Goal: Task Accomplishment & Management: Manage account settings

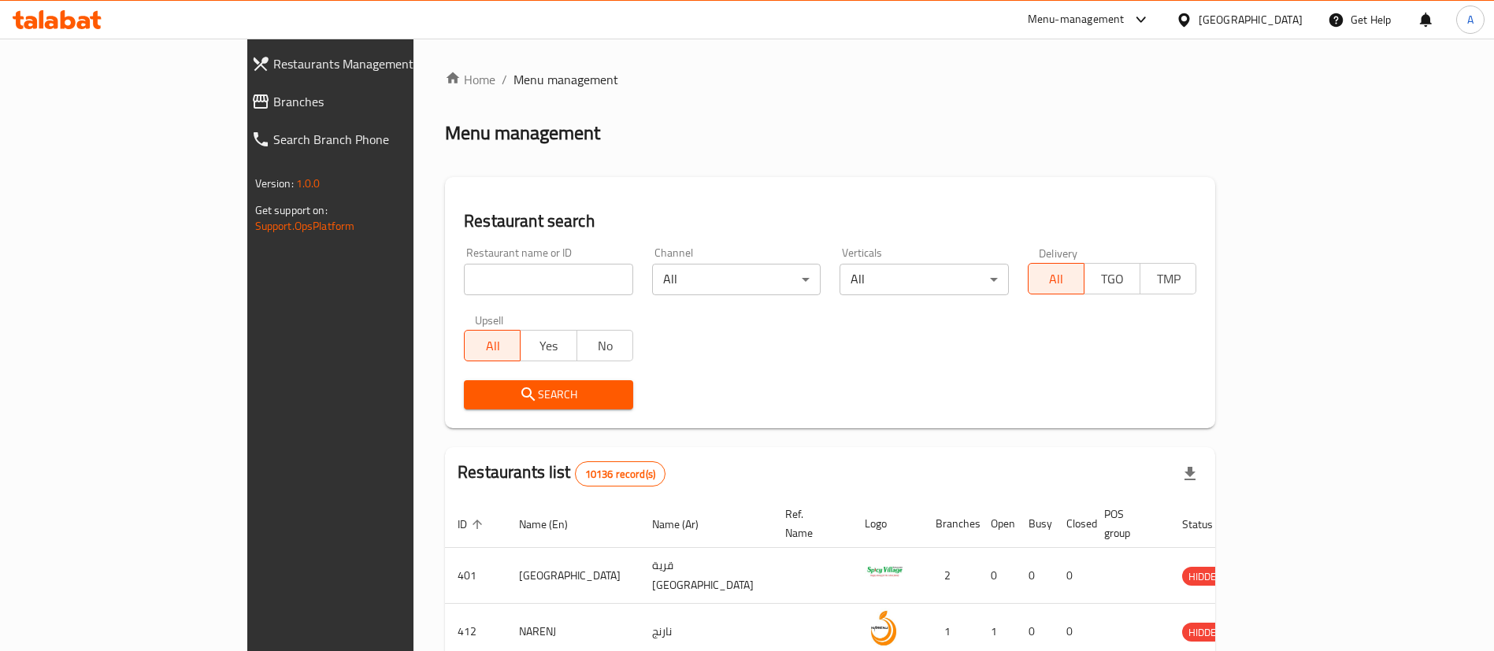
click at [464, 275] on input "search" at bounding box center [548, 280] width 169 height 32
paste input "Mad Burger"
type input "Mad Burger"
click button "Search" at bounding box center [548, 394] width 169 height 29
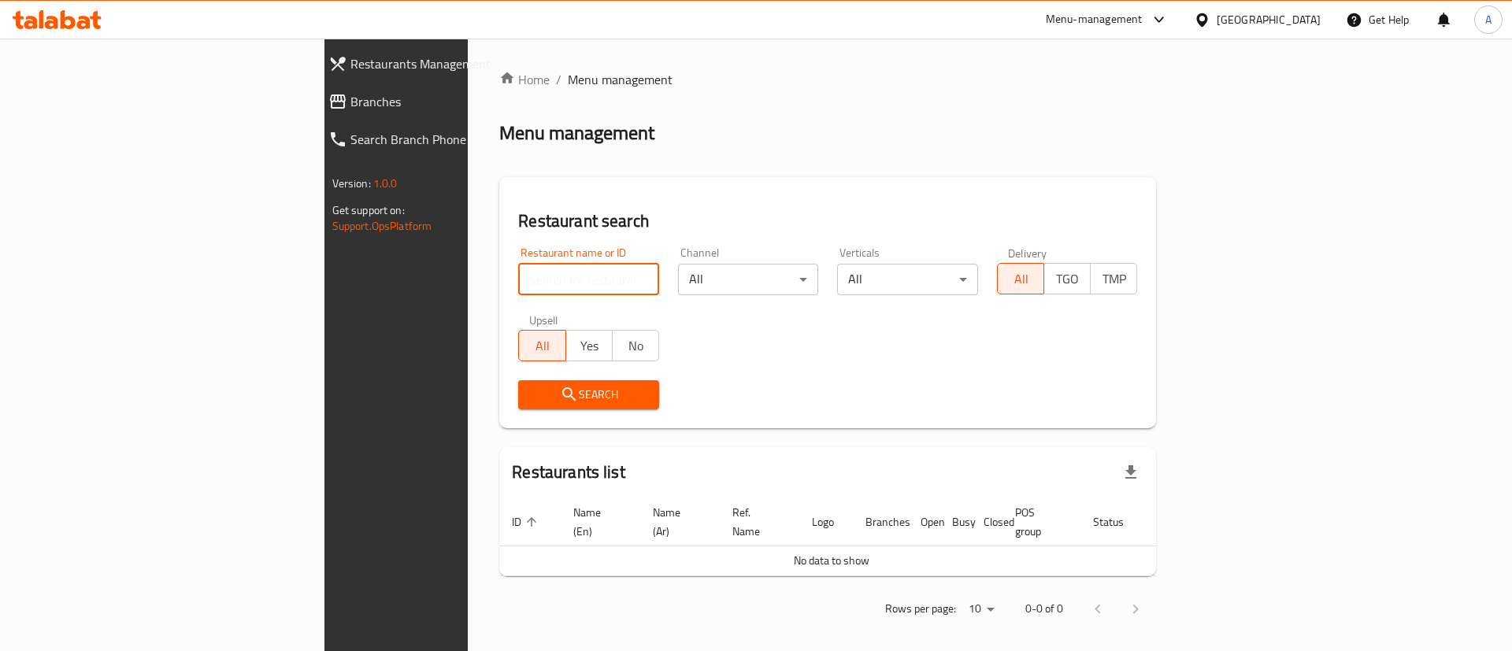
paste input "Mad Buns"
type input "Mad Buns"
click button "Search" at bounding box center [588, 394] width 141 height 29
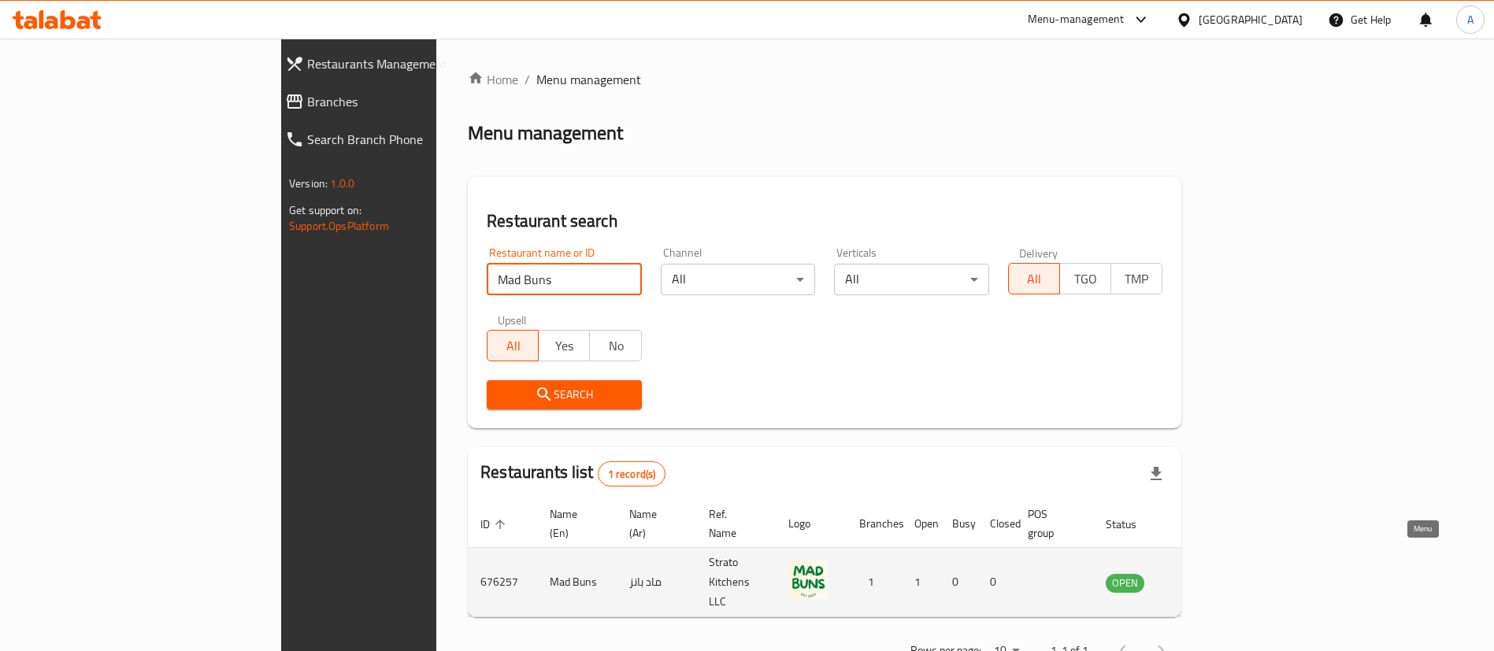
click at [1207, 573] on icon "enhanced table" at bounding box center [1197, 582] width 19 height 19
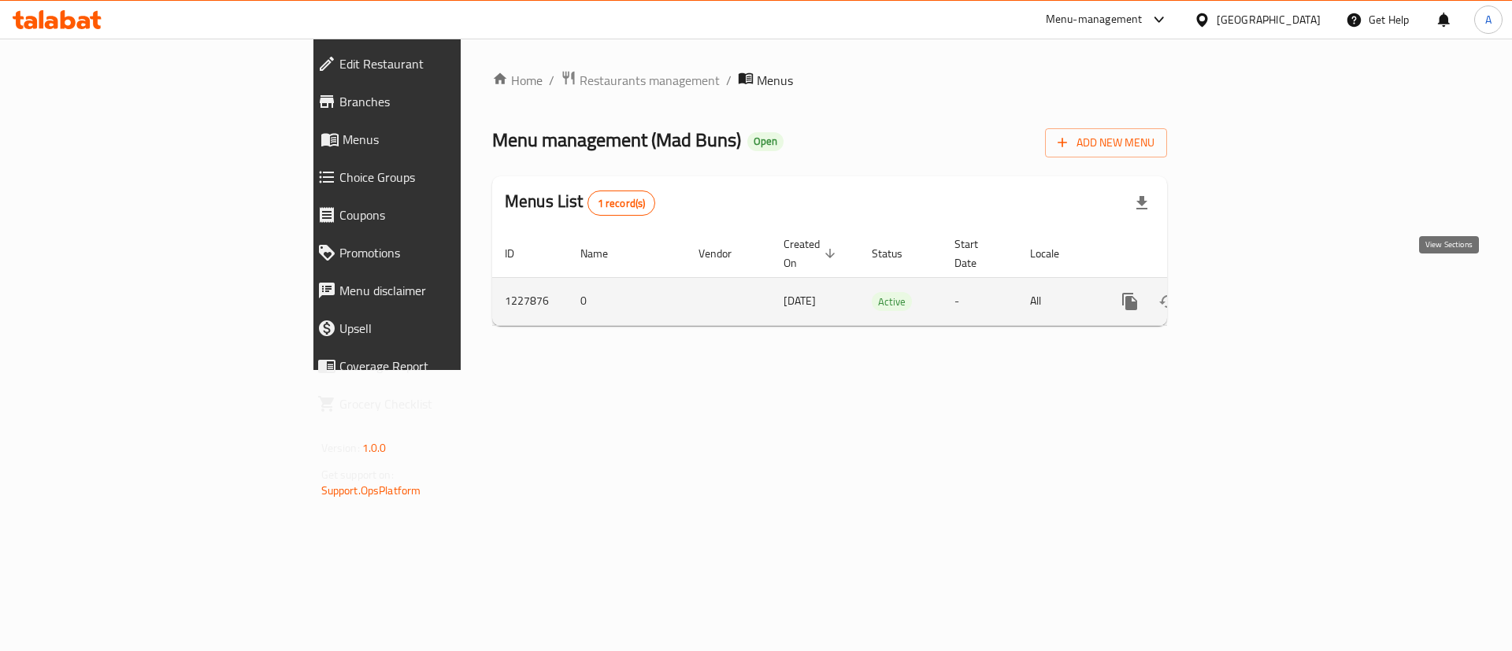
click at [1262, 298] on link "enhanced table" at bounding box center [1244, 302] width 38 height 38
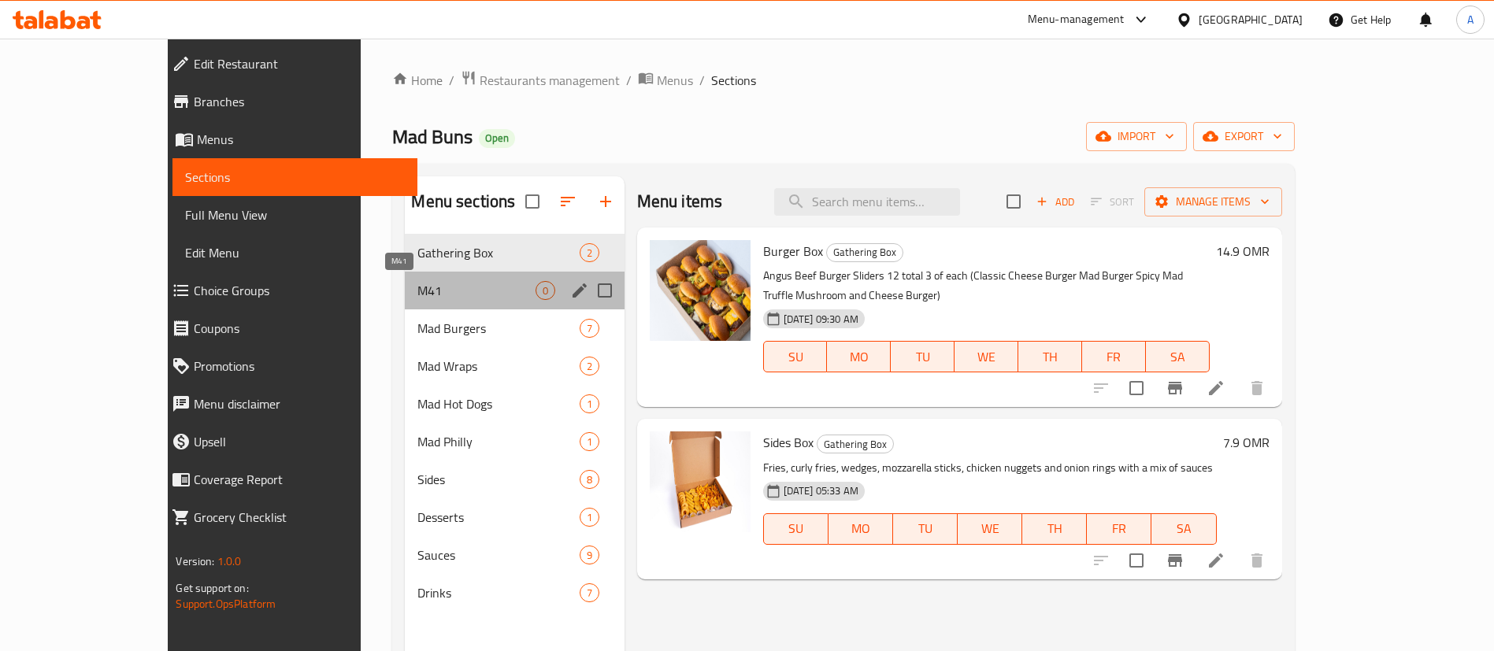
click at [417, 287] on span "M41" at bounding box center [475, 290] width 117 height 19
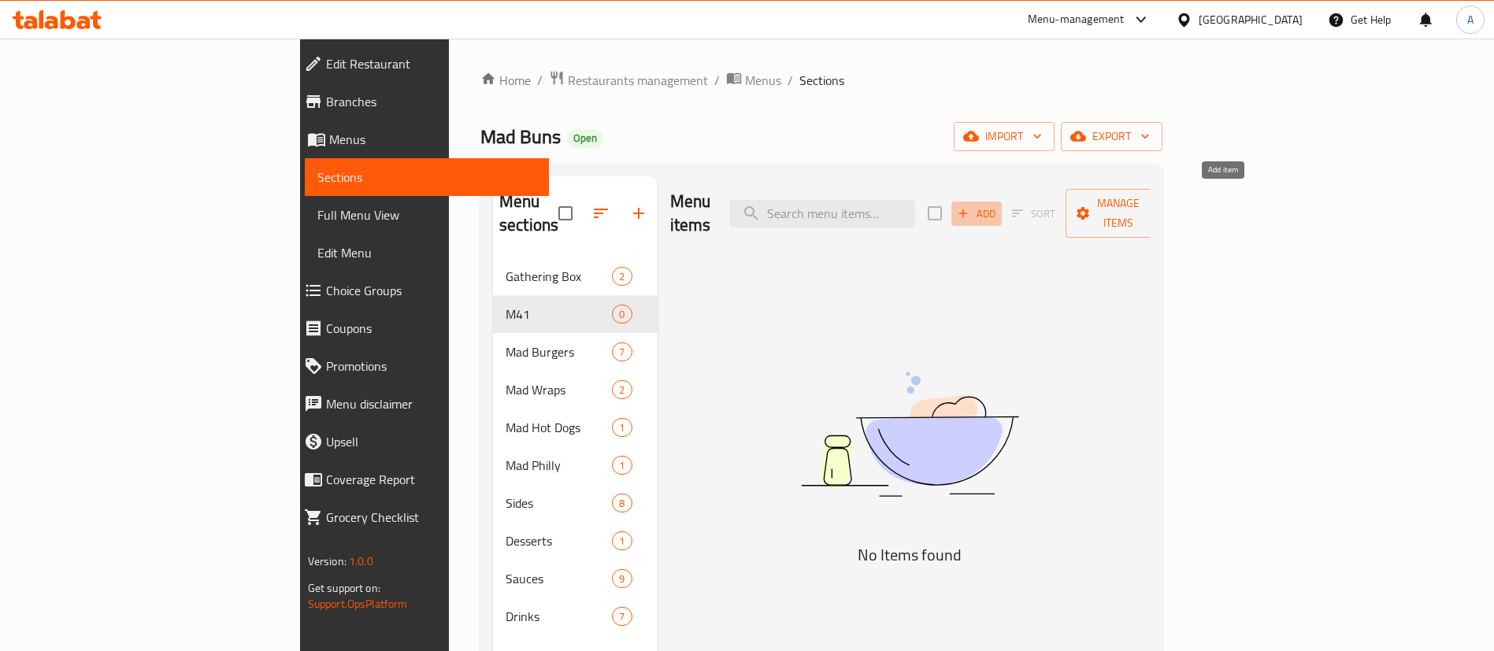
click at [998, 205] on span "Add" at bounding box center [976, 214] width 43 height 18
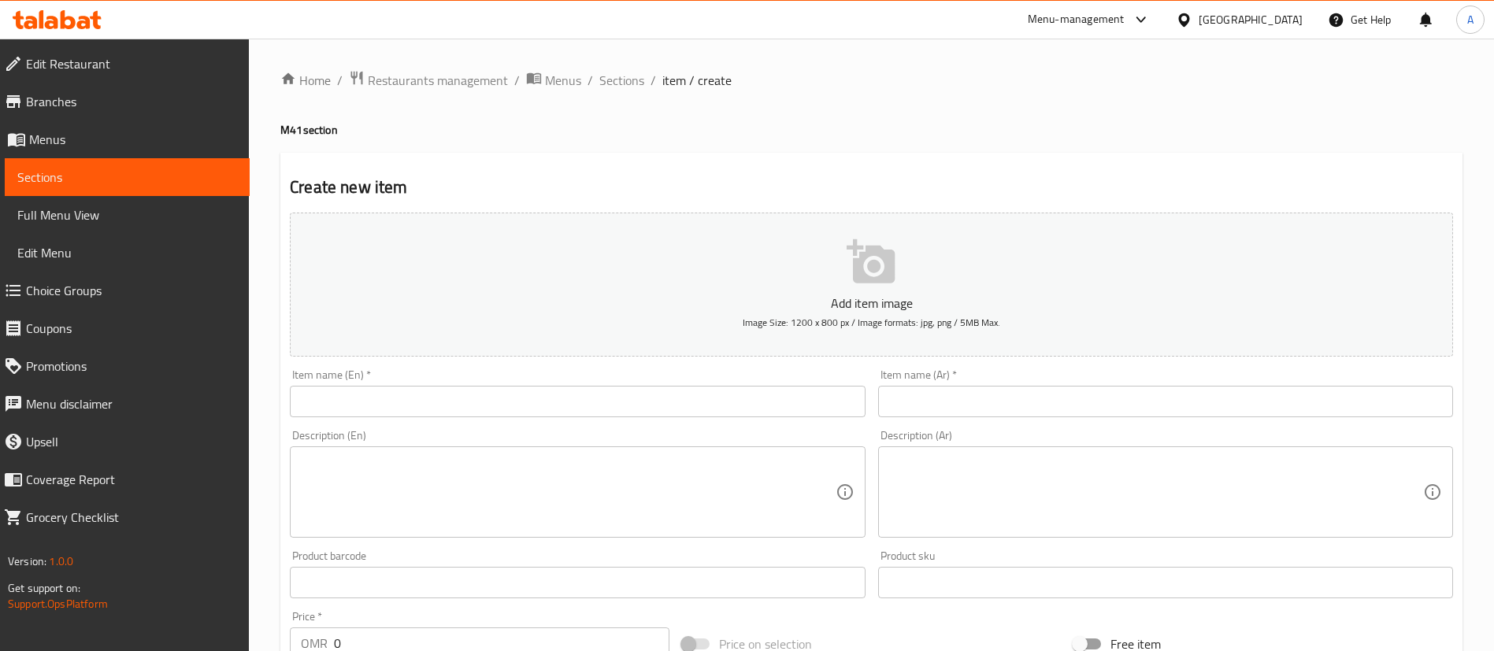
click at [495, 400] on input "text" at bounding box center [577, 402] width 575 height 32
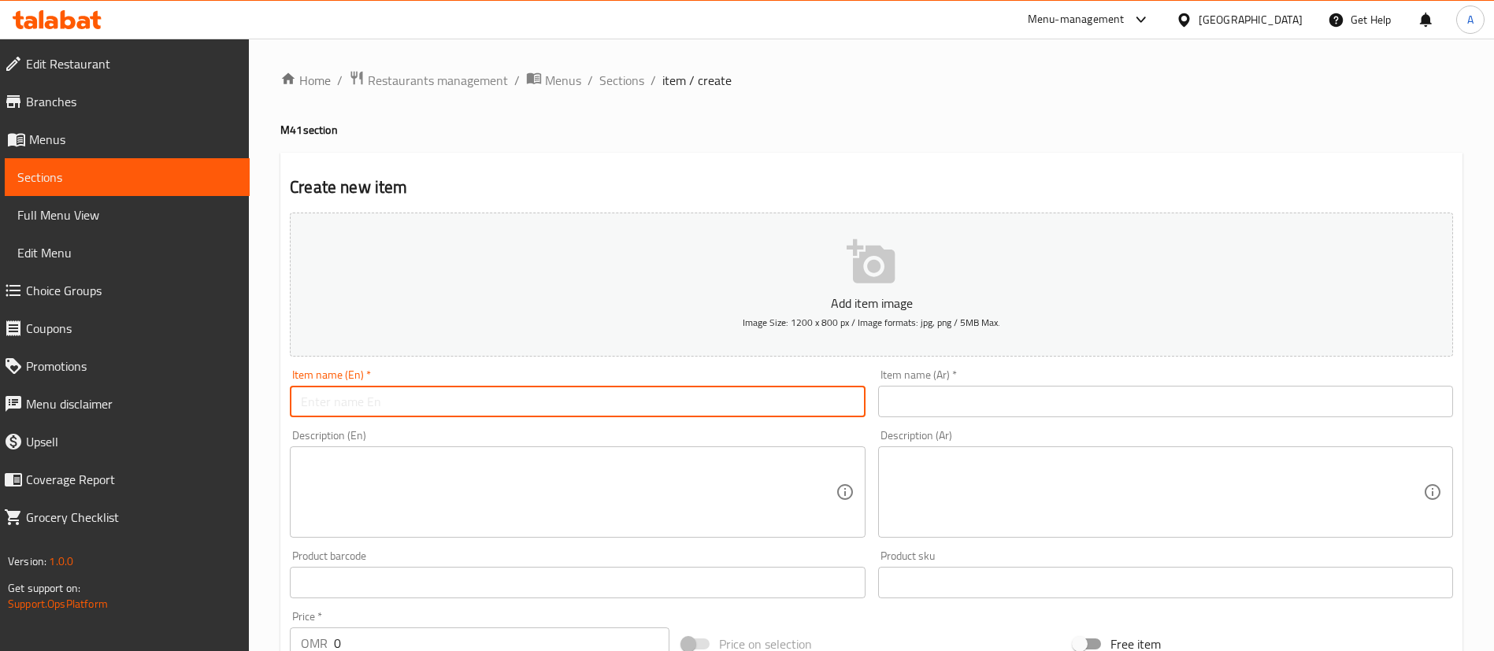
paste input "Mad Burger"
type input "Mad Burger"
click at [879, 126] on h4 "M41 section" at bounding box center [871, 130] width 1182 height 16
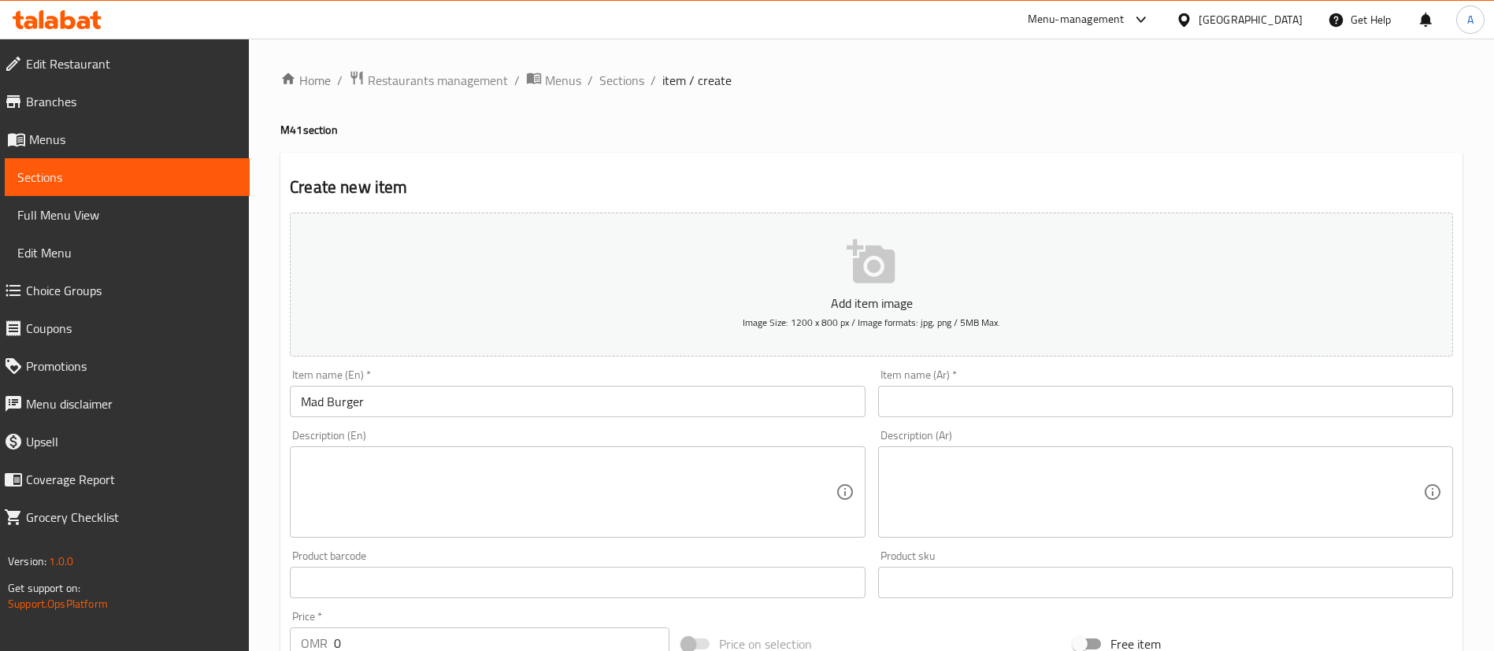
click at [490, 397] on input "Mad Burger" at bounding box center [577, 402] width 575 height 32
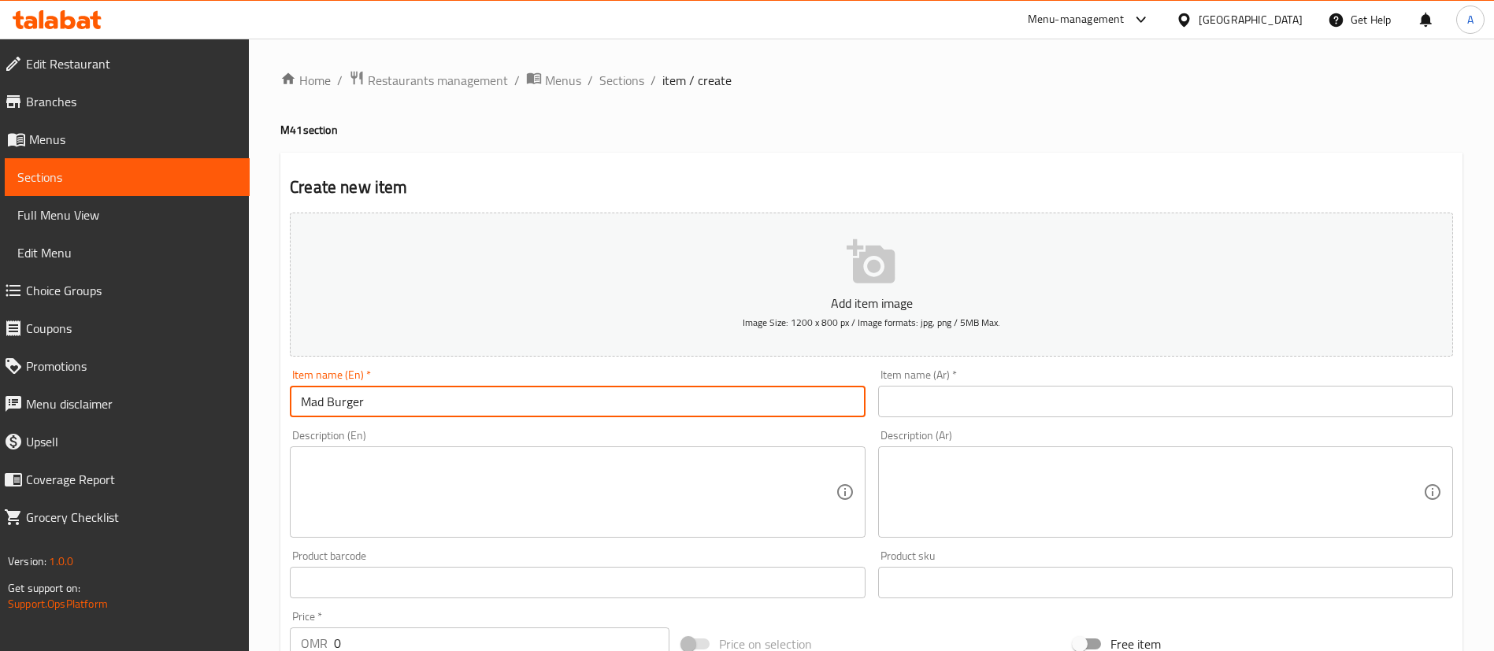
click at [490, 397] on input "Mad Burger" at bounding box center [577, 402] width 575 height 32
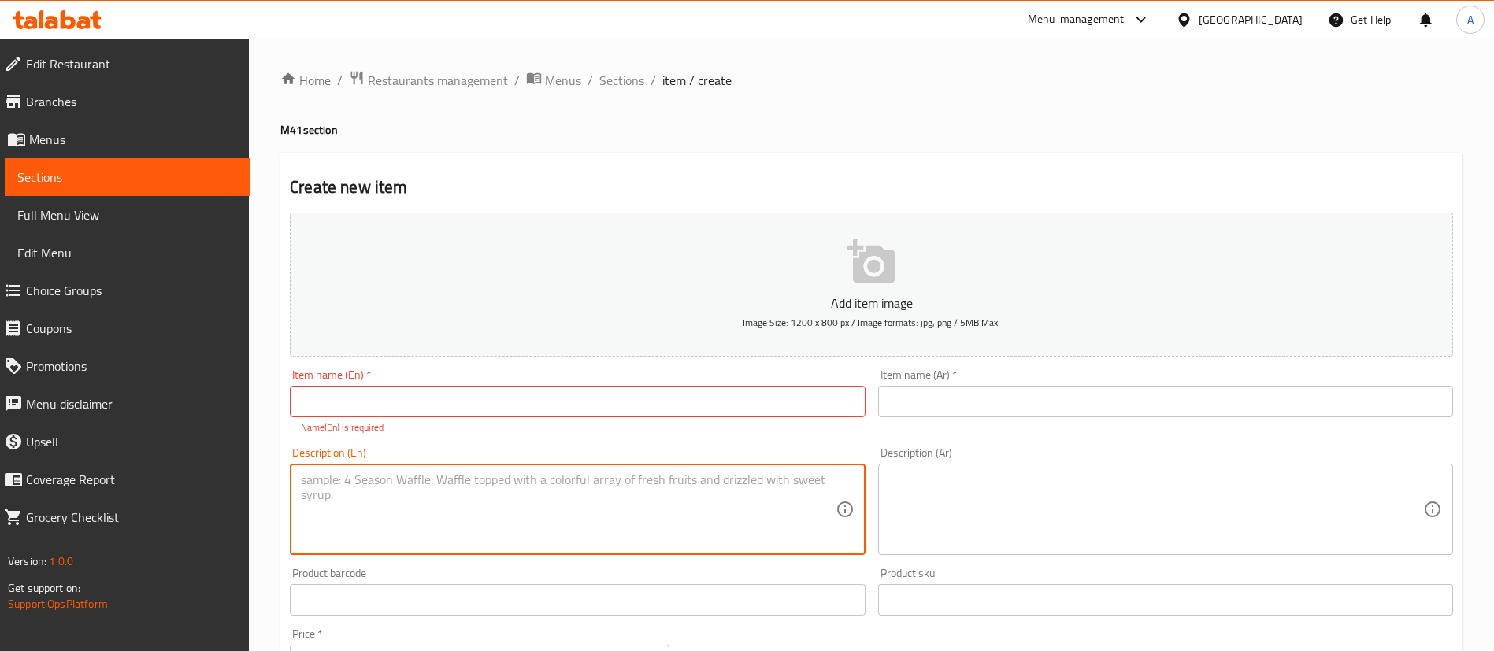
click at [509, 489] on textarea at bounding box center [568, 510] width 534 height 75
click at [532, 480] on textarea at bounding box center [568, 510] width 534 height 75
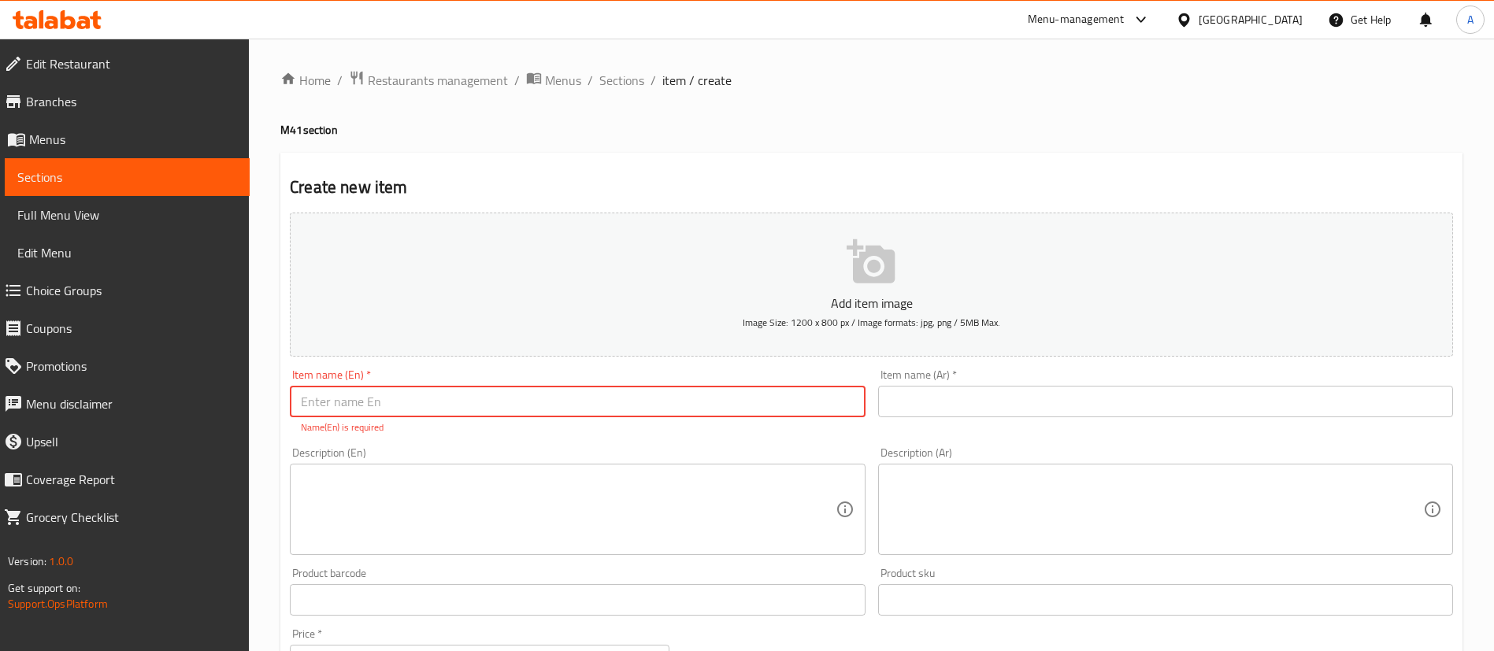
click at [517, 400] on input "text" at bounding box center [577, 402] width 575 height 32
type input "Meal Combo"
click at [490, 388] on input "Meal Combo" at bounding box center [577, 402] width 575 height 32
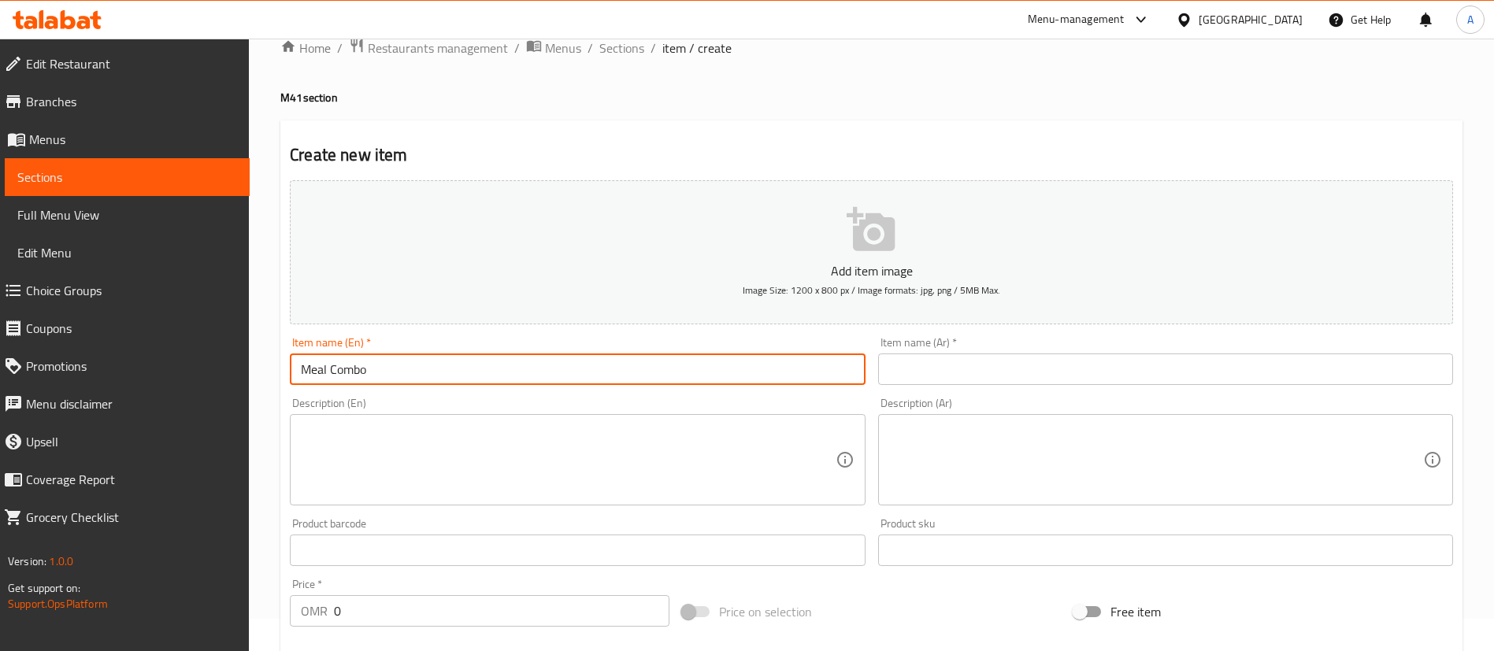
scroll to position [118, 0]
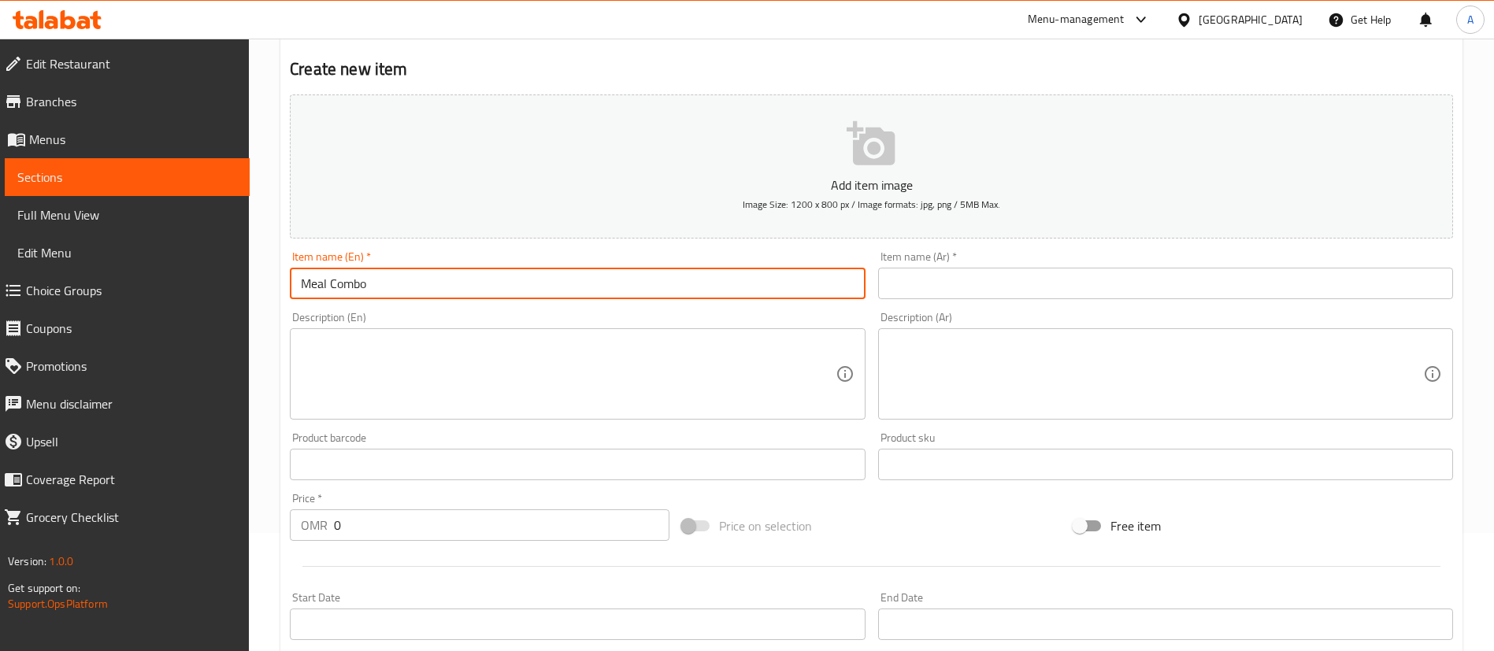
click at [584, 281] on input "Meal Combo" at bounding box center [577, 284] width 575 height 32
click at [585, 281] on input "Meal Combo" at bounding box center [577, 284] width 575 height 32
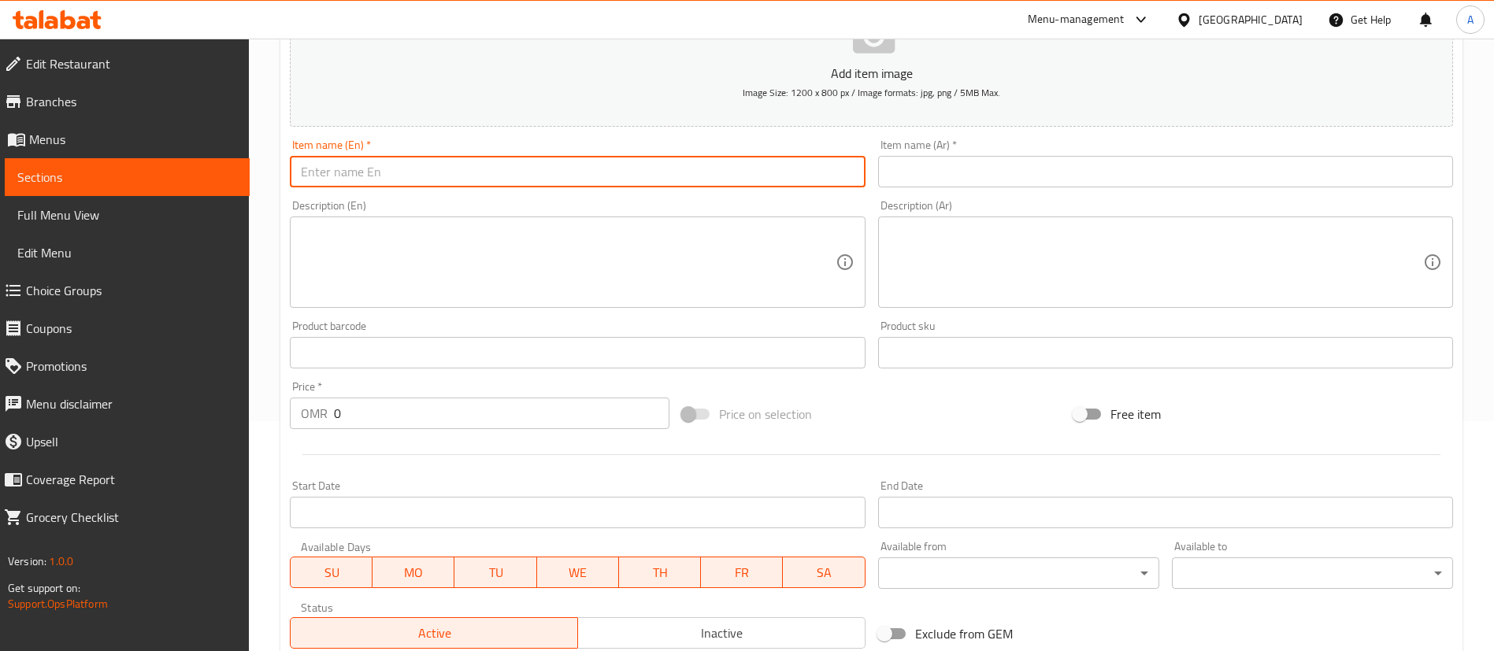
scroll to position [461, 0]
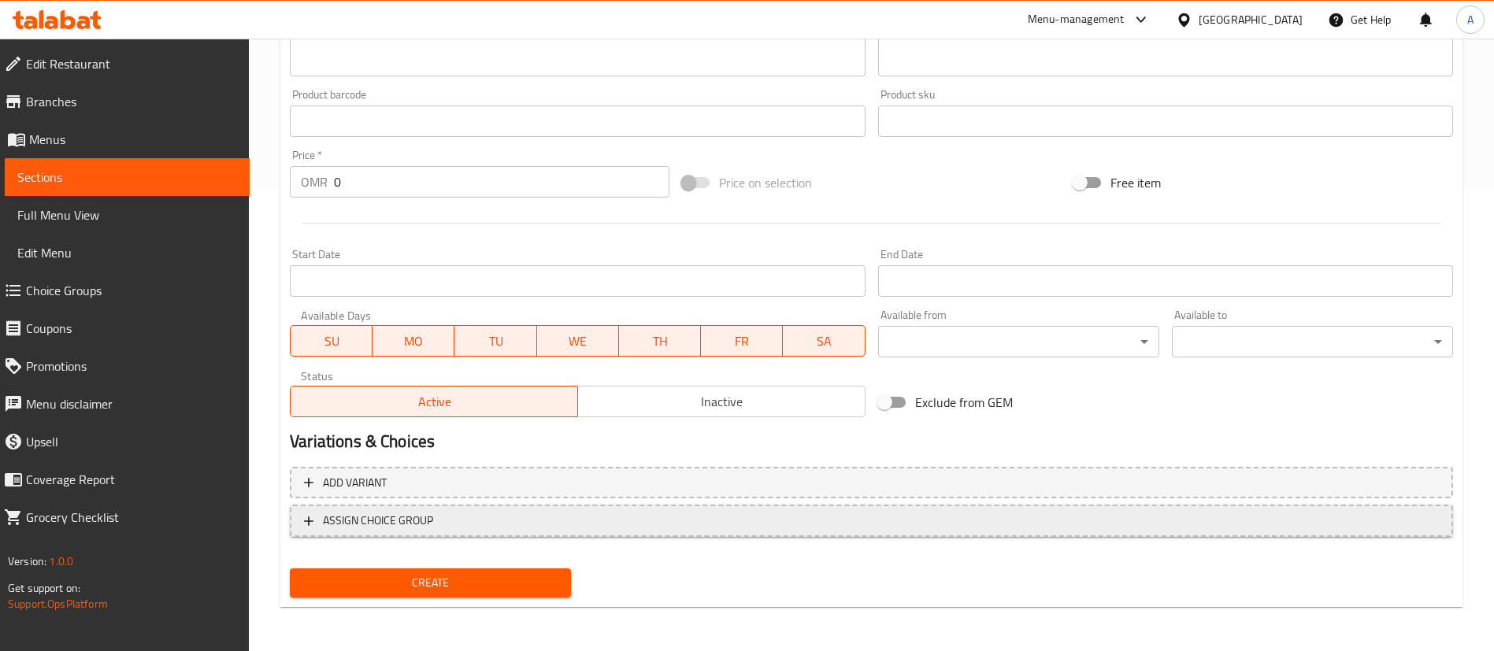
click at [471, 520] on div "Add variant ASSIGN CHOICE GROUP" at bounding box center [872, 512] width 1176 height 102
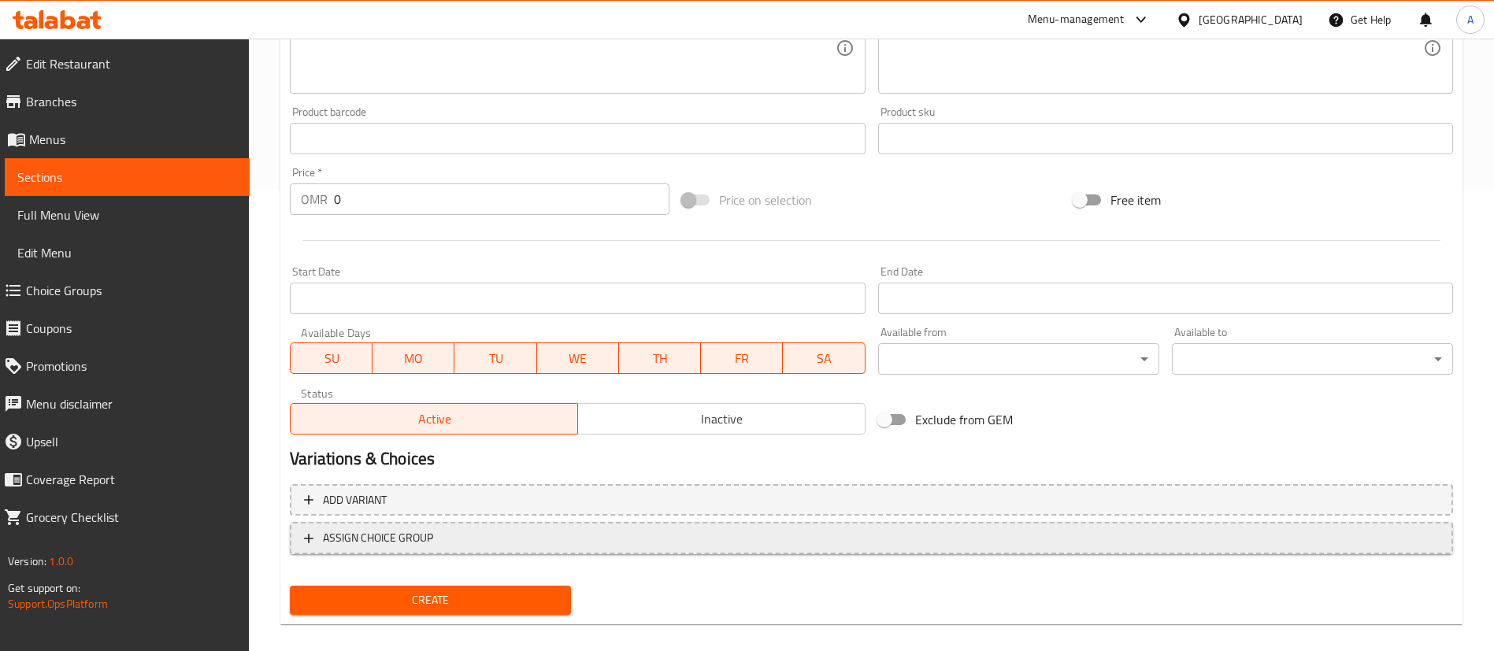
click at [601, 536] on span "ASSIGN CHOICE GROUP" at bounding box center [871, 538] width 1135 height 20
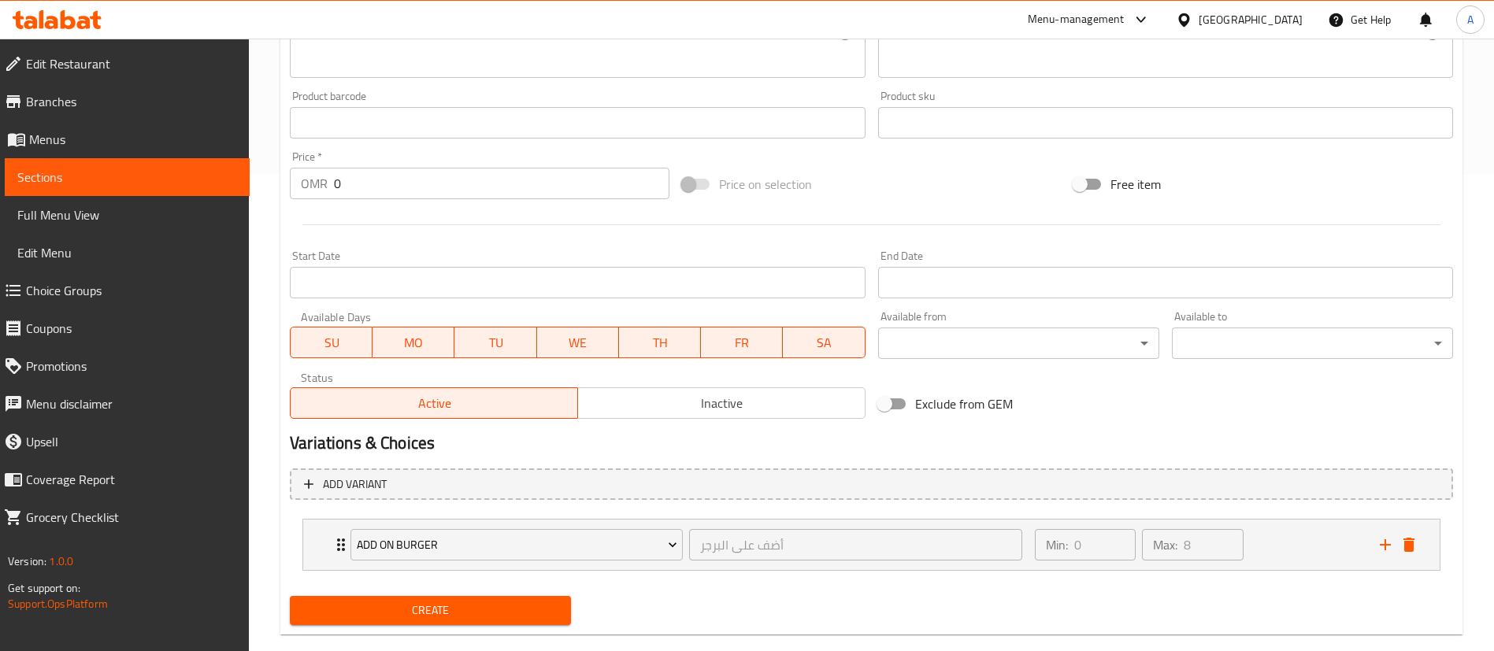
scroll to position [505, 0]
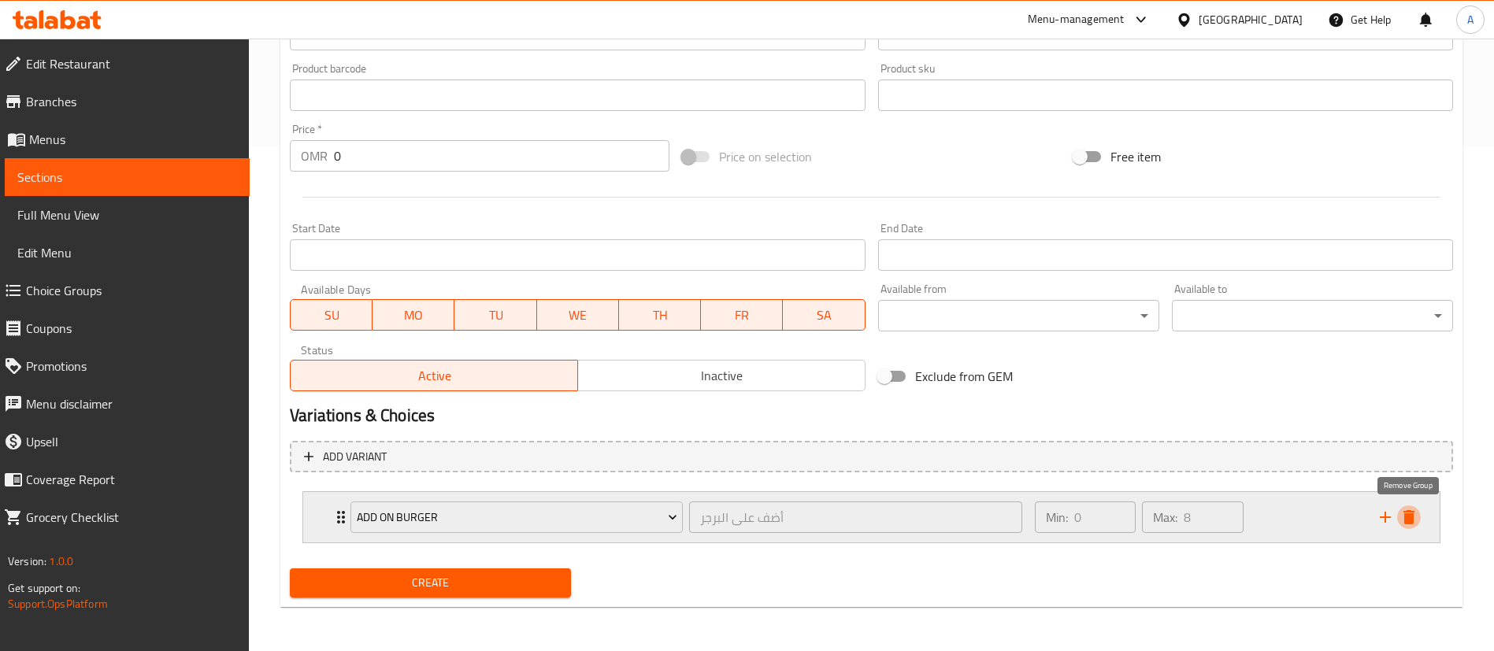
click at [1413, 525] on icon "delete" at bounding box center [1408, 517] width 19 height 19
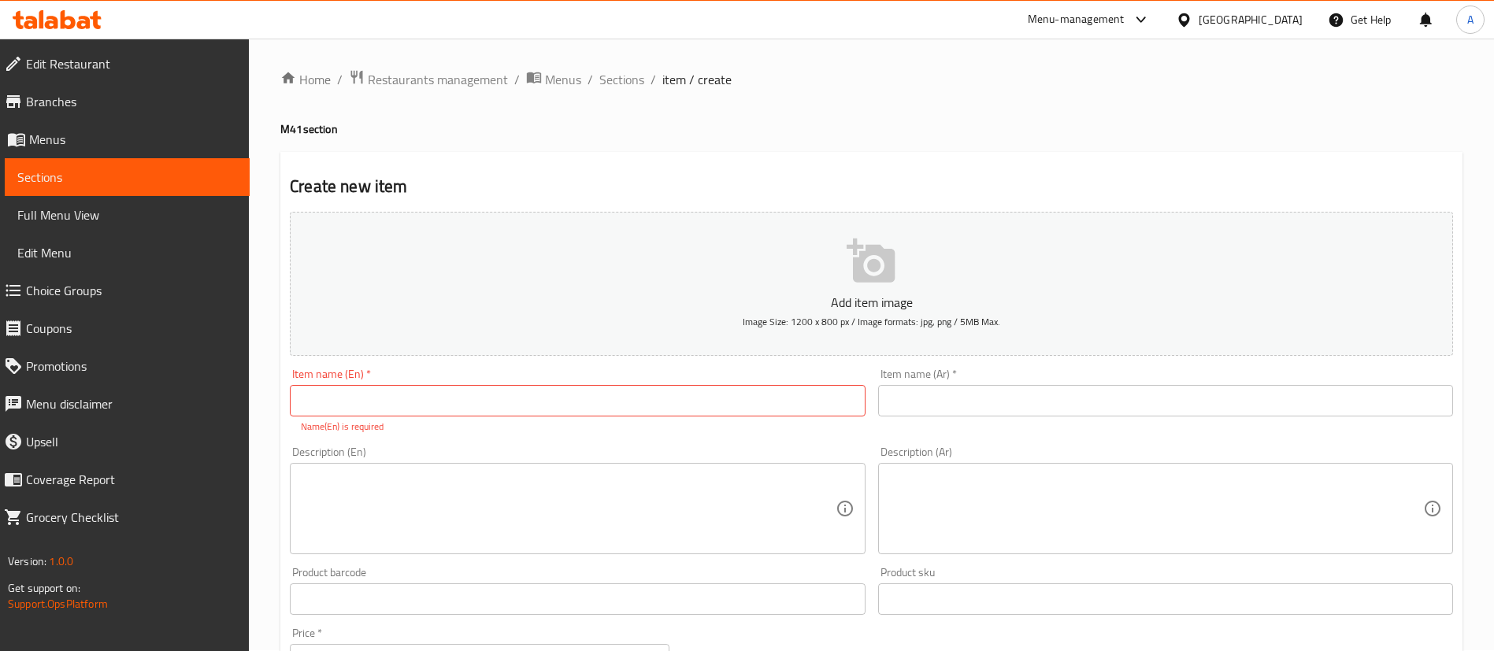
scroll to position [0, 0]
click at [613, 80] on span "Sections" at bounding box center [621, 80] width 45 height 19
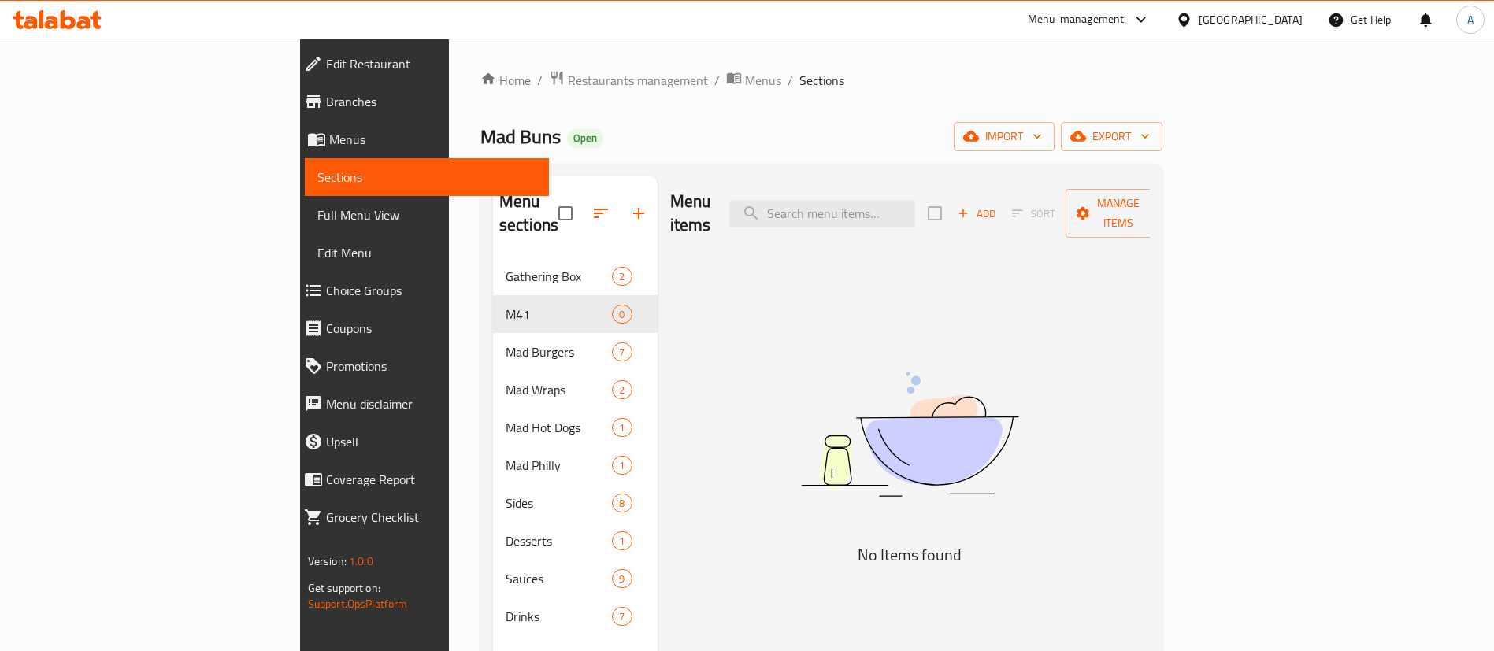
click at [326, 284] on span "Choice Groups" at bounding box center [431, 290] width 211 height 19
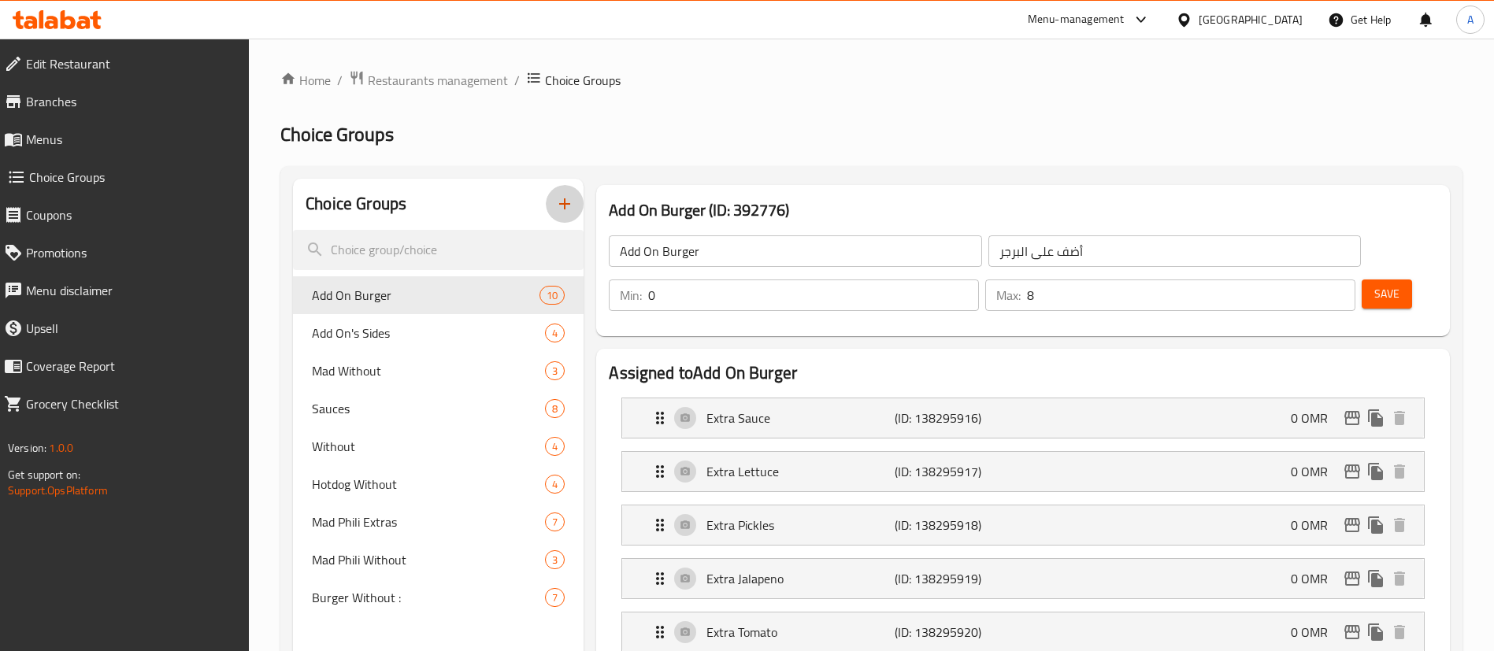
click at [559, 198] on icon "button" at bounding box center [564, 204] width 19 height 19
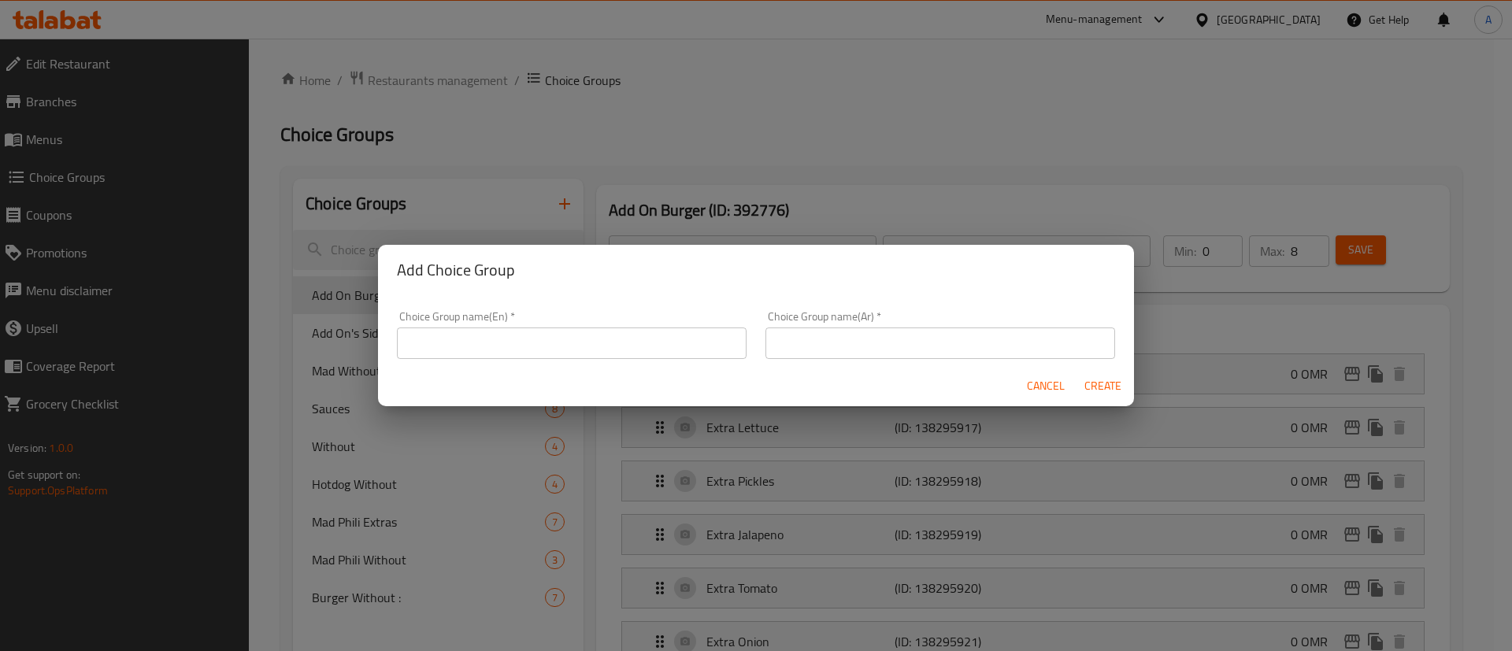
click at [648, 335] on input "text" at bounding box center [572, 344] width 350 height 32
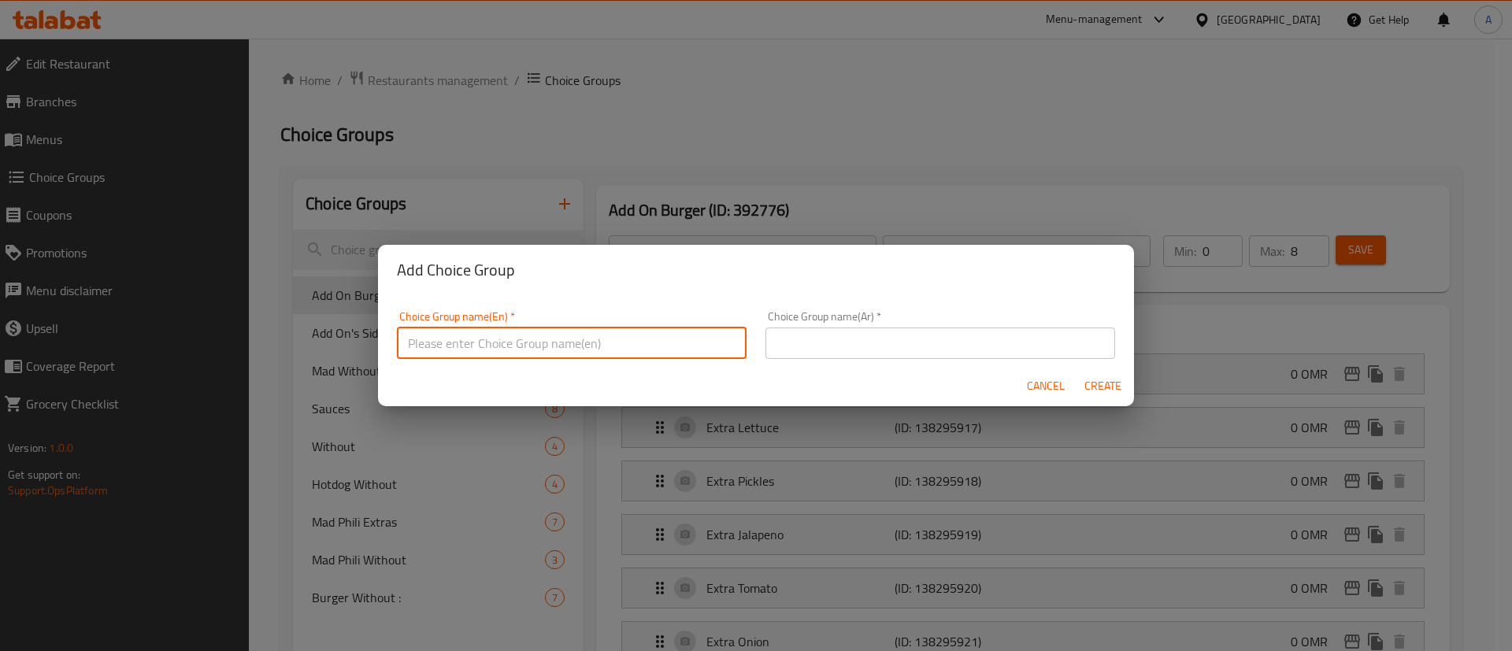
click at [736, 331] on input "text" at bounding box center [572, 344] width 350 height 32
click at [719, 340] on input "text" at bounding box center [572, 344] width 350 height 32
drag, startPoint x: 928, startPoint y: 341, endPoint x: 909, endPoint y: 354, distance: 23.8
click at [929, 341] on input "text" at bounding box center [940, 344] width 350 height 32
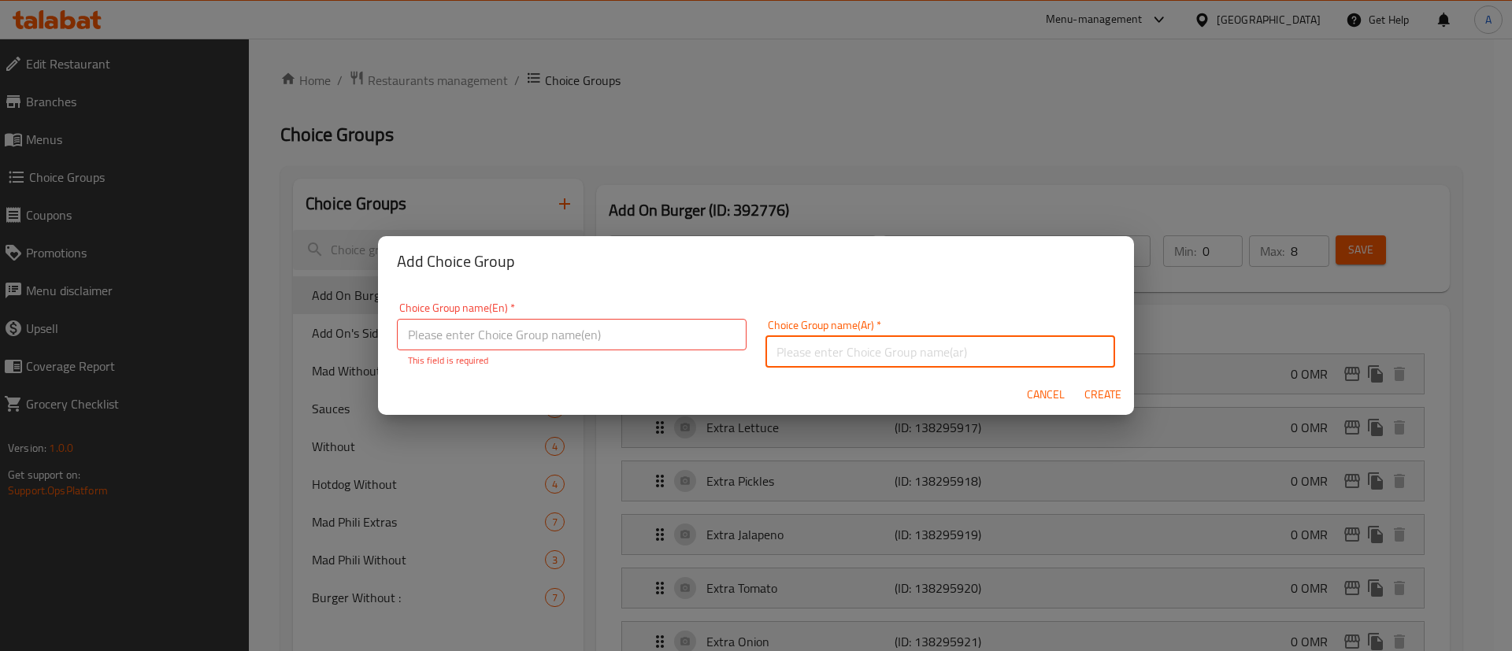
type input "M41"
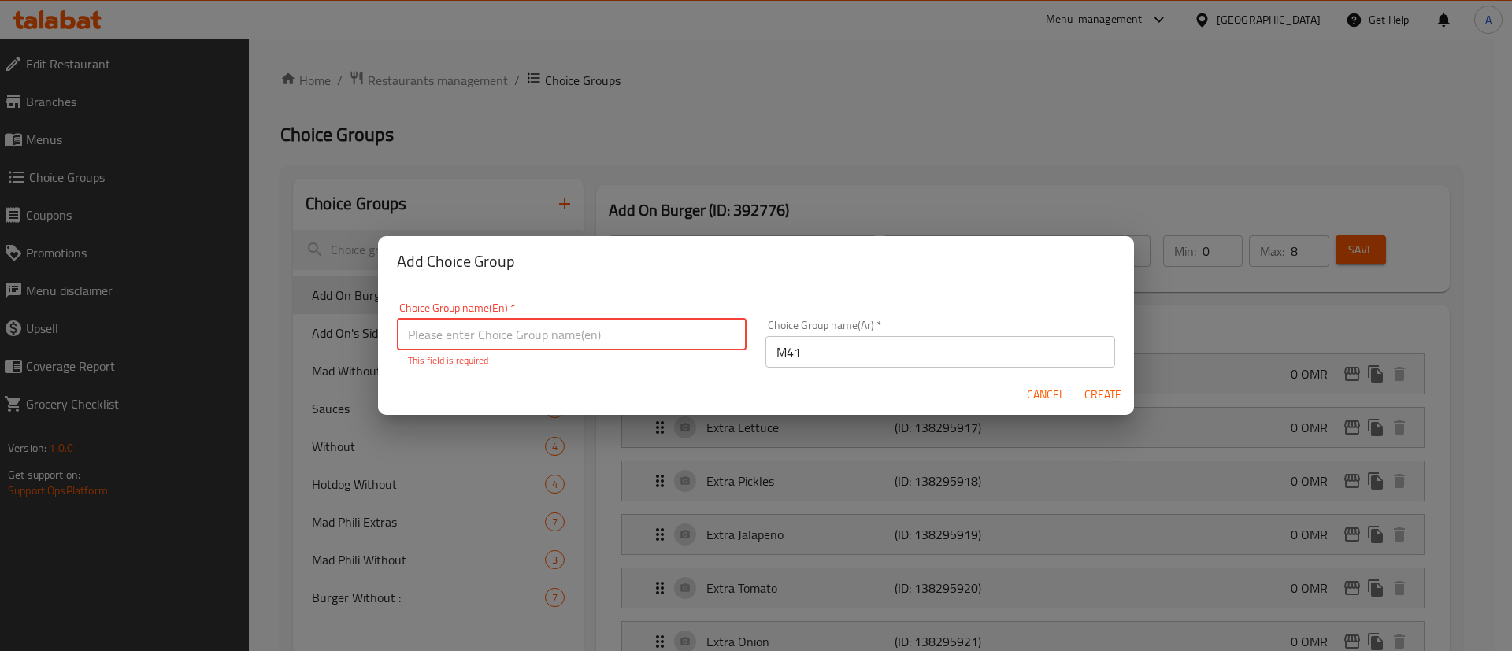
click at [521, 328] on input "text" at bounding box center [572, 335] width 350 height 32
type input "M41"
click at [994, 298] on div "Choice Group name(En)   * M41 Choice Group name(En) * This field is required Ch…" at bounding box center [756, 330] width 756 height 87
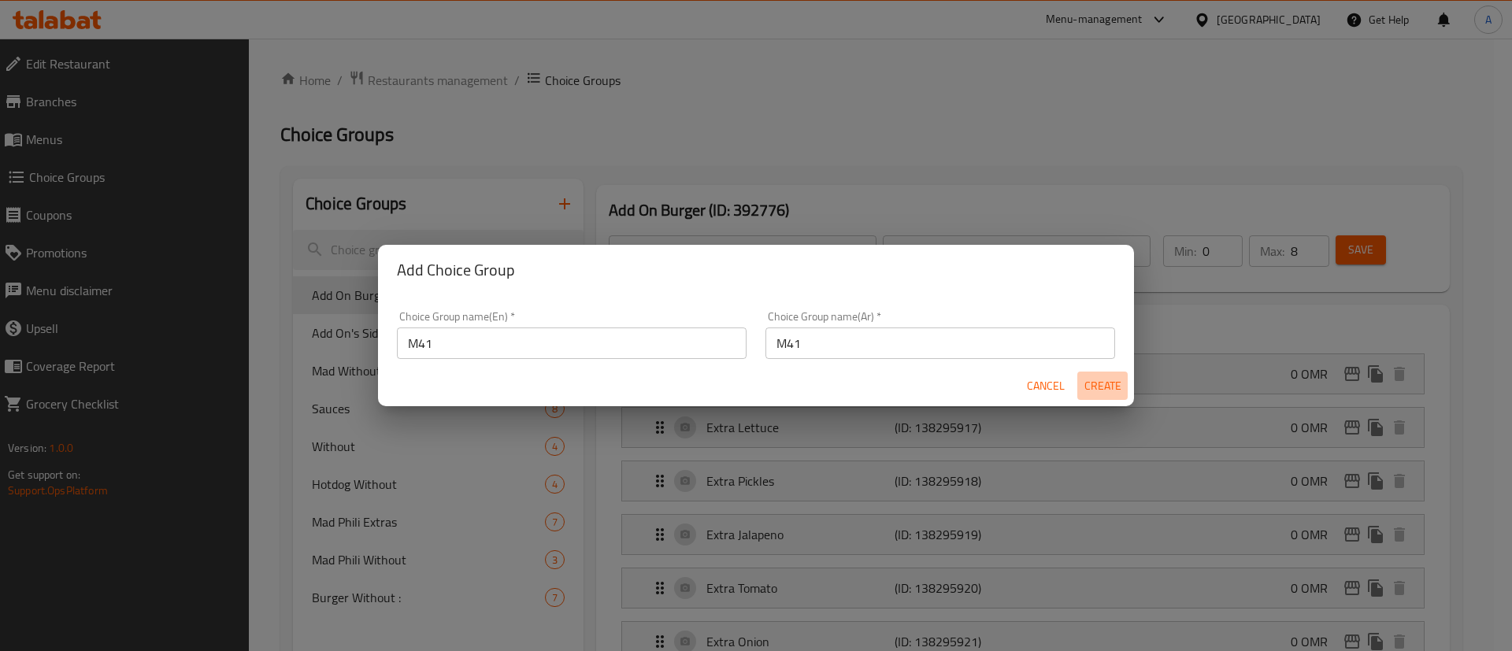
click at [1097, 386] on span "Create" at bounding box center [1103, 386] width 38 height 20
type input "M41"
type input "0"
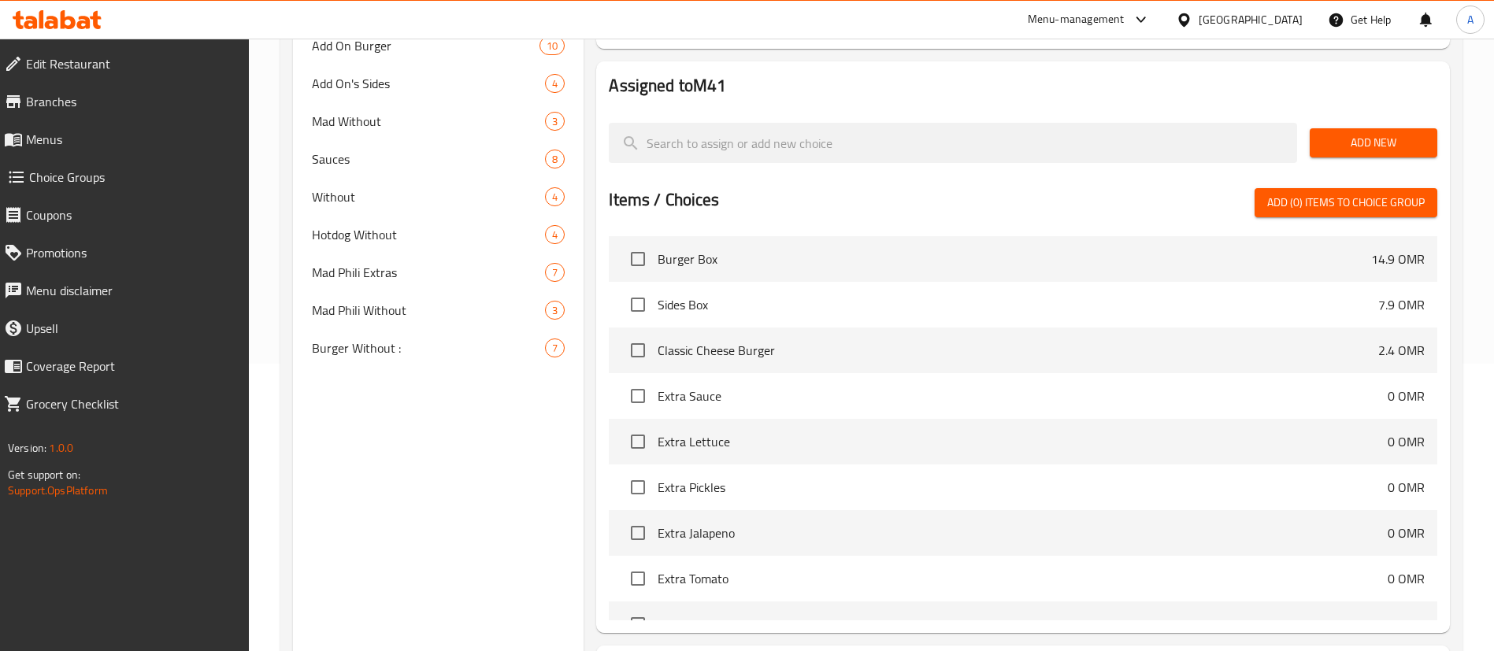
scroll to position [236, 0]
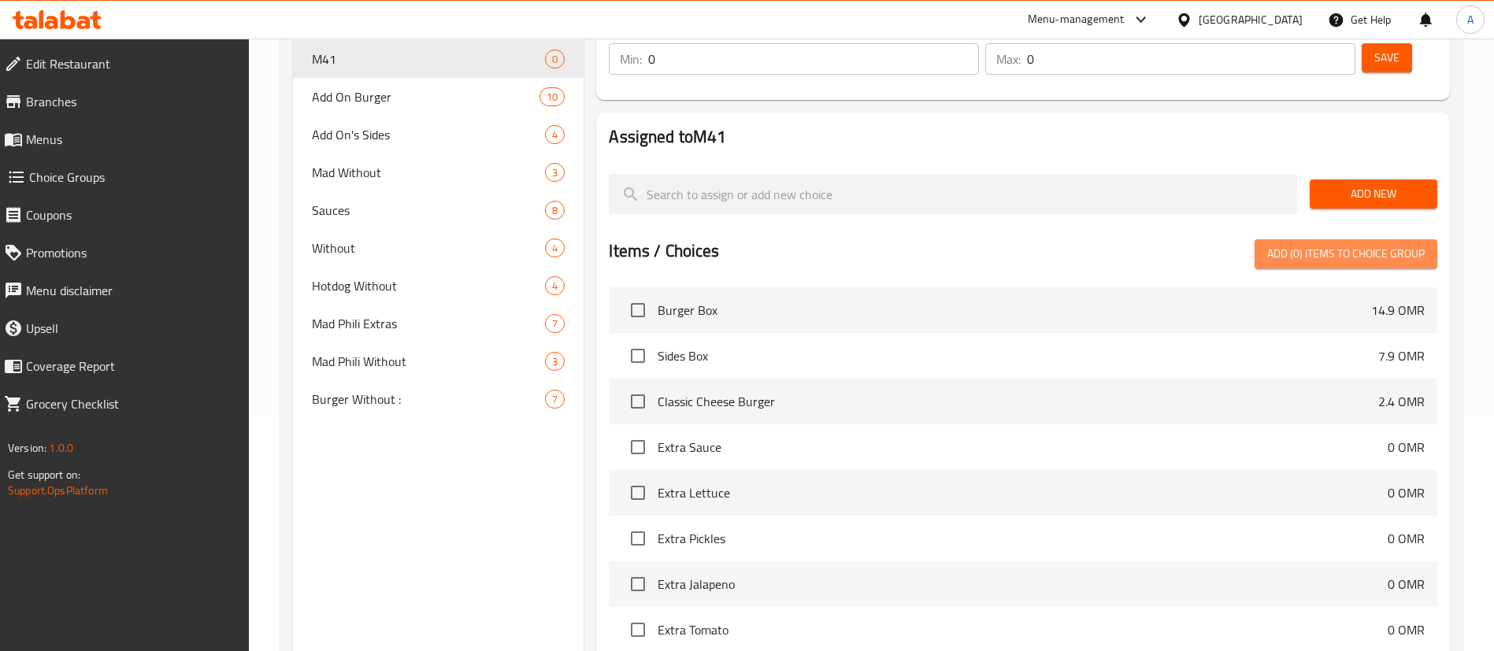
click at [1329, 244] on span "Add (0) items to choice group" at bounding box center [1346, 254] width 158 height 20
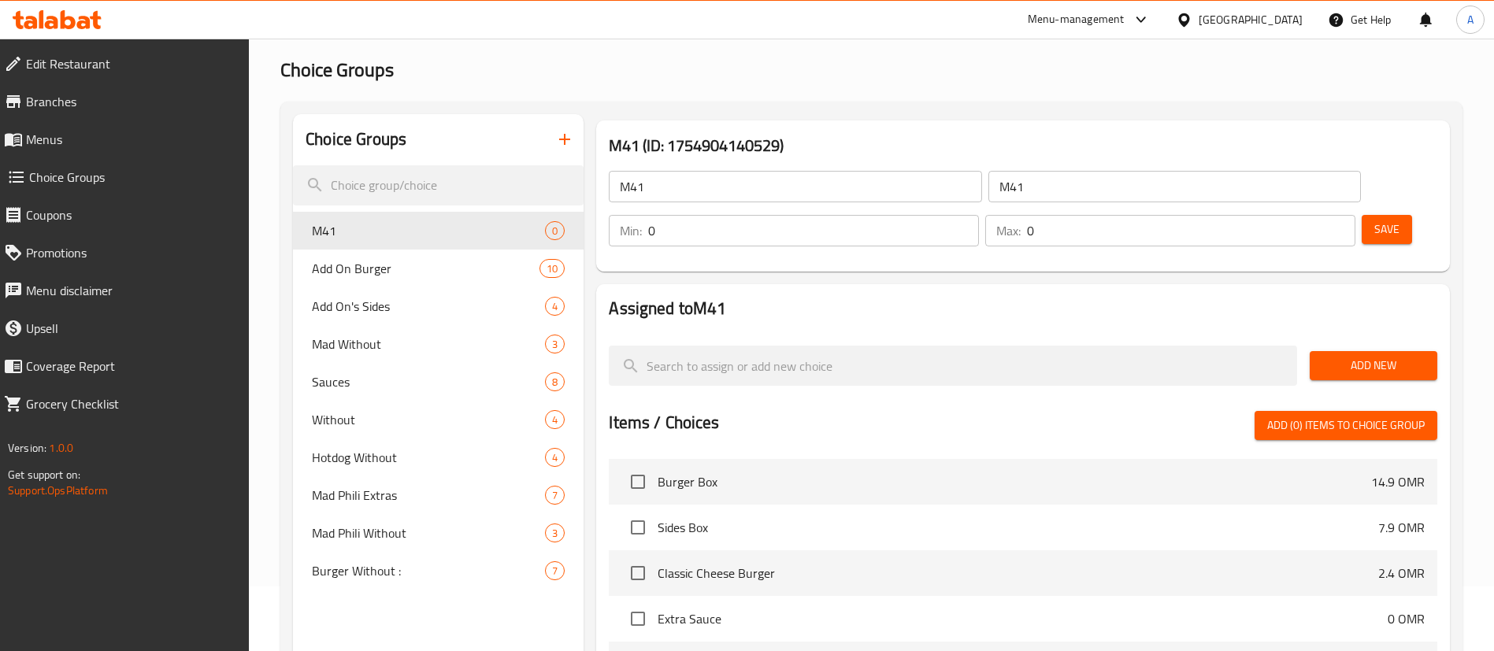
scroll to position [118, 0]
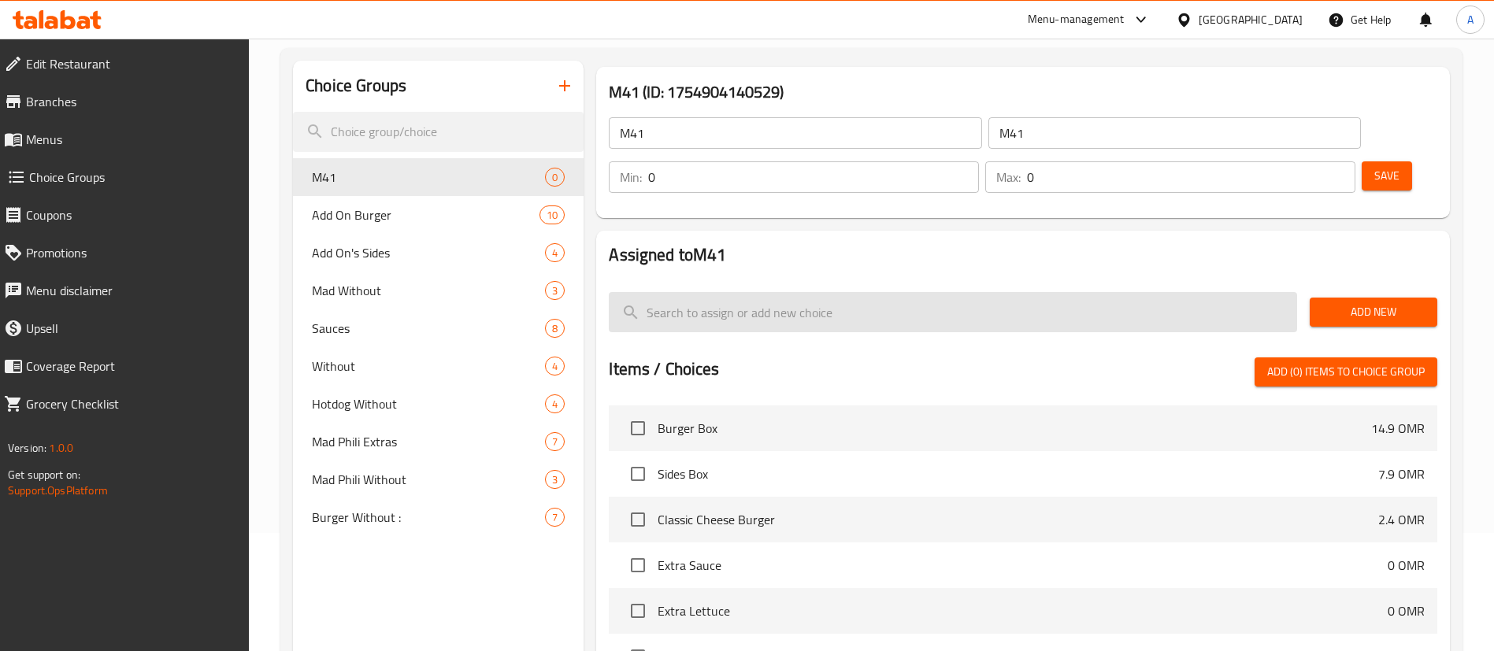
click at [935, 292] on input "search" at bounding box center [953, 312] width 688 height 40
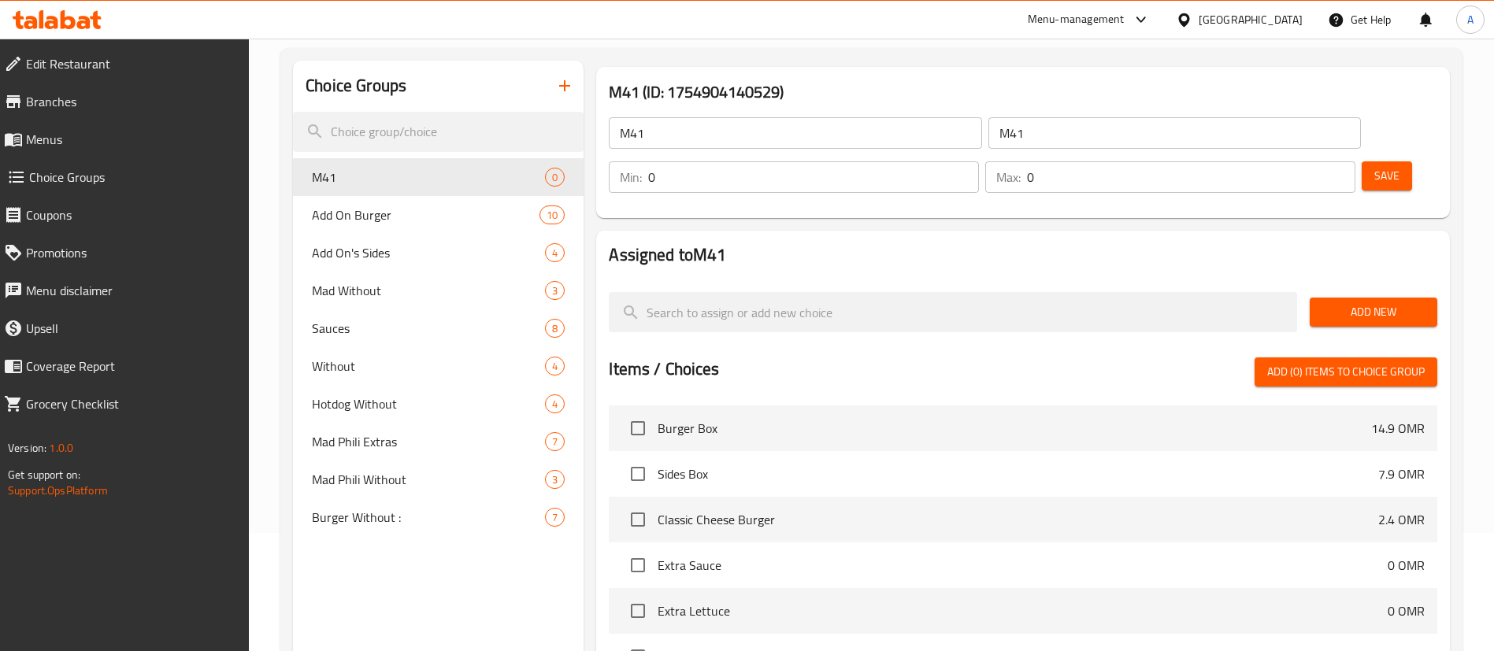
click at [1403, 302] on span "Add New" at bounding box center [1373, 312] width 102 height 20
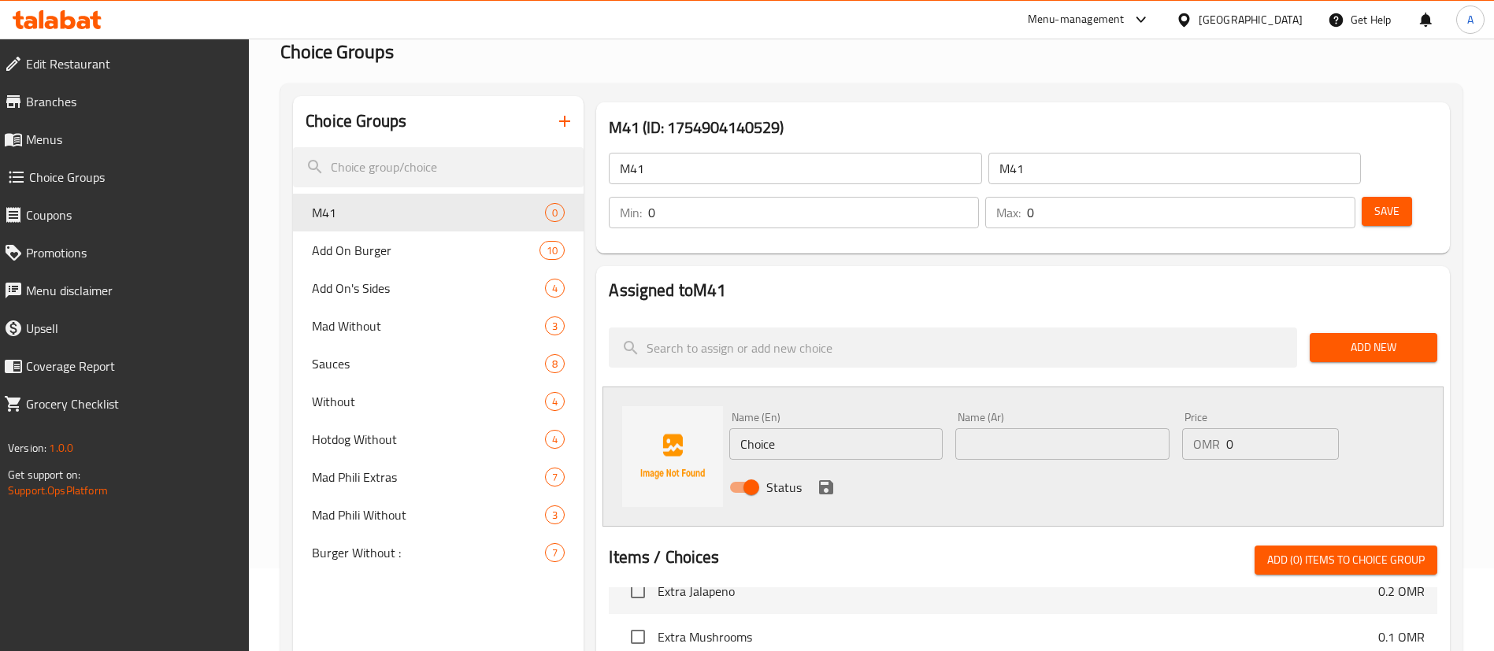
scroll to position [496, 0]
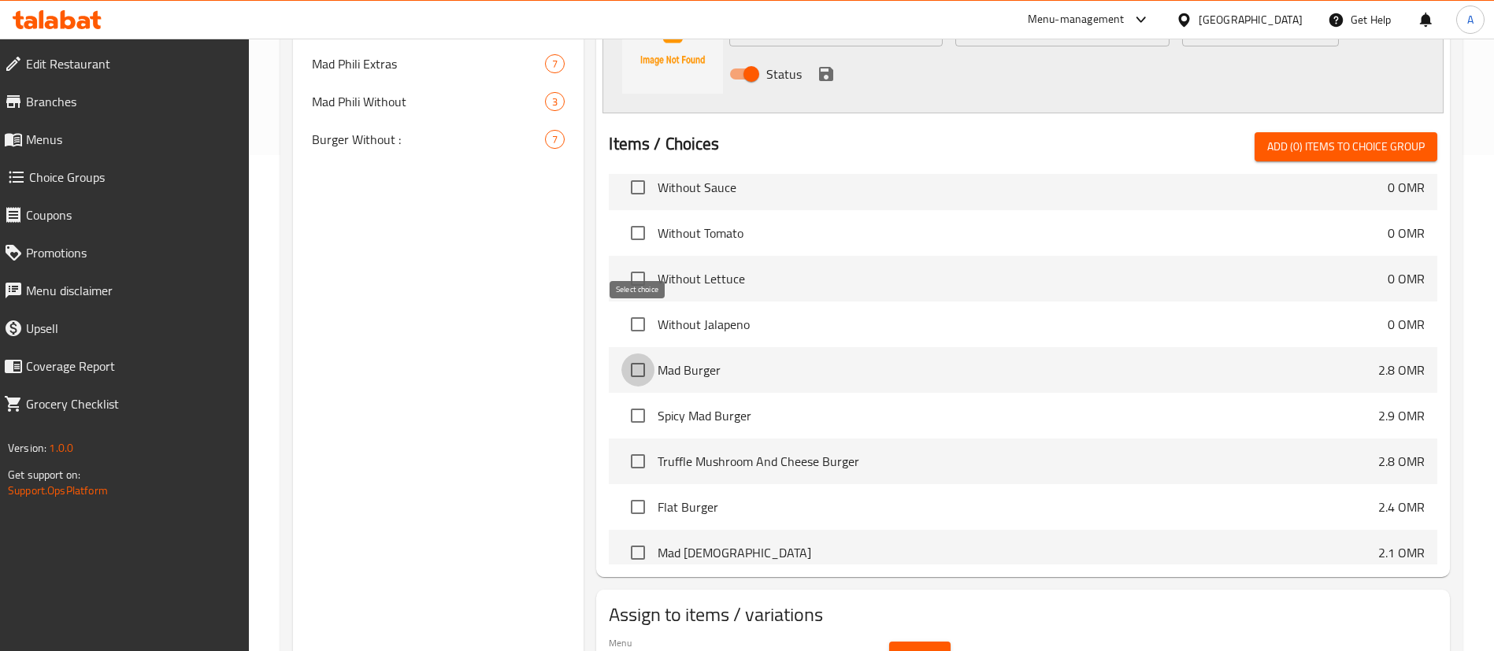
click at [631, 354] on input "checkbox" at bounding box center [637, 370] width 33 height 33
checkbox input "true"
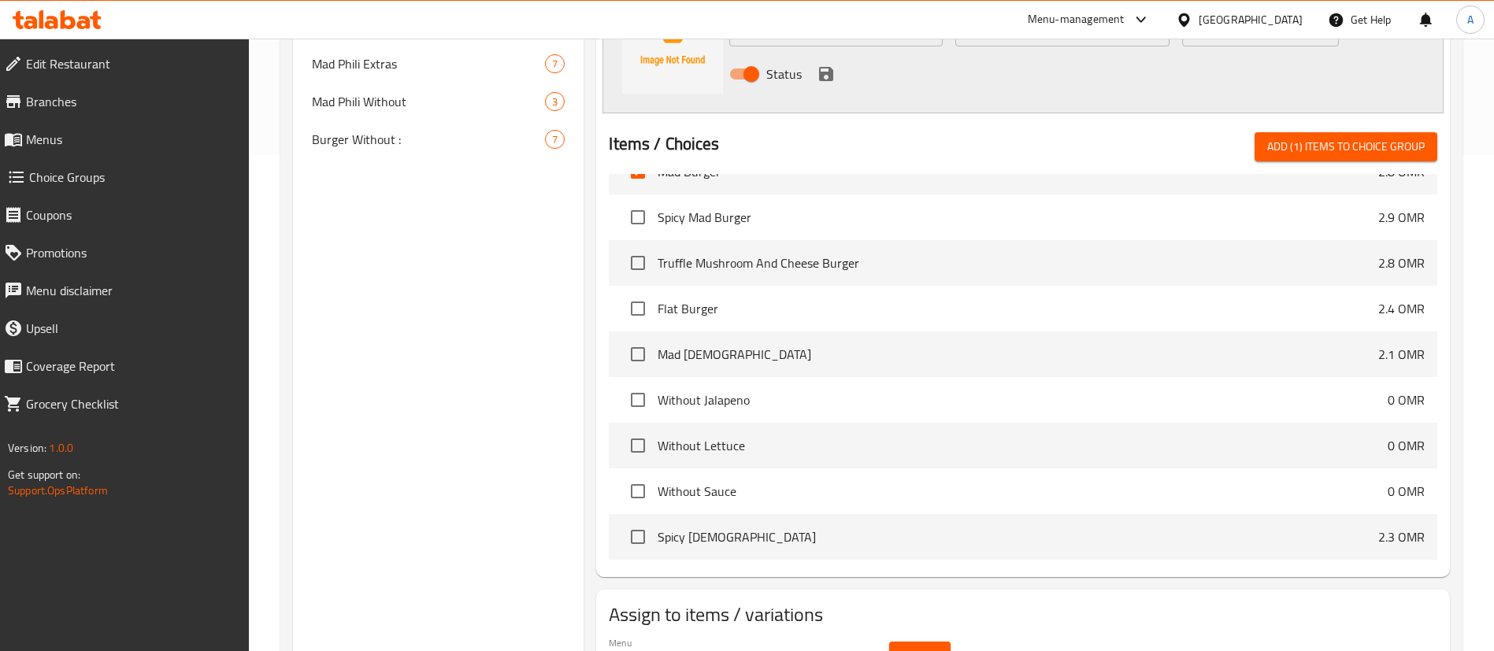
scroll to position [1063, 0]
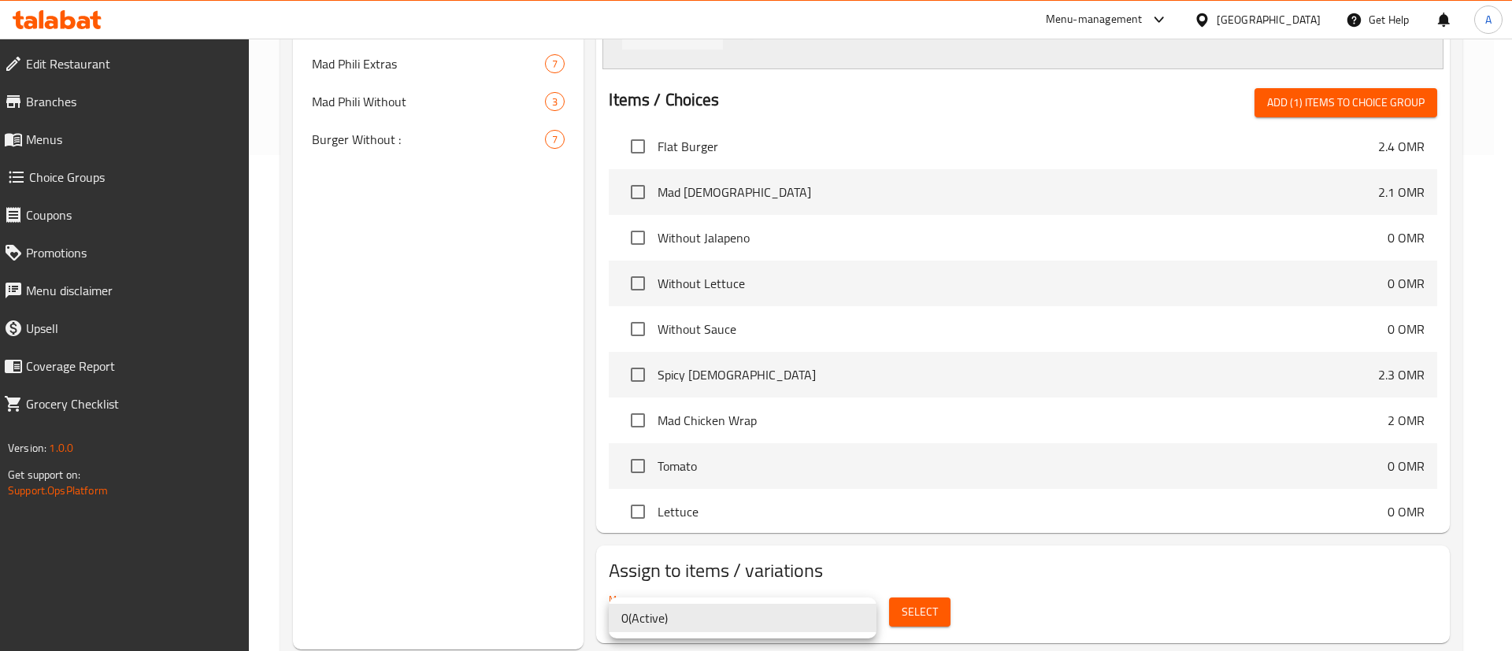
click at [1036, 591] on div at bounding box center [756, 325] width 1512 height 651
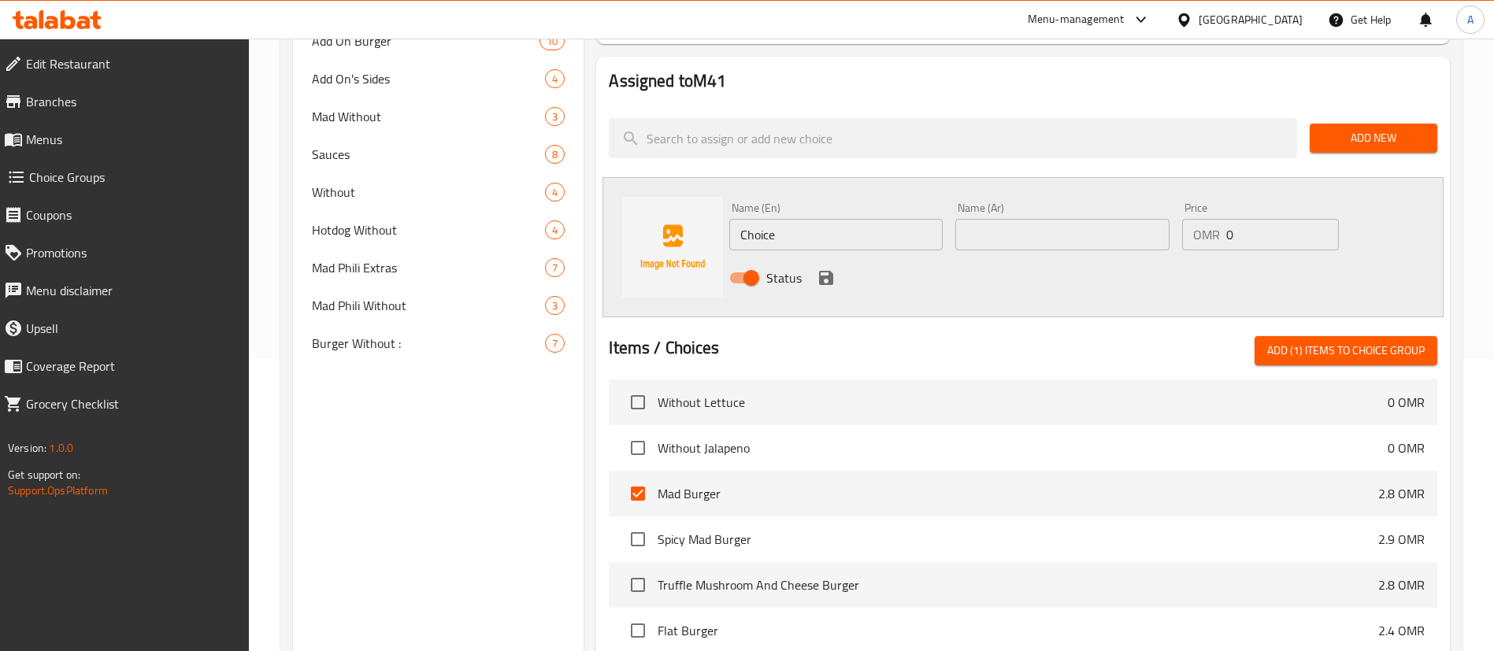
scroll to position [142, 0]
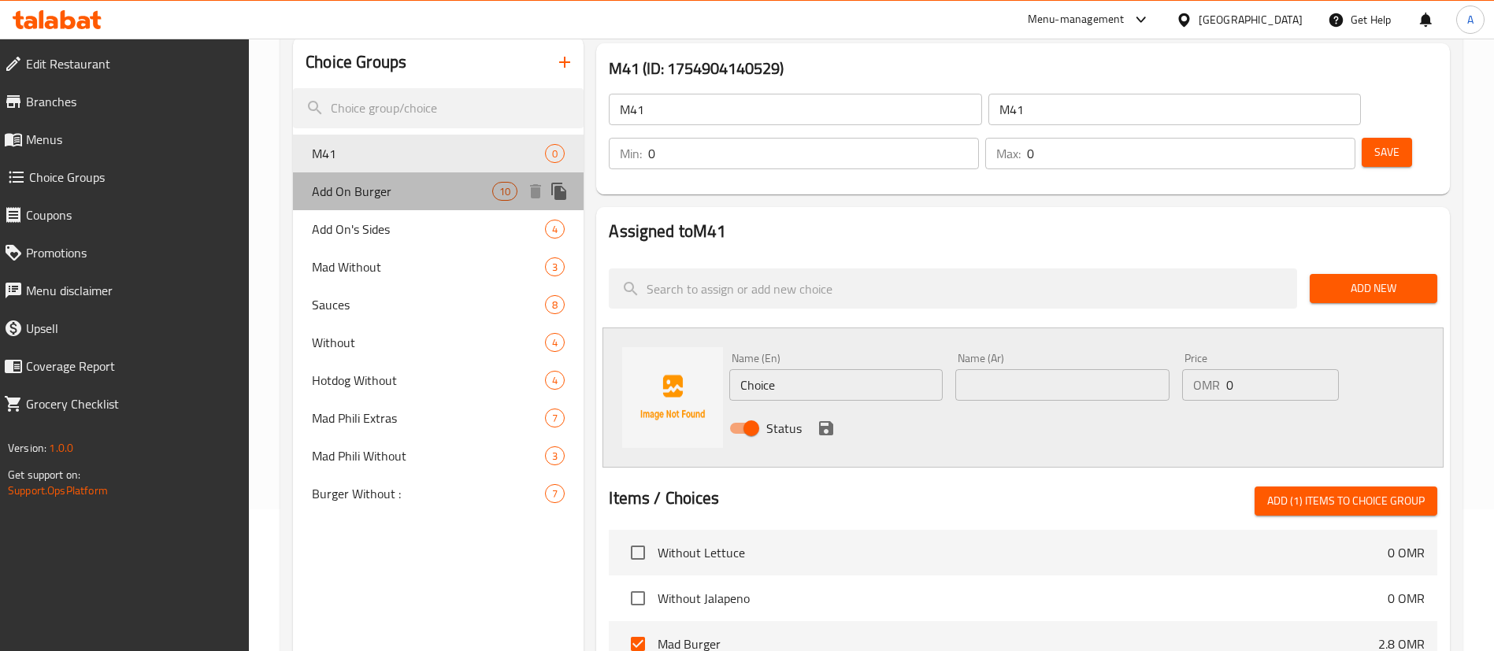
click at [400, 197] on span "Add On Burger" at bounding box center [402, 191] width 180 height 19
type input "Add On Burger"
type input "أضف على البرجر"
type input "8"
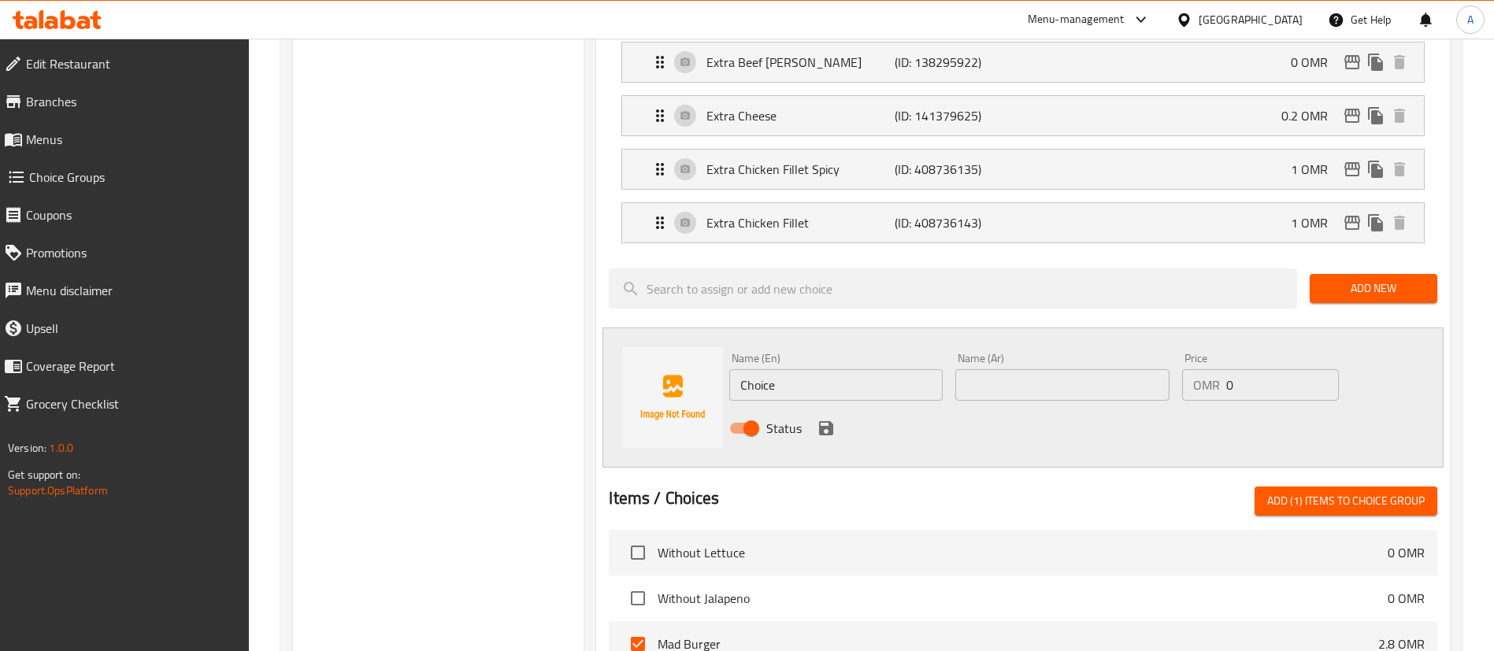
click at [388, 154] on div "Choice Groups M41 0 Add On Burger 10 Add On's Sides 4 Mad Without 3 Sauces 8 Wi…" at bounding box center [438, 275] width 291 height 1547
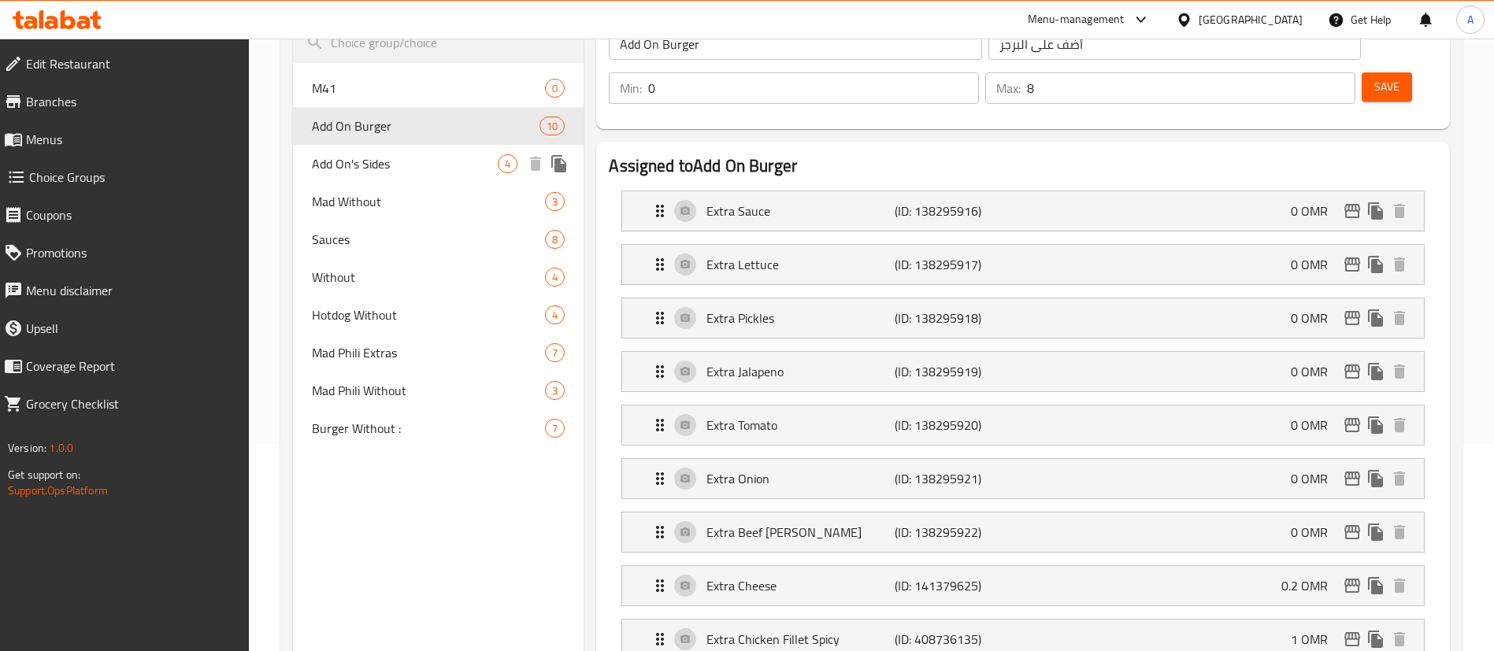
scroll to position [87, 0]
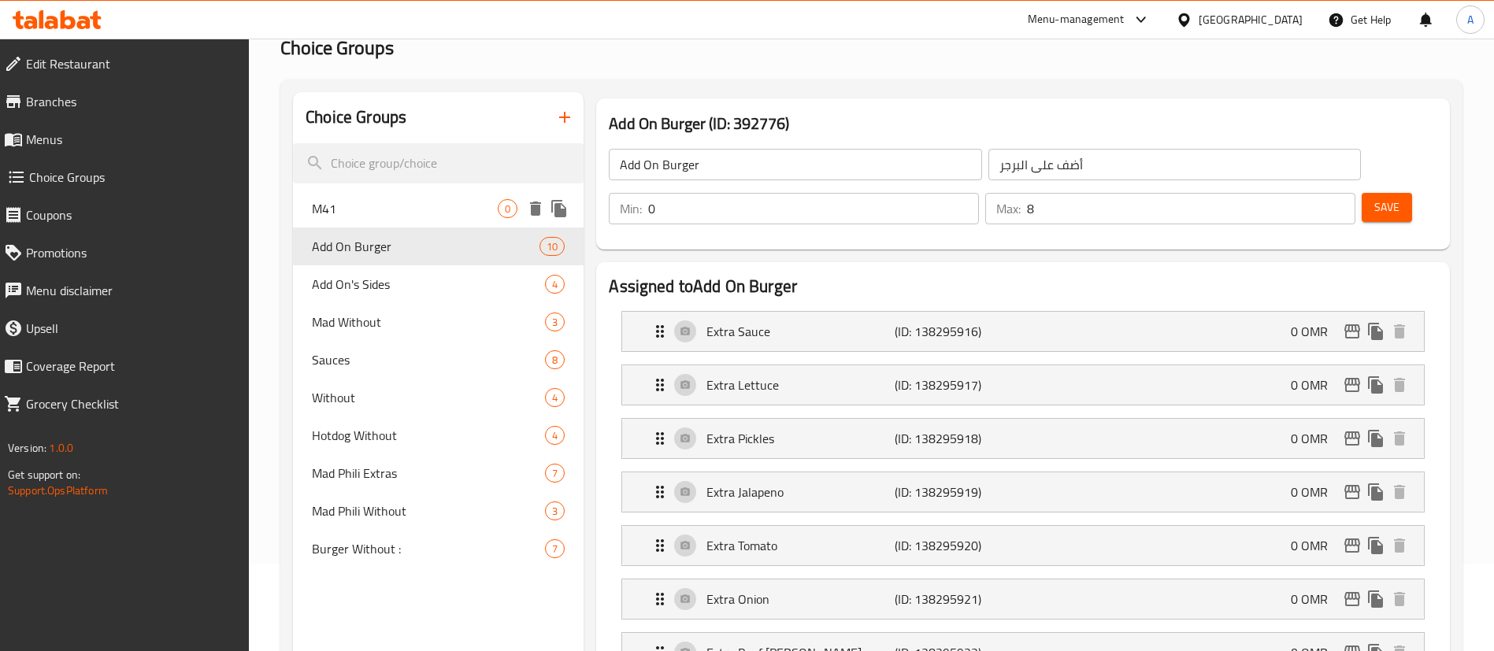
click at [410, 202] on span "M41" at bounding box center [405, 208] width 186 height 19
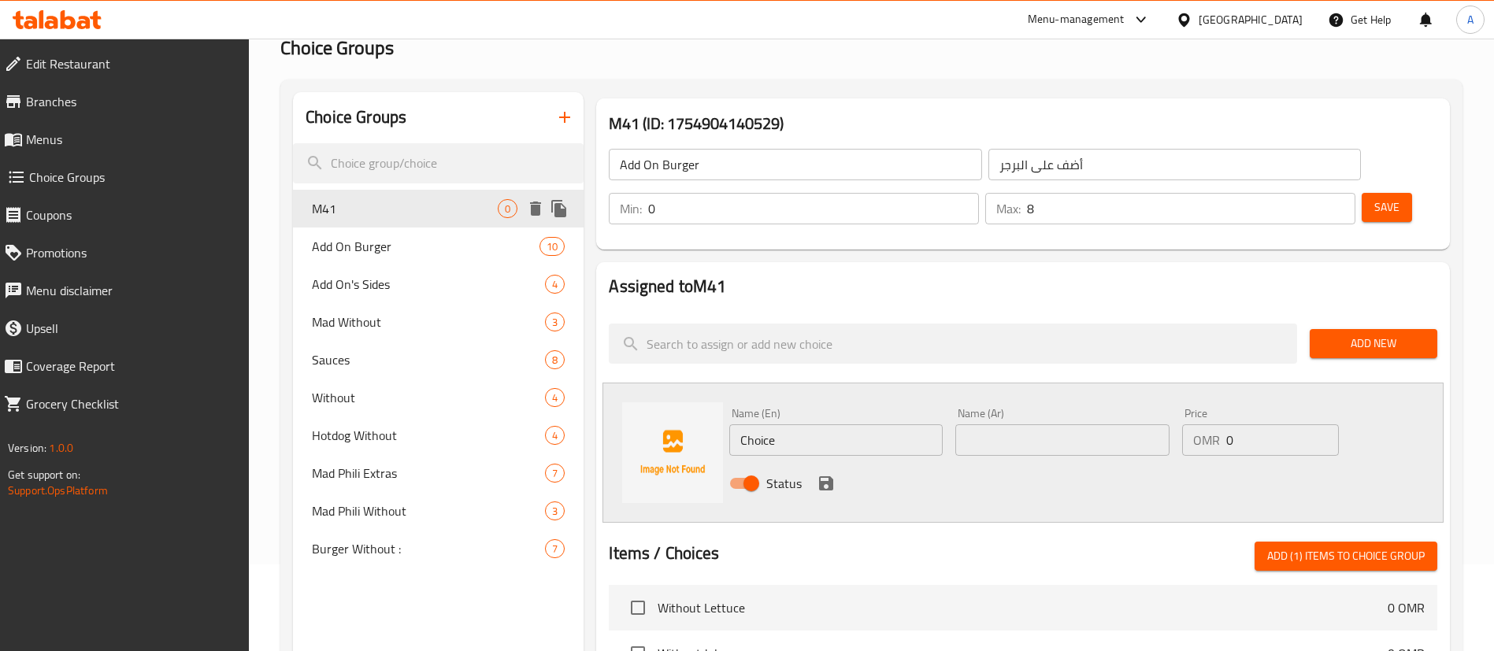
type input "M41"
type input "0"
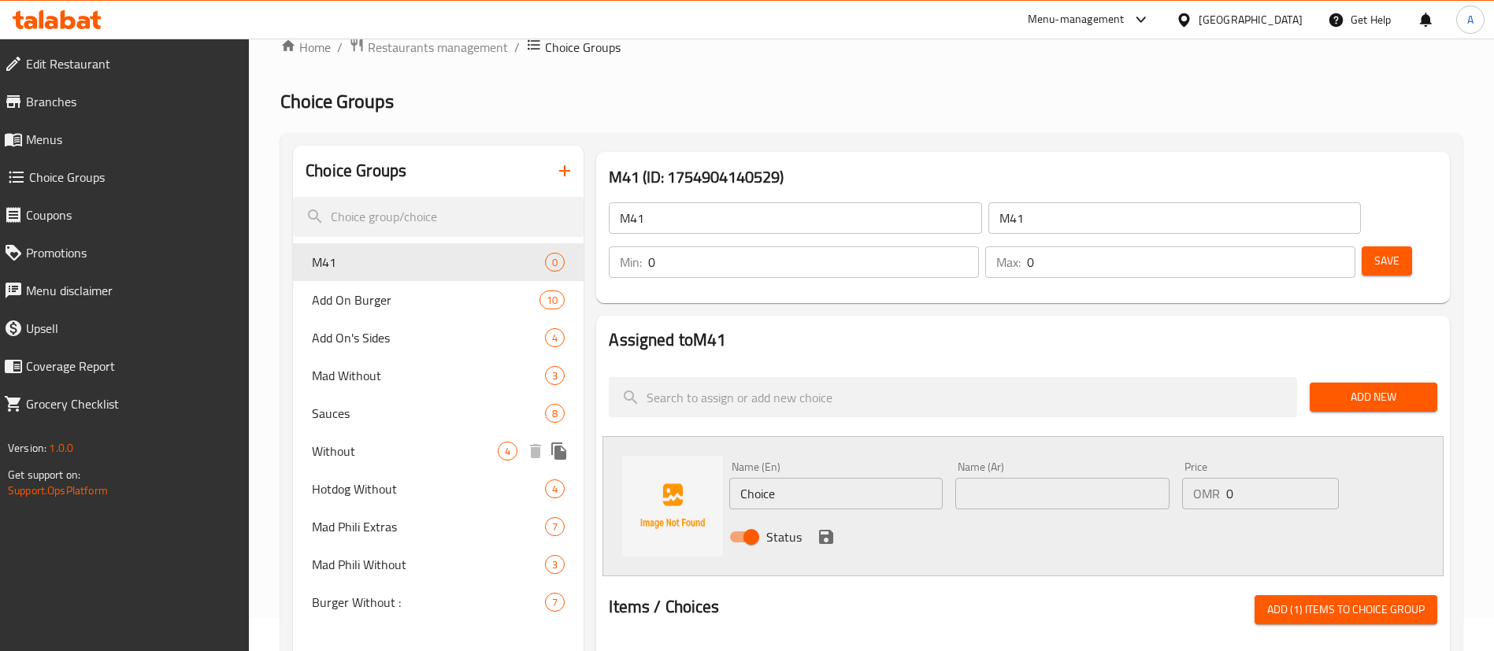
scroll to position [26, 0]
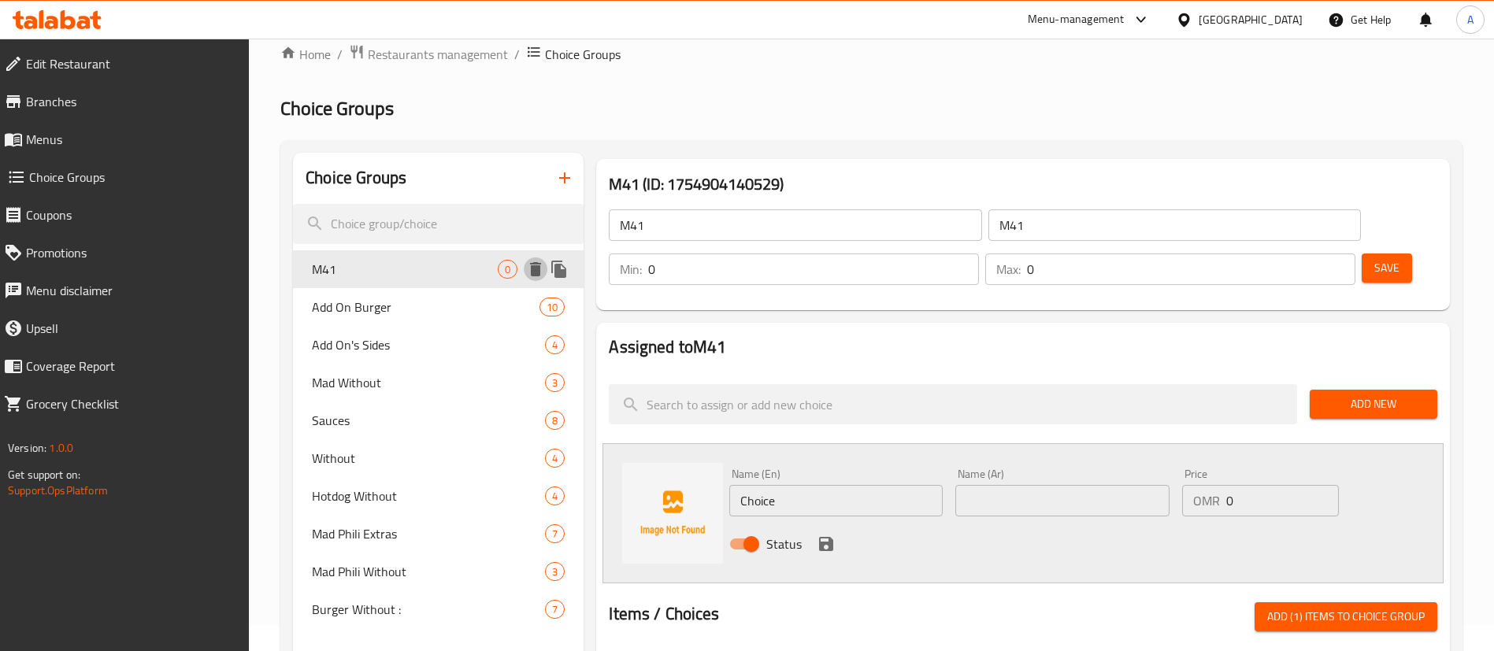
click at [539, 277] on icon "delete" at bounding box center [535, 269] width 19 height 19
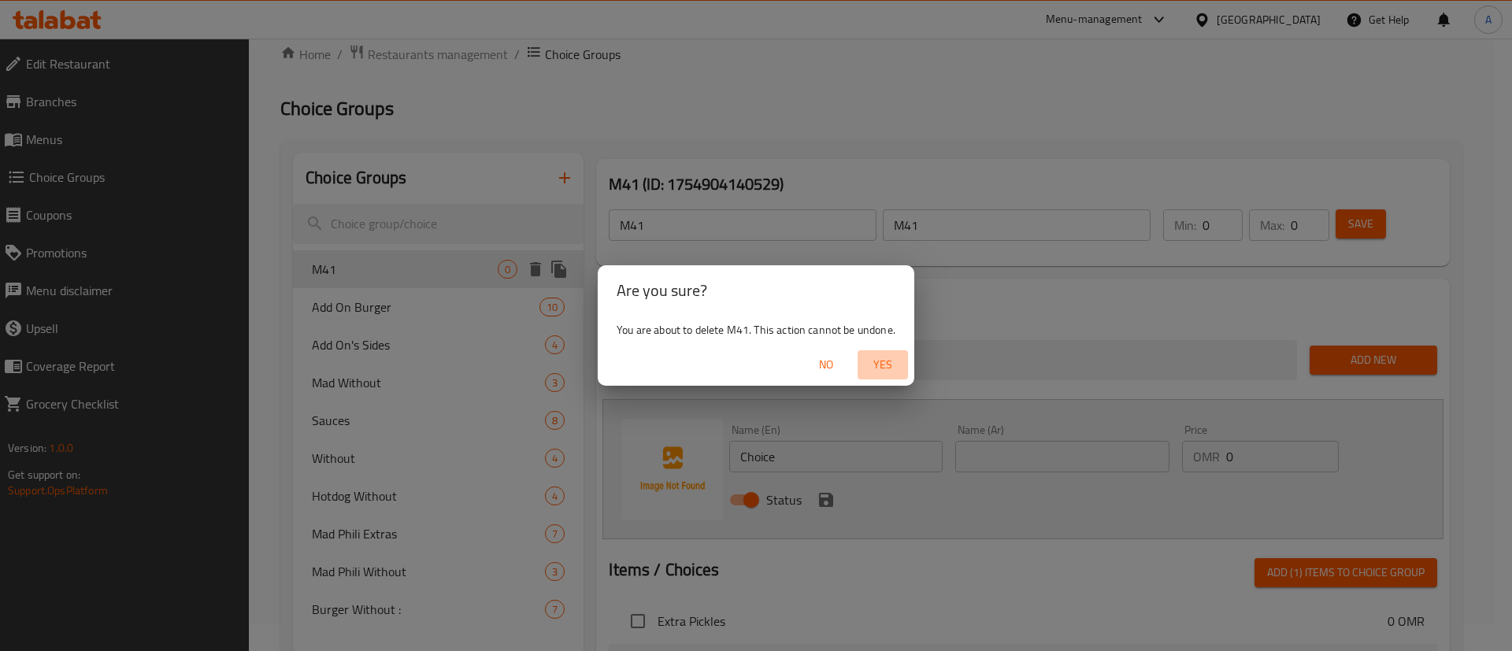
click at [884, 366] on span "Yes" at bounding box center [883, 365] width 38 height 20
type input "Add On Burger"
type input "أضف على البرجر"
type input "8"
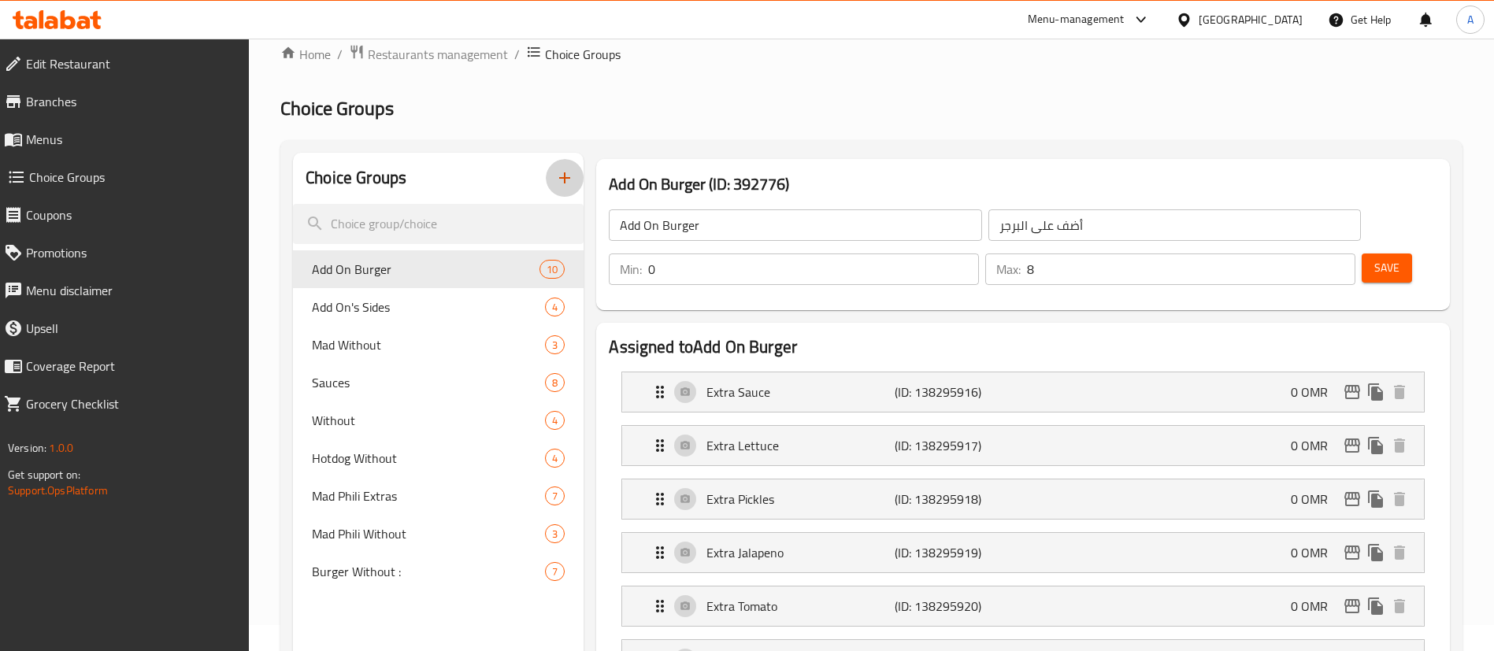
click at [571, 169] on icon "button" at bounding box center [564, 178] width 19 height 19
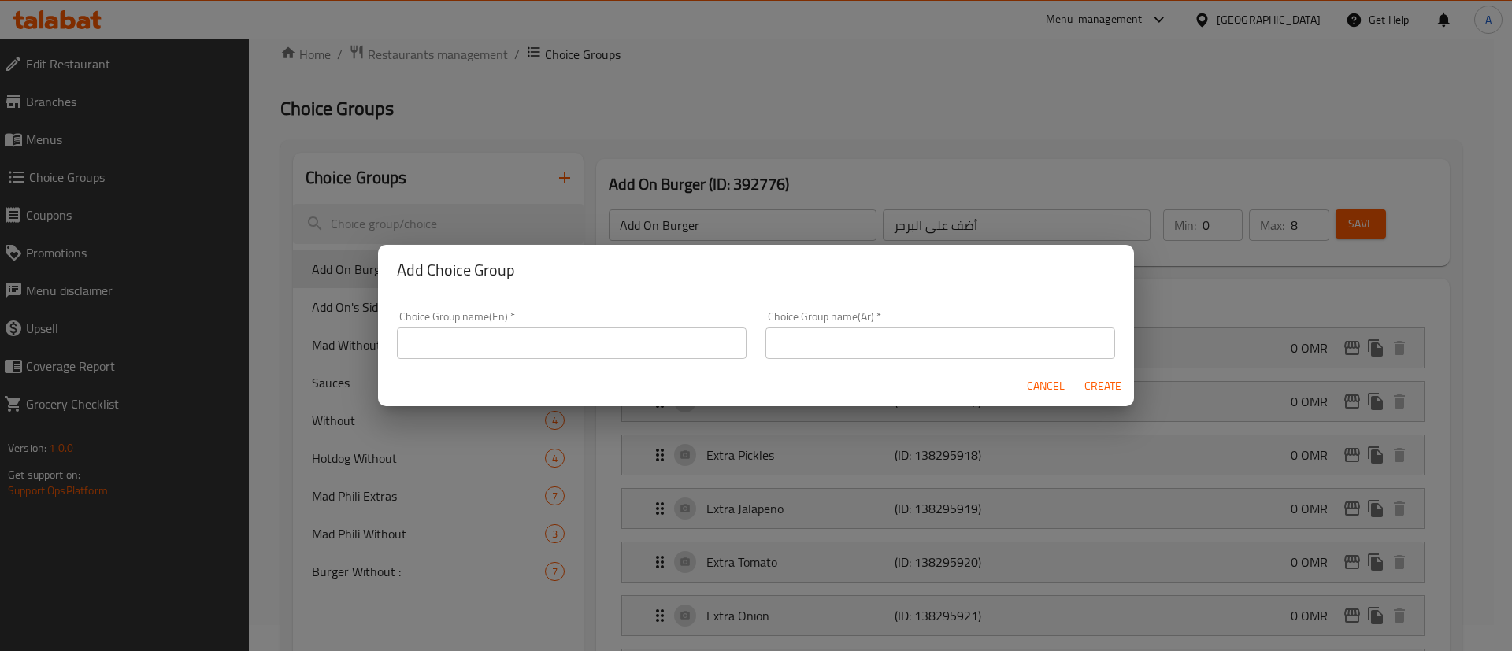
click at [1060, 387] on span "Cancel" at bounding box center [1046, 386] width 38 height 20
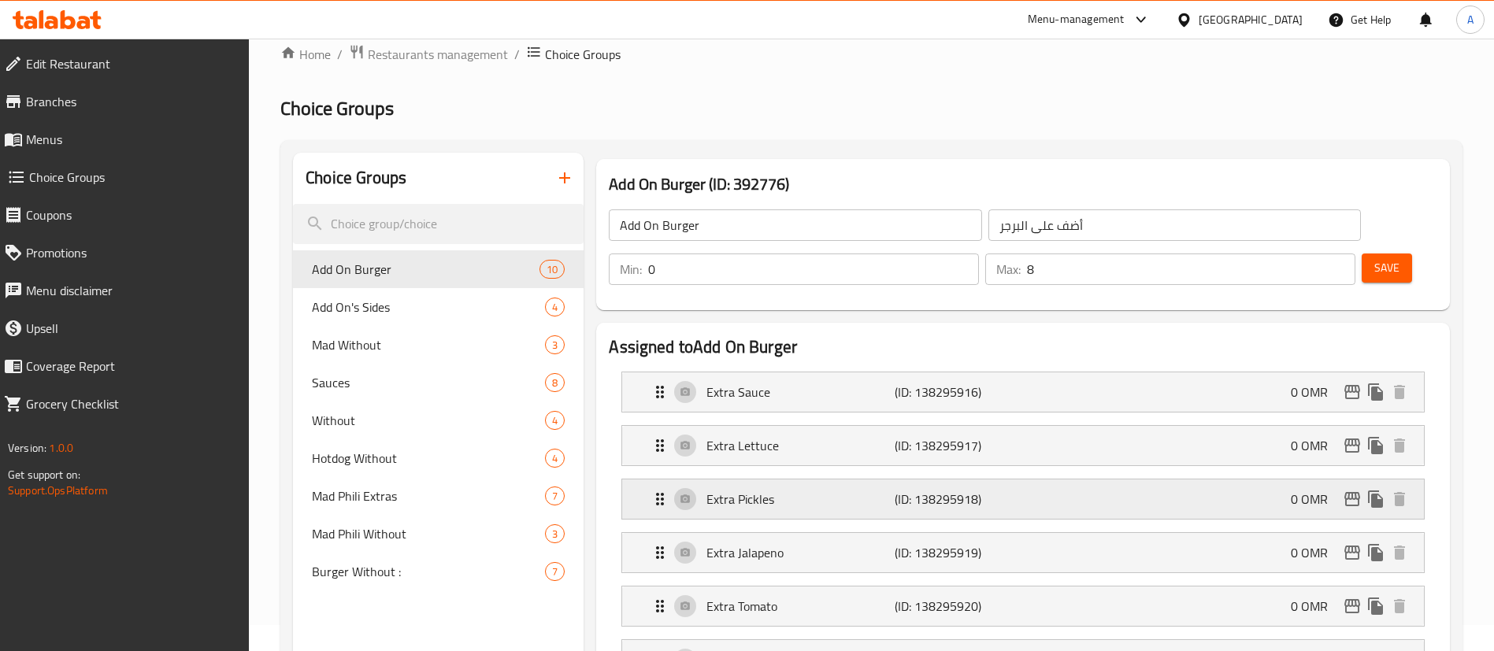
drag, startPoint x: 1060, startPoint y: 387, endPoint x: 1212, endPoint y: 462, distance: 169.8
click at [1069, 383] on nav "Extra Sauce (ID: 138295916) 0 OMR Name (En) Extra Sauce Name (En) Name (Ar) صلص…" at bounding box center [1023, 633] width 828 height 548
click at [448, 342] on span "Mad Without" at bounding box center [405, 344] width 186 height 19
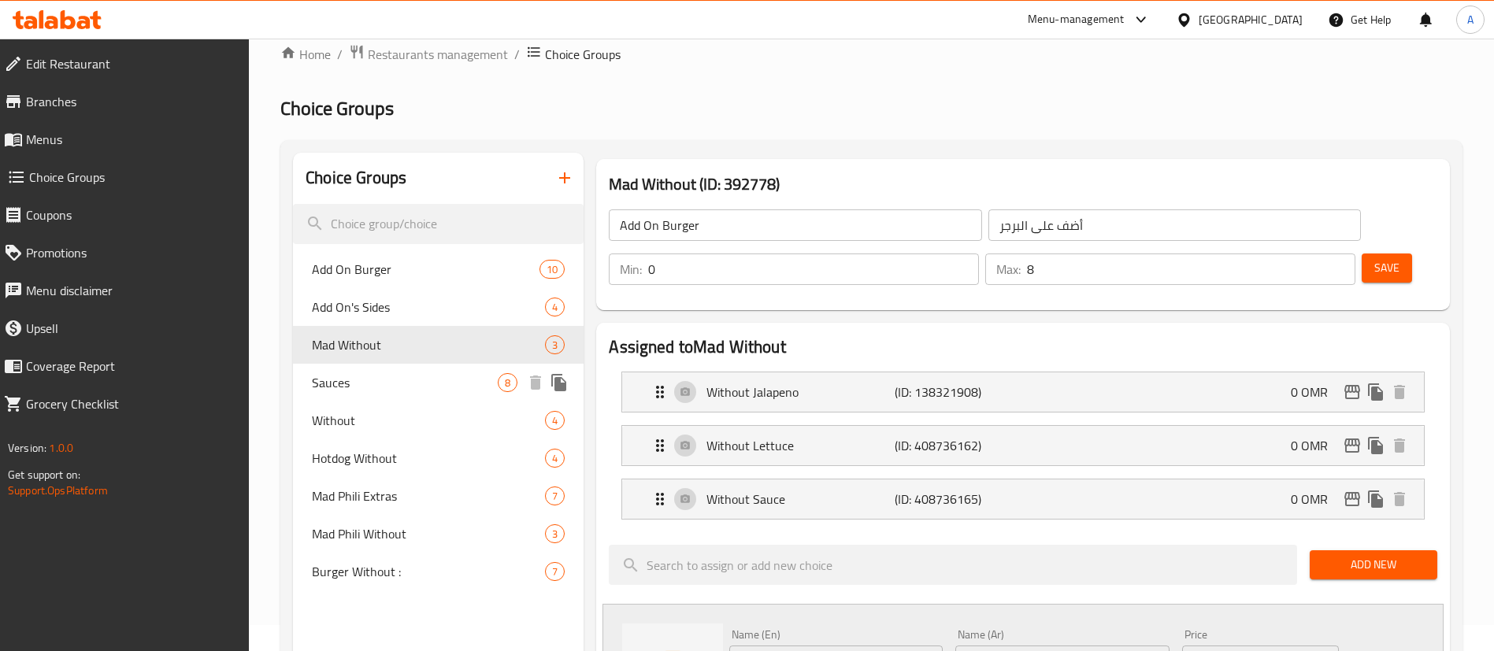
type input "Mad Without"
type input "جنون بدون"
type input "1"
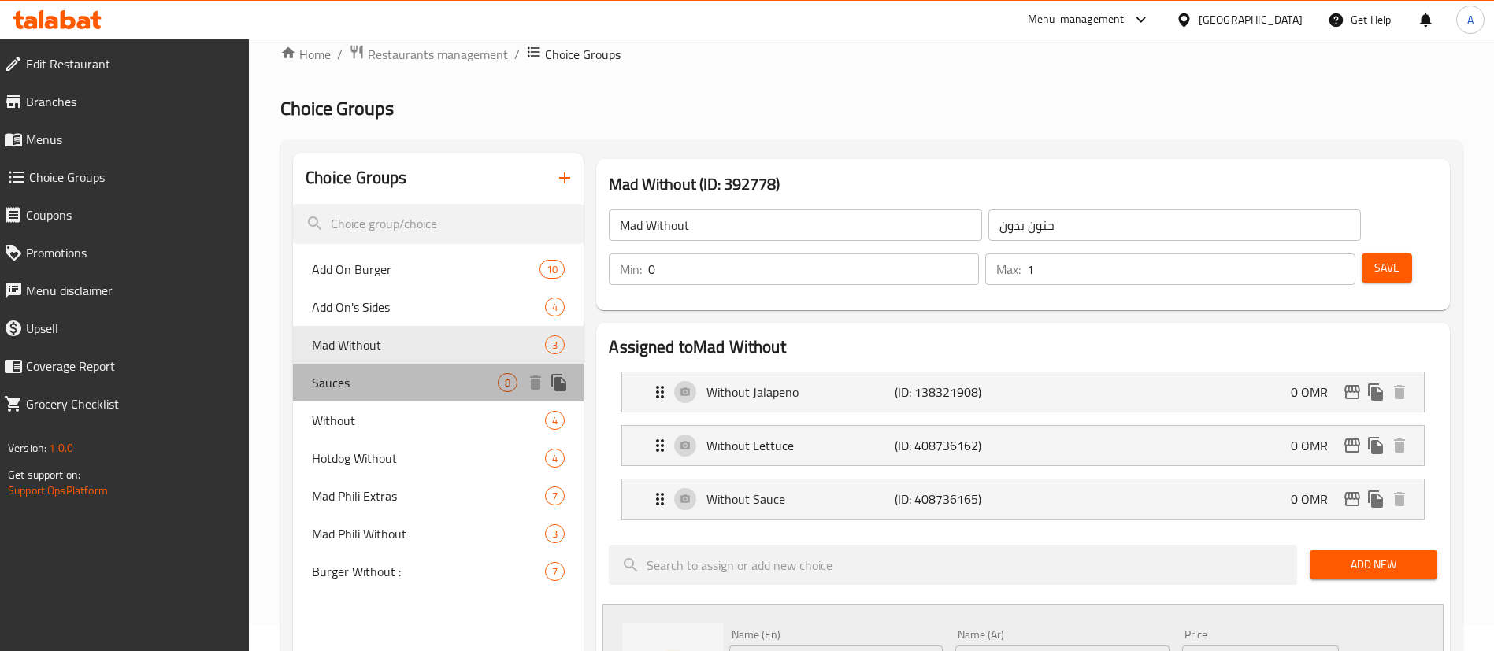
click at [391, 374] on span "Sauces" at bounding box center [405, 382] width 186 height 19
type input "Sauces"
type input "صلصات"
type input "1"
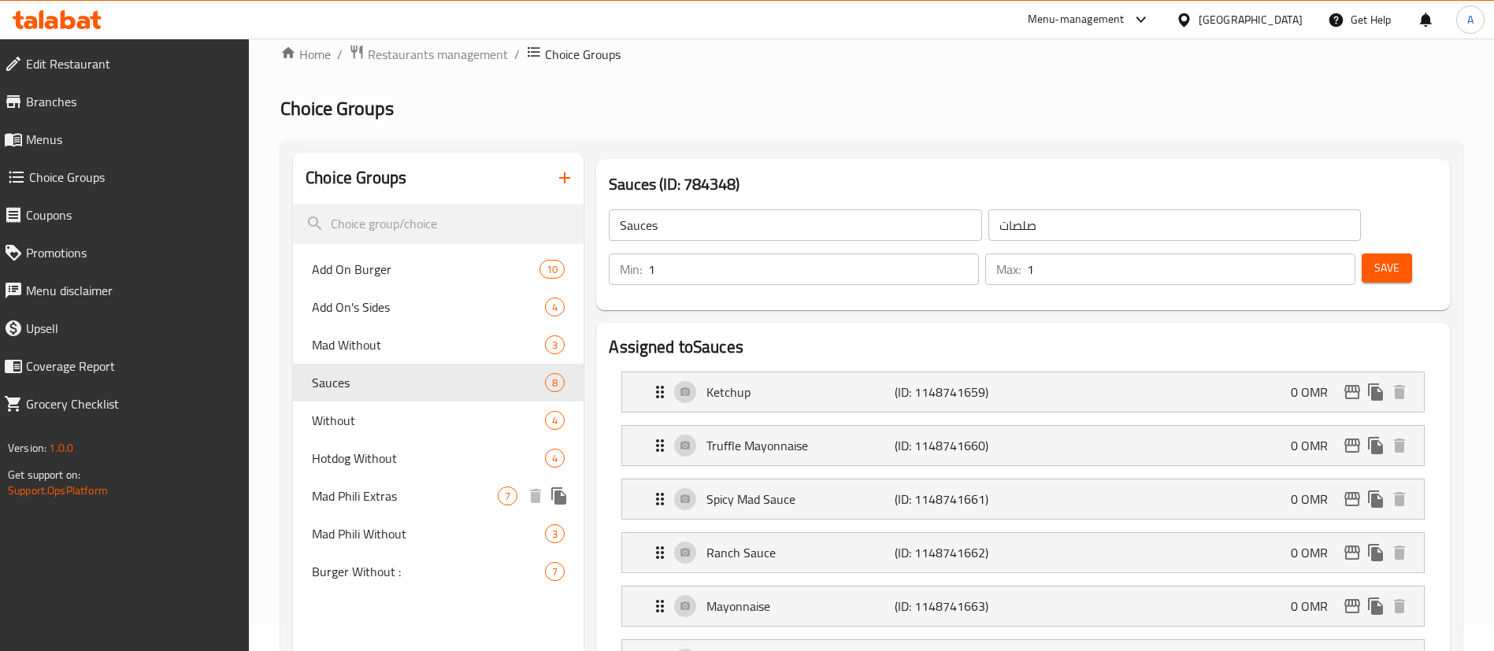
click at [402, 499] on span "Mad Phili Extras" at bounding box center [405, 496] width 186 height 19
type input "Mad Phili Extras"
type input "ماد فيلي إضافات"
type input "0"
type input "7"
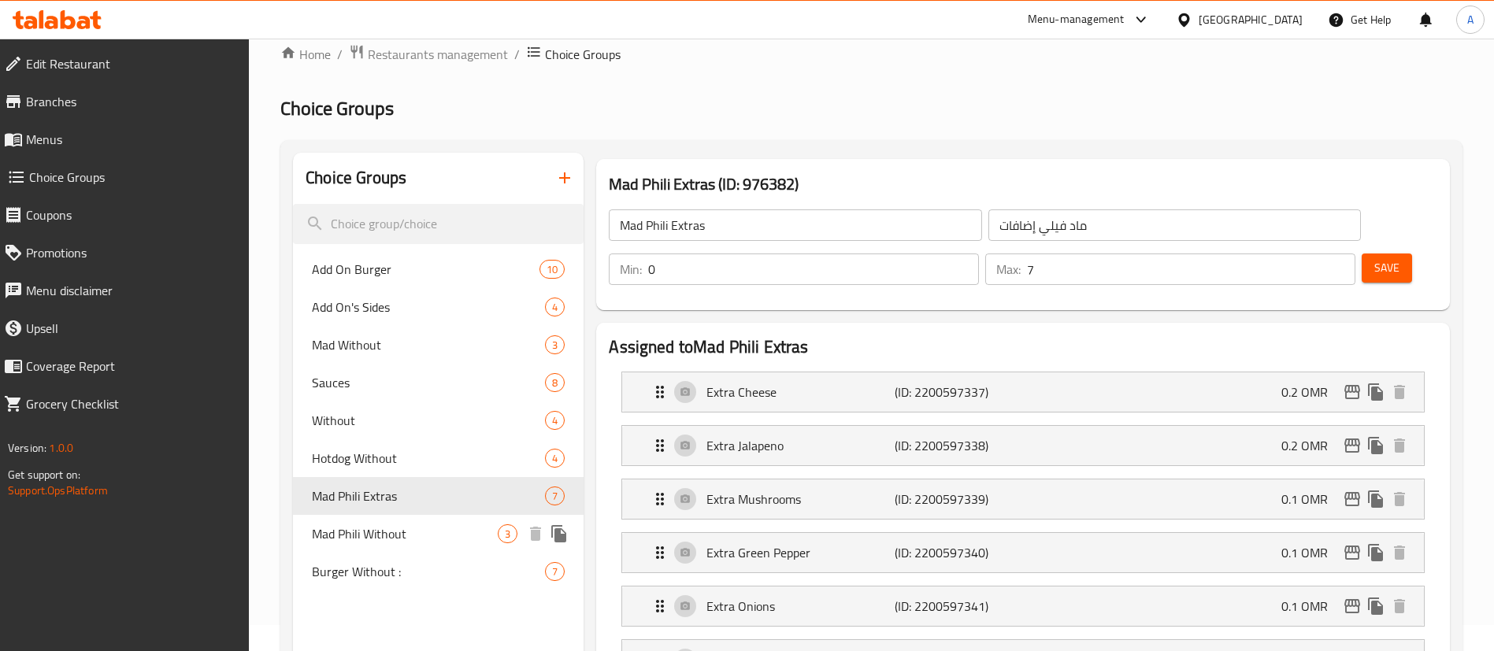
click at [406, 534] on span "Mad Phili Without" at bounding box center [405, 533] width 186 height 19
type input "Mad Phili Without"
type input "ماد فيلي بدون"
type input "3"
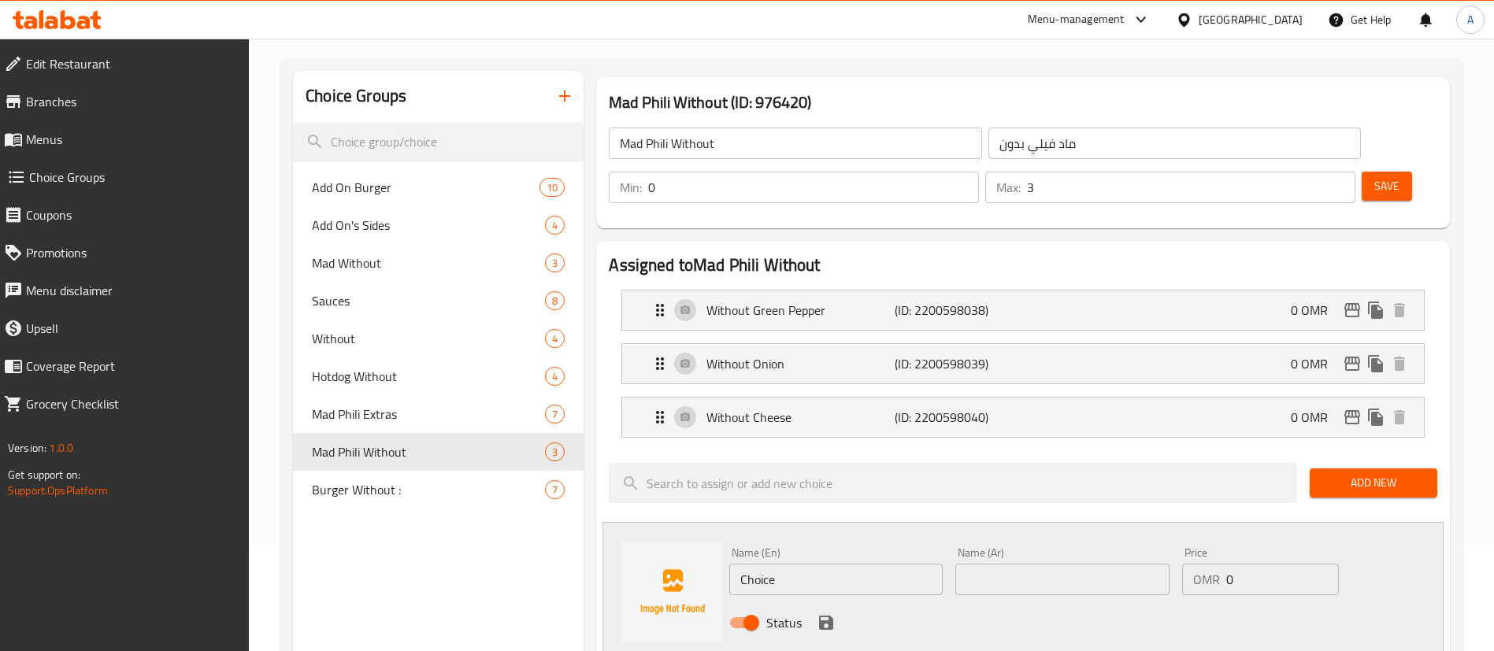
scroll to position [144, 0]
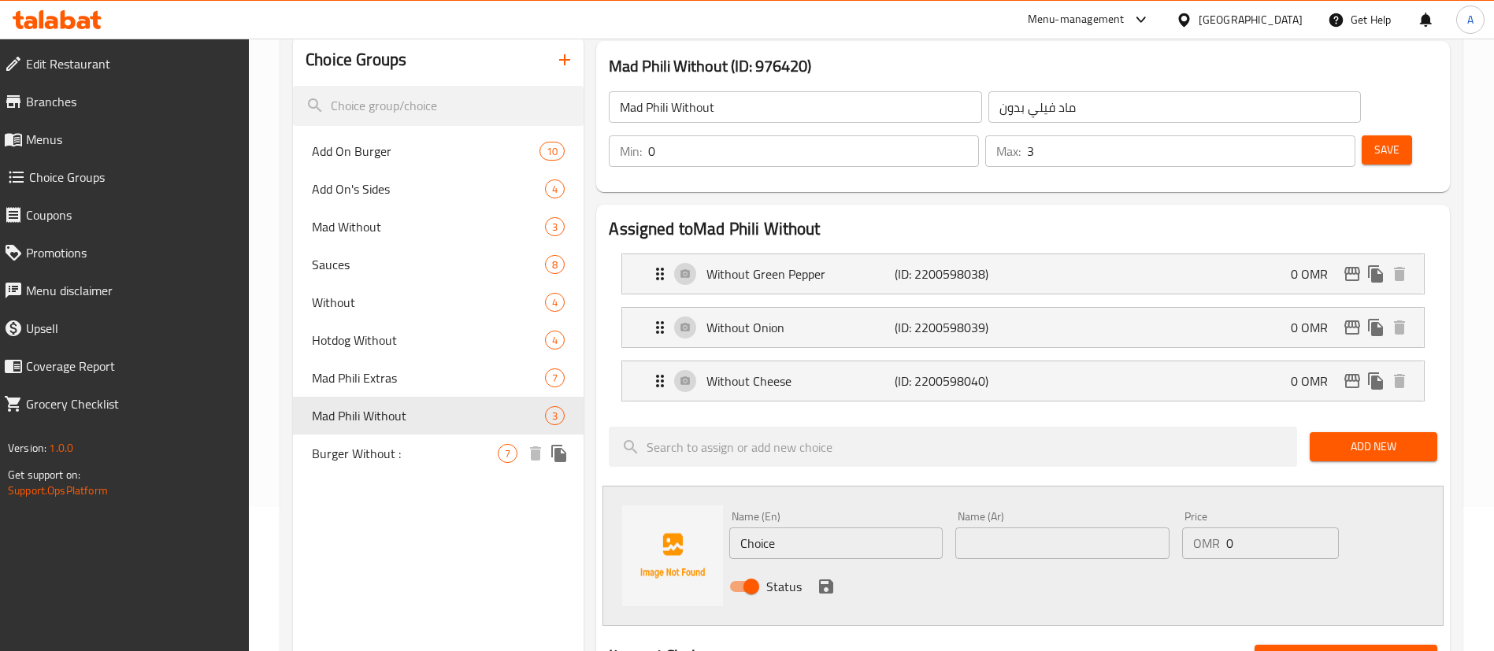
click at [417, 447] on span "Burger Without :" at bounding box center [405, 453] width 186 height 19
type input "Burger Without :"
type input "برجر بدون:"
type input "6"
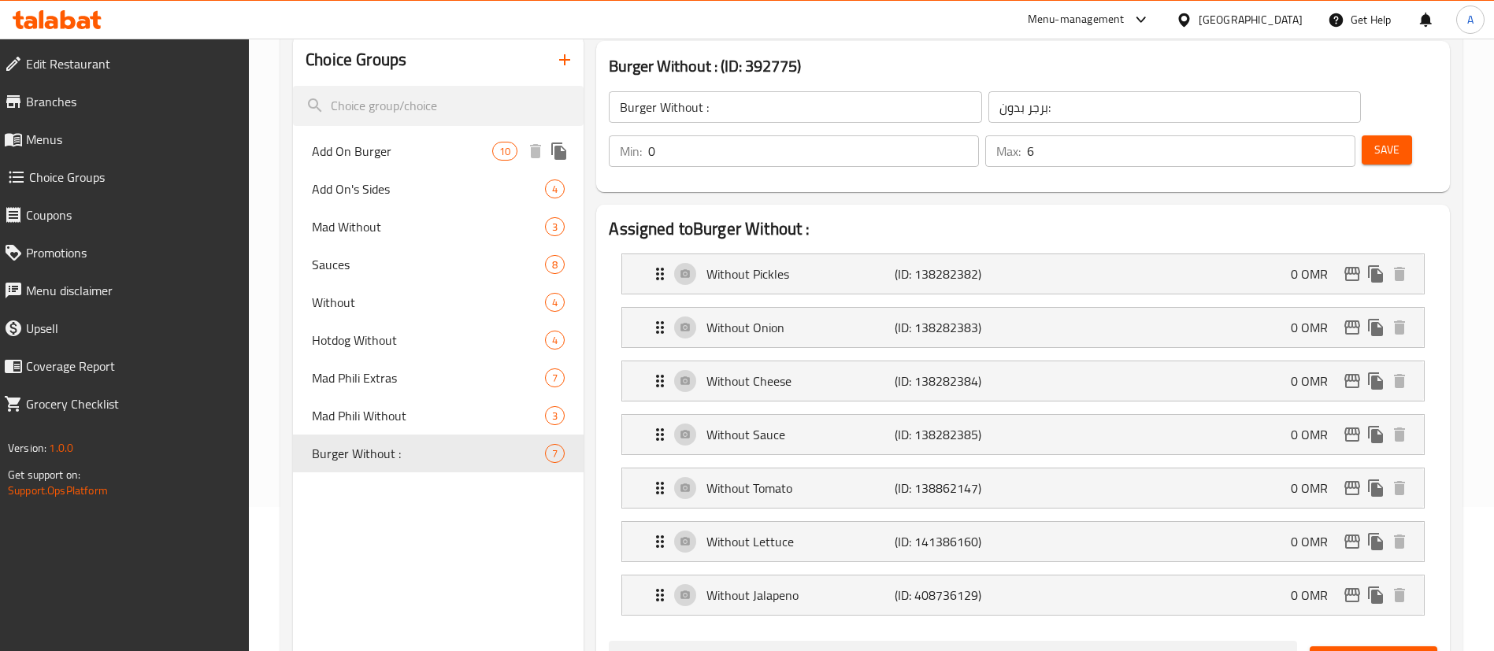
click at [415, 166] on div "Add On Burger 10" at bounding box center [438, 151] width 291 height 38
type input "Add On Burger"
type input "أضف على البرجر"
type input "8"
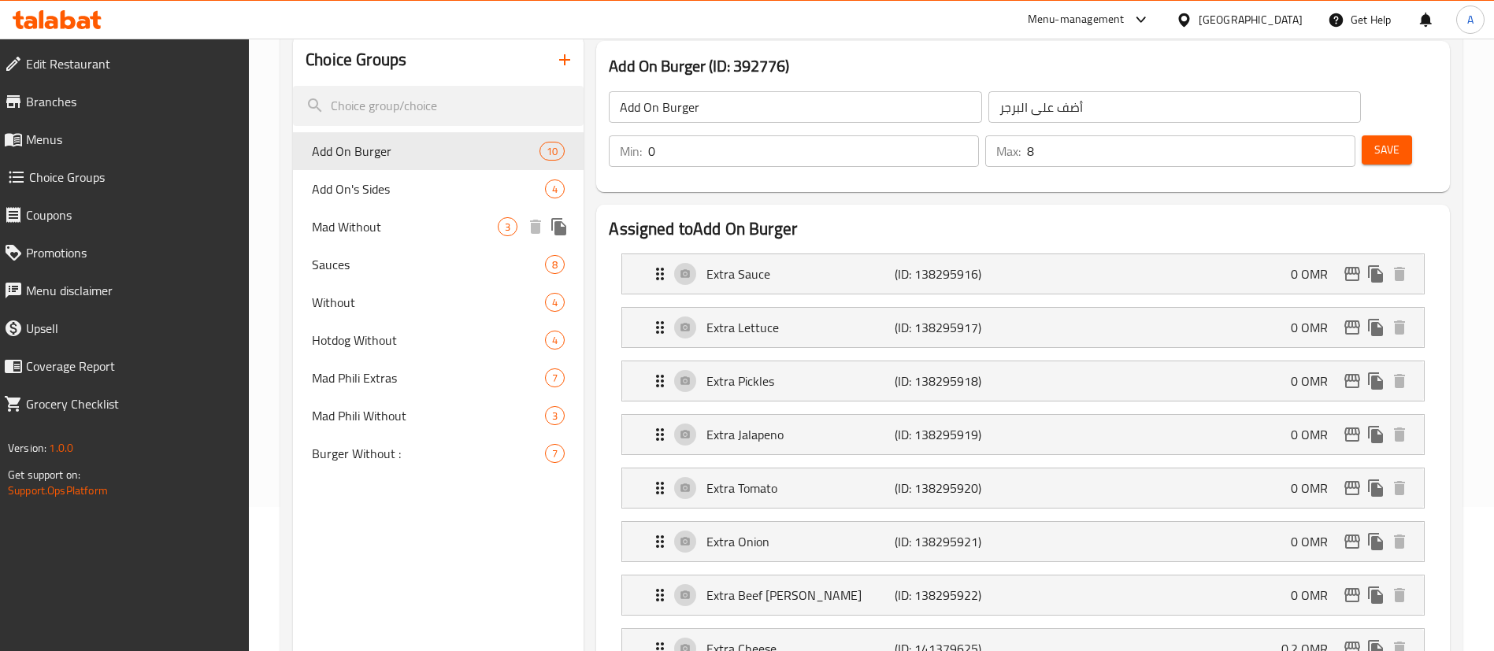
click at [403, 210] on div "Mad Without 3" at bounding box center [438, 227] width 291 height 38
type input "Mad Without"
type input "جنون بدون"
type input "1"
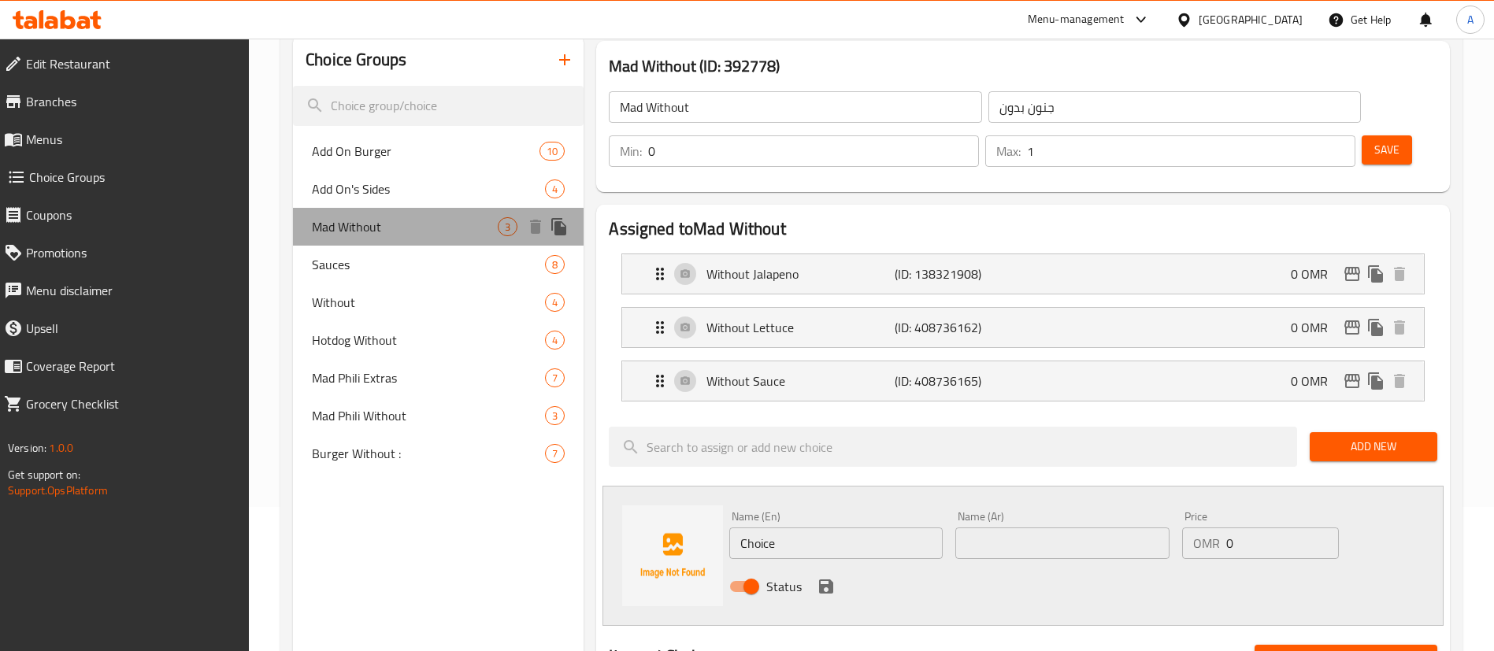
click at [402, 236] on div "Mad Without 3" at bounding box center [438, 227] width 291 height 38
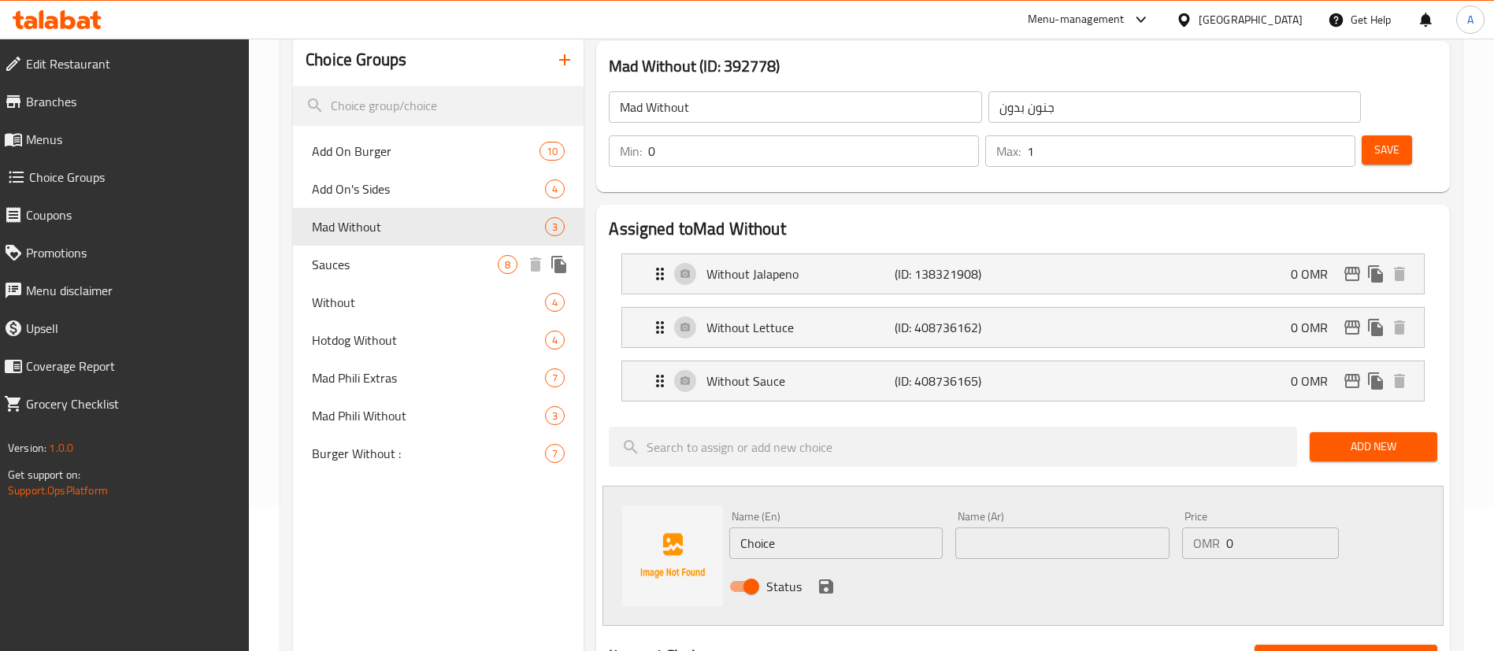
click at [403, 261] on span "Sauces" at bounding box center [405, 264] width 186 height 19
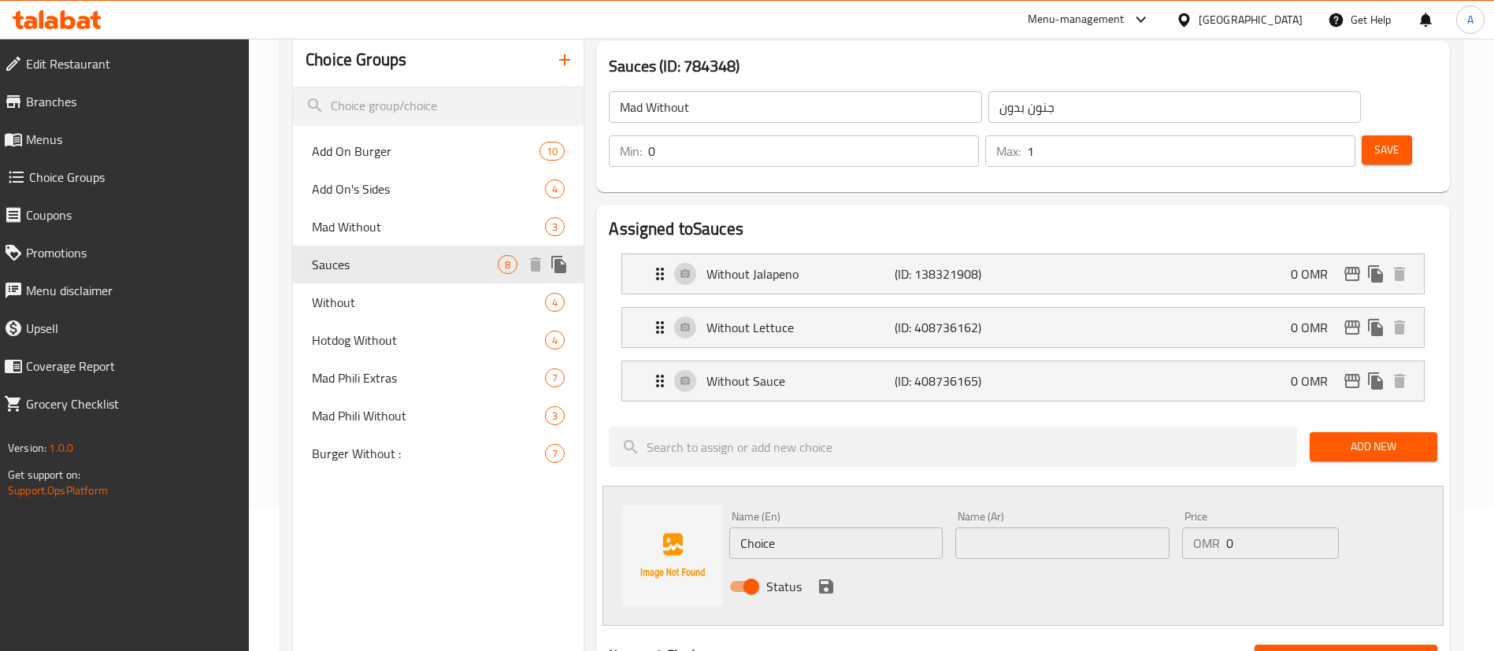
type input "Sauces"
type input "صلصات"
type input "1"
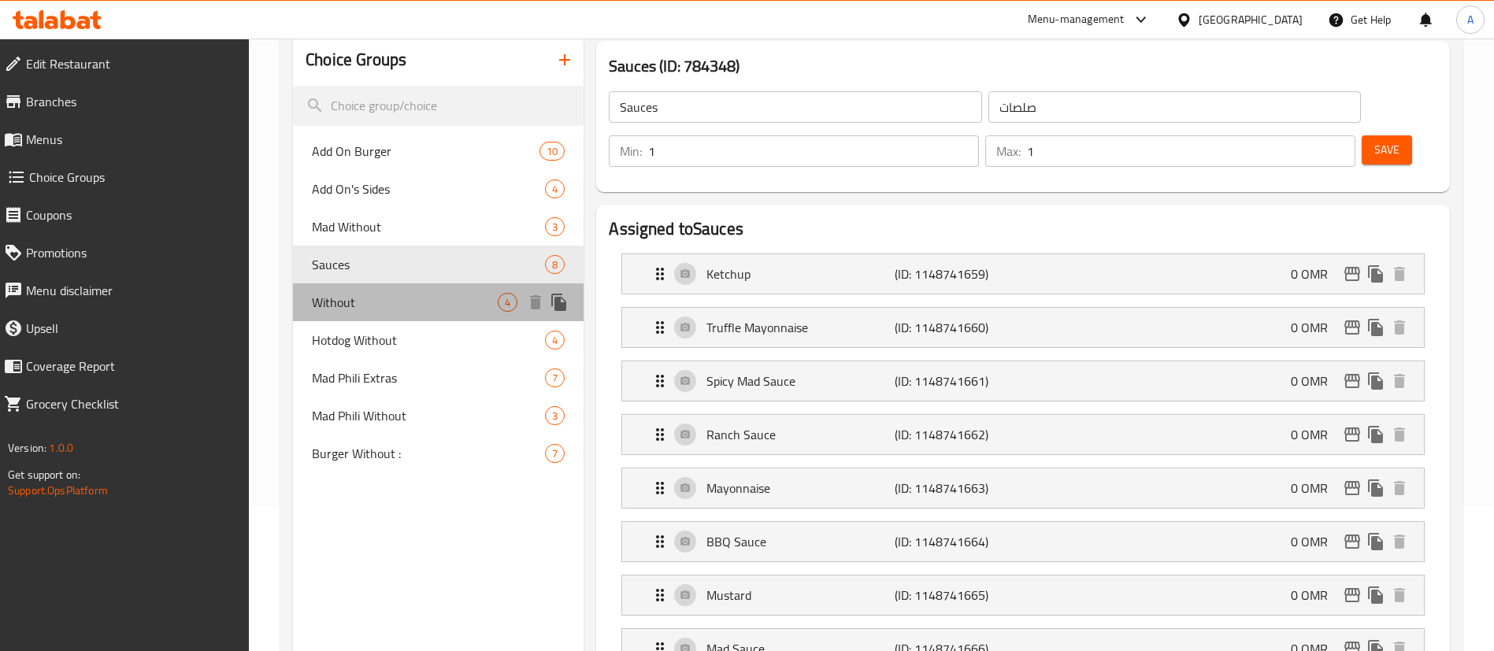
click at [410, 296] on span "Without" at bounding box center [405, 302] width 186 height 19
type input "Without"
type input "بدون"
type input "0"
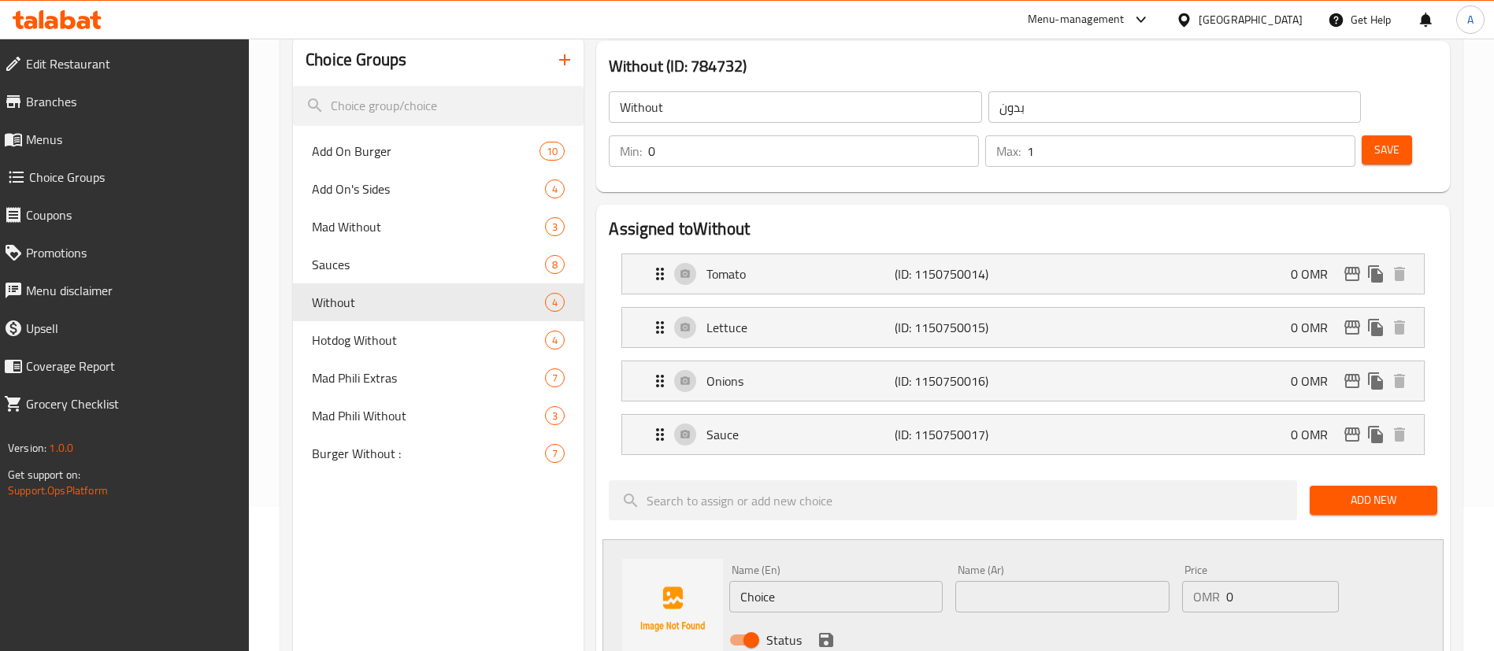
click at [557, 57] on icon "button" at bounding box center [564, 59] width 19 height 19
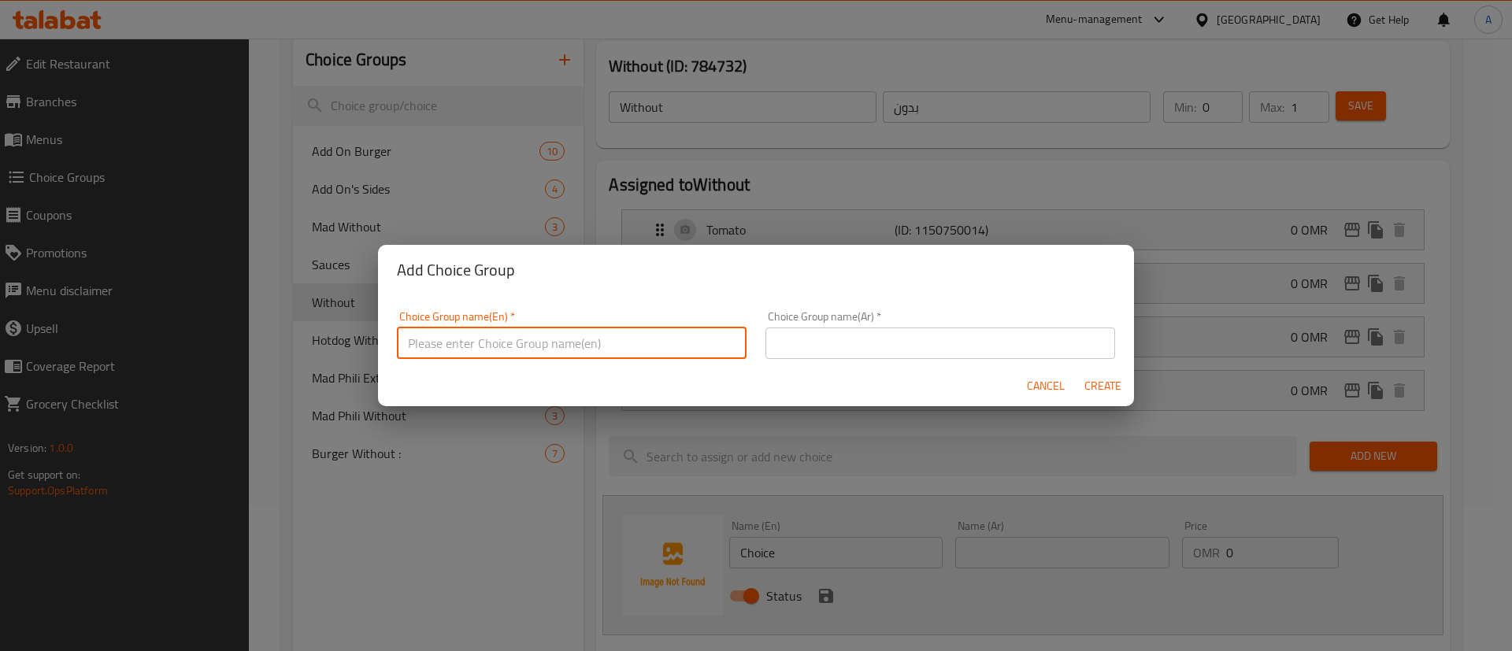
click at [498, 339] on input "text" at bounding box center [572, 344] width 350 height 32
click at [615, 330] on input "Your Choice Of Drink" at bounding box center [572, 344] width 350 height 32
type input "Your Choice Of Drink"
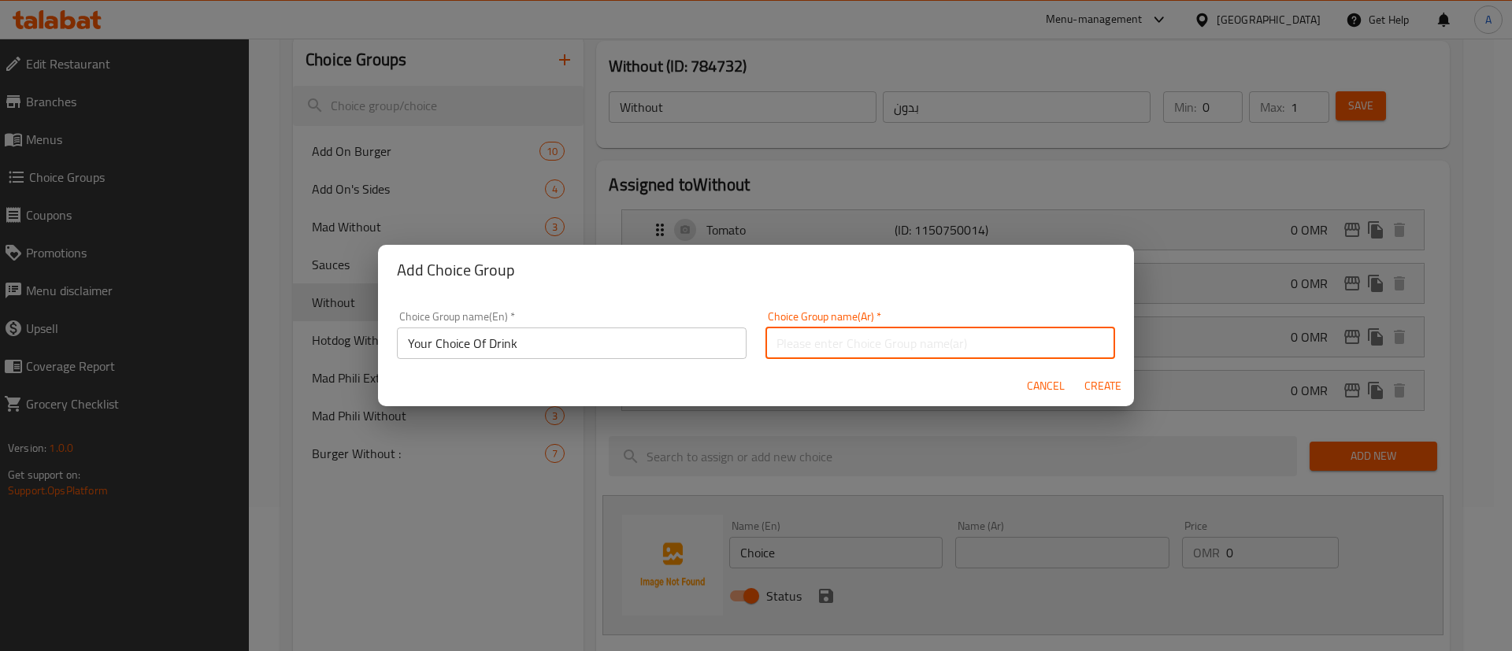
click at [822, 342] on input "text" at bounding box center [940, 344] width 350 height 32
paste input "اختيارك من الشراب"
click at [777, 346] on input "اختيارك من الشراب" at bounding box center [940, 344] width 350 height 32
type input "اختر المشروب"
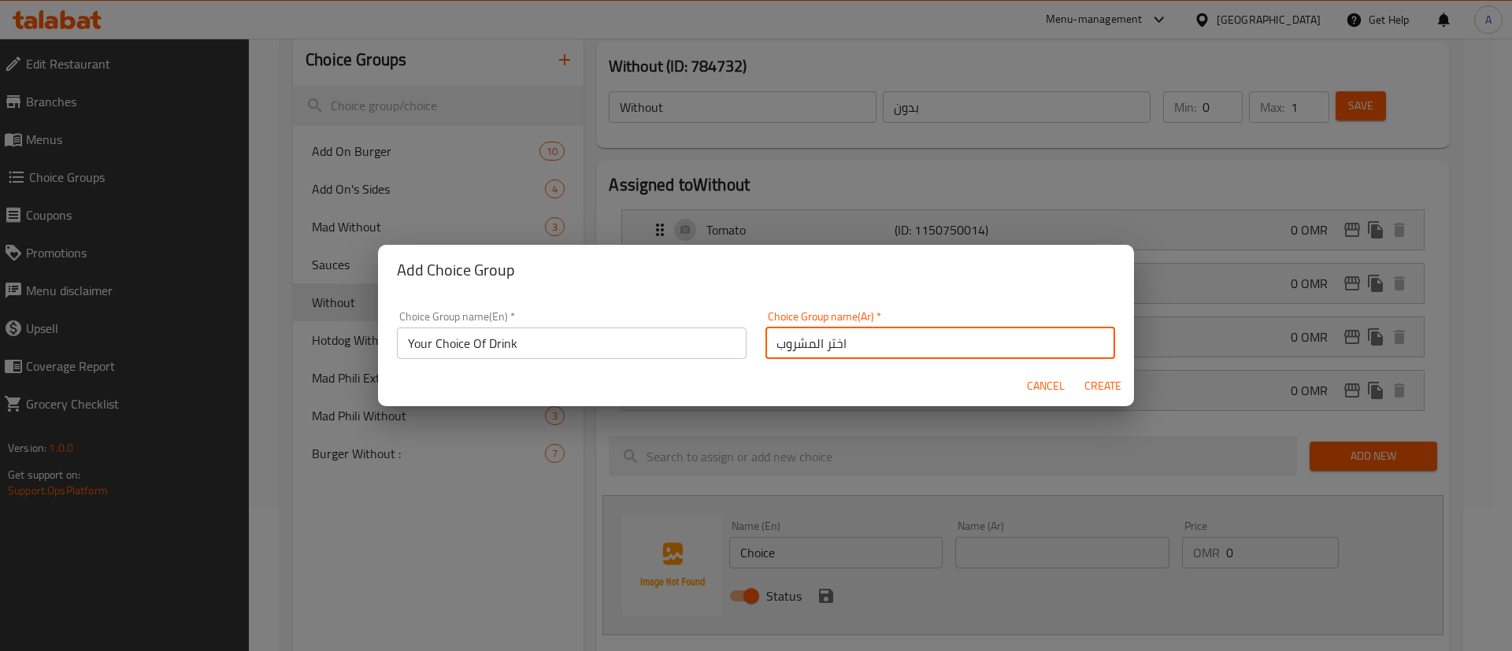
click at [1106, 391] on span "Create" at bounding box center [1103, 386] width 38 height 20
type input "Your Choice Of Drink"
type input "اختر المشروب"
type input "0"
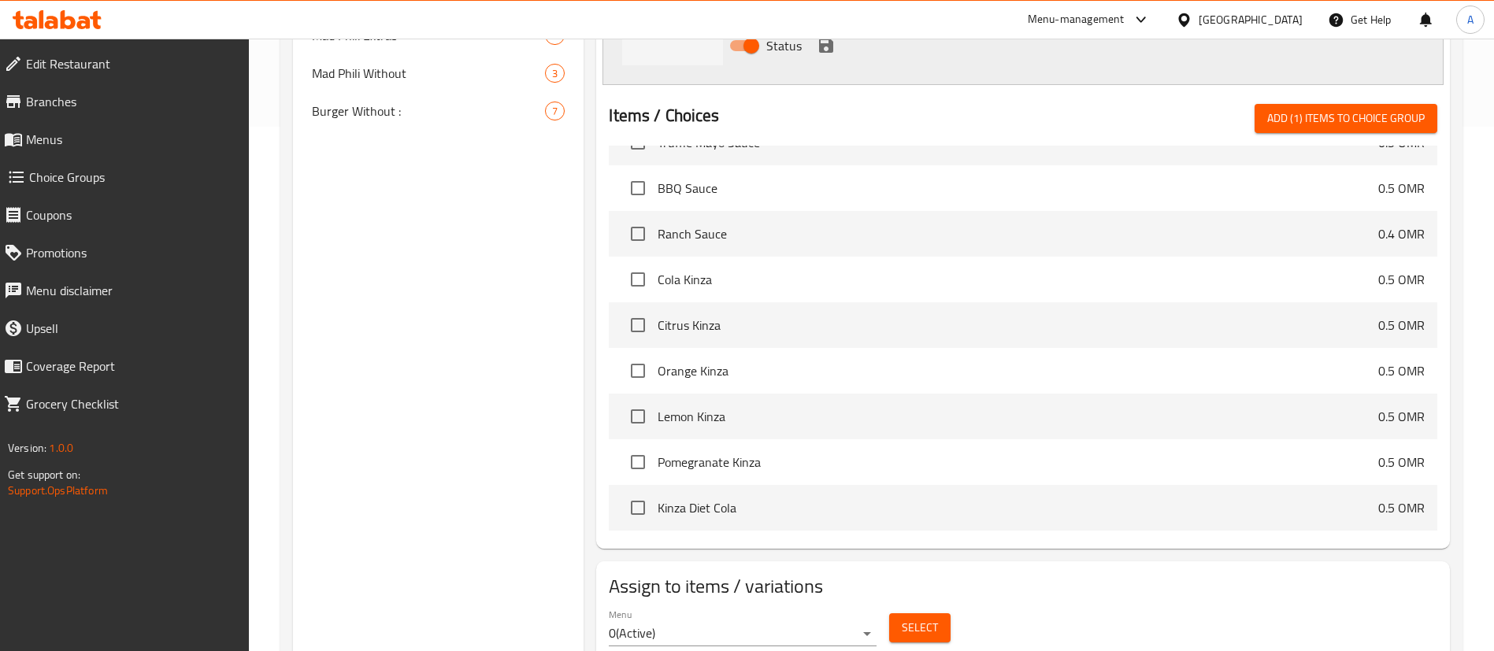
scroll to position [3641, 0]
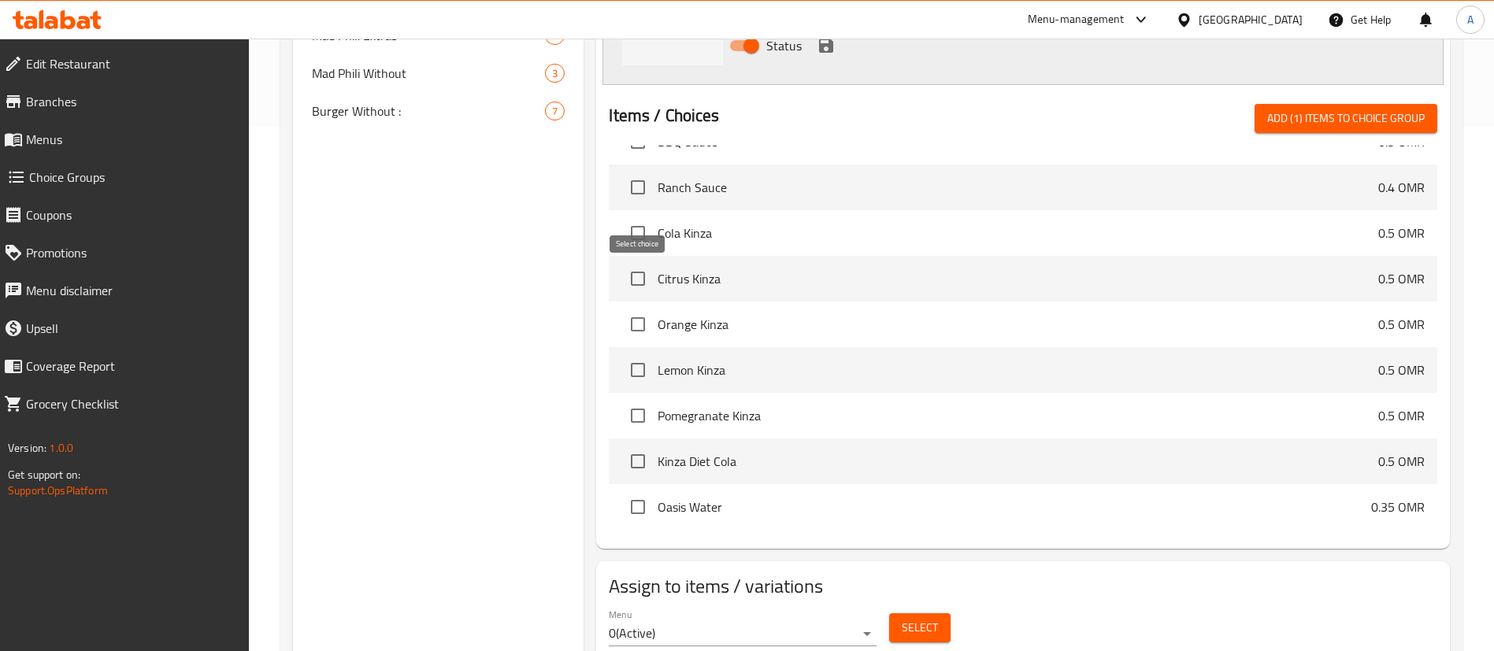
click at [628, 308] on input "checkbox" at bounding box center [637, 324] width 33 height 33
checkbox input "true"
click at [639, 262] on input "checkbox" at bounding box center [637, 278] width 33 height 33
checkbox input "true"
click at [640, 217] on input "checkbox" at bounding box center [637, 233] width 33 height 33
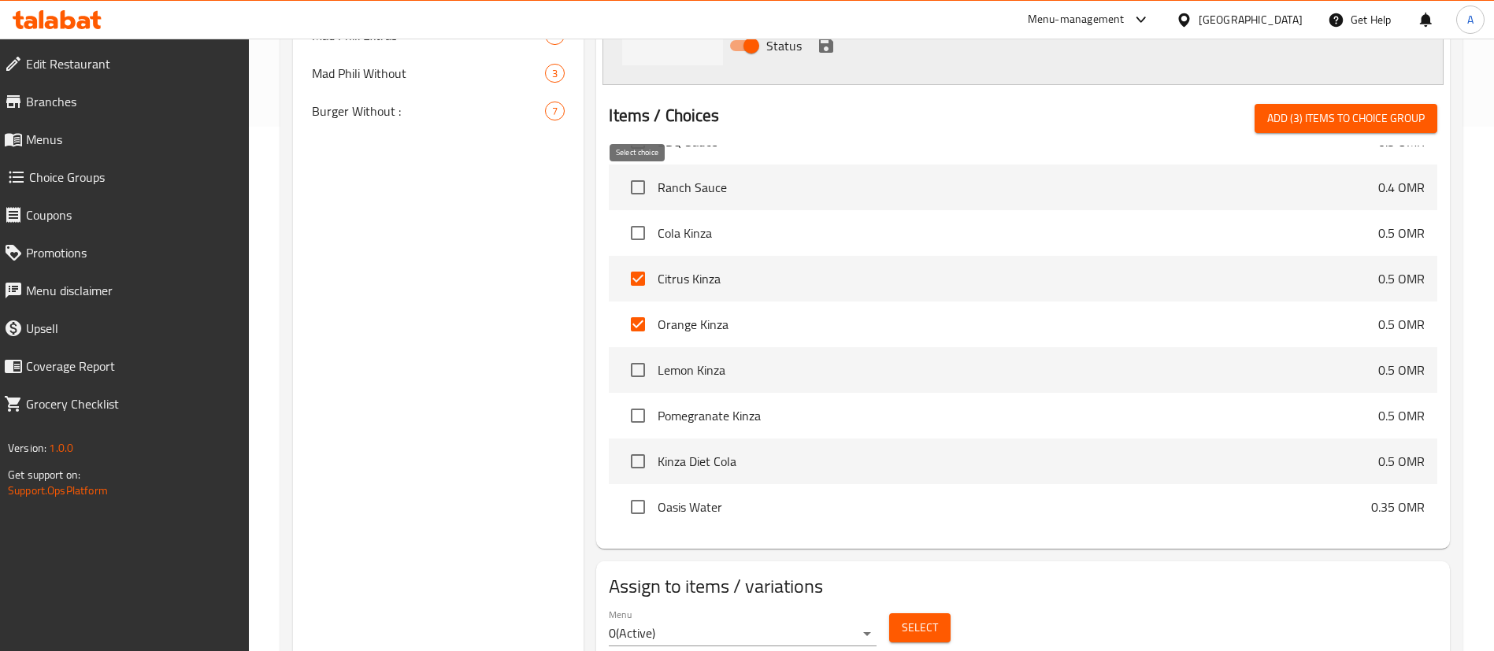
checkbox input "true"
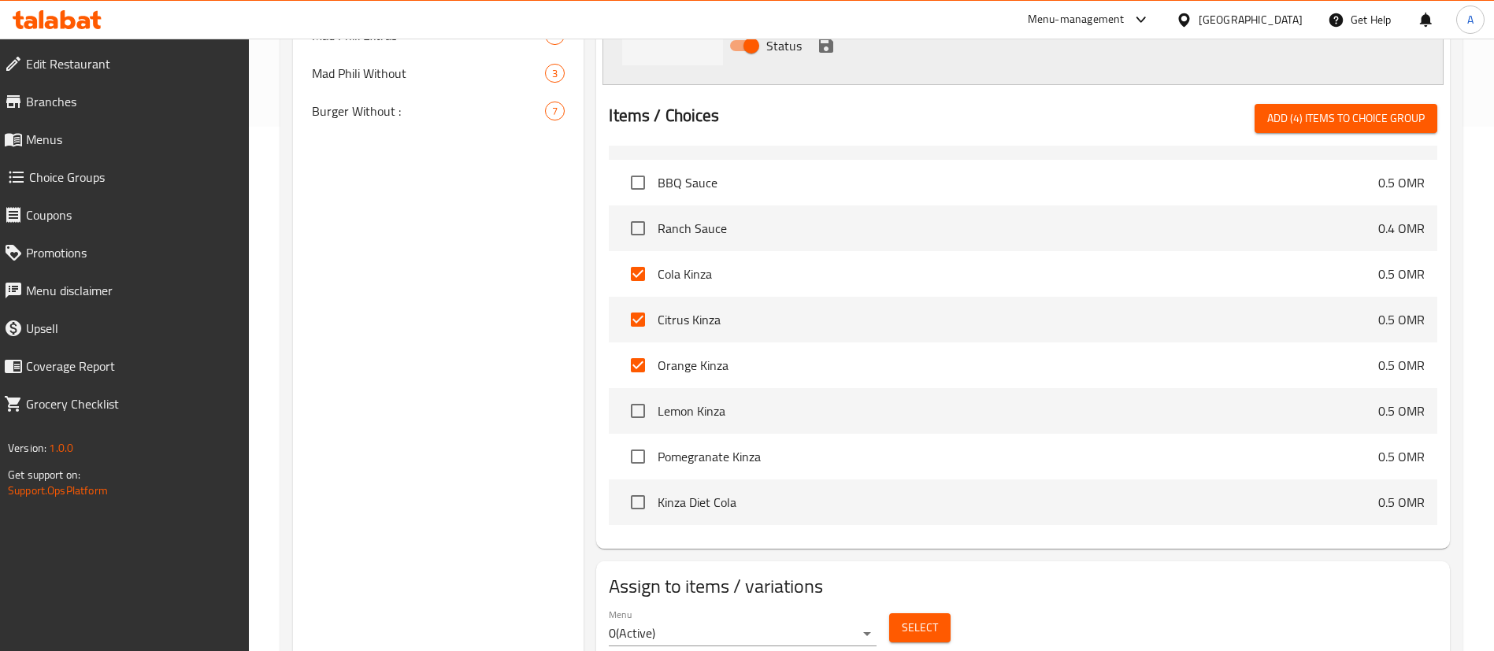
scroll to position [3594, 0]
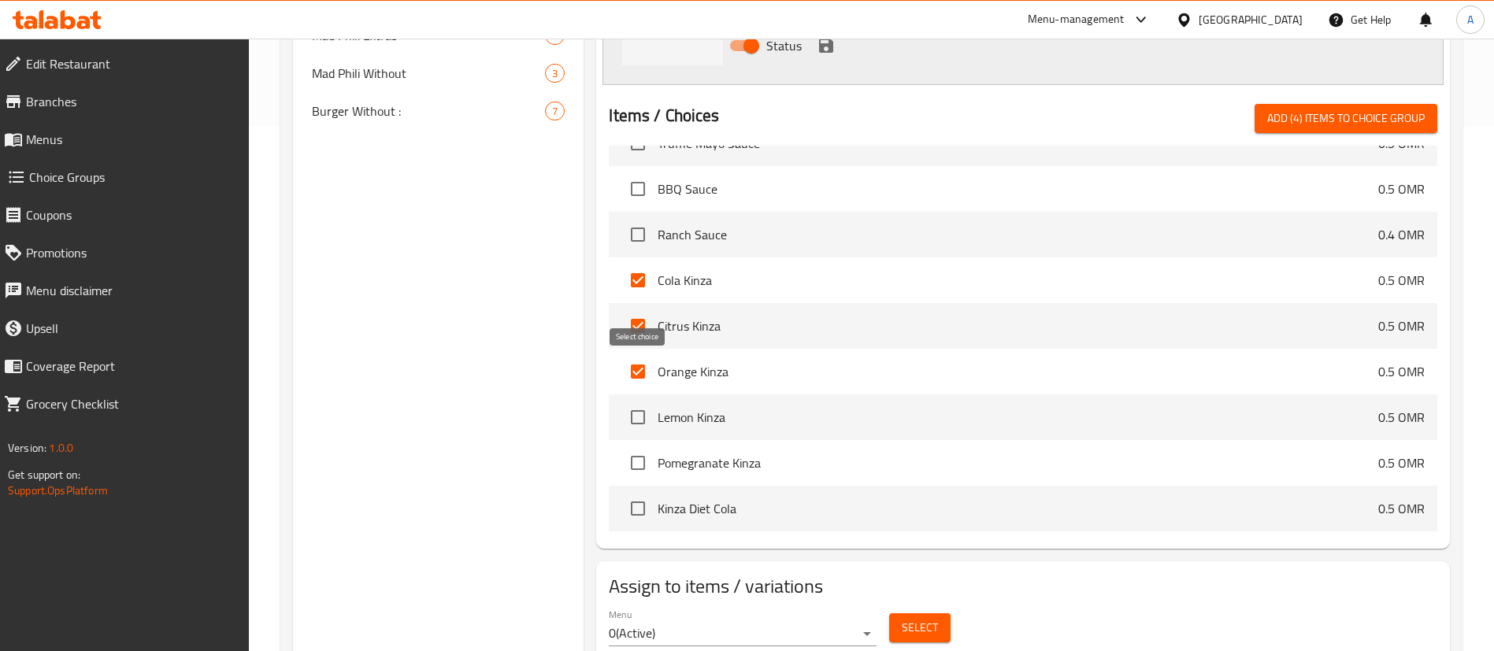
click at [634, 401] on input "checkbox" at bounding box center [637, 417] width 33 height 33
checkbox input "true"
click at [1317, 109] on span "Add (5) items to choice group" at bounding box center [1346, 119] width 158 height 20
checkbox input "false"
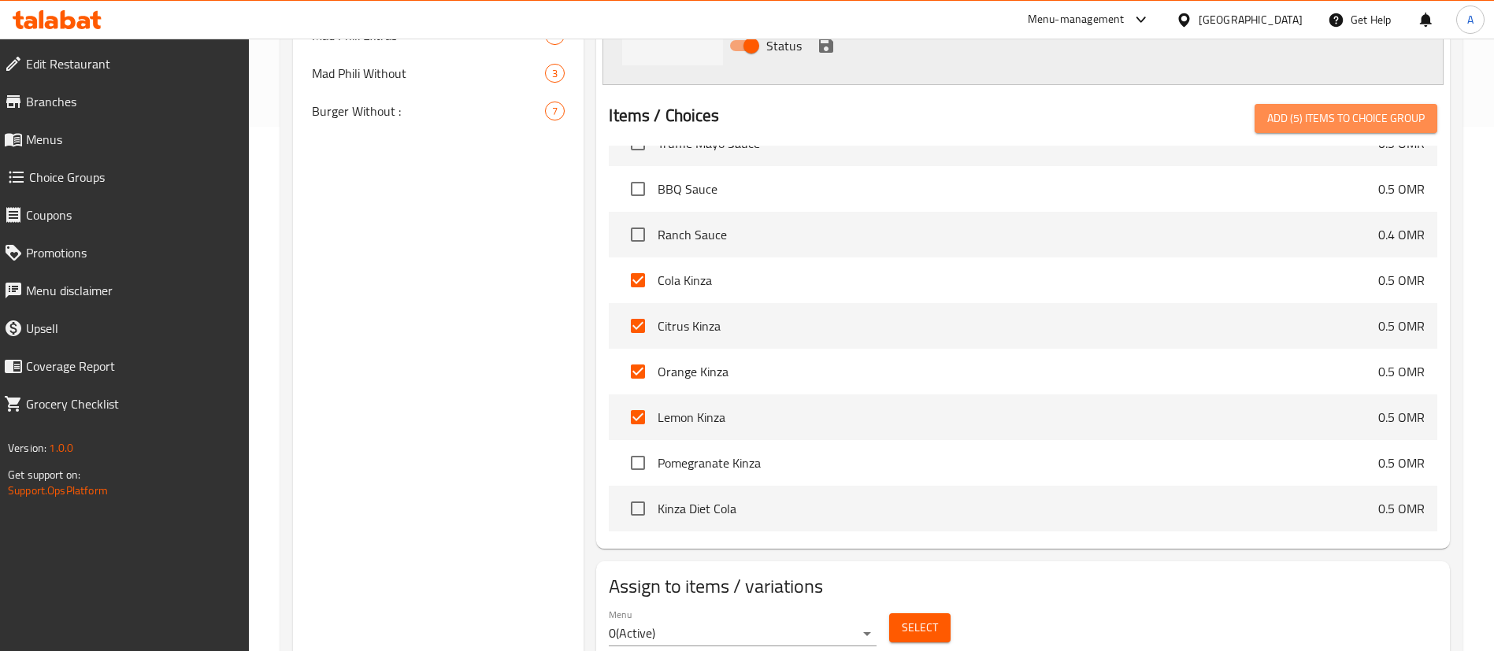
checkbox input "false"
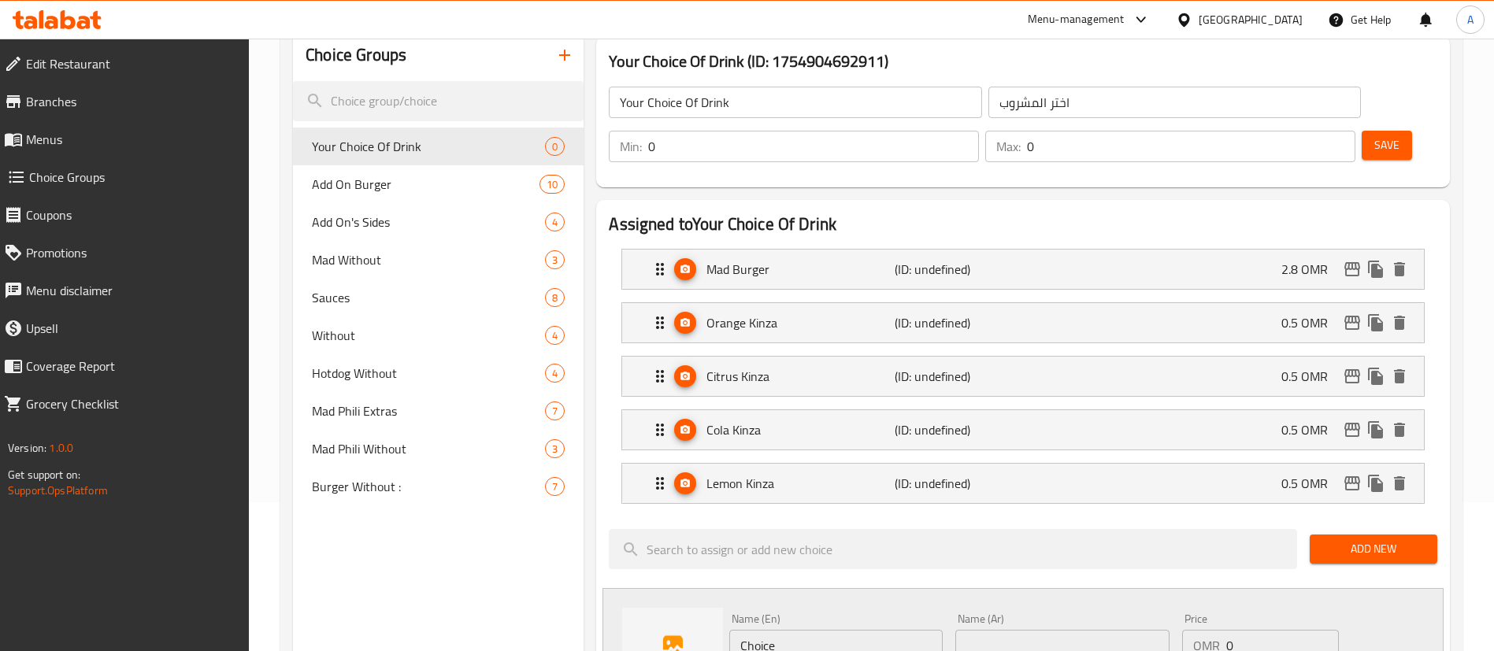
scroll to position [148, 0]
click at [1091, 250] on div "Mad Burger (ID: undefined) 2.8 OMR" at bounding box center [1027, 269] width 754 height 39
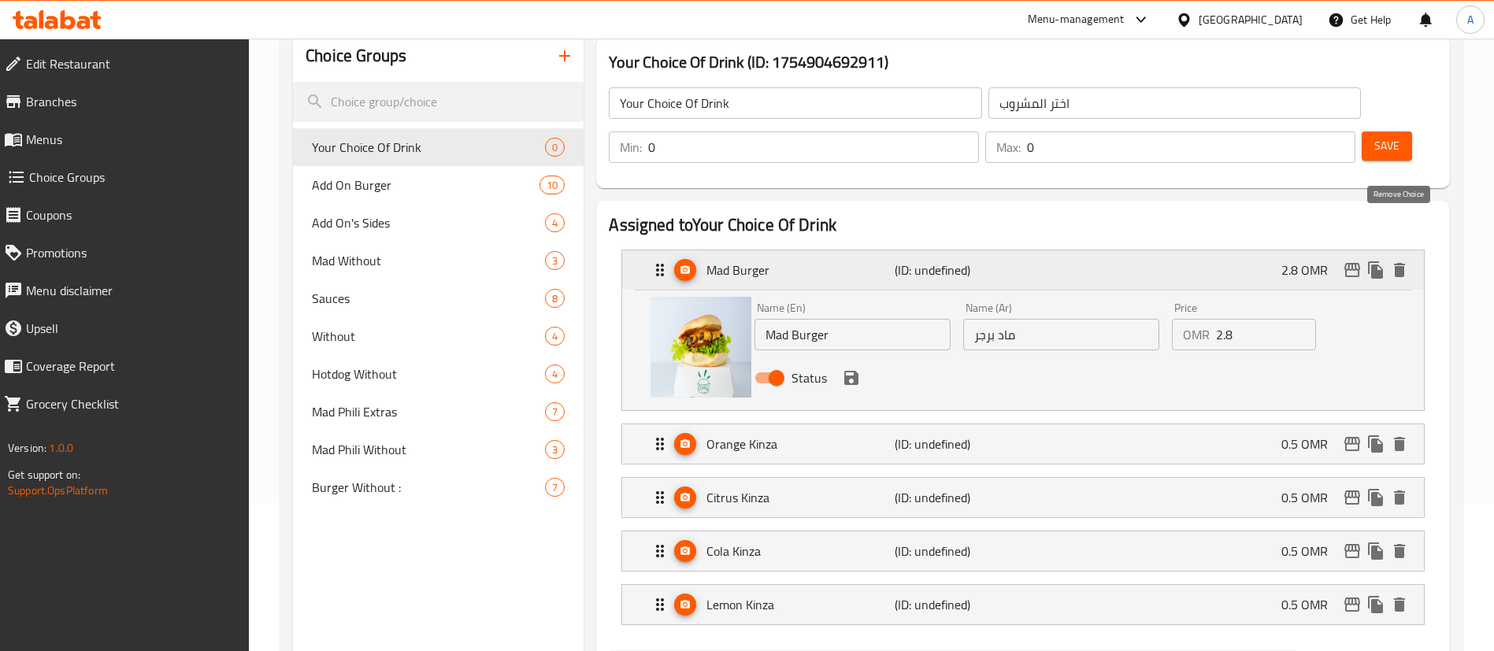
click at [1399, 263] on icon "delete" at bounding box center [1399, 270] width 11 height 14
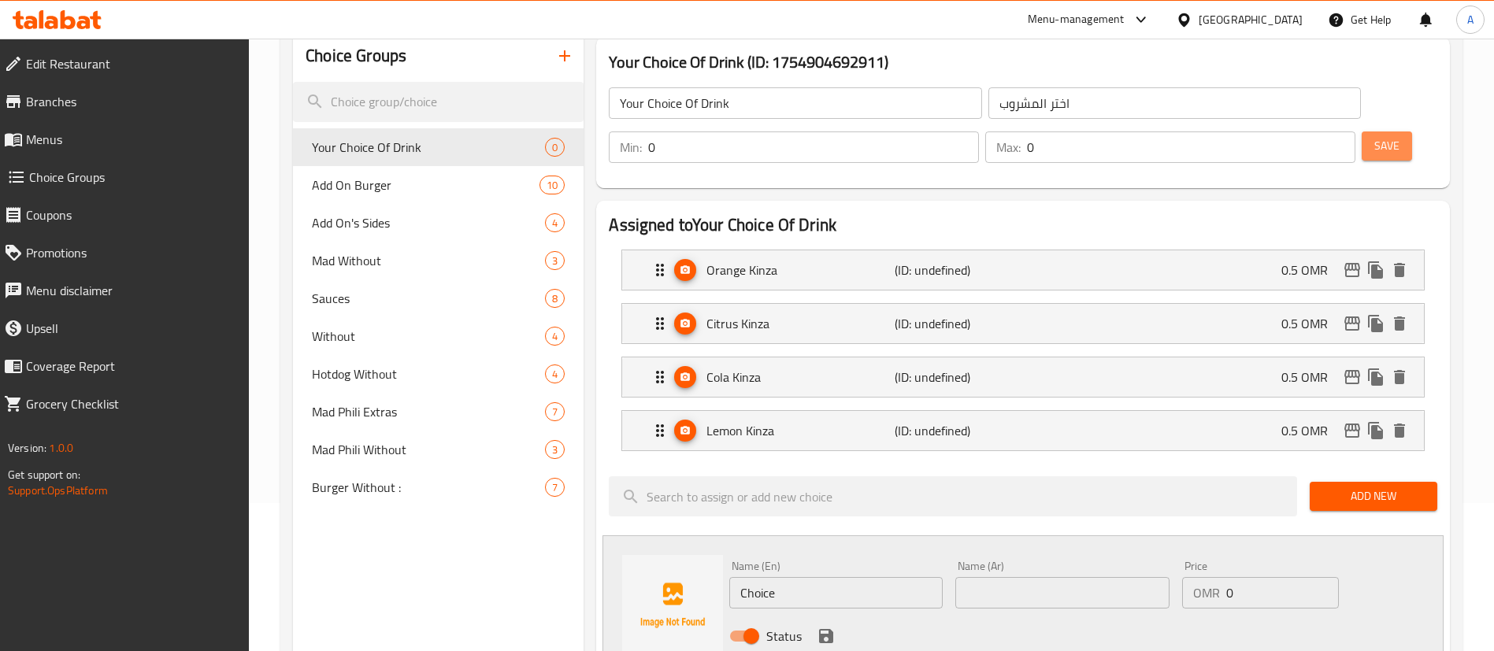
click at [1374, 136] on span "Save" at bounding box center [1386, 146] width 25 height 20
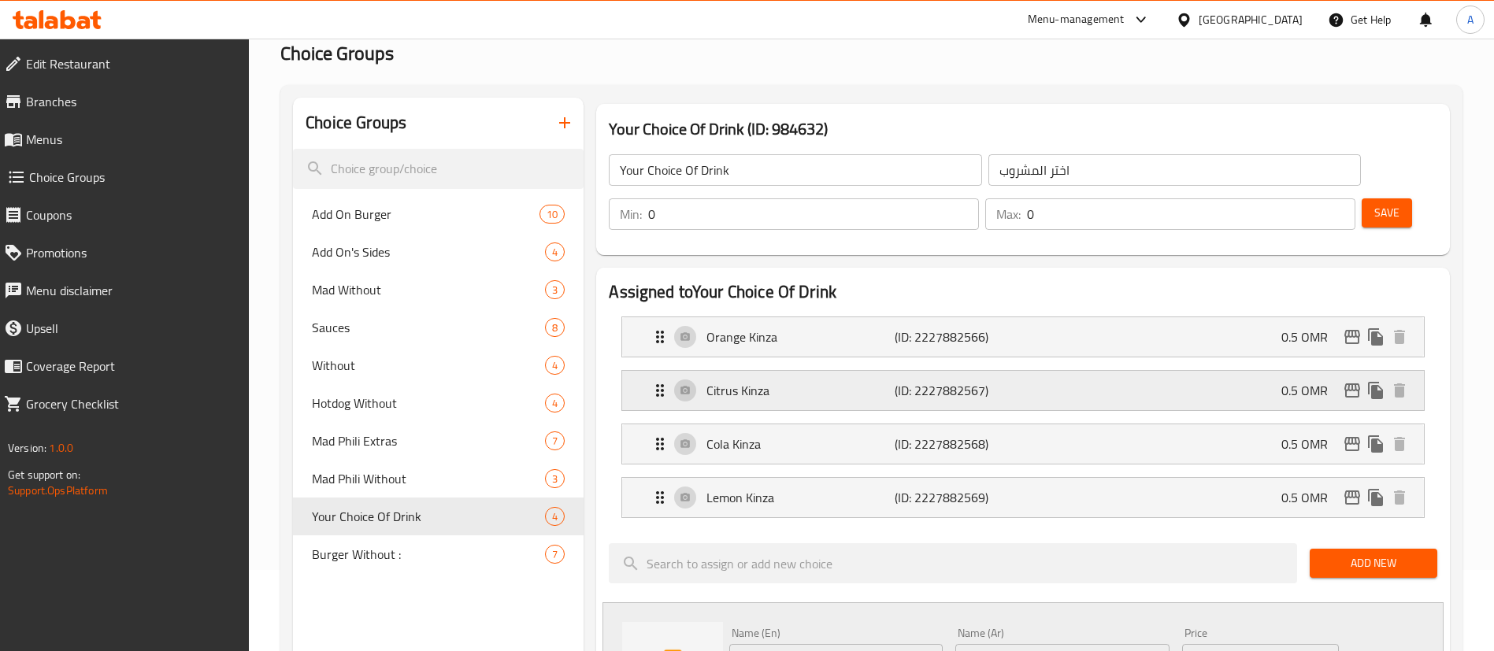
scroll to position [118, 0]
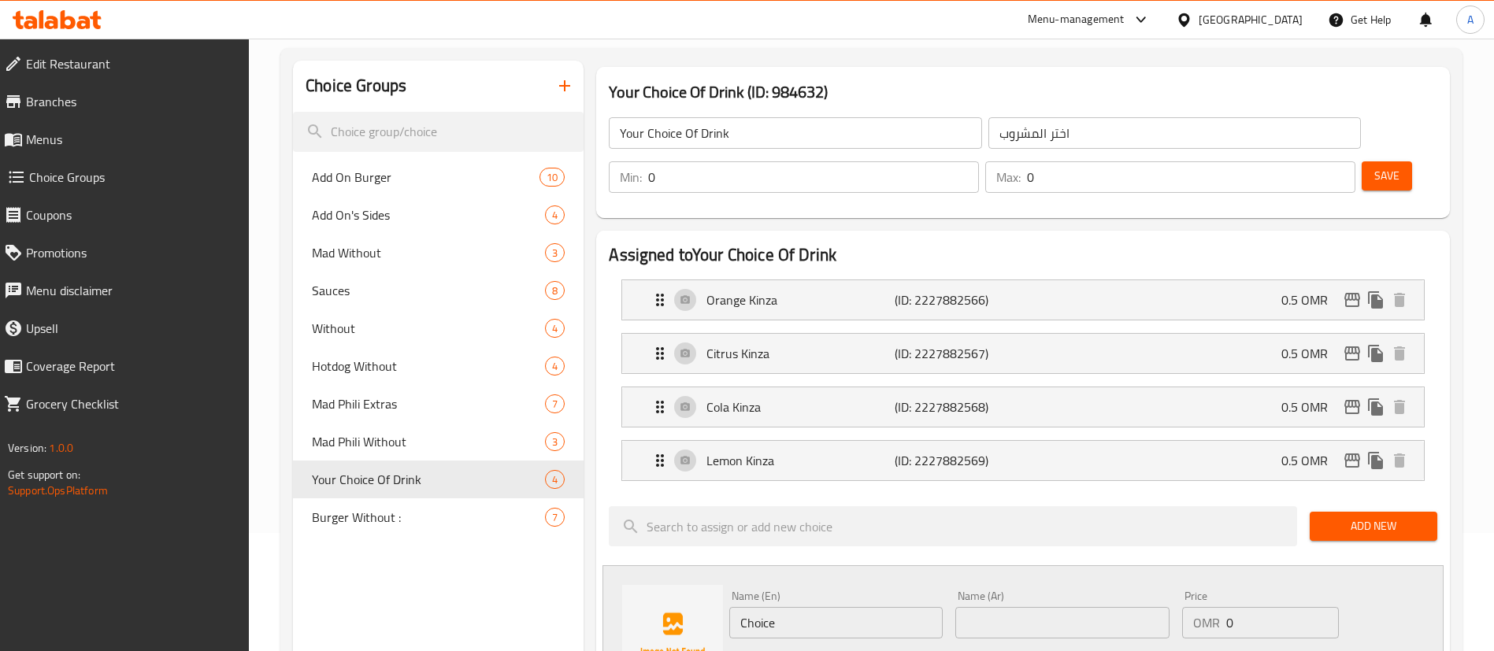
click at [979, 161] on input "0" at bounding box center [813, 177] width 331 height 32
drag, startPoint x: 1209, startPoint y: 126, endPoint x: 1200, endPoint y: 126, distance: 8.7
click at [979, 161] on div "Min: 0 ​" at bounding box center [794, 177] width 370 height 32
type input "1"
drag, startPoint x: 1303, startPoint y: 137, endPoint x: 1295, endPoint y: 134, distance: 8.5
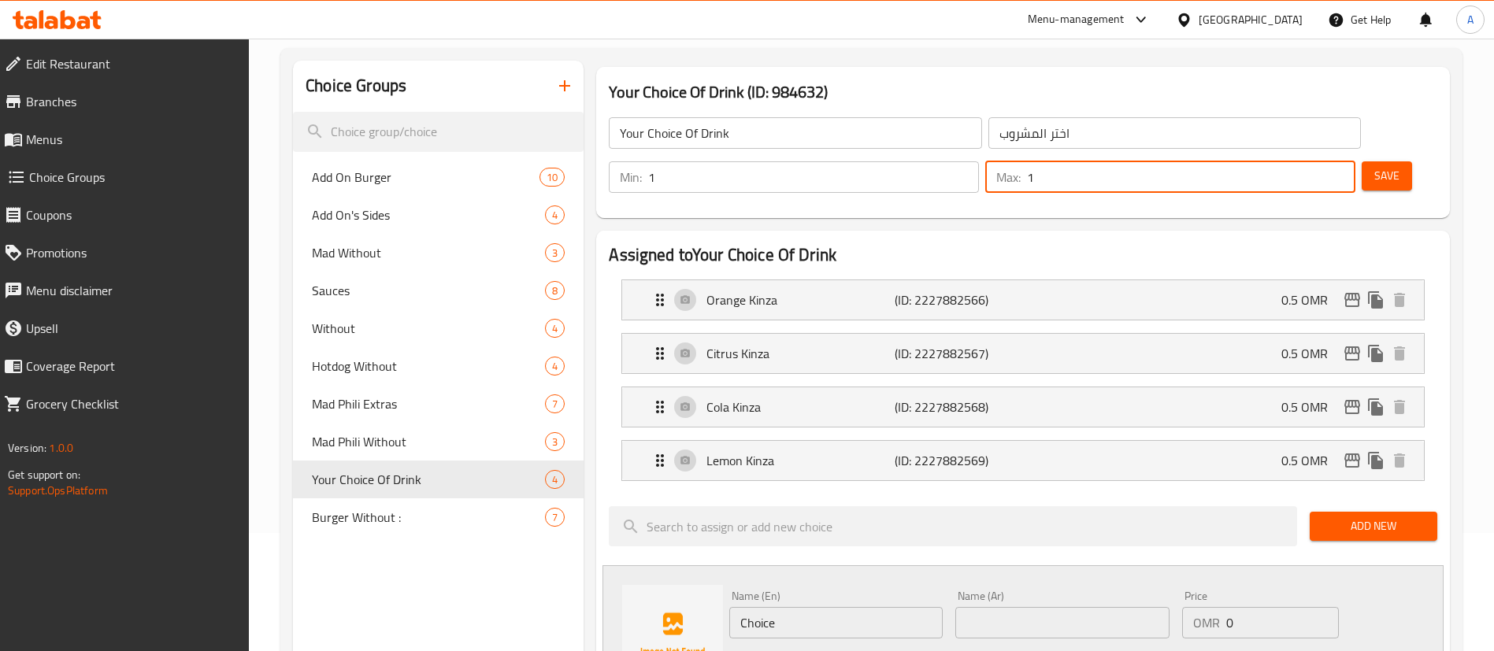
click at [1295, 161] on input "1" at bounding box center [1191, 177] width 328 height 32
type input "1"
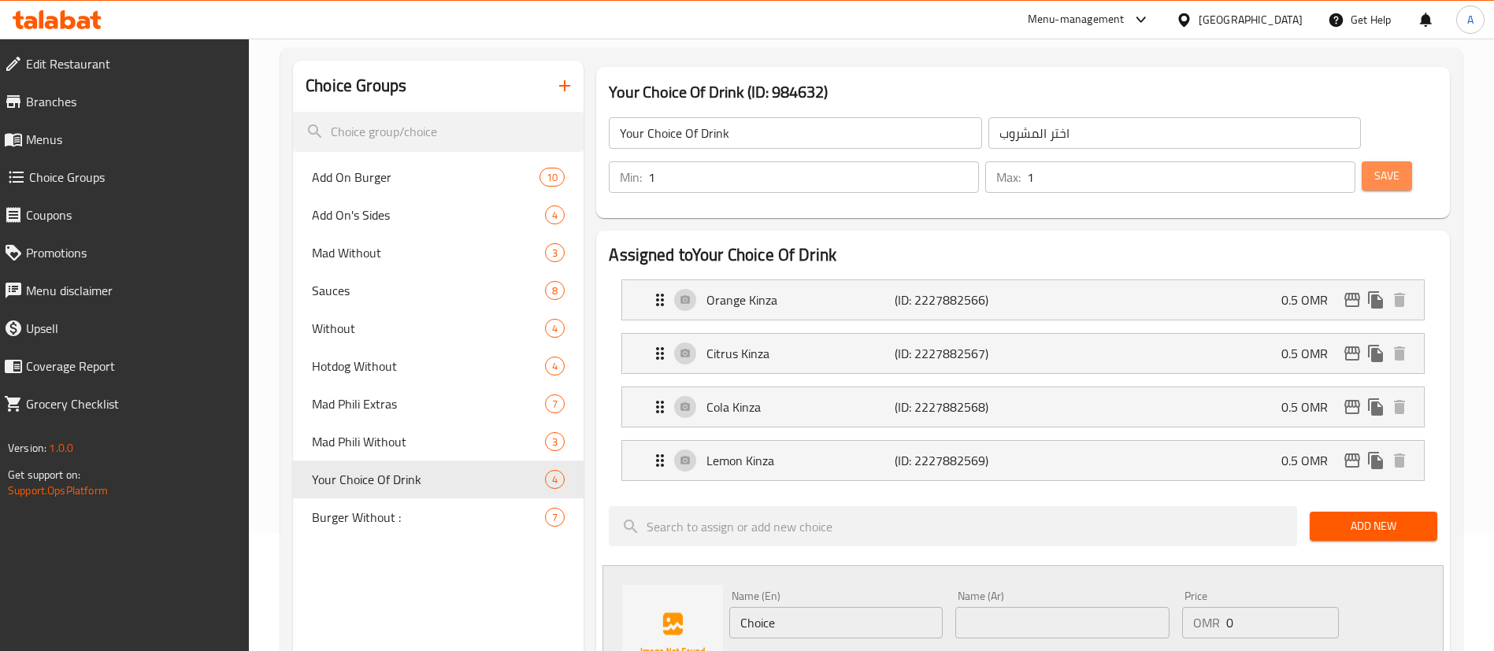
click at [1362, 161] on button "Save" at bounding box center [1387, 175] width 50 height 29
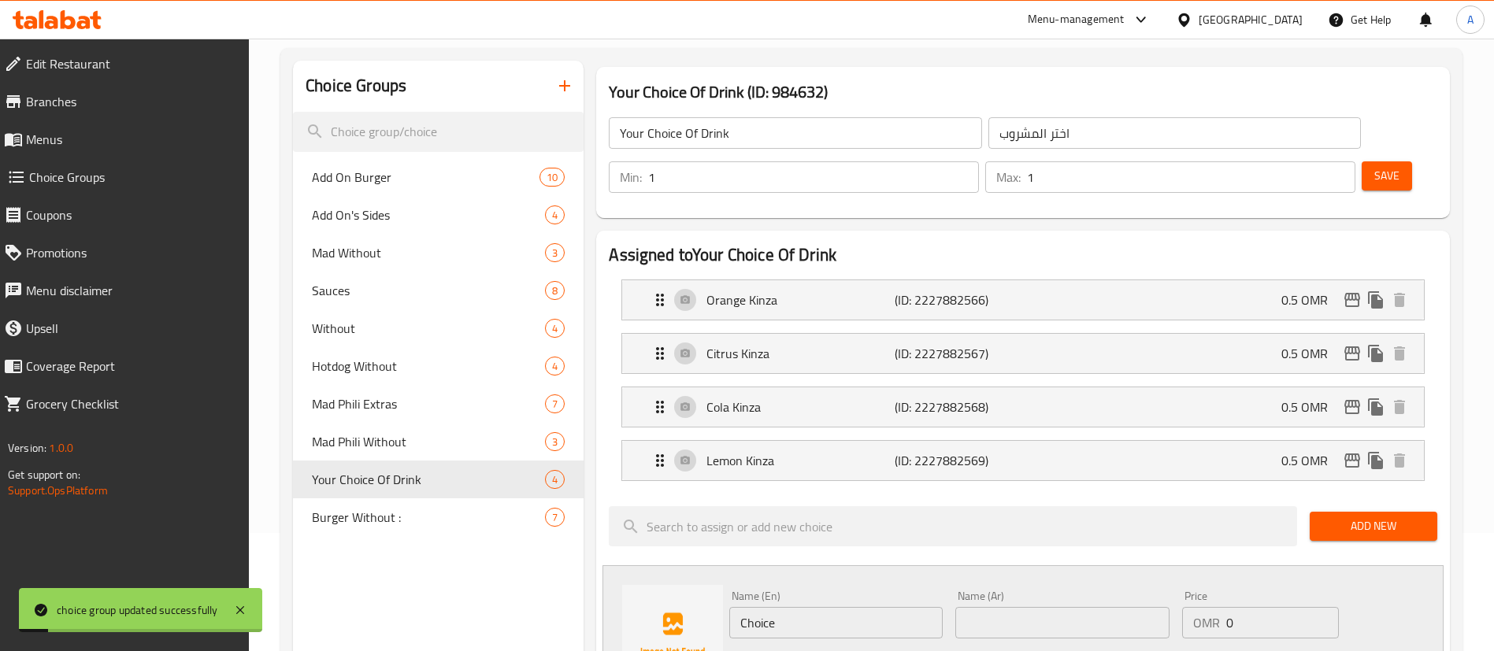
click at [1440, 133] on div "Your Choice Of Drink ​ اختر المشروب ​ Min: 1 ​ Max: 1 ​ Save" at bounding box center [1022, 154] width 841 height 113
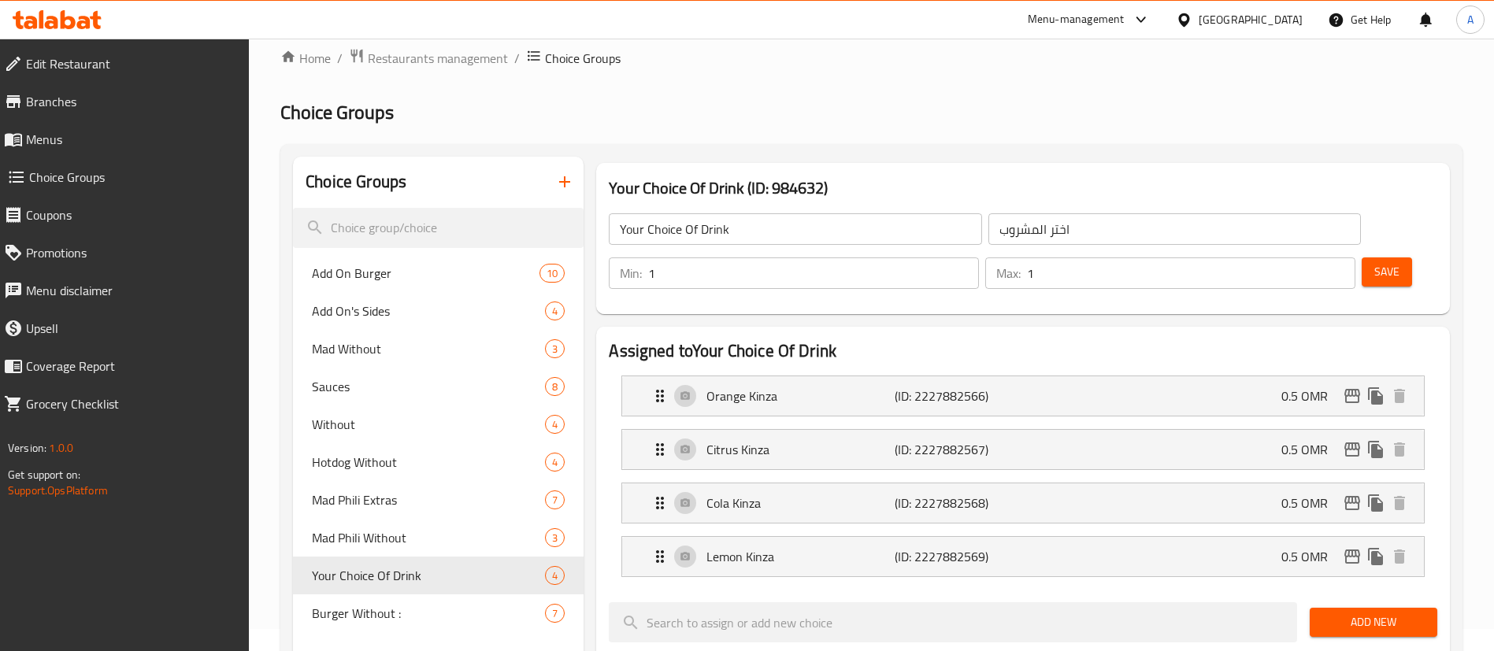
scroll to position [0, 0]
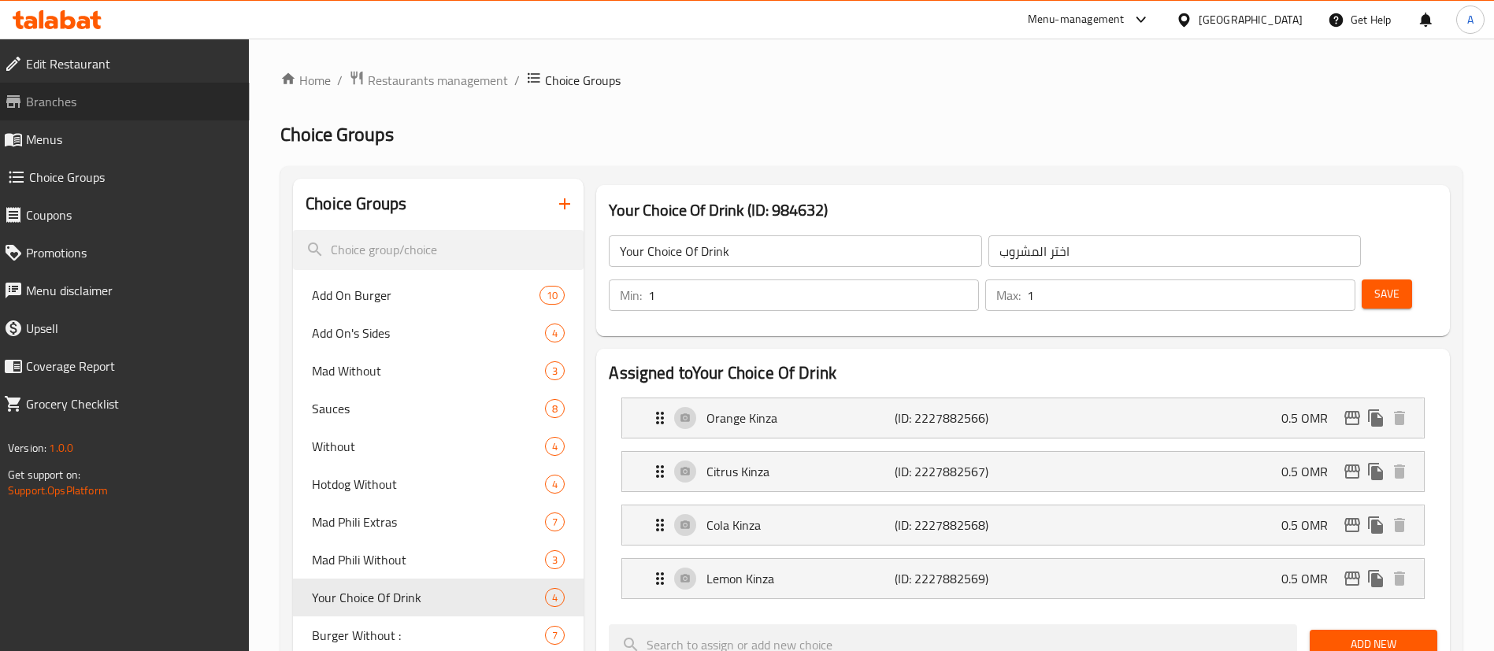
click at [114, 118] on link "Branches" at bounding box center [120, 102] width 258 height 38
click at [107, 134] on span "Menus" at bounding box center [131, 139] width 211 height 19
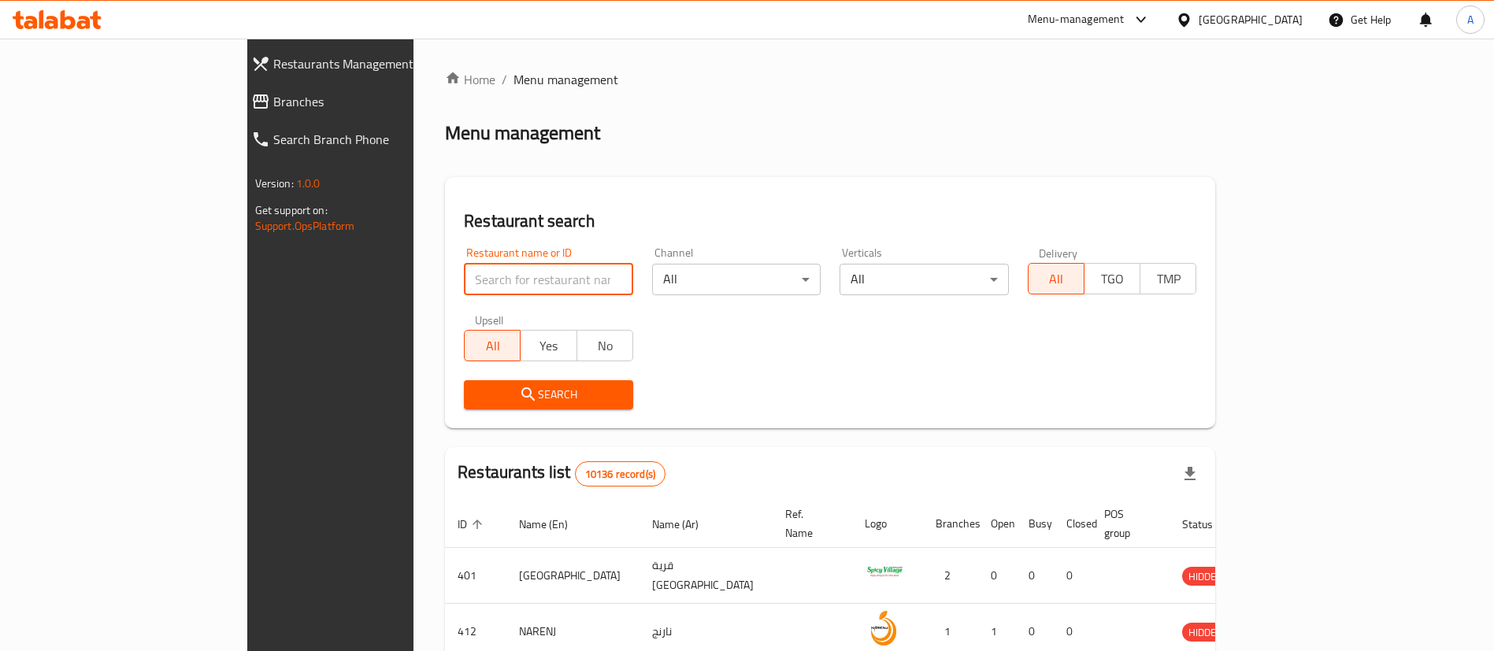
click at [464, 278] on input "search" at bounding box center [548, 280] width 169 height 32
type input "ة"
type input "mad bun"
click button "Search" at bounding box center [548, 394] width 169 height 29
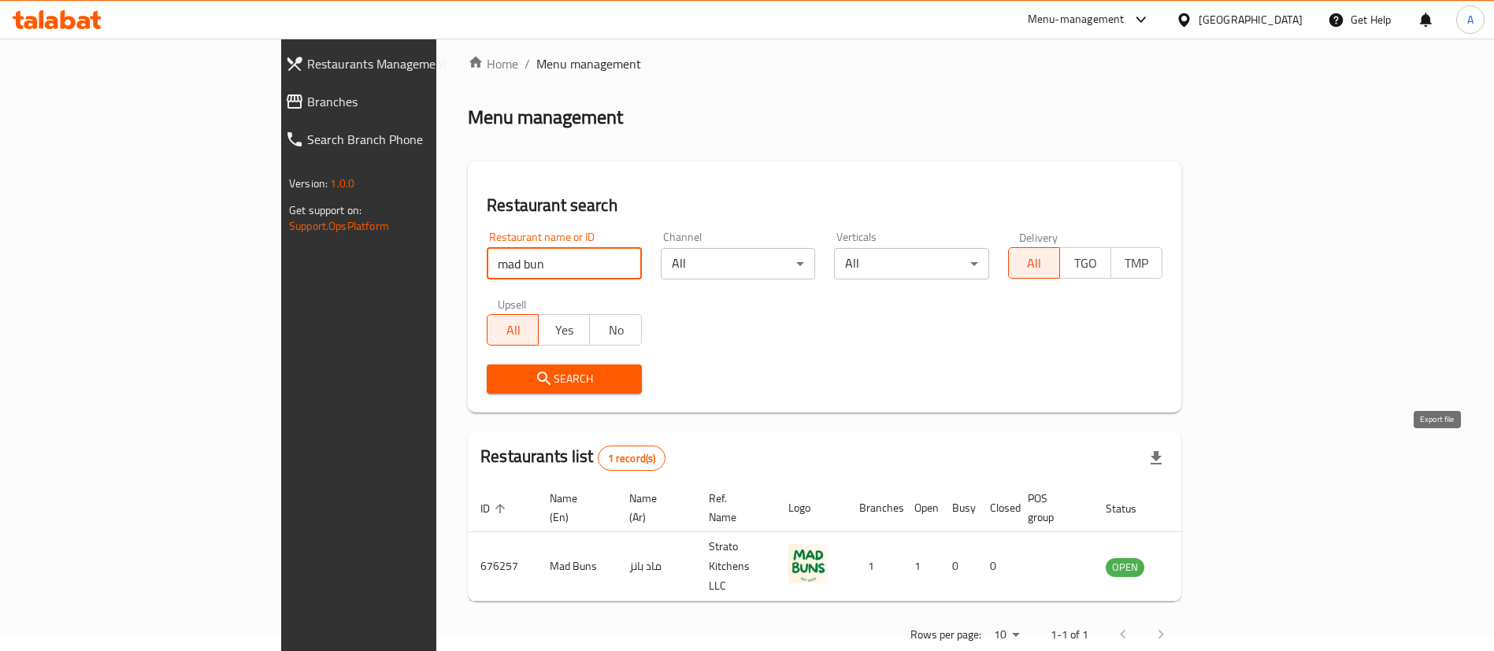
scroll to position [20, 0]
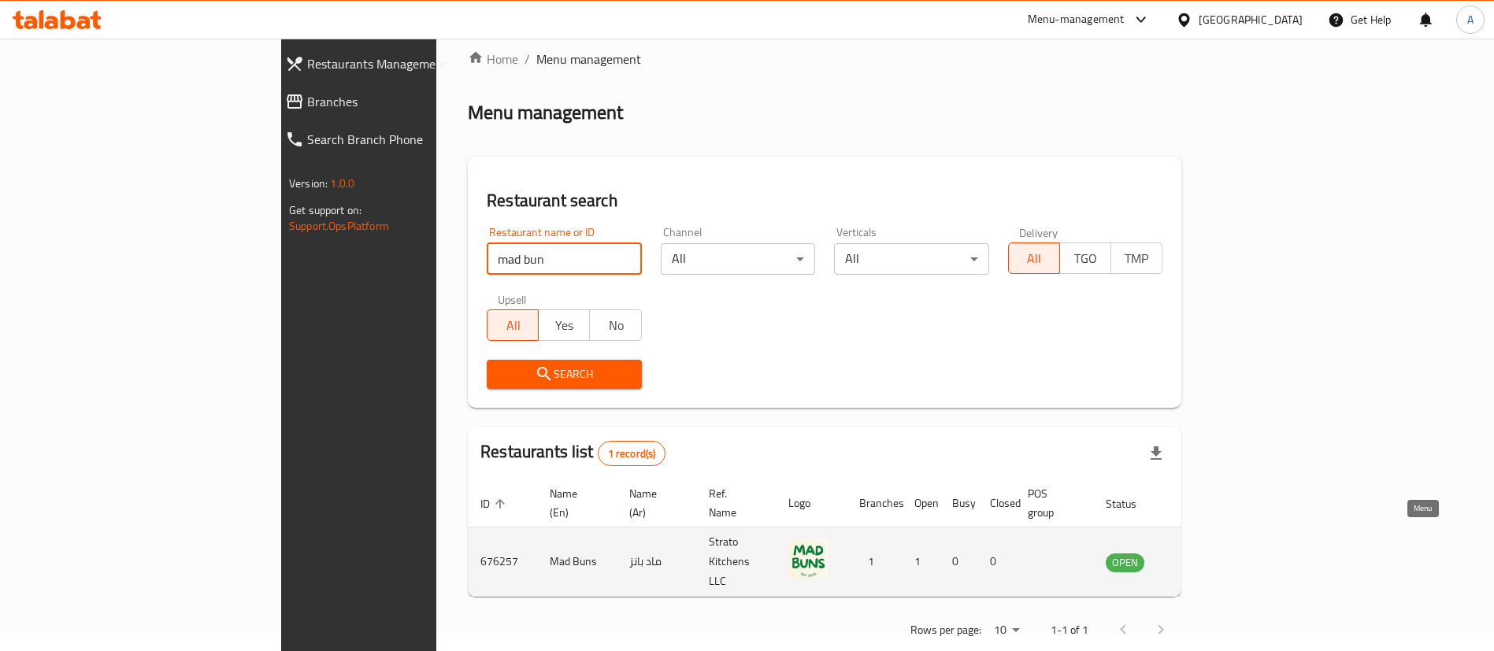
click at [1206, 556] on icon "enhanced table" at bounding box center [1197, 562] width 17 height 13
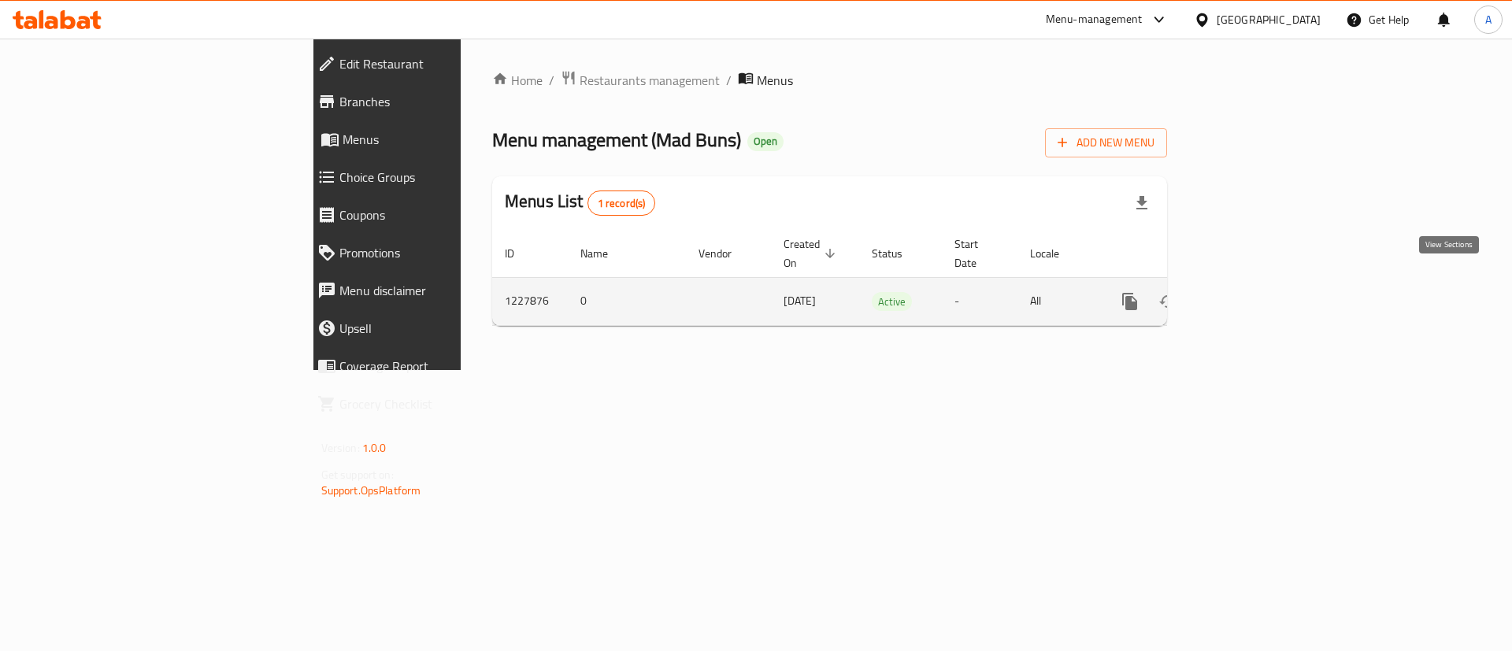
click at [1262, 283] on link "enhanced table" at bounding box center [1244, 302] width 38 height 38
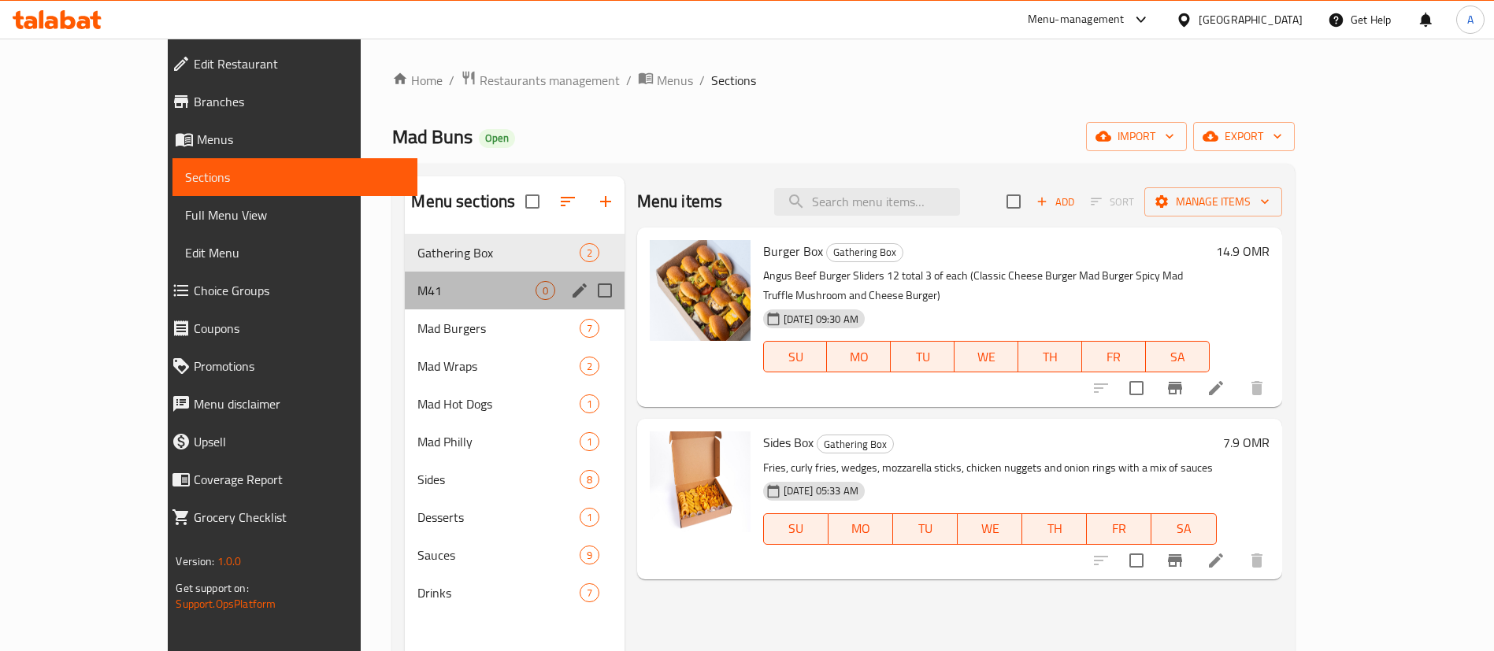
click at [446, 300] on div "M41 0" at bounding box center [514, 291] width 219 height 38
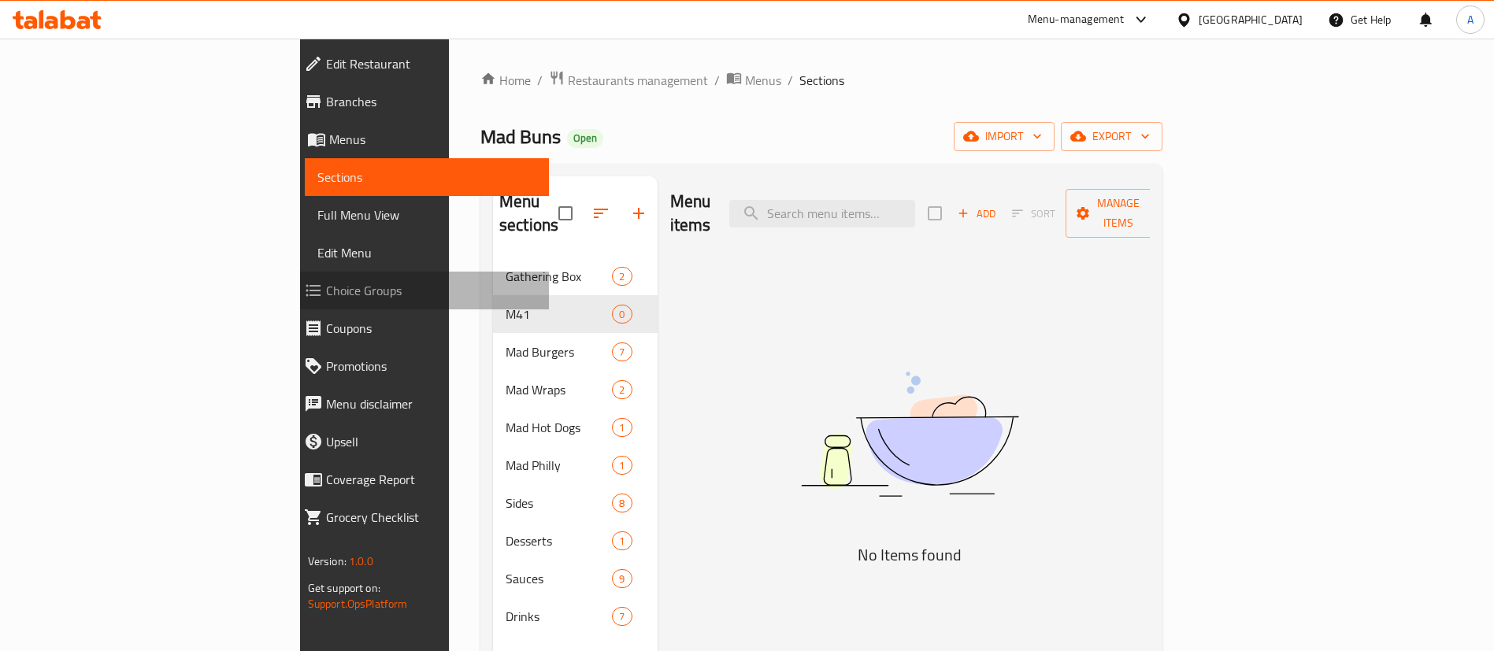
click at [326, 290] on span "Choice Groups" at bounding box center [431, 290] width 211 height 19
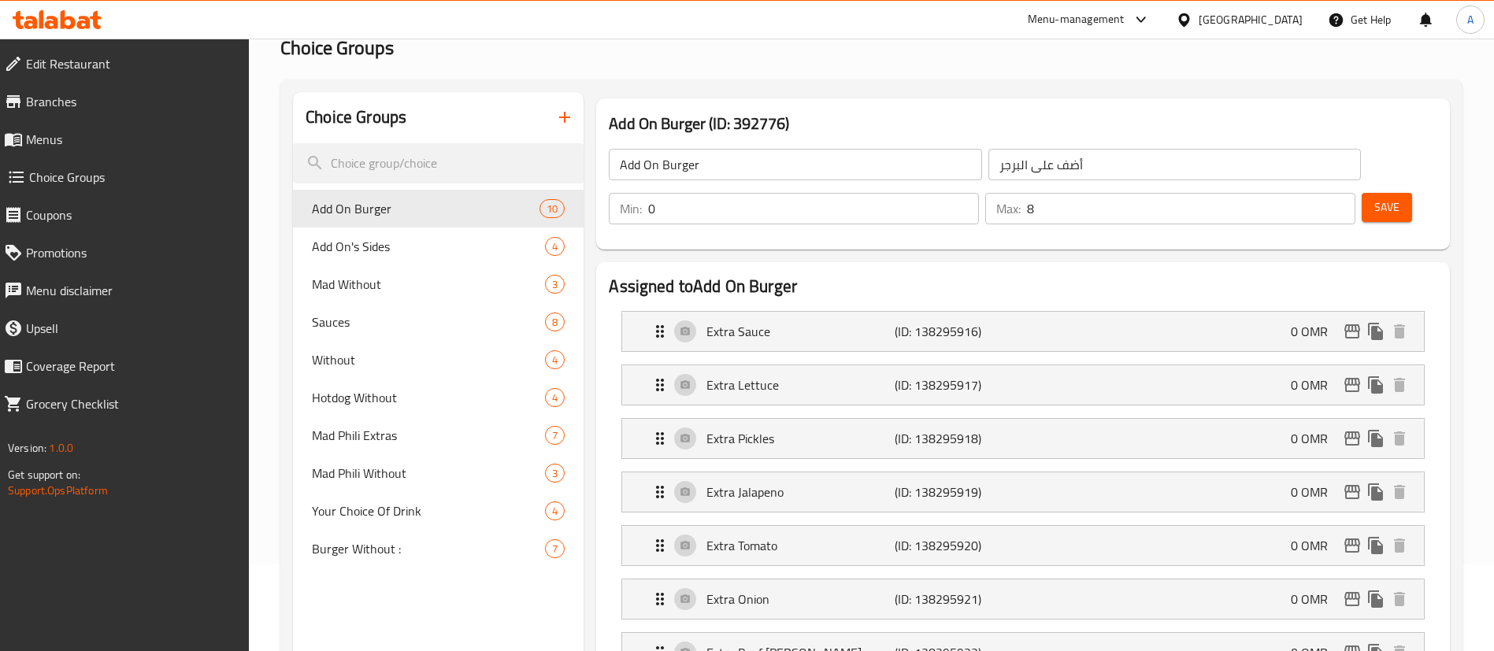
scroll to position [118, 0]
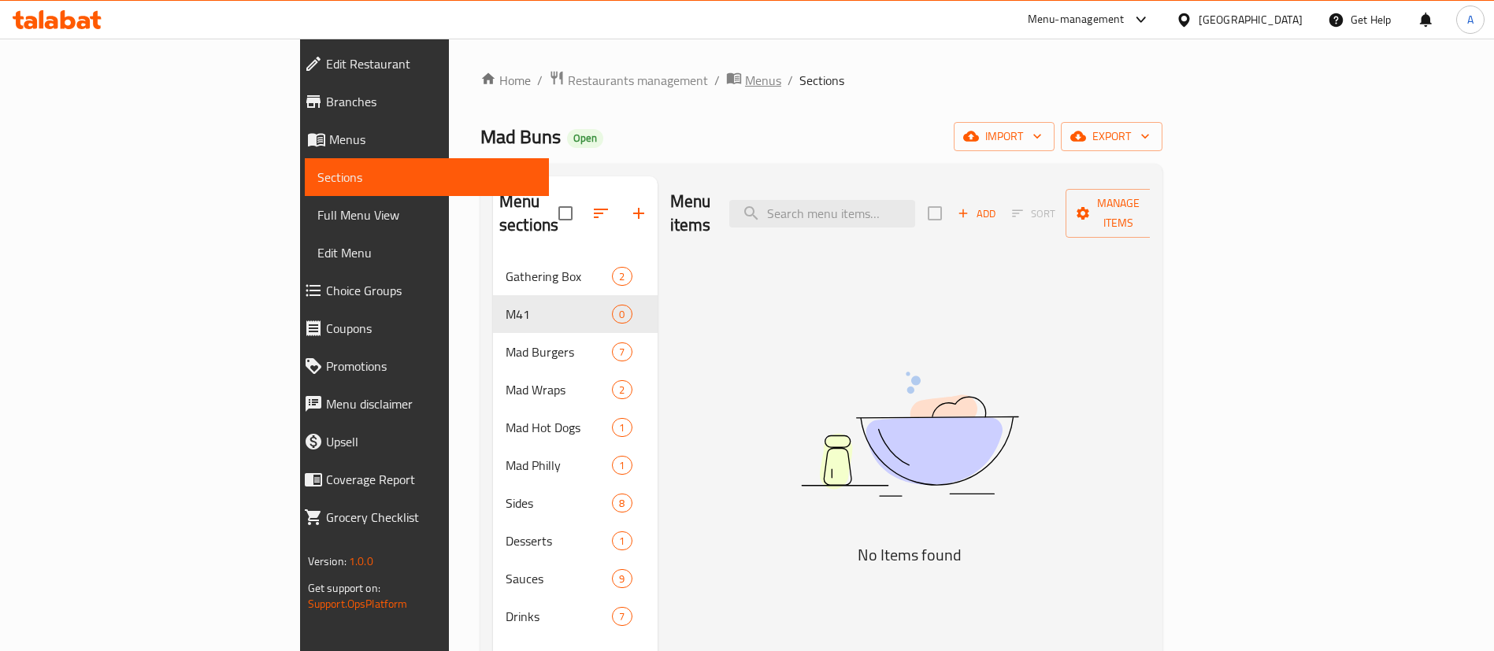
click at [745, 76] on span "Menus" at bounding box center [763, 80] width 36 height 19
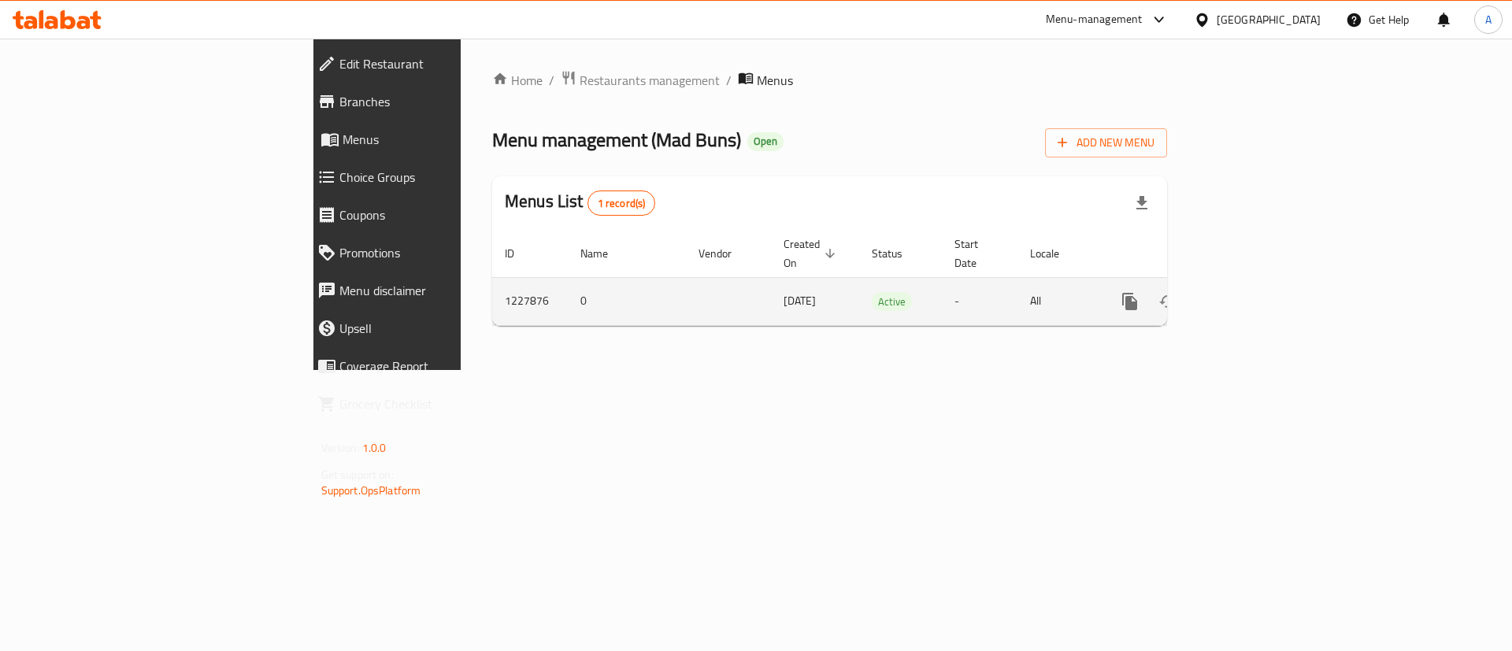
click at [1251, 295] on icon "enhanced table" at bounding box center [1243, 302] width 14 height 14
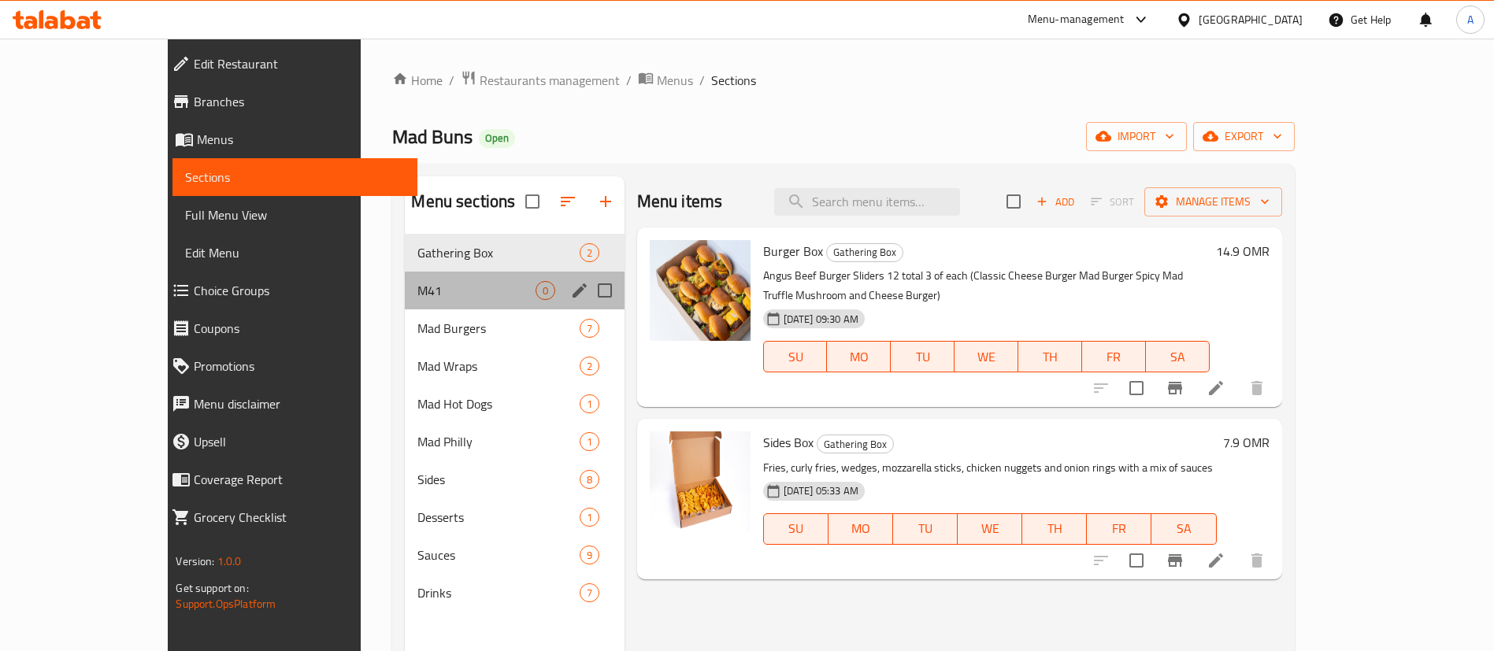
click at [405, 300] on div "M41 0" at bounding box center [514, 291] width 219 height 38
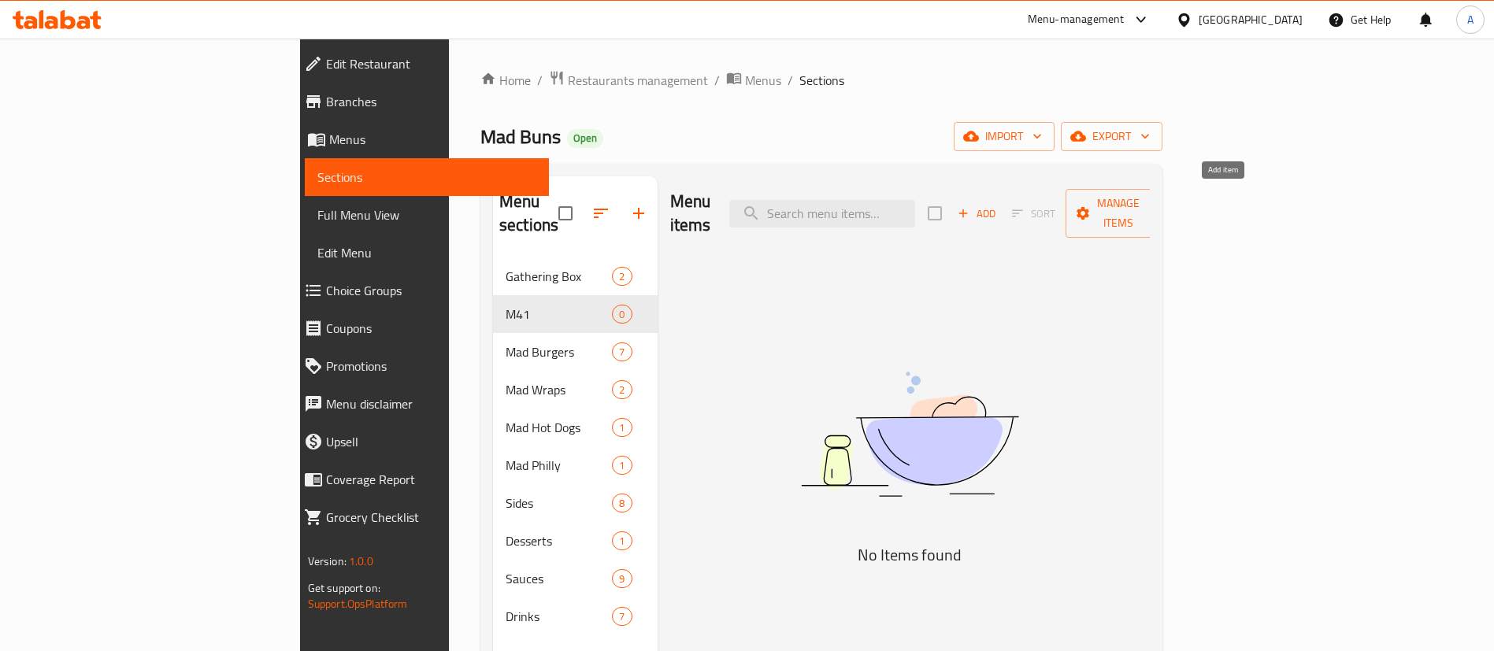
click at [998, 205] on span "Add" at bounding box center [976, 214] width 43 height 18
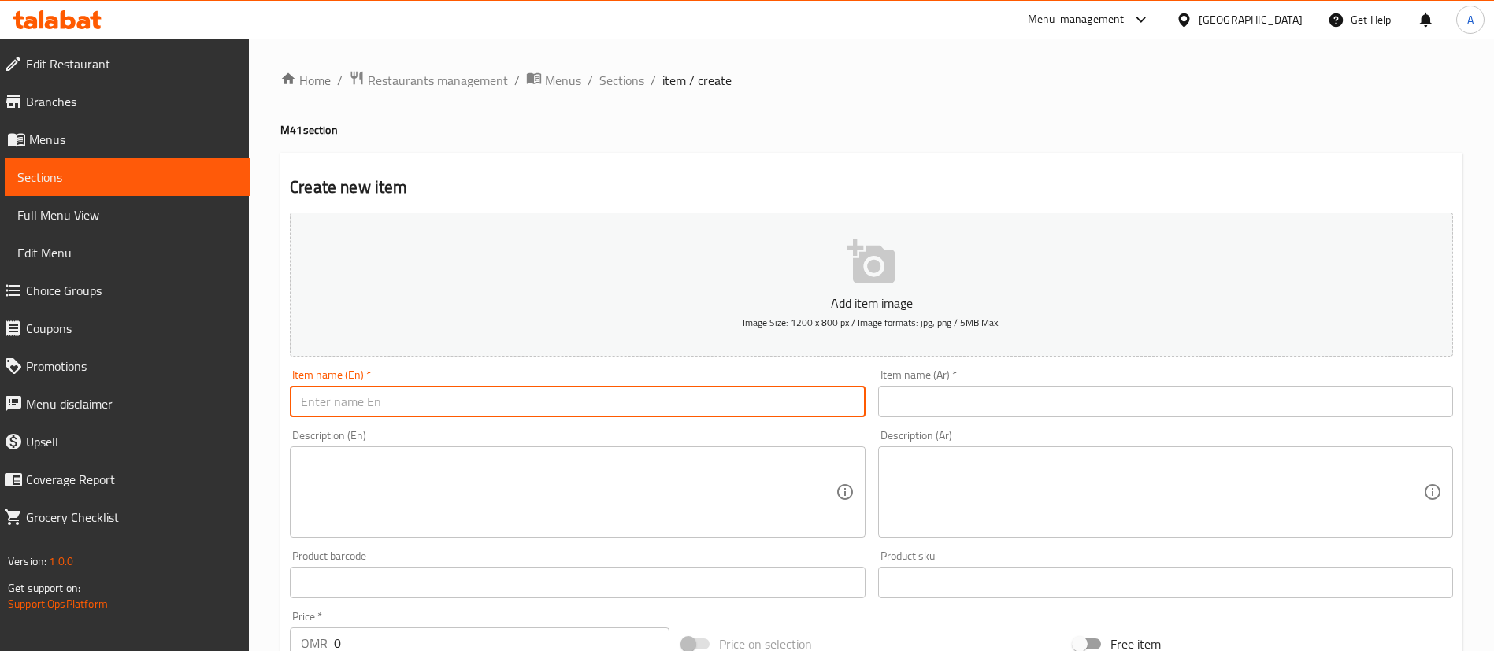
click at [464, 395] on input "text" at bounding box center [577, 402] width 575 height 32
click at [443, 469] on div "Description (En)" at bounding box center [577, 492] width 575 height 91
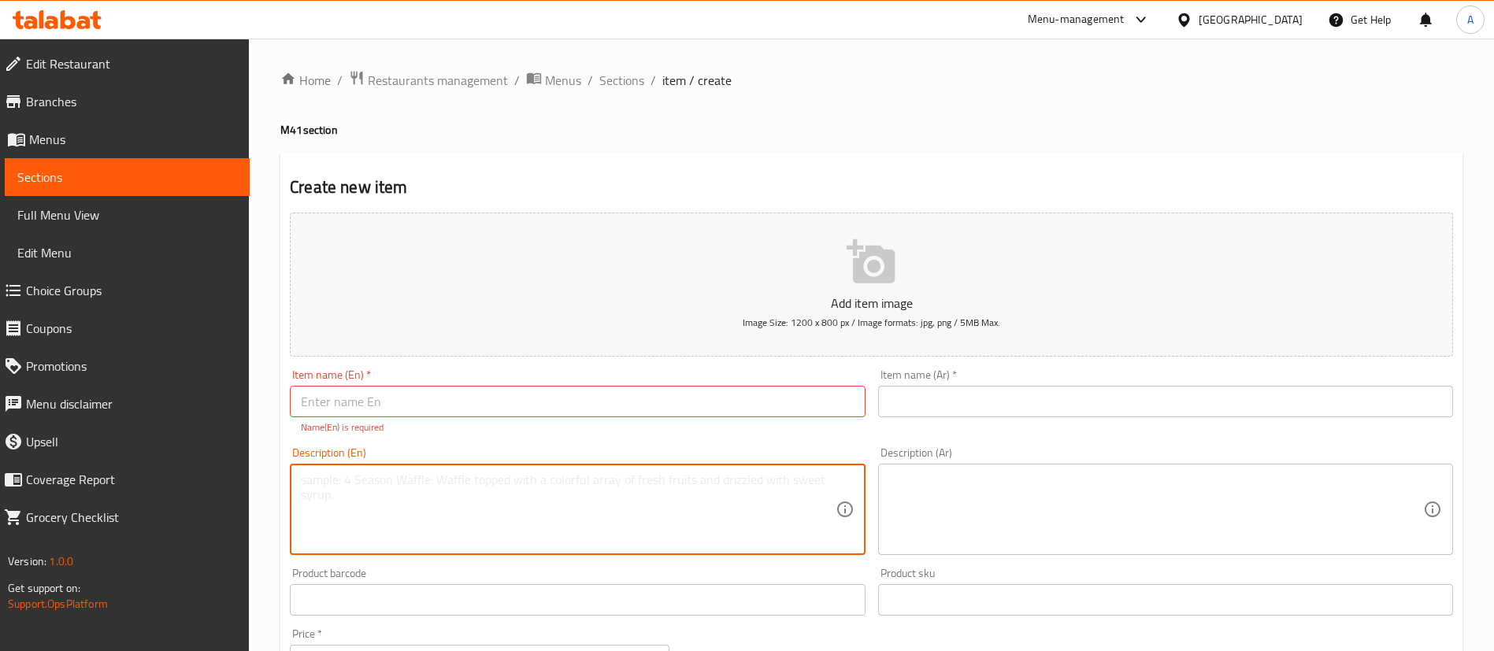
paste textarea "Mad Burger"
click at [330, 452] on div "Description (En) Mad Burger Description (En)" at bounding box center [577, 501] width 575 height 108
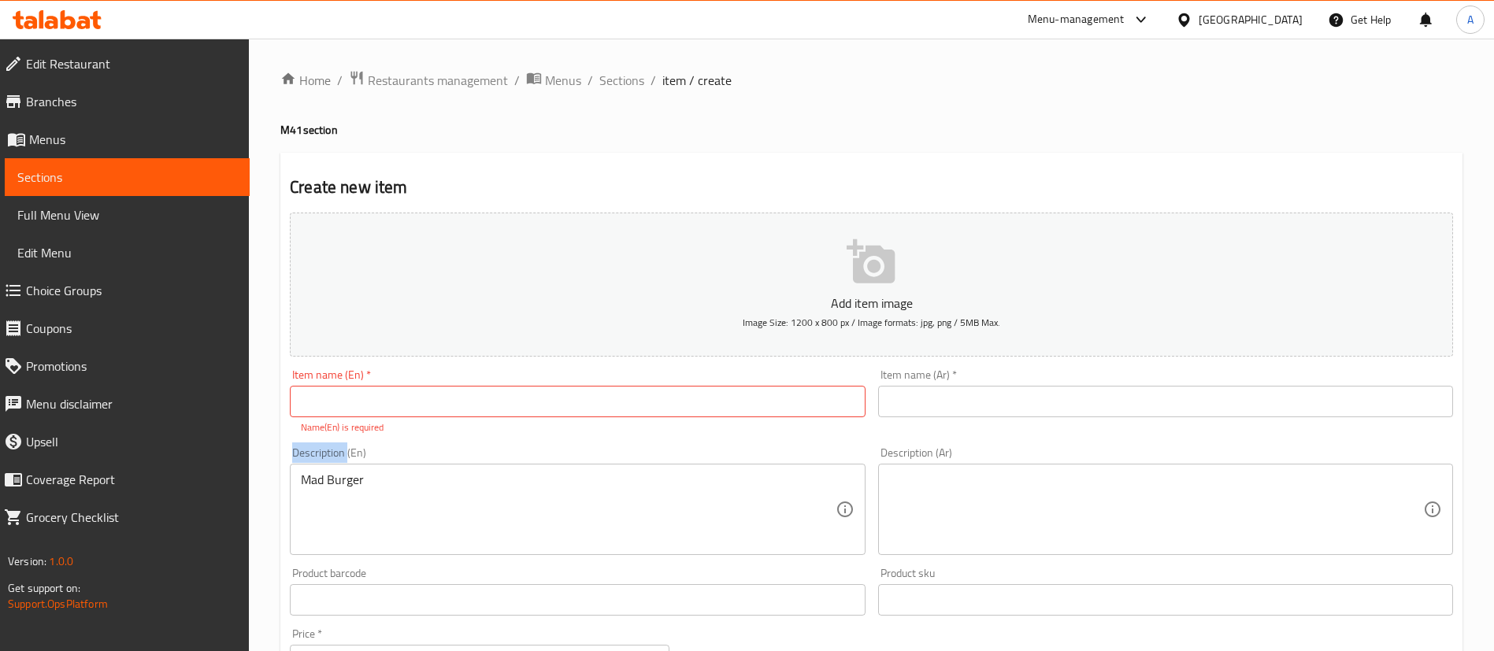
click at [330, 452] on div "Description (En) Mad Burger Description (En)" at bounding box center [577, 501] width 575 height 108
click at [326, 452] on div "Description (En) Mad Burger Description (En)" at bounding box center [577, 501] width 575 height 108
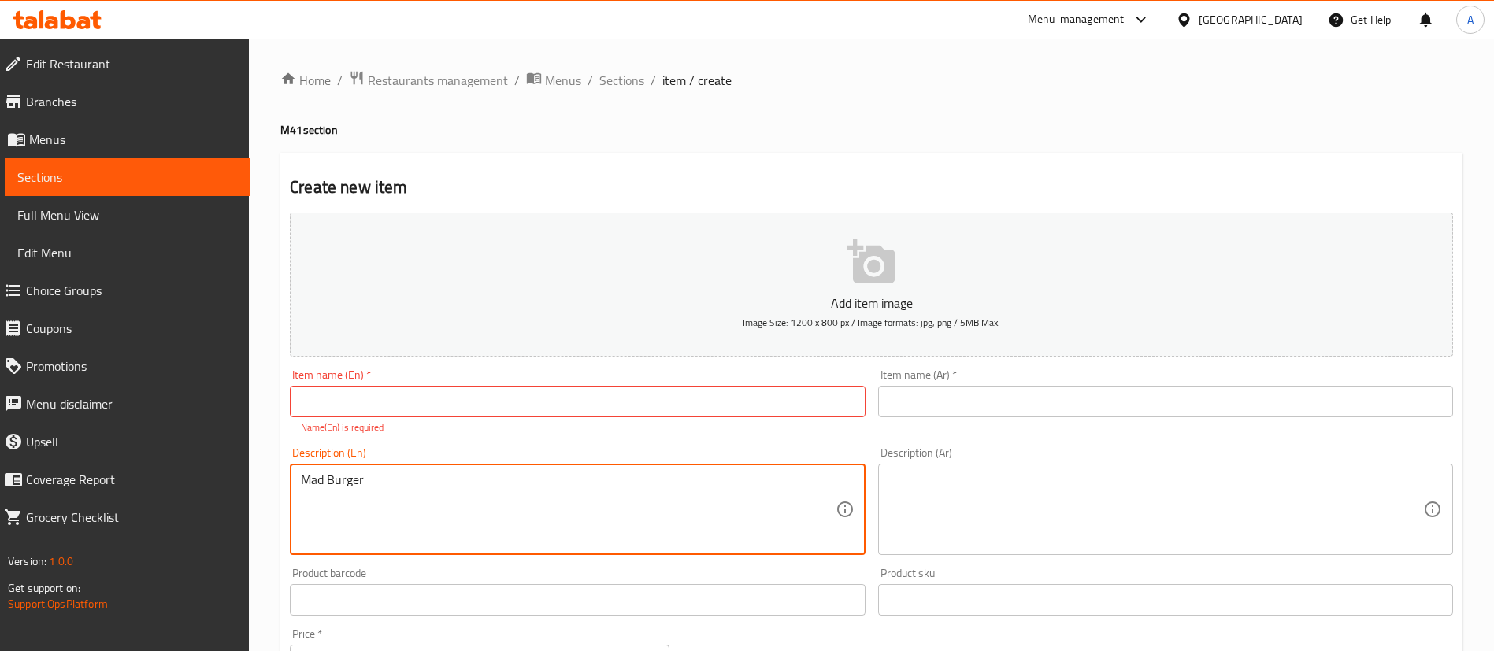
click at [376, 502] on textarea "Mad Burger" at bounding box center [568, 510] width 534 height 75
paste textarea "with crispy fries, curly fries, and a soft drink of your choice — all in one ep…"
type textarea "Mad Burger with crispy fries, curly fries, and a soft drink of your choice — al…"
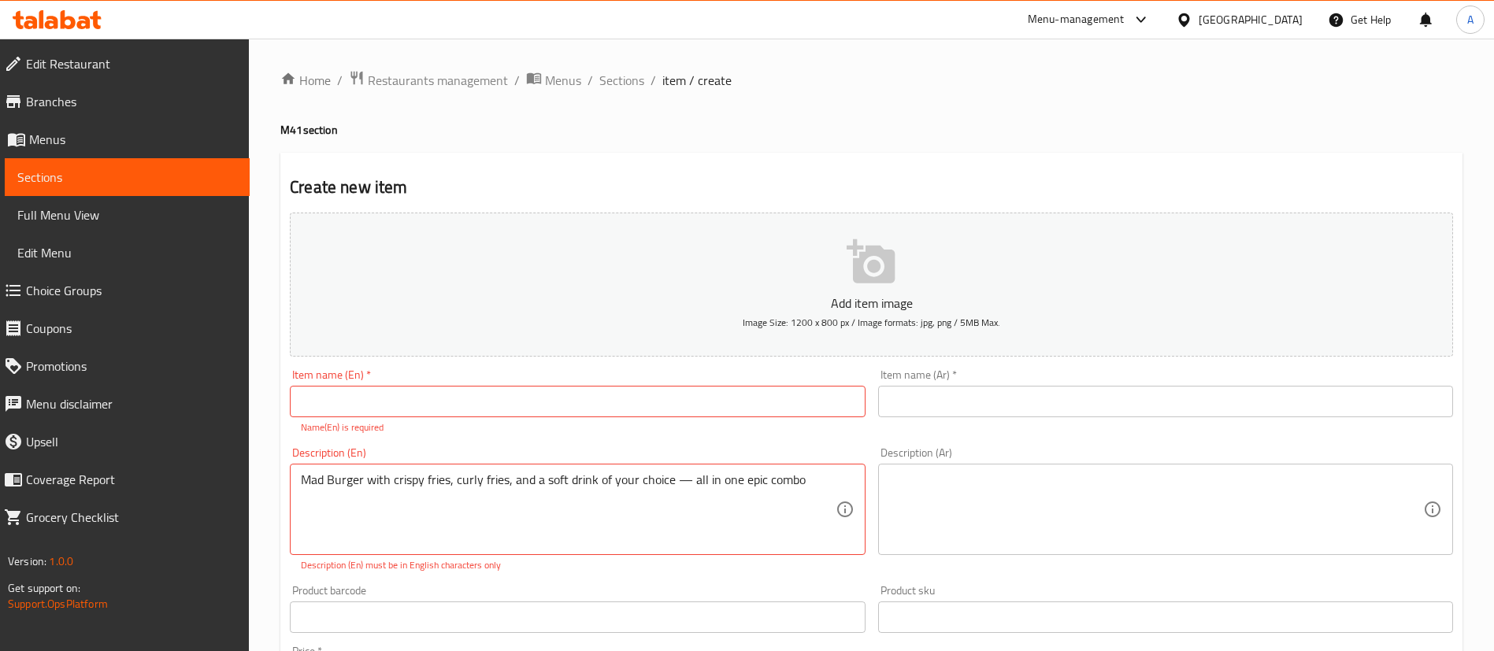
click at [580, 174] on div "Create new item Add item image Image Size: 1200 x 800 px / Image formats: jpg, …" at bounding box center [871, 628] width 1182 height 951
drag, startPoint x: 303, startPoint y: 486, endPoint x: 361, endPoint y: 486, distance: 58.3
click at [373, 409] on input "text" at bounding box center [577, 402] width 575 height 32
paste input "Mad Burger"
click at [480, 401] on input "Mad Burger Combo" at bounding box center [577, 402] width 575 height 32
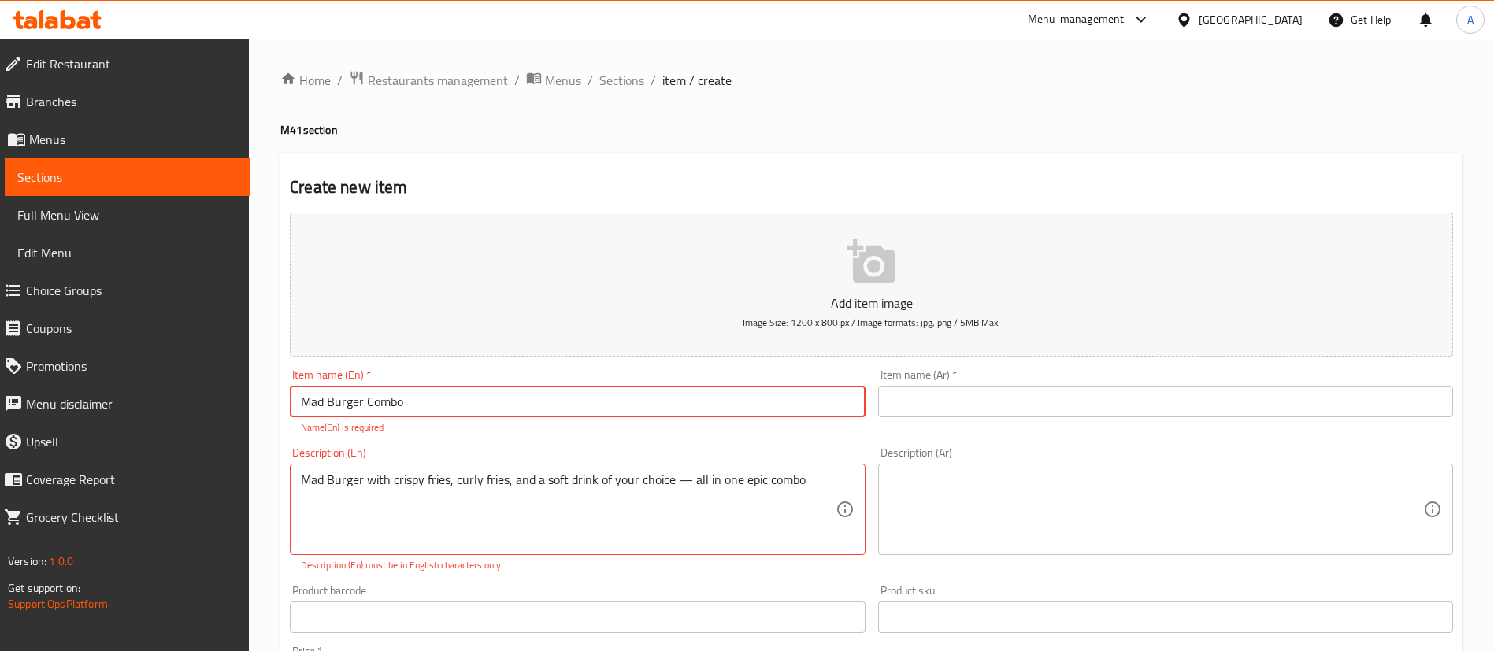
click at [480, 401] on input "Mad Burger Combo" at bounding box center [577, 402] width 575 height 32
type input "Mad Burger Combo"
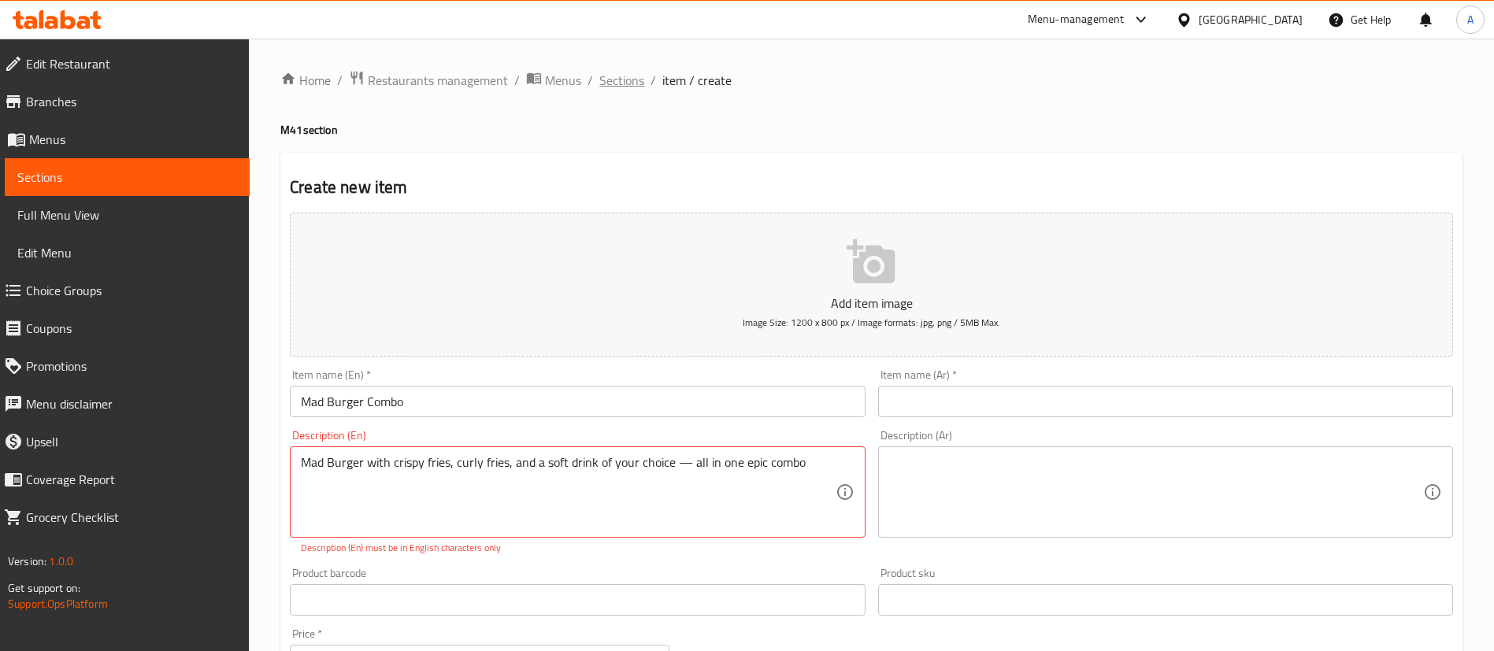
click at [615, 83] on span "Sections" at bounding box center [621, 80] width 45 height 19
click at [1012, 410] on input "text" at bounding box center [1165, 402] width 575 height 32
paste input "ماد برجر"
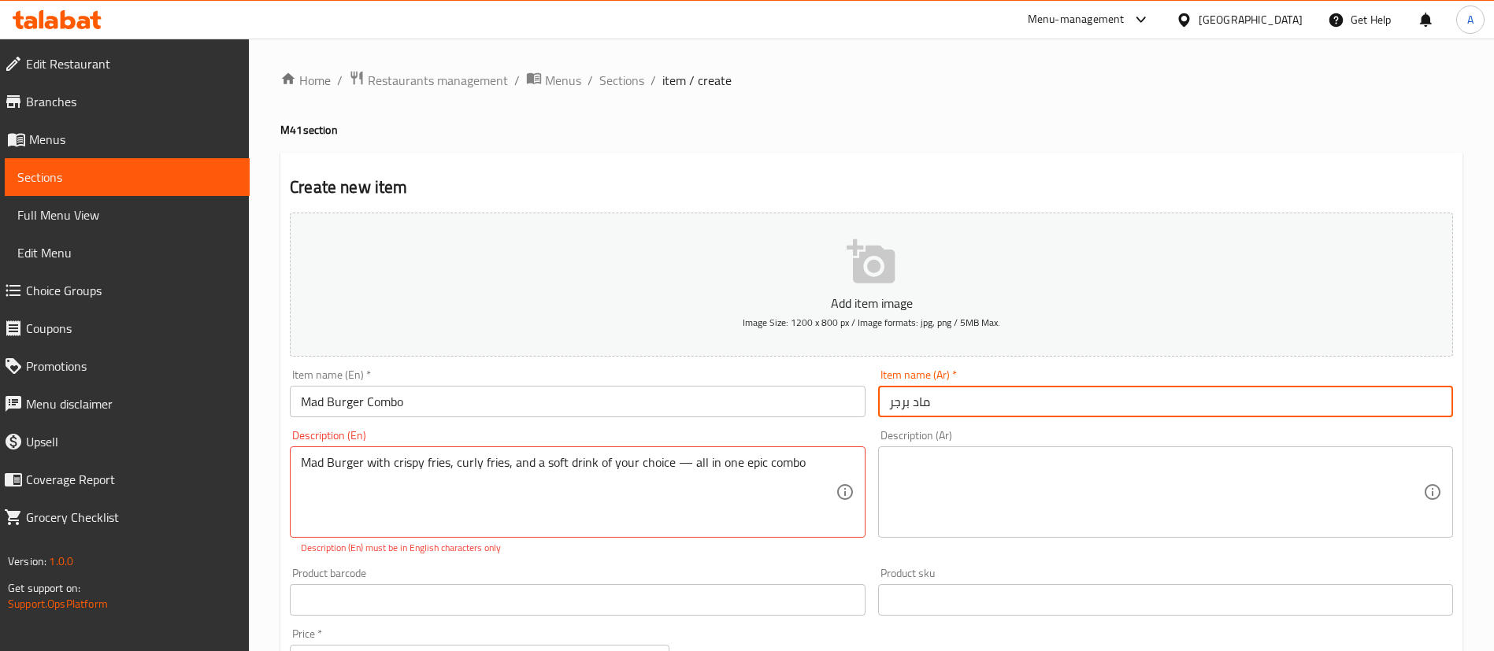
type input "ماد برجر"
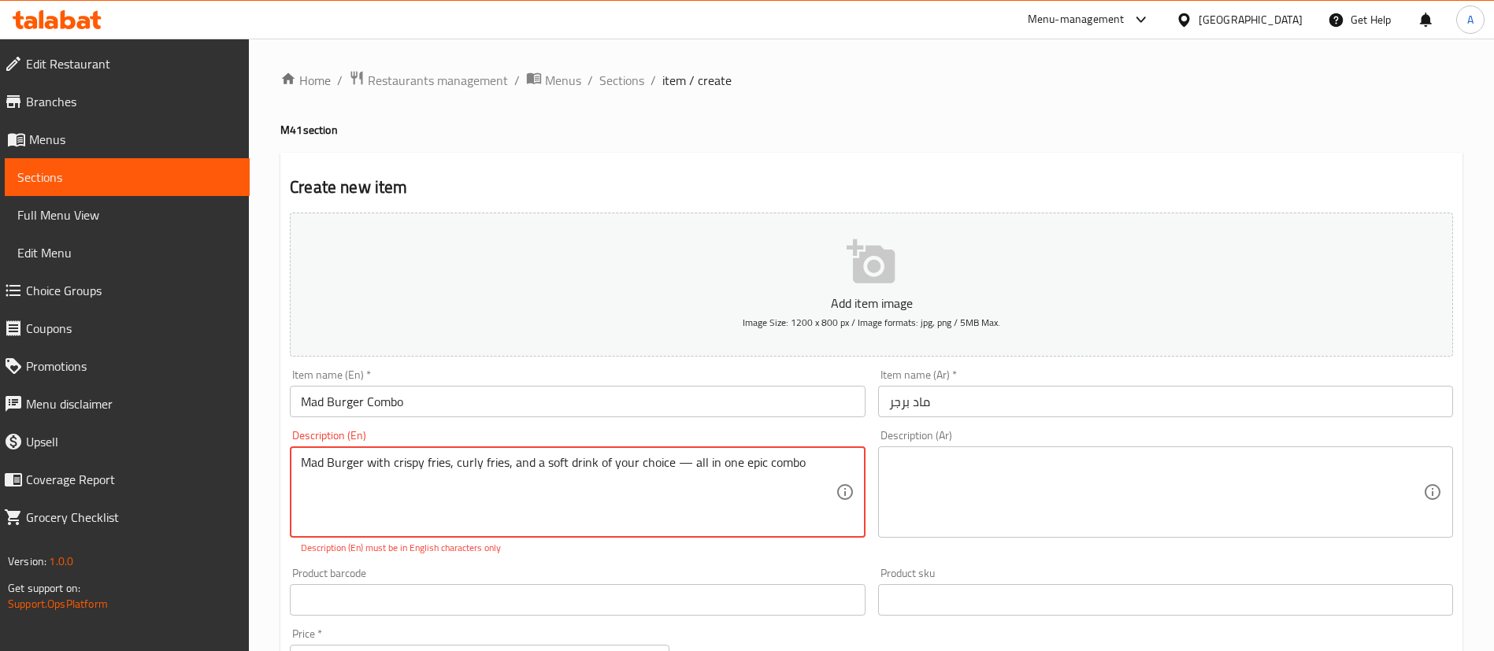
click at [632, 466] on textarea "Mad Burger with crispy fries, curly fries, and a soft drink of your choice — al…" at bounding box center [568, 492] width 534 height 75
click at [1046, 491] on textarea at bounding box center [1156, 492] width 534 height 75
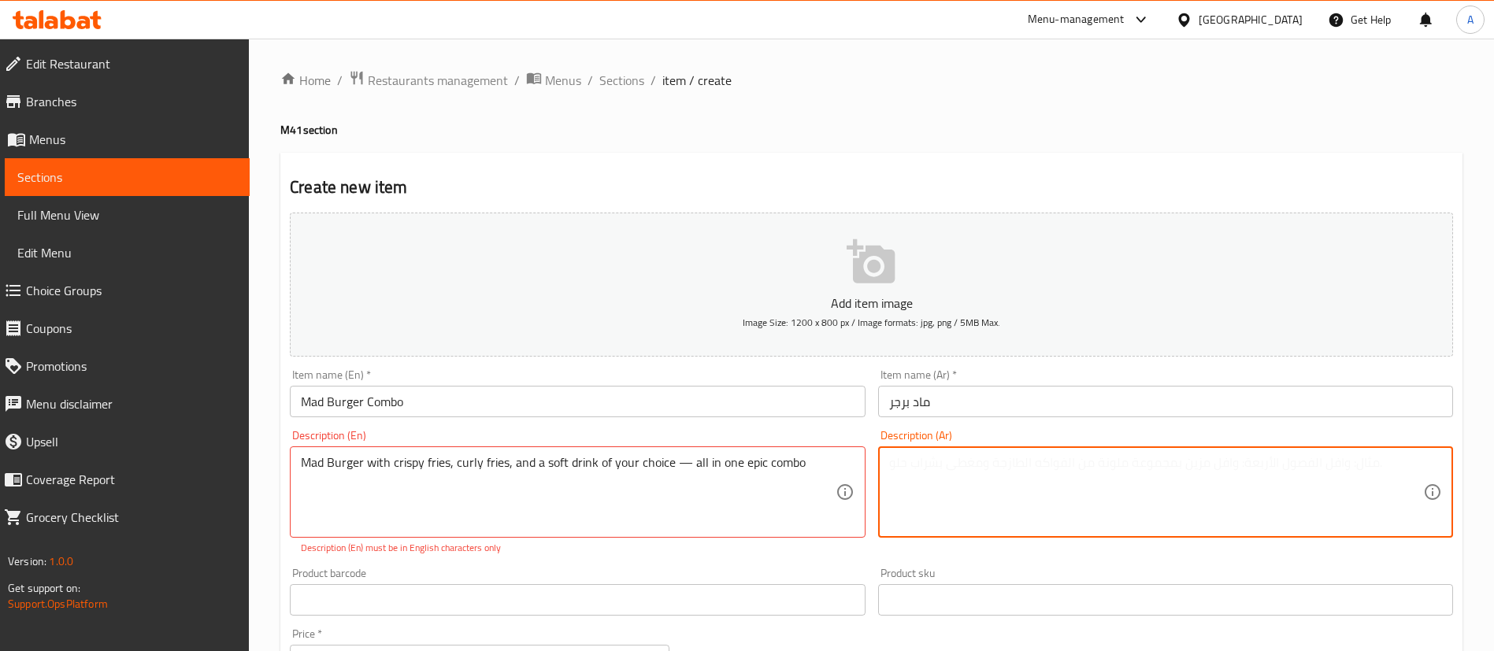
paste textarea "ماد برجر مع البطاطس المقلية المقرمشة، والبطاطا المقلية المقرمشة، ومشروب غازي من…"
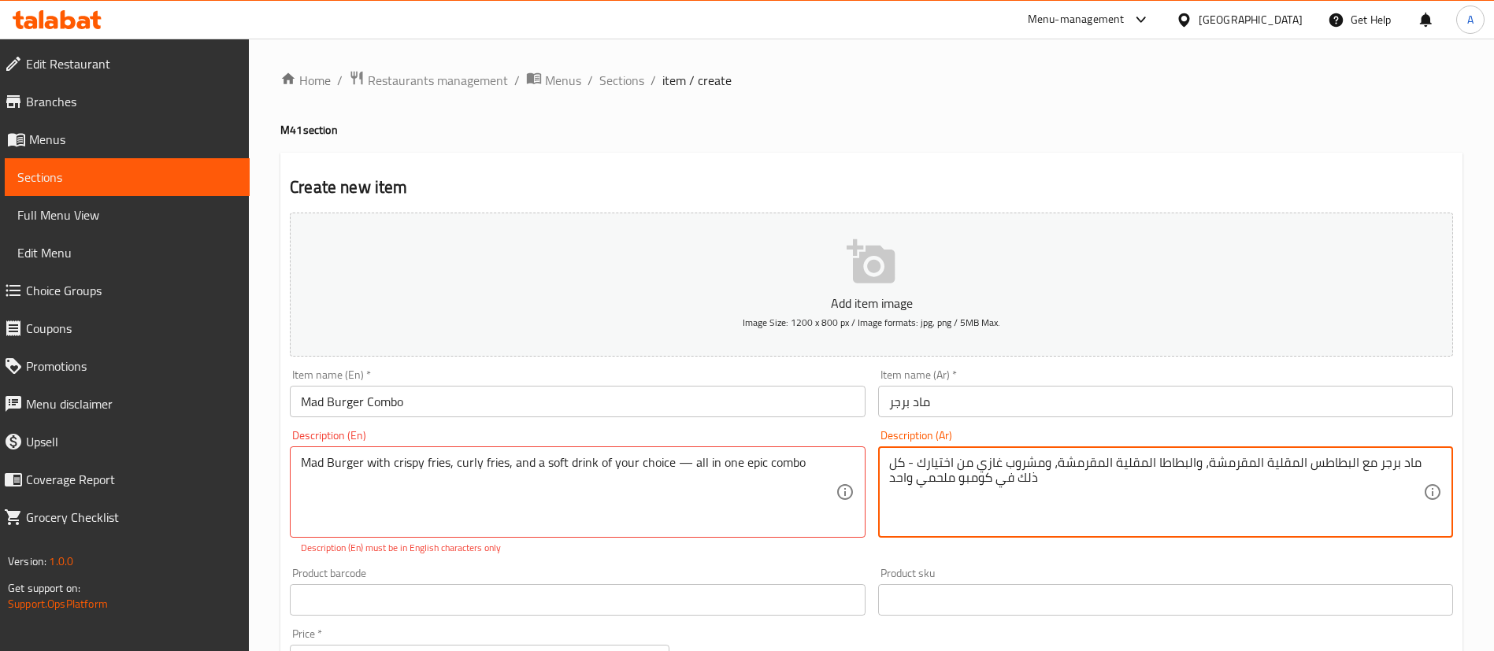
click at [938, 480] on textarea "ماد برجر مع البطاطس المقلية المقرمشة، والبطاطا المقلية المقرمشة، ومشروب غازي من…" at bounding box center [1156, 492] width 534 height 75
type textarea "ماد برجر مع البطاطس المقلية المقرمشة، والبطاطا المقلية المقرمشة، ومشروب غازي من…"
drag, startPoint x: 1026, startPoint y: 113, endPoint x: 1026, endPoint y: 126, distance: 13.4
click at [1026, 113] on div "Home / Restaurants management / Menus / Sections / item / create M41 section Cr…" at bounding box center [871, 584] width 1182 height 1028
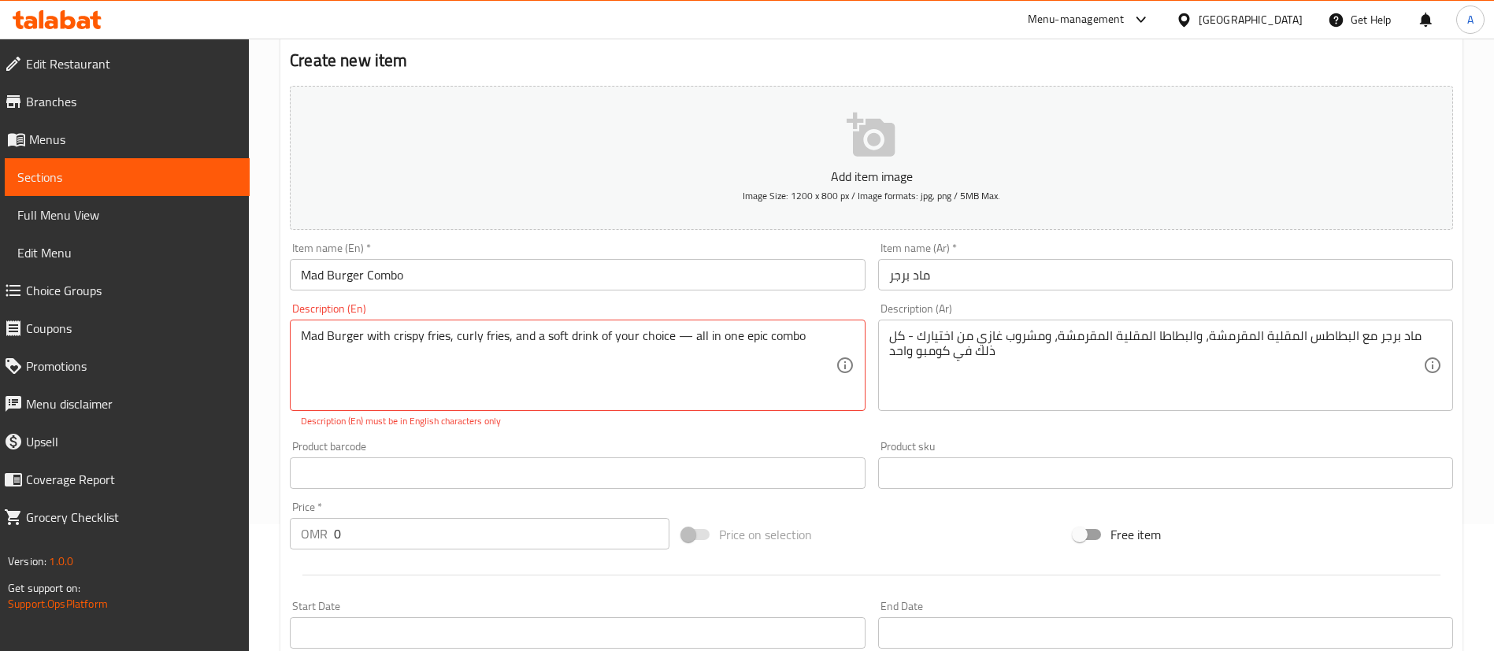
scroll to position [124, 0]
drag, startPoint x: 406, startPoint y: 543, endPoint x: 280, endPoint y: 546, distance: 126.8
click at [280, 546] on div "Home / Restaurants management / Menus / Sections / item / create M41 section Cr…" at bounding box center [871, 459] width 1245 height 1091
type input "4.4"
click at [278, 442] on div "Home / Restaurants management / Menus / Sections / item / create M41 section Cr…" at bounding box center [871, 459] width 1245 height 1091
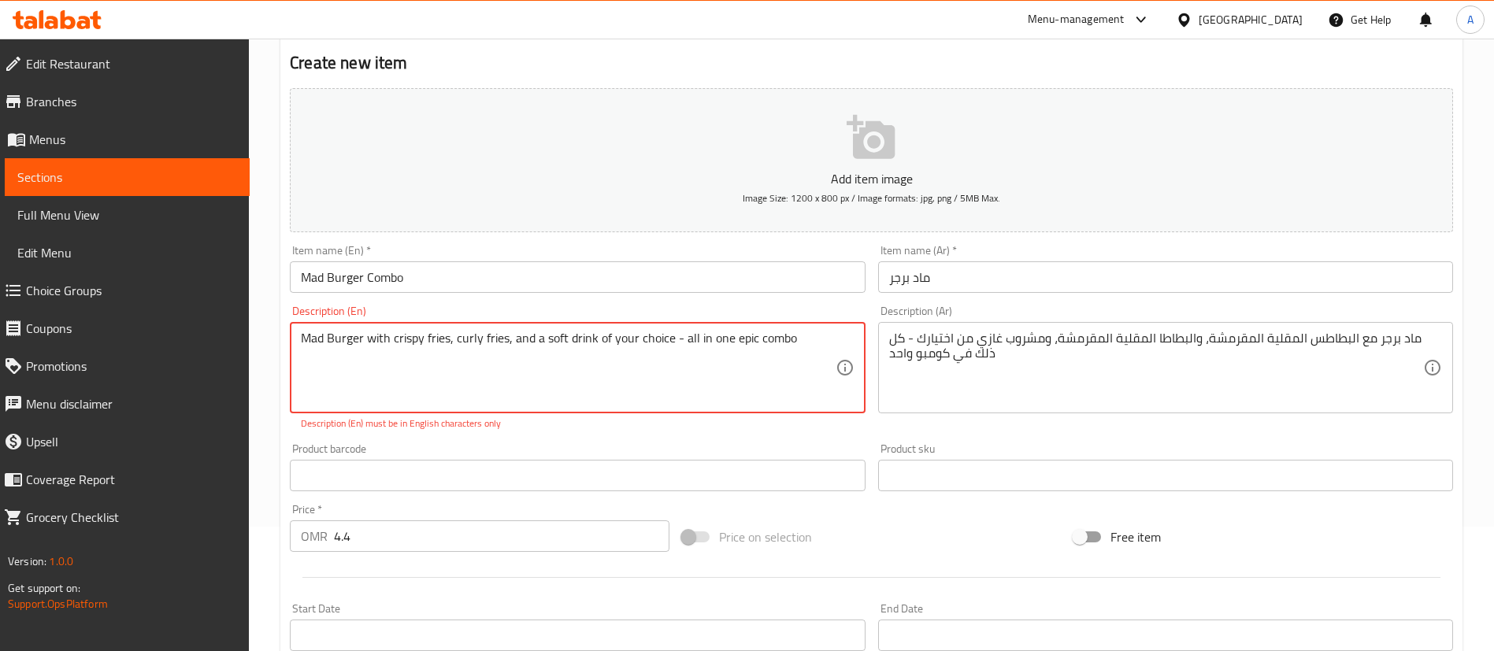
type textarea "Mad Burger with crispy fries, curly fries, and a soft drink of your choice - al…"
click at [502, 435] on div "Add item image Image Size: 1200 x 800 px / Image formats: jpg, png / 5MB Max. I…" at bounding box center [872, 430] width 1176 height 696
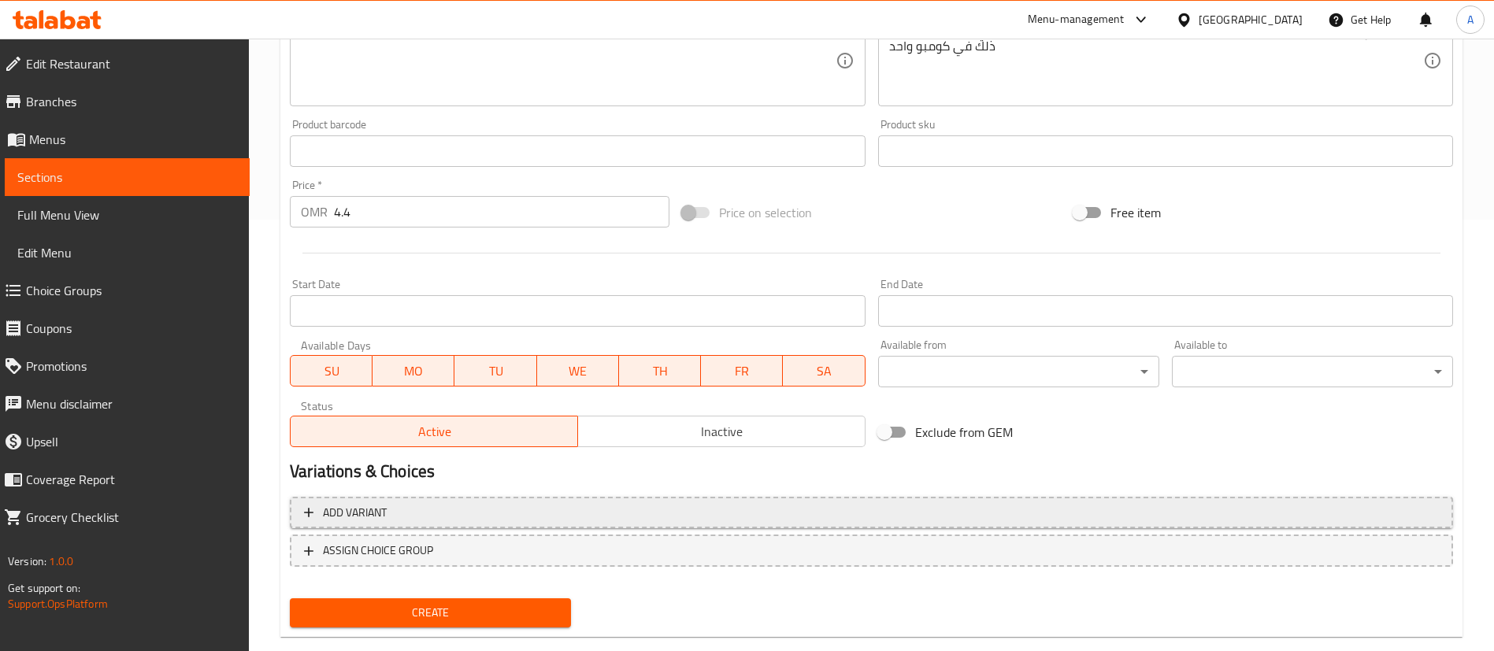
scroll to position [461, 0]
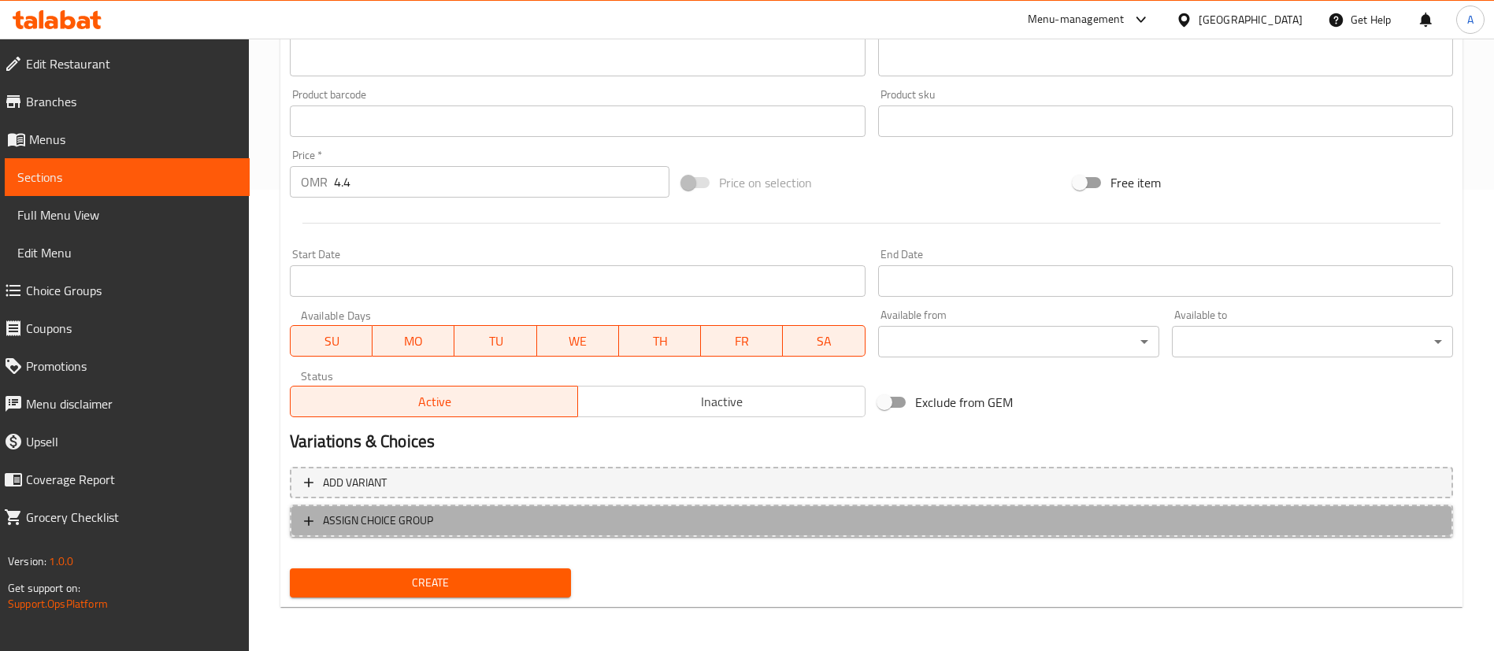
click at [426, 517] on span "ASSIGN CHOICE GROUP" at bounding box center [378, 521] width 110 height 20
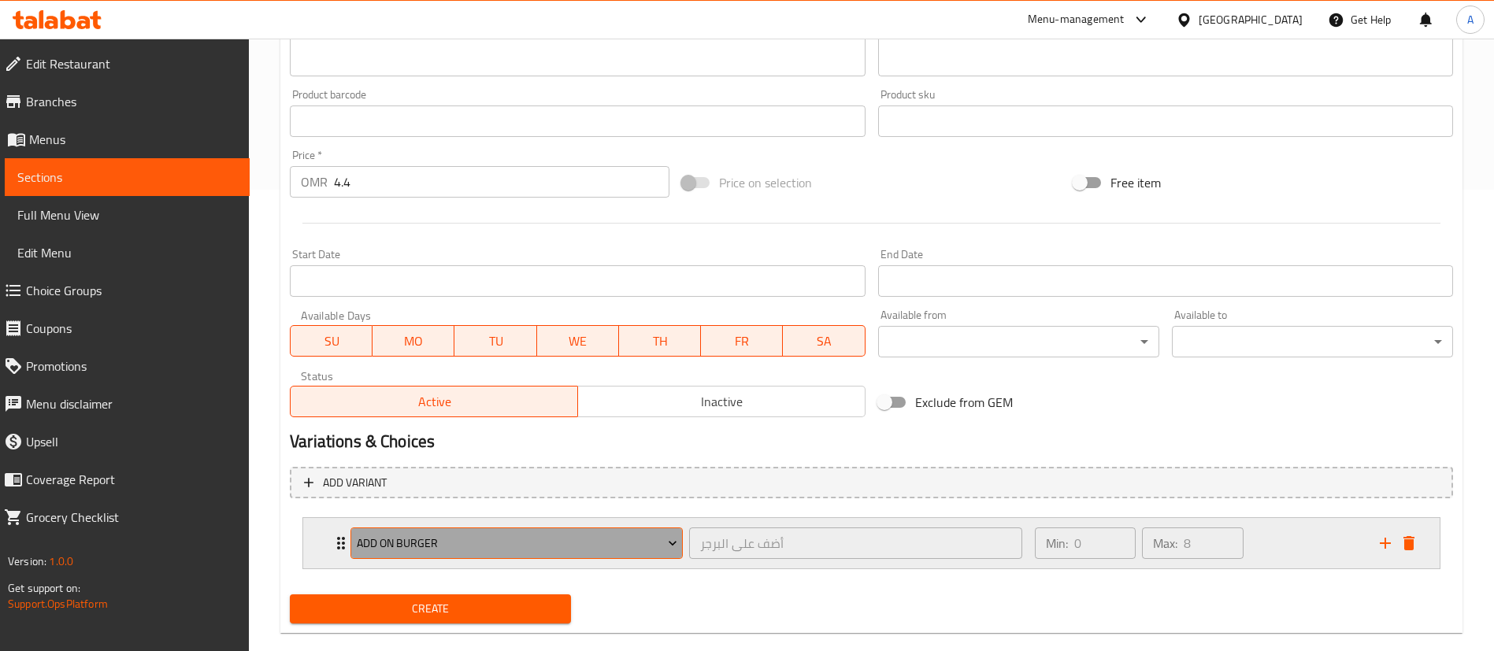
click at [455, 540] on span "Add On Burger" at bounding box center [517, 544] width 321 height 20
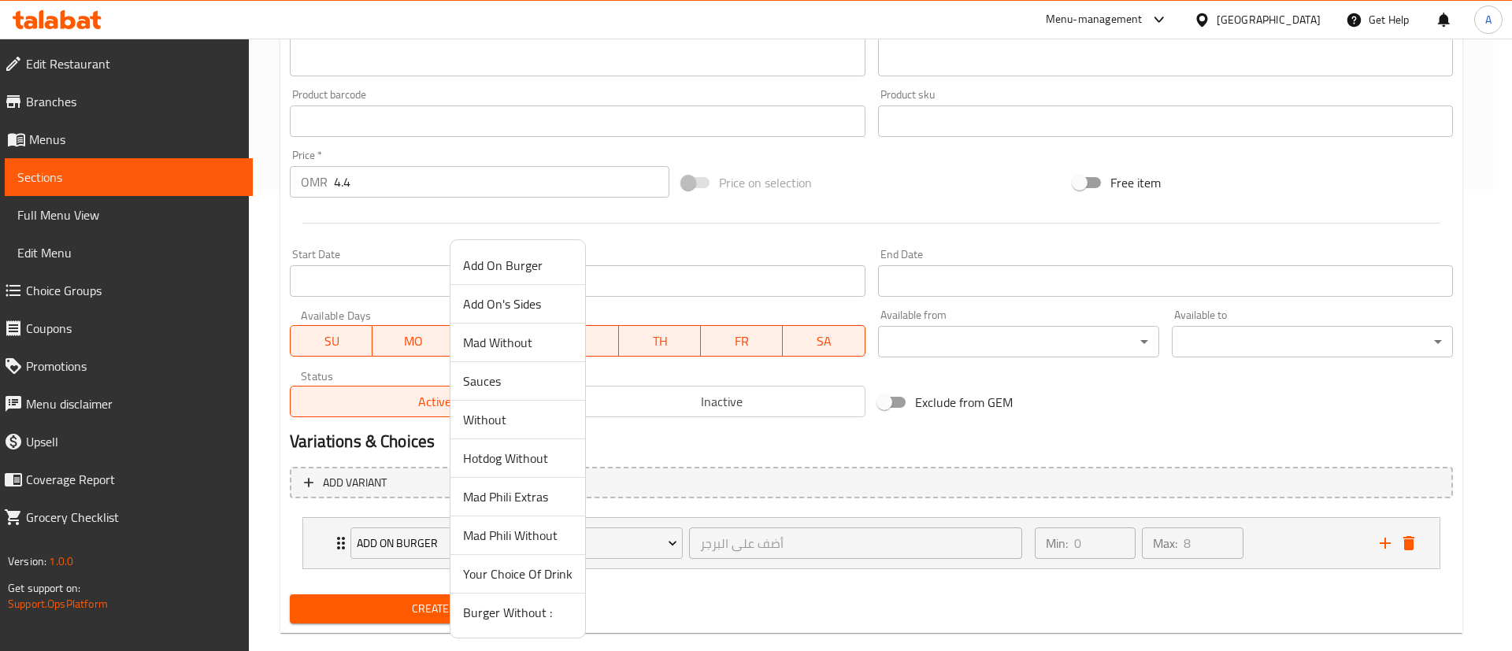
click at [509, 576] on span "Your Choice Of Drink" at bounding box center [517, 574] width 109 height 19
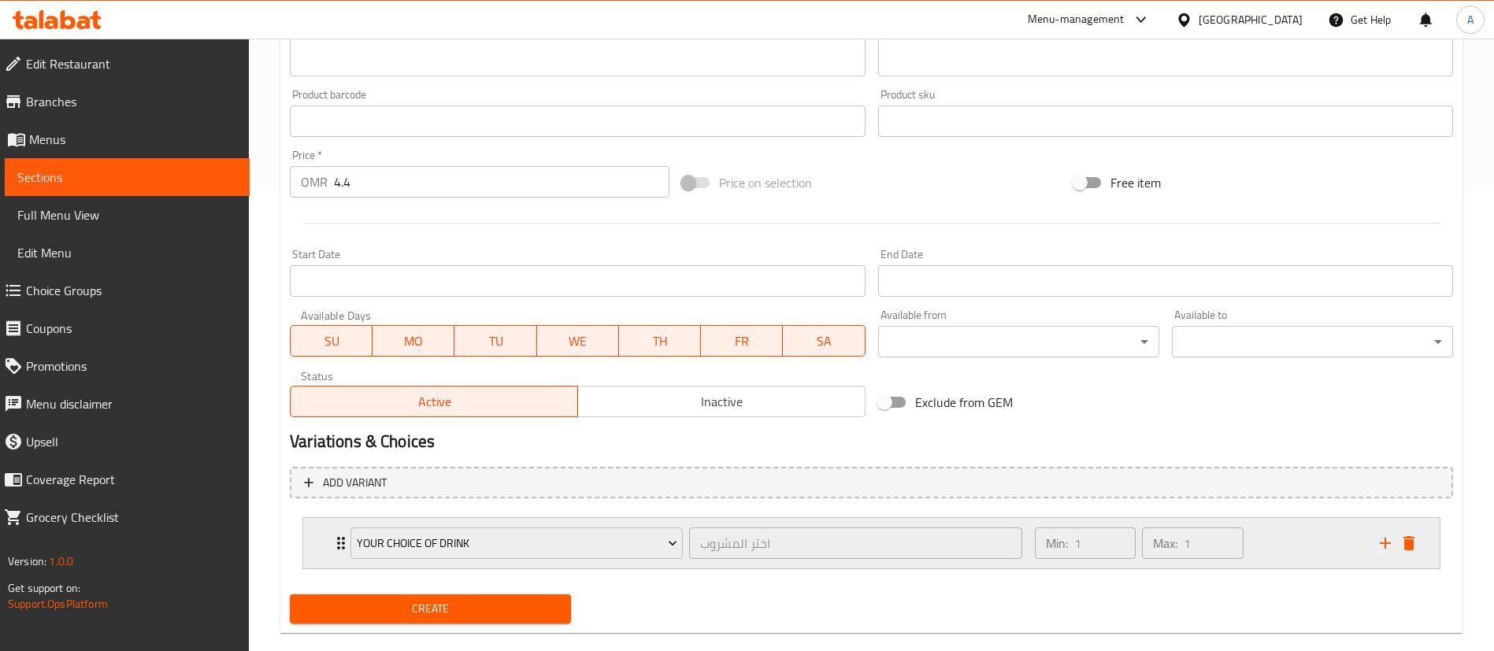
click at [1298, 536] on div "Min: 1 ​ Max: 1 ​" at bounding box center [1197, 543] width 345 height 50
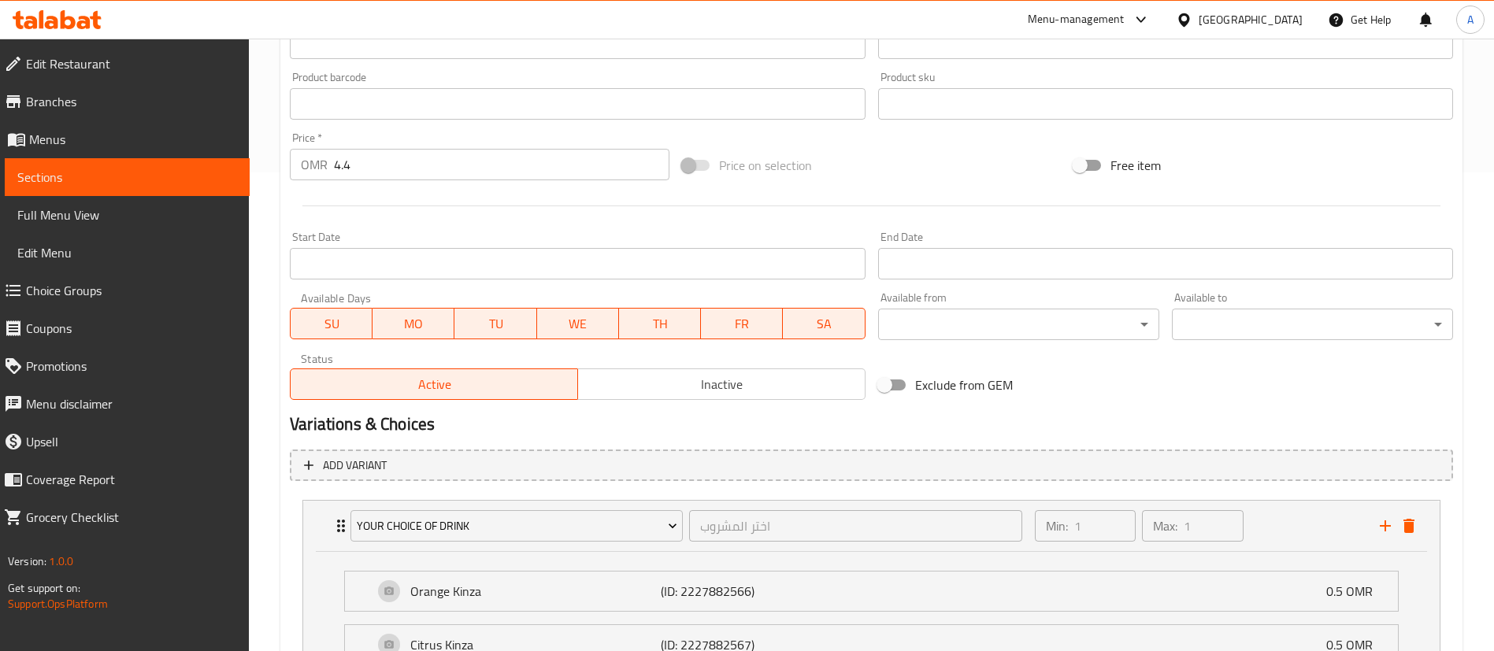
scroll to position [380, 0]
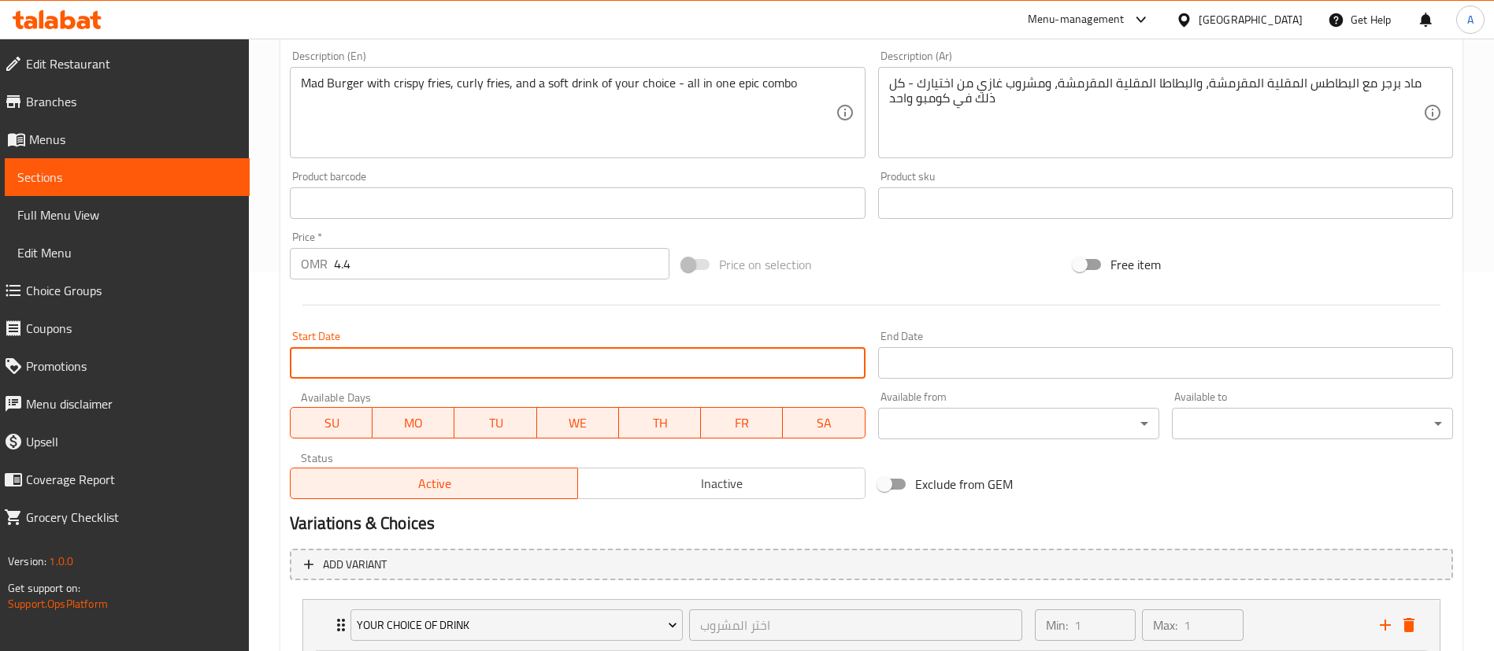
click at [387, 358] on input "Start Date" at bounding box center [577, 363] width 575 height 32
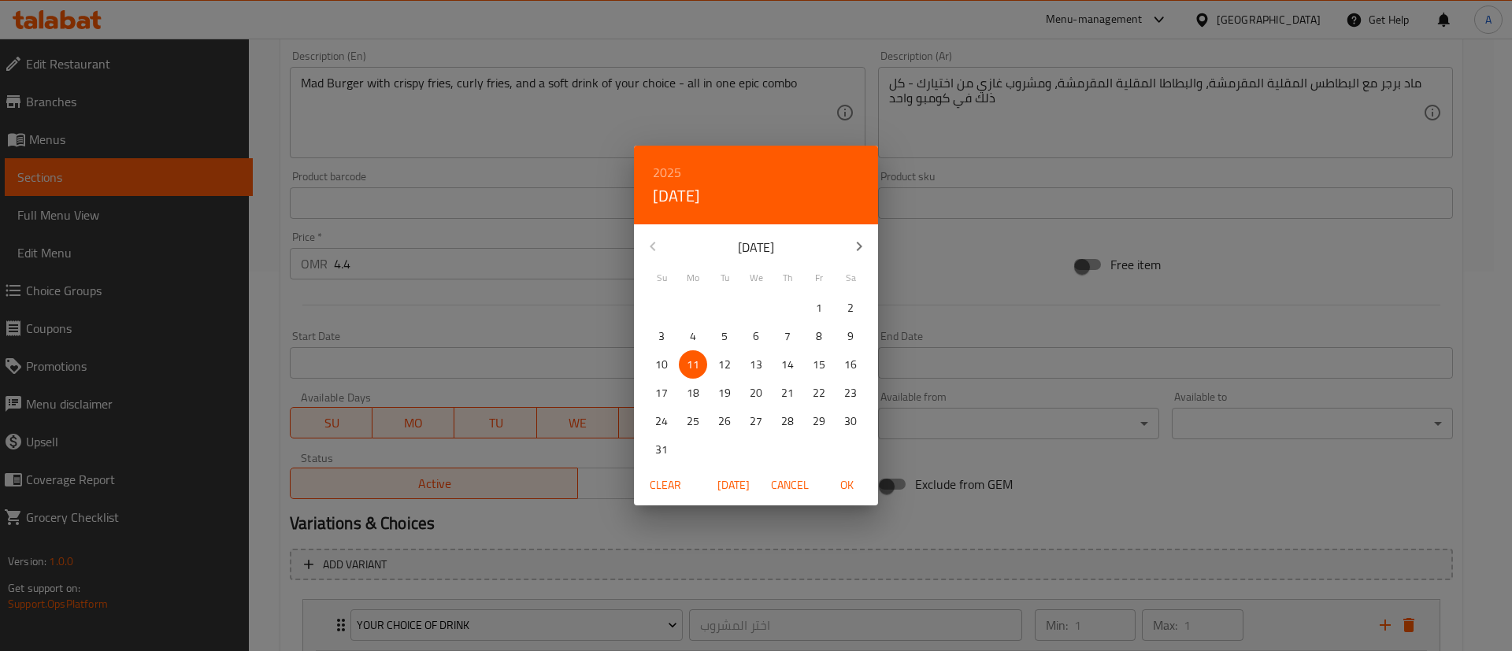
click at [758, 368] on p "13" at bounding box center [756, 365] width 13 height 20
click at [853, 484] on span "OK" at bounding box center [847, 486] width 38 height 20
type input "13-08-2025"
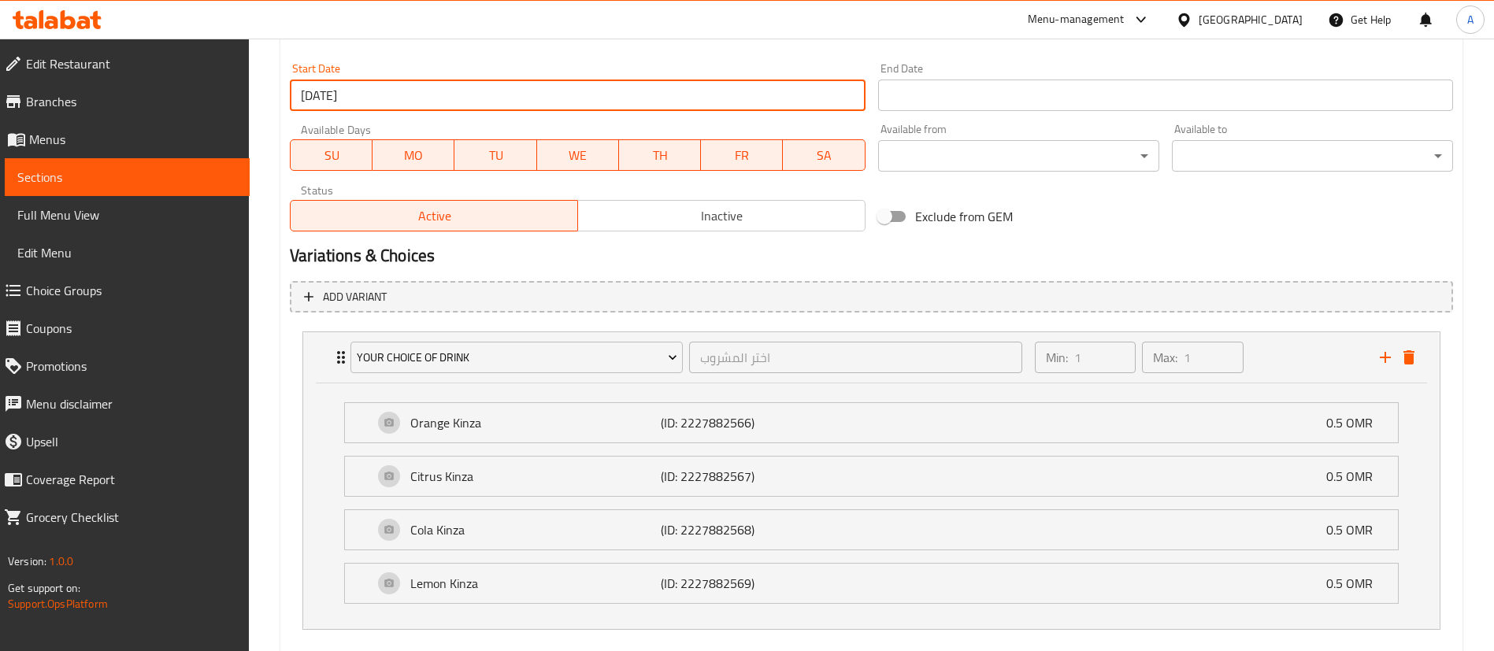
scroll to position [734, 0]
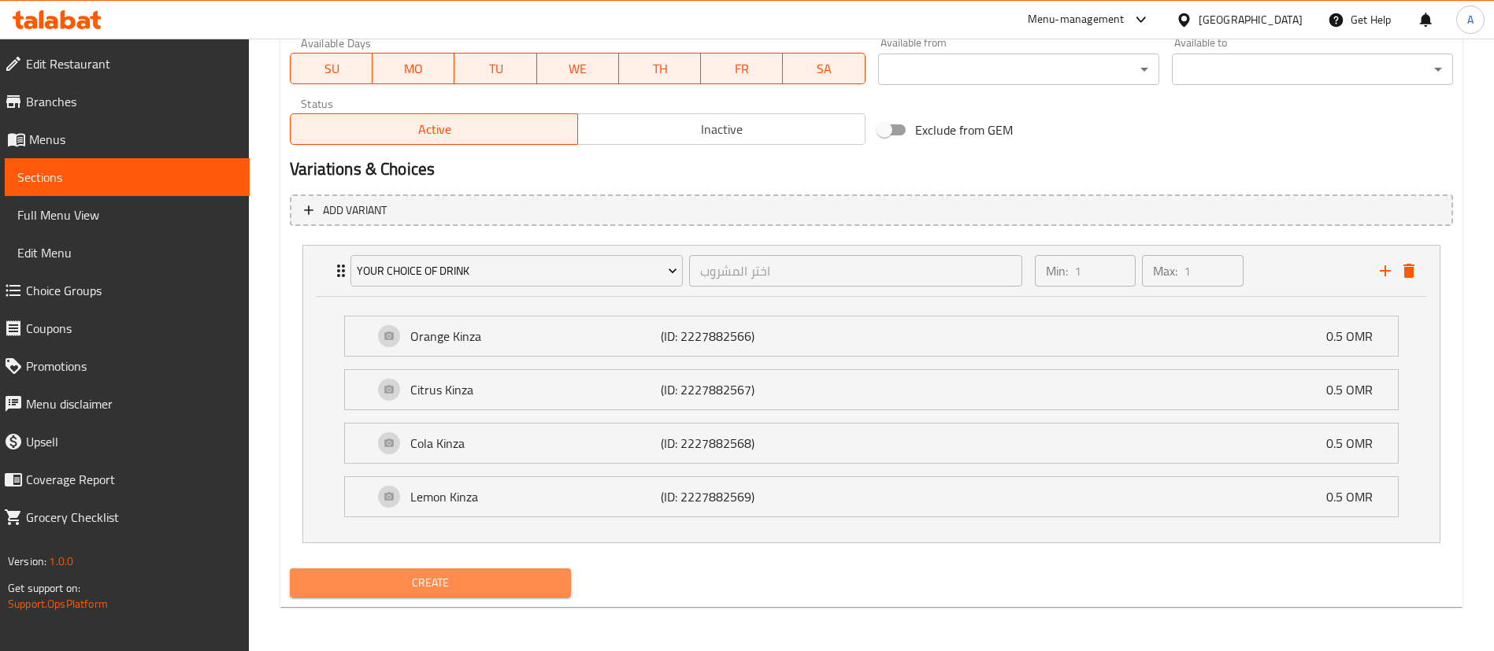
click at [469, 596] on button "Create" at bounding box center [430, 583] width 281 height 29
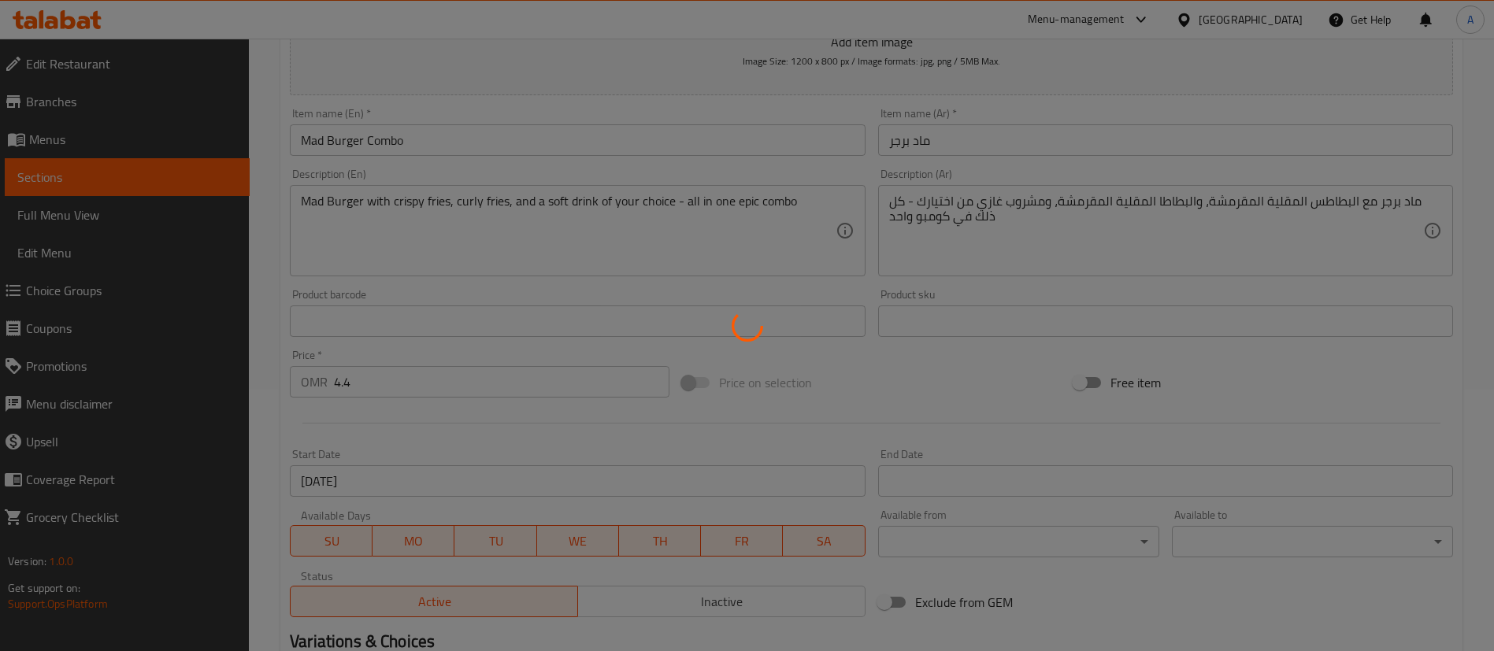
type input "0"
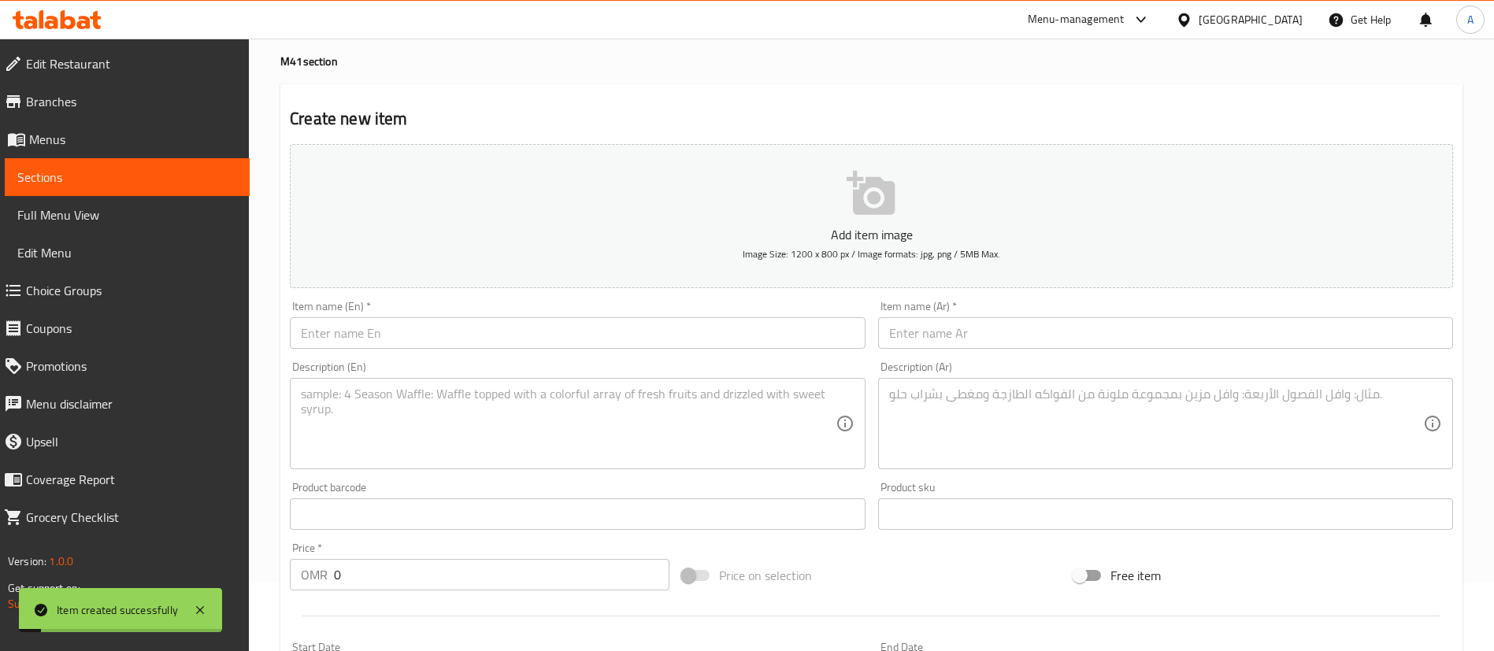
scroll to position [0, 0]
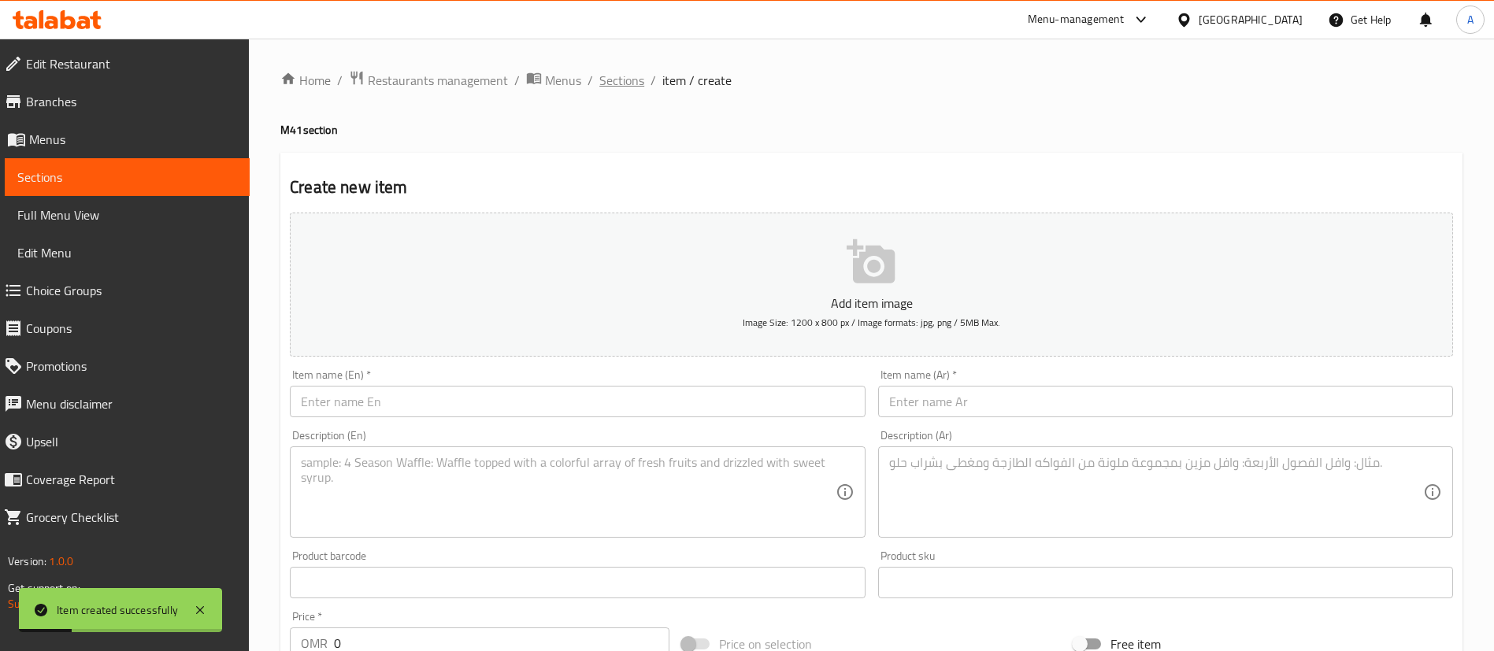
click at [613, 82] on span "Sections" at bounding box center [621, 80] width 45 height 19
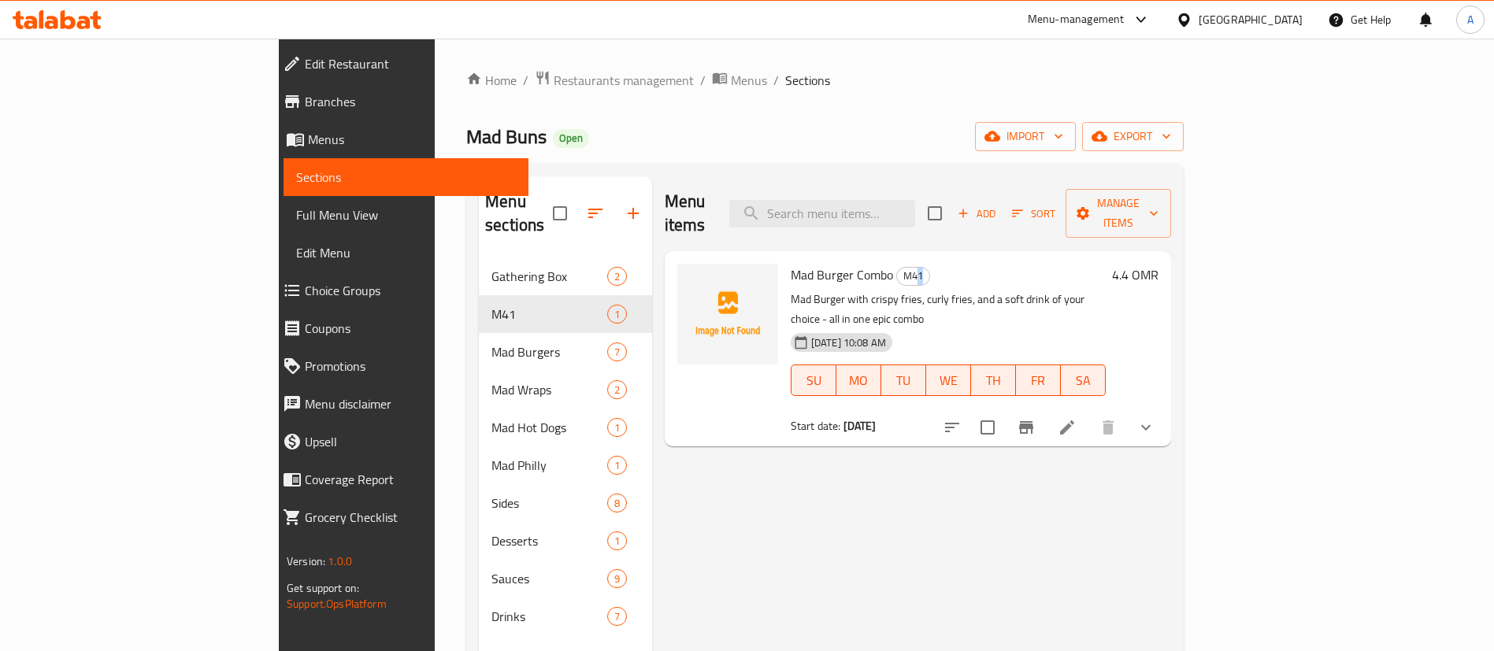
drag, startPoint x: 845, startPoint y: 254, endPoint x: 860, endPoint y: 254, distance: 15.0
click at [860, 264] on h6 "Mad Burger Combo M41" at bounding box center [948, 275] width 315 height 22
drag, startPoint x: 844, startPoint y: 254, endPoint x: 865, endPoint y: 254, distance: 20.5
click at [865, 264] on h6 "Mad Burger Combo M41" at bounding box center [948, 275] width 315 height 22
click at [944, 264] on h6 "Mad Burger Combo M41" at bounding box center [948, 275] width 315 height 22
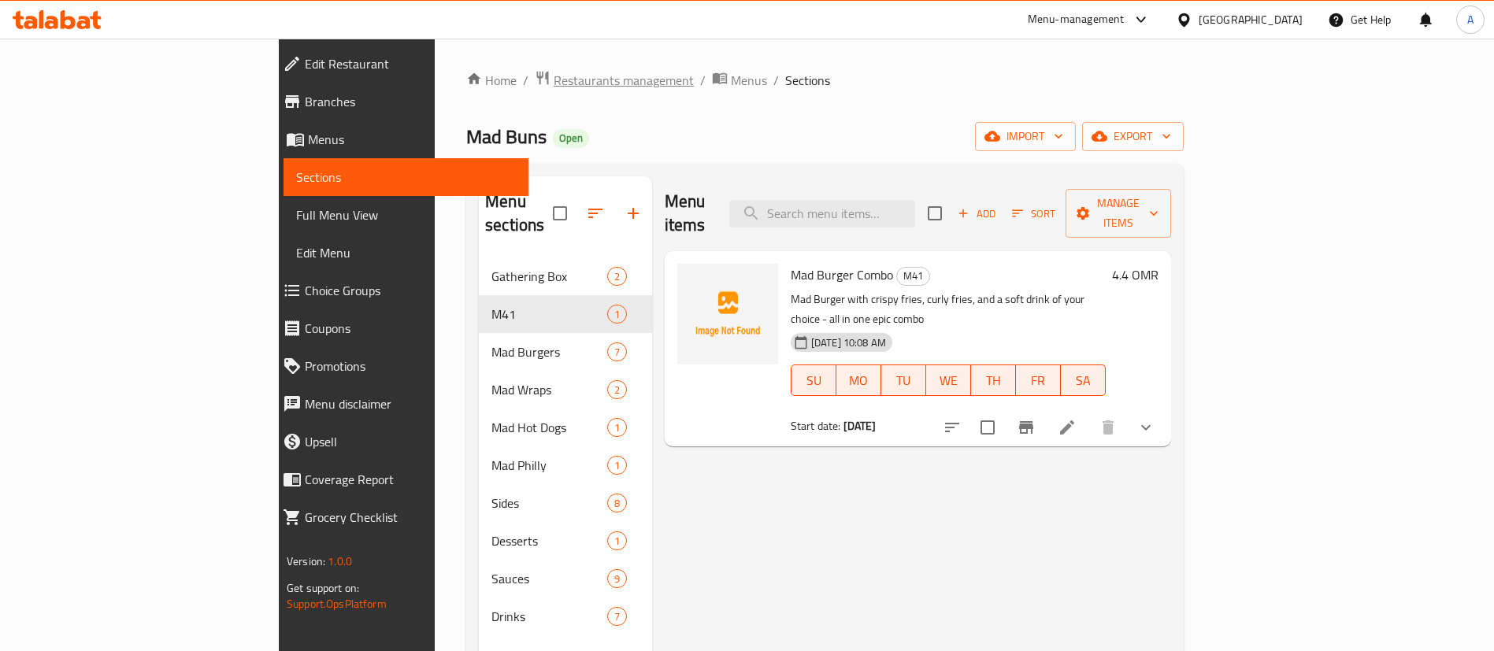
click at [554, 76] on span "Restaurants management" at bounding box center [624, 80] width 140 height 19
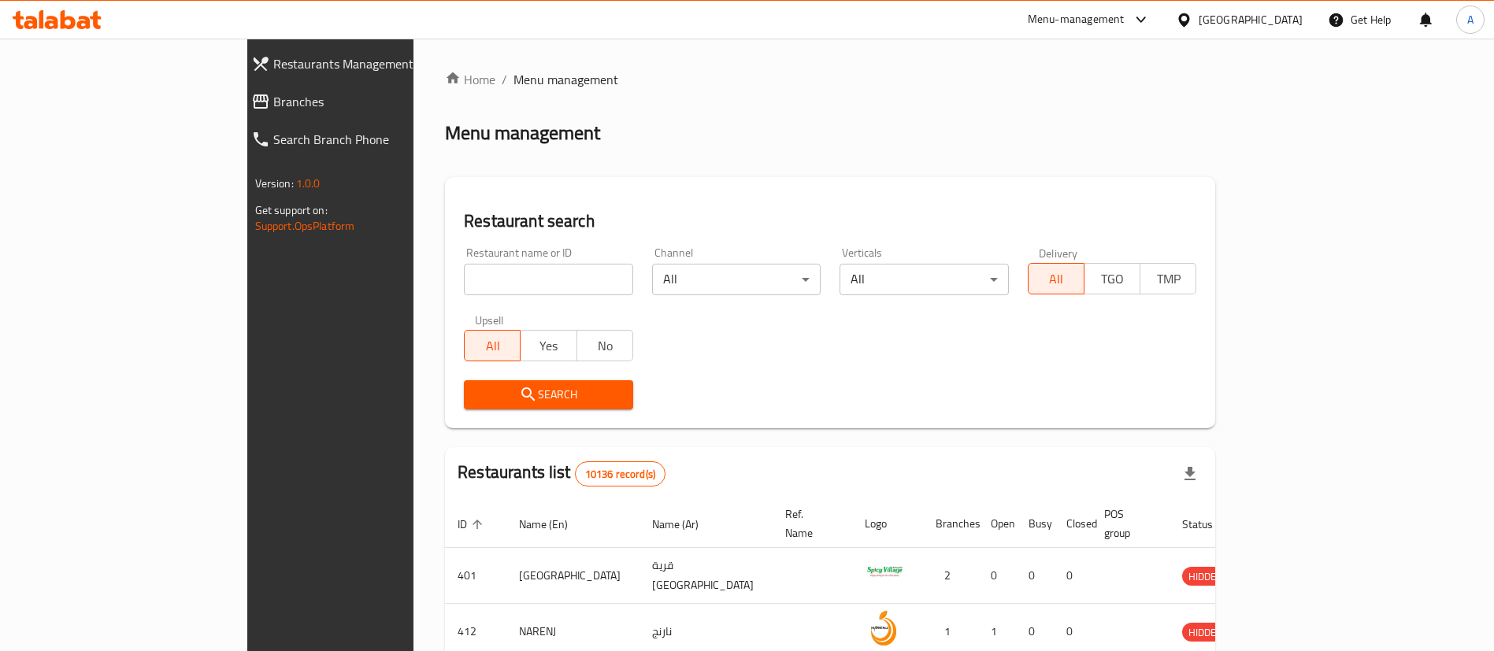
drag, startPoint x: 427, startPoint y: 276, endPoint x: 417, endPoint y: 276, distance: 10.2
click at [464, 276] on input "search" at bounding box center [548, 280] width 169 height 32
type input "EL PATRON"
click button "Search" at bounding box center [548, 394] width 169 height 29
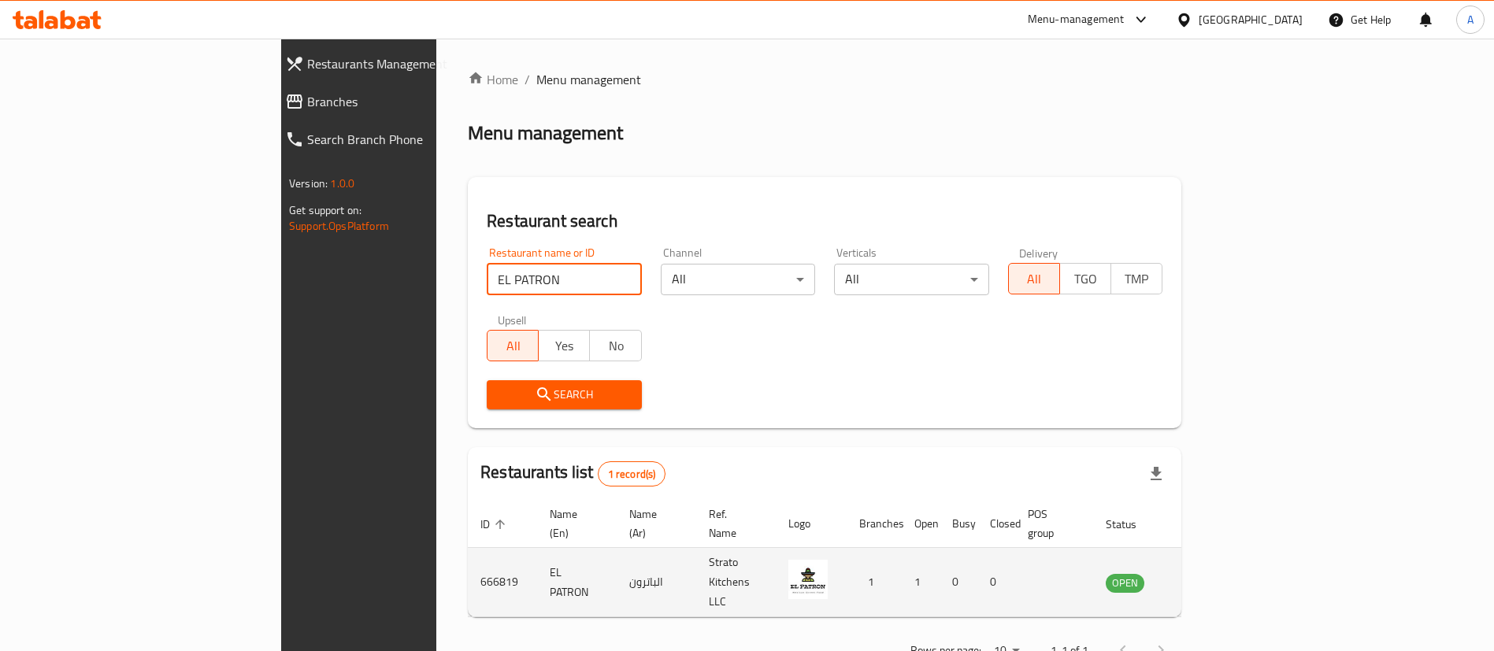
click at [1230, 559] on td "enhanced table" at bounding box center [1203, 582] width 54 height 69
click at [1206, 576] on icon "enhanced table" at bounding box center [1197, 582] width 17 height 13
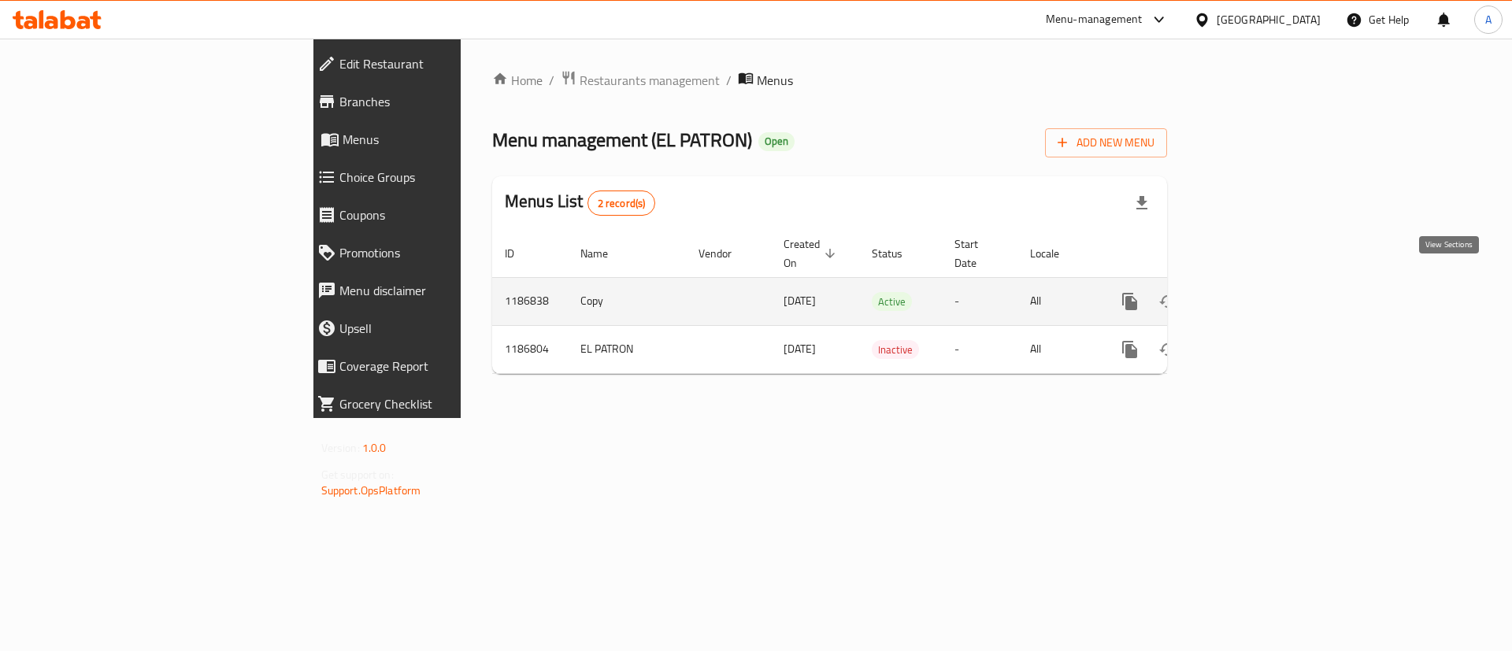
click at [1262, 284] on link "enhanced table" at bounding box center [1244, 302] width 38 height 38
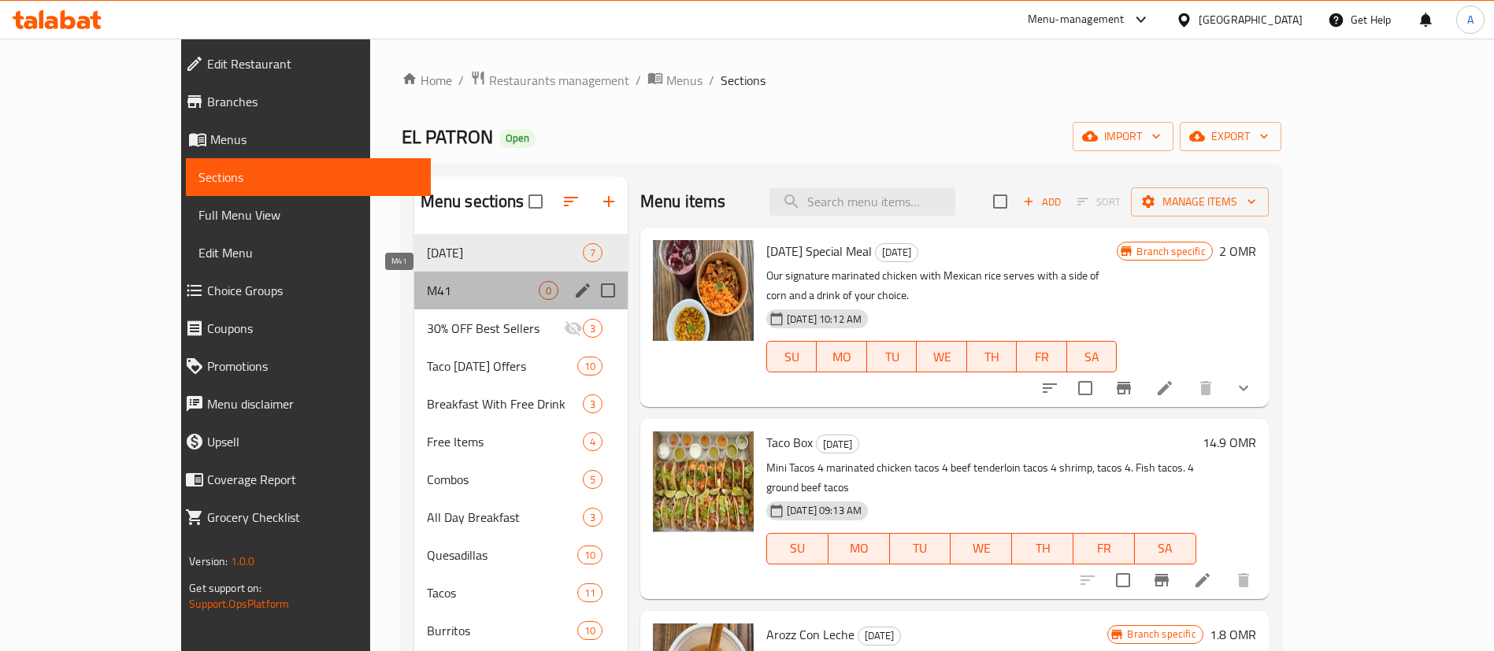
click at [464, 296] on span "M41" at bounding box center [483, 290] width 112 height 19
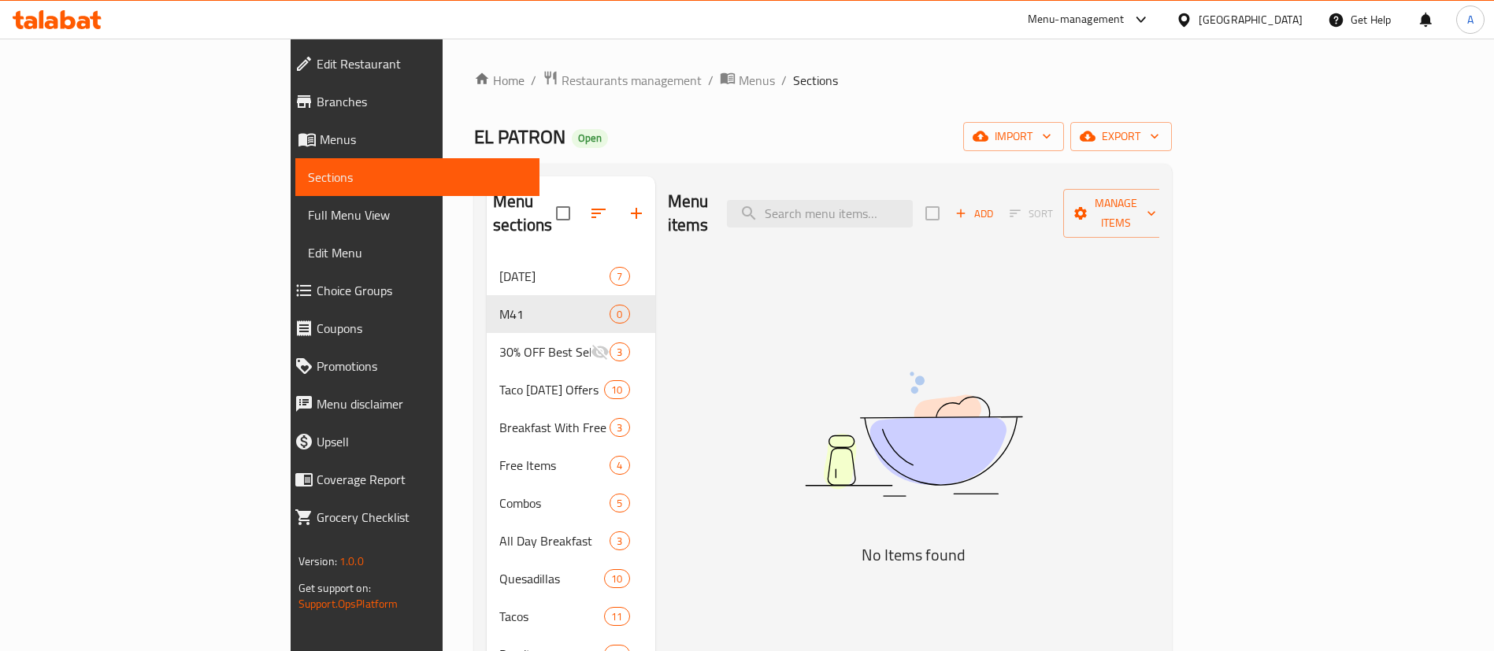
click at [317, 293] on span "Choice Groups" at bounding box center [422, 290] width 211 height 19
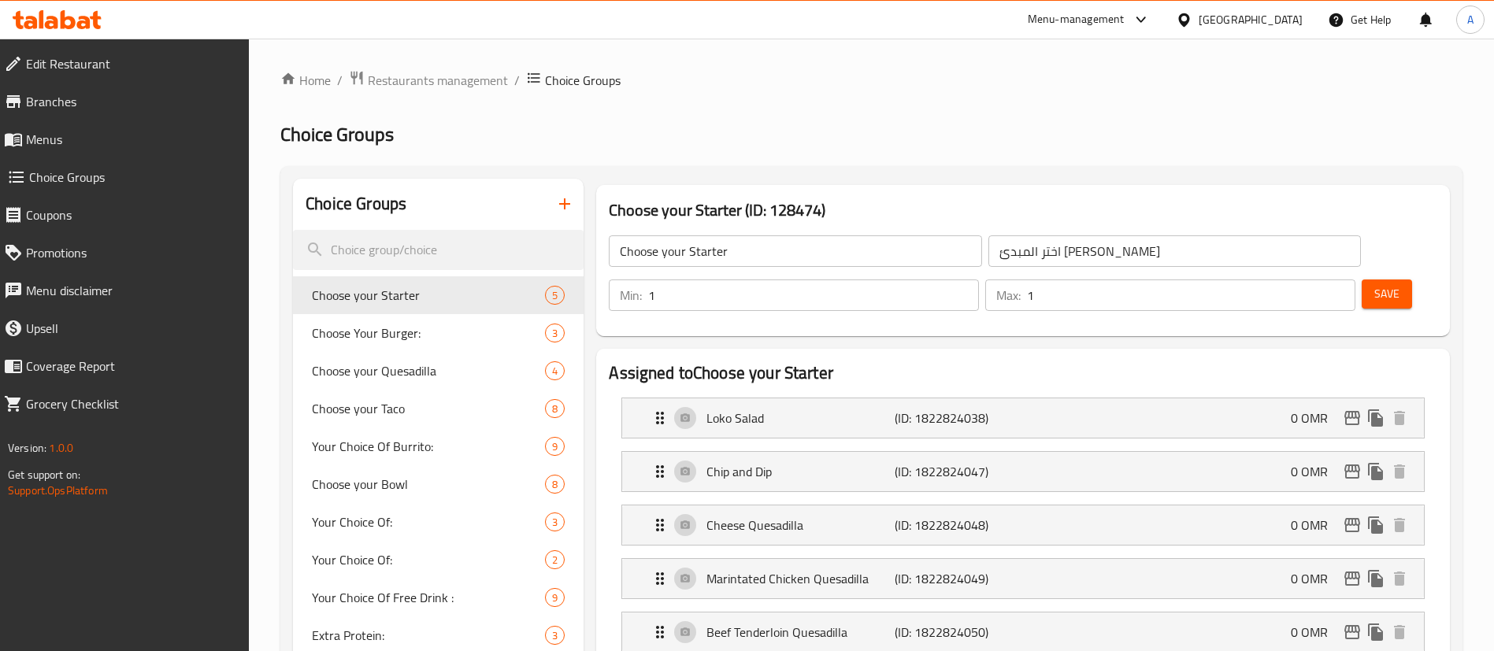
click at [562, 202] on icon "button" at bounding box center [564, 204] width 19 height 19
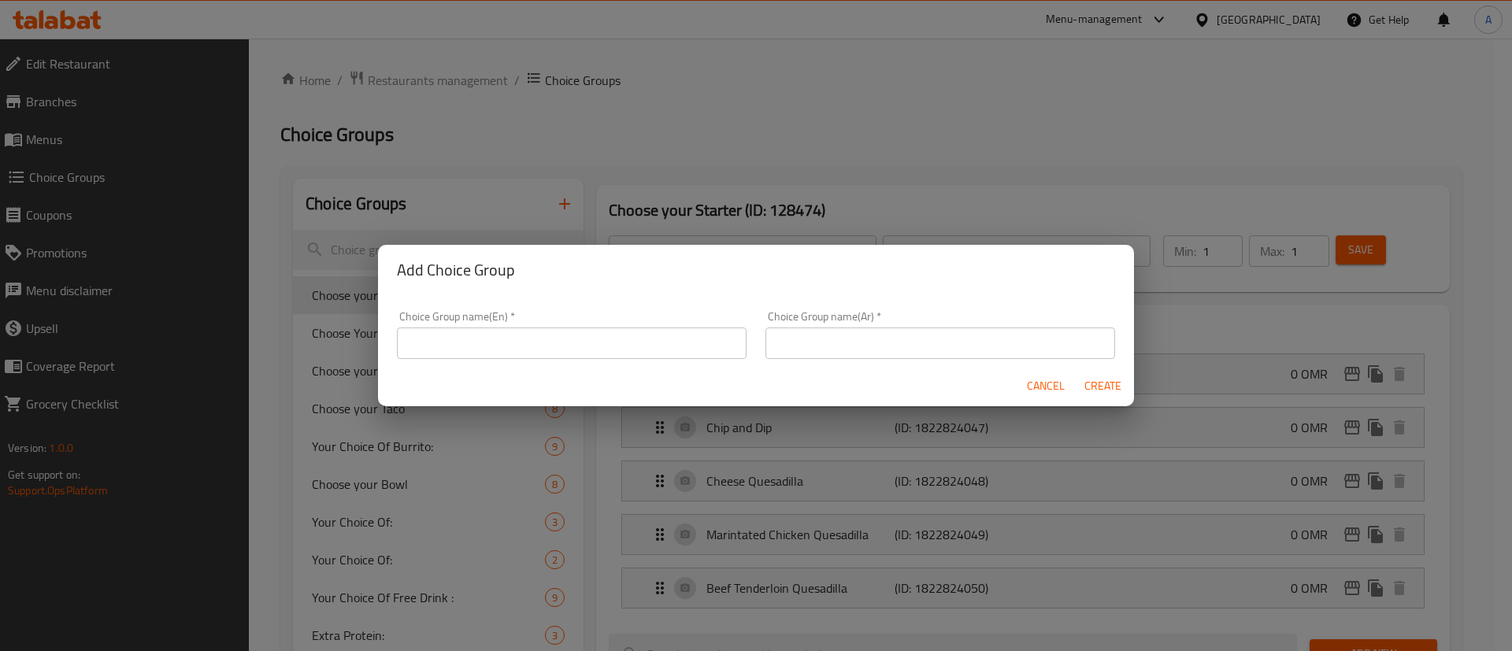
click at [505, 340] on input "text" at bounding box center [572, 344] width 350 height 32
type input "Your Choice Of Drink"
click at [880, 345] on input "text" at bounding box center [940, 344] width 350 height 32
type input "اختر المشروب"
click at [1113, 387] on span "Create" at bounding box center [1103, 386] width 38 height 20
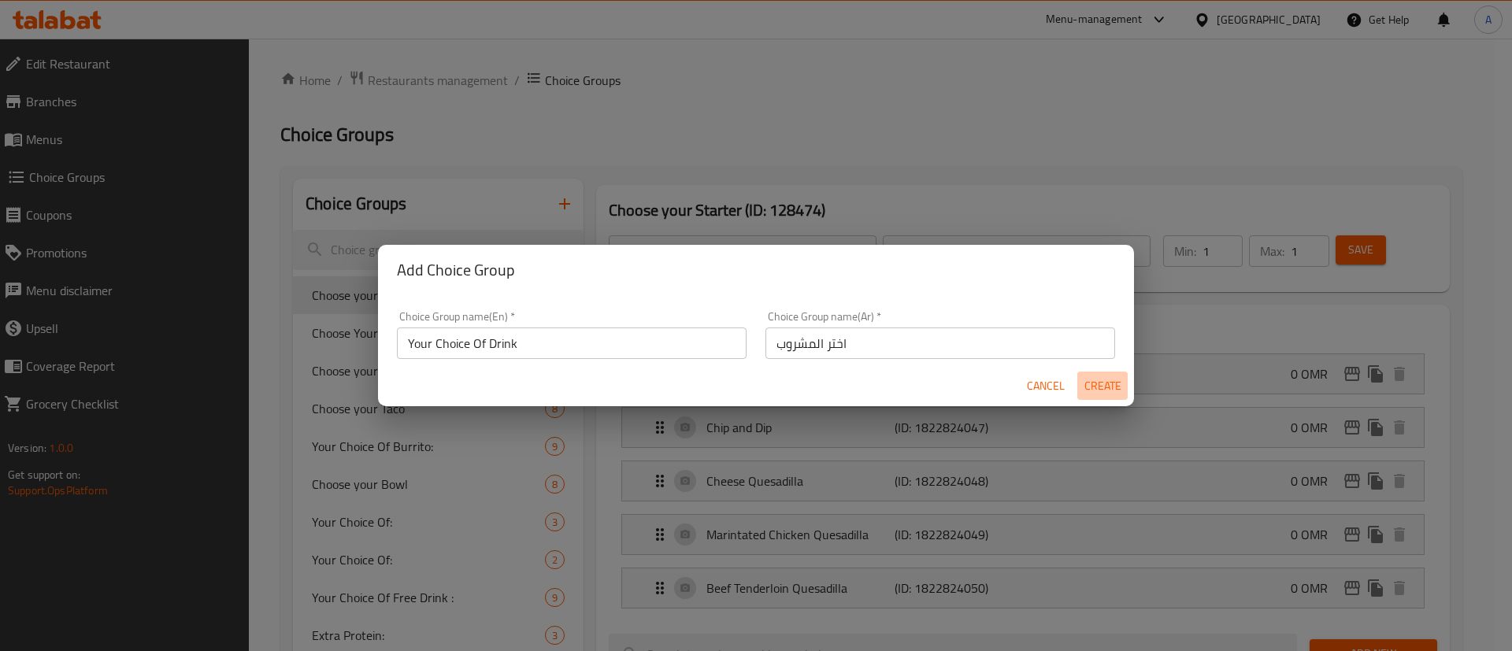
type input "Your Choice Of Drink"
type input "اختر المشروب"
type input "0"
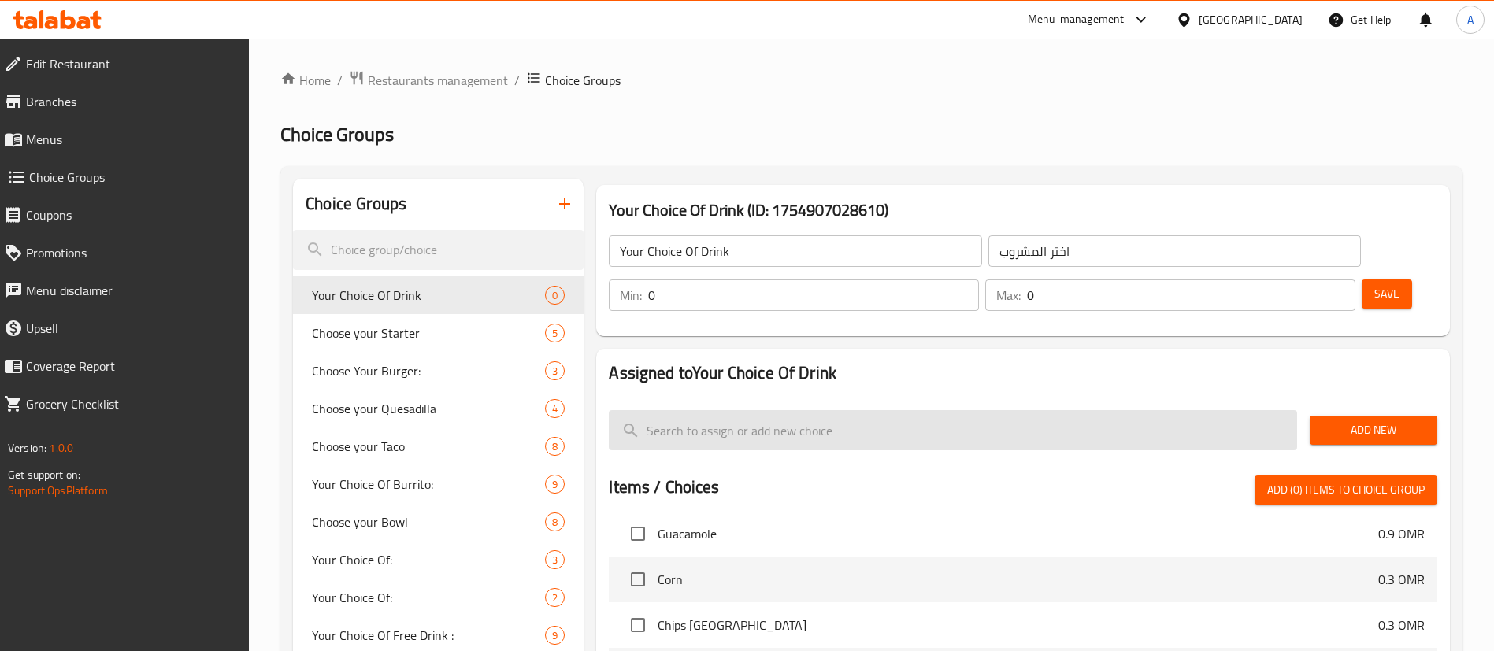
scroll to position [70, 0]
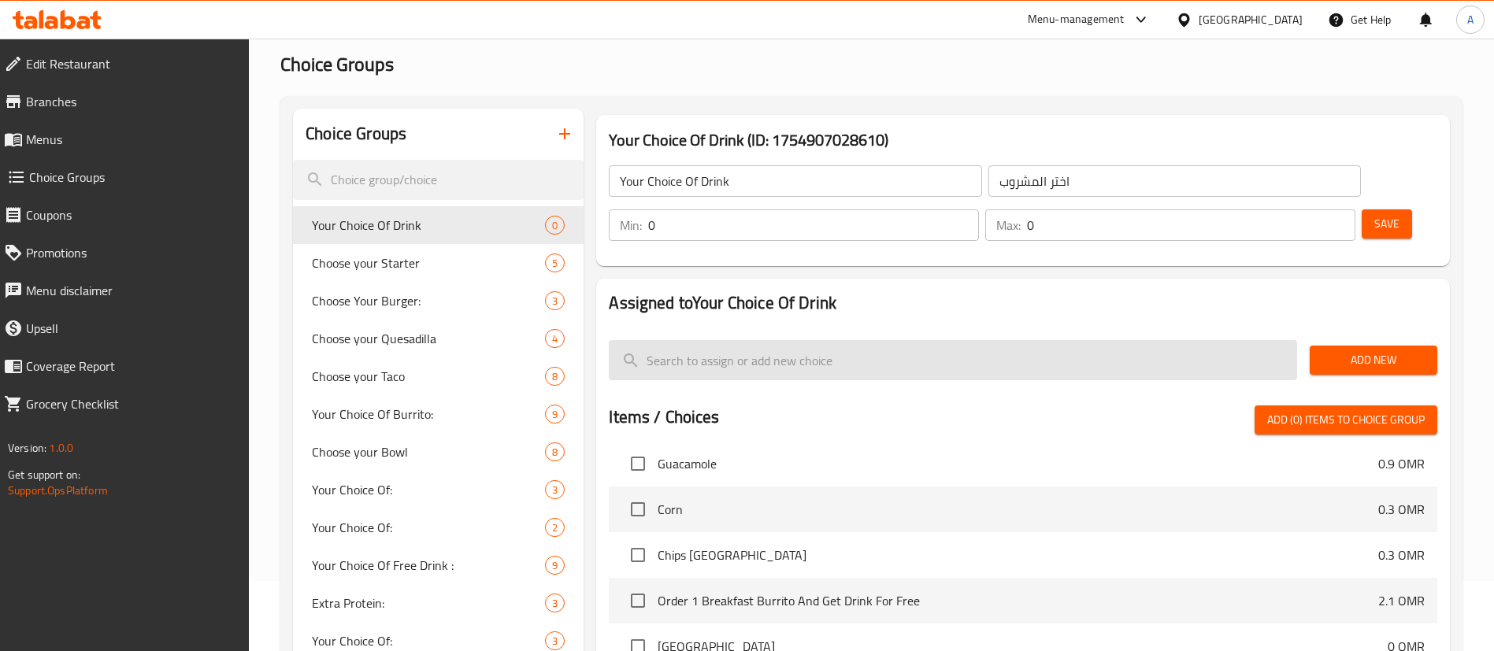
click at [735, 340] on input "search" at bounding box center [953, 360] width 688 height 40
paste input "Margarita"
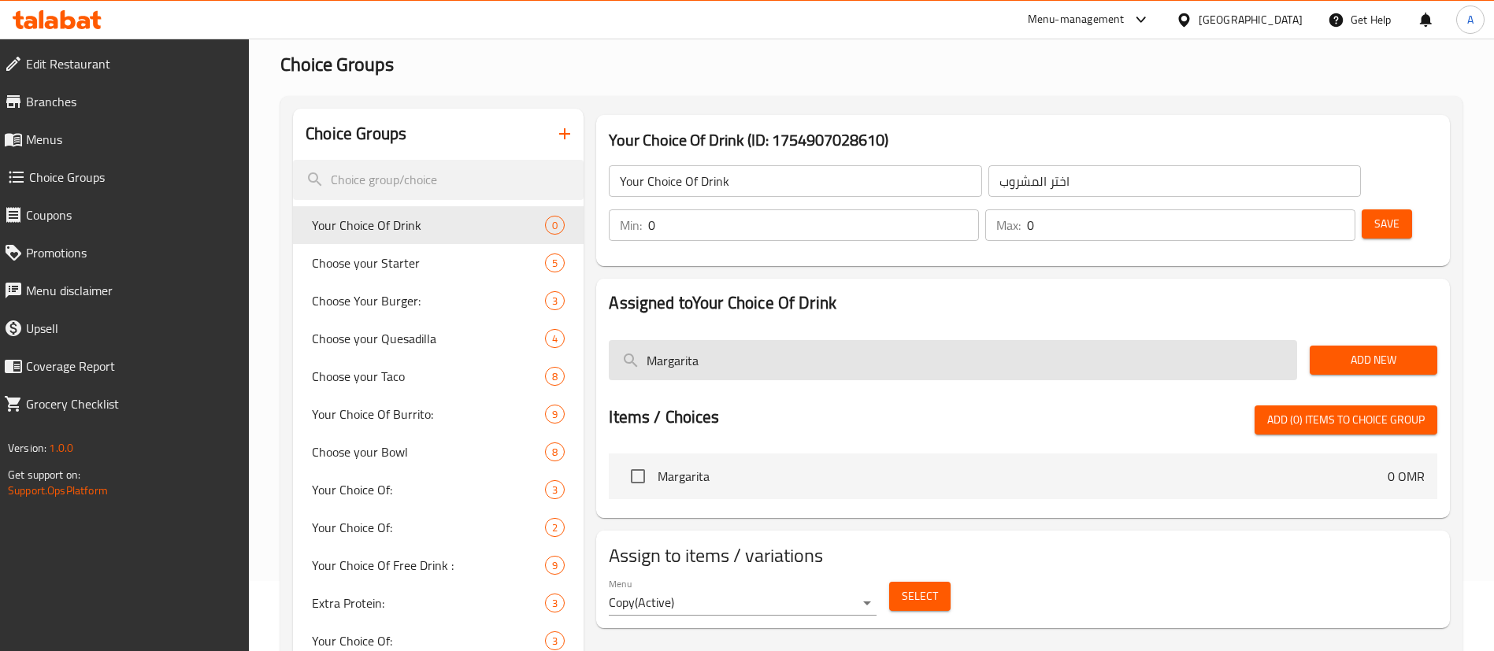
scroll to position [0, 0]
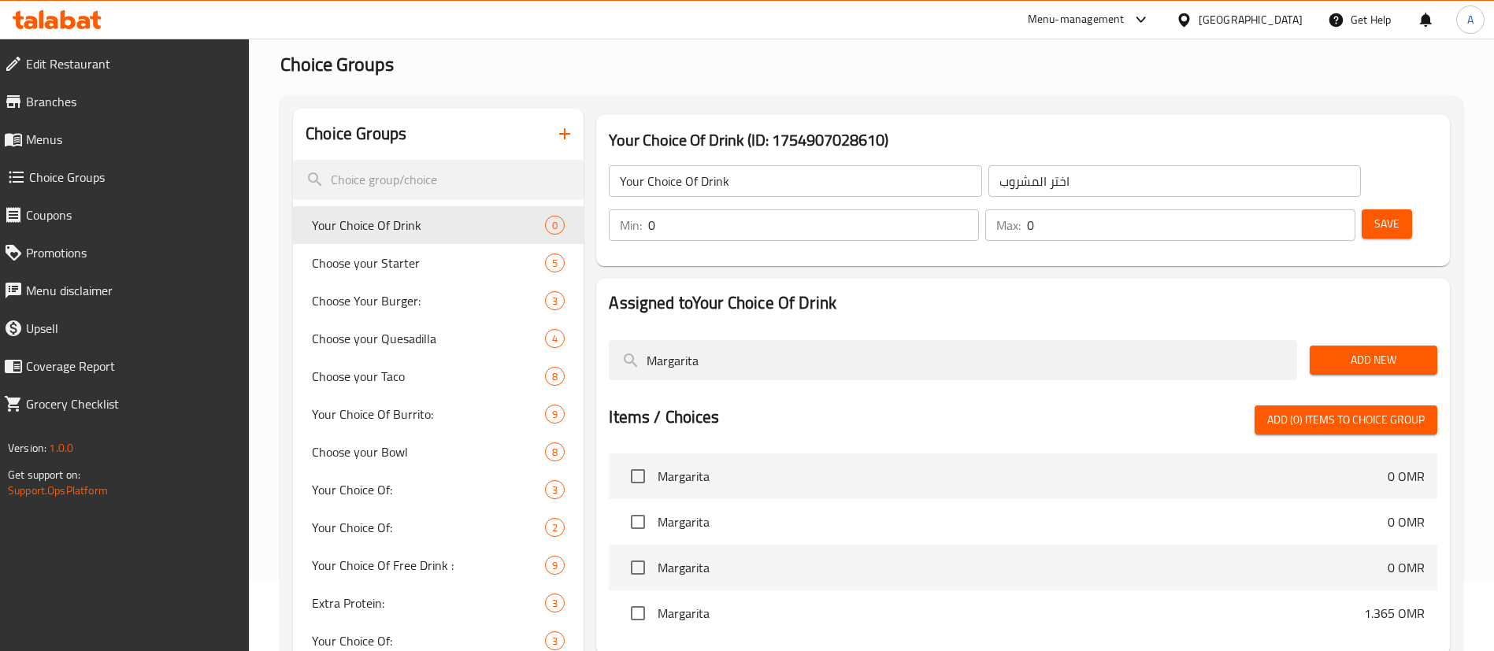
type input "Margarita"
click at [636, 597] on input "checkbox" at bounding box center [637, 613] width 33 height 33
checkbox input "true"
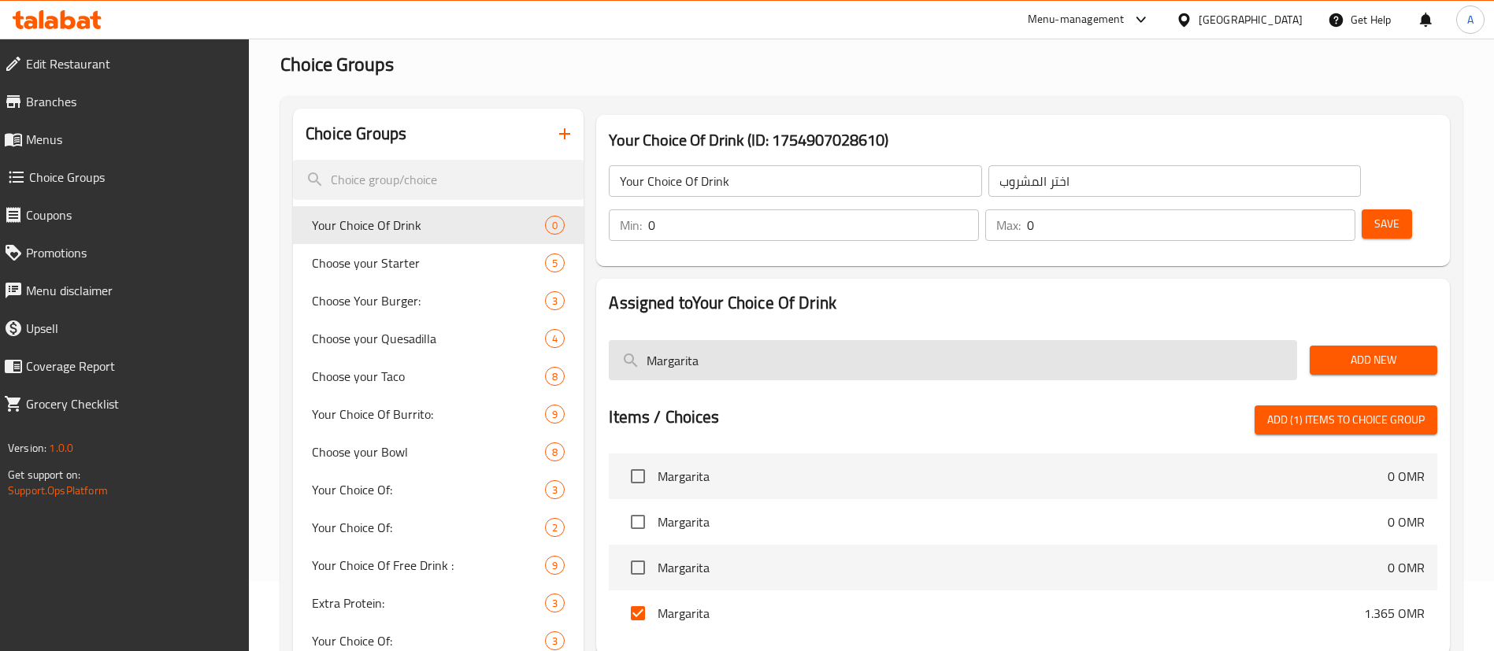
click at [725, 340] on input "Margarita" at bounding box center [953, 360] width 688 height 40
paste input "[GEOGRAPHIC_DATA]"
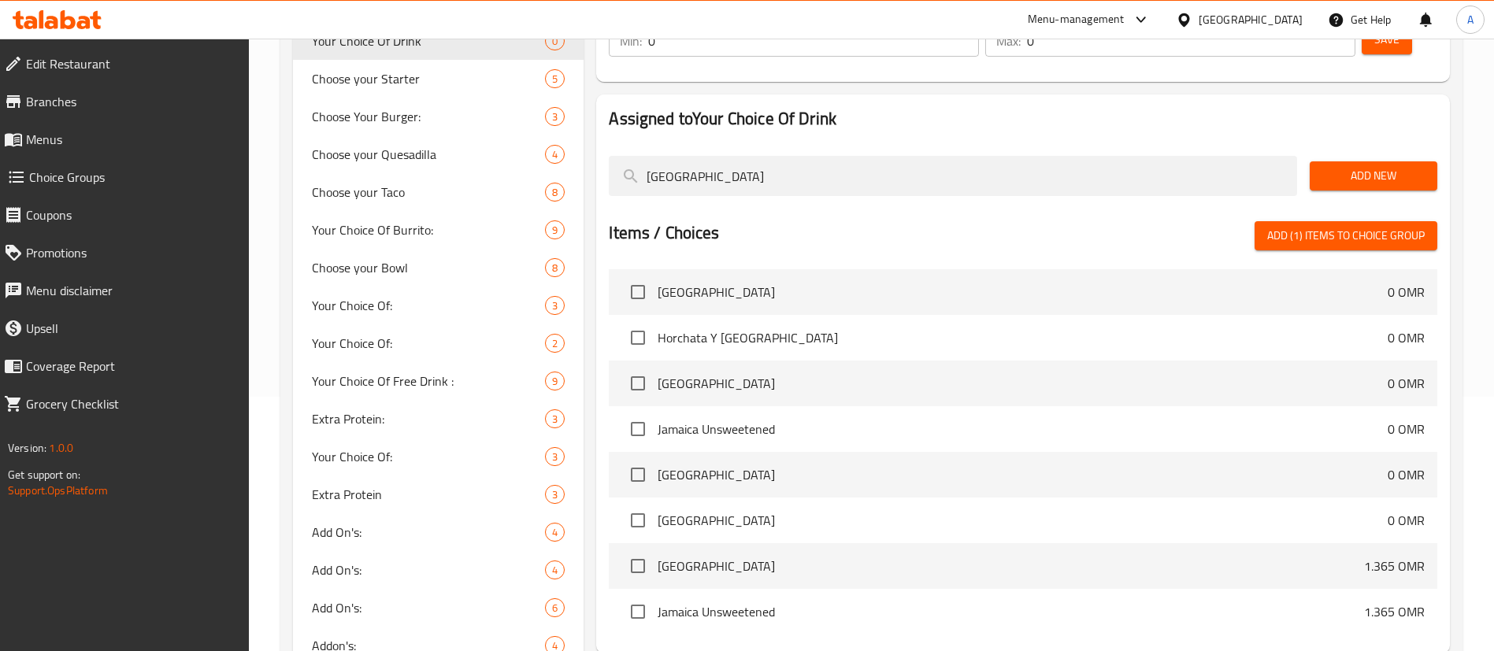
scroll to position [306, 0]
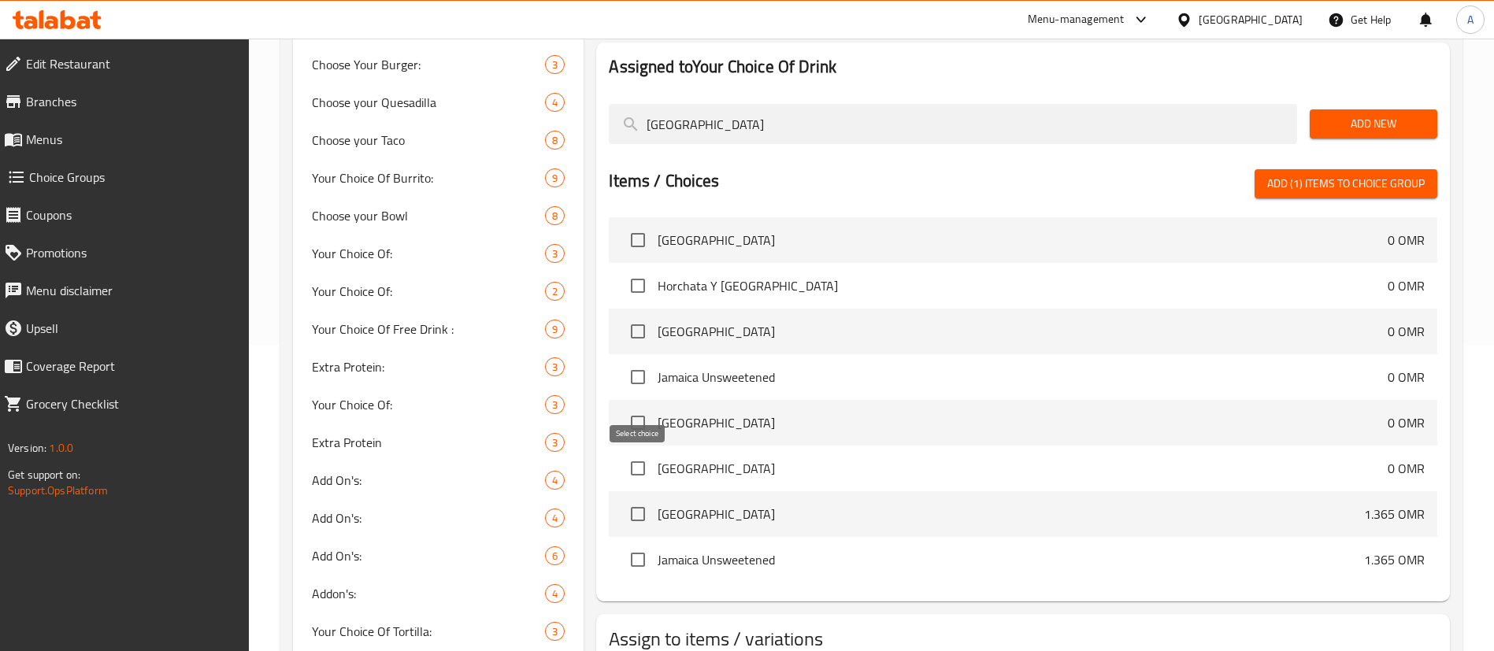
type input "[GEOGRAPHIC_DATA]"
click at [639, 498] on input "checkbox" at bounding box center [637, 514] width 33 height 33
checkbox input "true"
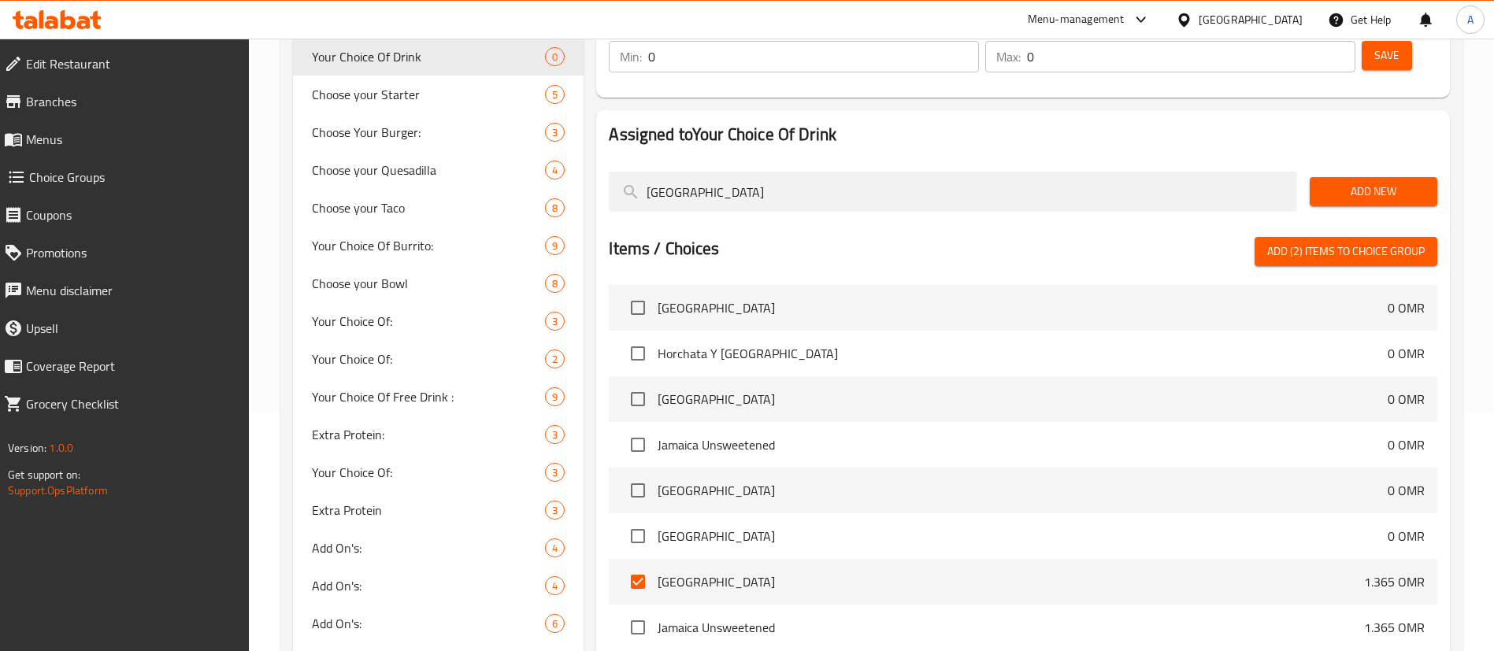
scroll to position [188, 0]
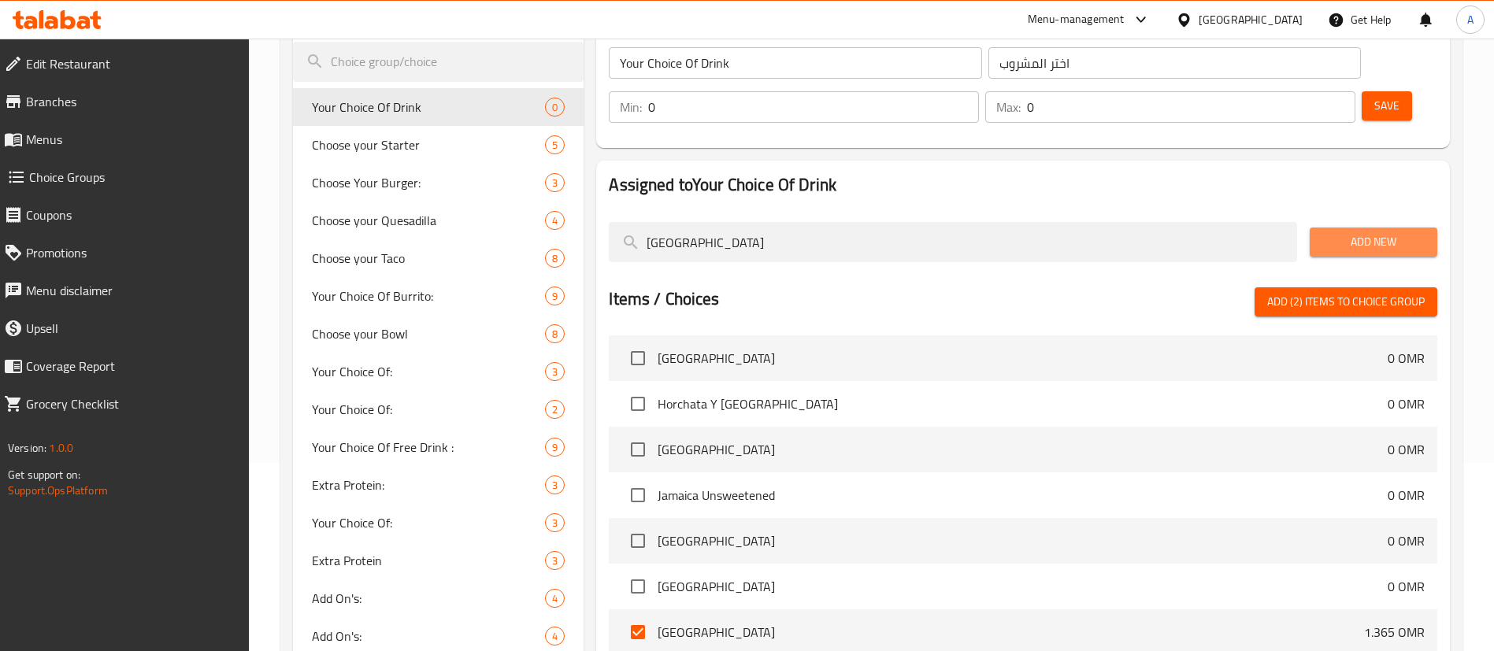
click at [1369, 232] on span "Add New" at bounding box center [1373, 242] width 102 height 20
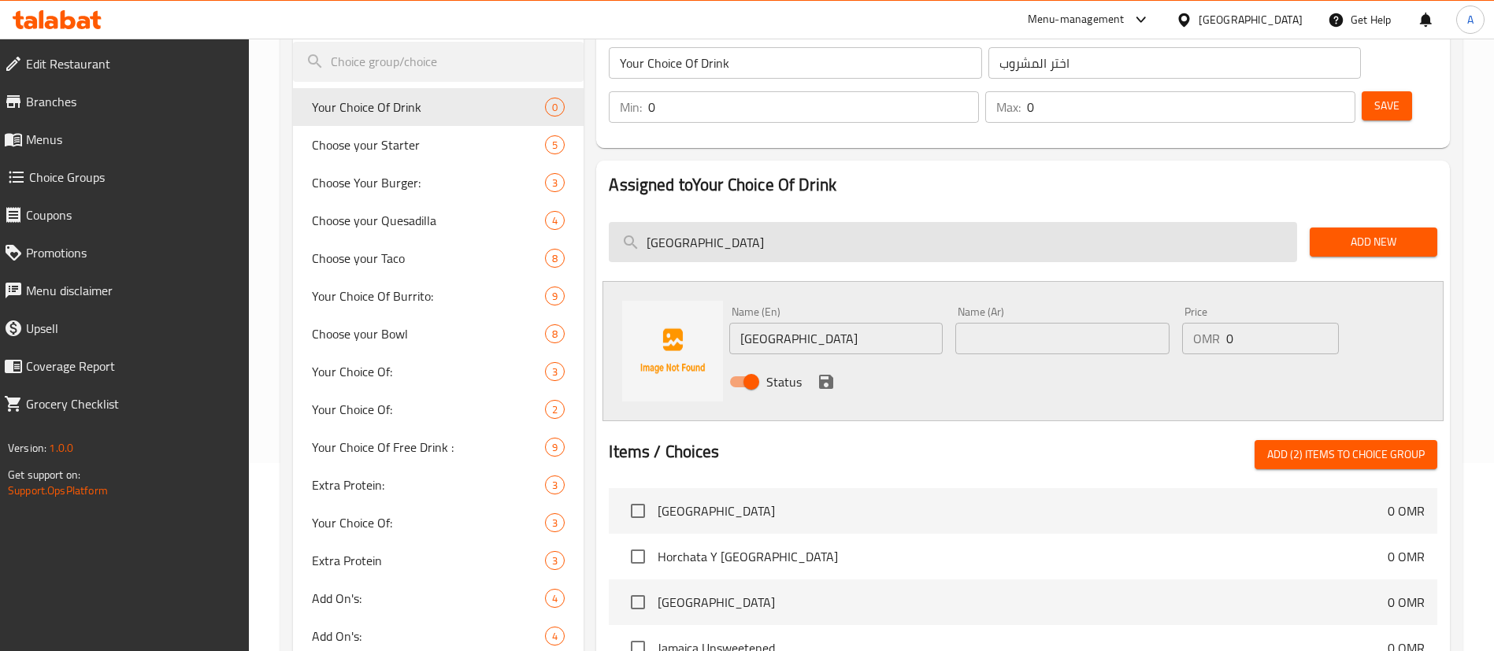
click at [768, 222] on input "[GEOGRAPHIC_DATA]" at bounding box center [953, 242] width 688 height 40
click at [756, 222] on input "[GEOGRAPHIC_DATA]" at bounding box center [953, 242] width 688 height 40
click at [758, 222] on input "[GEOGRAPHIC_DATA]" at bounding box center [953, 242] width 688 height 40
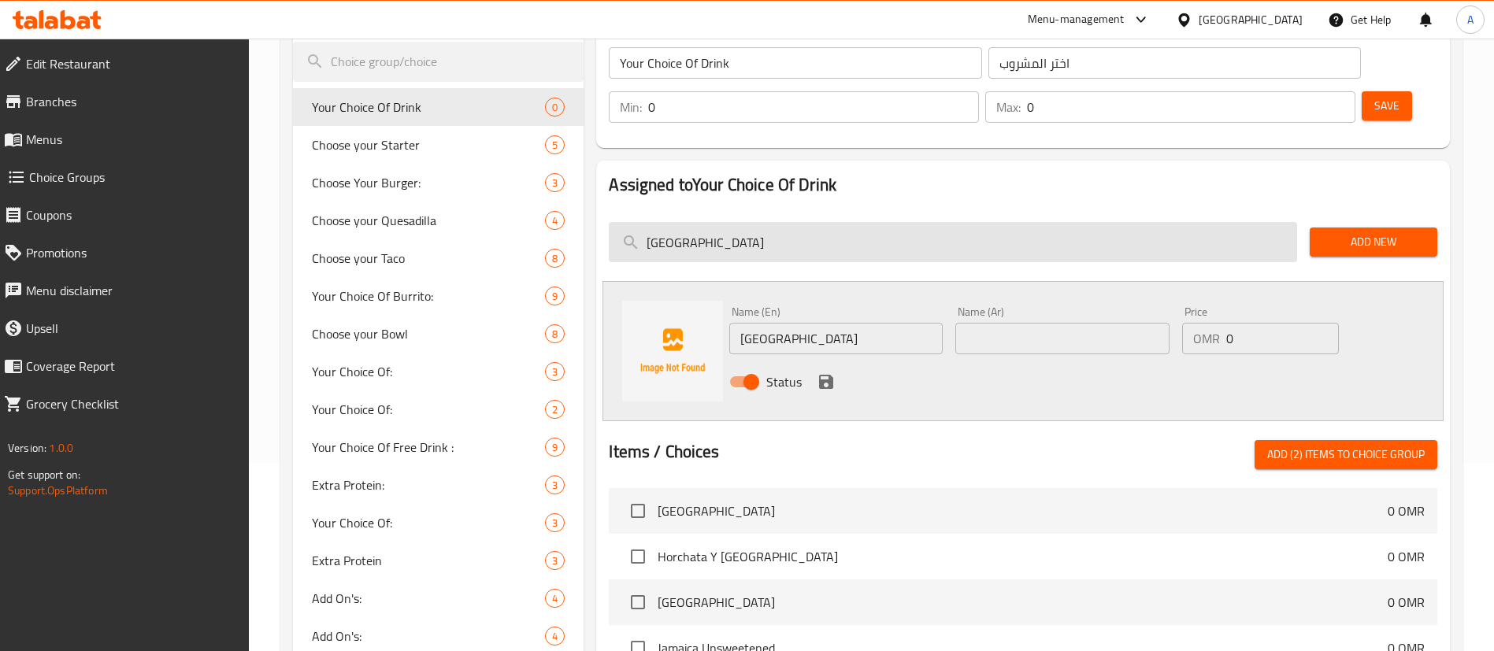
paste input "Margarit"
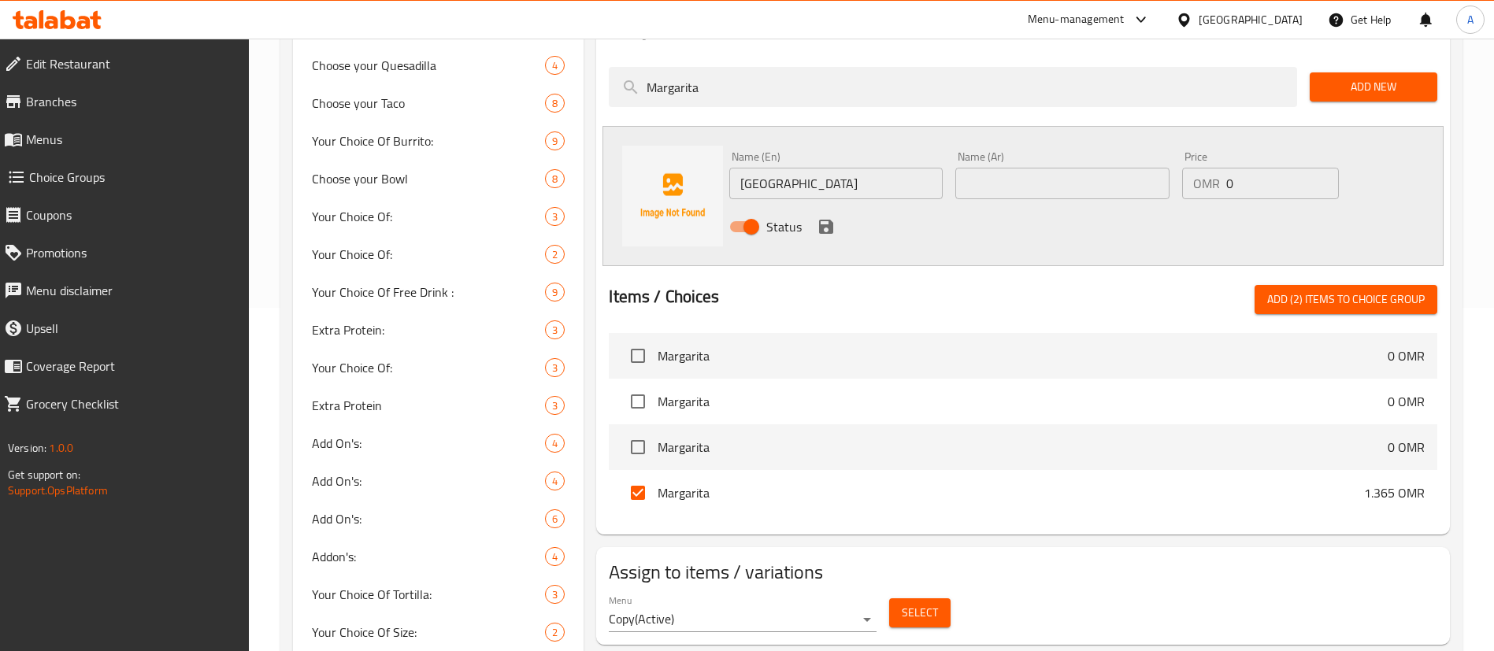
scroll to position [306, 0]
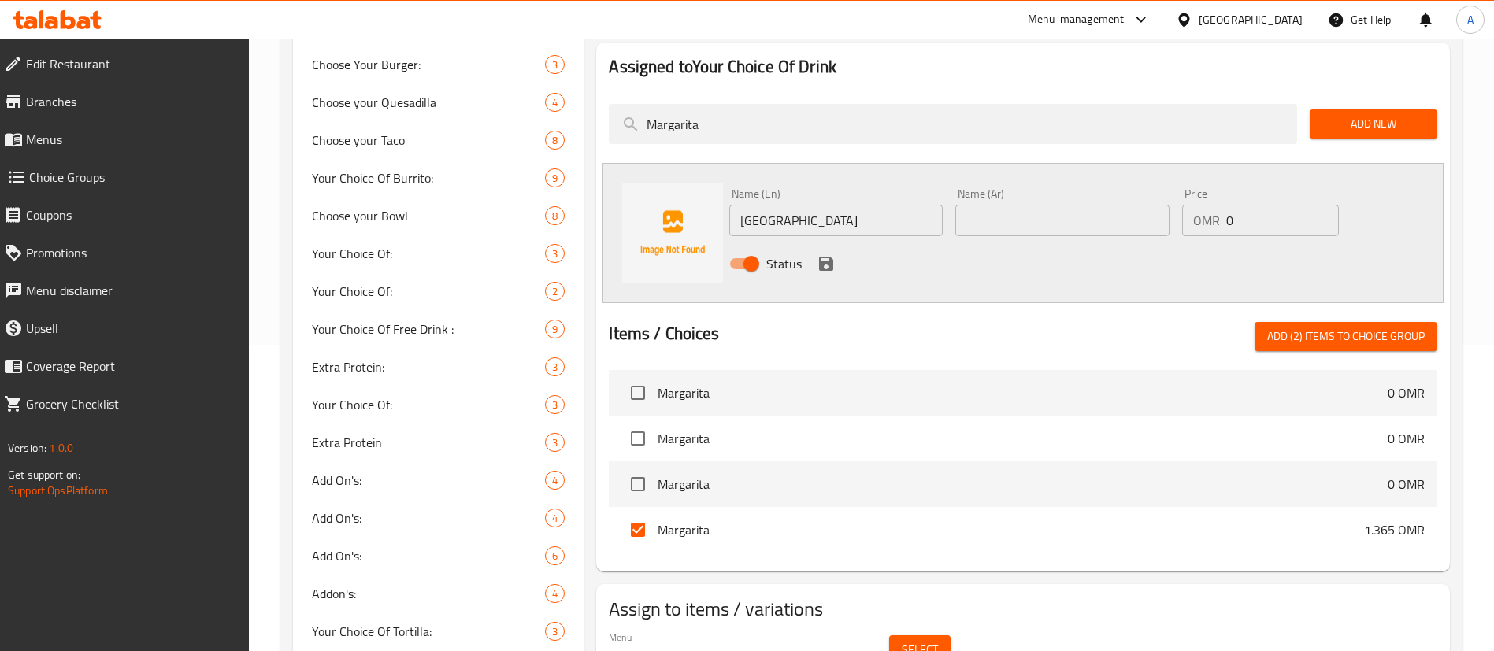
type input "Margarita"
click at [1392, 114] on span "Add New" at bounding box center [1373, 124] width 102 height 20
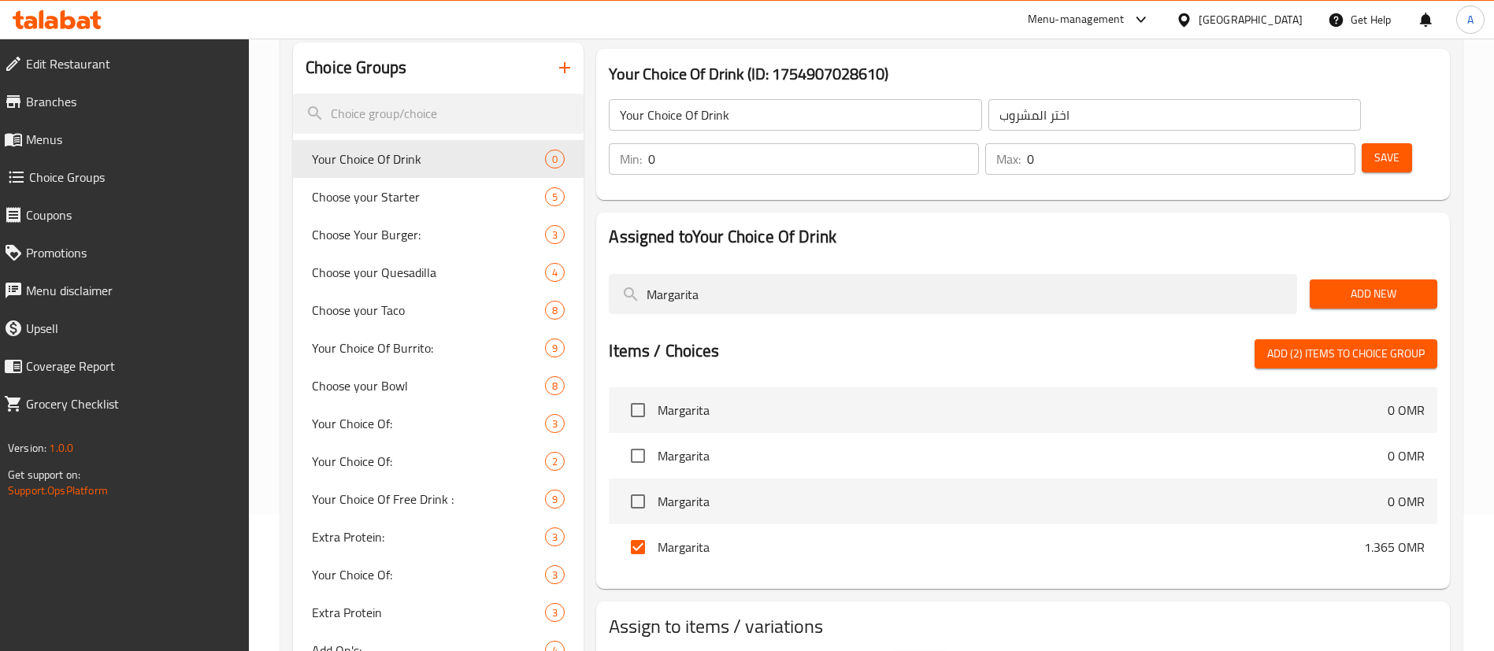
scroll to position [188, 0]
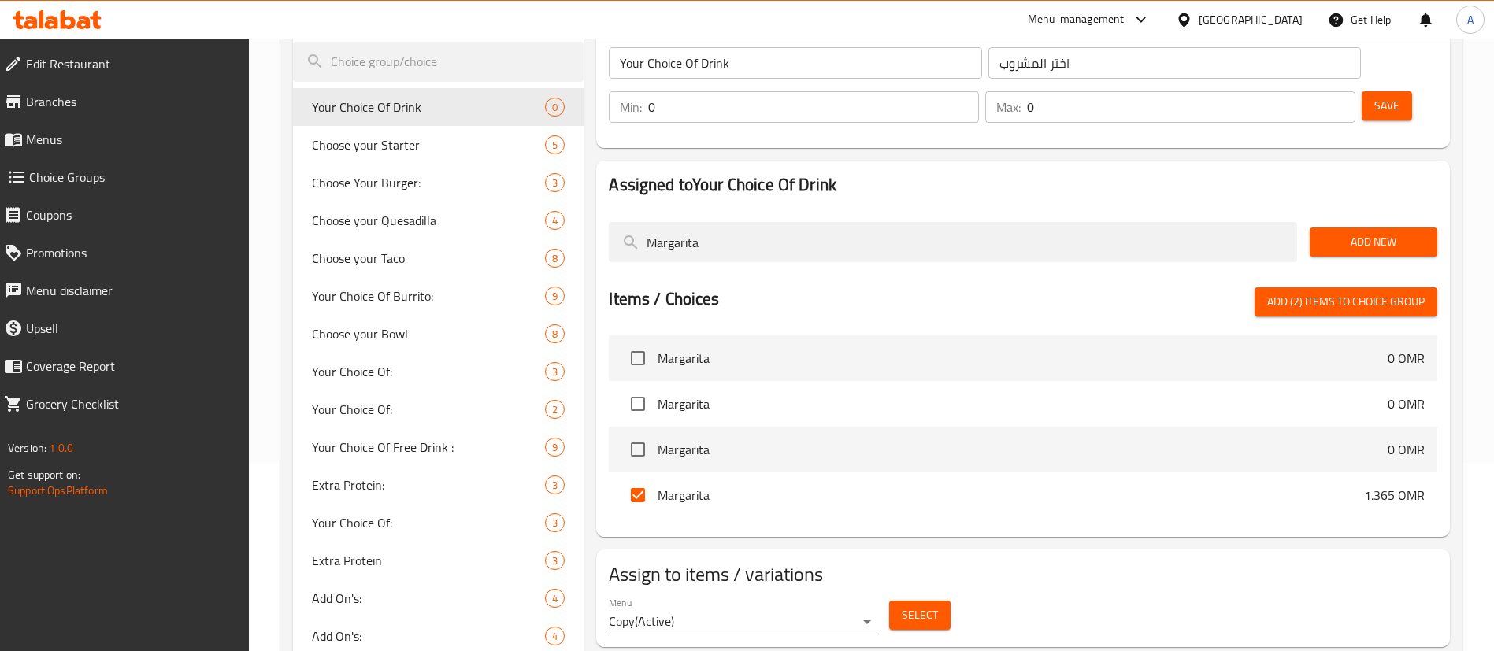
click at [1385, 232] on span "Add New" at bounding box center [1373, 242] width 102 height 20
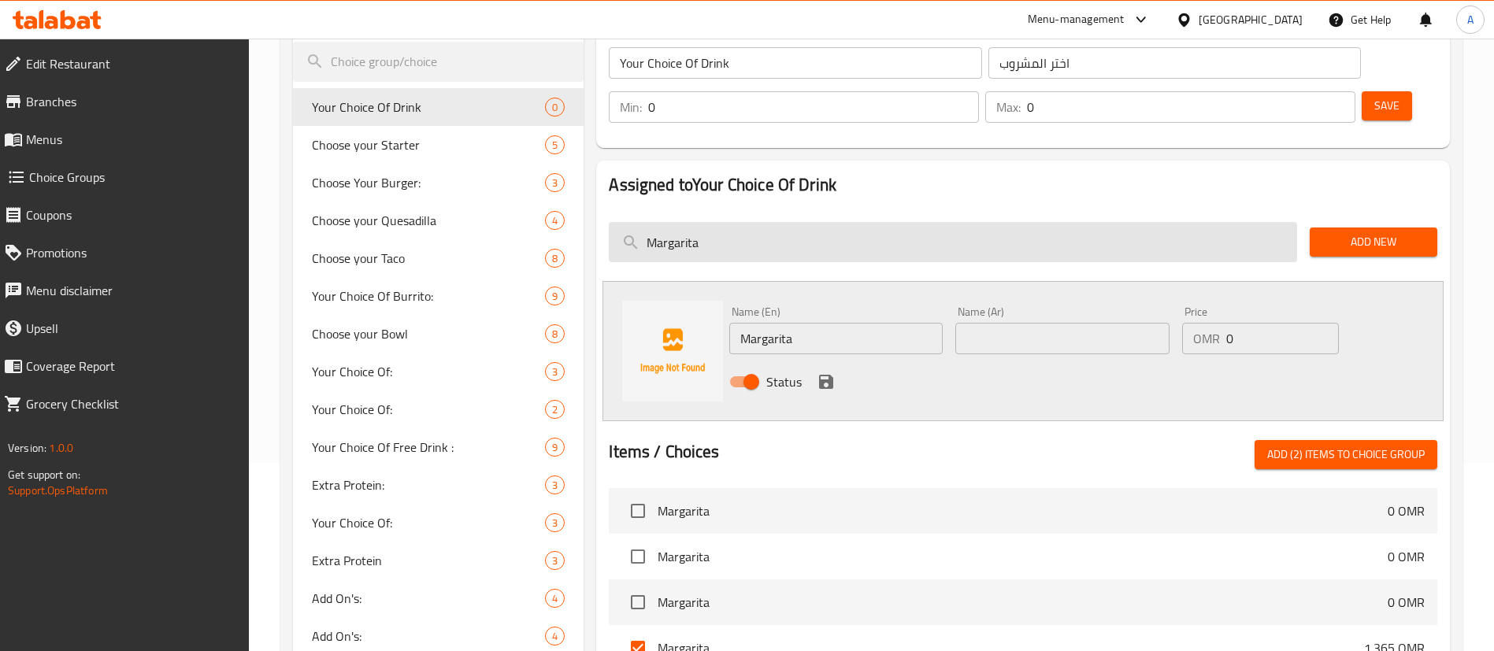
click at [787, 222] on input "Margarita" at bounding box center [953, 242] width 688 height 40
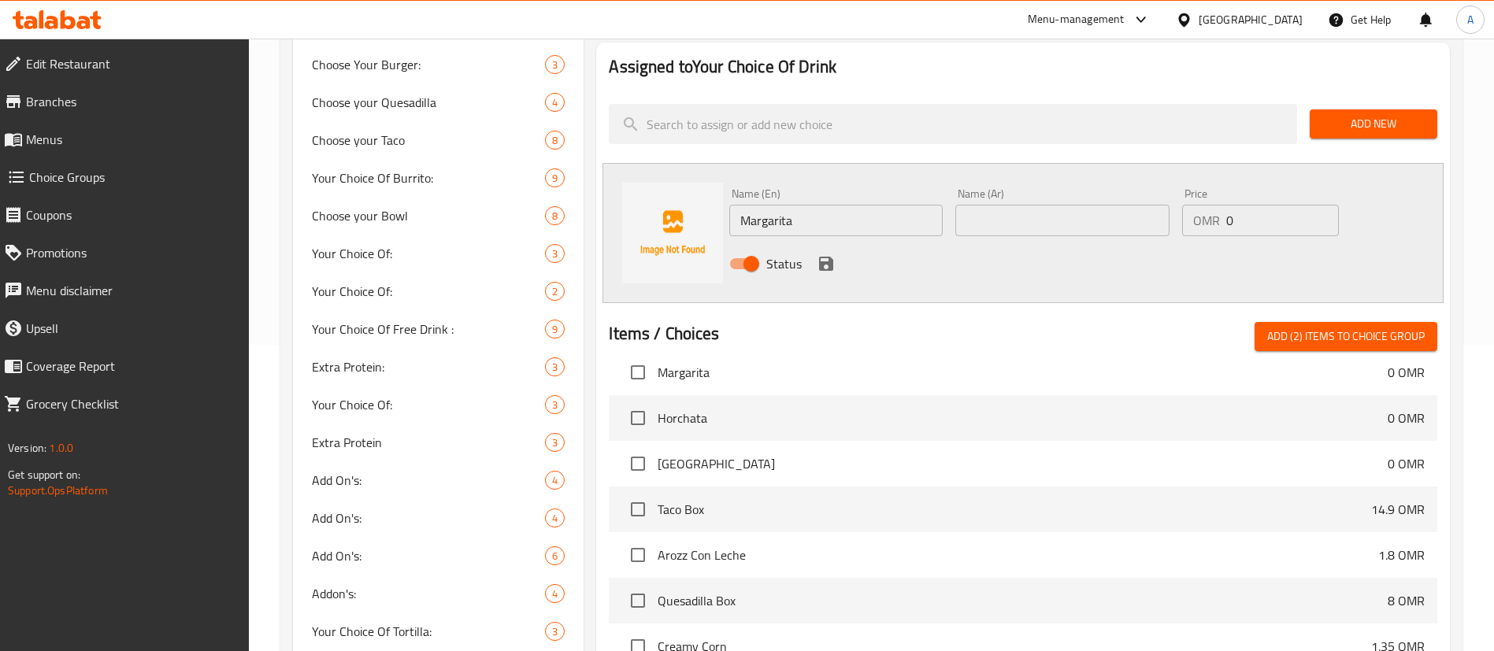
scroll to position [118, 0]
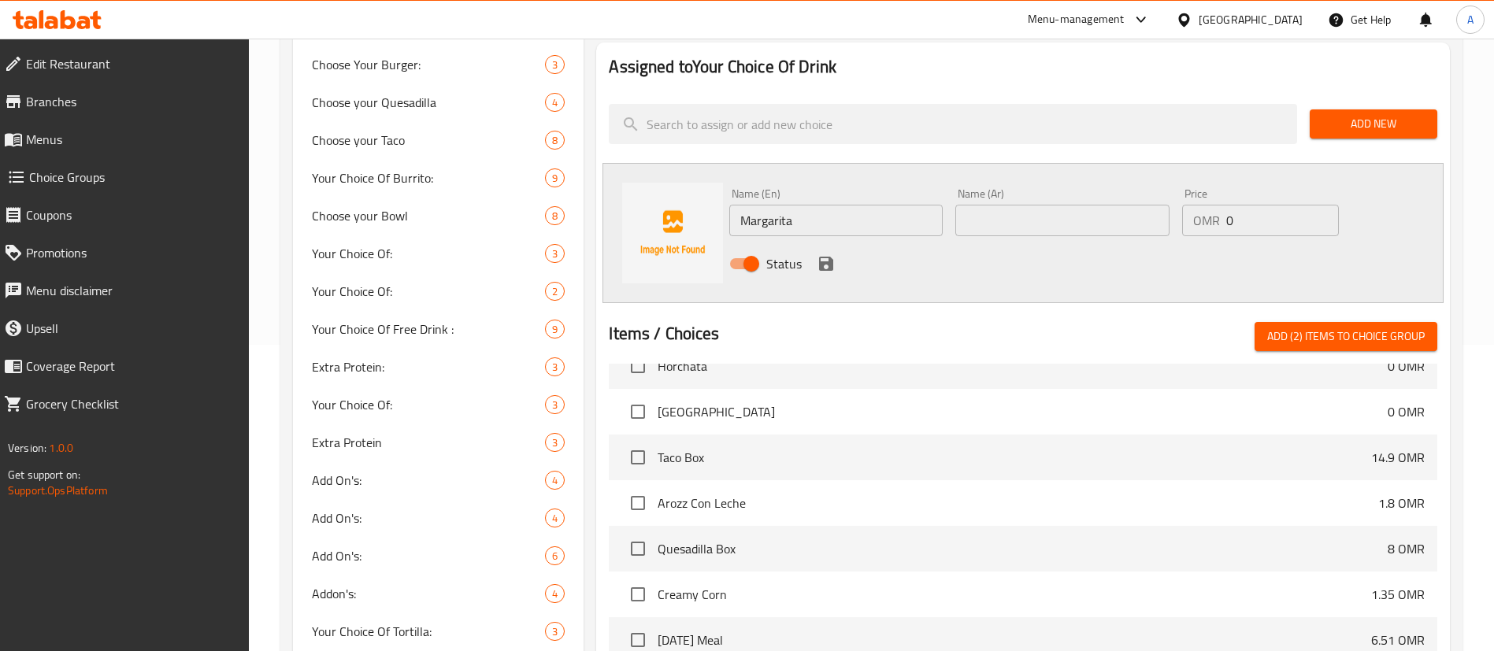
click at [684, 402] on span "[GEOGRAPHIC_DATA]" at bounding box center [1023, 411] width 730 height 19
copy span "[GEOGRAPHIC_DATA]"
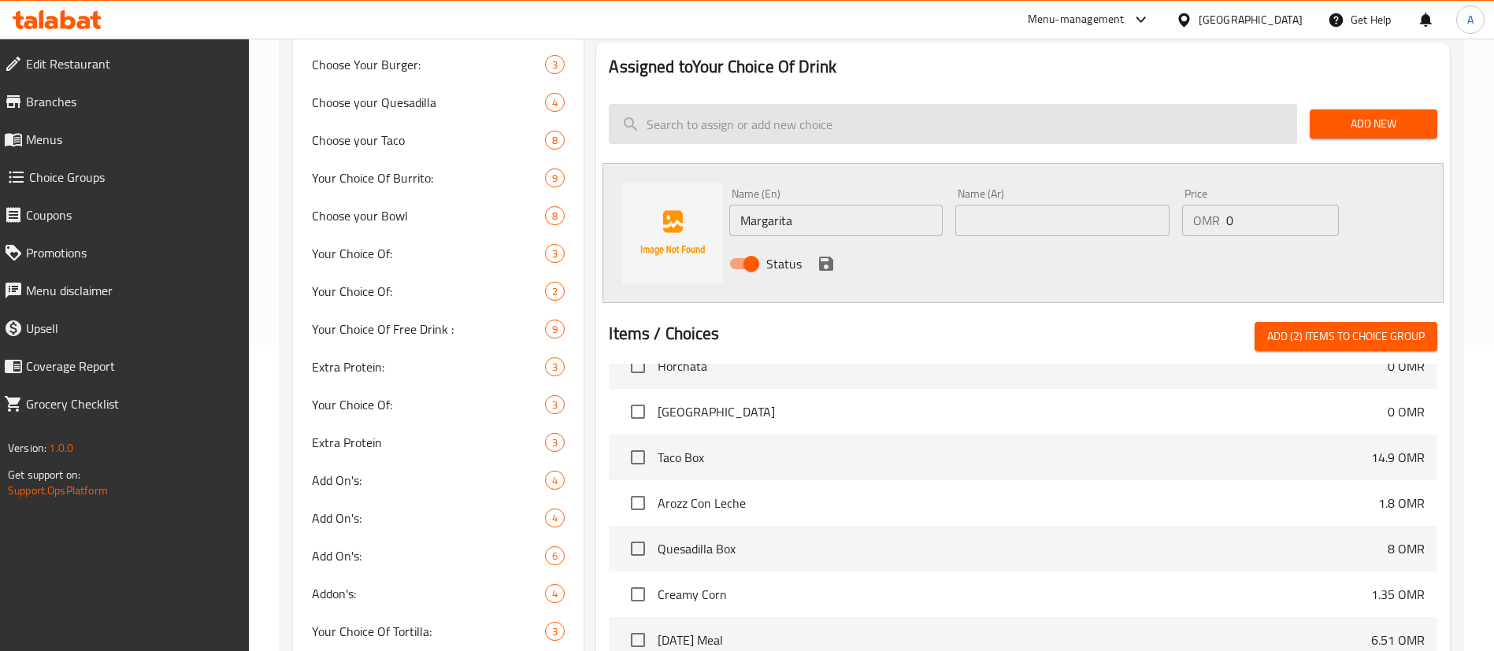
click at [724, 104] on input "search" at bounding box center [953, 124] width 688 height 40
paste input "[GEOGRAPHIC_DATA]"
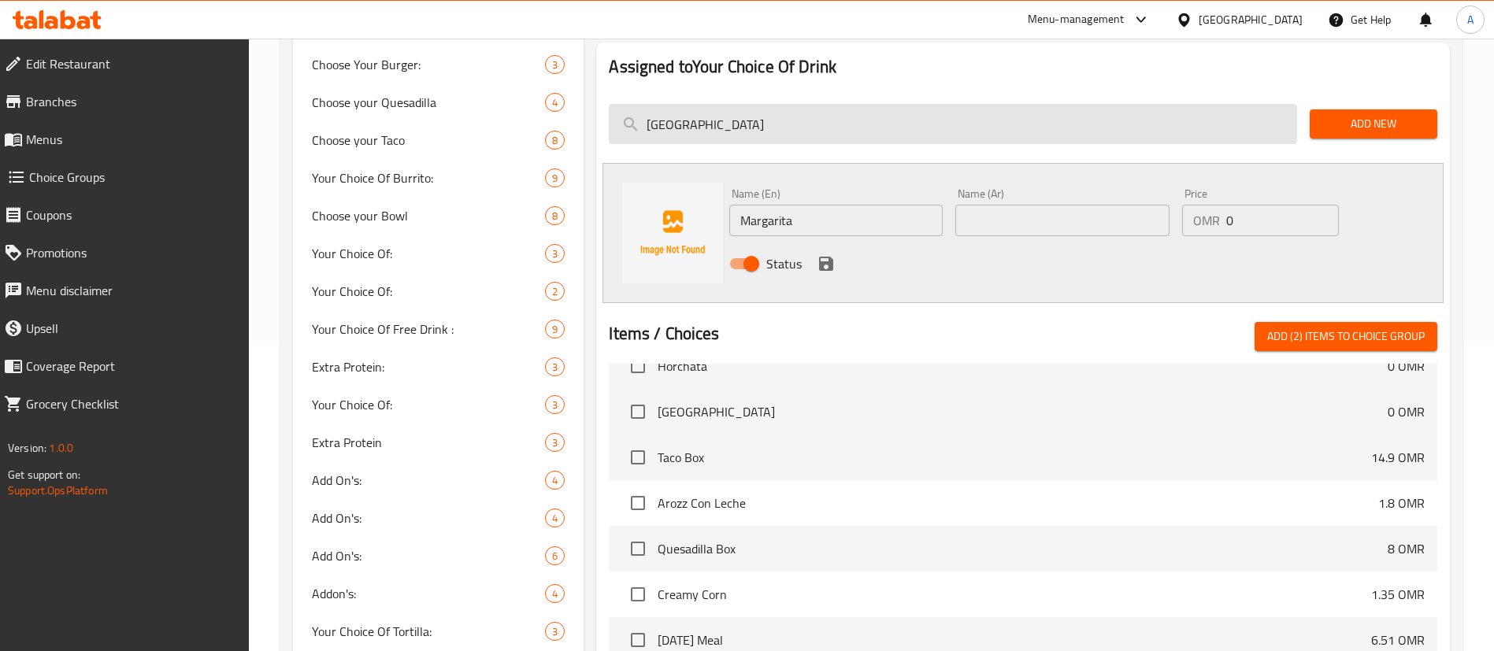
scroll to position [0, 0]
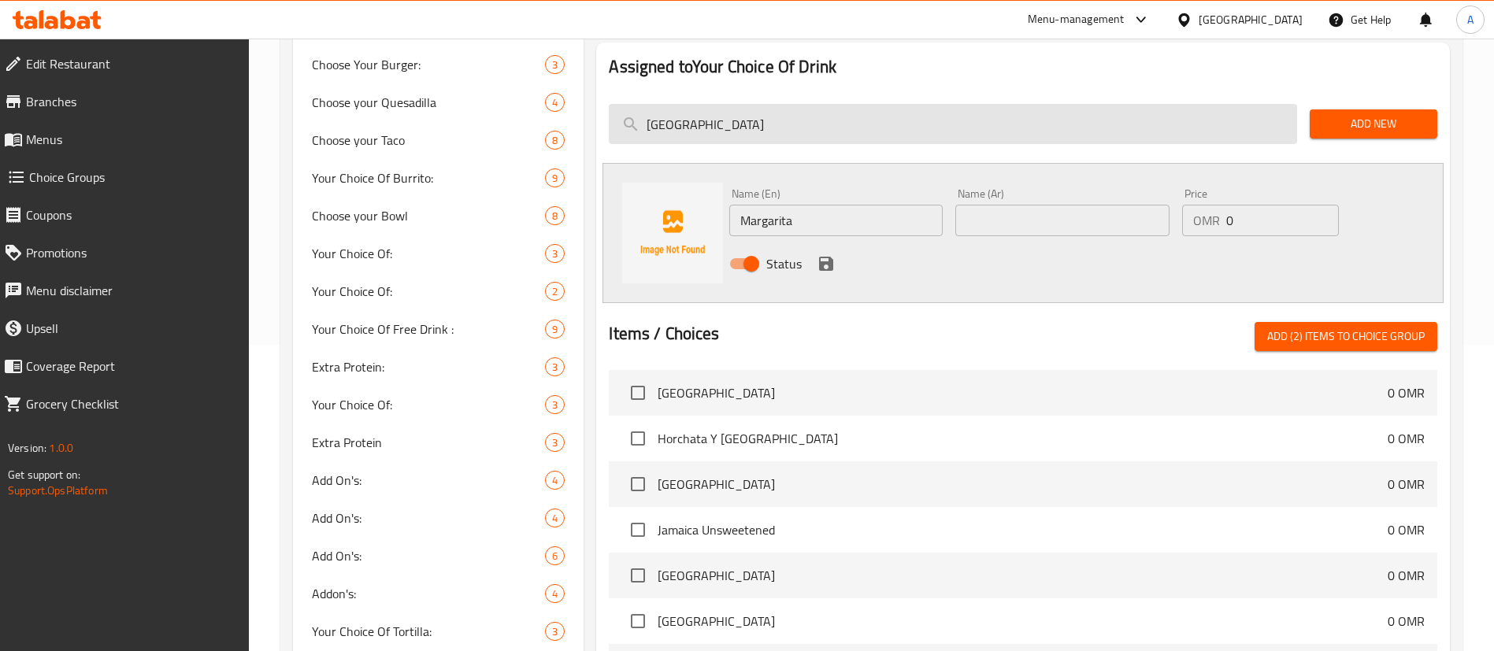
type input "Jamaic"
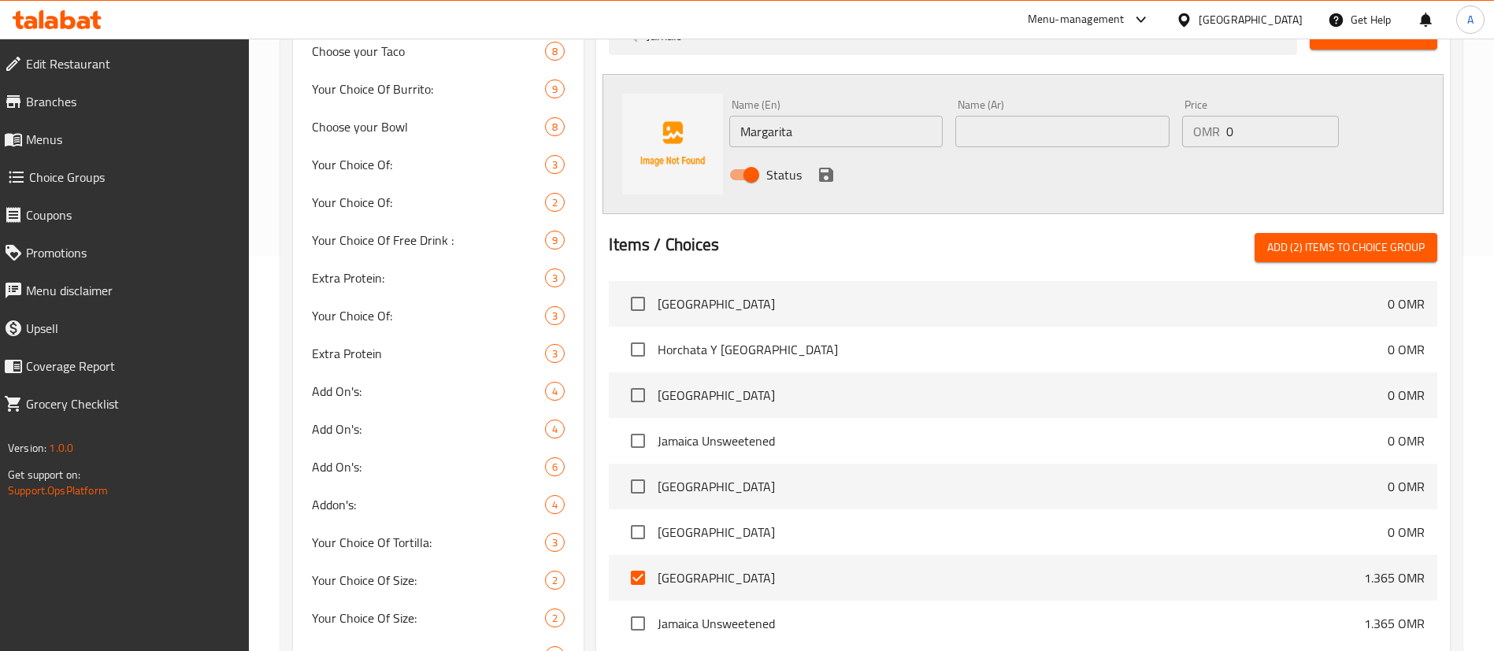
scroll to position [306, 0]
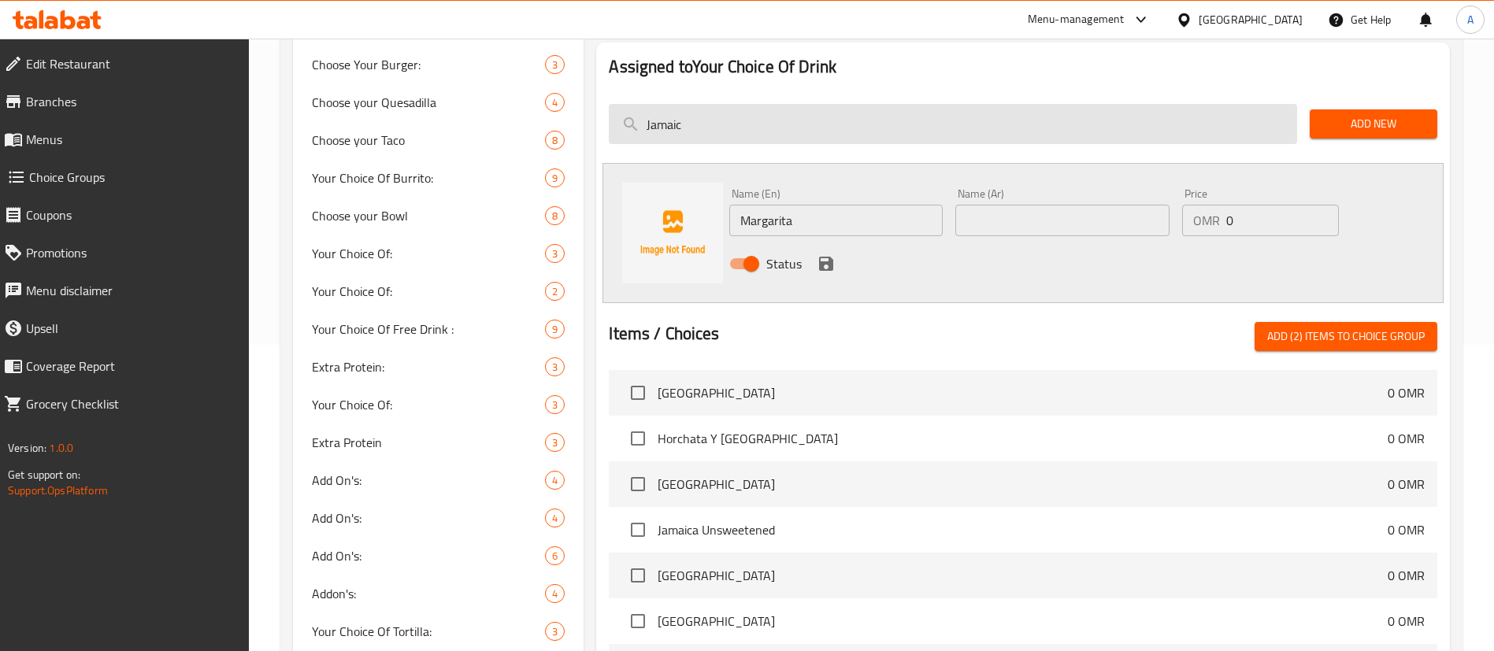
click at [696, 104] on input "Jamaic" at bounding box center [953, 124] width 688 height 40
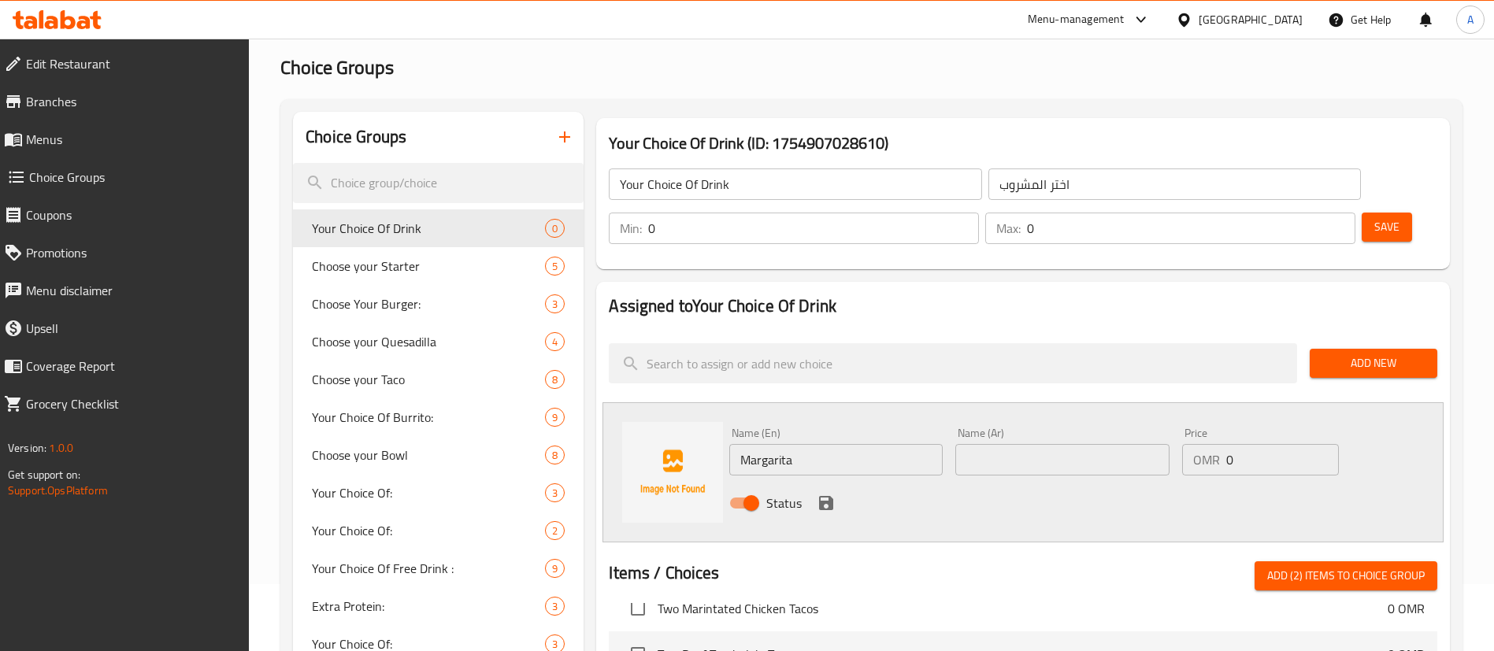
scroll to position [118, 0]
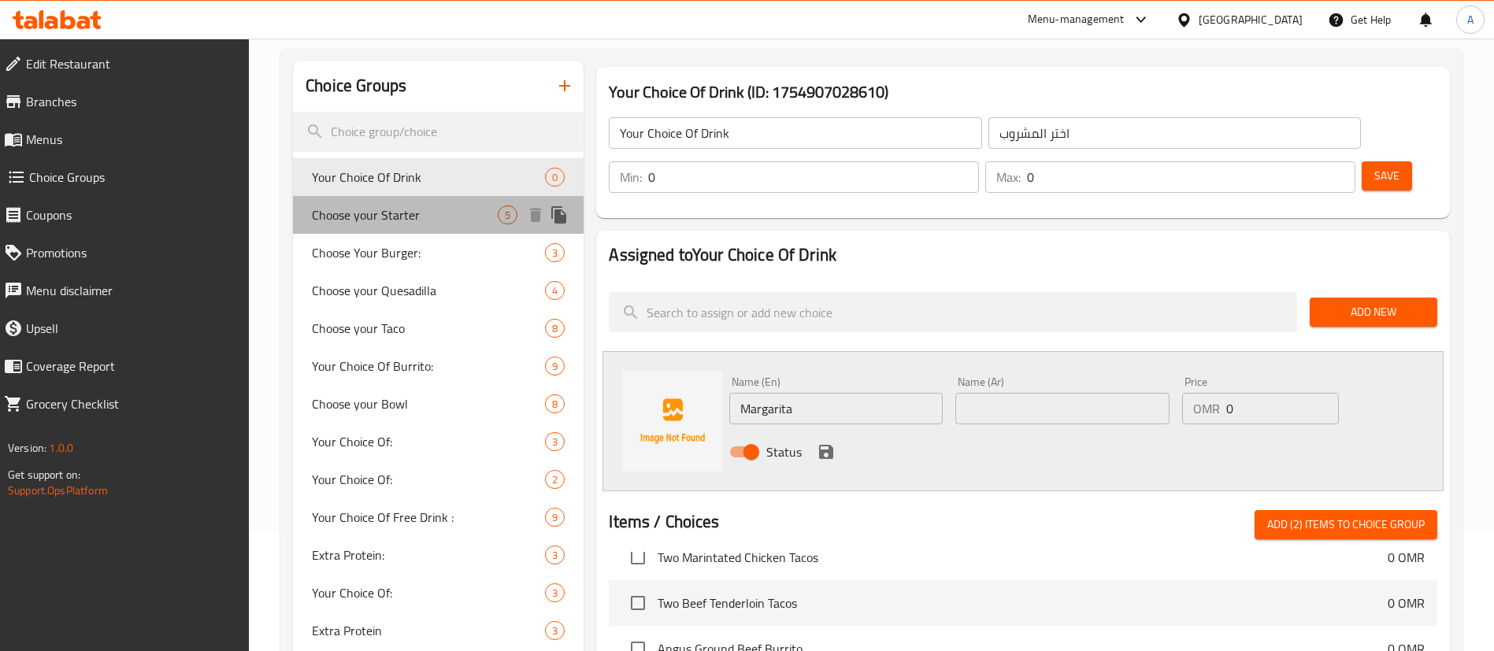
click at [403, 206] on span "Choose your Starter" at bounding box center [405, 215] width 186 height 19
type input "Choose your Starter"
type input "اختر المبدئ [PERSON_NAME]"
type input "1"
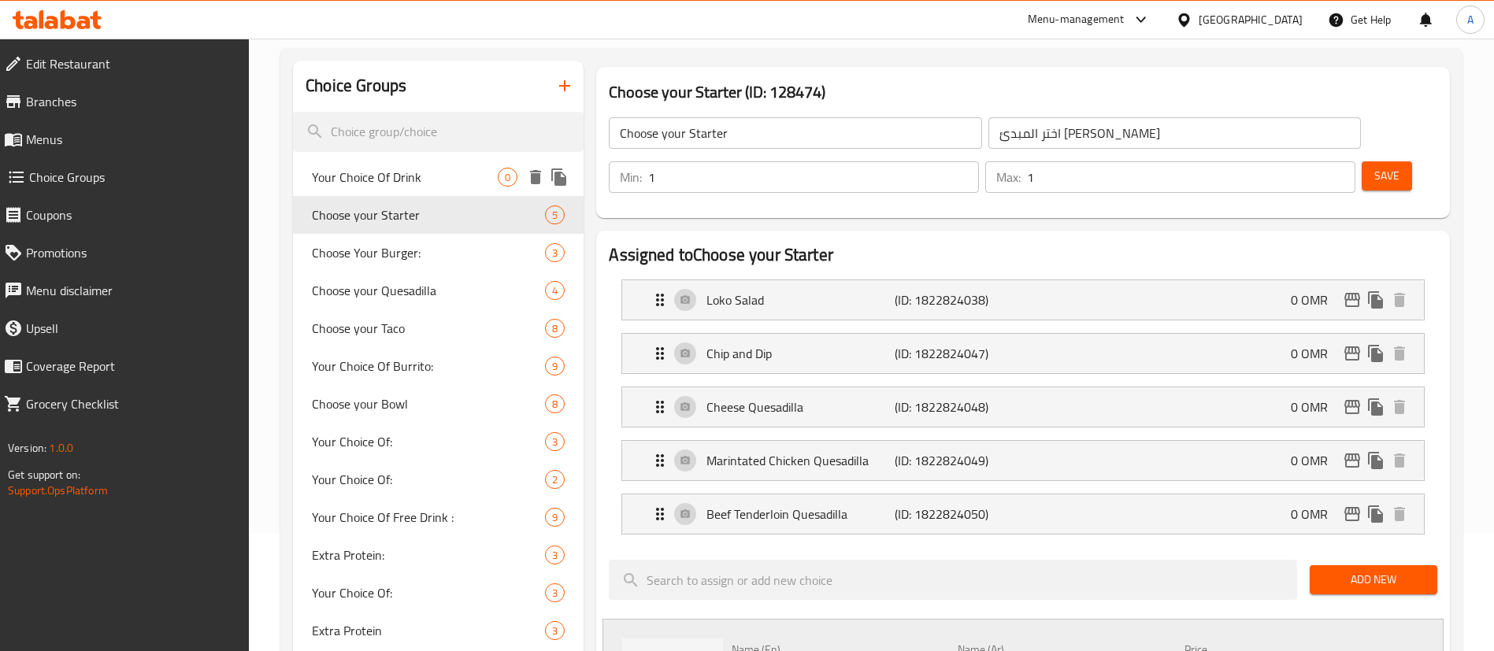
click at [406, 176] on span "Your Choice Of Drink" at bounding box center [405, 177] width 186 height 19
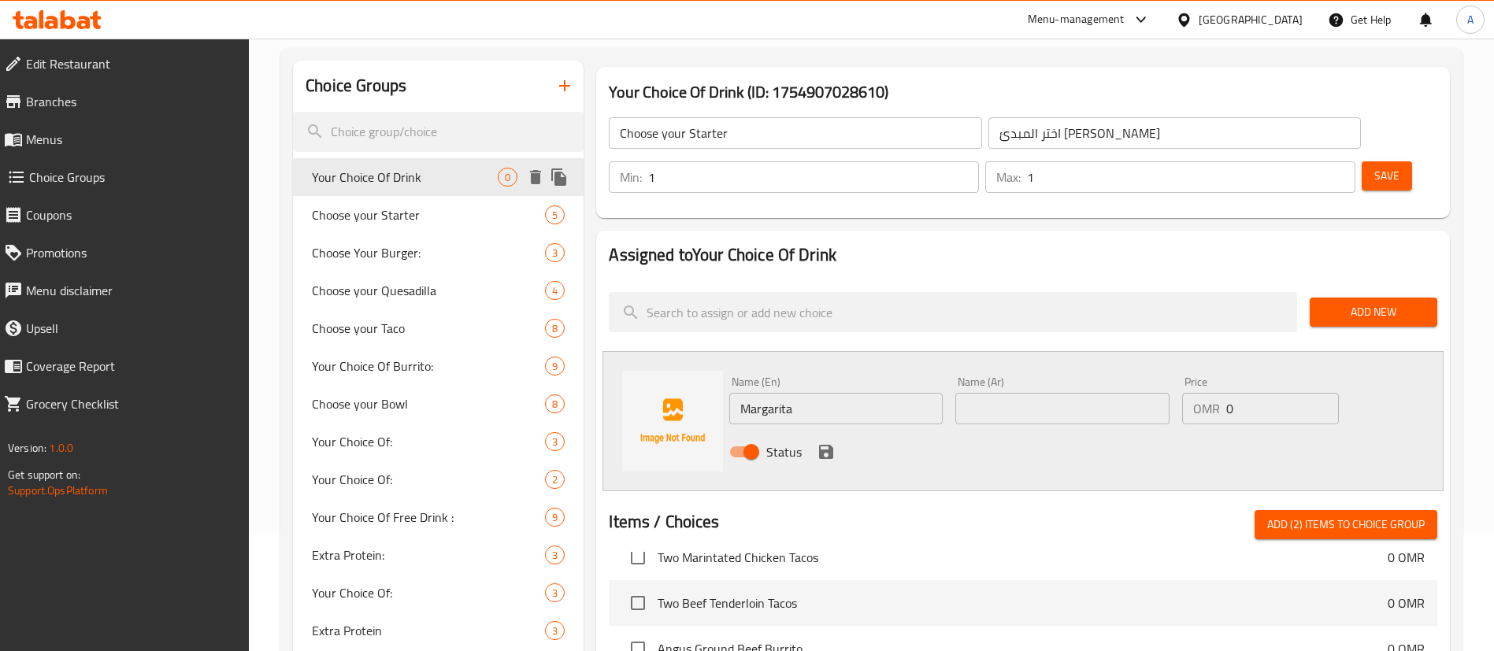
type input "Your Choice Of Drink"
type input "اختر المشروب"
type input "0"
click at [771, 393] on input "Margarita" at bounding box center [835, 409] width 213 height 32
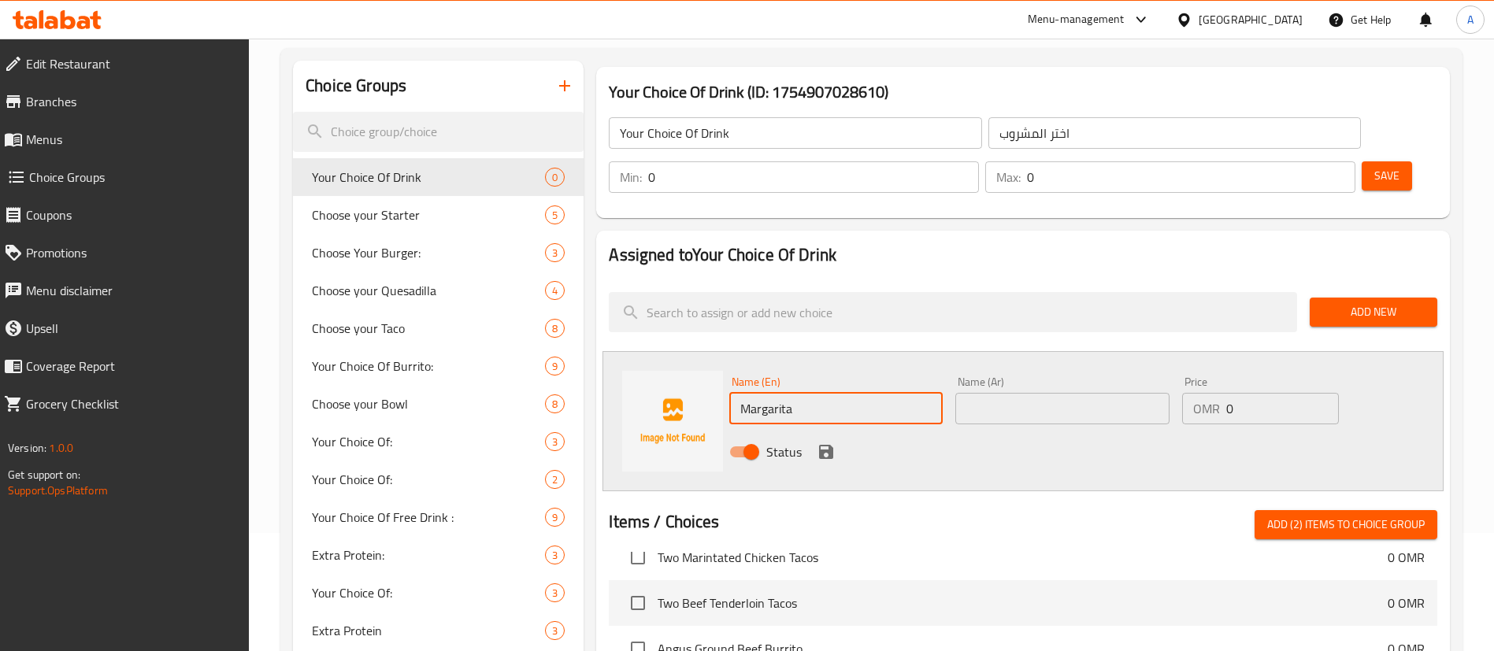
click at [771, 393] on input "Margarita" at bounding box center [835, 409] width 213 height 32
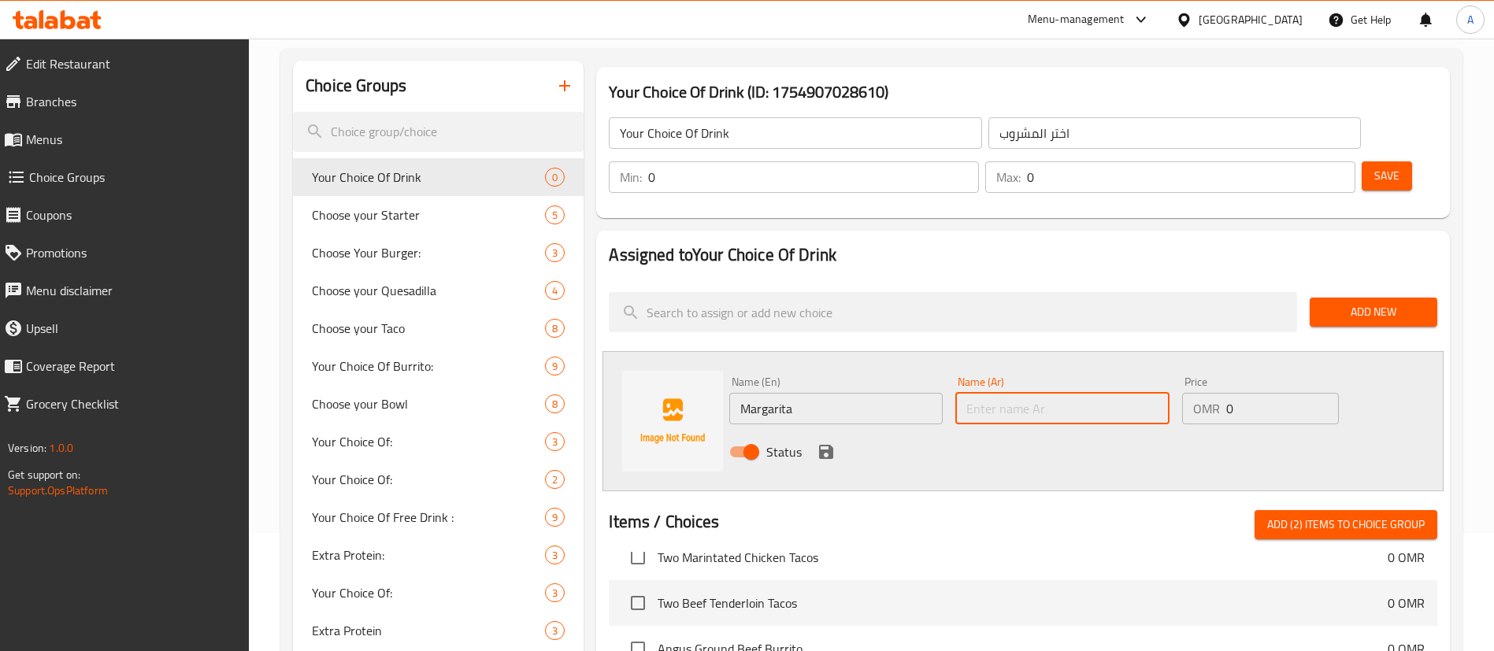
click at [1071, 393] on input "text" at bounding box center [1061, 409] width 213 height 32
paste input "[PERSON_NAME]"
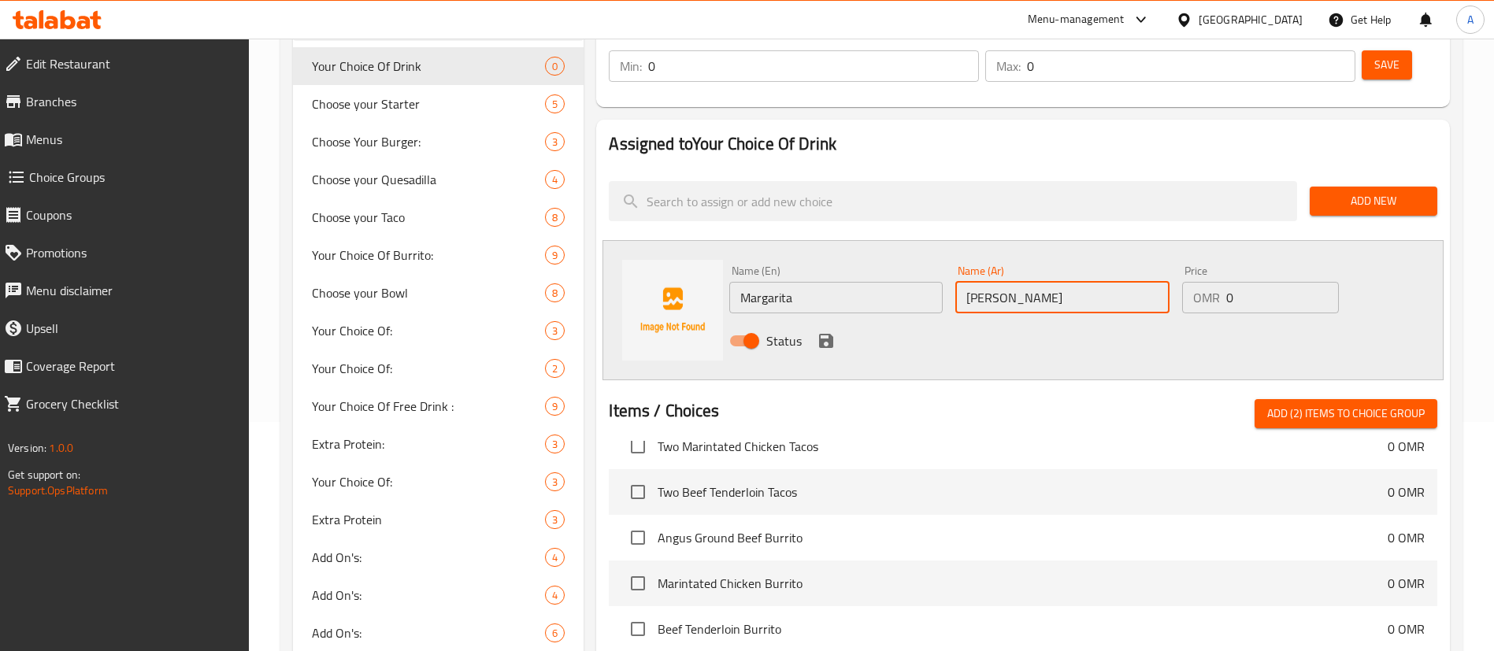
scroll to position [0, 0]
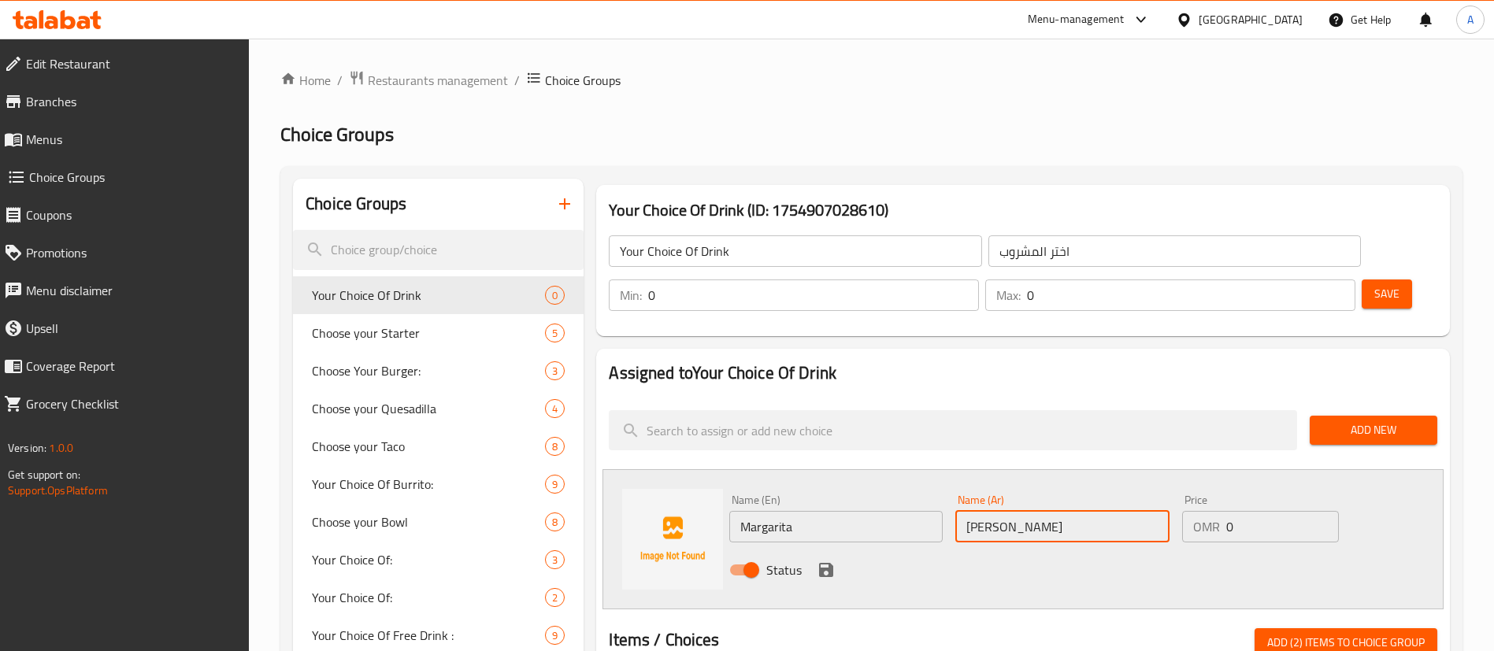
type input "[PERSON_NAME]"
click at [120, 180] on span "Choice Groups" at bounding box center [133, 177] width 208 height 19
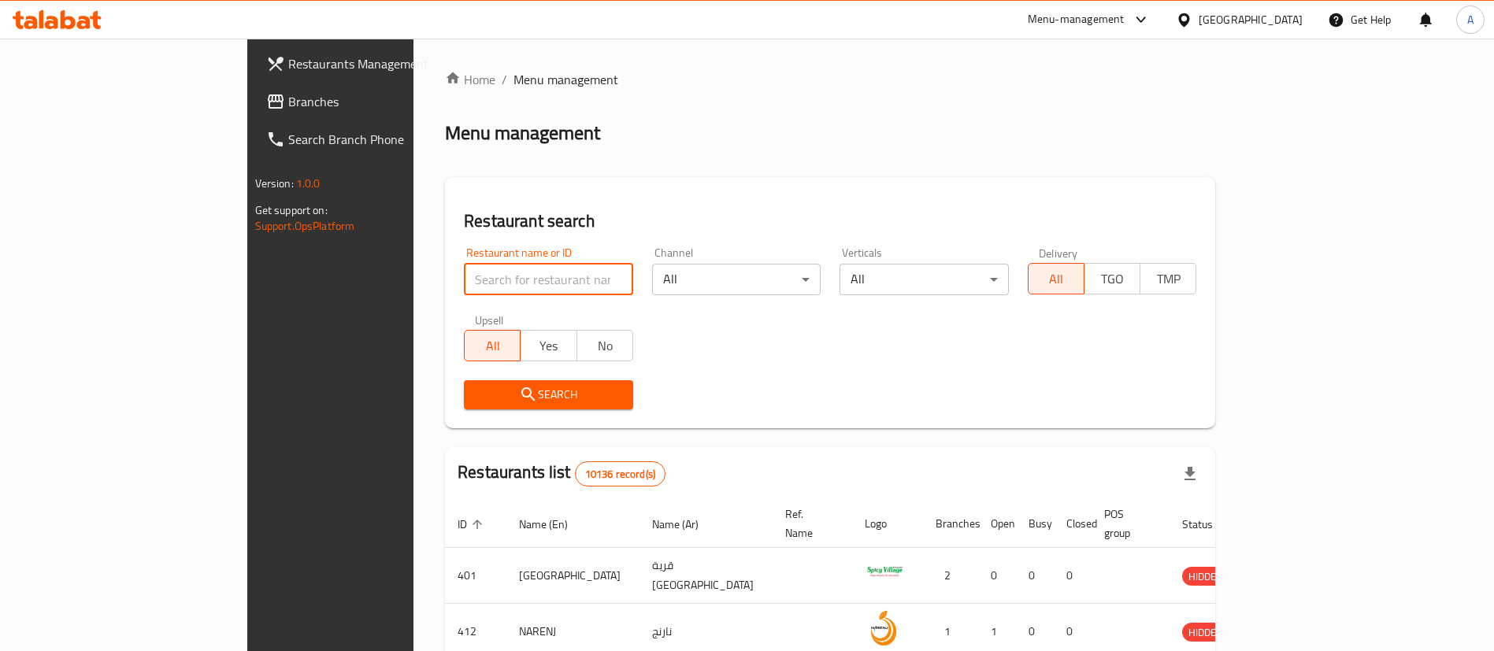
click at [464, 291] on input "search" at bounding box center [548, 280] width 169 height 32
type input "mad bun"
click button "Search" at bounding box center [548, 394] width 169 height 29
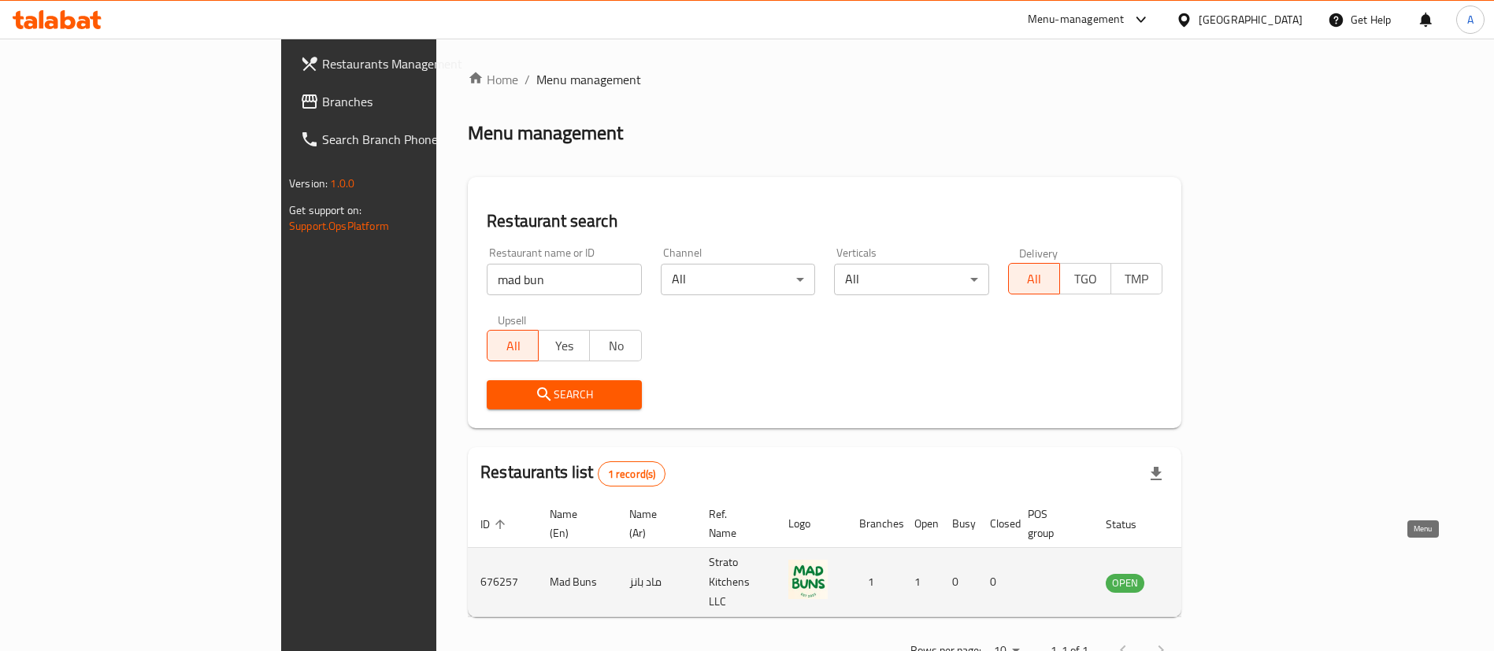
click at [1206, 576] on icon "enhanced table" at bounding box center [1197, 582] width 17 height 13
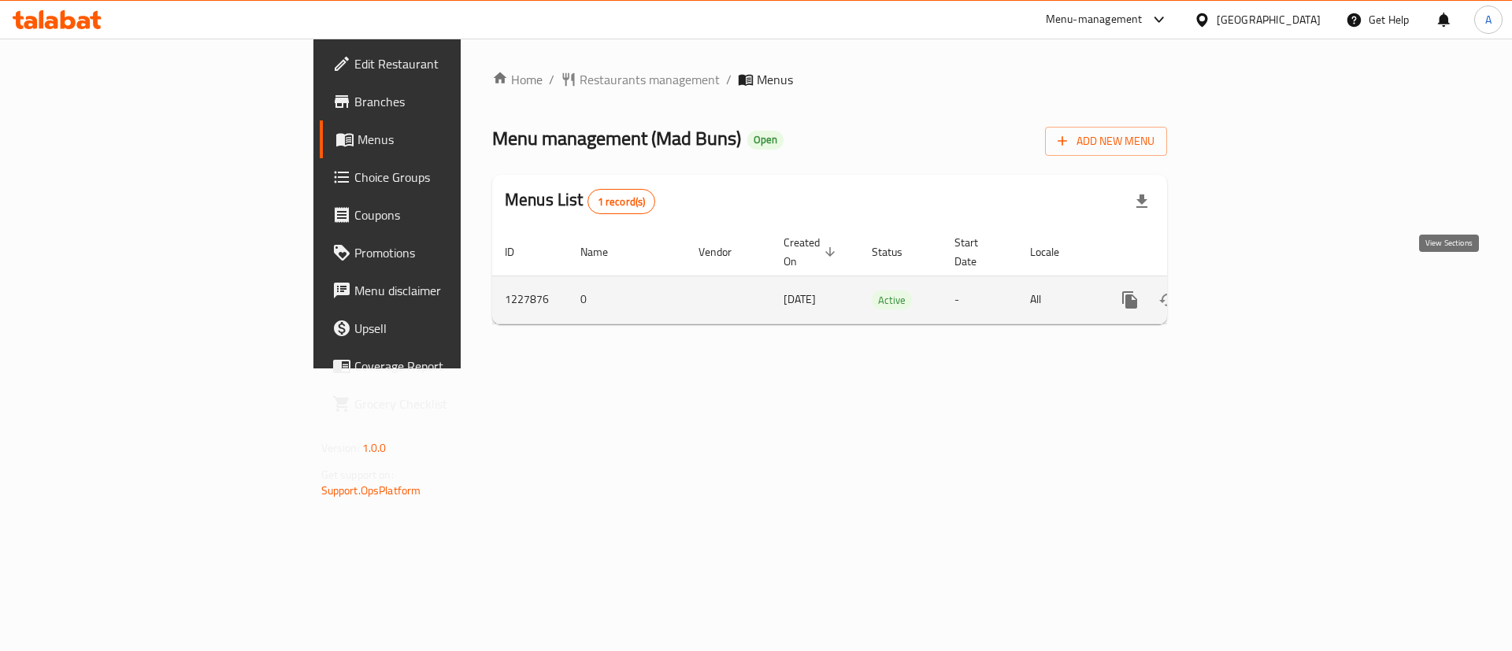
click at [1253, 291] on icon "enhanced table" at bounding box center [1243, 300] width 19 height 19
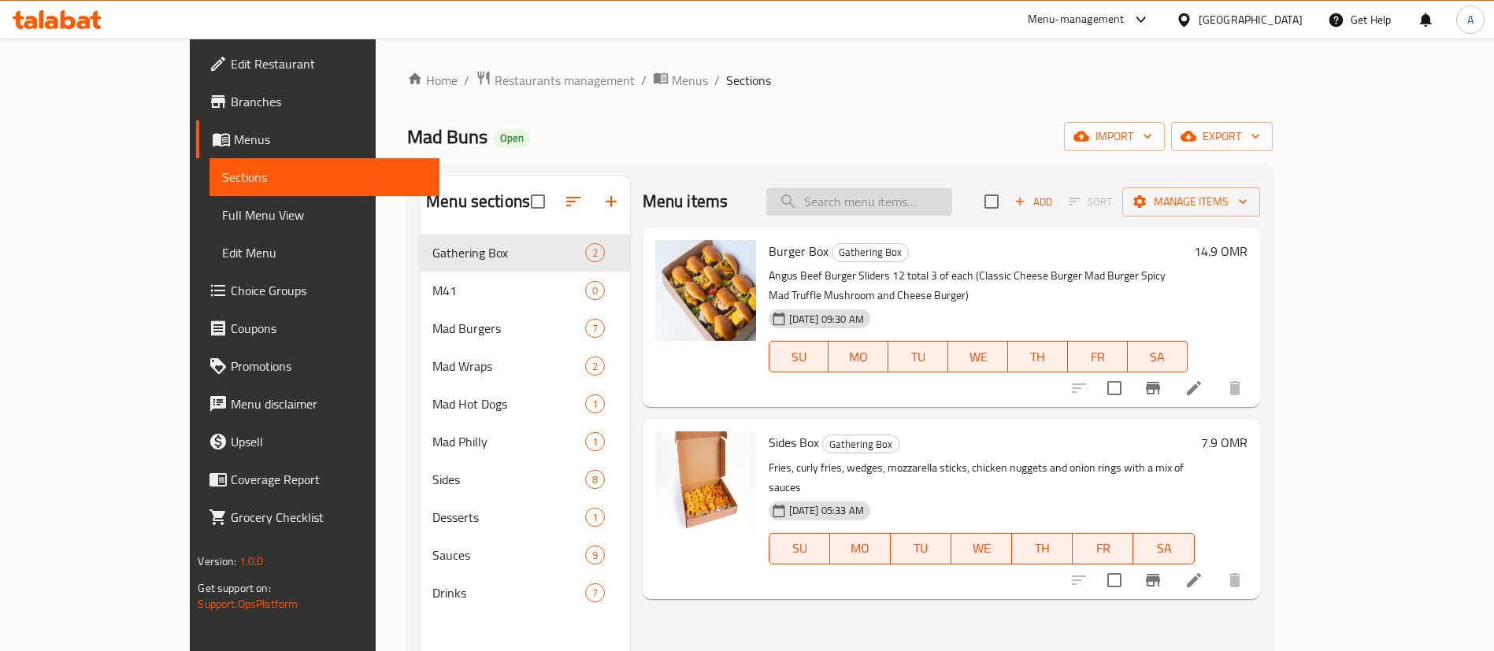
click at [951, 200] on input "search" at bounding box center [859, 202] width 186 height 28
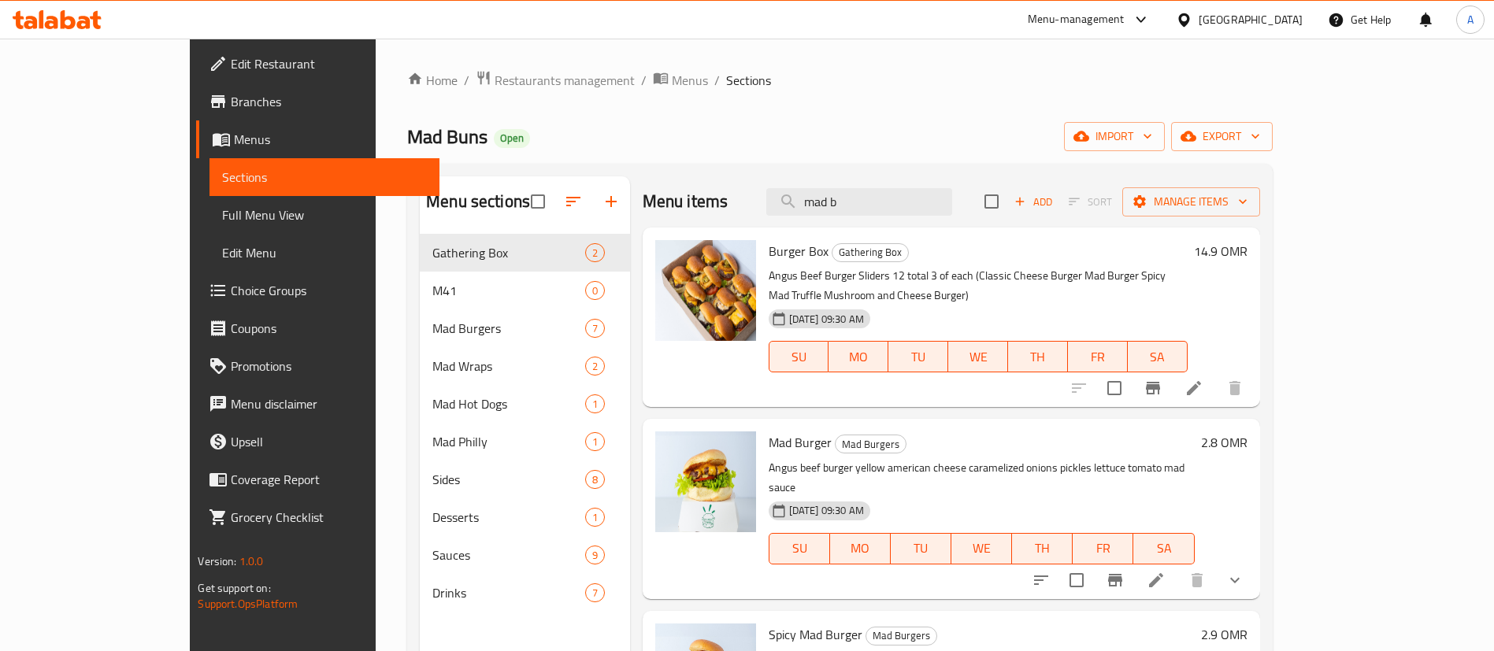
type input "mad b"
click at [1178, 566] on li at bounding box center [1156, 580] width 44 height 28
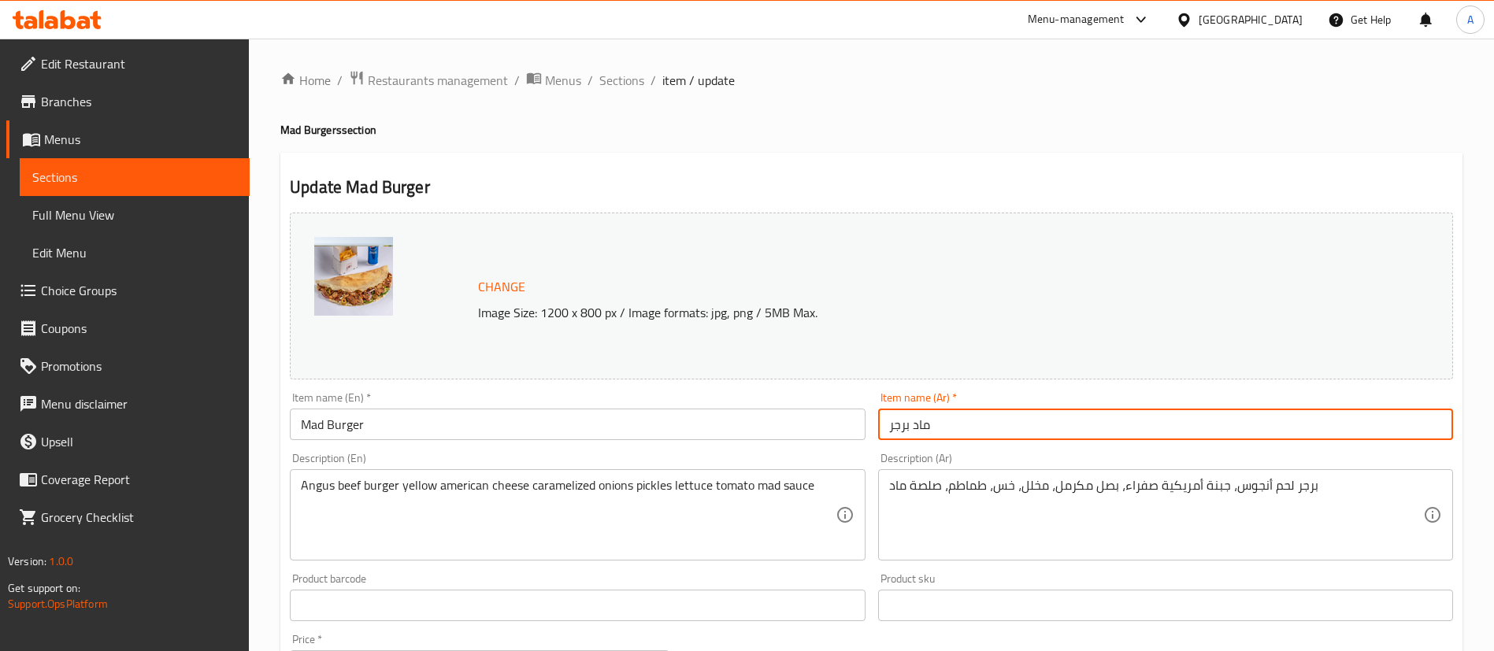
click at [950, 423] on input "ماد برجر" at bounding box center [1165, 425] width 575 height 32
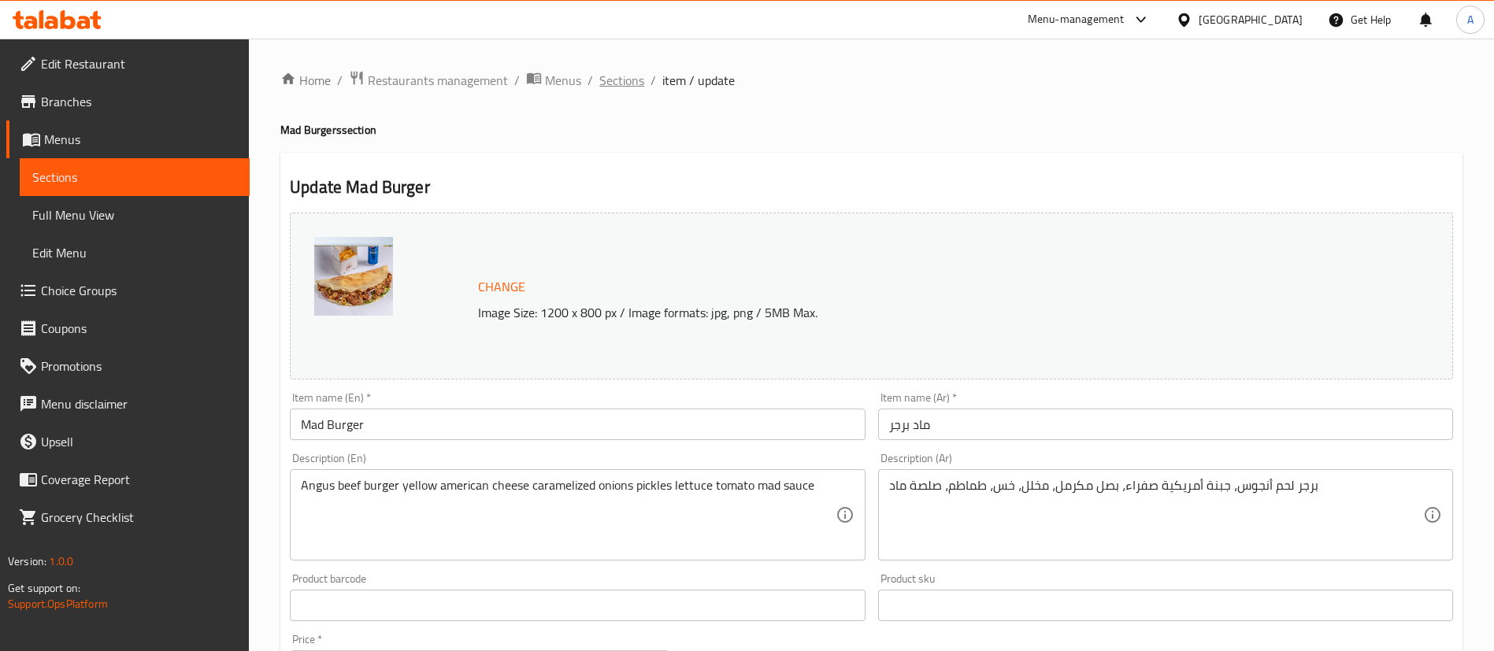
click at [632, 84] on span "Sections" at bounding box center [621, 80] width 45 height 19
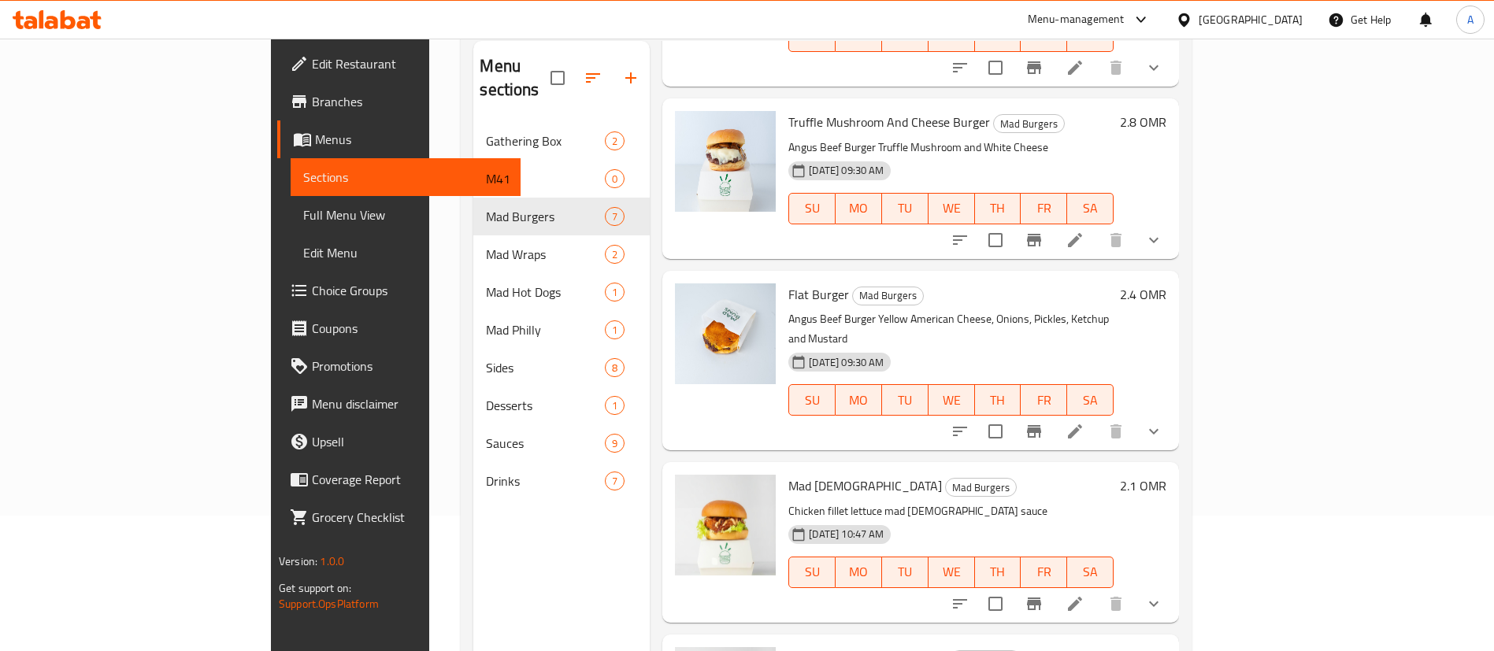
scroll to position [221, 0]
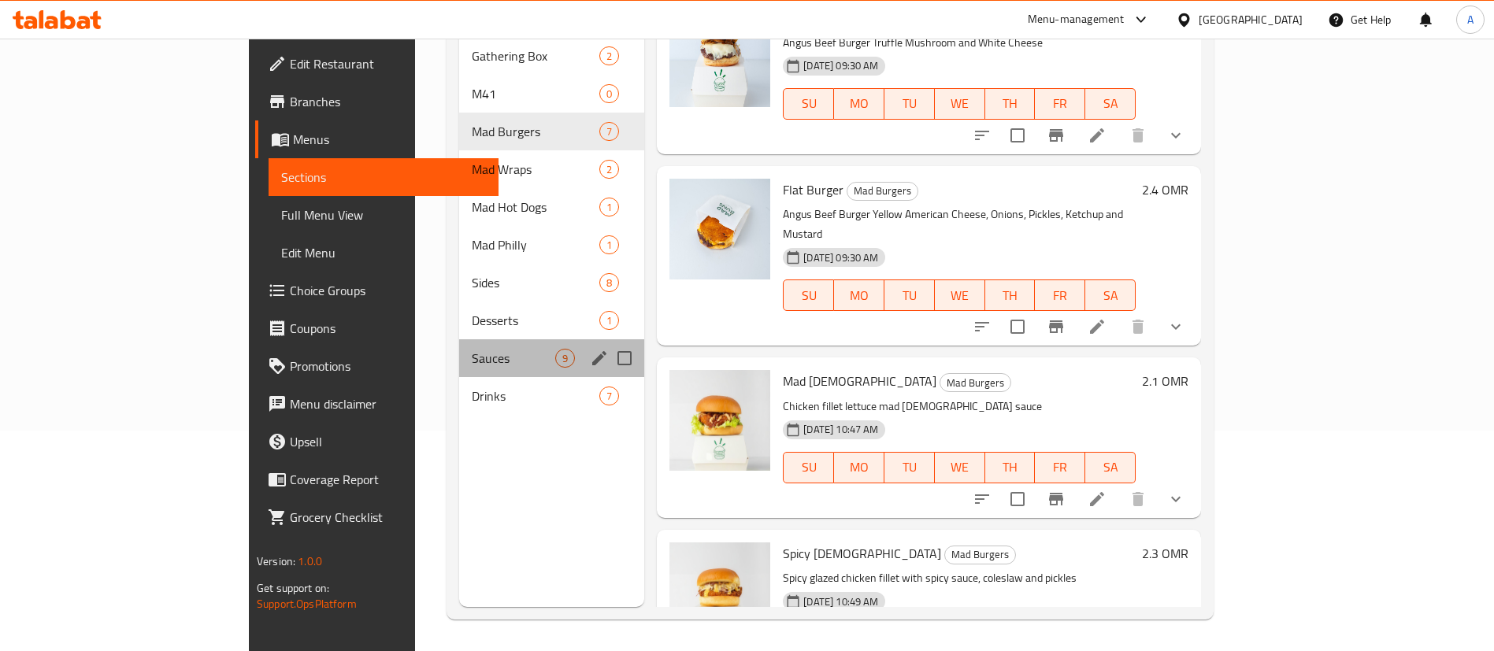
click at [459, 348] on div "Sauces 9" at bounding box center [552, 358] width 186 height 38
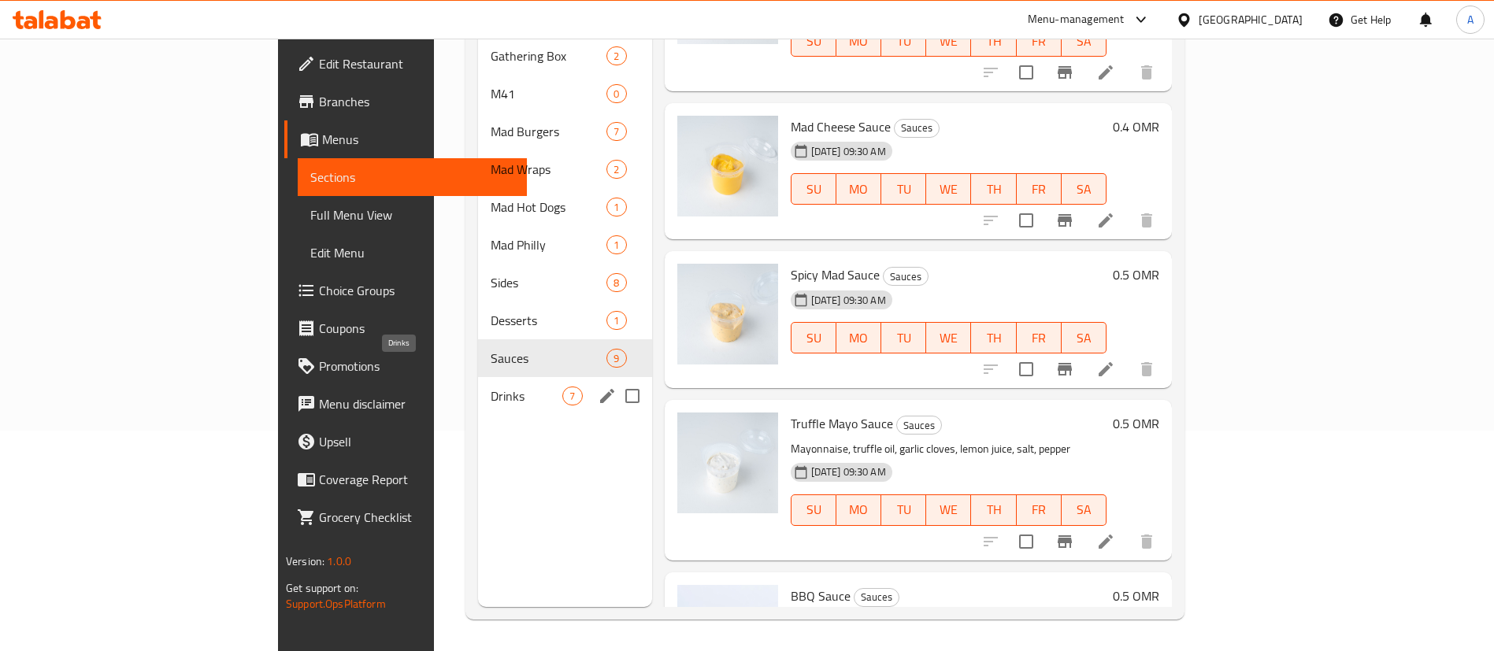
click at [491, 387] on span "Drinks" at bounding box center [527, 396] width 72 height 19
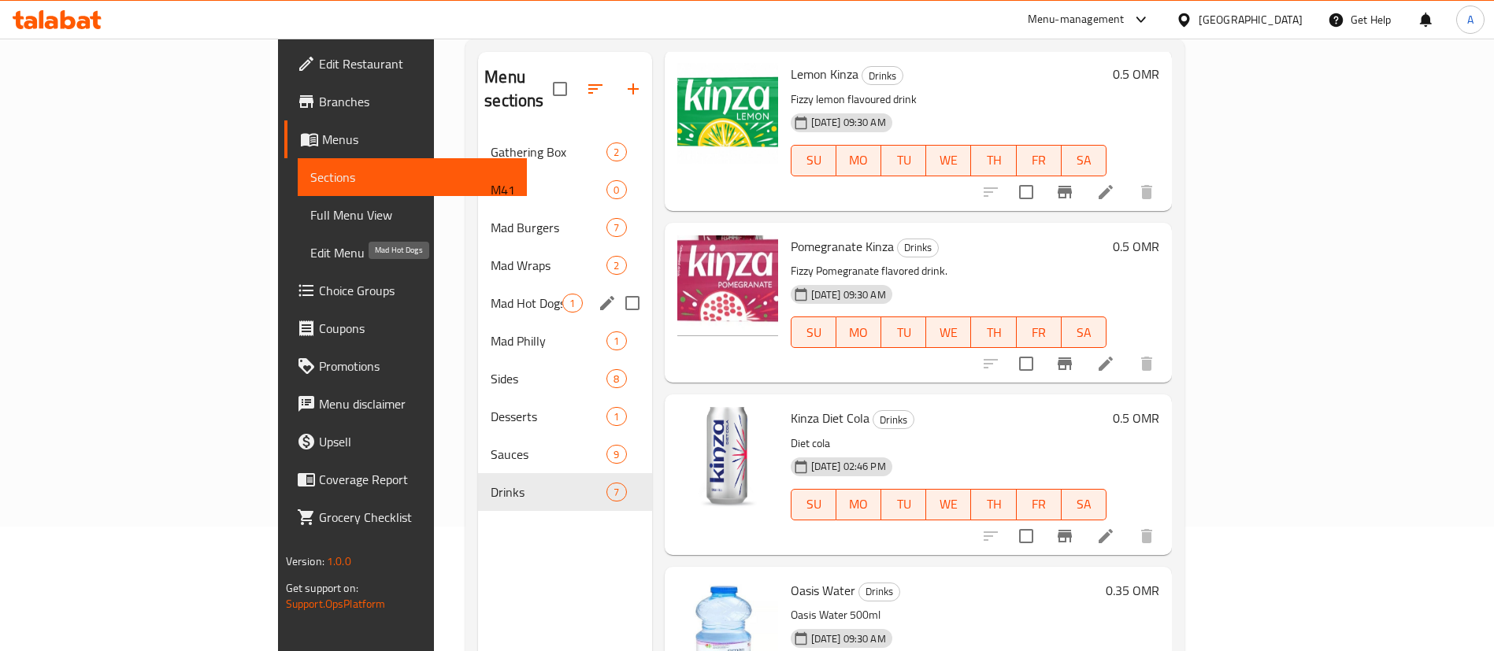
scroll to position [102, 0]
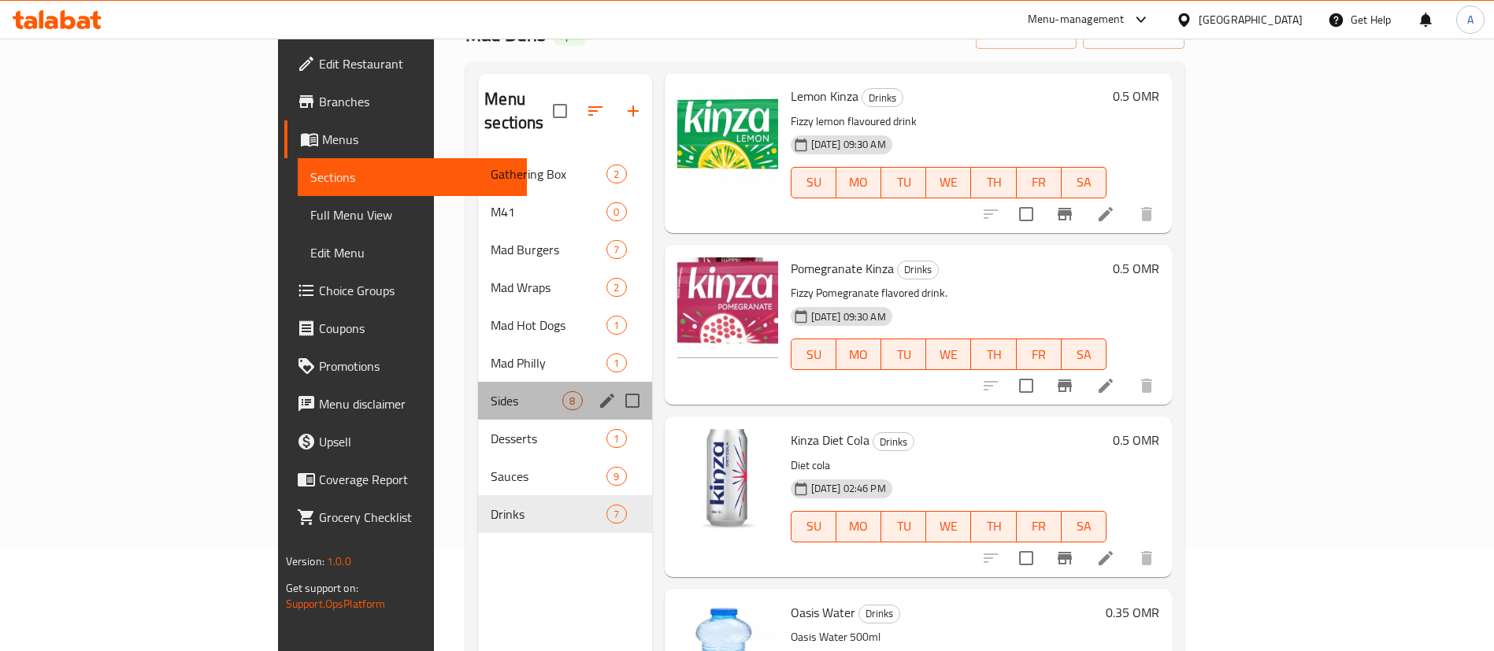
click at [478, 382] on div "Sides 8" at bounding box center [564, 401] width 173 height 38
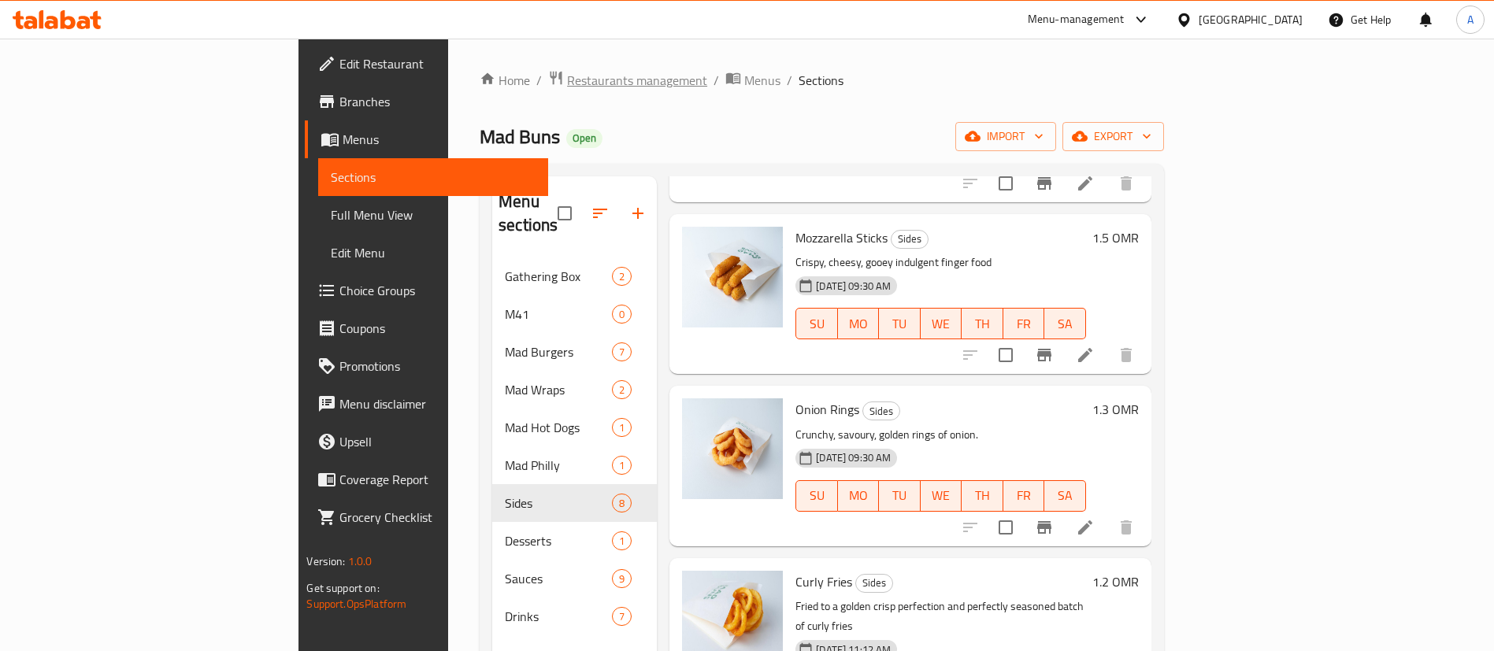
click at [567, 83] on span "Restaurants management" at bounding box center [637, 80] width 140 height 19
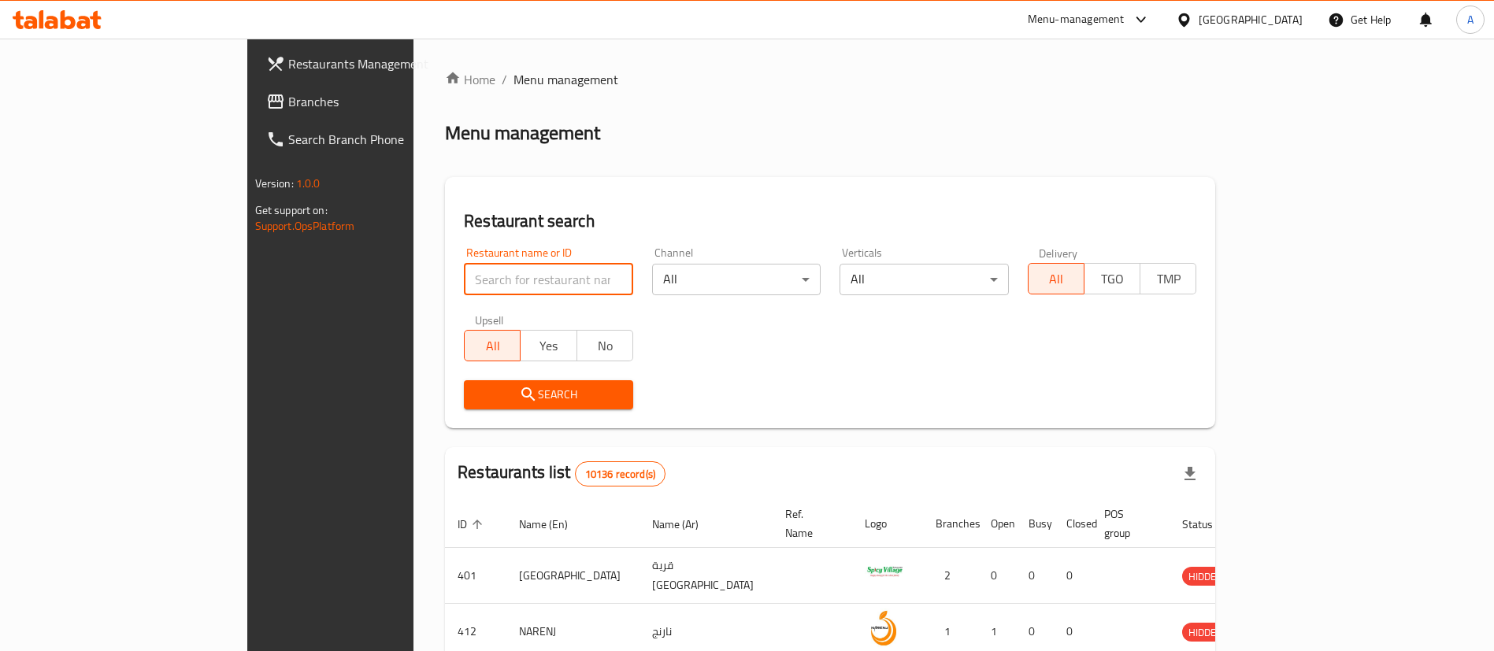
click at [464, 287] on input "search" at bounding box center [548, 280] width 169 height 32
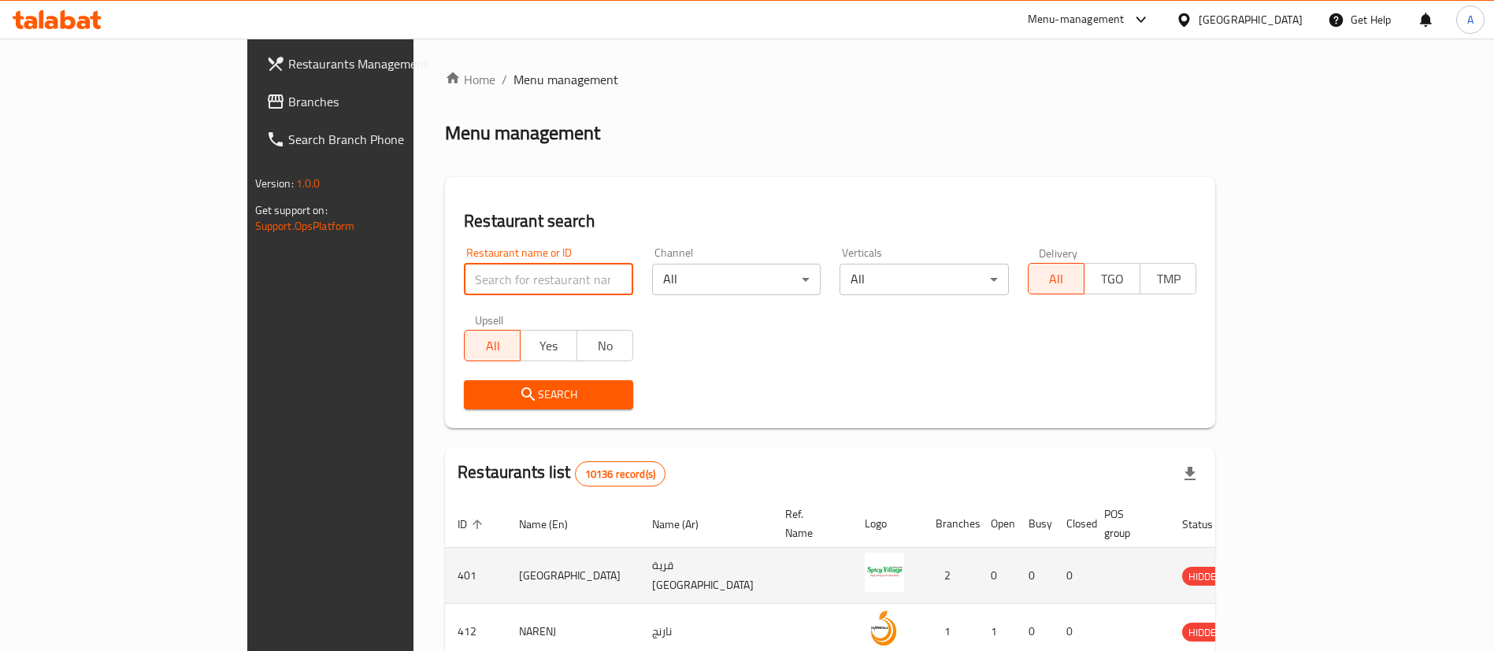
type input "EL PATRON"
click button "Search" at bounding box center [548, 394] width 169 height 29
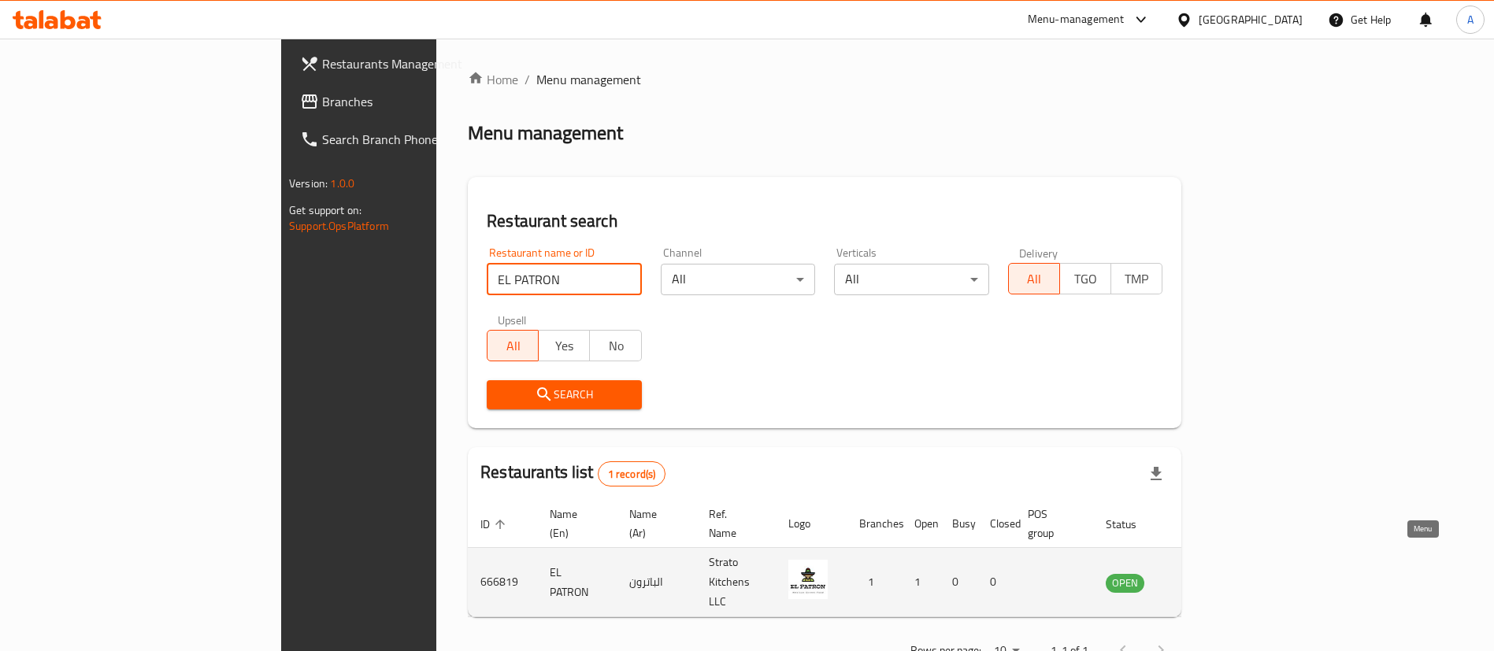
click at [1206, 576] on icon "enhanced table" at bounding box center [1197, 582] width 17 height 13
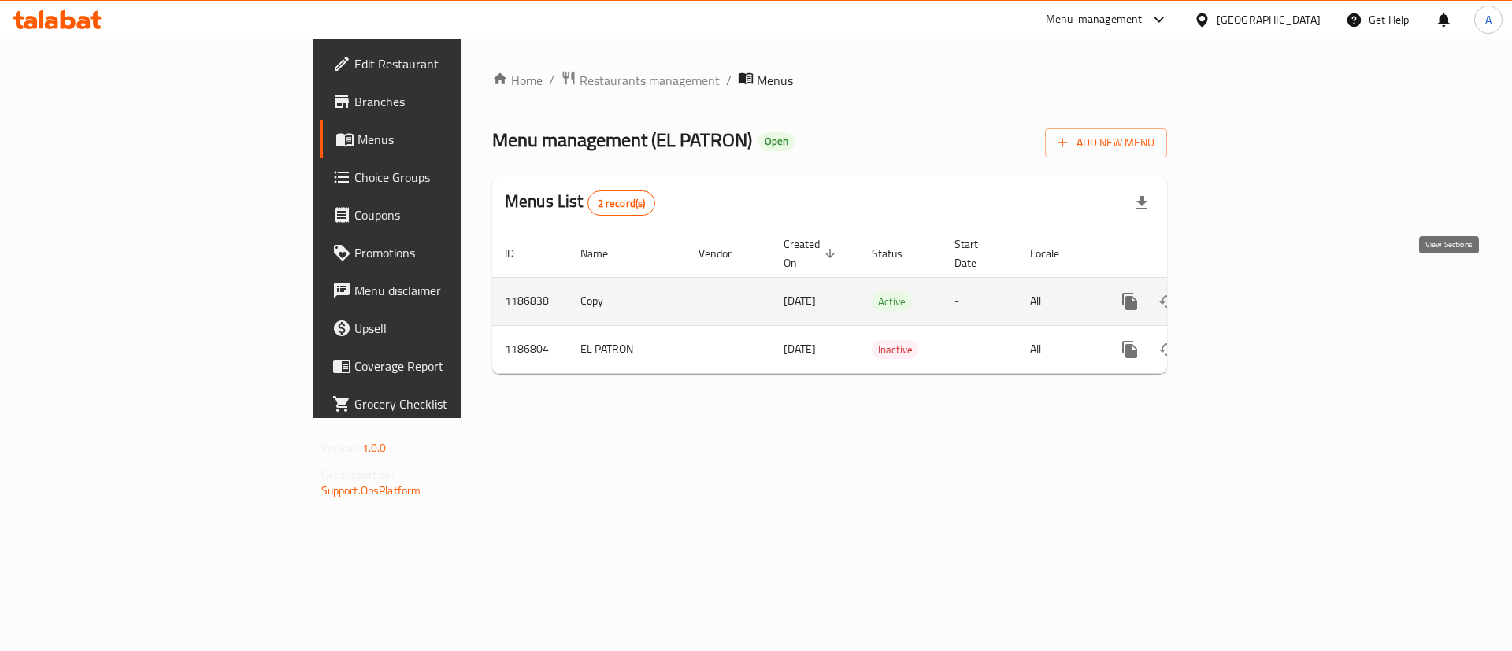
click at [1251, 295] on icon "enhanced table" at bounding box center [1243, 302] width 14 height 14
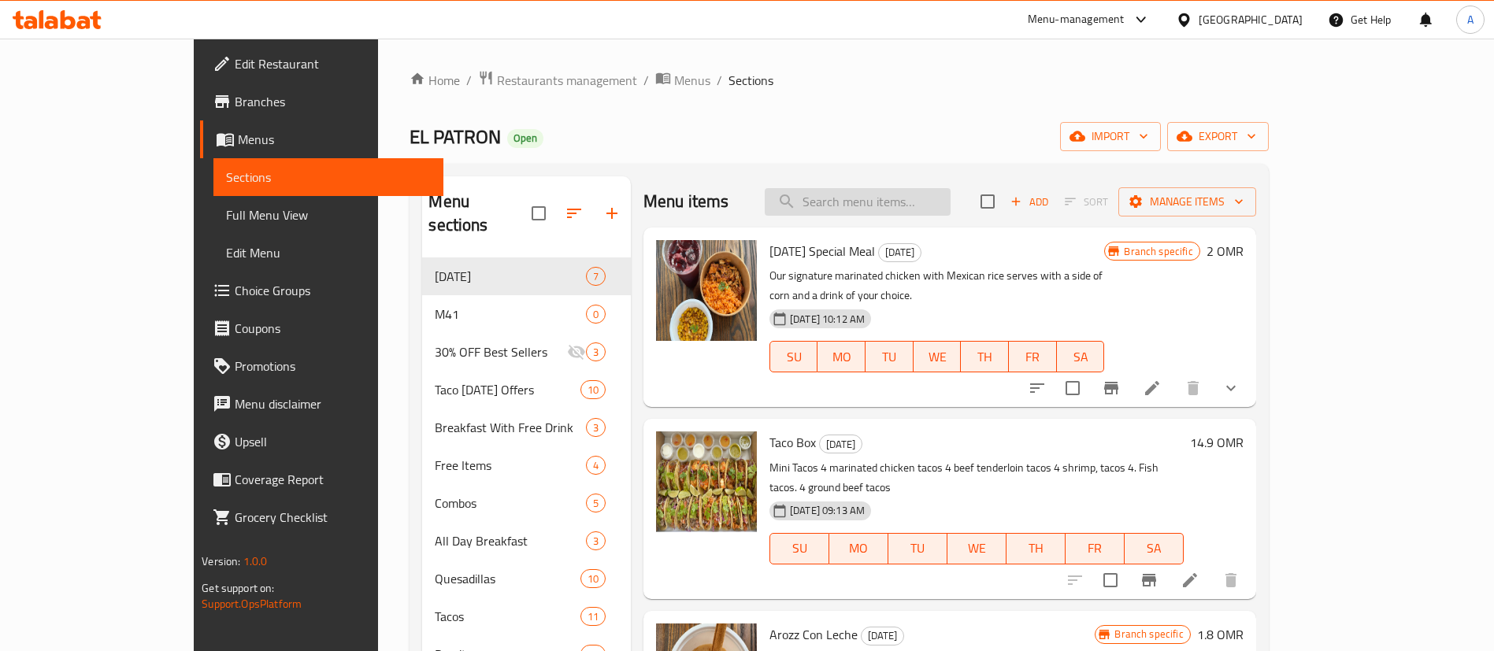
click at [899, 205] on input "search" at bounding box center [858, 202] width 186 height 28
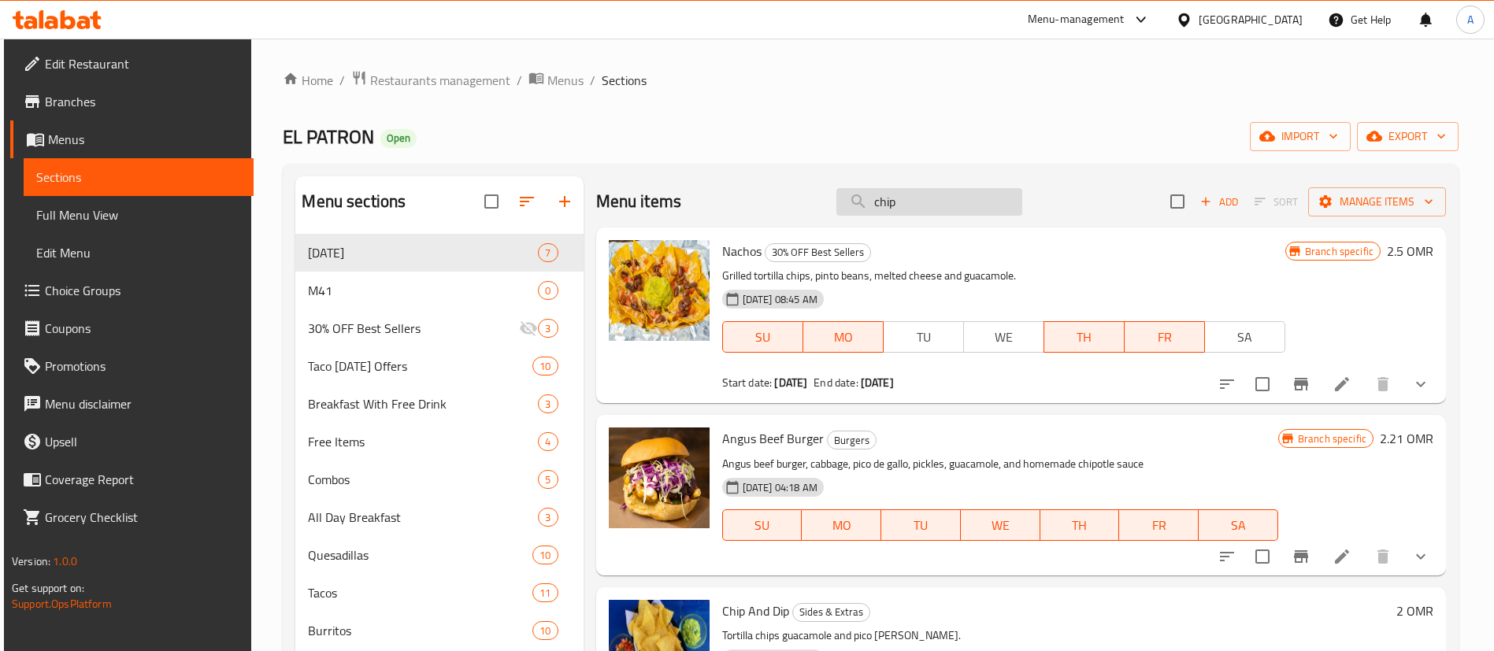
click at [905, 208] on input "chip" at bounding box center [929, 202] width 186 height 28
click at [904, 208] on input "chip" at bounding box center [929, 202] width 186 height 28
paste input "Mexican Corn"
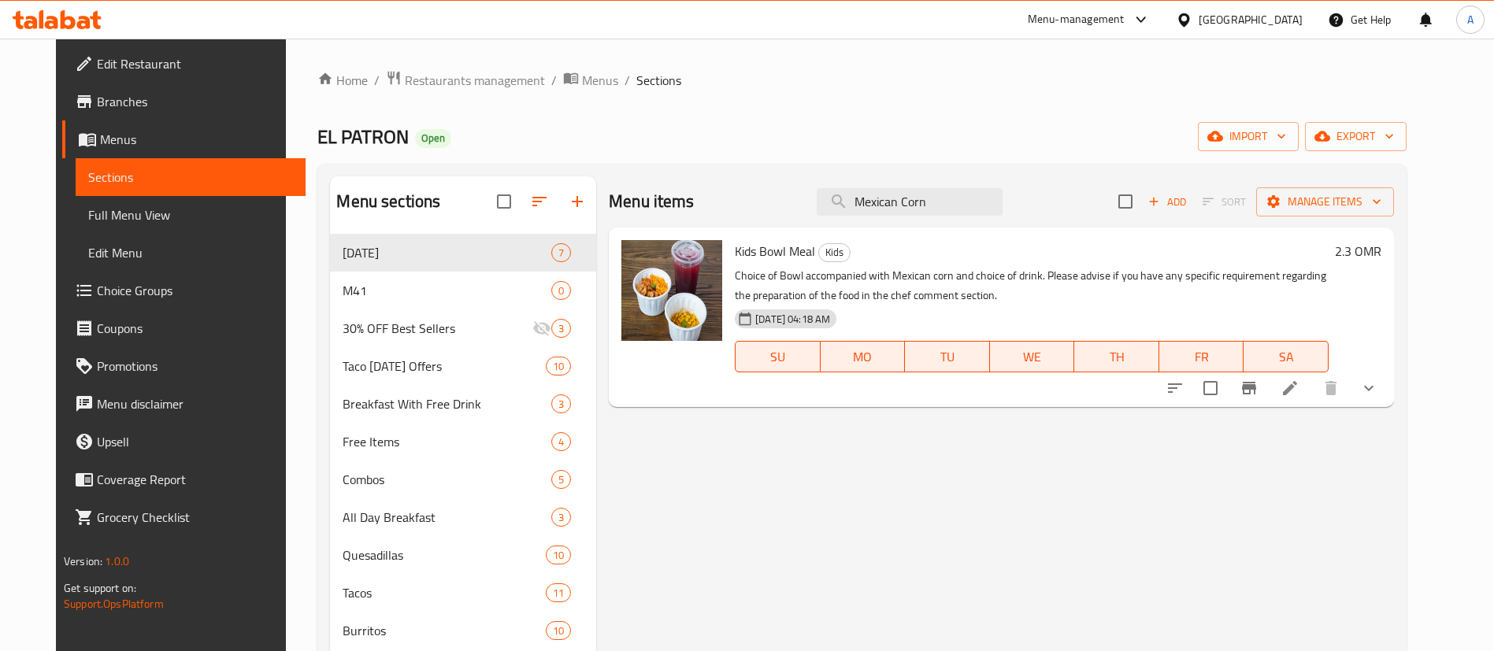
type input "Mexican Corn"
click at [410, 82] on span "Restaurants management" at bounding box center [475, 80] width 140 height 19
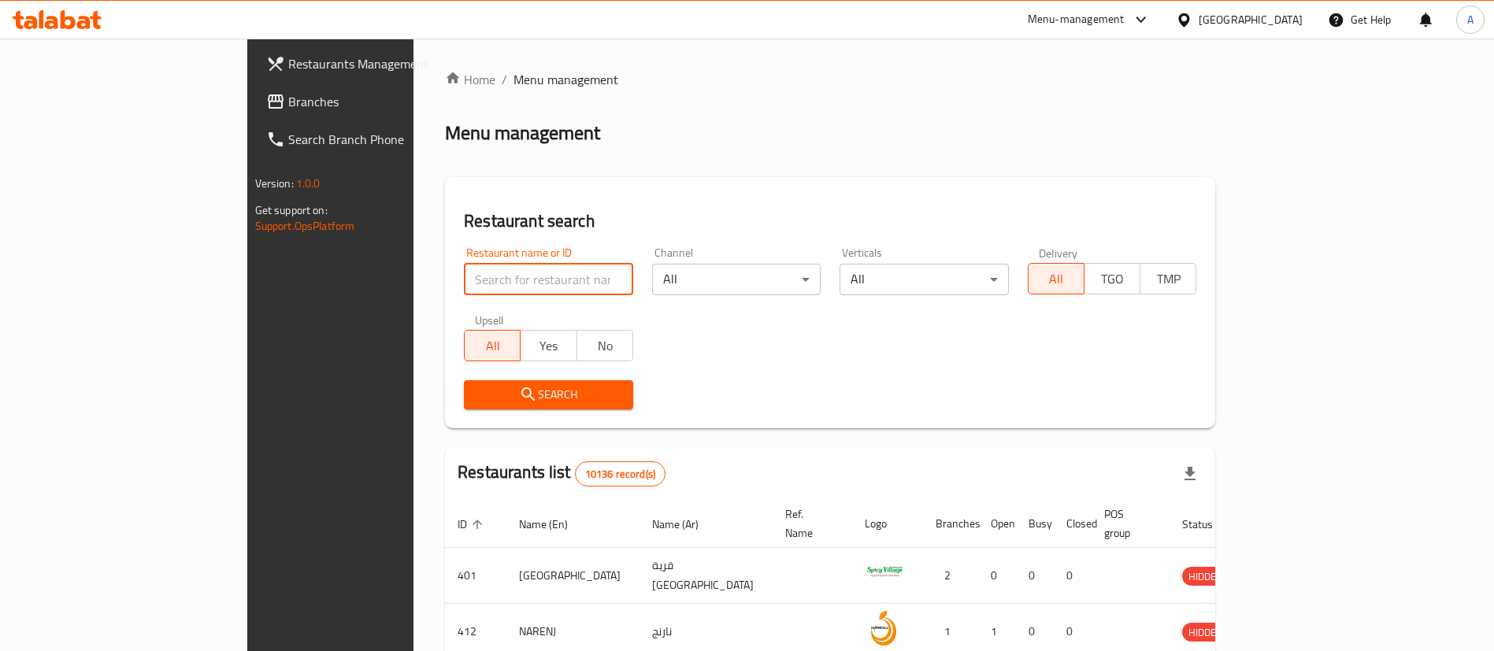
click at [464, 275] on input "search" at bounding box center [548, 280] width 169 height 32
type input "ق"
type input "Ray's Bagels"
click button "Search" at bounding box center [548, 394] width 169 height 29
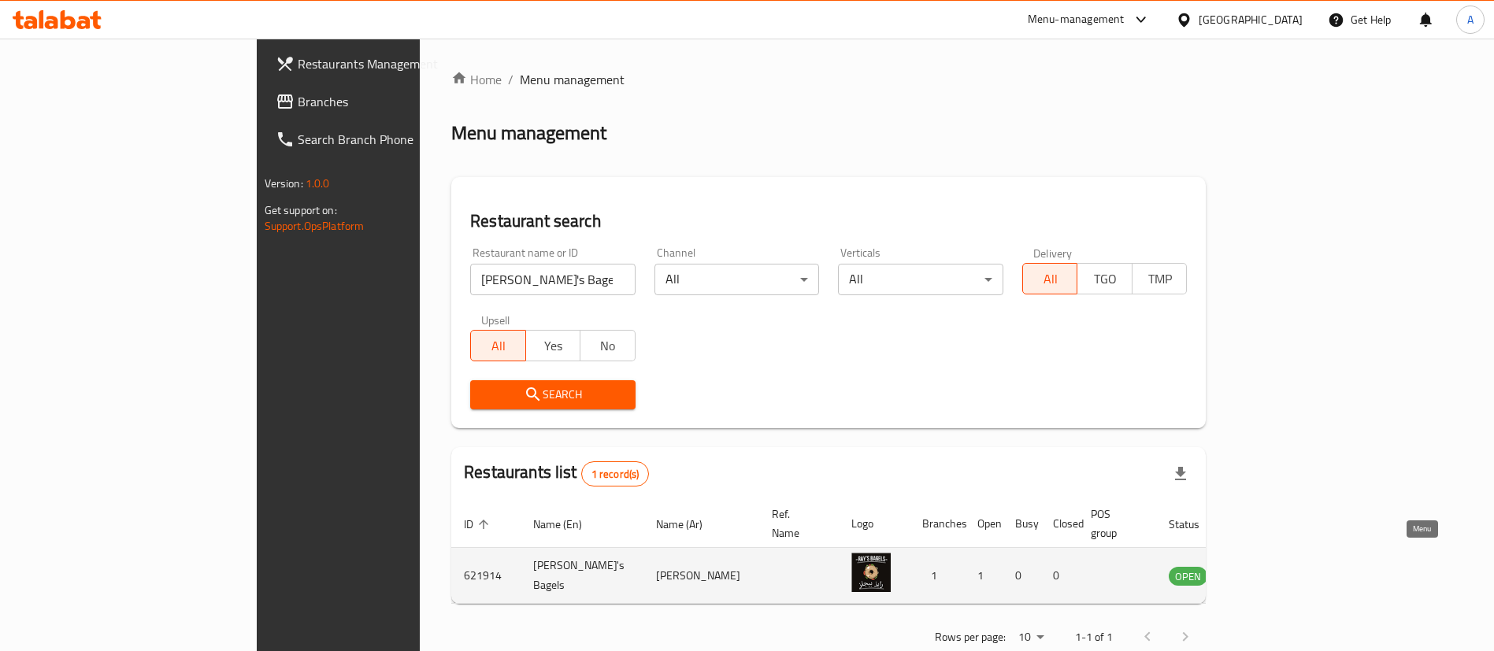
click at [1270, 566] on icon "enhanced table" at bounding box center [1260, 575] width 19 height 19
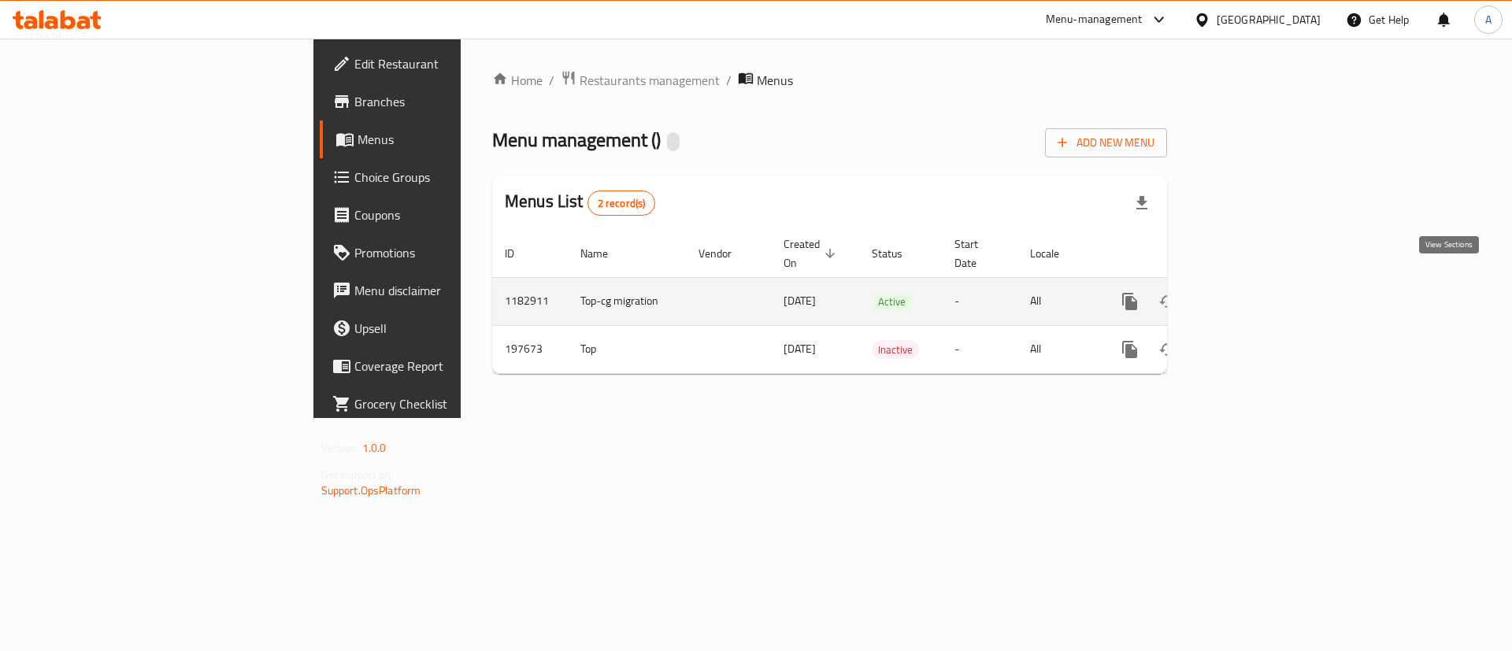
click at [1253, 292] on icon "enhanced table" at bounding box center [1243, 301] width 19 height 19
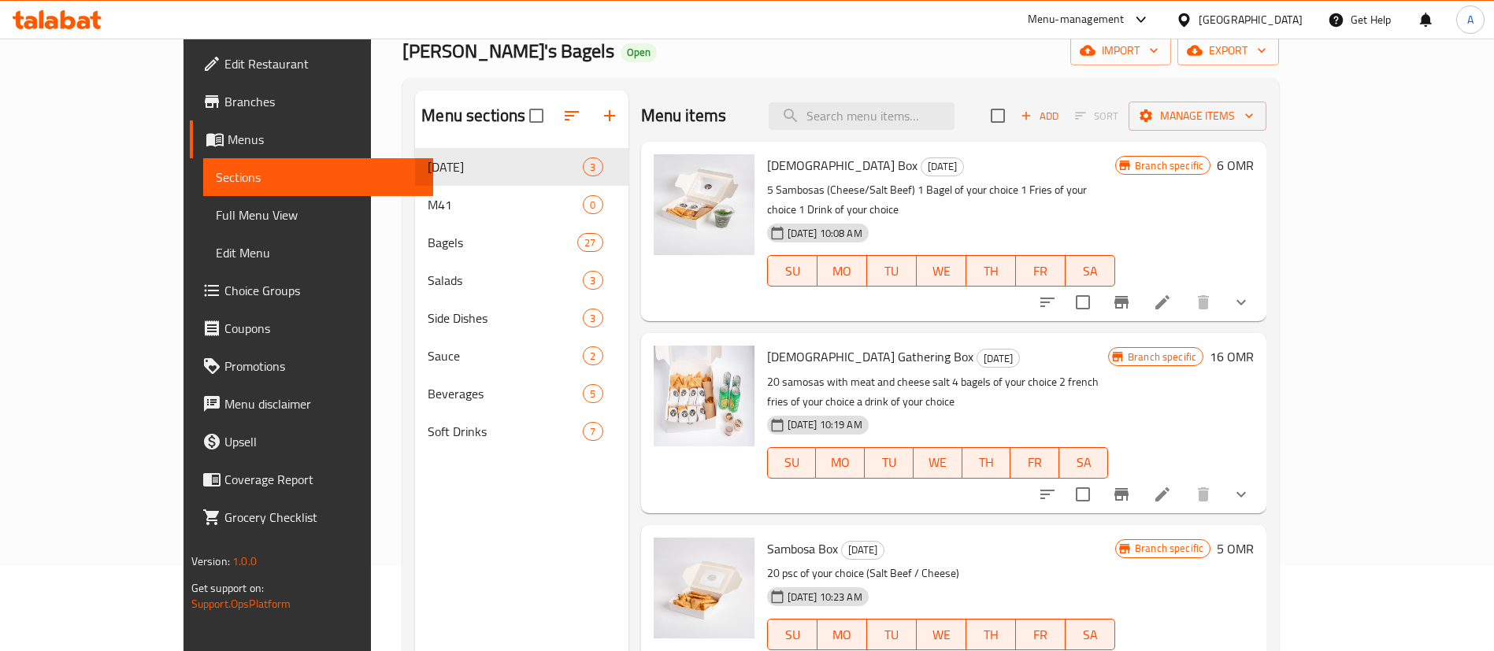
scroll to position [221, 0]
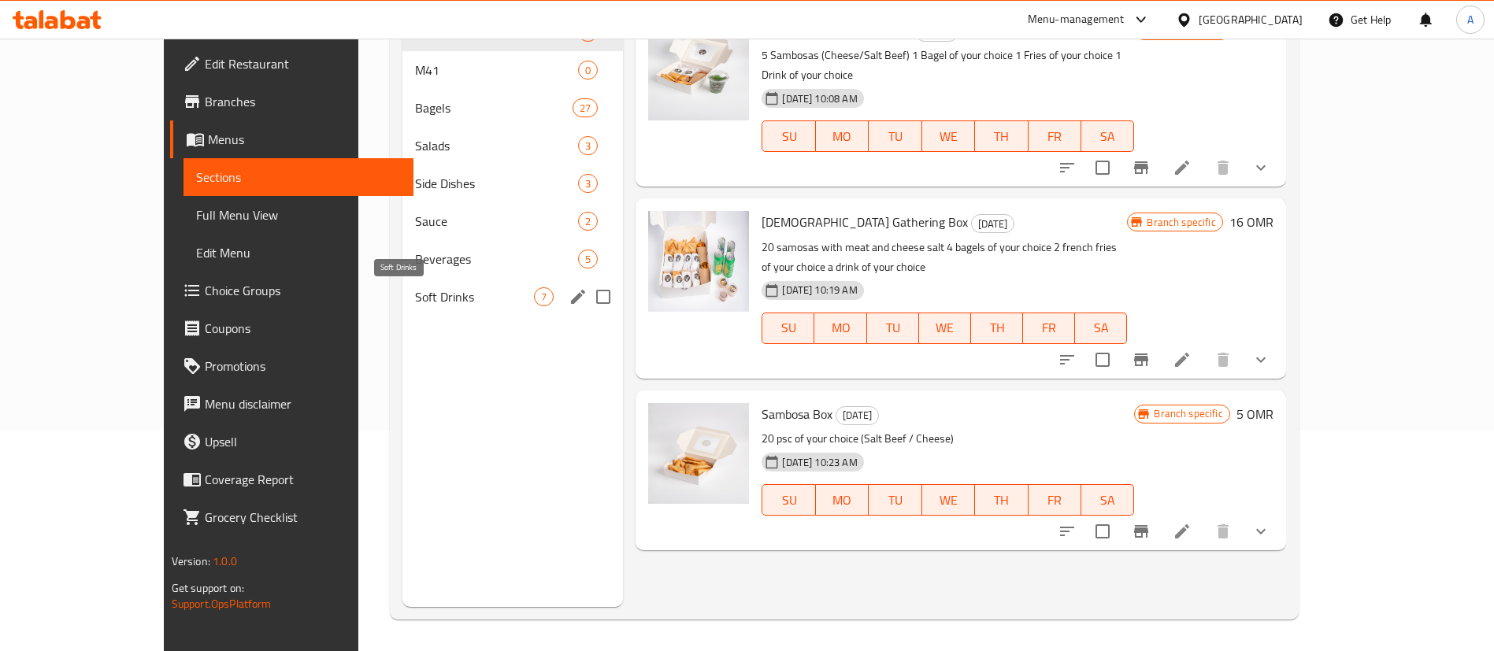
click at [415, 301] on span "Soft Drinks" at bounding box center [474, 296] width 119 height 19
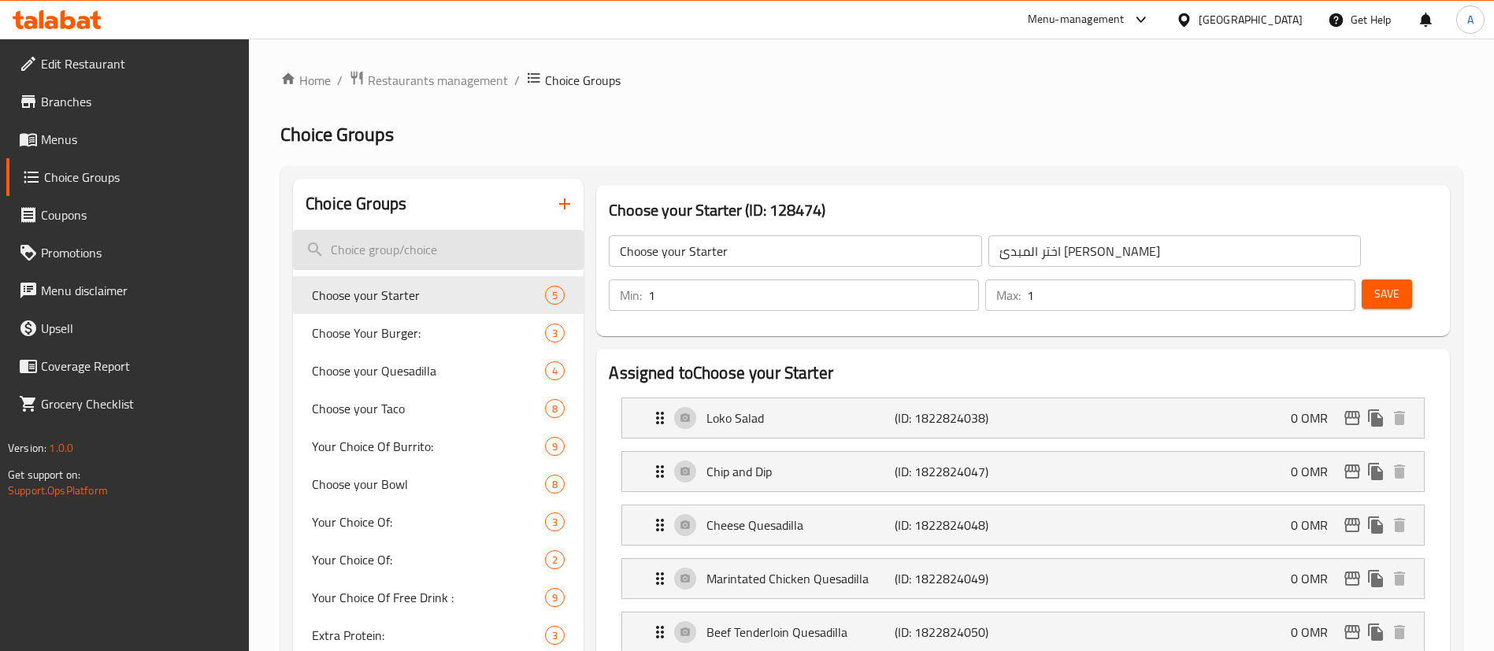
click at [440, 258] on input "search" at bounding box center [438, 250] width 291 height 40
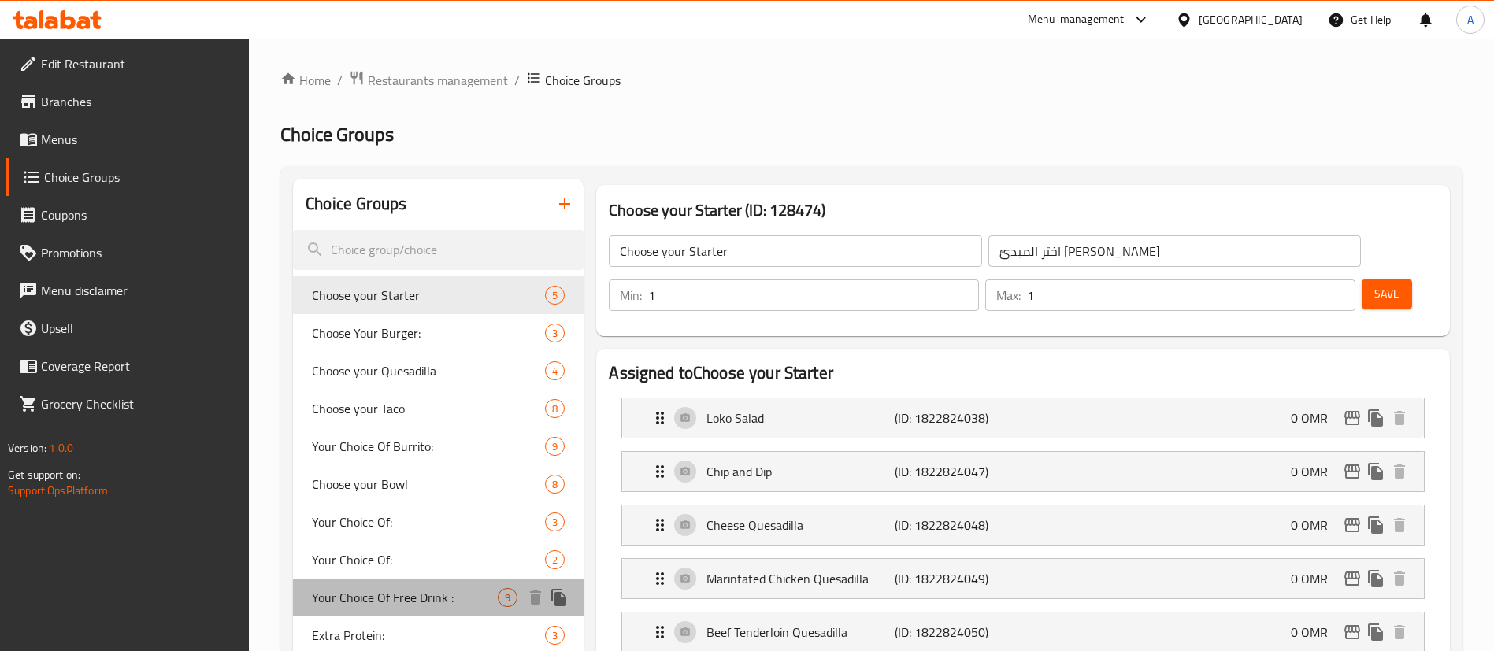
click at [447, 607] on span "Your Choice Of Free Drink :" at bounding box center [405, 597] width 186 height 19
type input "Your Choice Of Free Drink :"
type input "إختيارك من المشروب المجاني :"
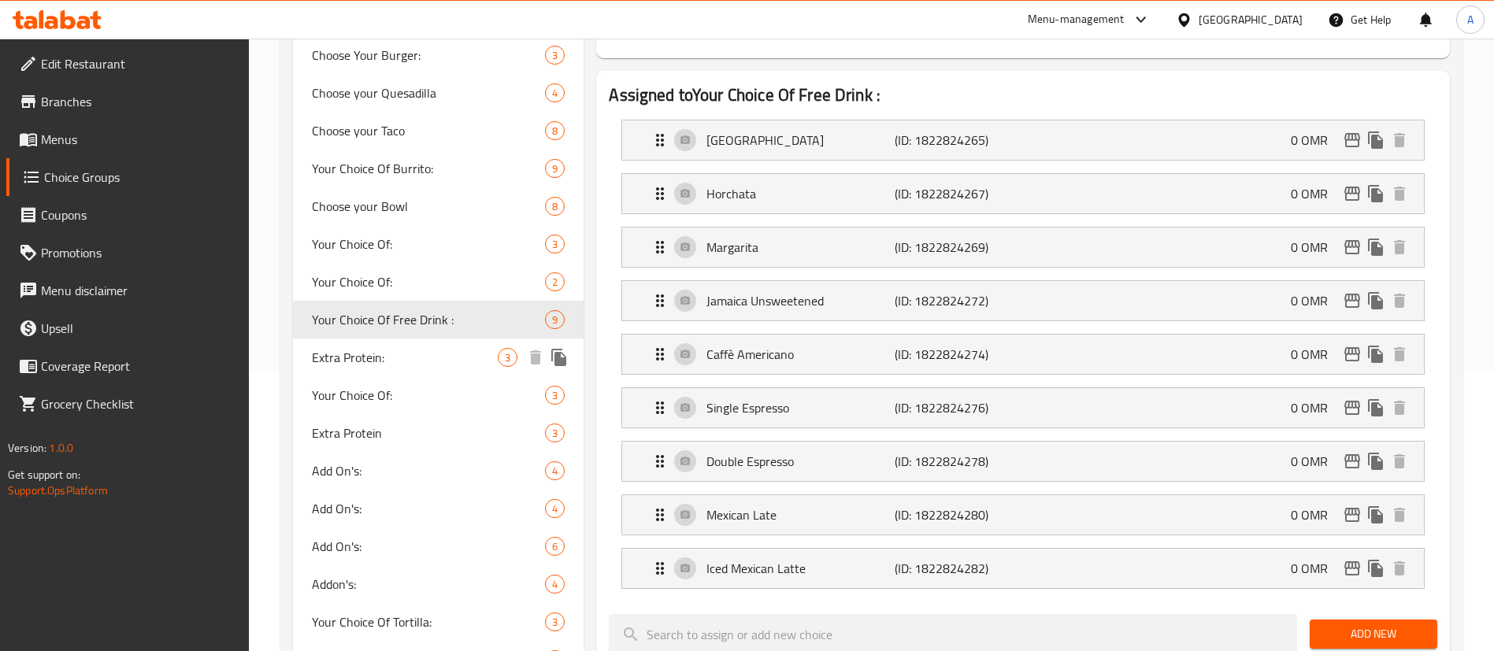
scroll to position [118, 0]
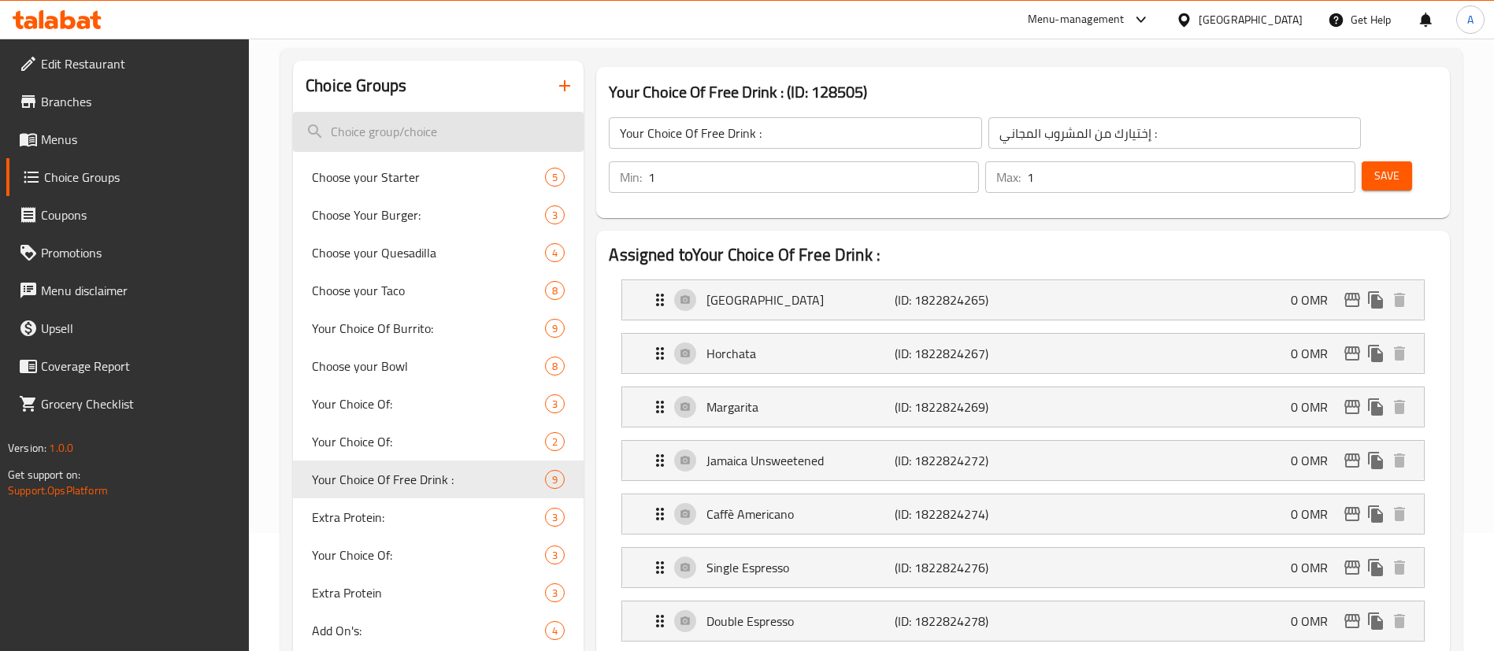
click at [389, 139] on input "search" at bounding box center [438, 132] width 291 height 40
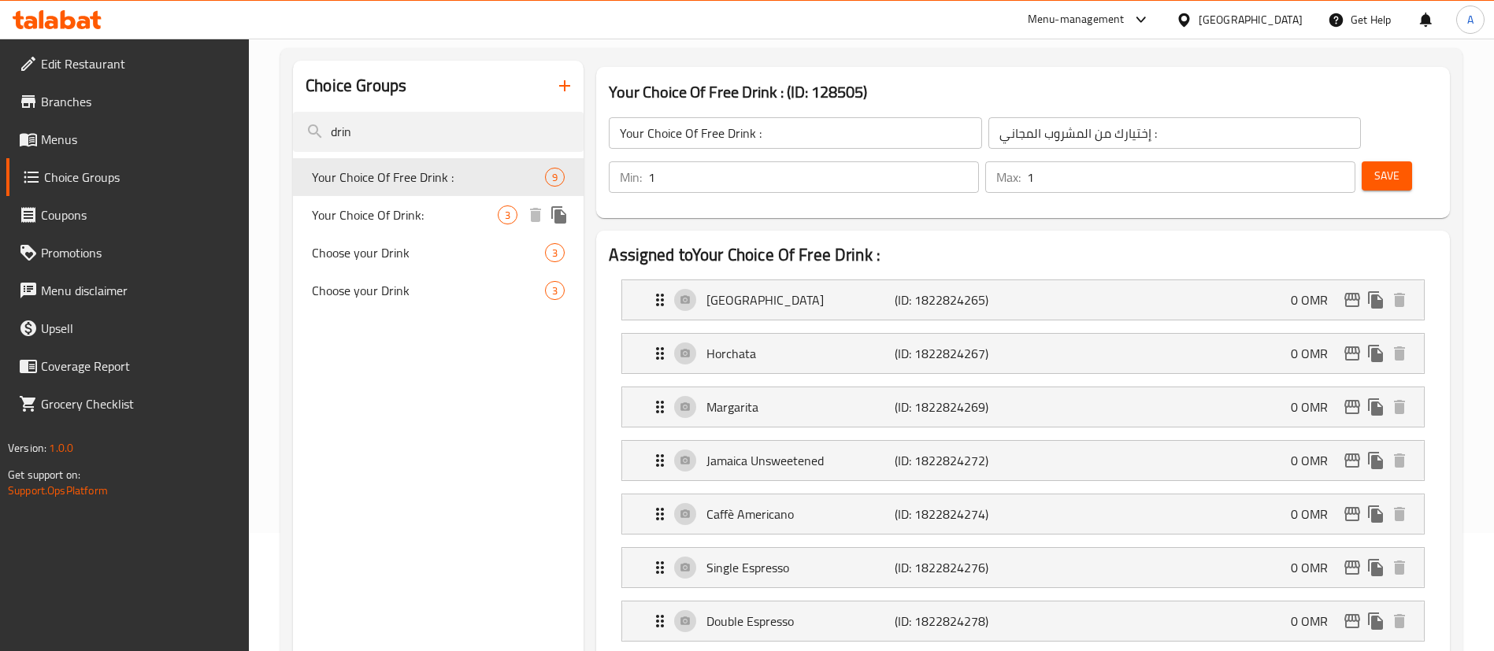
type input "drin"
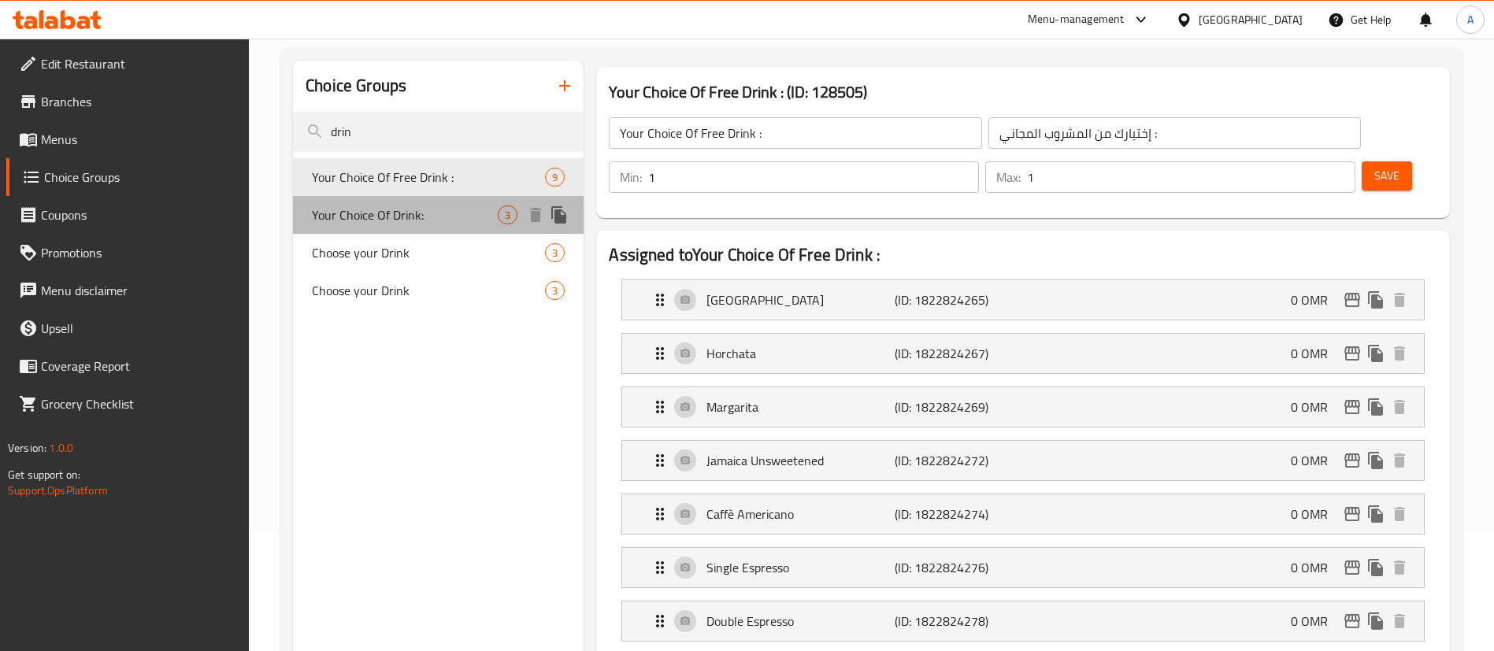
click at [414, 216] on span "Your Choice Of Drink:" at bounding box center [405, 215] width 186 height 19
type input "Your Choice Of Drink:"
type input "اختيارك من المشروب:"
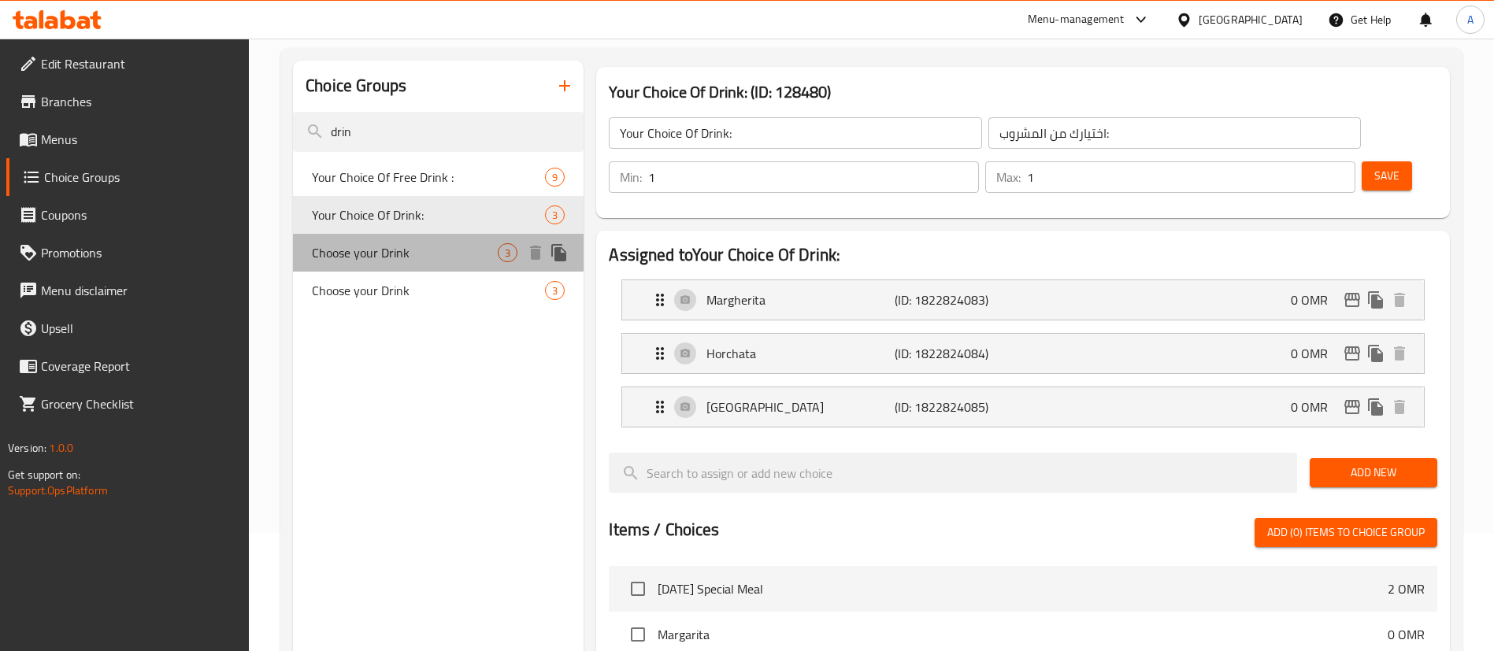
click at [417, 258] on span "Choose your Drink" at bounding box center [405, 252] width 186 height 19
type input "Choose your Drink"
type input "[PERSON_NAME]"
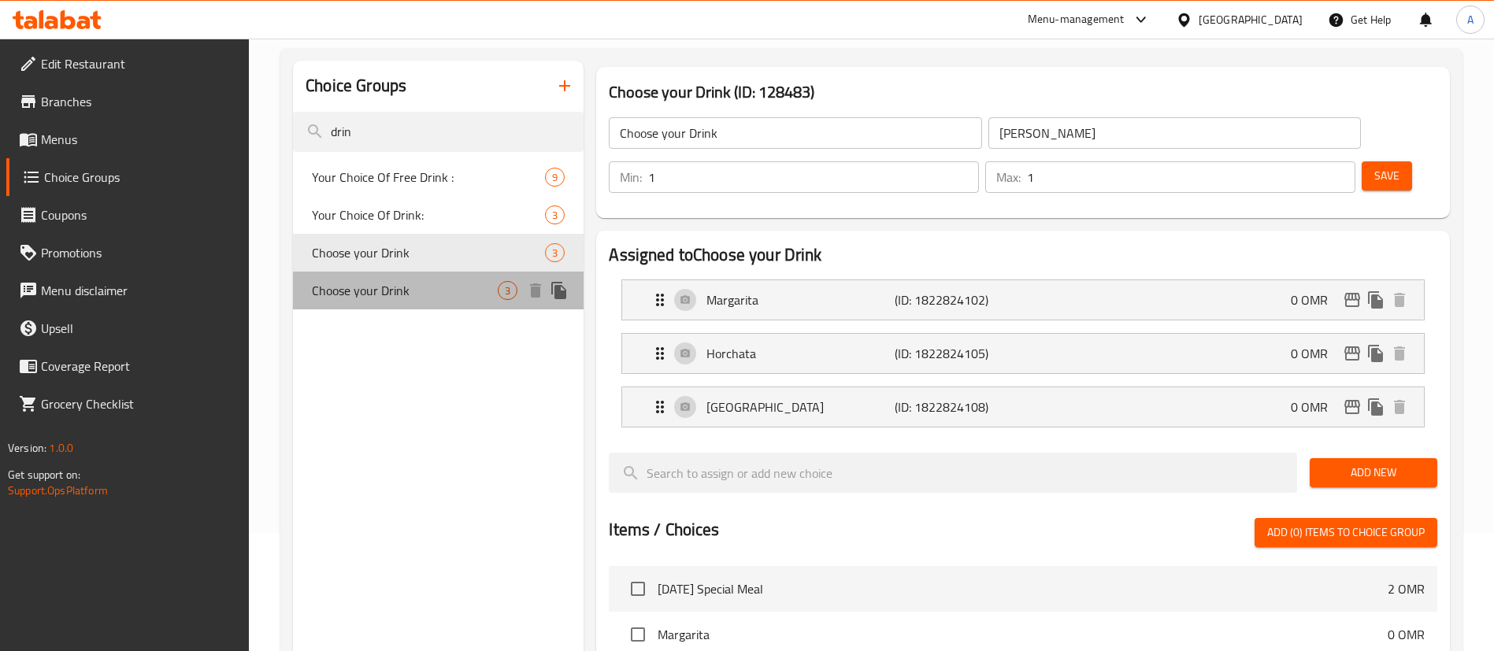
click at [414, 287] on span "Choose your Drink" at bounding box center [405, 290] width 186 height 19
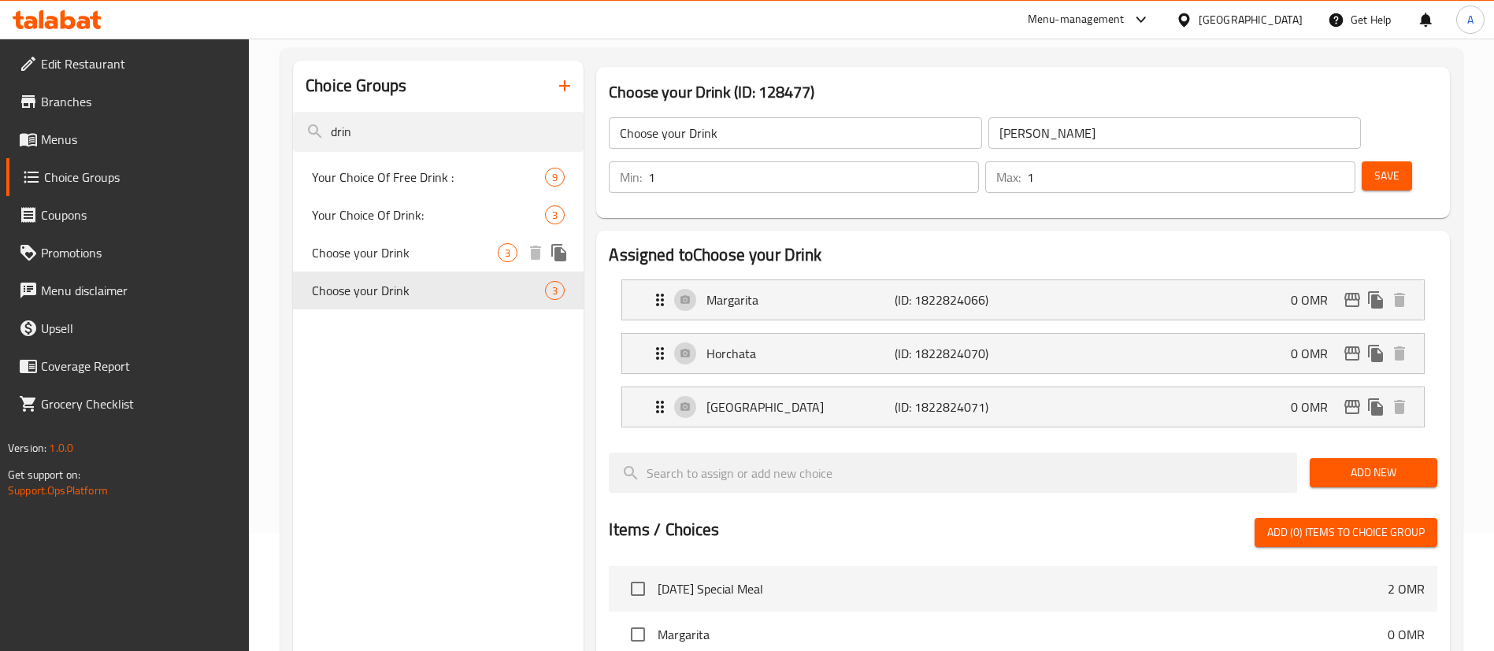
click at [412, 250] on span "Choose your Drink" at bounding box center [405, 252] width 186 height 19
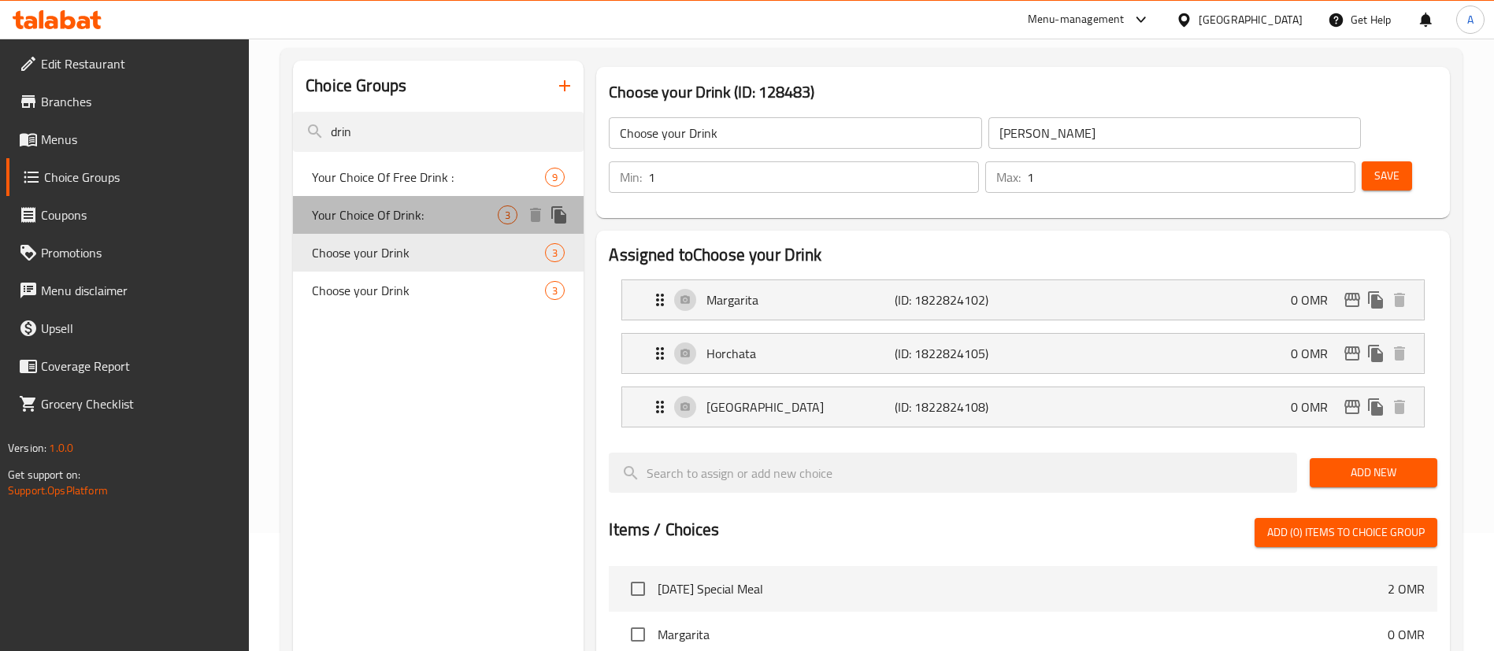
click at [412, 224] on span "Your Choice Of Drink:" at bounding box center [405, 215] width 186 height 19
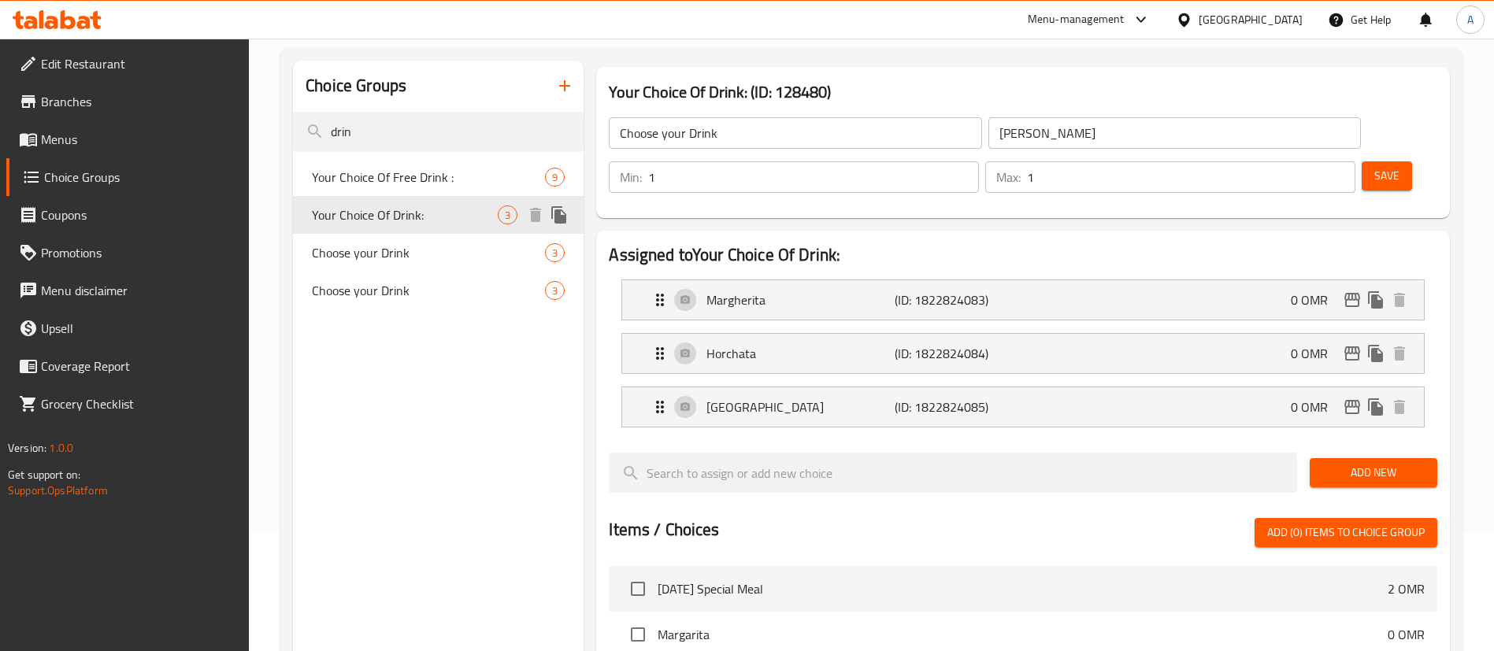
type input "Your Choice Of Drink:"
type input "اختيارك من المشروب:"
click at [1286, 387] on div "Jamaica (ID: 1822824085) 0 OMR" at bounding box center [1027, 406] width 754 height 39
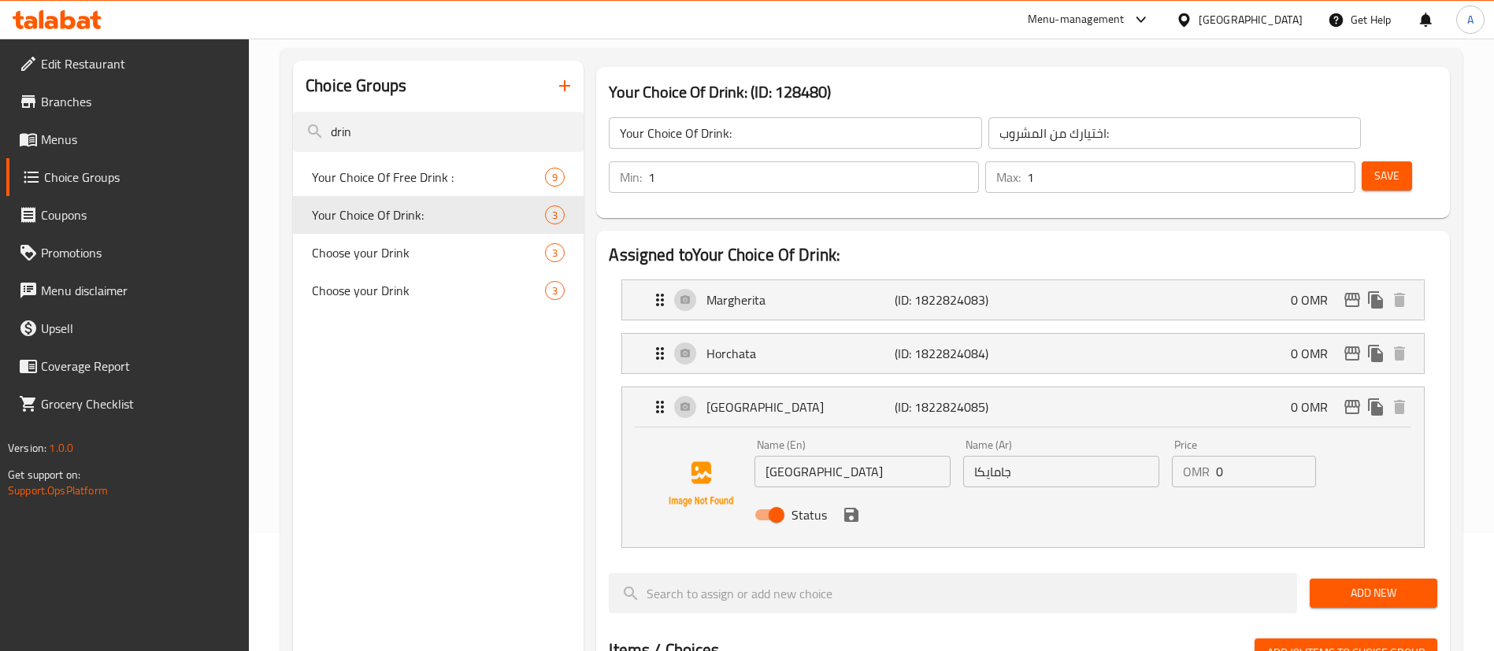
click at [1150, 333] on li "Horchata (ID: 1822824084) 0 OMR Name (En) Horchata Name (En) Name (Ar) هورشاتا …" at bounding box center [1023, 354] width 828 height 54
click at [1099, 331] on li "Horchata (ID: 1822824084) 0 OMR Name (En) Horchata Name (En) Name (Ar) هورشاتا …" at bounding box center [1023, 354] width 828 height 54
click at [1089, 334] on div "Horchata (ID: 1822824084) 0 OMR" at bounding box center [1027, 353] width 754 height 39
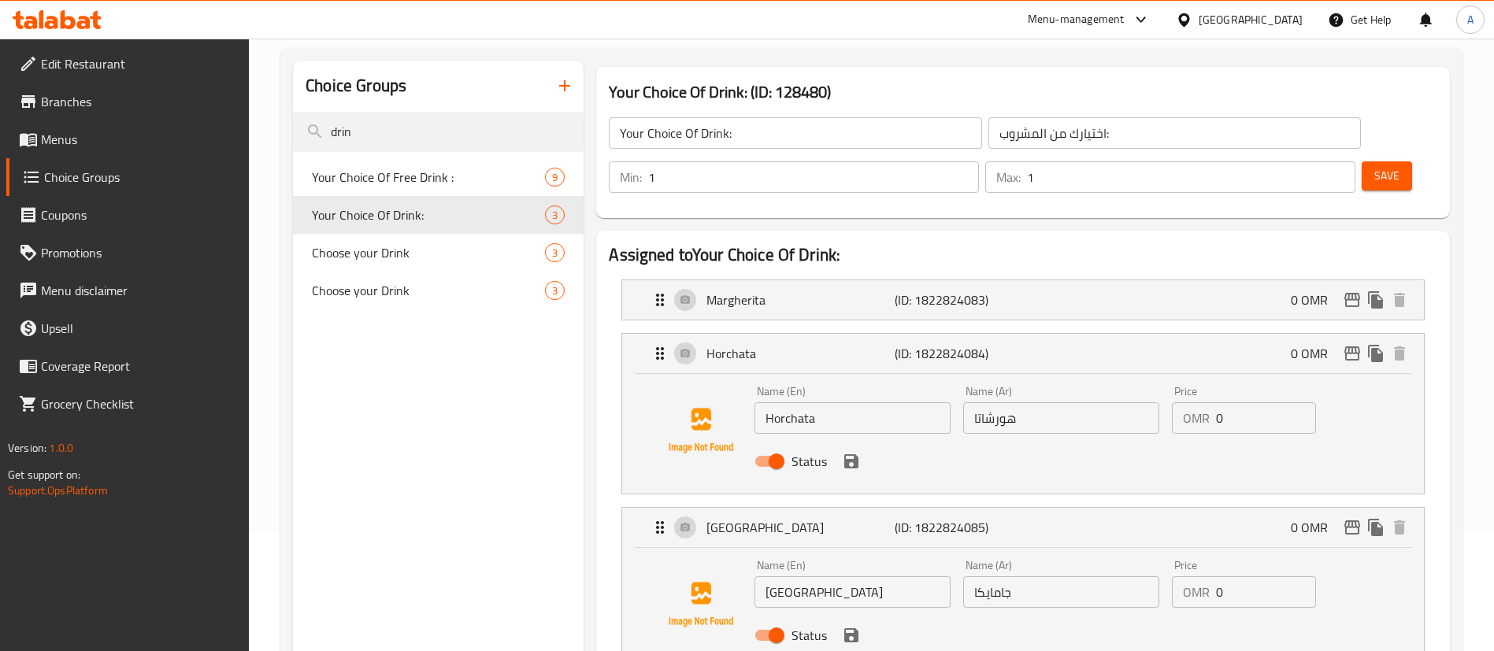
click at [1058, 327] on li "Horchata (ID: 1822824084) 0 OMR Name (En) Horchata Name (En) Name (Ar) هورشاتا …" at bounding box center [1023, 414] width 828 height 174
click at [1055, 280] on div "Margherita (ID: 1822824083) 0 OMR" at bounding box center [1027, 299] width 754 height 39
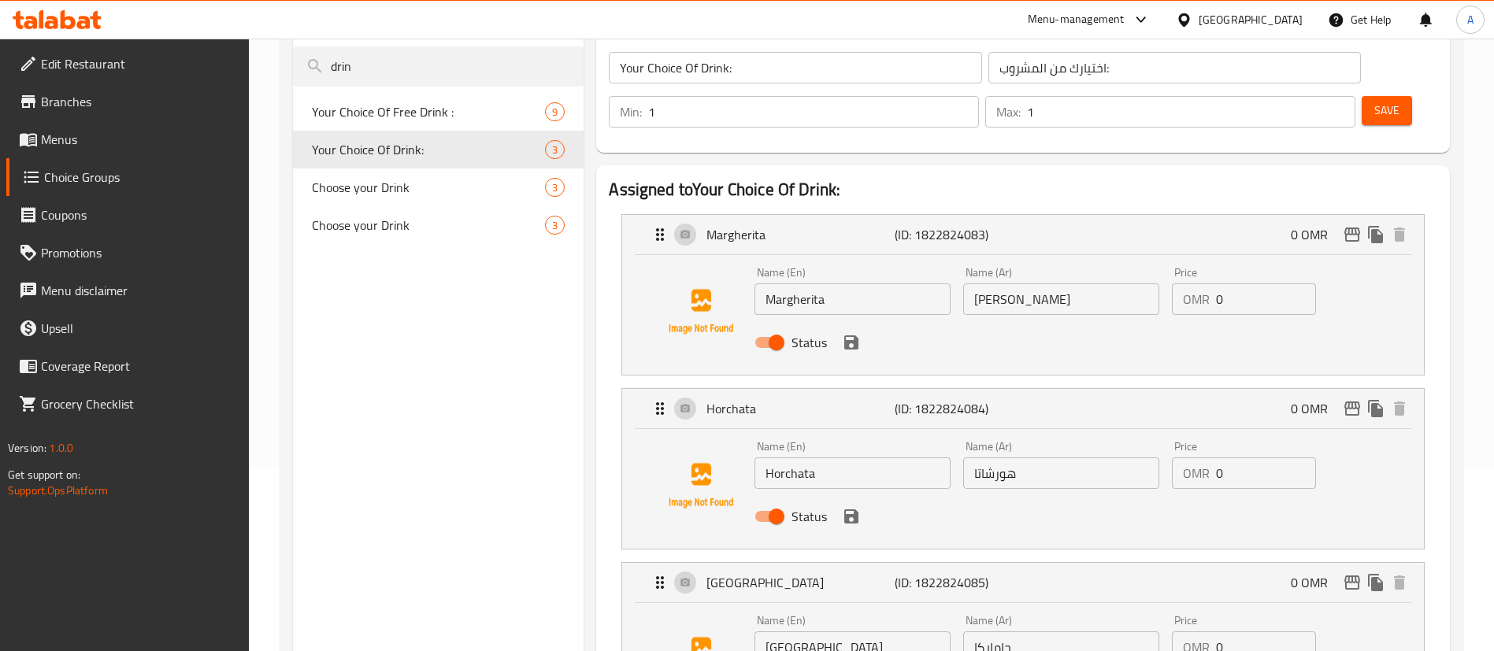
scroll to position [236, 0]
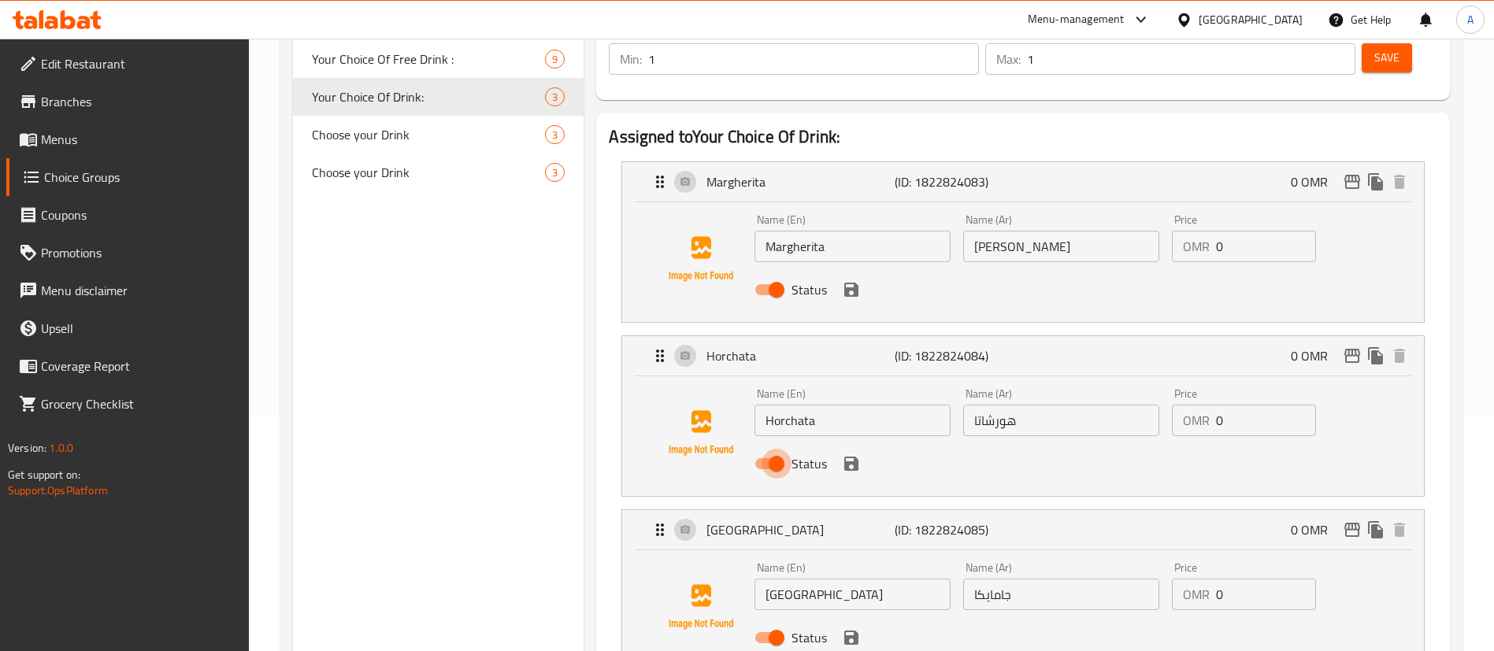
click at [778, 449] on input "Status" at bounding box center [777, 464] width 90 height 30
checkbox input "false"
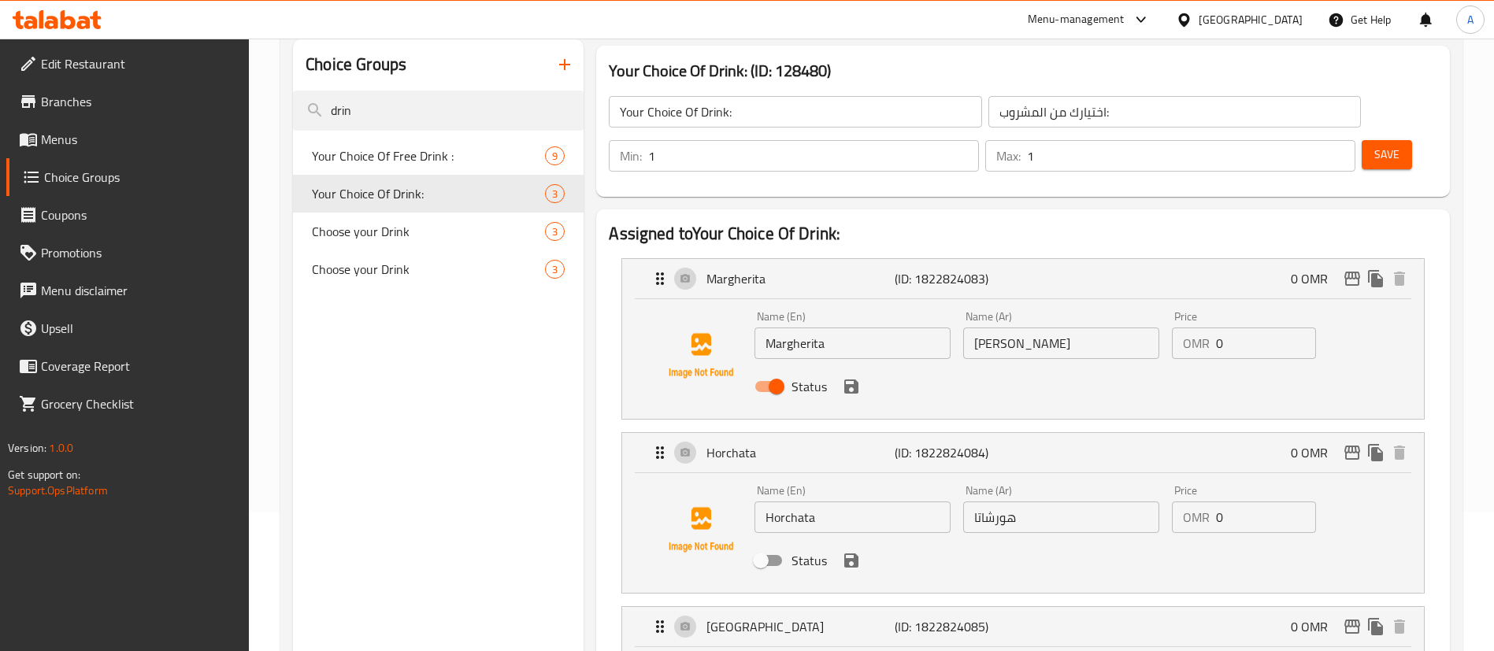
scroll to position [118, 0]
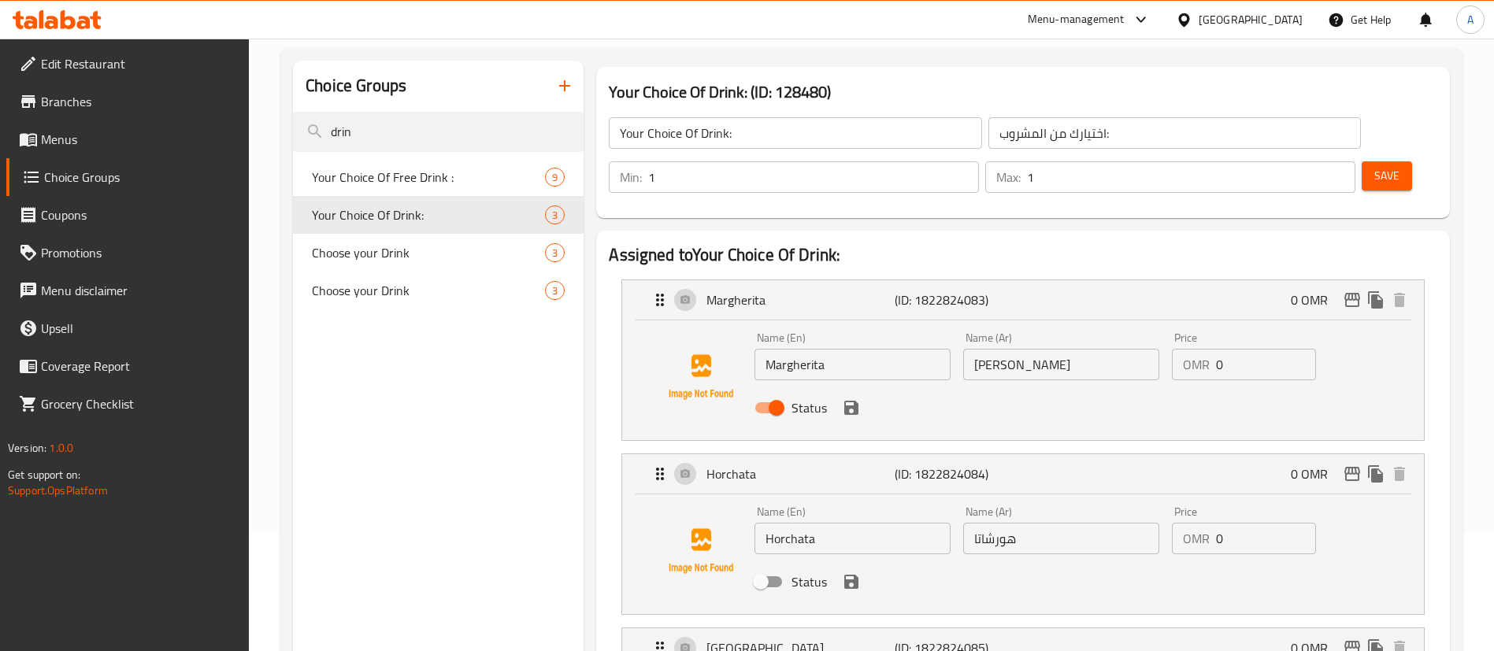
click at [1237, 349] on input "0" at bounding box center [1266, 365] width 100 height 32
paste input "1.365"
click at [1236, 387] on div "Status" at bounding box center [1061, 408] width 626 height 43
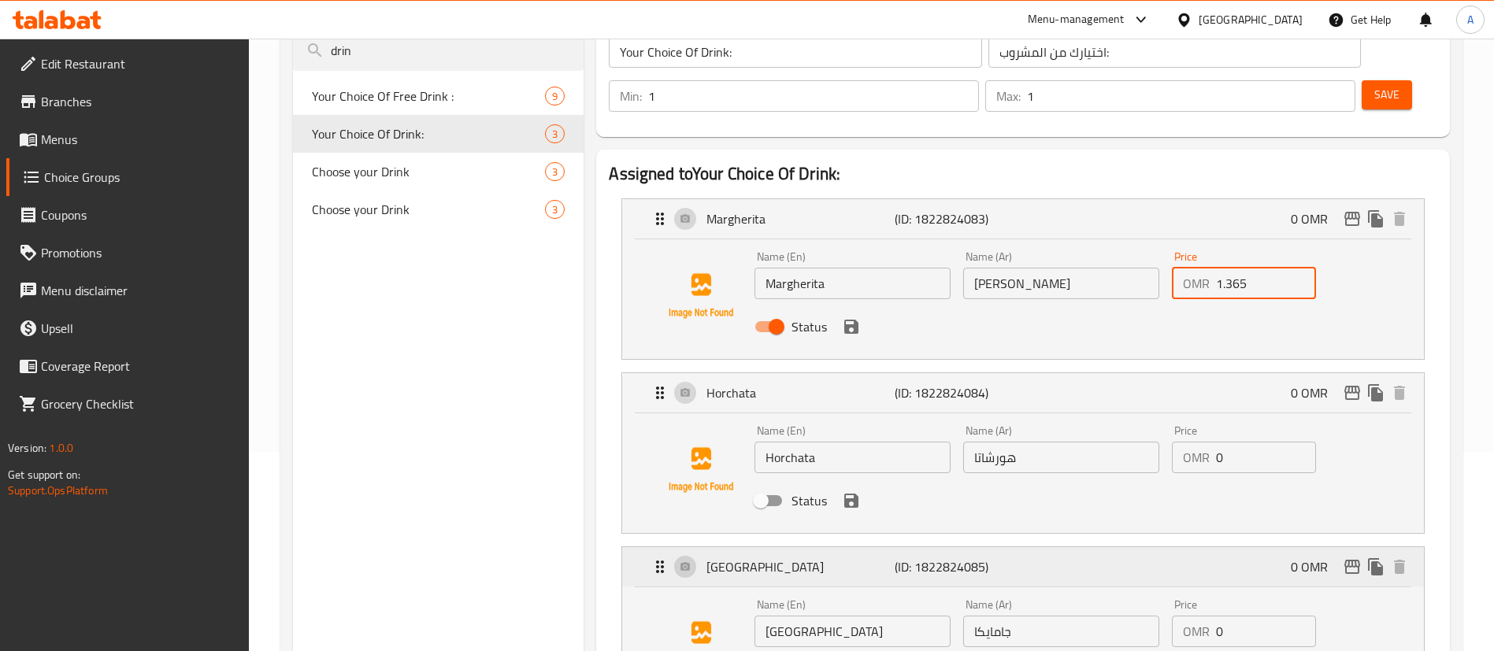
scroll to position [236, 0]
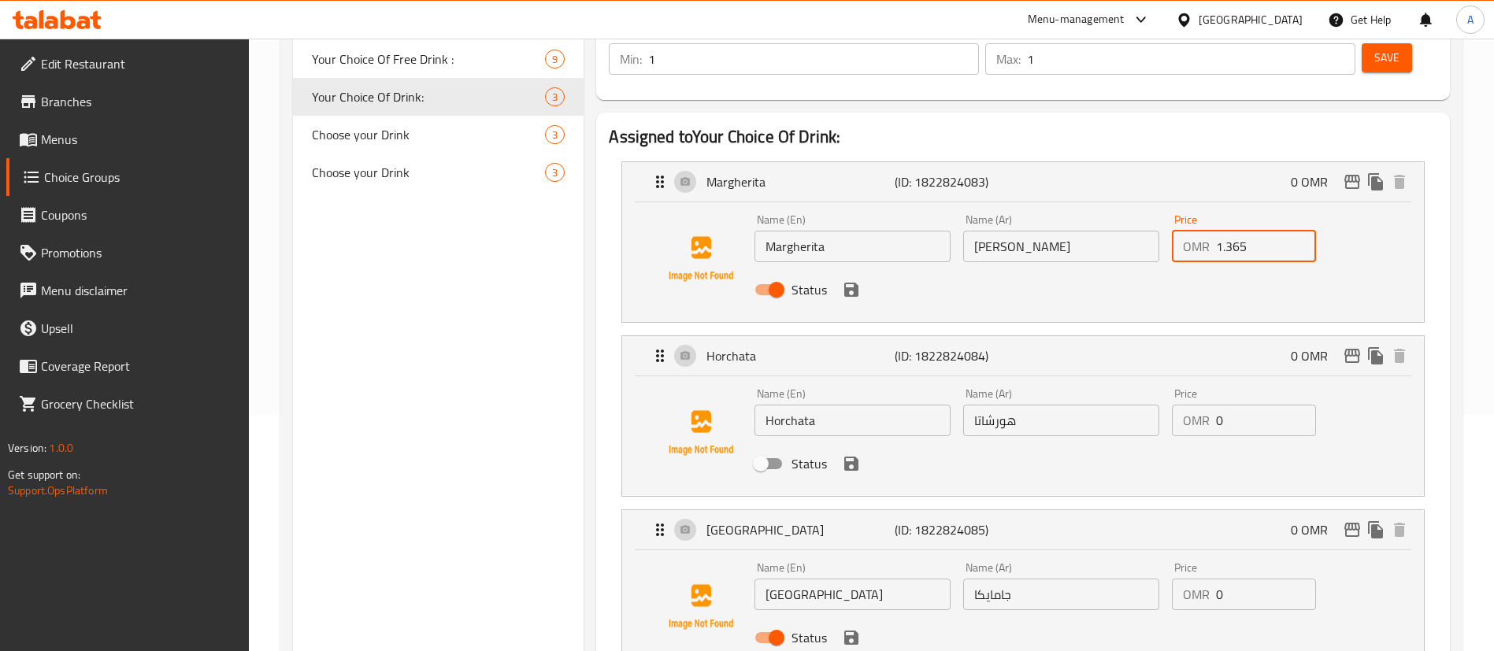
type input "1.365"
click at [1232, 579] on input "0" at bounding box center [1266, 595] width 100 height 32
paste input "1.365"
click at [1296, 443] on div "Status" at bounding box center [1061, 464] width 626 height 43
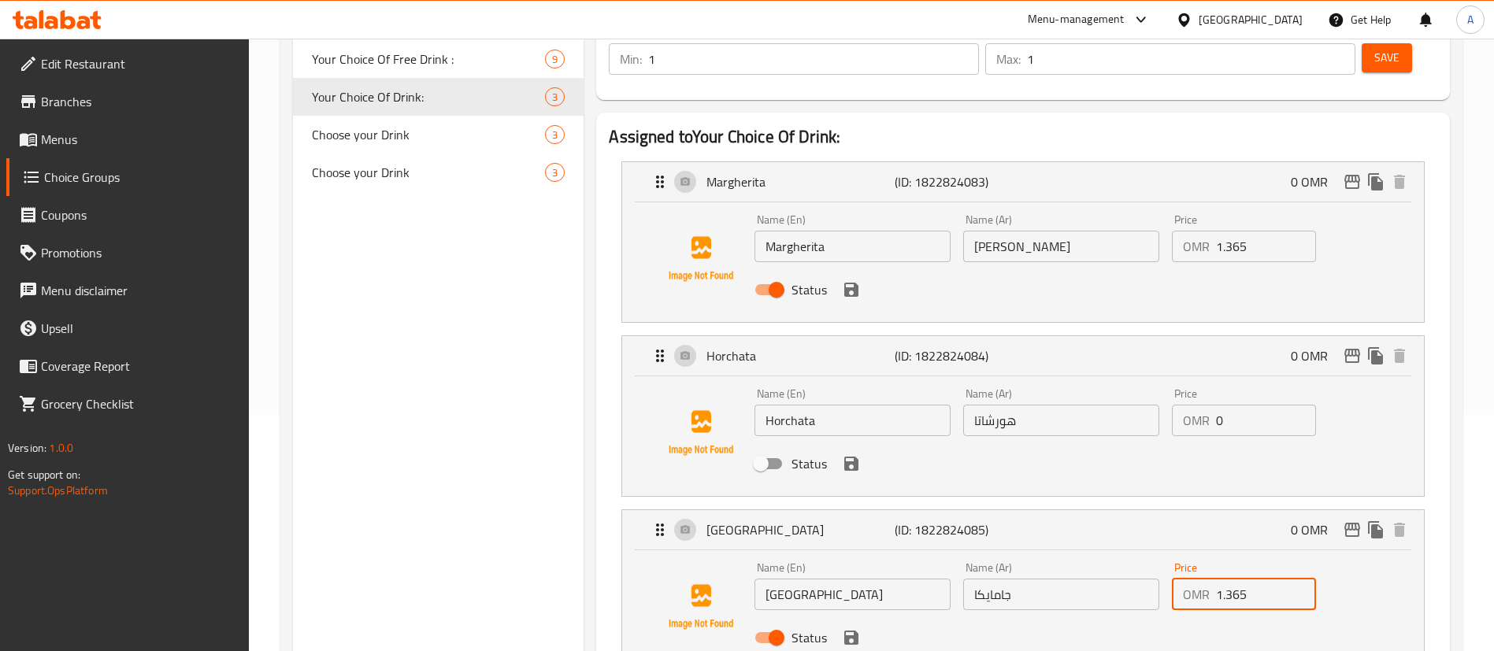
scroll to position [118, 0]
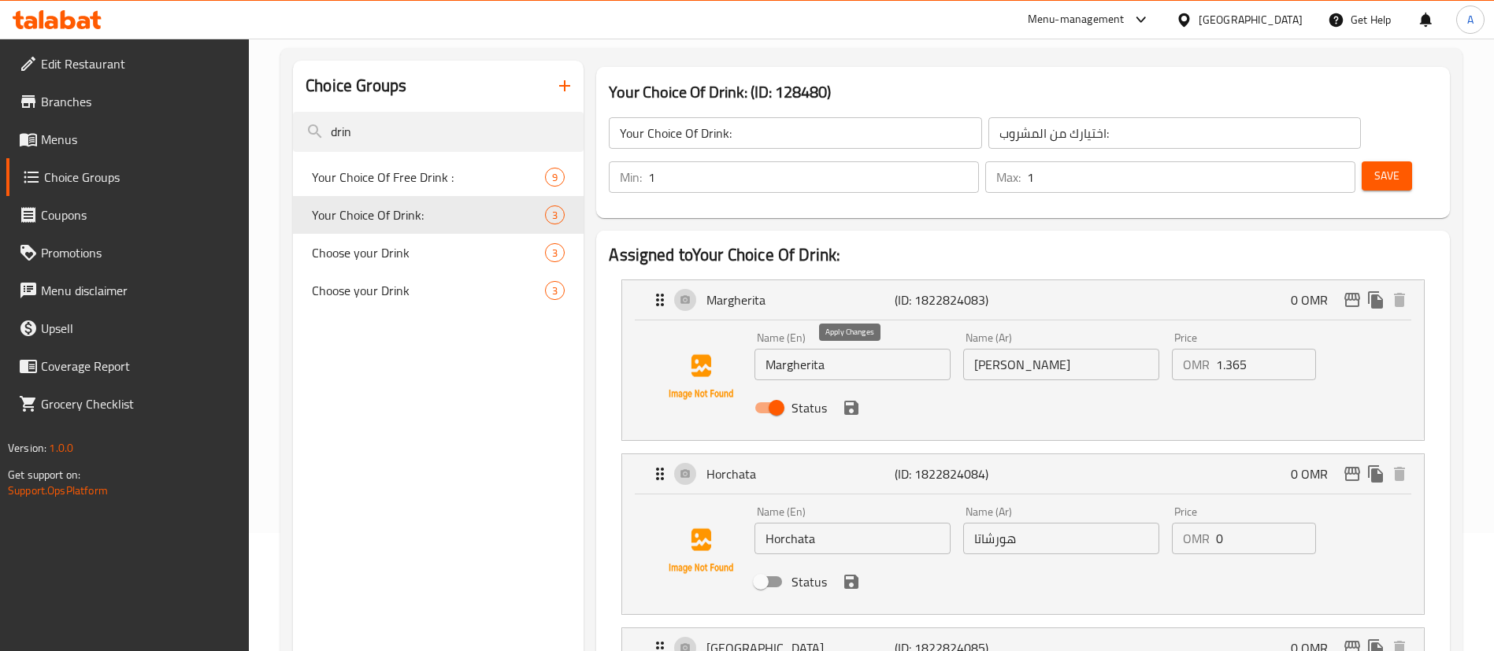
type input "1.365"
click at [861, 396] on button "save" at bounding box center [851, 408] width 24 height 24
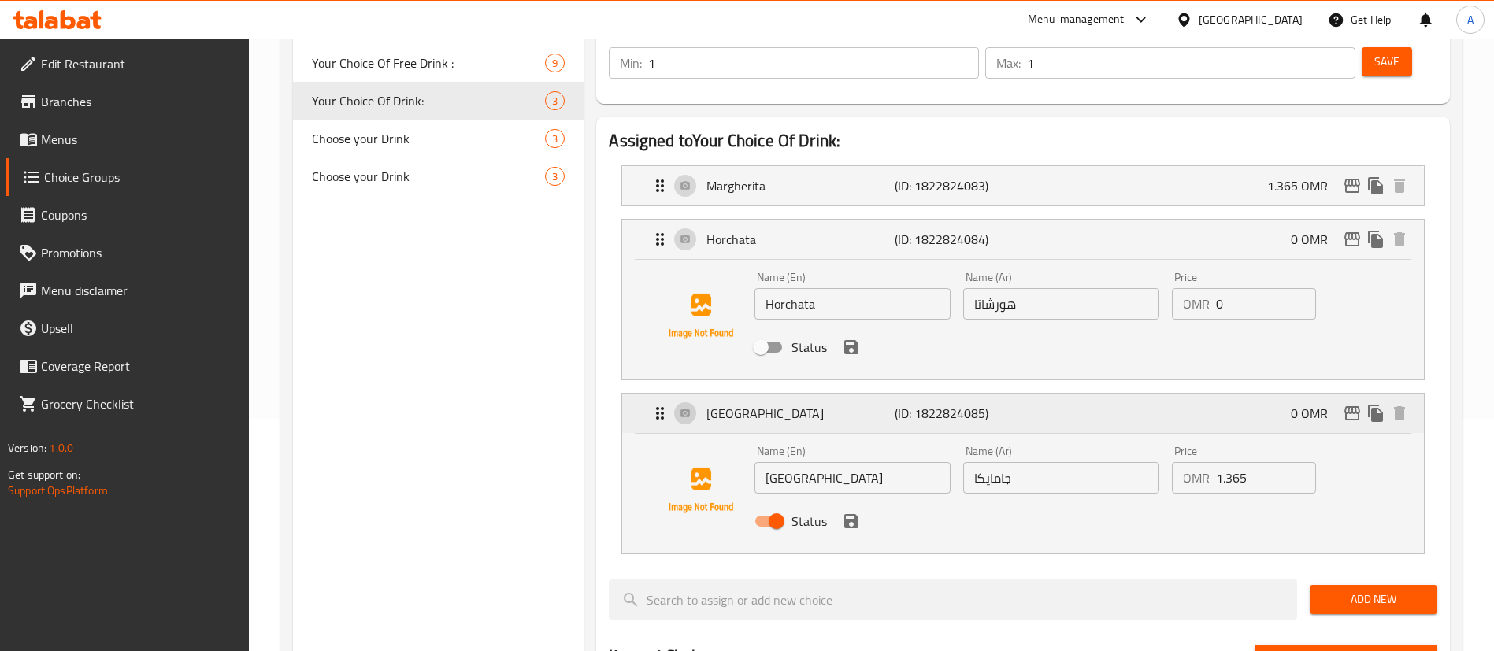
scroll to position [236, 0]
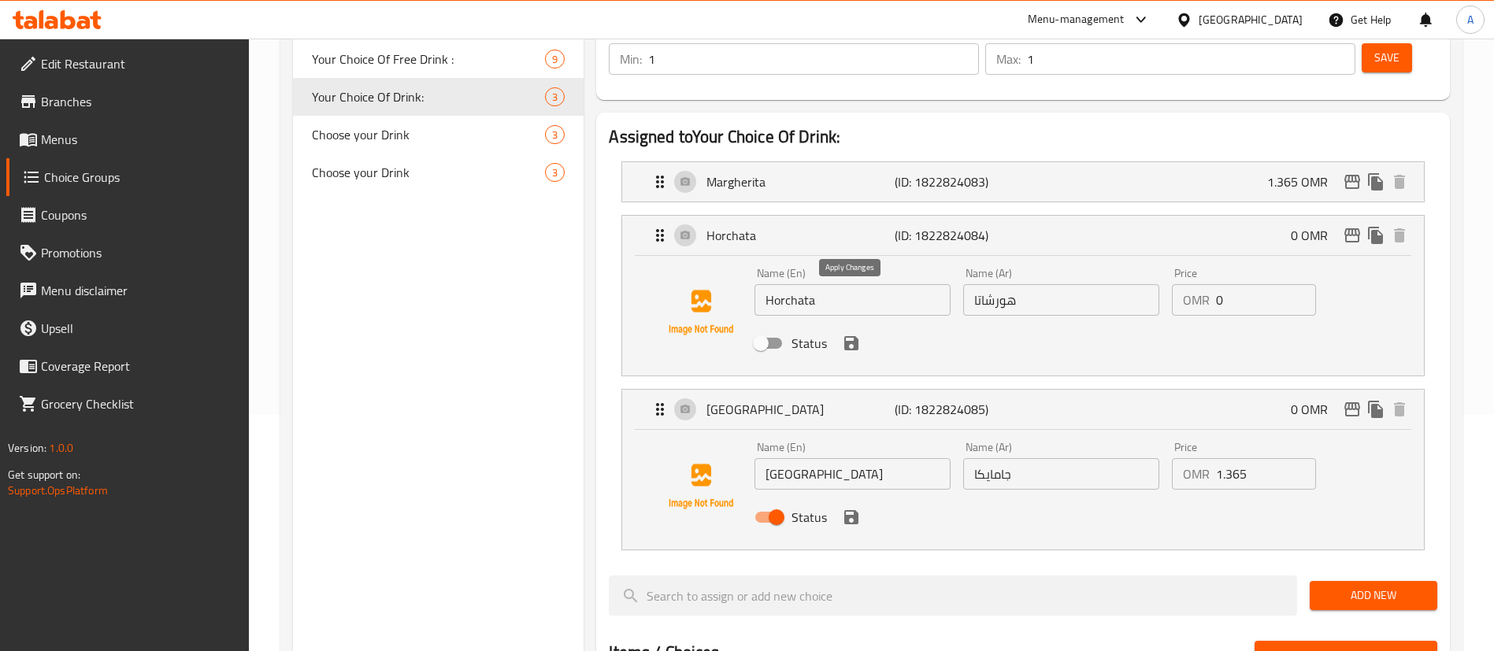
click at [851, 336] on icon "save" at bounding box center [851, 343] width 14 height 14
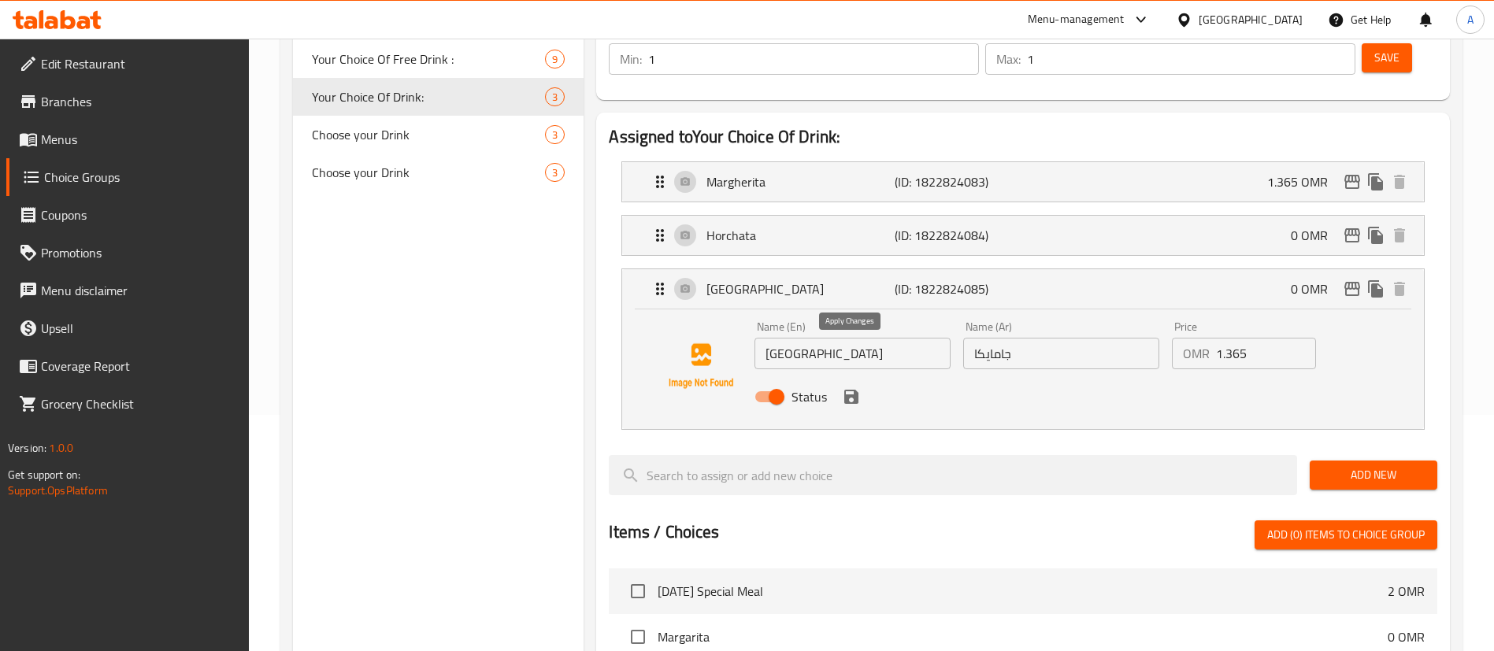
click at [842, 387] on icon "save" at bounding box center [851, 396] width 19 height 19
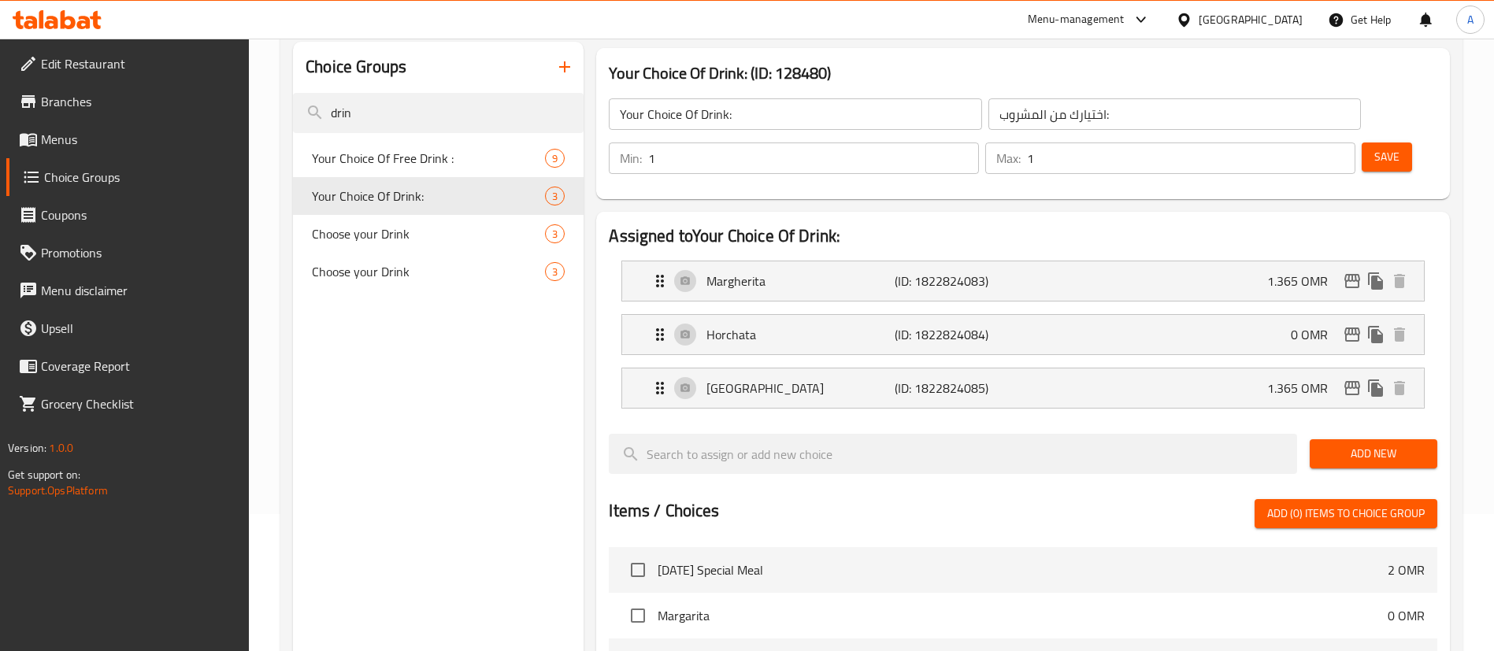
scroll to position [0, 0]
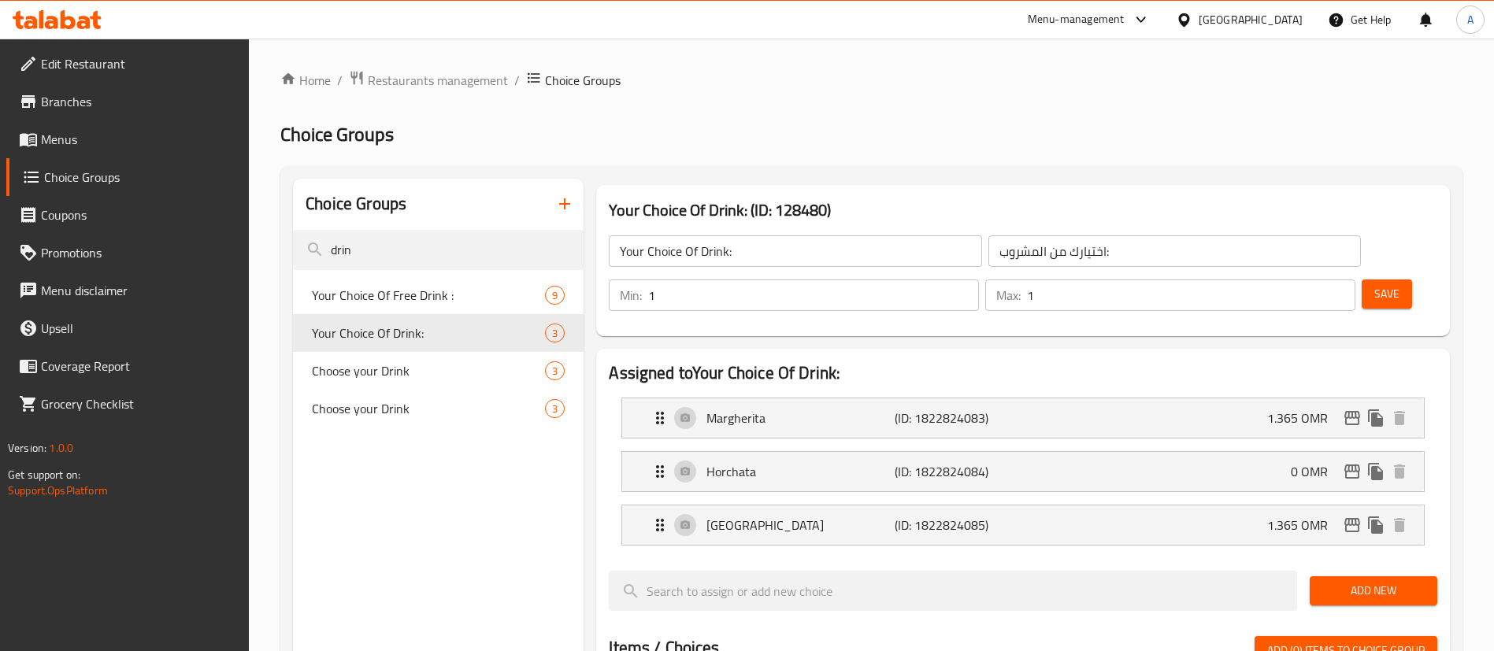
drag, startPoint x: 1358, startPoint y: 241, endPoint x: 1331, endPoint y: 270, distance: 39.6
click at [1374, 284] on span "Save" at bounding box center [1386, 294] width 25 height 20
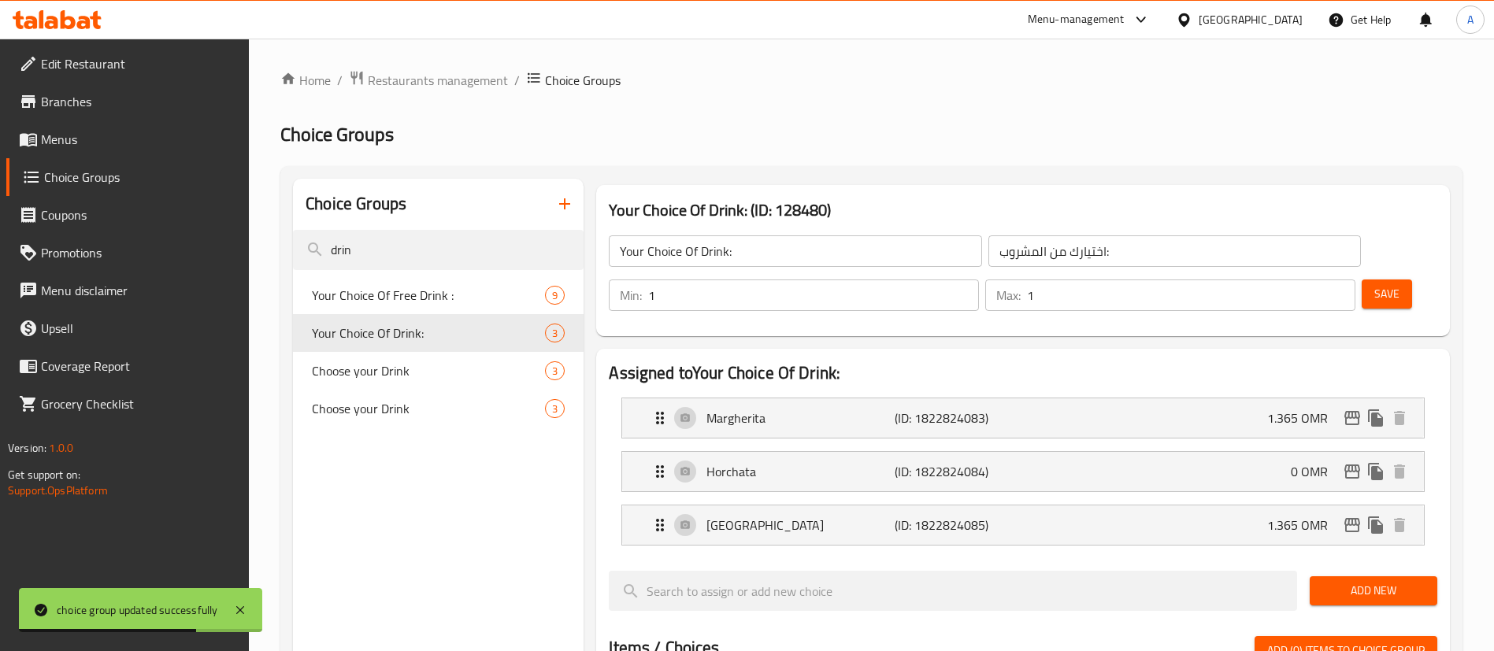
click at [102, 145] on span "Menus" at bounding box center [139, 139] width 196 height 19
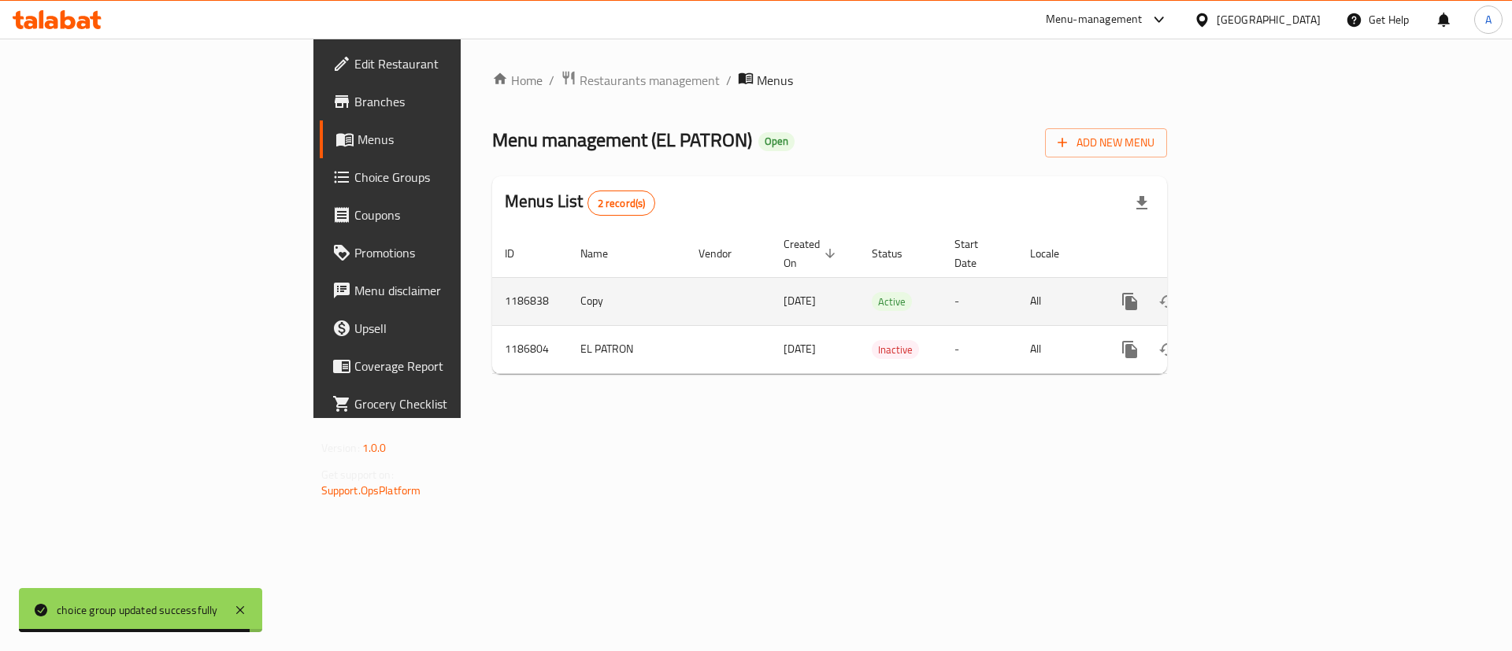
click at [1251, 295] on icon "enhanced table" at bounding box center [1243, 302] width 14 height 14
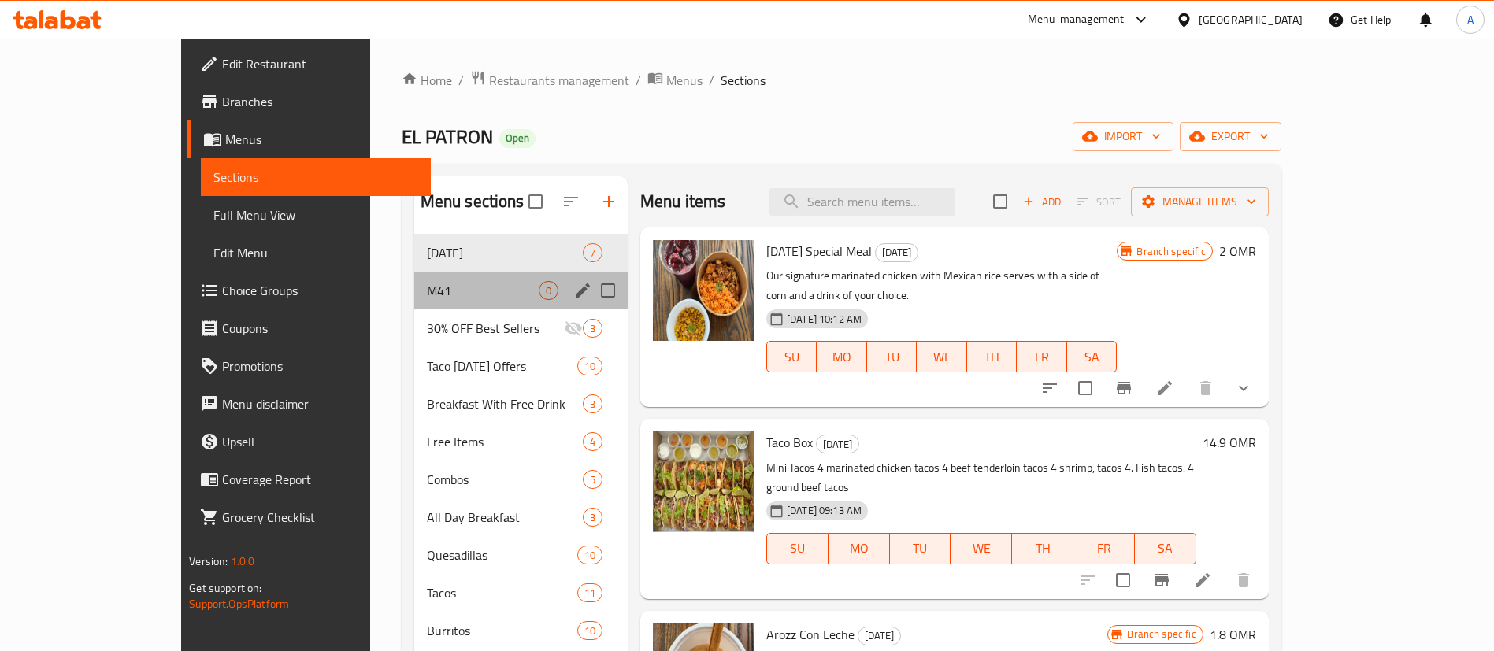
click at [414, 279] on div "M41 0" at bounding box center [520, 291] width 213 height 38
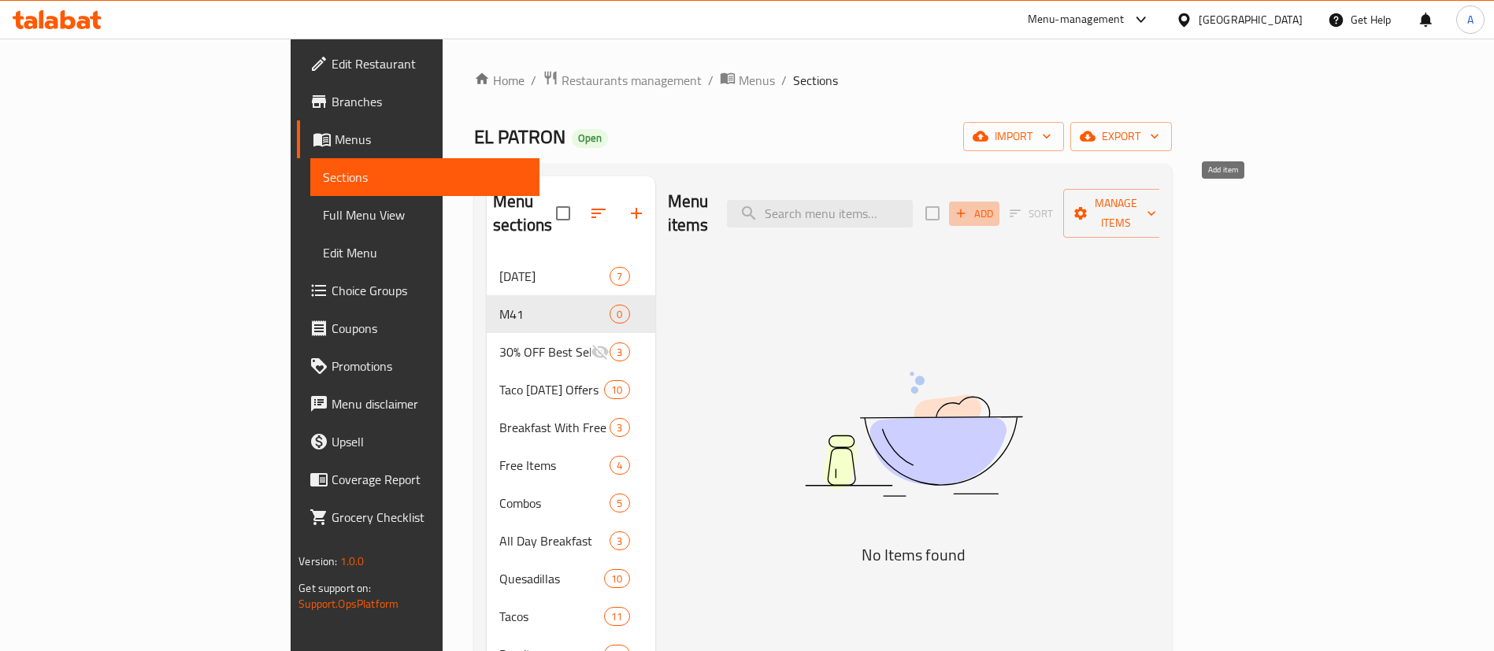
click at [999, 213] on button "Add" at bounding box center [974, 214] width 50 height 24
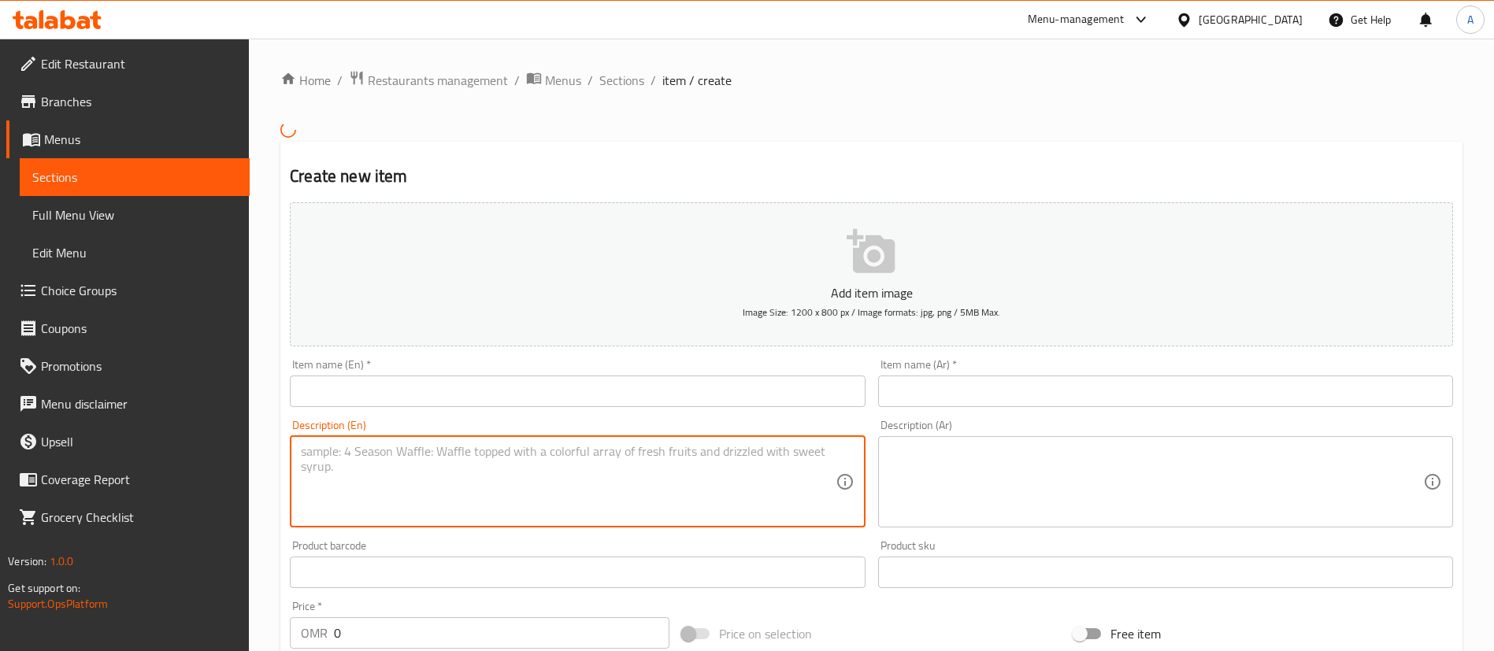
click at [572, 449] on textarea at bounding box center [568, 481] width 534 height 75
paste textarea "Chicken Quesadilla, chip & dip, Mexican corn, and your choice of [PERSON_NAME] …"
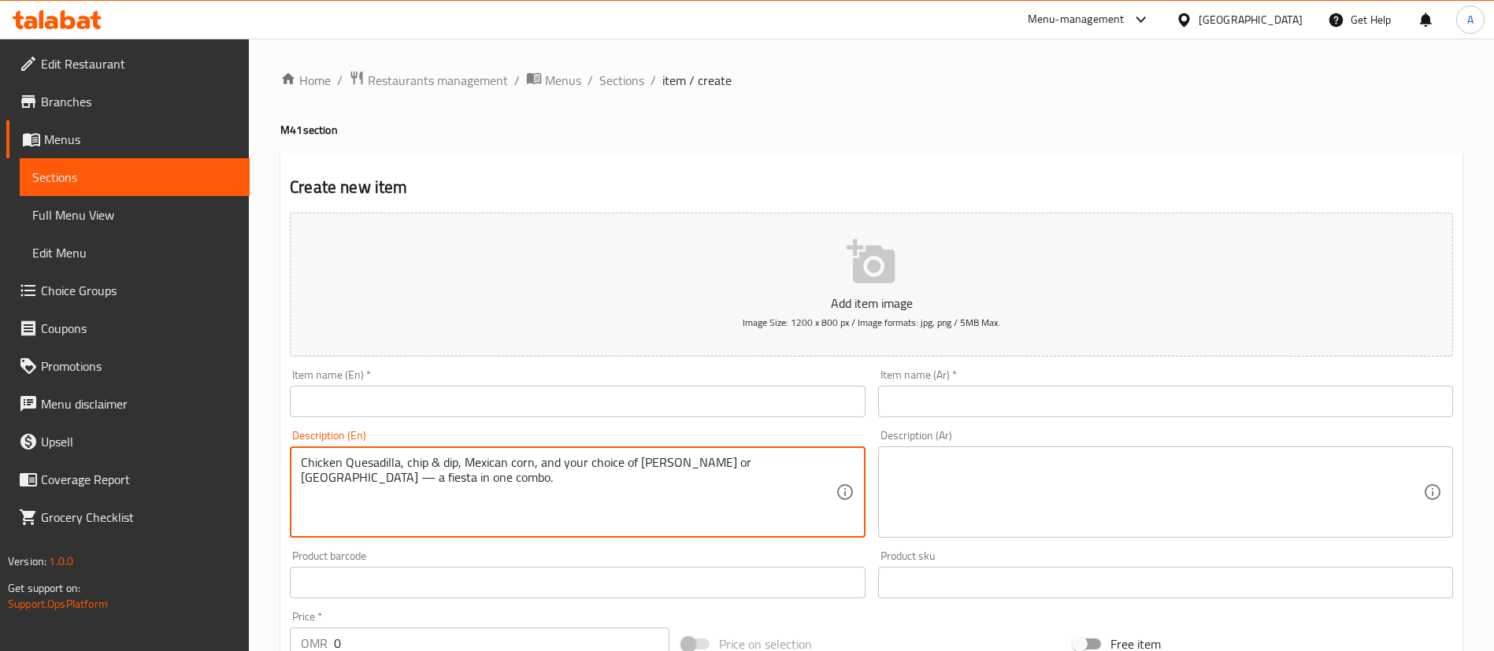
drag, startPoint x: 396, startPoint y: 470, endPoint x: 354, endPoint y: 468, distance: 41.8
click at [354, 468] on textarea "Chicken Quesadilla, chip & dip, Mexican corn, and your choice of [PERSON_NAME] …" at bounding box center [568, 492] width 534 height 75
click at [391, 463] on textarea "Chicken Quesadilla, chip & dip, Mexican corn, and your choice of [PERSON_NAME] …" at bounding box center [568, 492] width 534 height 75
drag, startPoint x: 397, startPoint y: 463, endPoint x: 298, endPoint y: 464, distance: 99.2
click at [298, 464] on div "Chicken Quesadilla, chip & dip, Mexican corn, and your choice of [PERSON_NAME] …" at bounding box center [577, 492] width 575 height 91
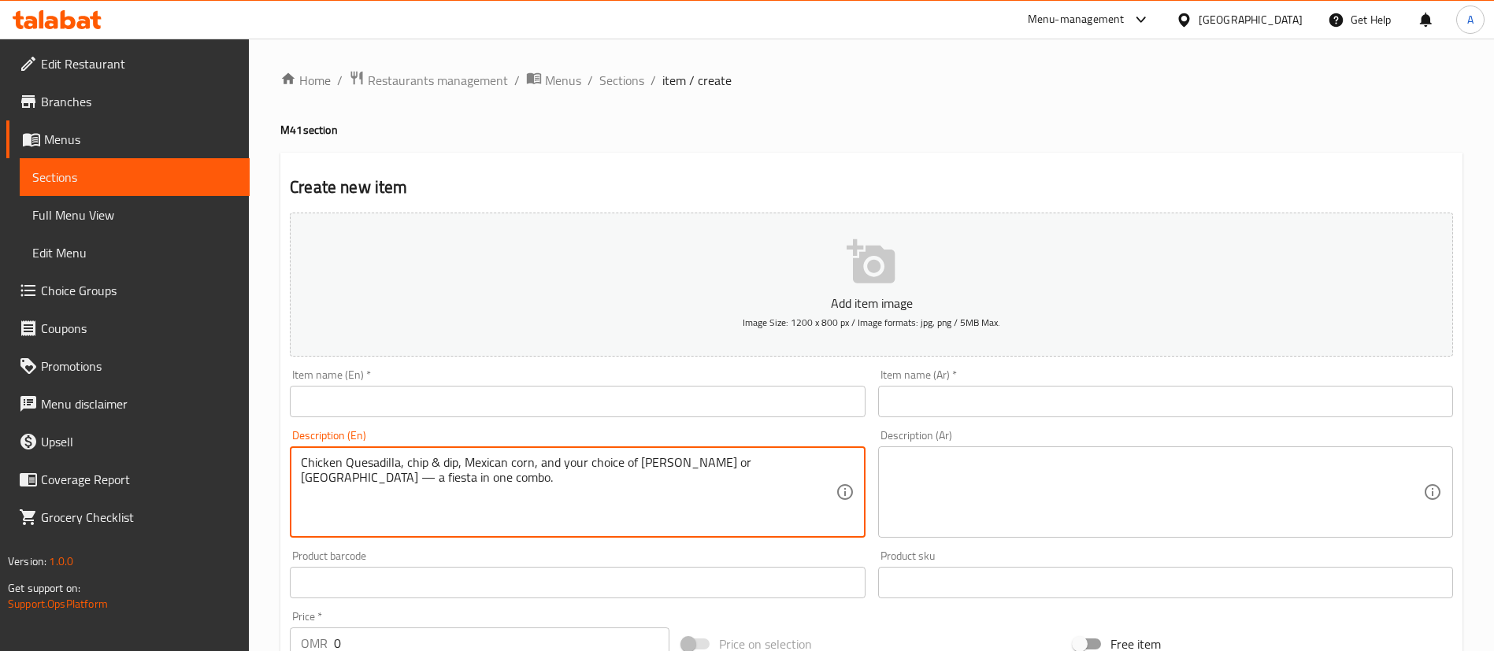
type textarea "Chicken Quesadilla, chip & dip, Mexican corn, and your choice of [PERSON_NAME] …"
click at [377, 401] on input "text" at bounding box center [577, 402] width 575 height 32
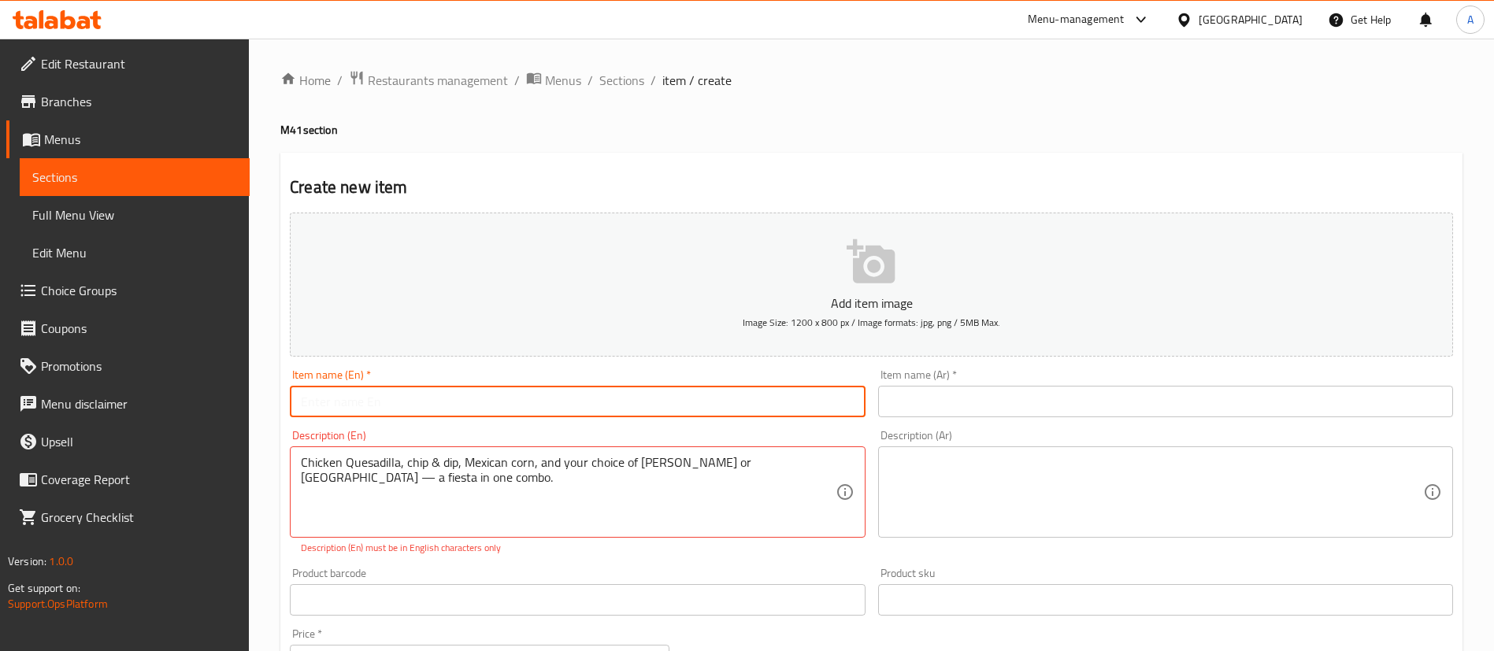
paste input "Chicken Quesadilla"
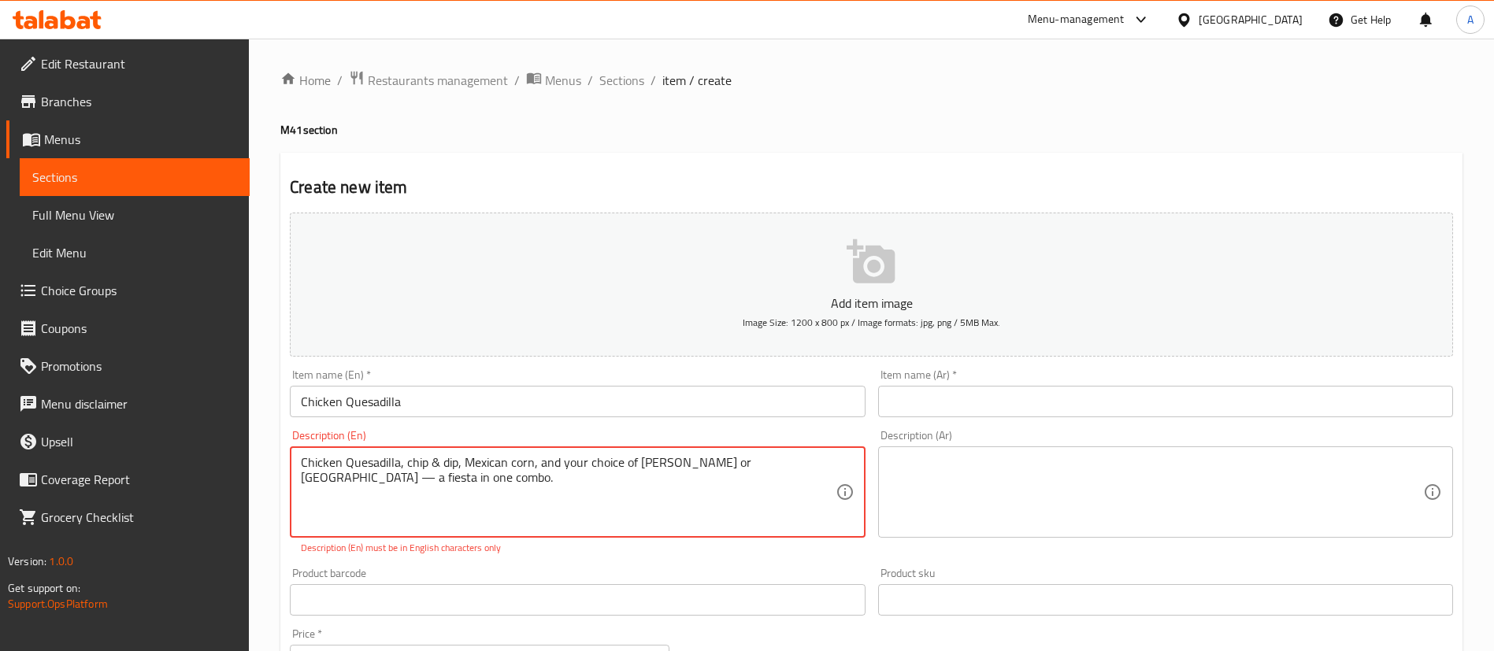
click at [796, 462] on textarea "Chicken Quesadilla, chip & dip, Mexican corn, and your choice of [PERSON_NAME] …" at bounding box center [568, 492] width 534 height 75
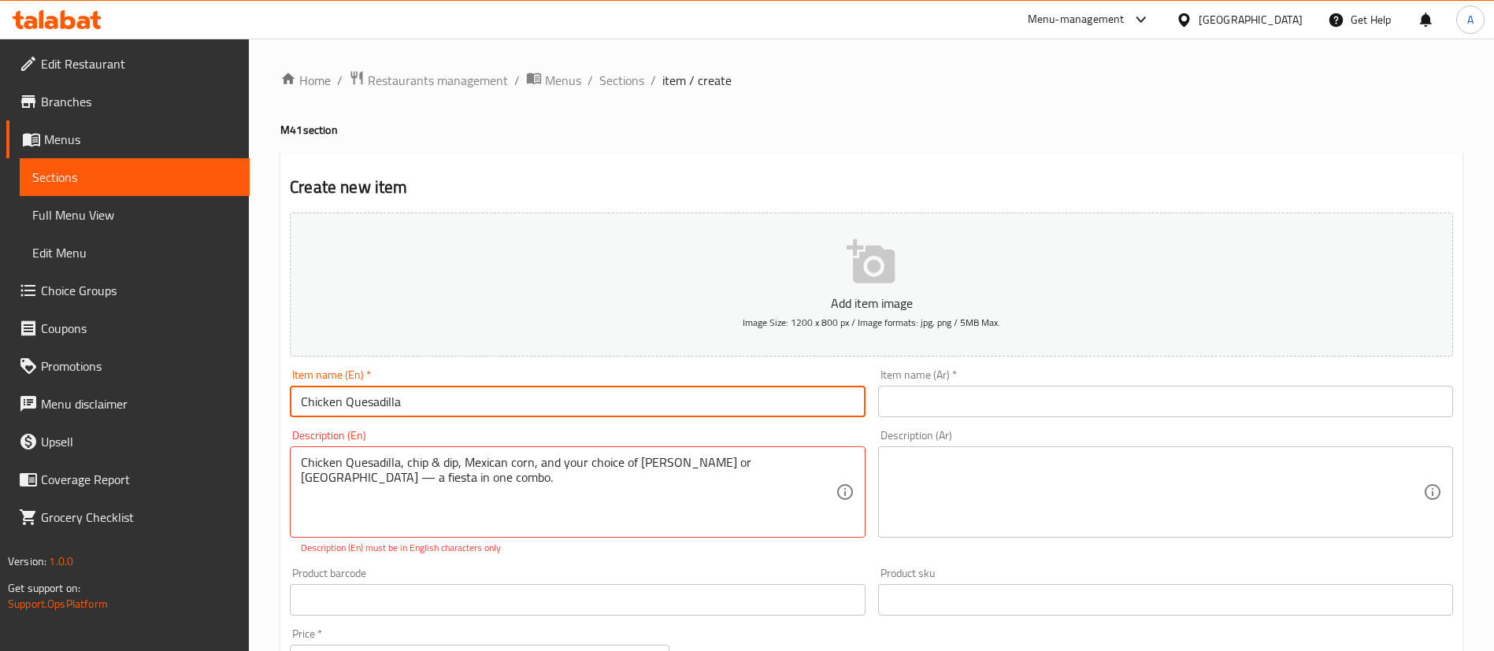
click at [410, 398] on input "Chicken Quesadilla" at bounding box center [577, 402] width 575 height 32
paste input "fiesta"
click at [415, 412] on input "Chicken Quesadilla fiesta" at bounding box center [577, 402] width 575 height 32
type input "Chicken Quesadilla Combo"
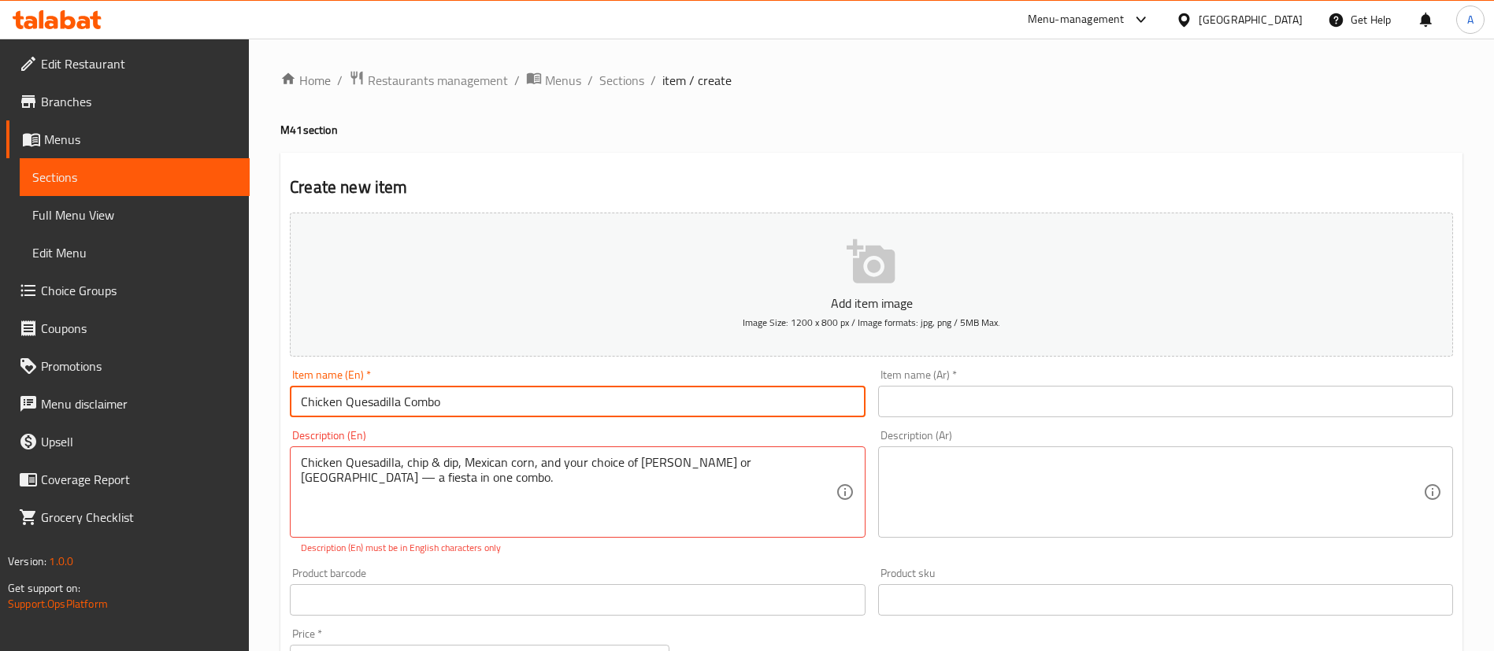
click at [899, 167] on div "Create new item Add item image Image Size: 1200 x 800 px / Image formats: jpg, …" at bounding box center [871, 620] width 1182 height 934
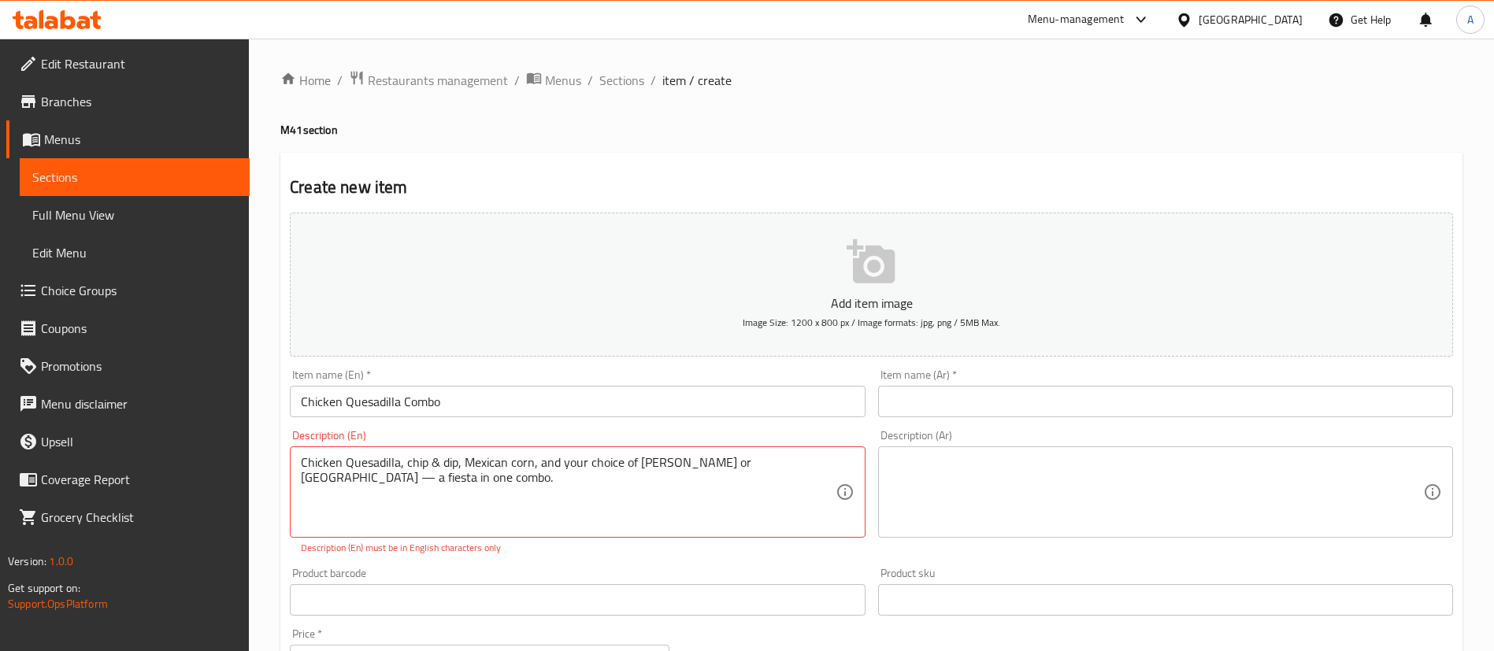
click at [421, 394] on input "Chicken Quesadilla Combo" at bounding box center [577, 402] width 575 height 32
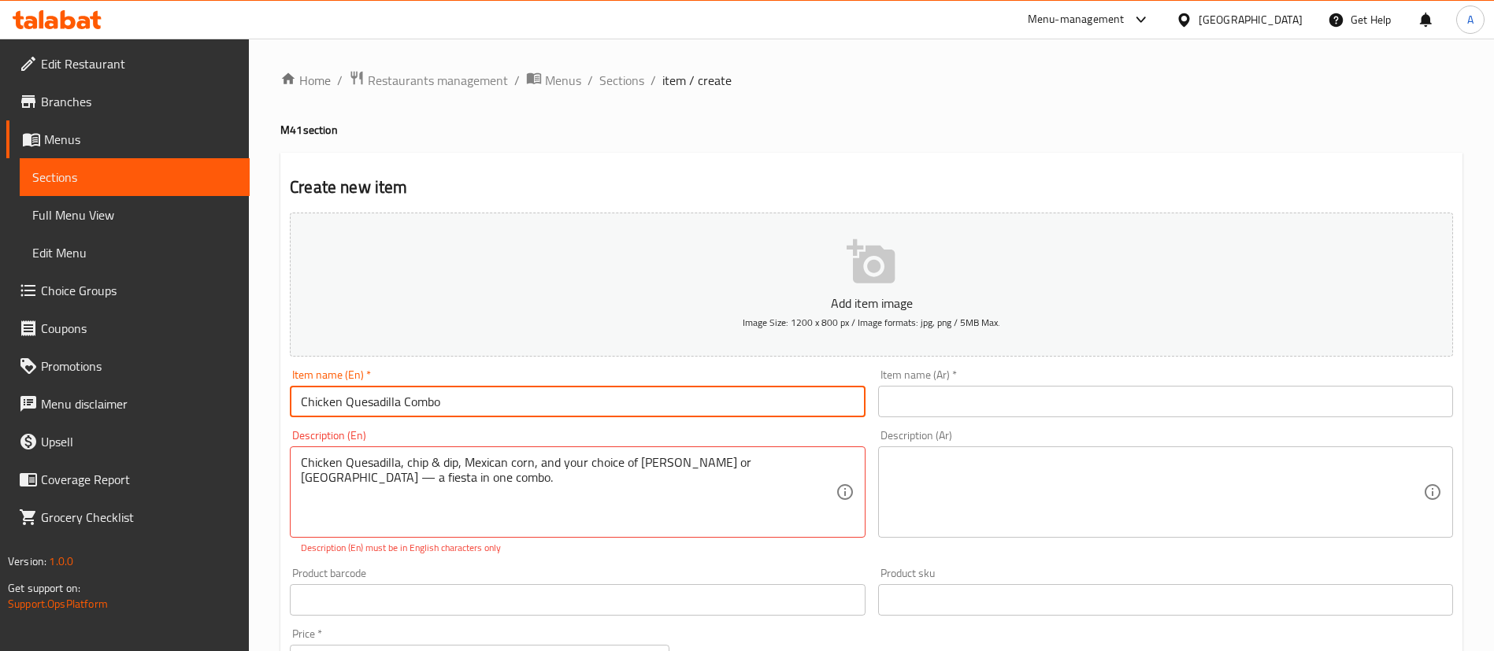
click at [421, 394] on input "Chicken Quesadilla Combo" at bounding box center [577, 402] width 575 height 32
click at [993, 406] on input "text" at bounding box center [1165, 402] width 575 height 32
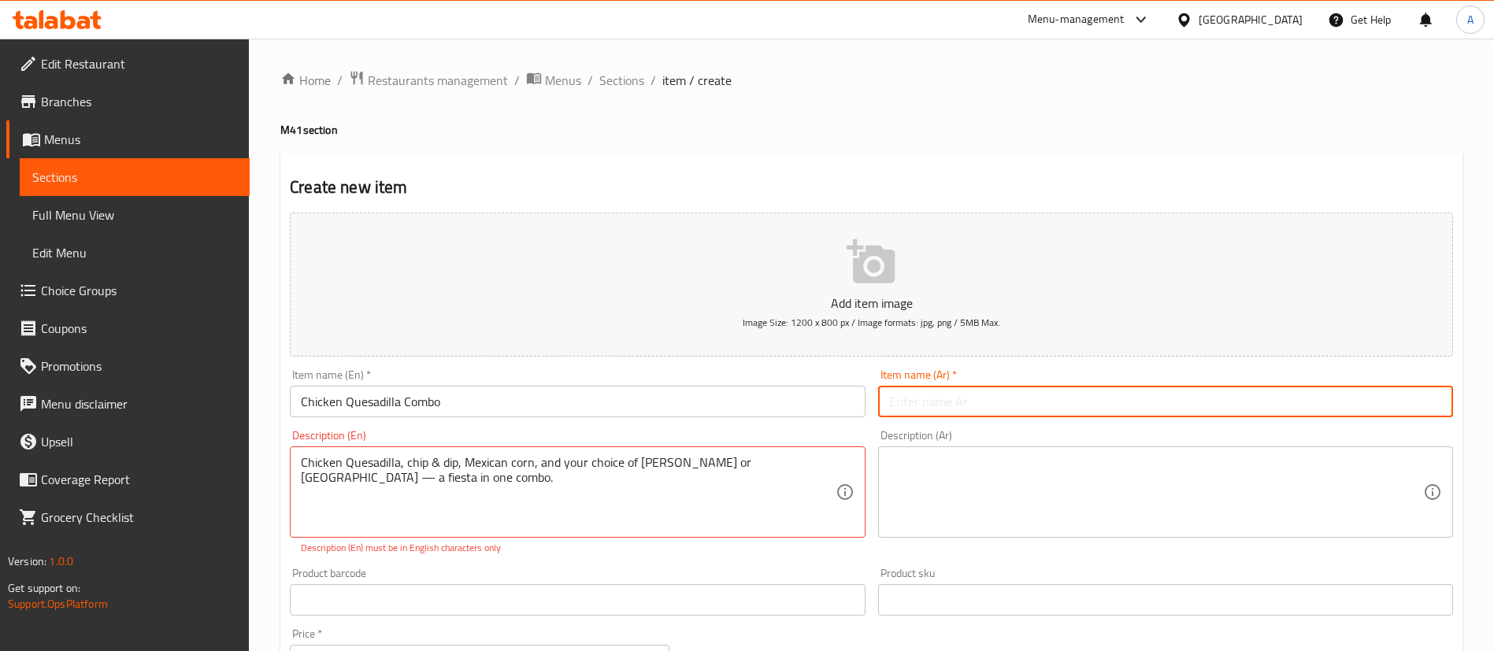
paste input "كومبو كاساديا الدجاج"
type input "كومبو كاساديا الدجاج"
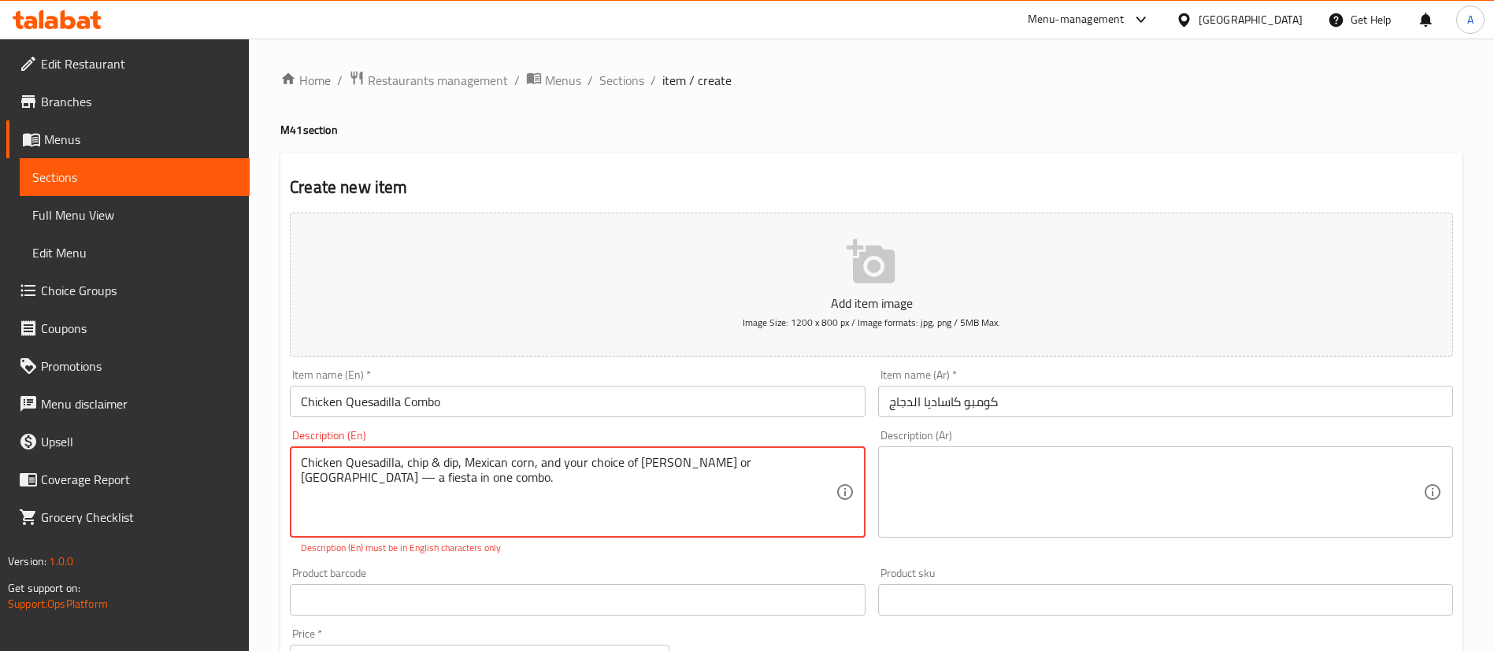
click at [541, 461] on textarea "Chicken Quesadilla, chip & dip, Mexican corn, and your choice of [PERSON_NAME] …" at bounding box center [568, 492] width 534 height 75
click at [967, 112] on div "Home / Restaurants management / Menus / Sections / item / create M41 section Cr…" at bounding box center [871, 584] width 1182 height 1028
click at [602, 455] on textarea "Chicken Quesadilla, chip & dip, Mexican corn, and your choice of [PERSON_NAME] …" at bounding box center [568, 492] width 534 height 75
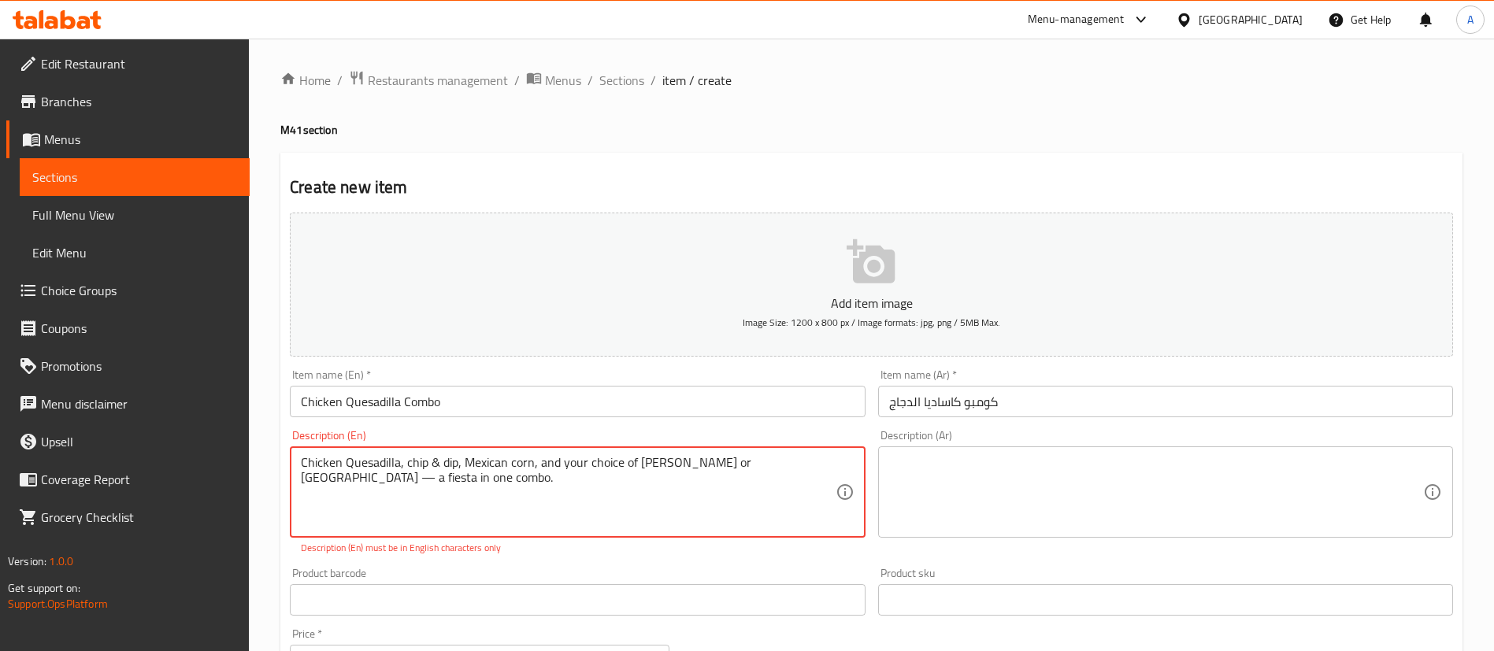
click at [758, 458] on textarea "Chicken Quesadilla, chip & dip, Mexican corn, and your choice of [PERSON_NAME] …" at bounding box center [568, 492] width 534 height 75
click at [779, 466] on textarea "Chicken Quesadilla, chip & dip, Mexican corn, and your choice of [PERSON_NAME] …" at bounding box center [568, 492] width 534 height 75
type textarea "Chicken Quesadilla, chip & dip, Mexican corn, and your choice of [PERSON_NAME] …"
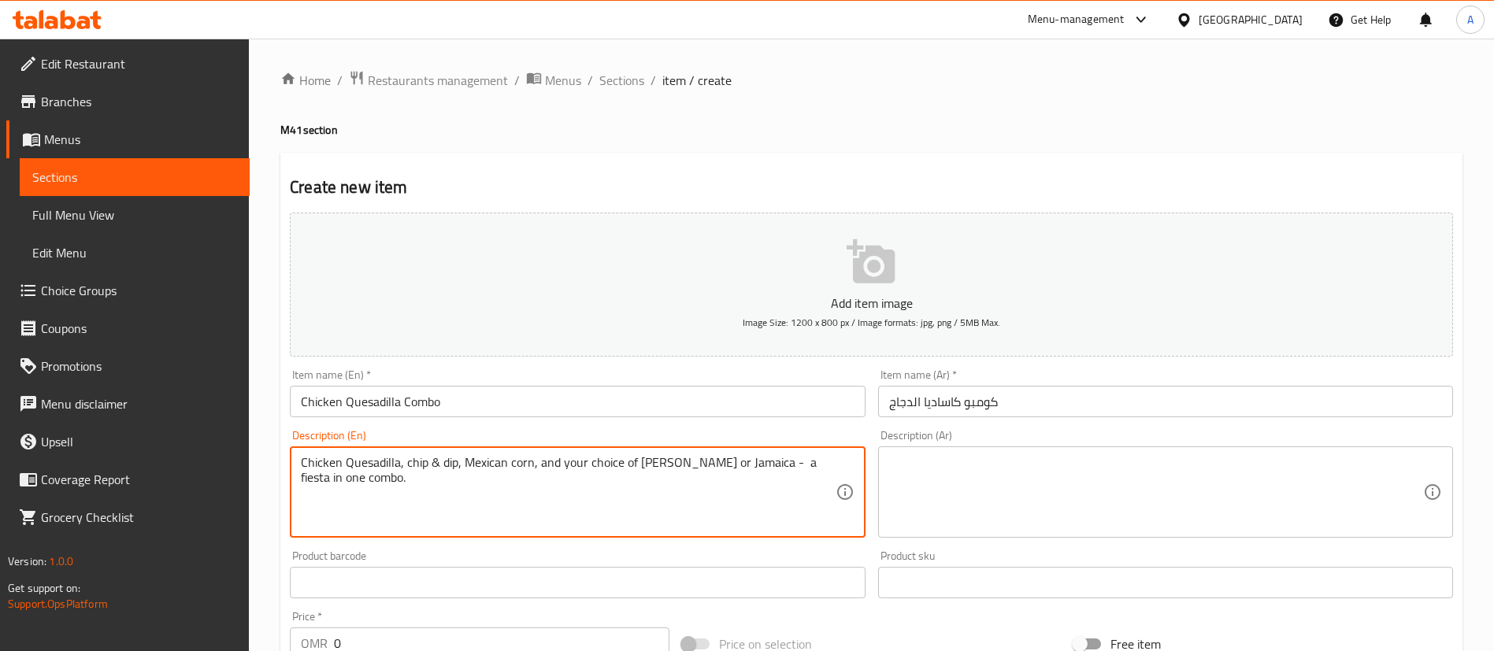
click at [1020, 482] on textarea at bounding box center [1156, 492] width 534 height 75
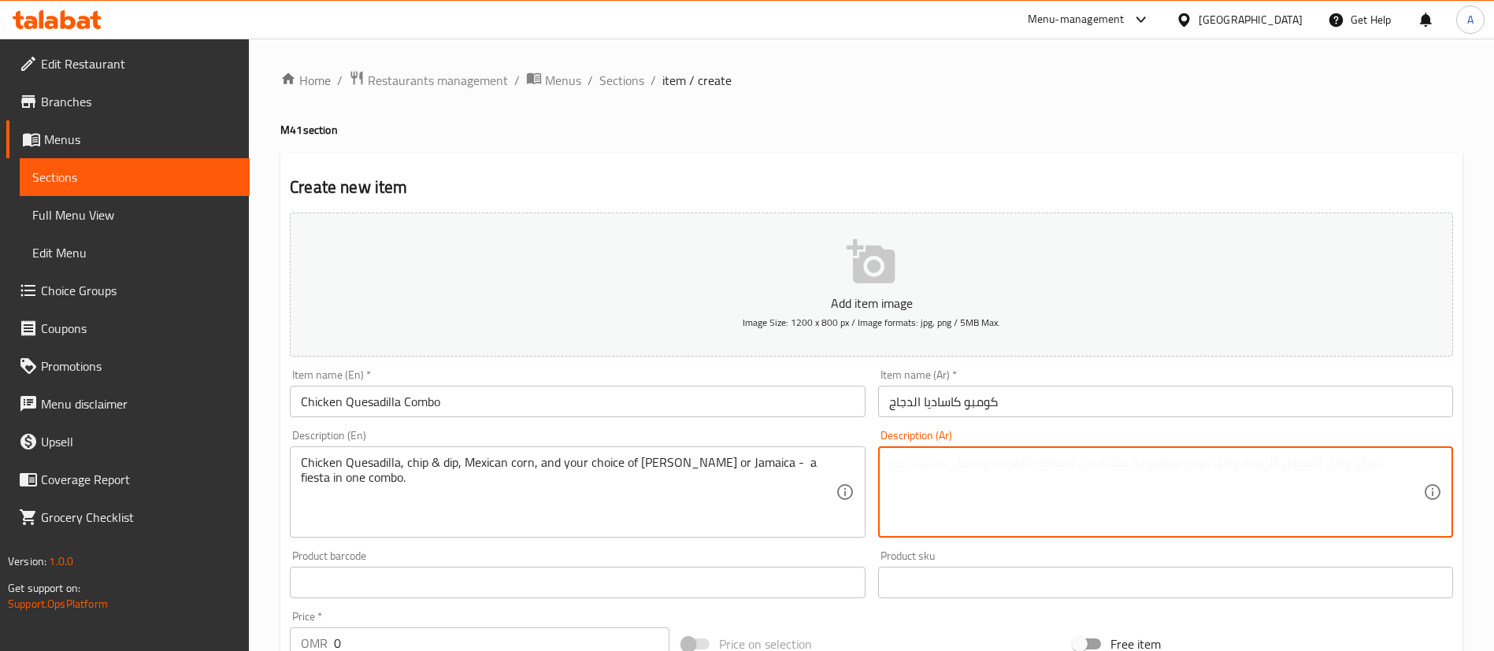
paste textarea "كاساديا الدجاج، رقائق البطاطس، الذرة المكسيكية واختيارك من المارجريتا أو جامايك…"
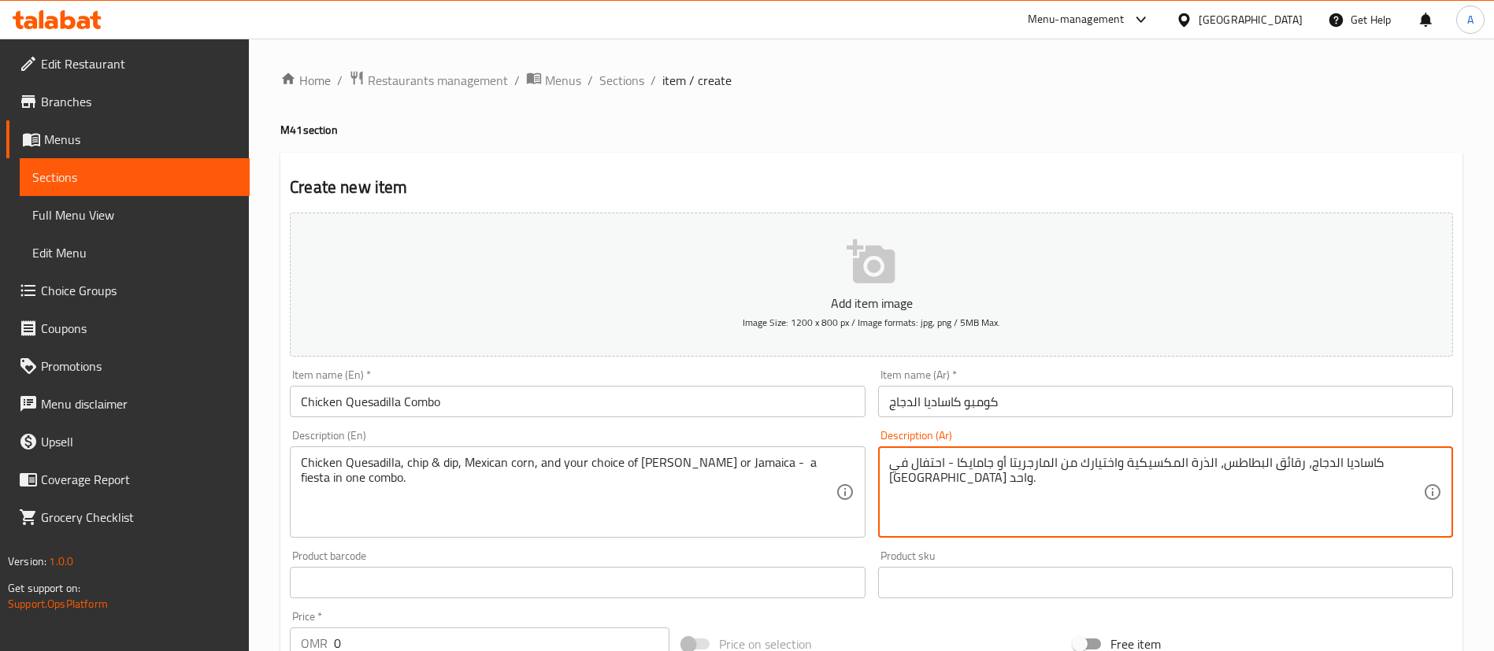
type textarea "كاساديا الدجاج، رقائق البطاطس، الذرة المكسيكية واختيارك من المارجريتا أو جامايك…"
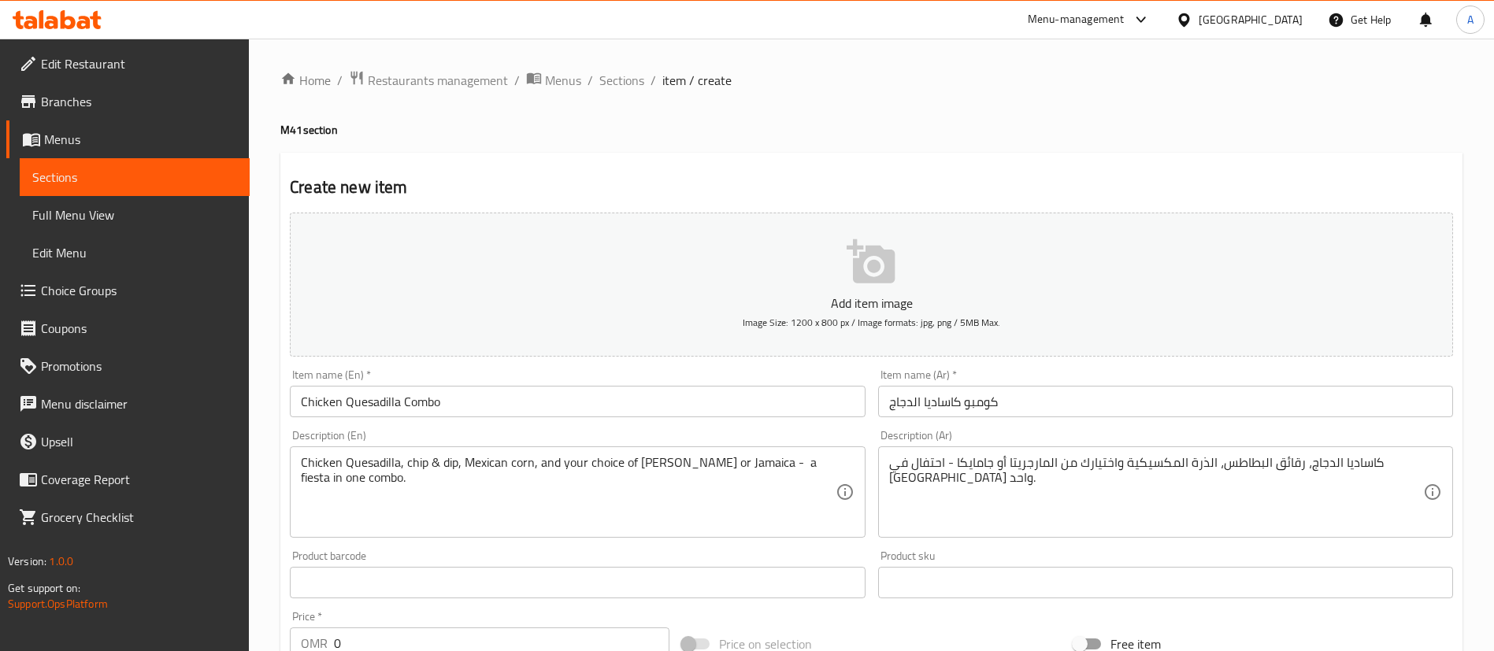
click at [881, 58] on div "Home / Restaurants management / Menus / Sections / item / create M41 section Cr…" at bounding box center [871, 576] width 1245 height 1074
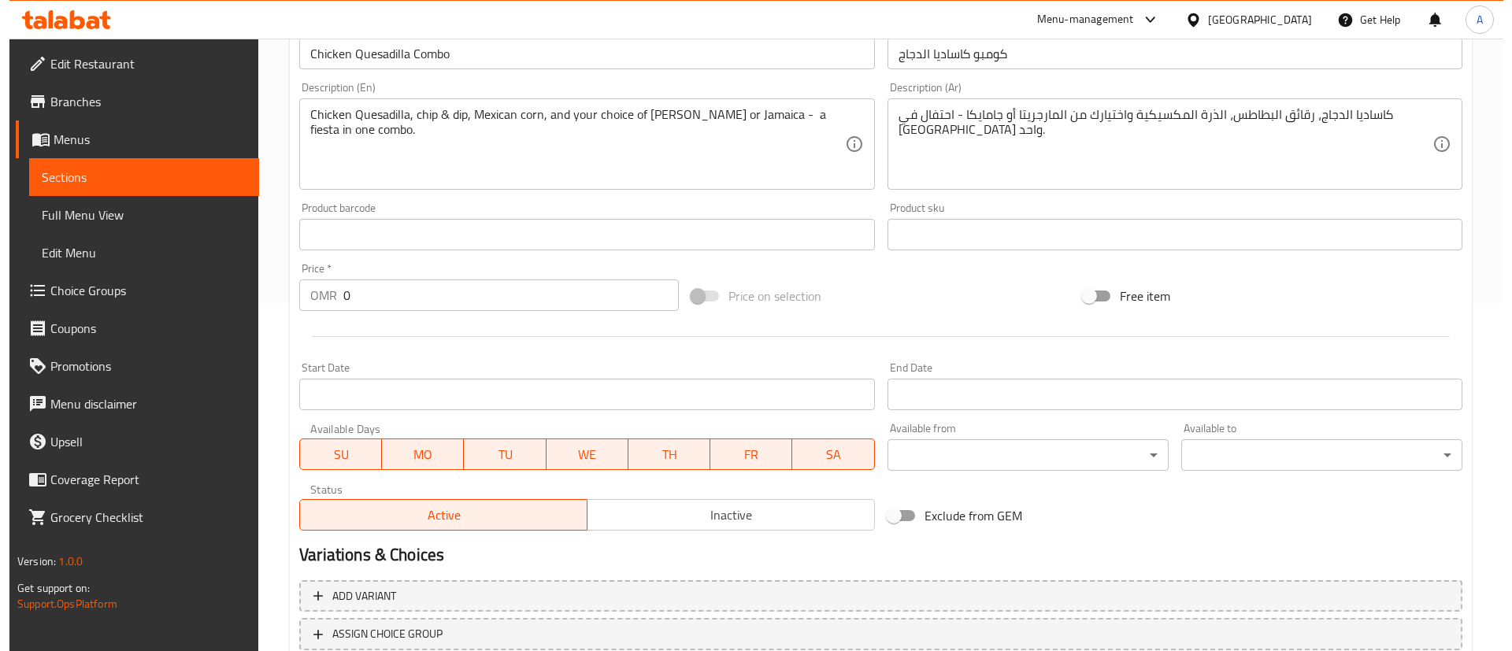
scroll to position [461, 0]
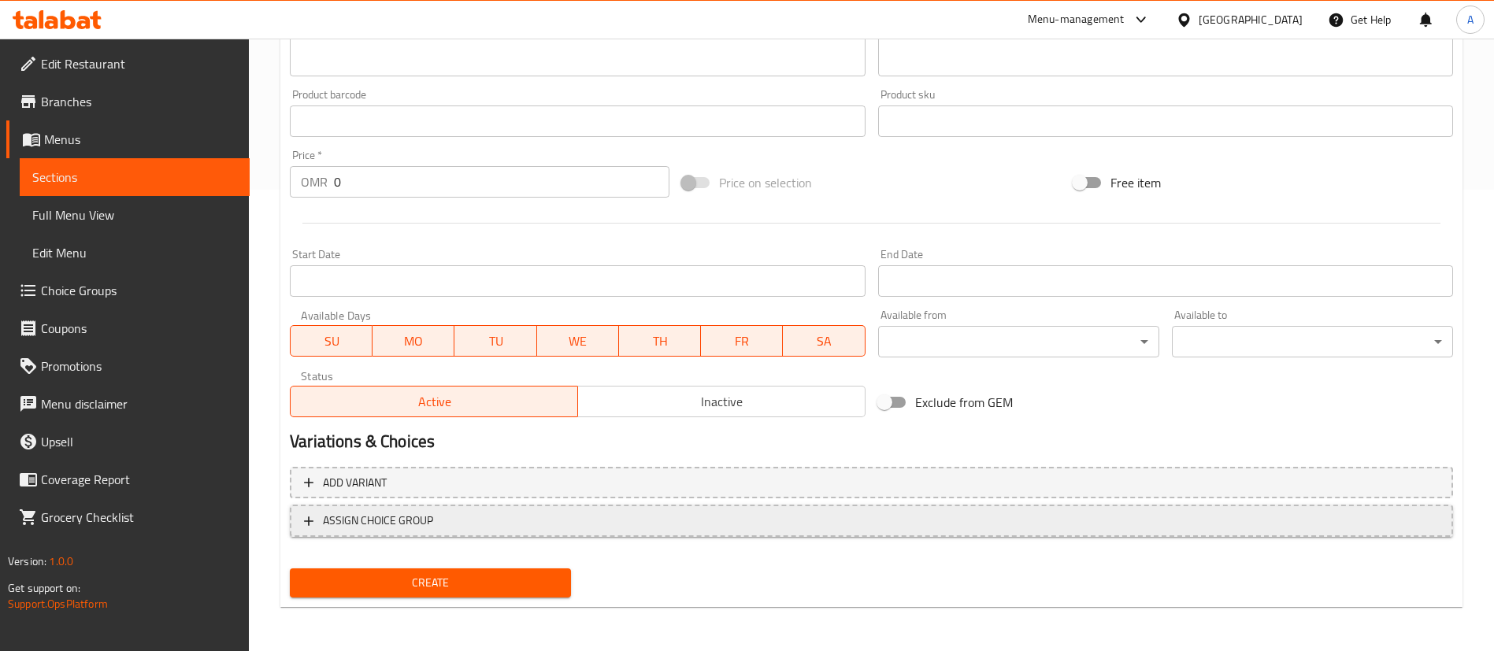
click at [454, 526] on span "ASSIGN CHOICE GROUP" at bounding box center [871, 521] width 1135 height 20
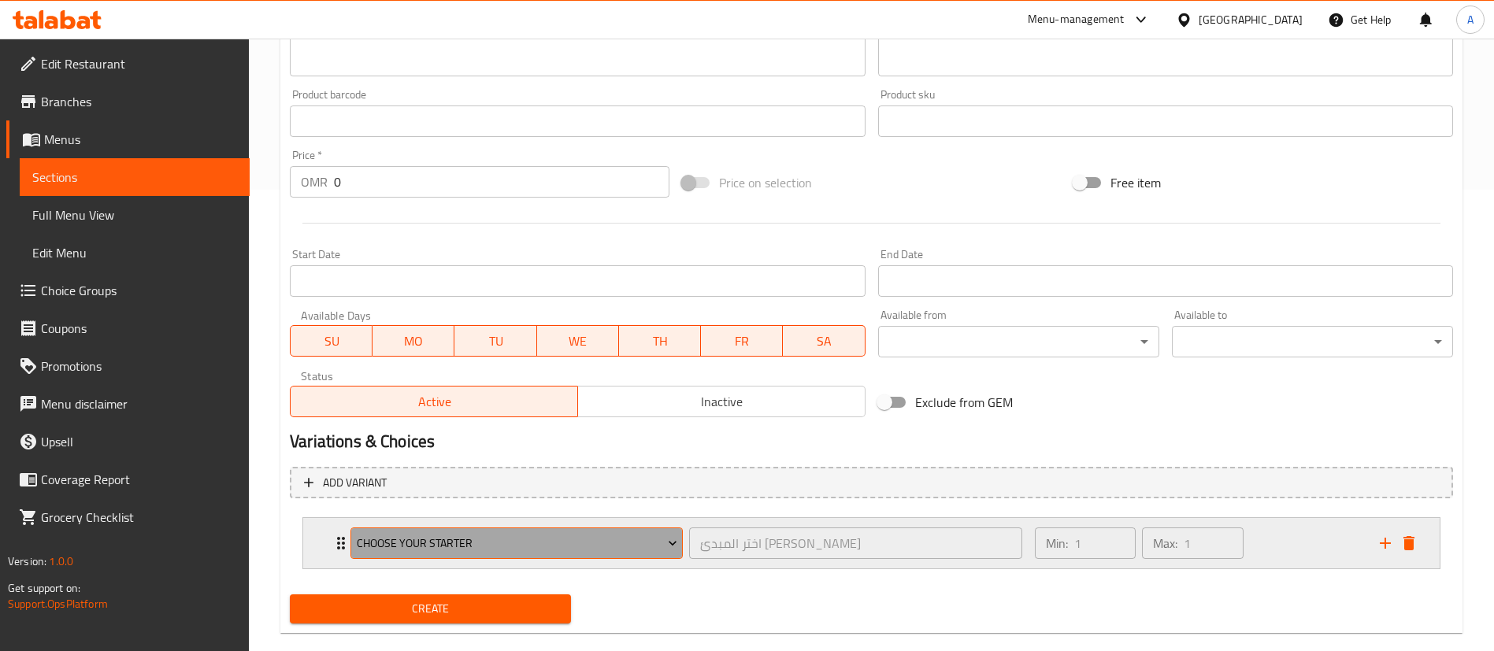
click at [447, 544] on span "Choose your Starter" at bounding box center [517, 544] width 321 height 20
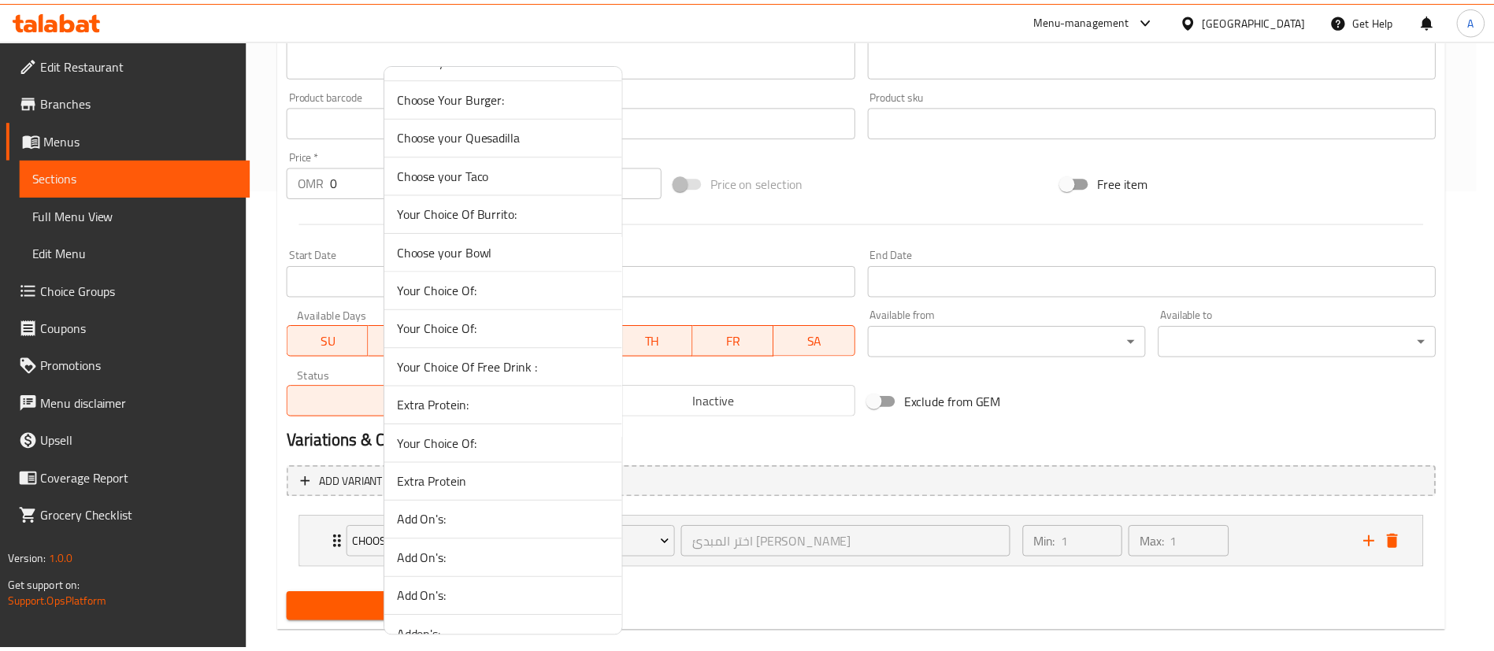
scroll to position [0, 0]
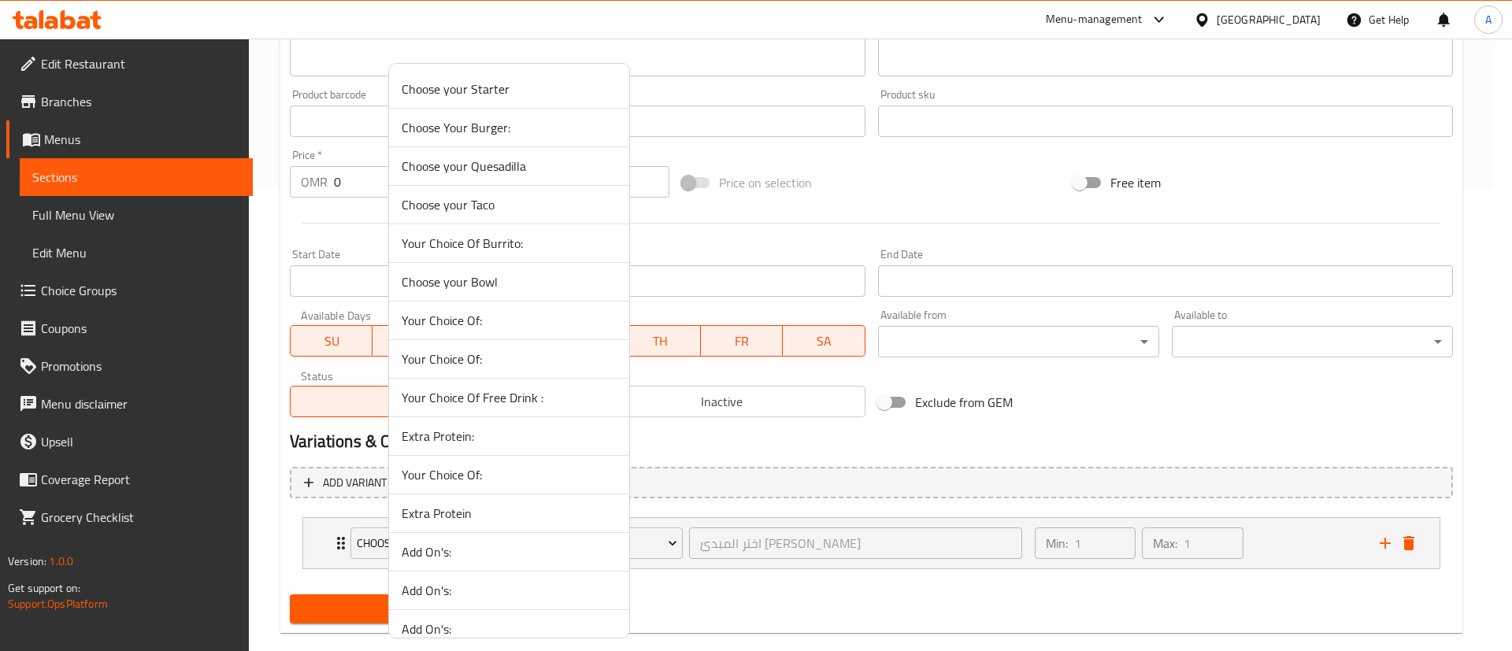
click at [532, 400] on span "Your Choice Of Free Drink :" at bounding box center [509, 397] width 215 height 19
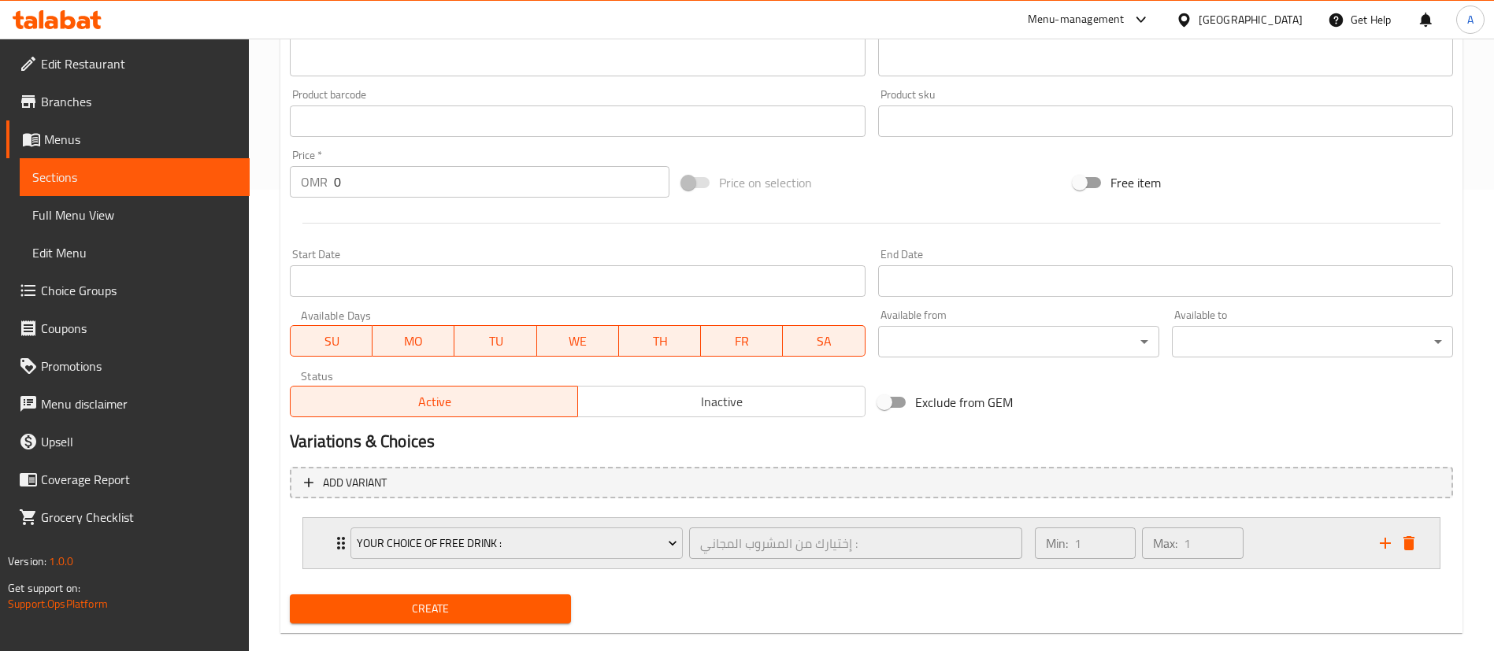
click at [1272, 538] on div "Min: 1 ​ Max: 1 ​" at bounding box center [1197, 543] width 345 height 50
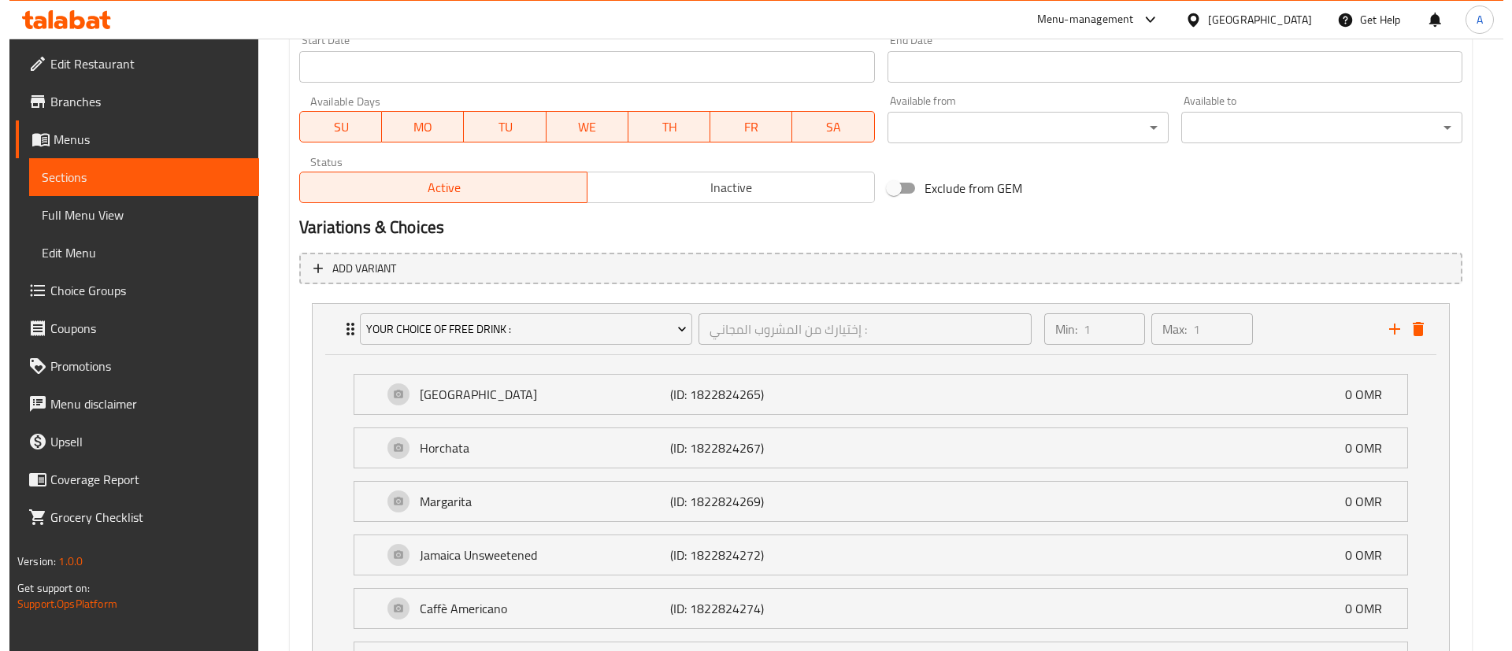
scroll to position [698, 0]
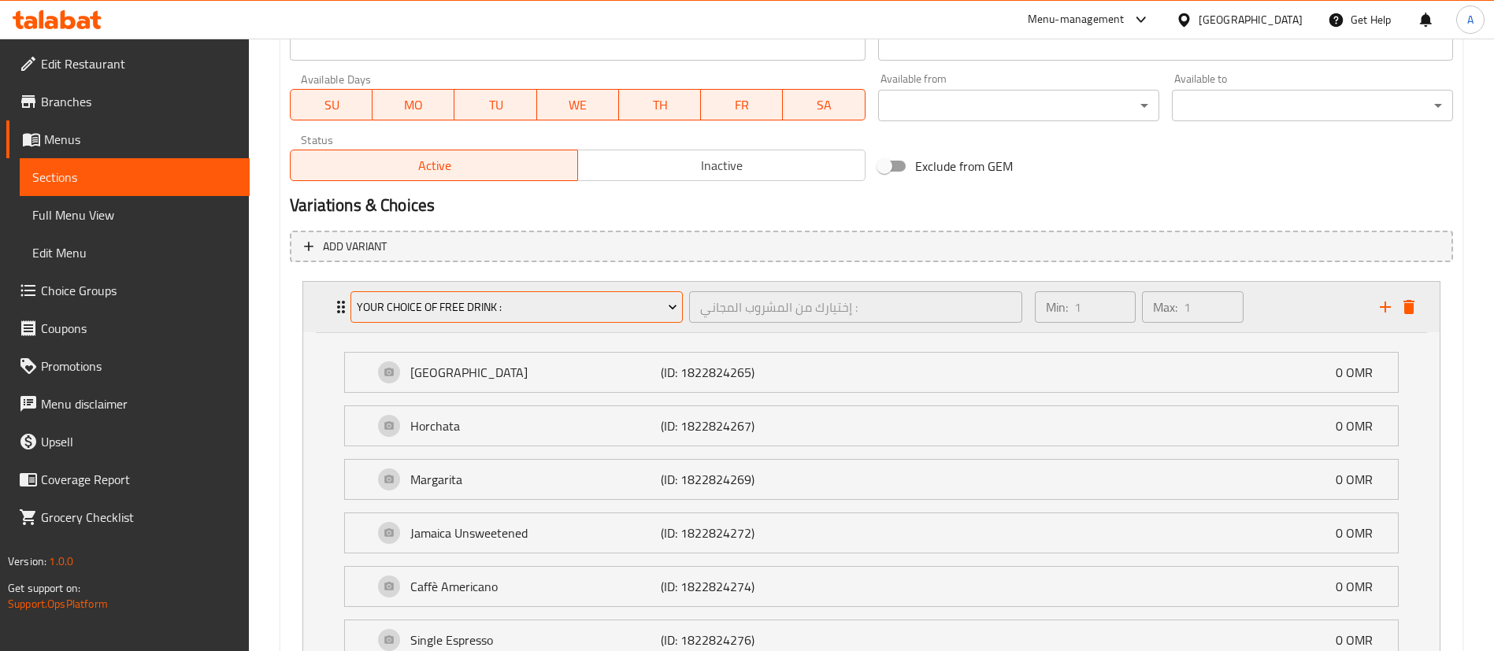
click at [423, 303] on span "Your Choice Of Free Drink :" at bounding box center [517, 308] width 321 height 20
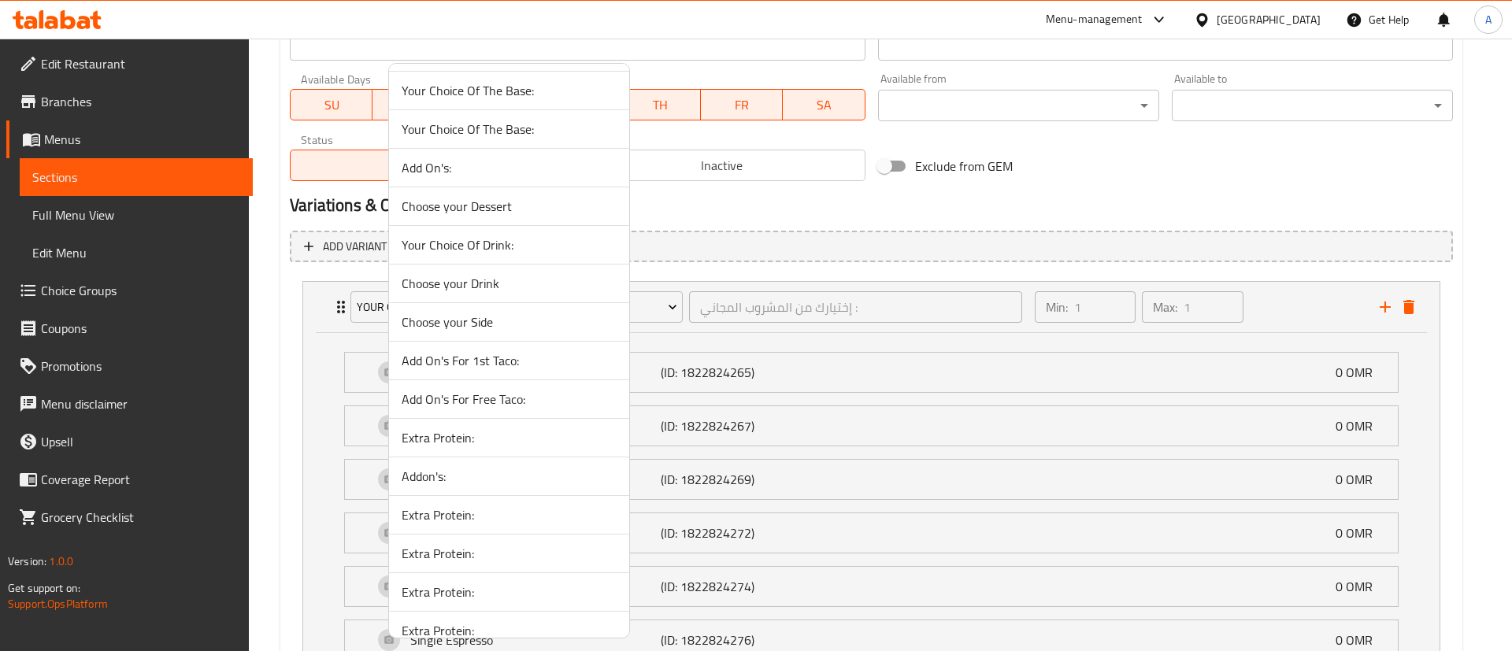
scroll to position [8033, 0]
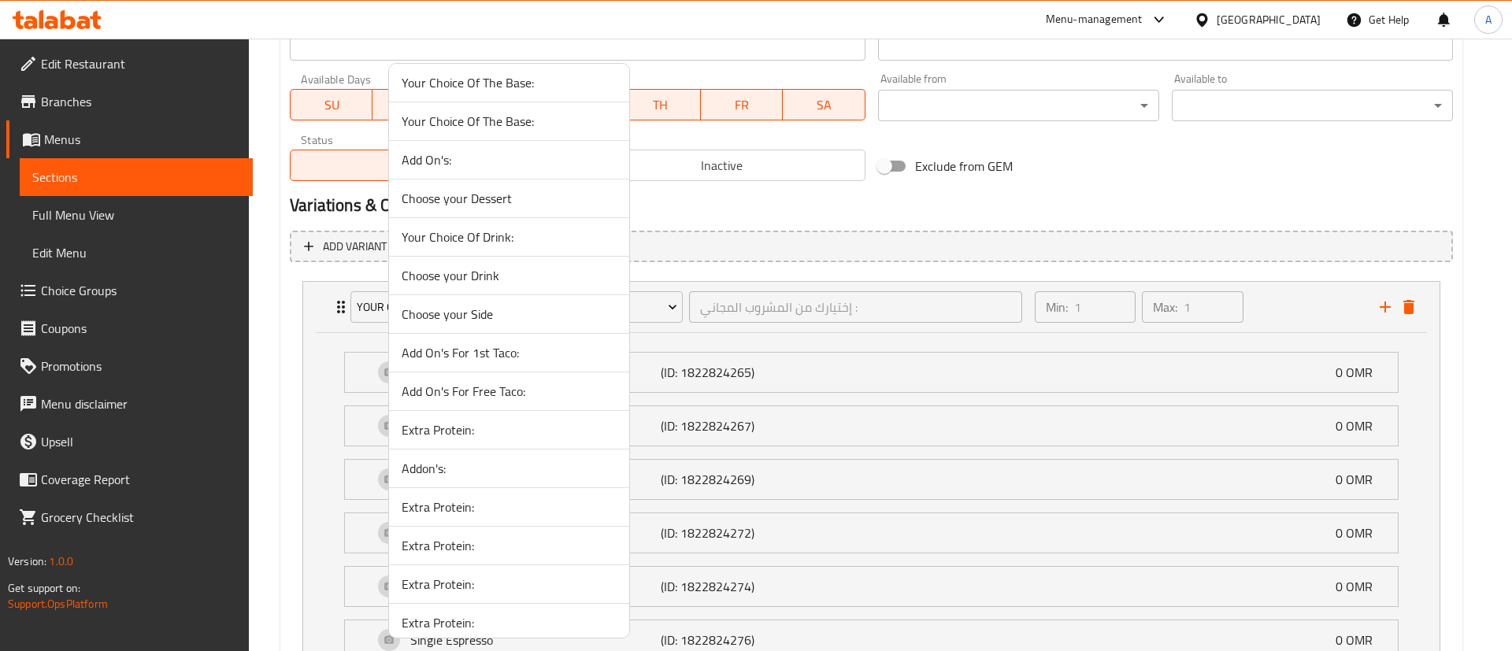
click at [525, 240] on span "Your Choice Of Drink:" at bounding box center [509, 237] width 215 height 19
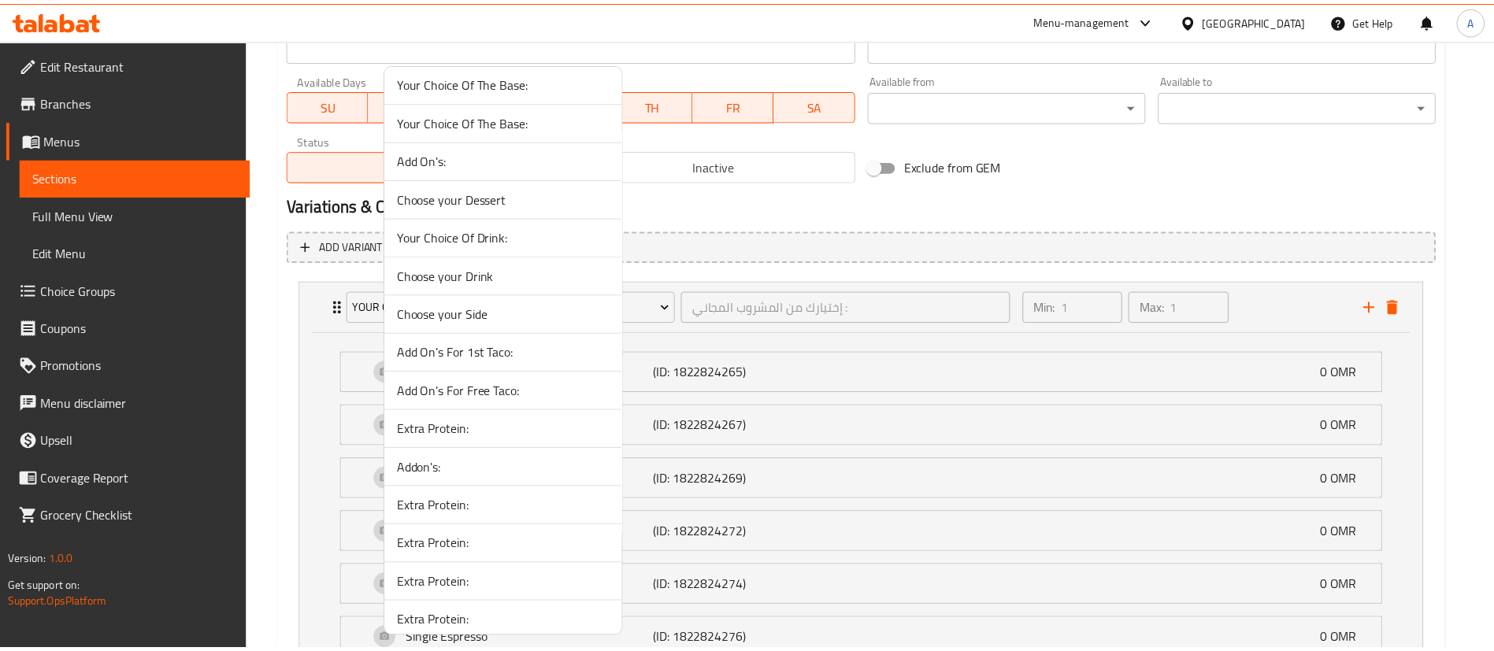
scroll to position [487, 0]
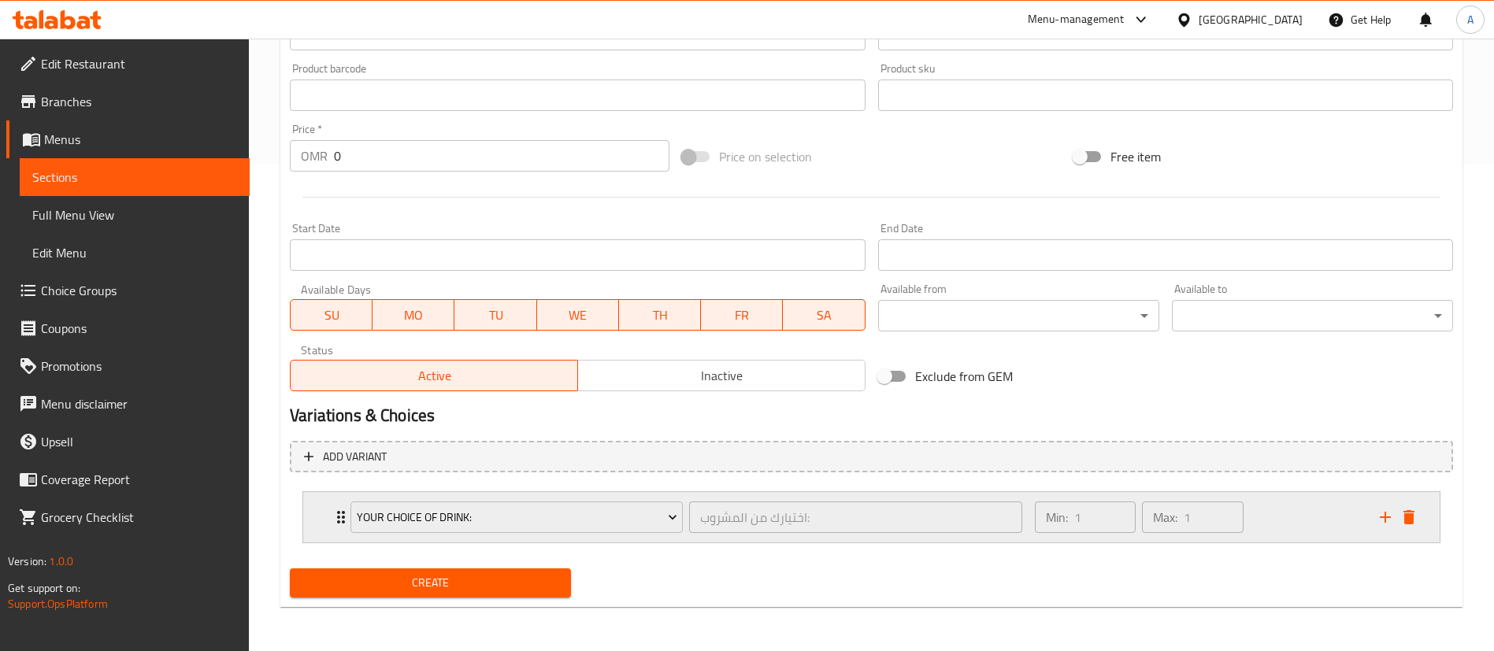
click at [1291, 512] on div "Min: 1 ​ Max: 1 ​" at bounding box center [1197, 517] width 345 height 50
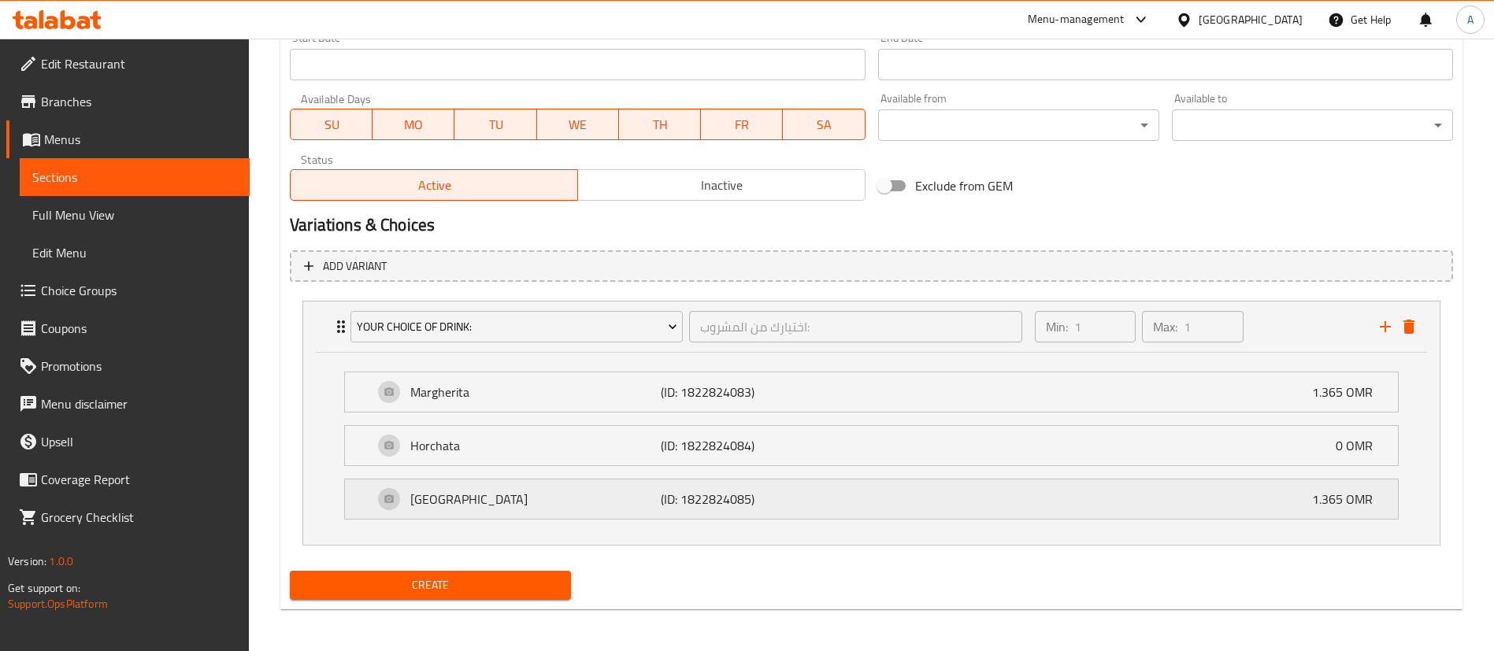
scroll to position [680, 0]
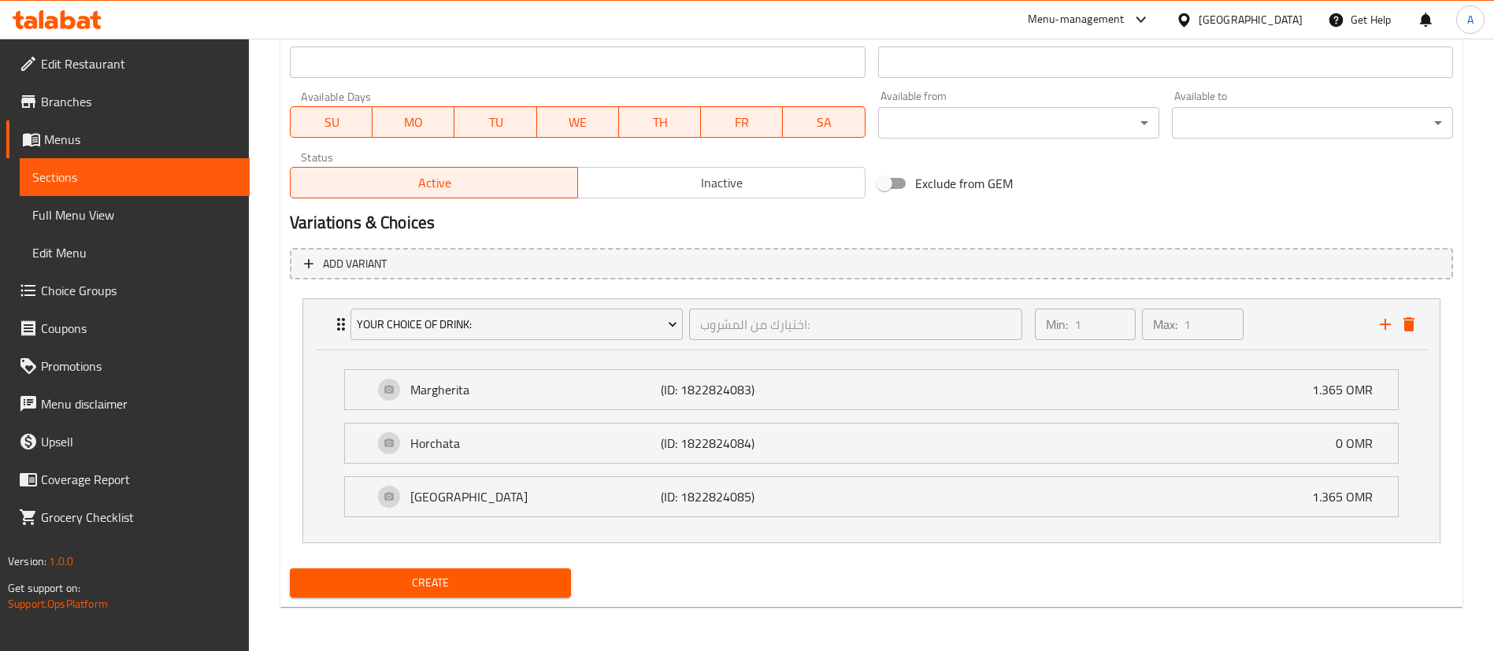
click at [1201, 464] on li "Horchata (ID: 1822824084) 0 OMR Name (En) Horchata Name (En) Name (Ar) هورشاتا …" at bounding box center [872, 444] width 1080 height 54
click at [1201, 455] on div "Horchata (ID: 1822824084) 0 OMR" at bounding box center [876, 443] width 1006 height 39
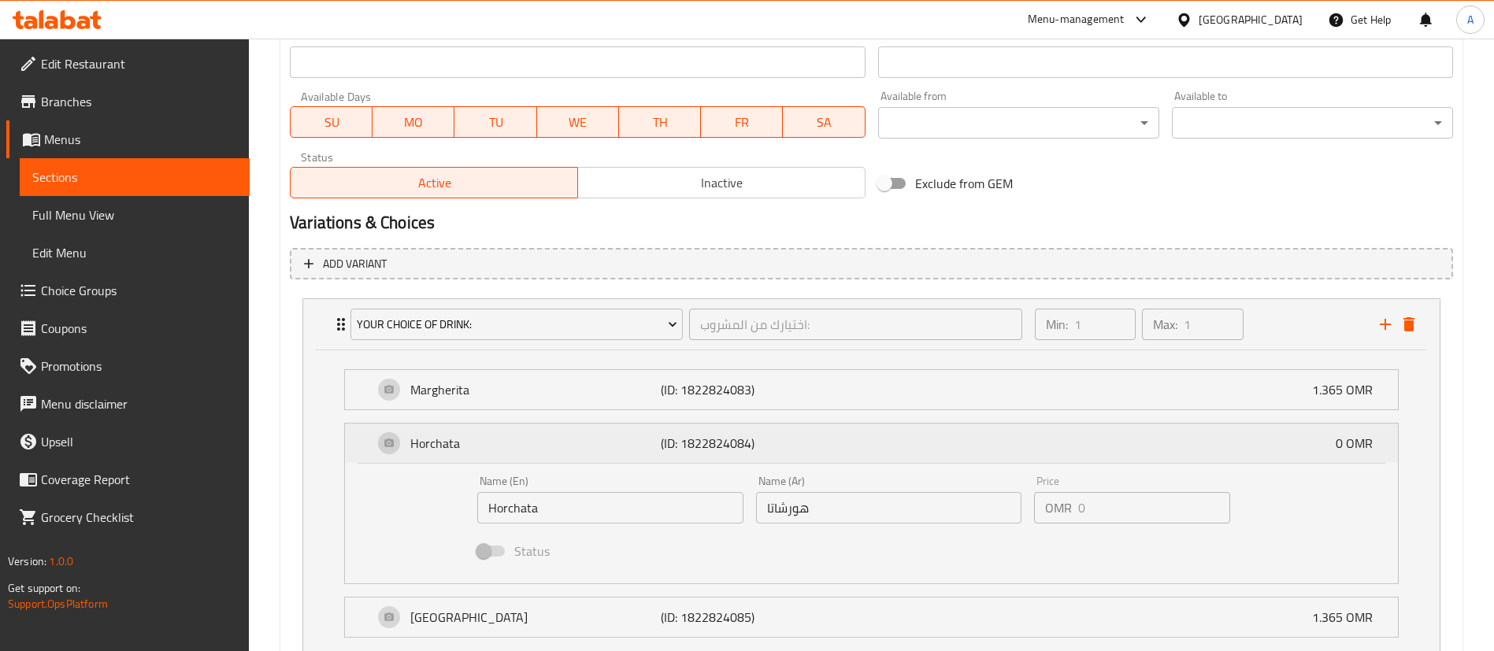
scroll to position [698, 0]
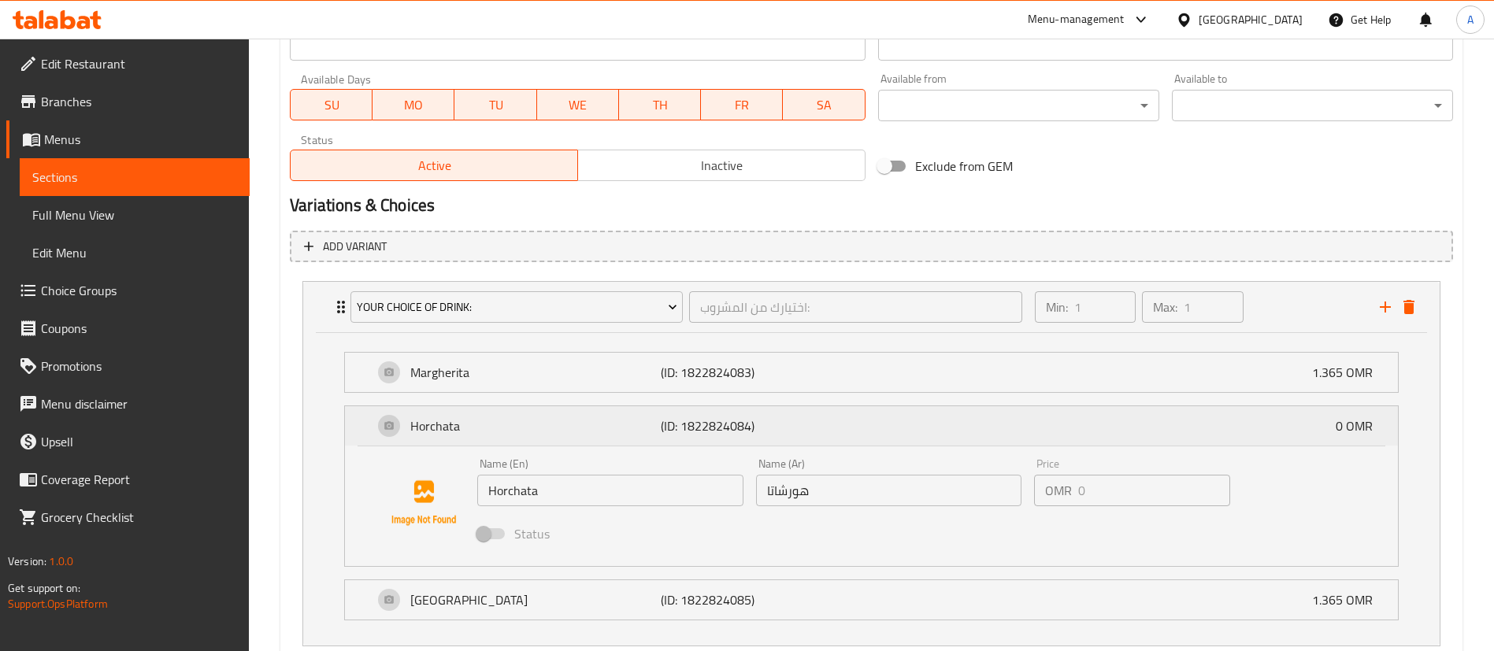
click at [1095, 429] on div "Horchata (ID: 1822824084) 0 OMR" at bounding box center [876, 425] width 1006 height 39
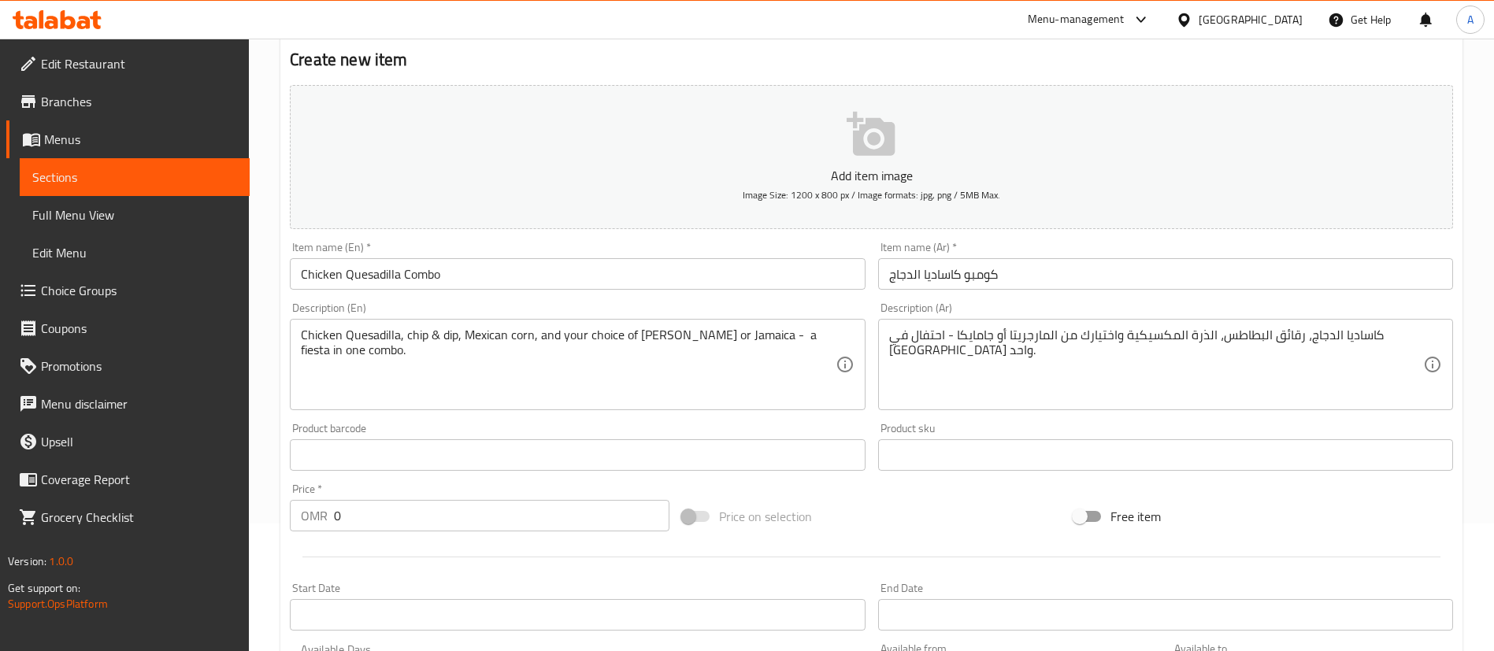
scroll to position [236, 0]
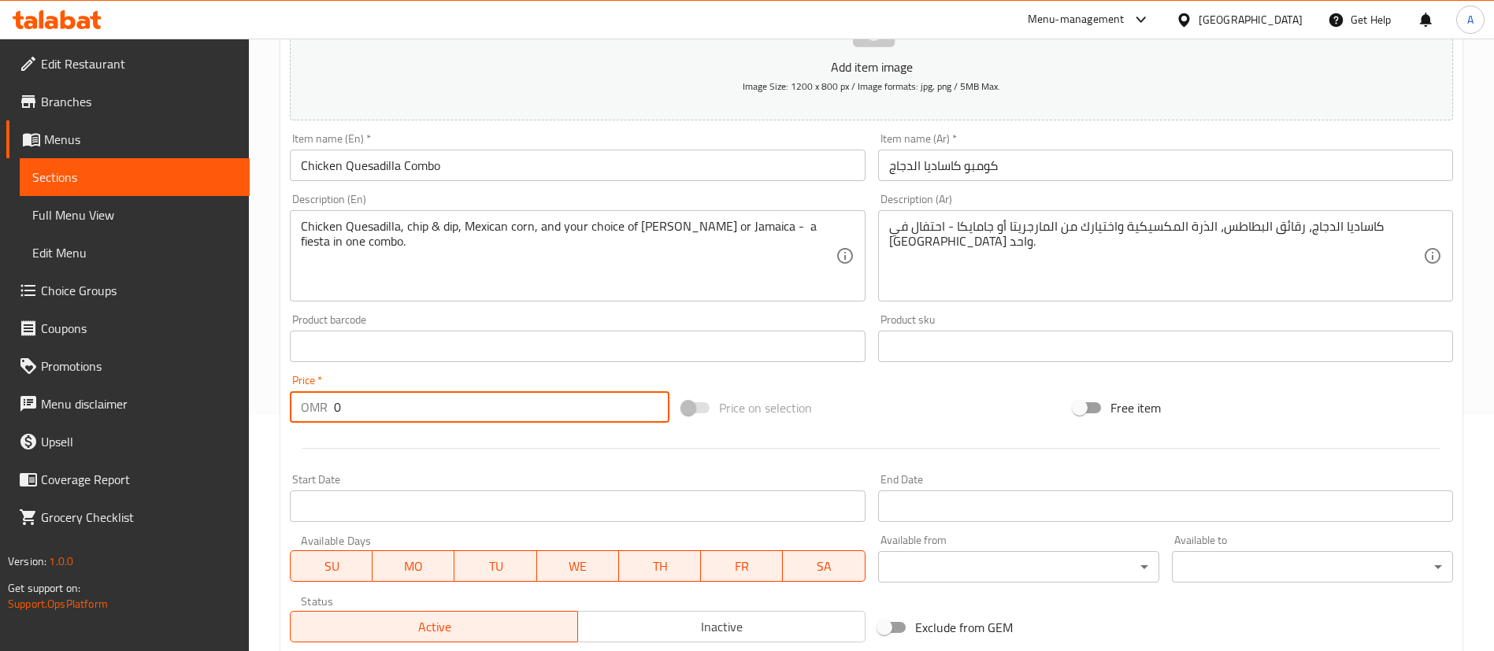
click at [394, 417] on input "0" at bounding box center [501, 407] width 335 height 32
type input "4.965"
click at [385, 369] on div "Price   * OMR 4.965 Price *" at bounding box center [480, 399] width 392 height 61
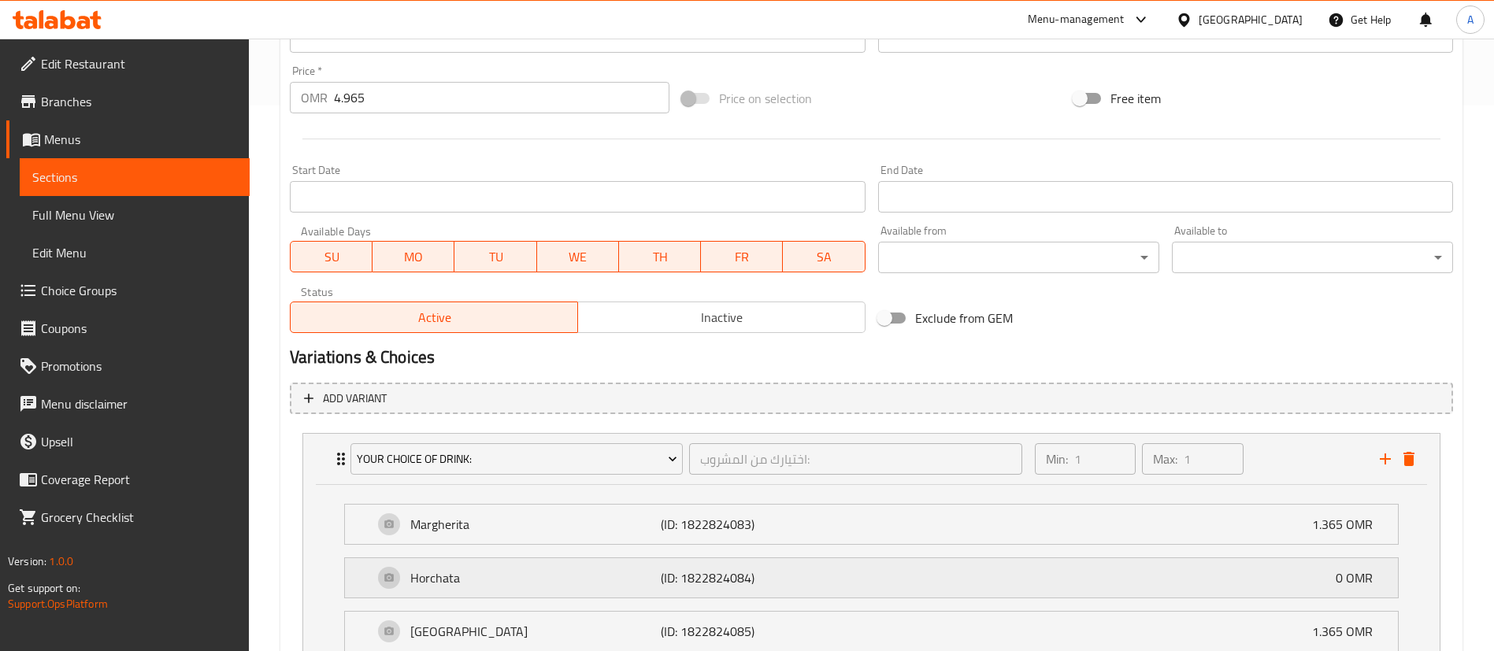
scroll to position [680, 0]
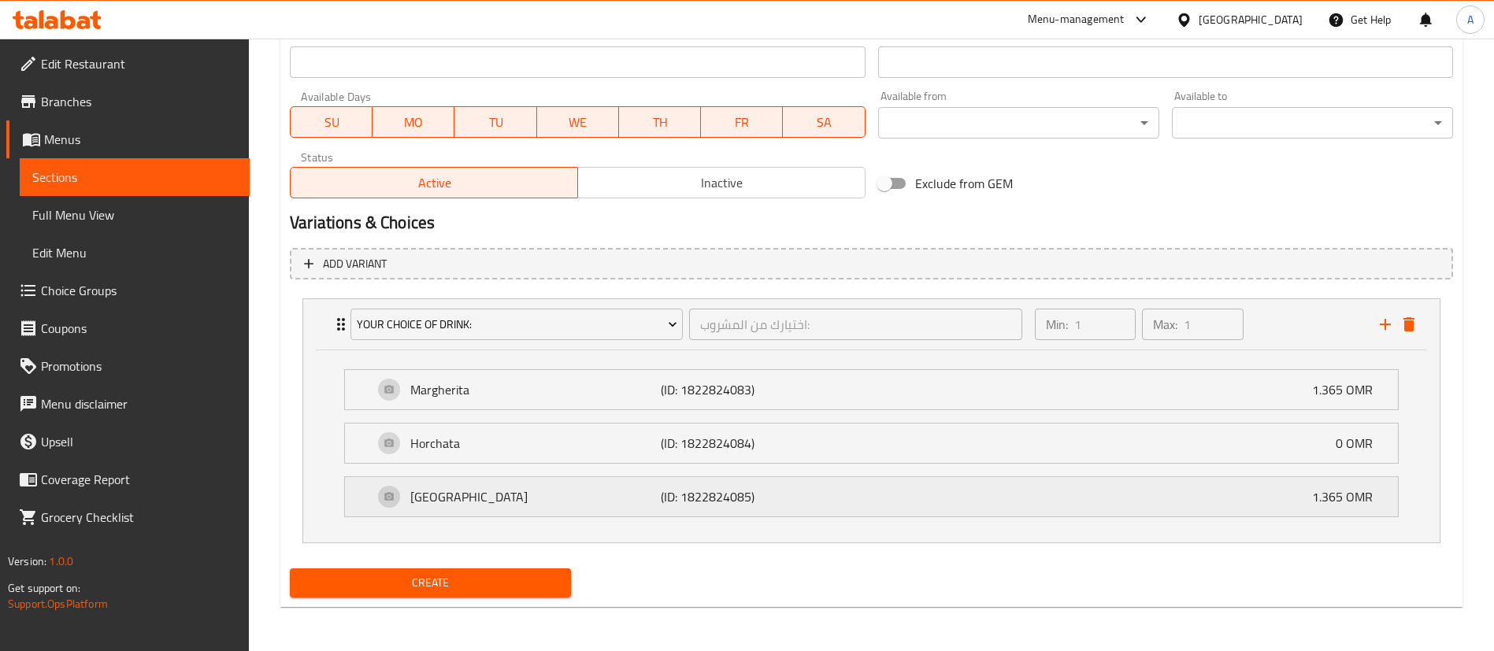
click at [1351, 500] on p "1.365 OMR" at bounding box center [1348, 496] width 73 height 19
click at [471, 573] on span "Create" at bounding box center [430, 583] width 256 height 20
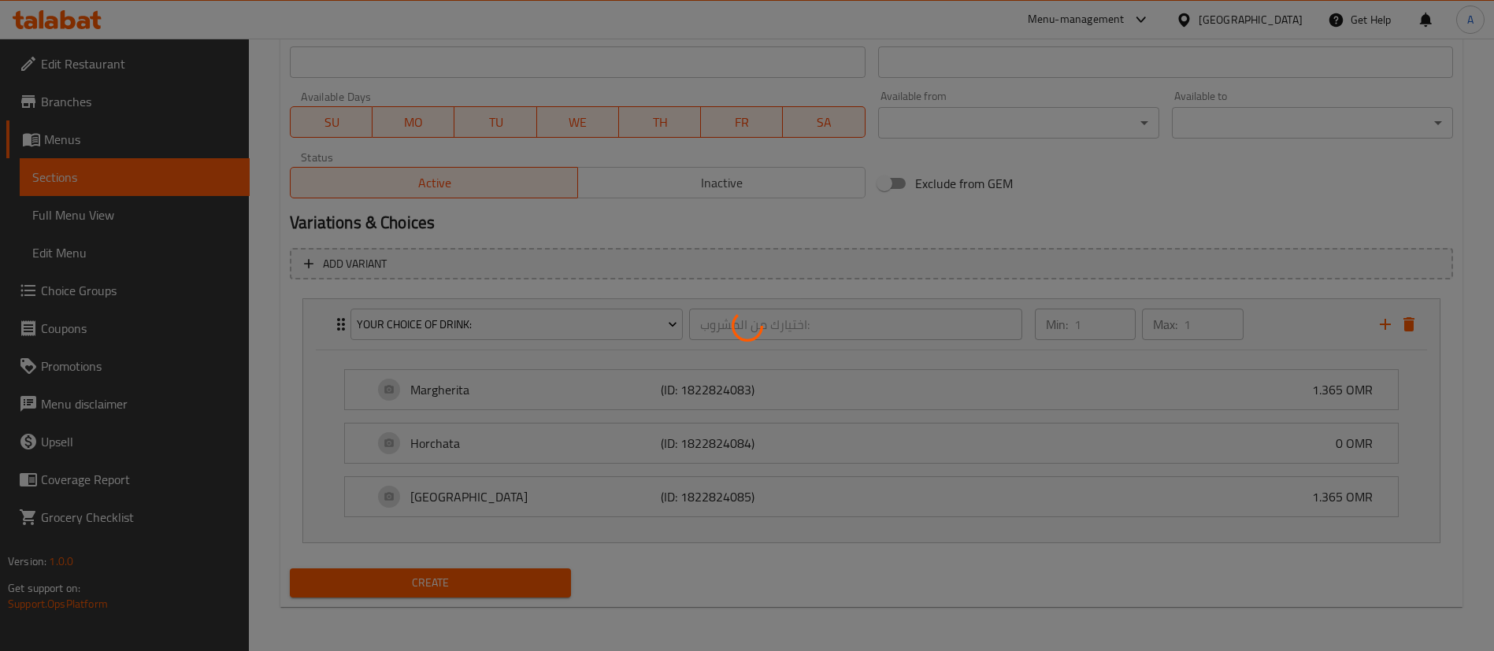
type input "0"
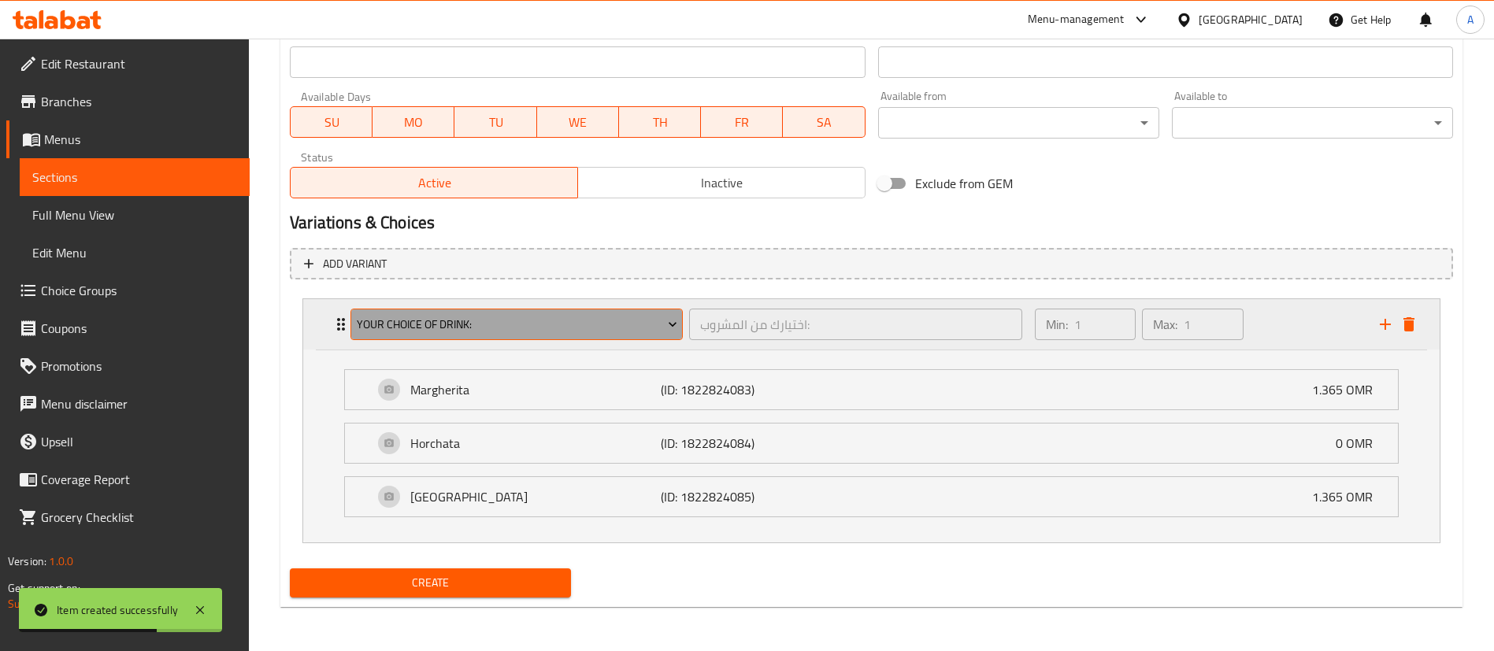
drag, startPoint x: 461, startPoint y: 320, endPoint x: 360, endPoint y: 321, distance: 100.8
click at [360, 321] on span "Your Choice Of Drink:" at bounding box center [517, 325] width 321 height 20
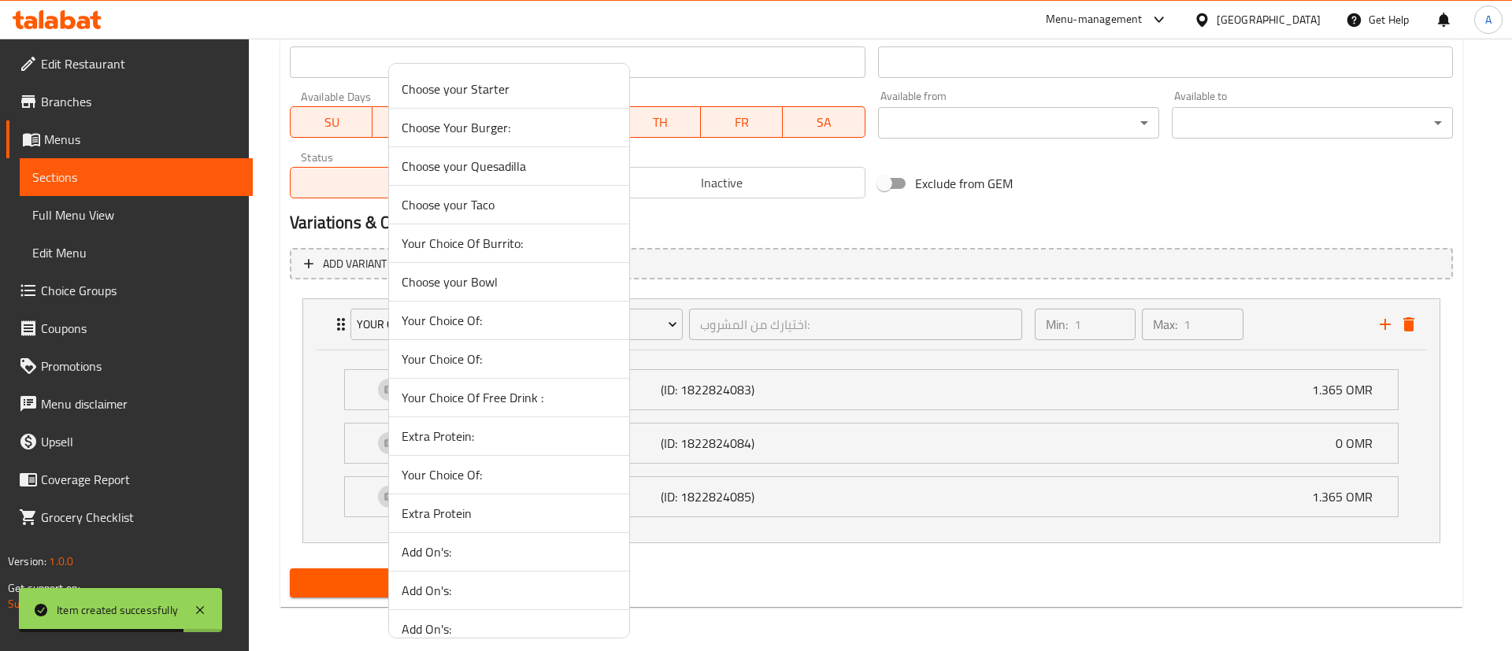
click at [271, 354] on div at bounding box center [756, 325] width 1512 height 651
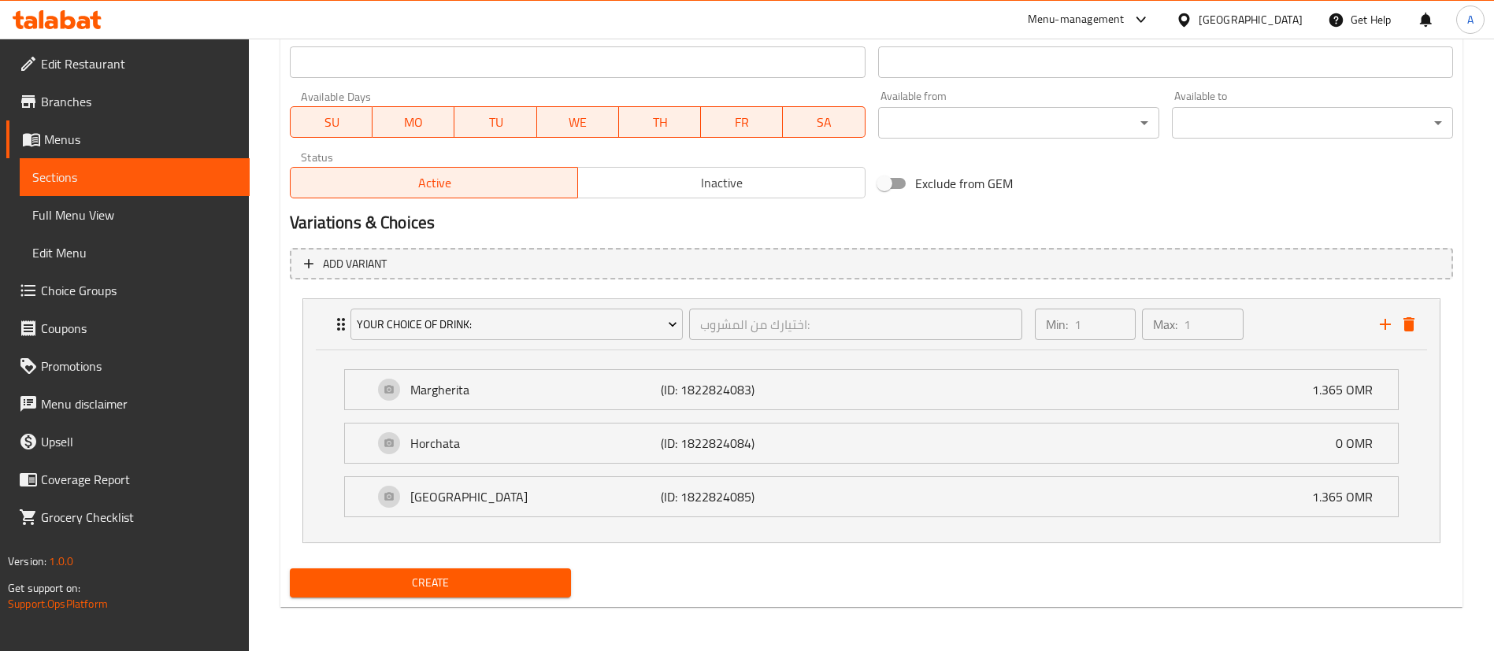
click at [87, 293] on span "Choice Groups" at bounding box center [139, 290] width 196 height 19
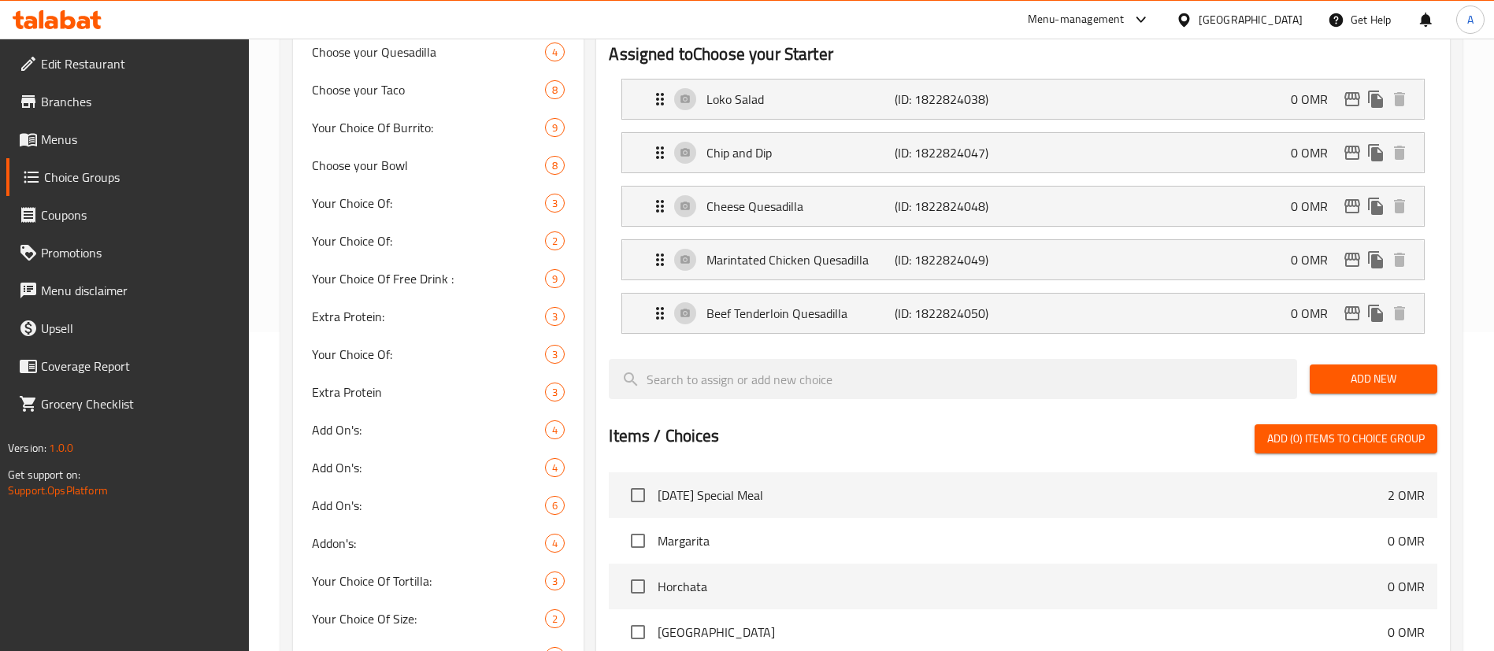
scroll to position [118, 0]
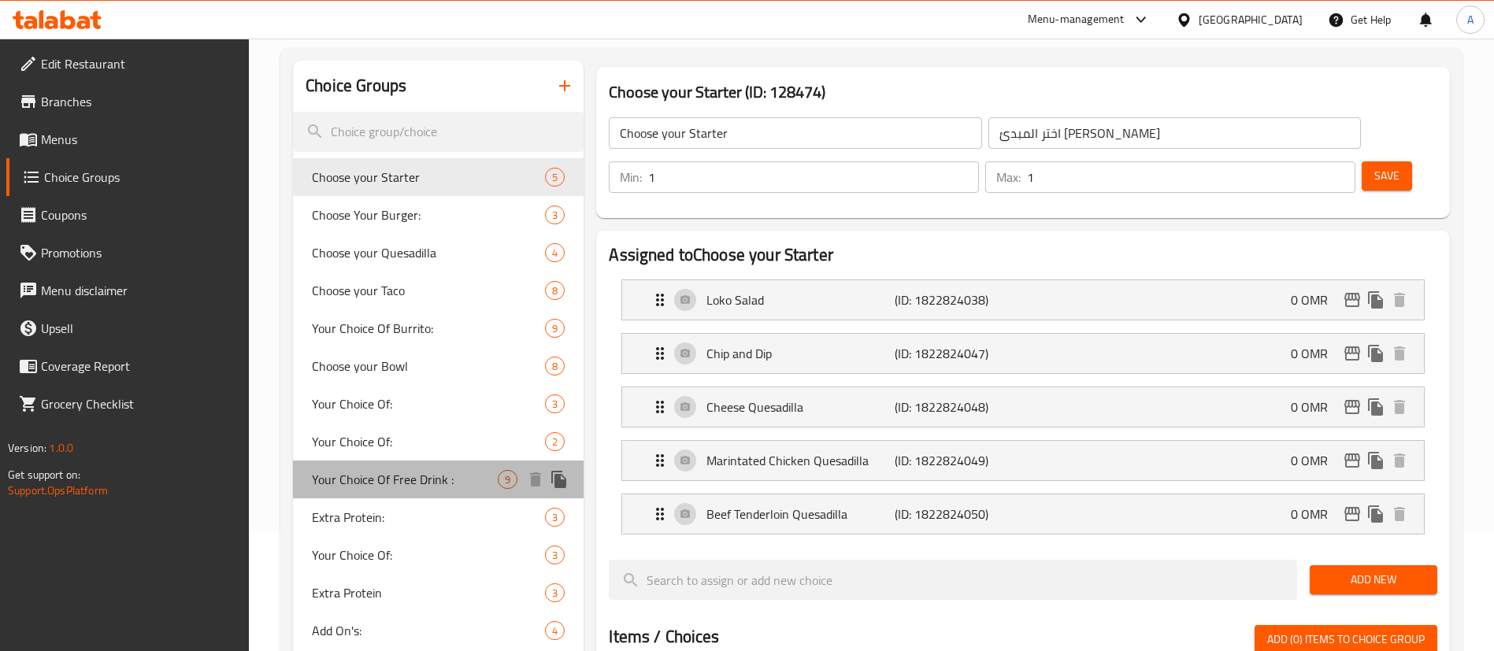
click at [446, 472] on span "Your Choice Of Free Drink :" at bounding box center [405, 479] width 186 height 19
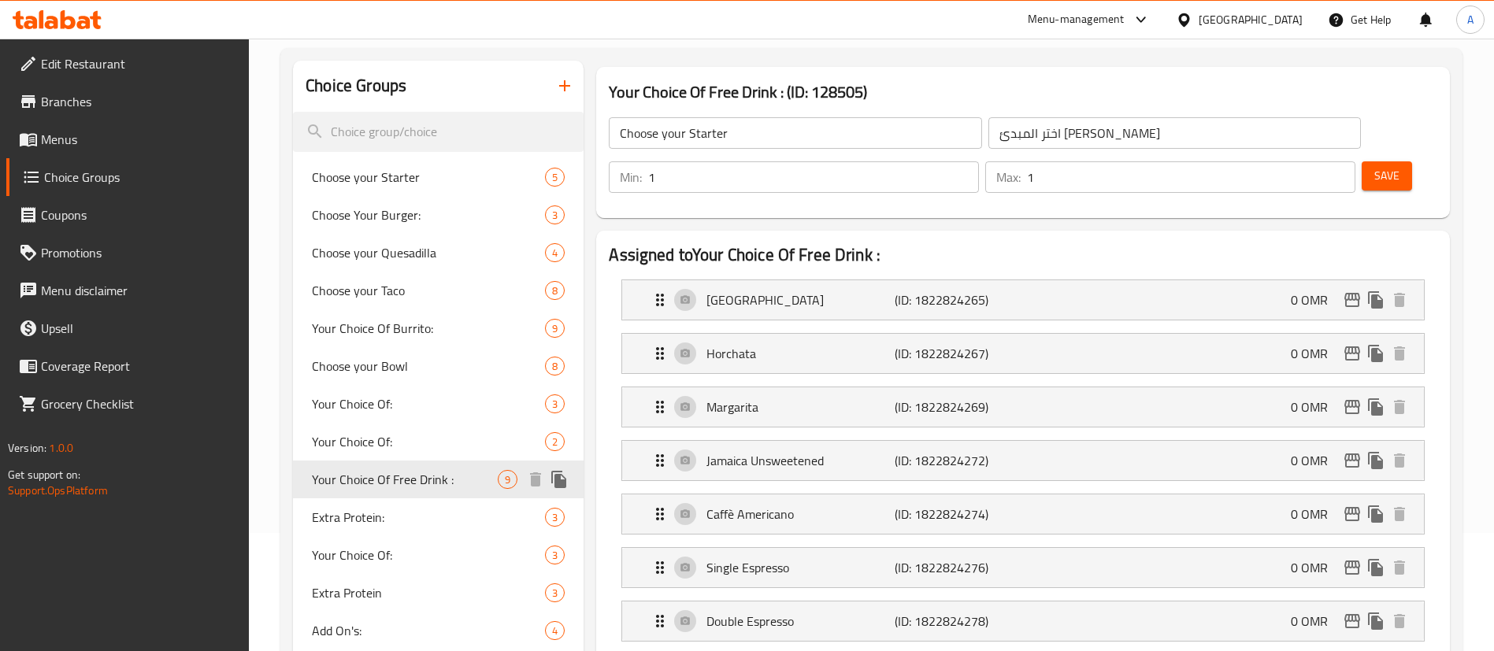
type input "Your Choice Of Free Drink :"
type input "إختيارك من المشروب المجاني :"
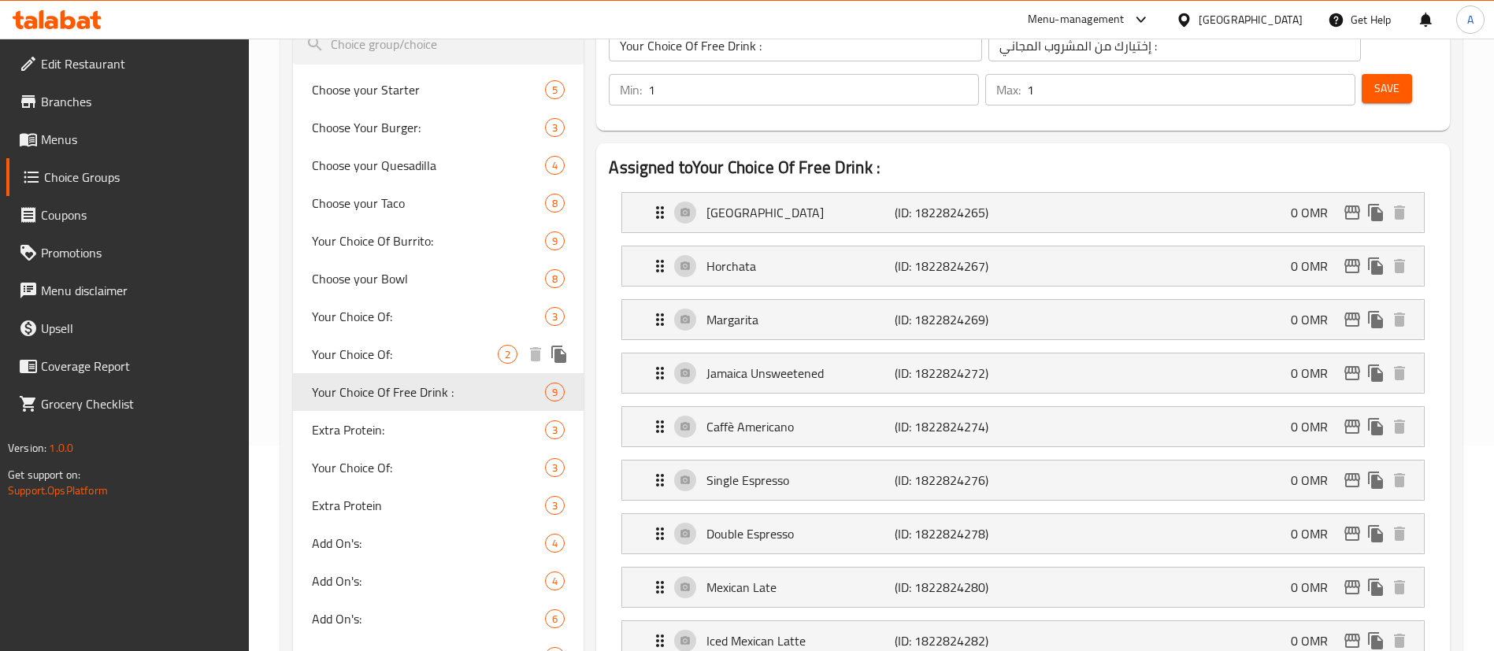
scroll to position [236, 0]
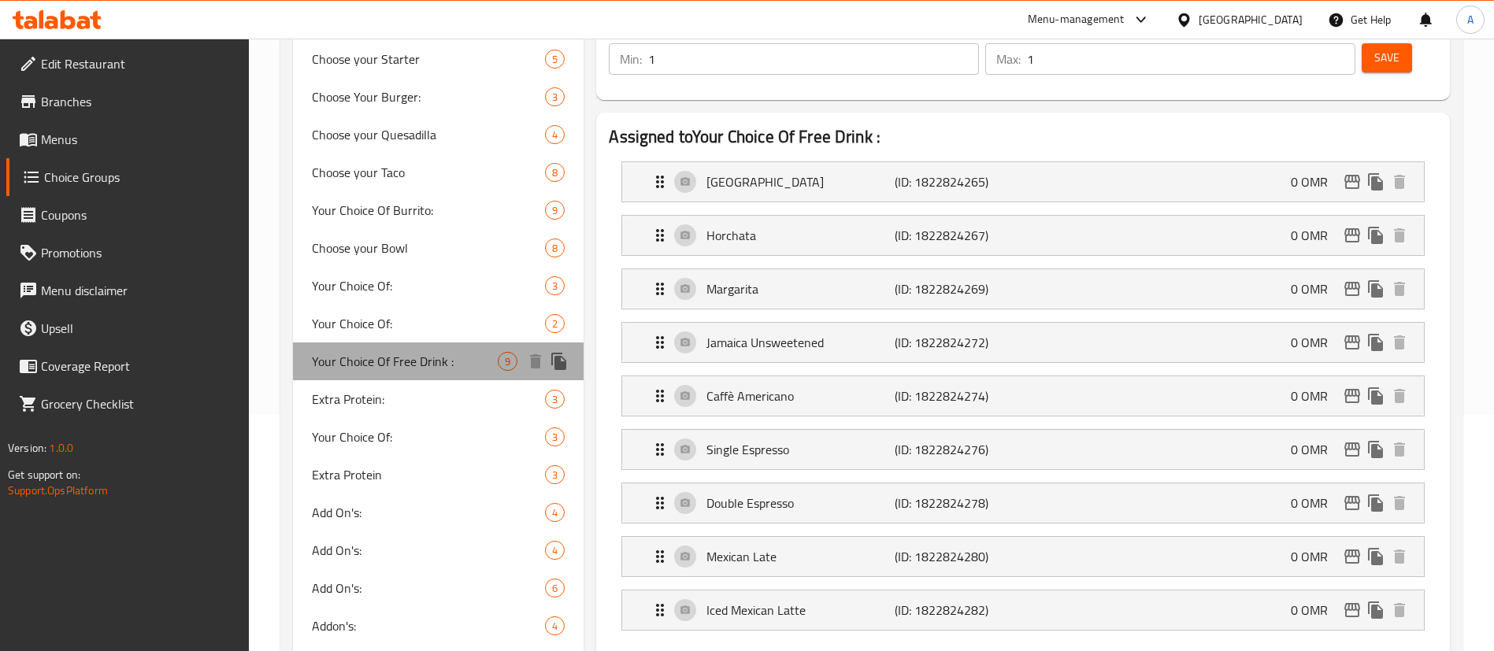
drag, startPoint x: 444, startPoint y: 363, endPoint x: 337, endPoint y: 359, distance: 107.2
click at [340, 361] on span "Your Choice Of Free Drink :" at bounding box center [405, 361] width 186 height 19
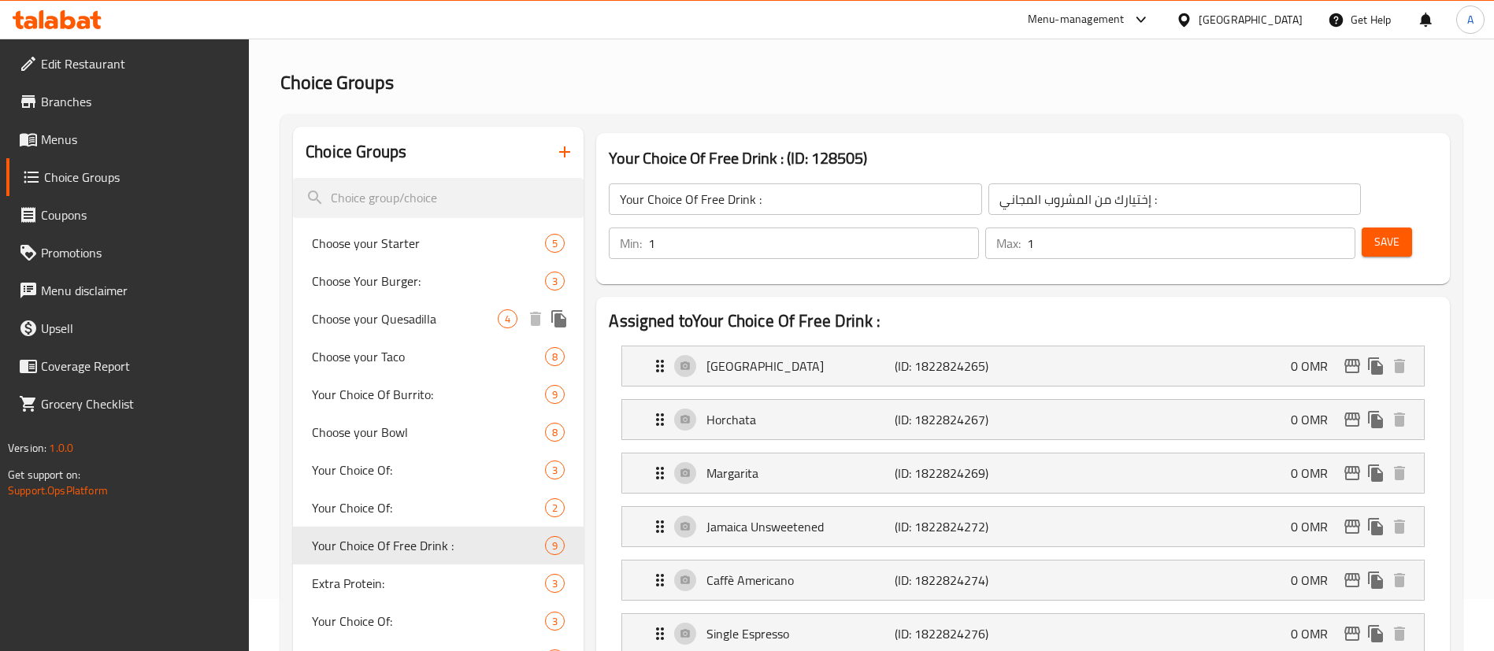
scroll to position [0, 0]
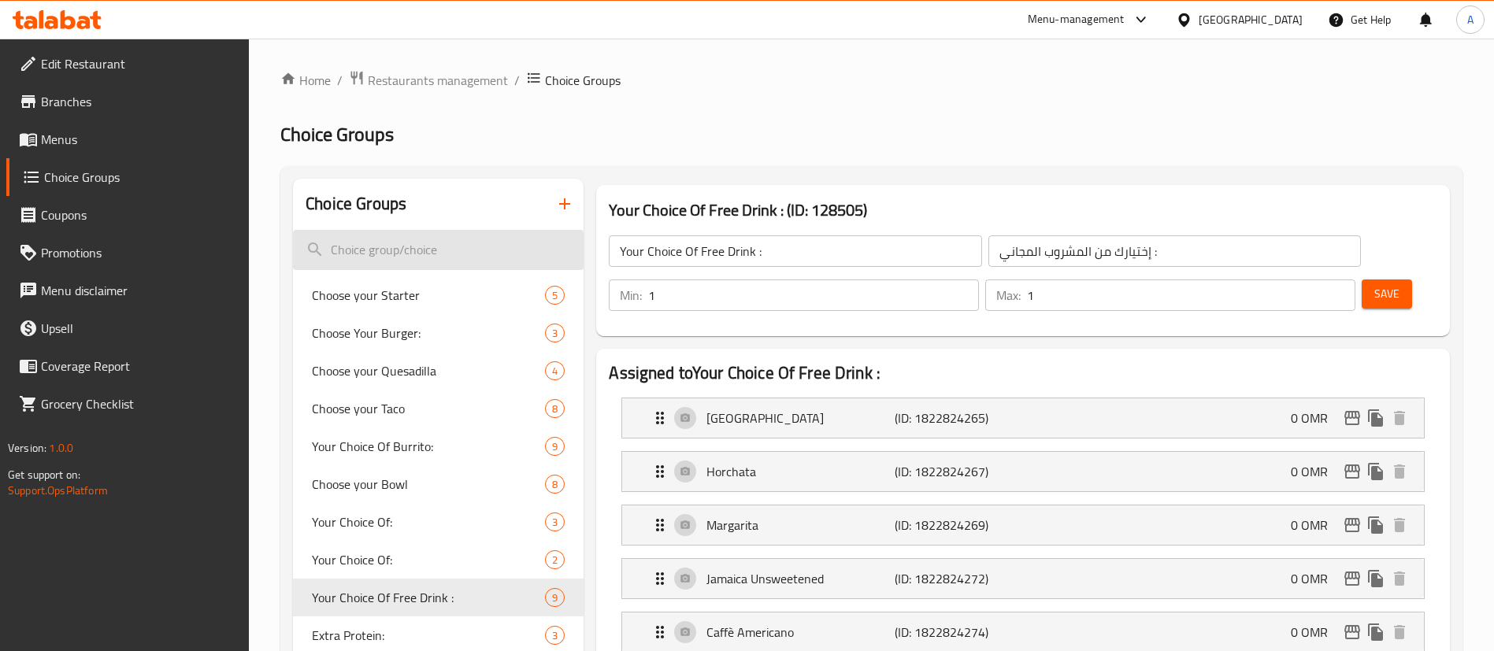
click at [393, 246] on input "search" at bounding box center [438, 250] width 291 height 40
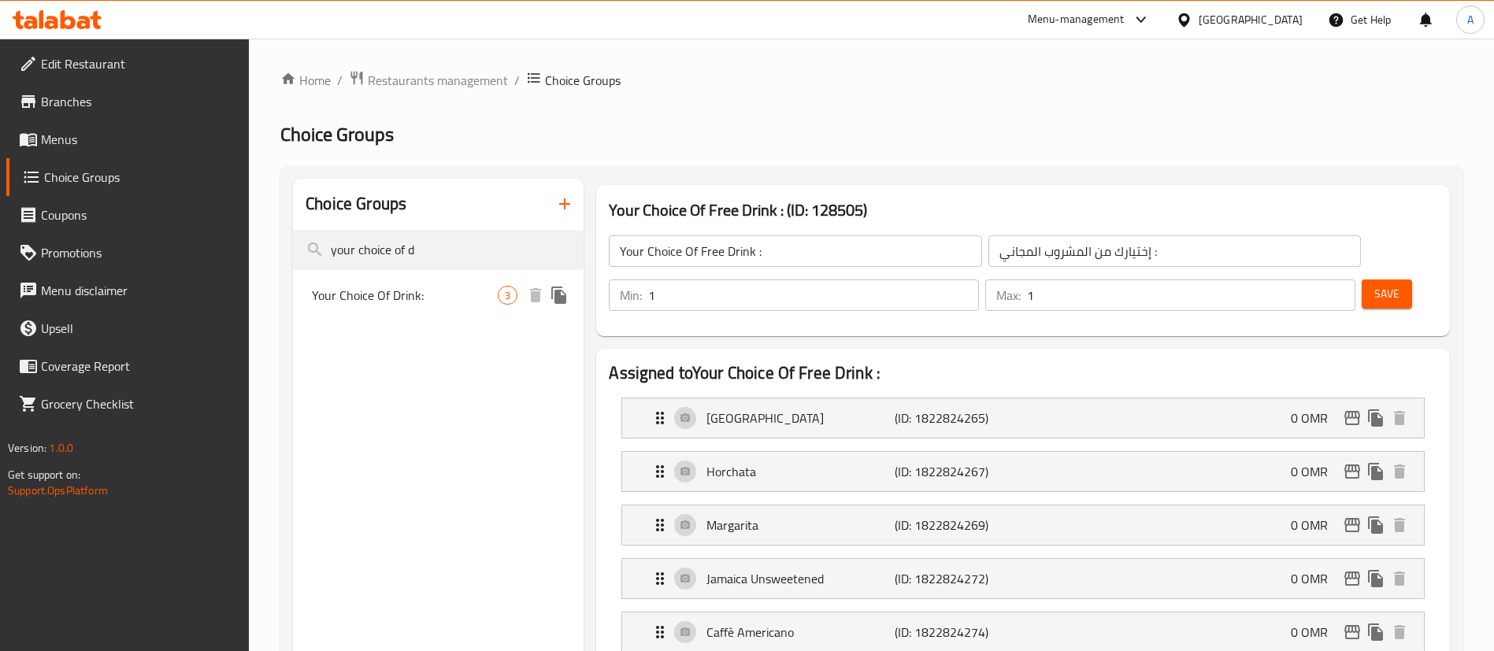
type input "your choice of d"
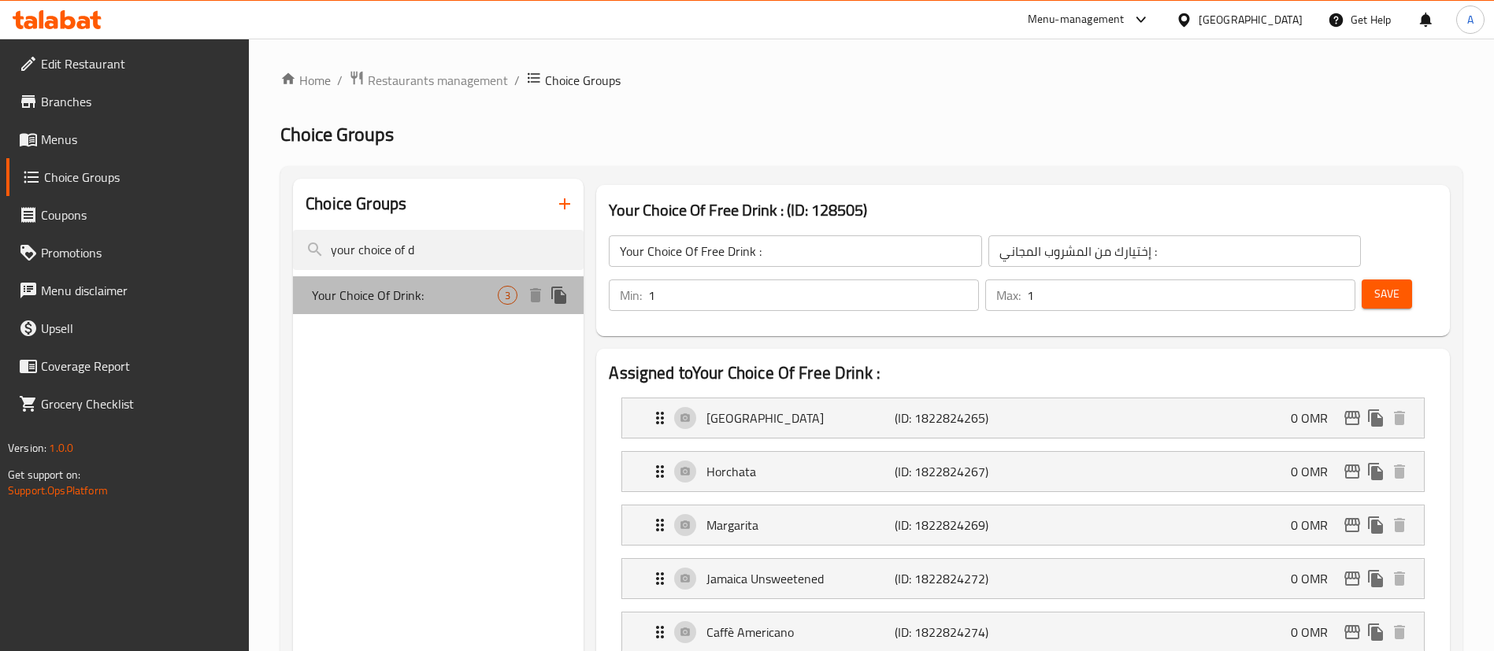
click at [404, 286] on span "Your Choice Of Drink:" at bounding box center [405, 295] width 186 height 19
type input "Your Choice Of Drink:"
type input "اختيارك من المشروب:"
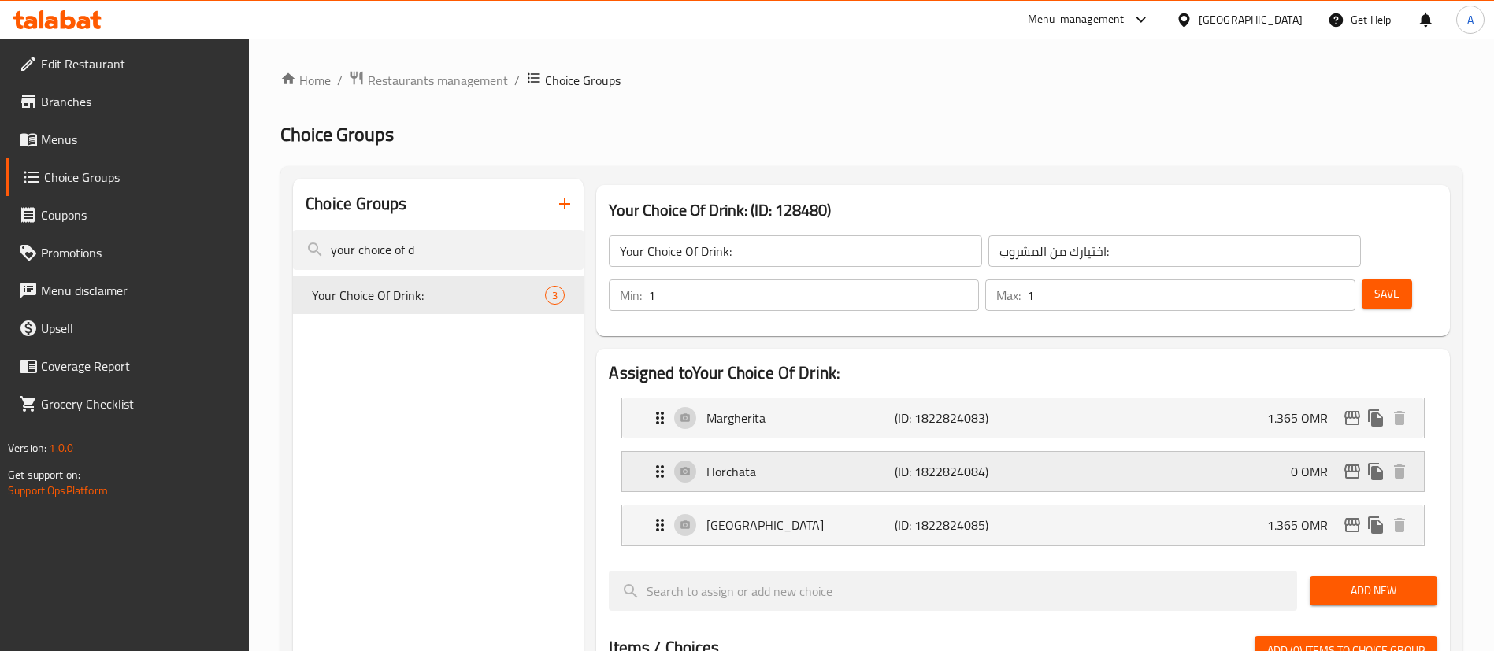
click at [1262, 452] on div "Horchata (ID: 1822824084) 0 OMR" at bounding box center [1027, 471] width 754 height 39
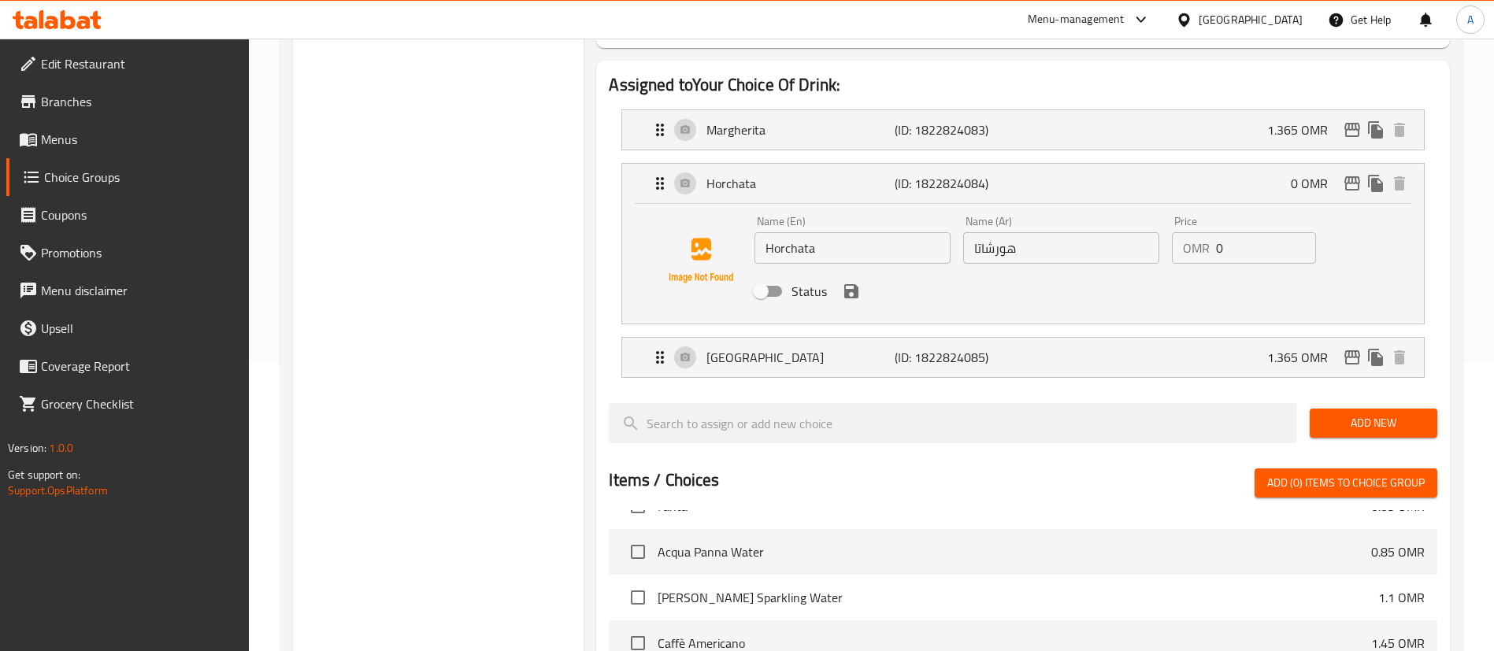
scroll to position [236, 0]
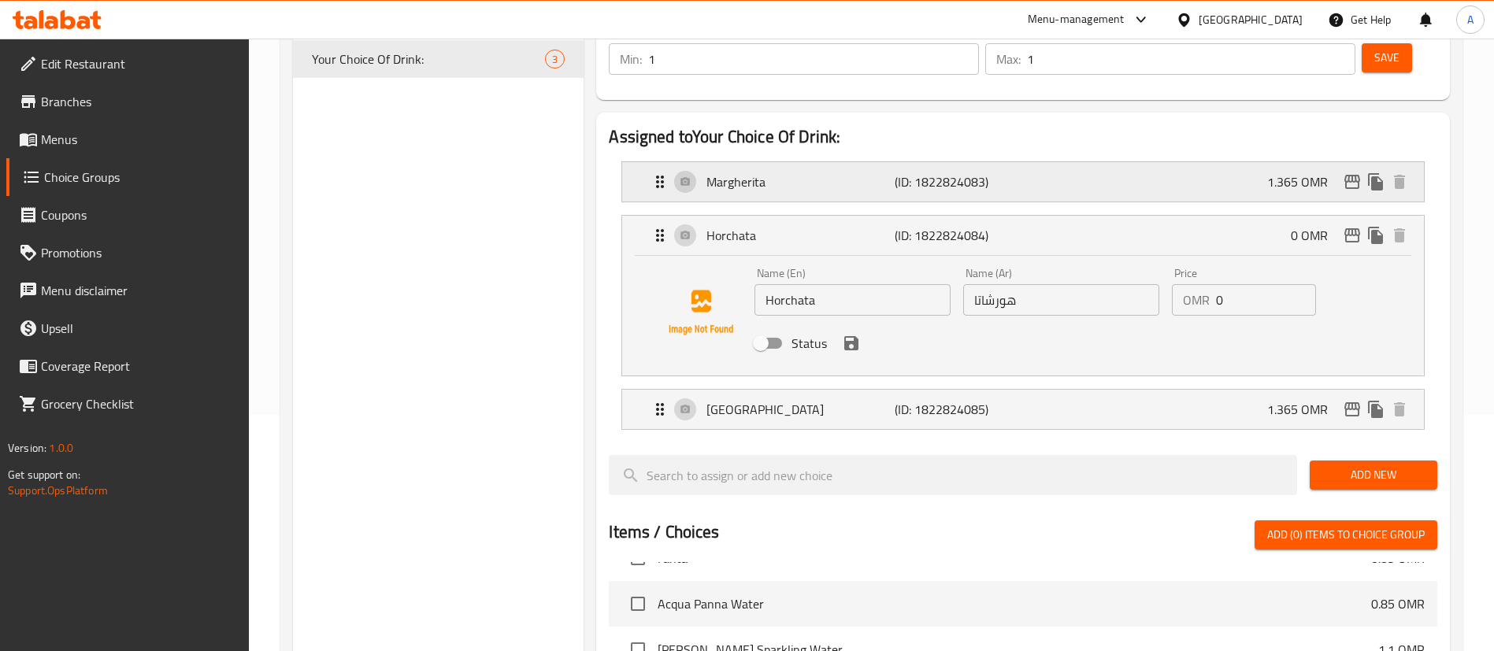
click at [959, 172] on p "(ID: 1822824083)" at bounding box center [957, 181] width 125 height 19
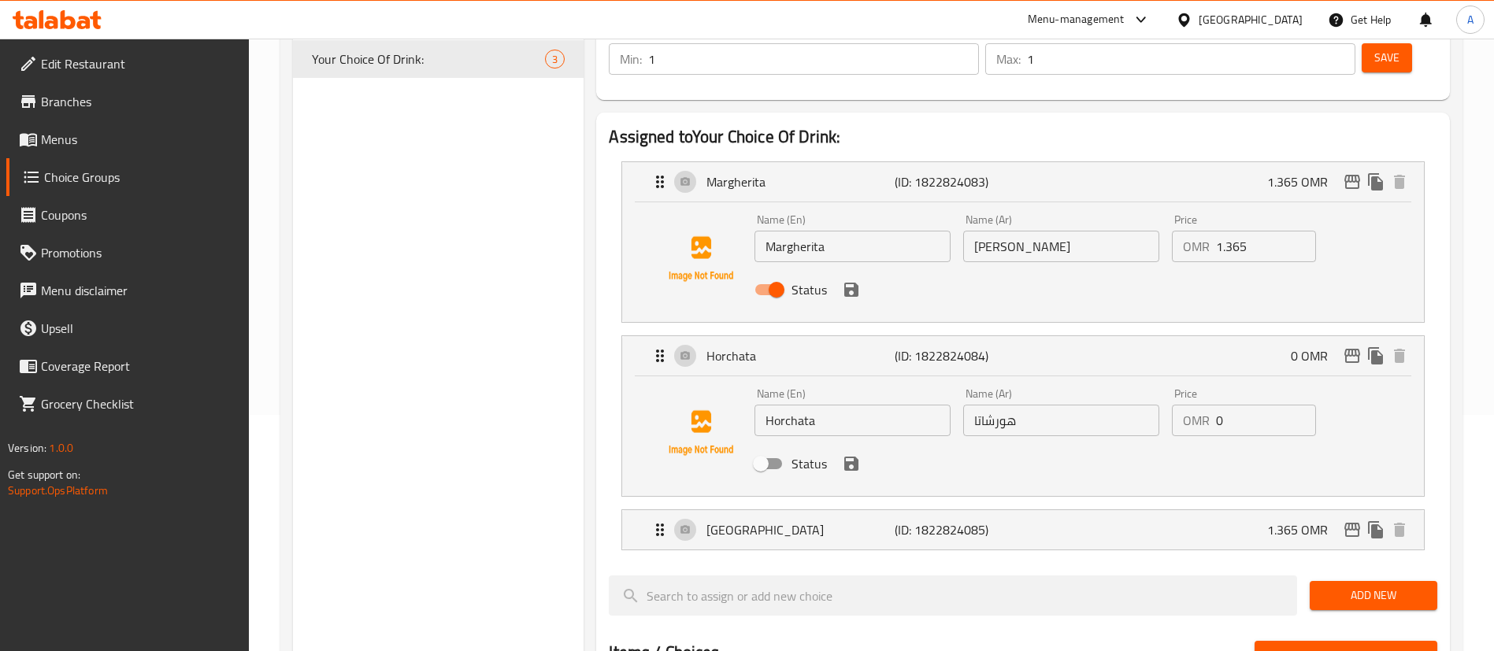
click at [1229, 231] on input "1.365" at bounding box center [1266, 247] width 100 height 32
click at [1243, 510] on div "Jamaica (ID: 1822824085) 1.365 OMR" at bounding box center [1027, 529] width 754 height 39
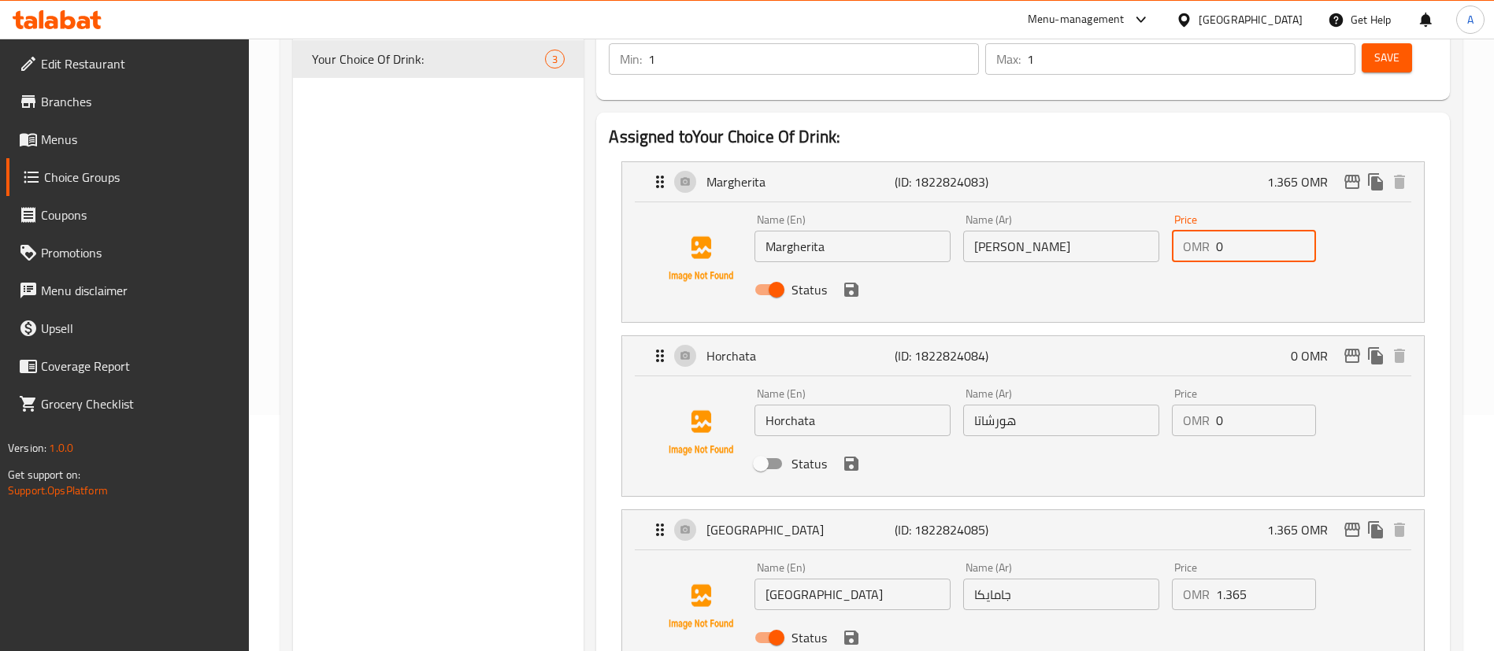
type input "0"
click at [1251, 579] on input "1.365" at bounding box center [1266, 595] width 100 height 32
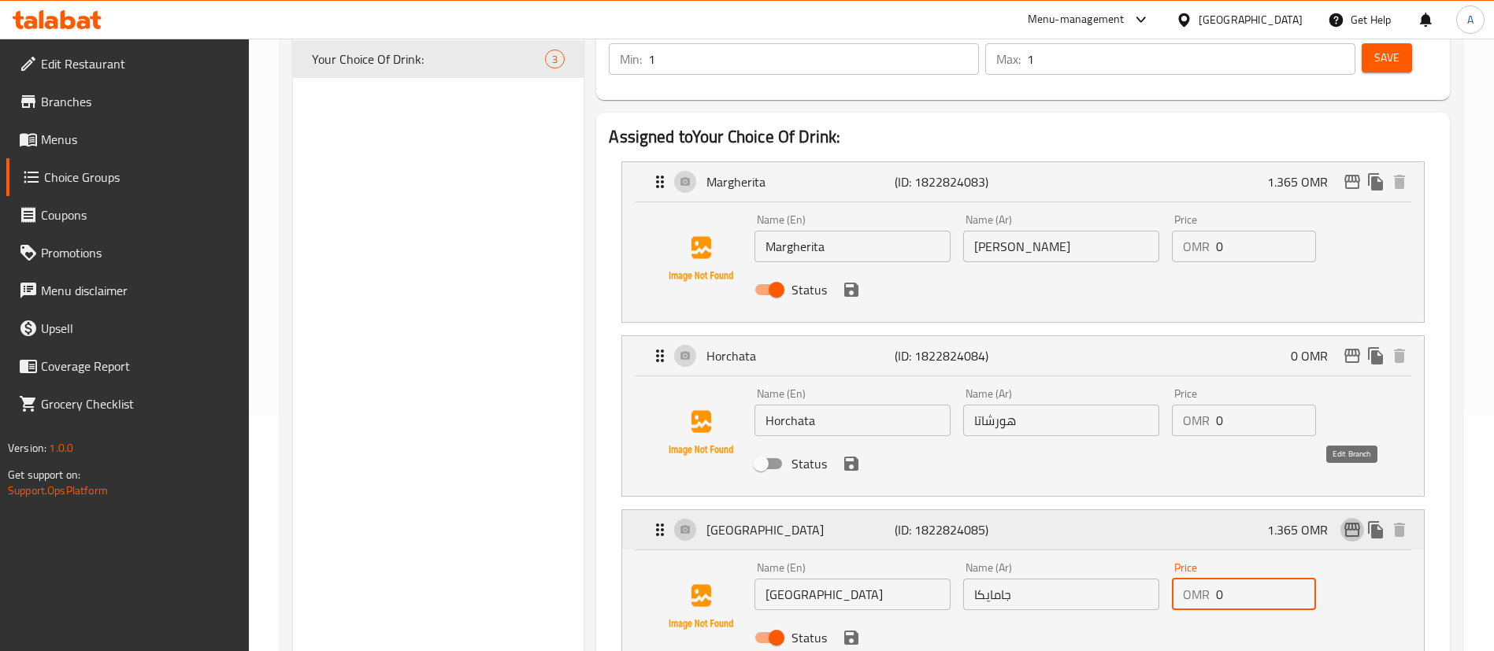
click at [1348, 521] on icon "edit" at bounding box center [1352, 530] width 19 height 19
type input "0"
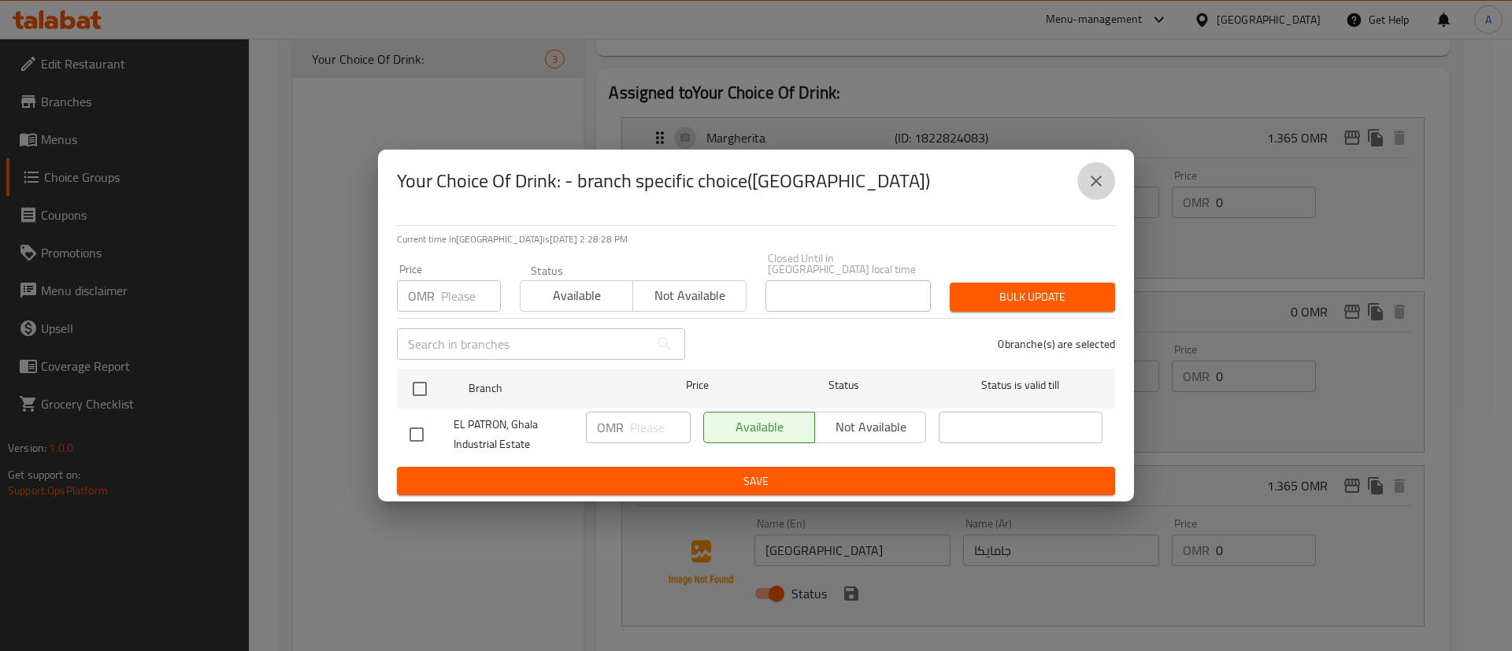
click at [1103, 176] on button "close" at bounding box center [1096, 181] width 38 height 38
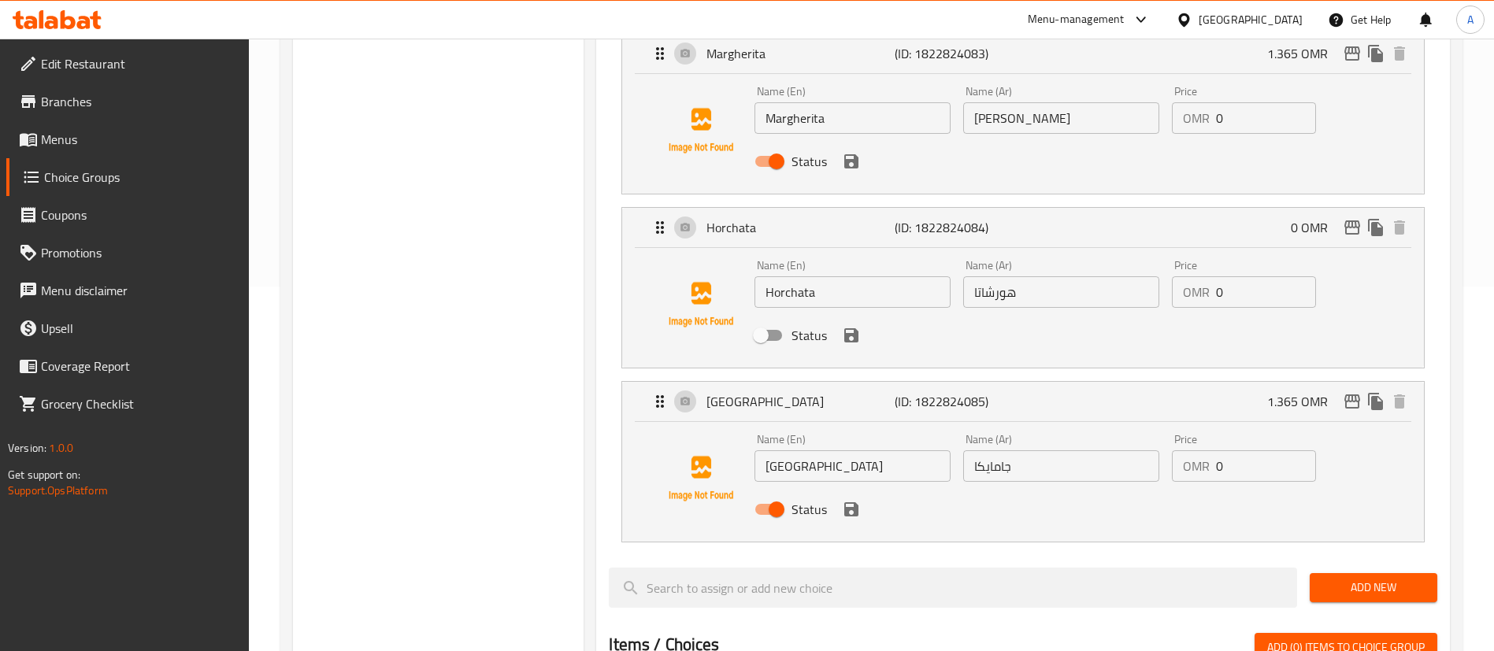
scroll to position [473, 0]
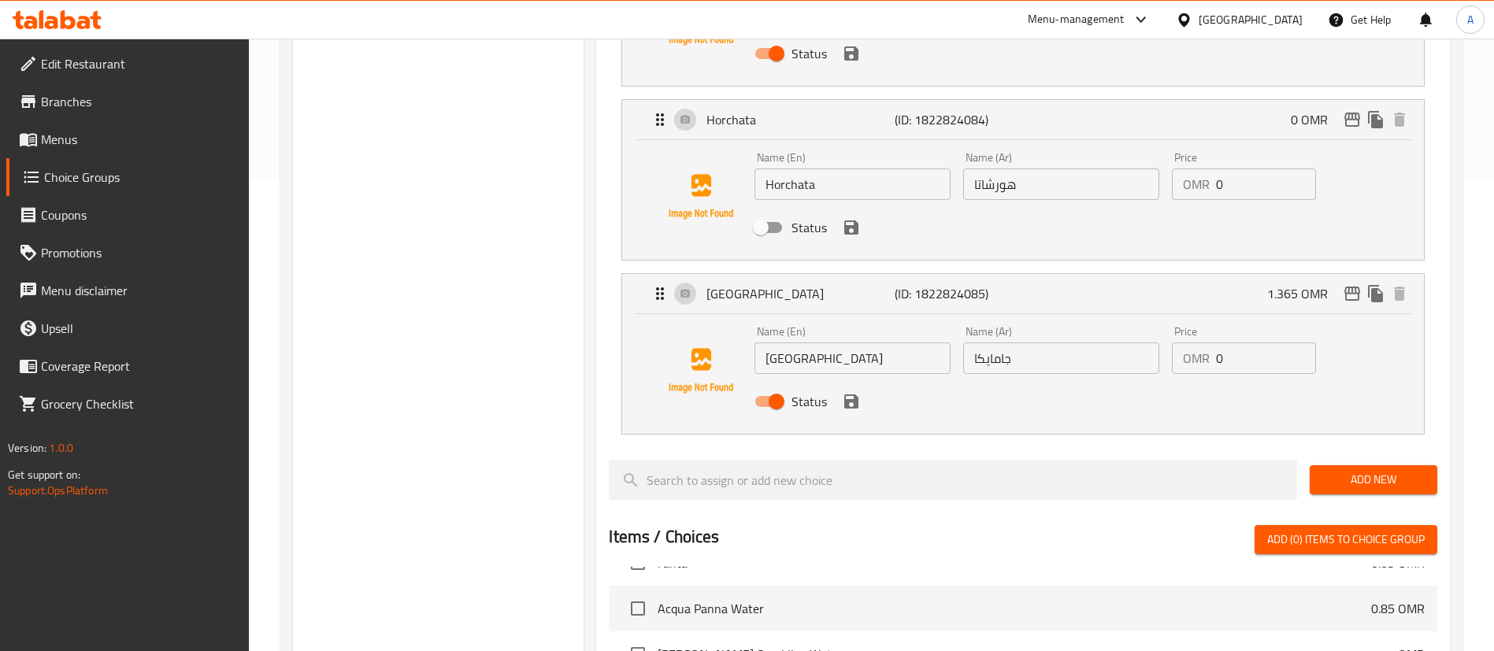
click at [858, 395] on icon "save" at bounding box center [851, 402] width 14 height 14
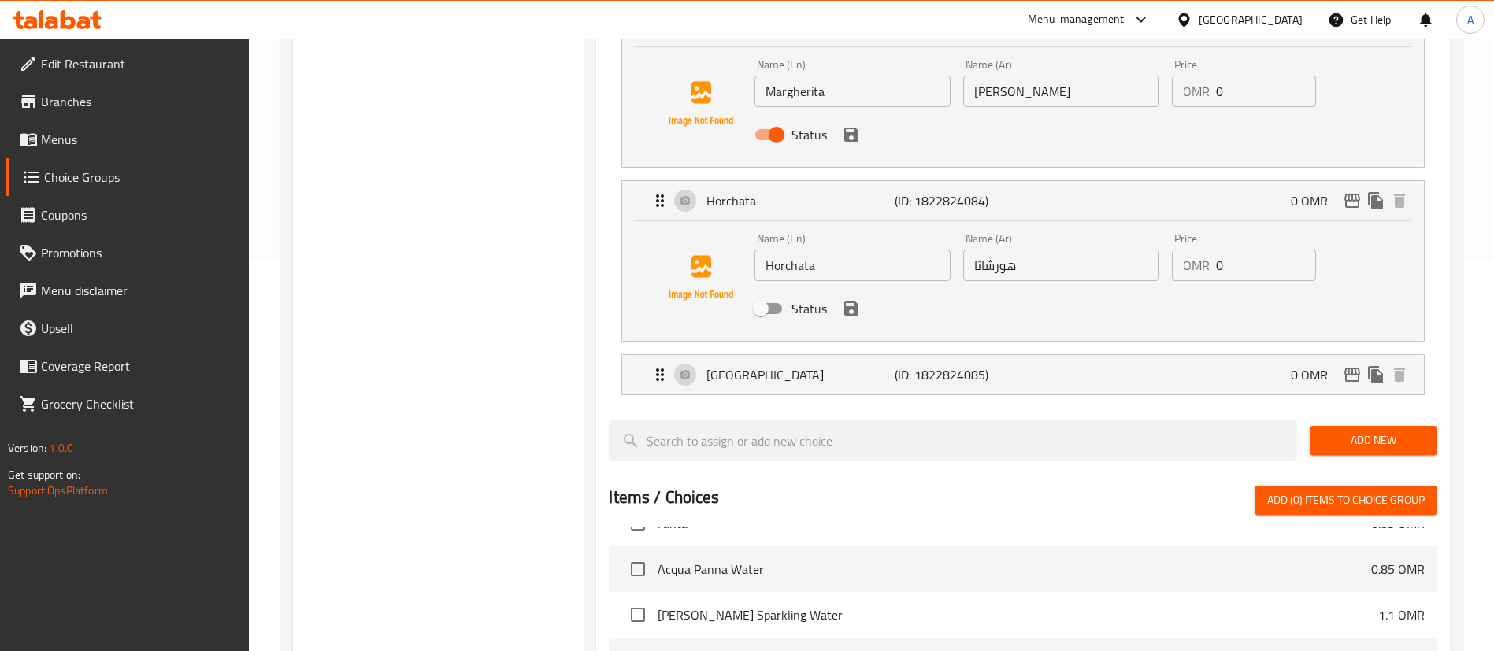
scroll to position [354, 0]
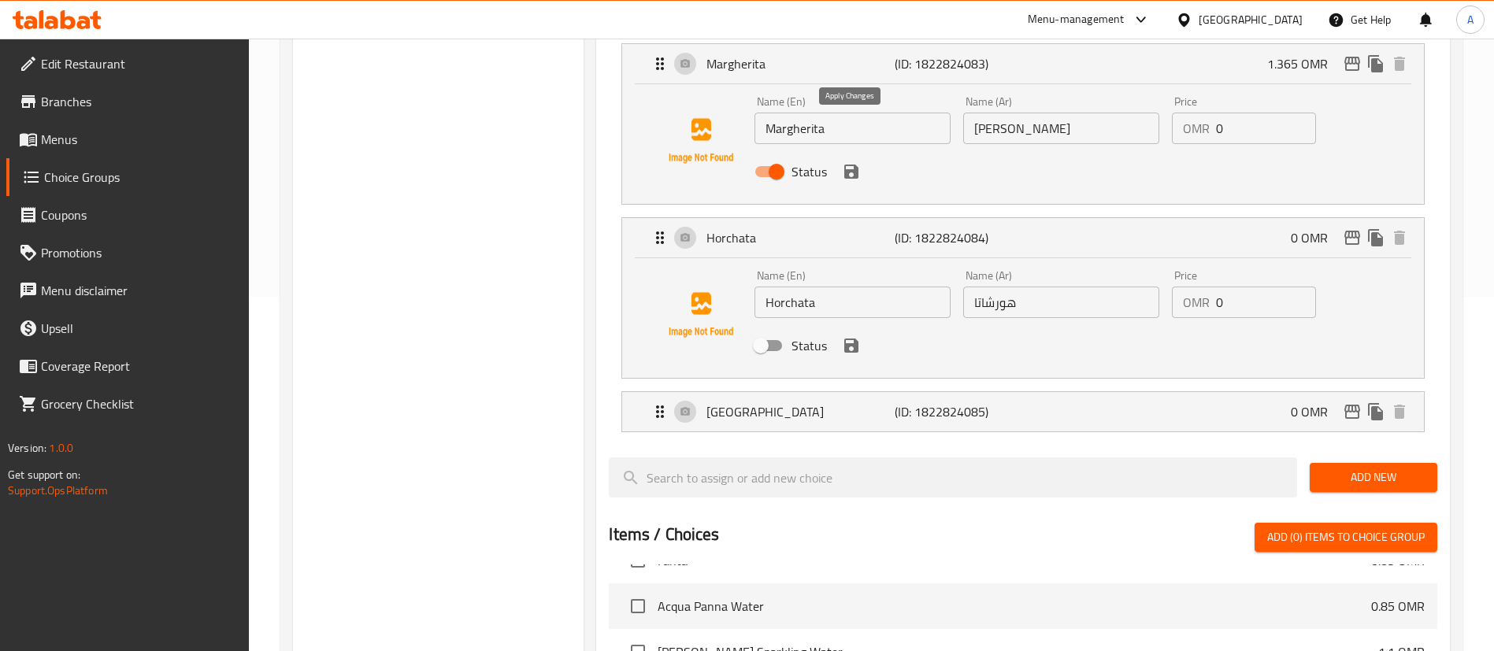
click at [847, 165] on icon "save" at bounding box center [851, 172] width 14 height 14
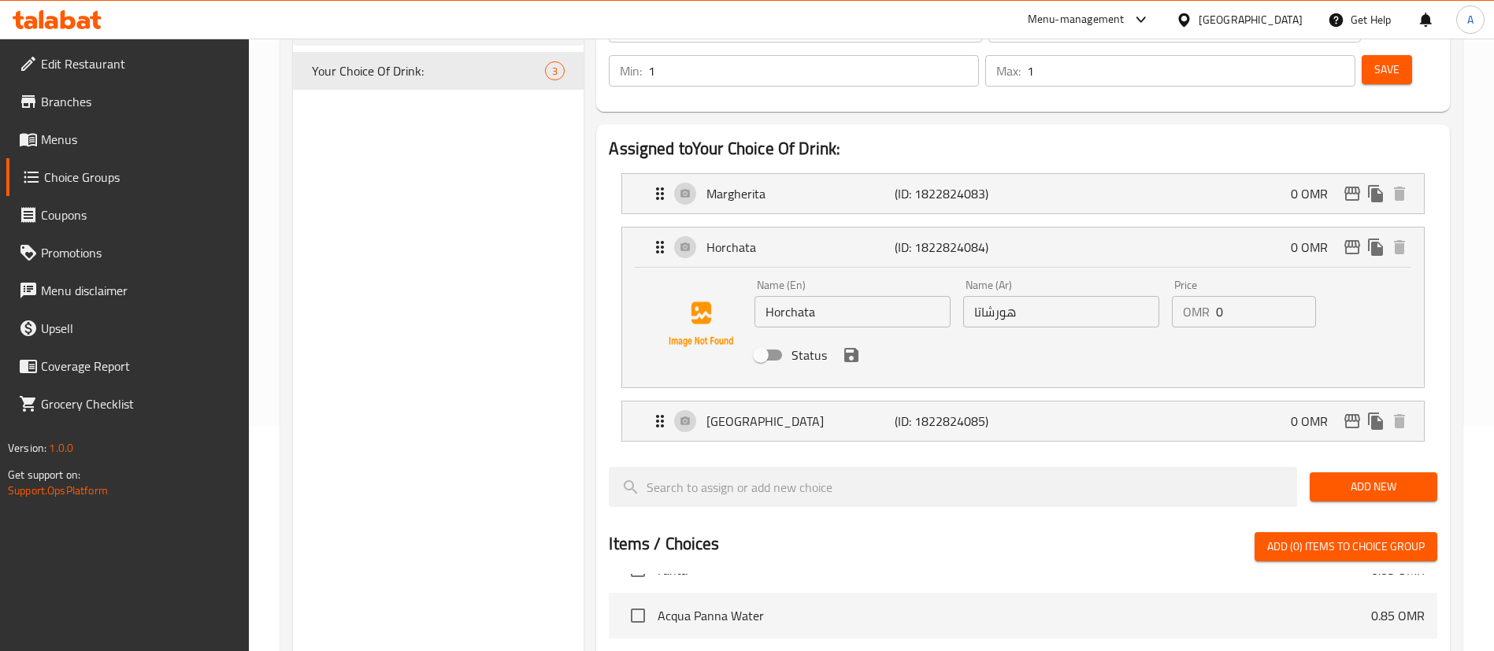
scroll to position [118, 0]
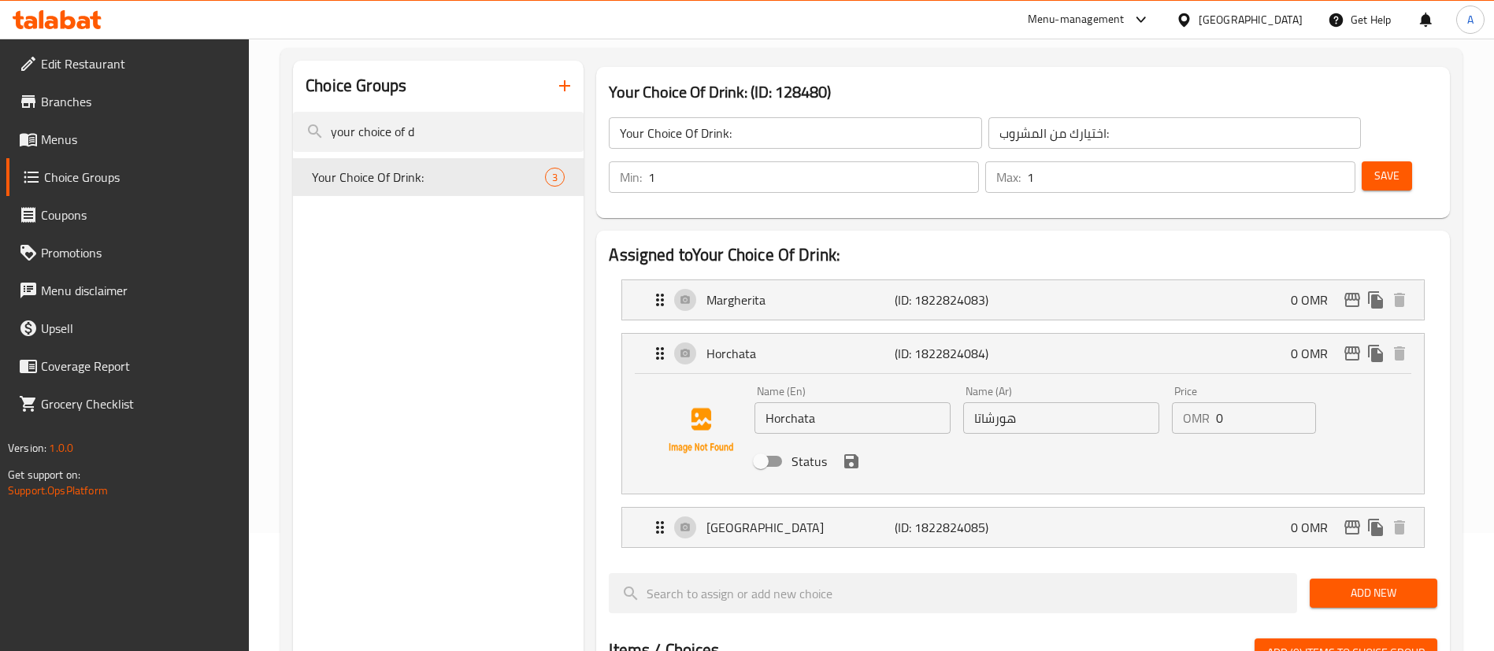
click at [1374, 166] on span "Save" at bounding box center [1386, 176] width 25 height 20
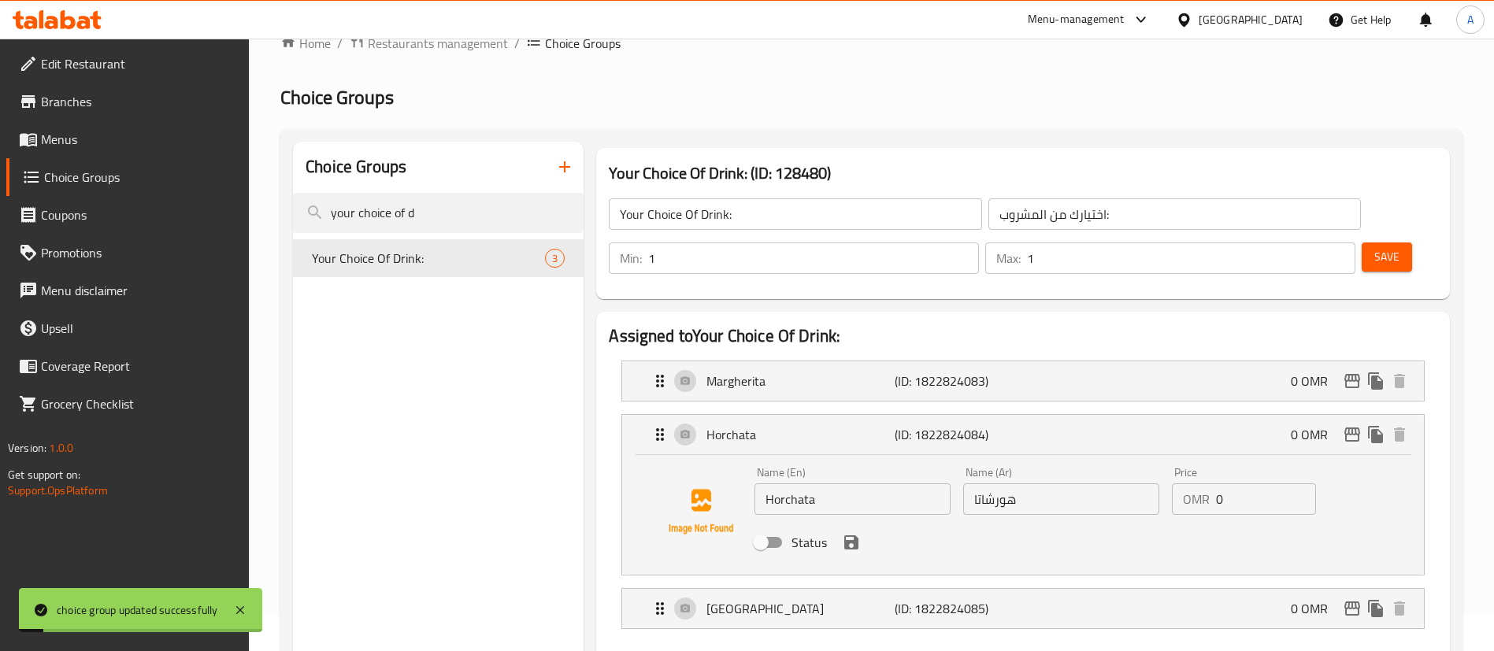
scroll to position [0, 0]
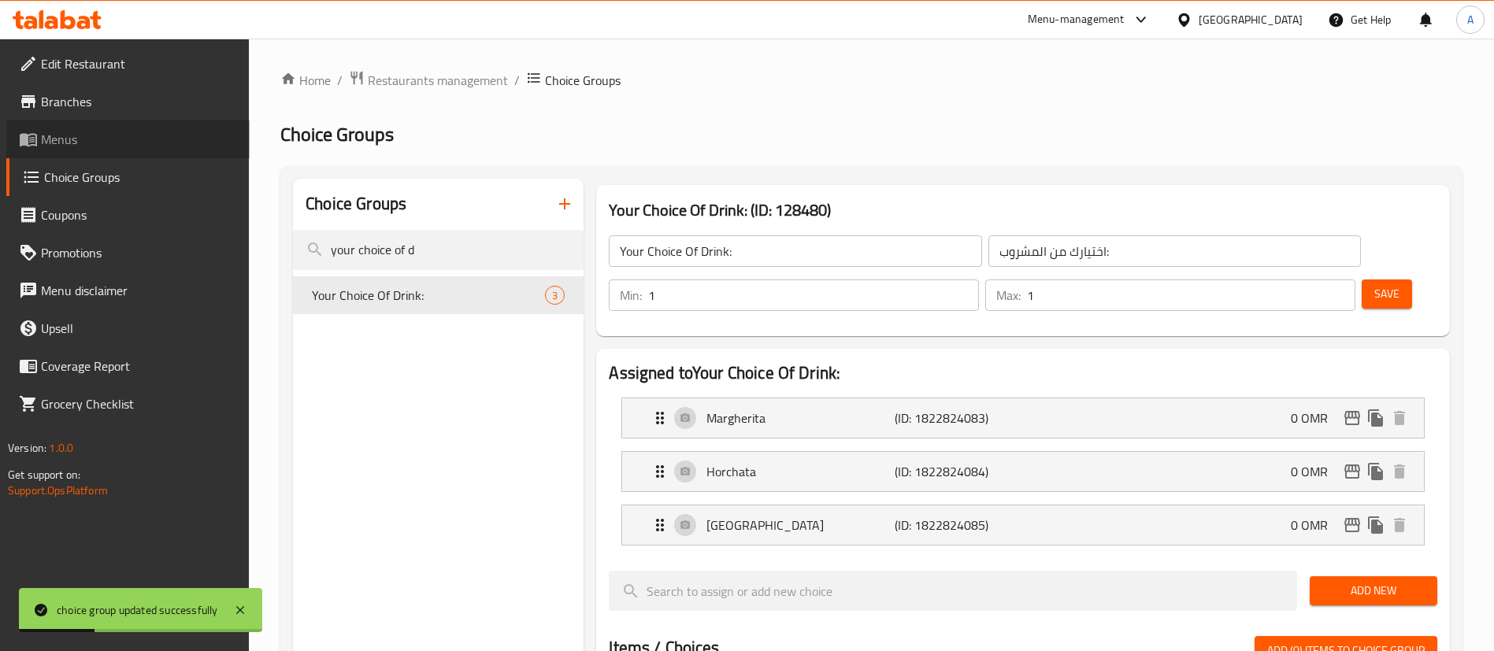
click at [98, 138] on span "Menus" at bounding box center [139, 139] width 196 height 19
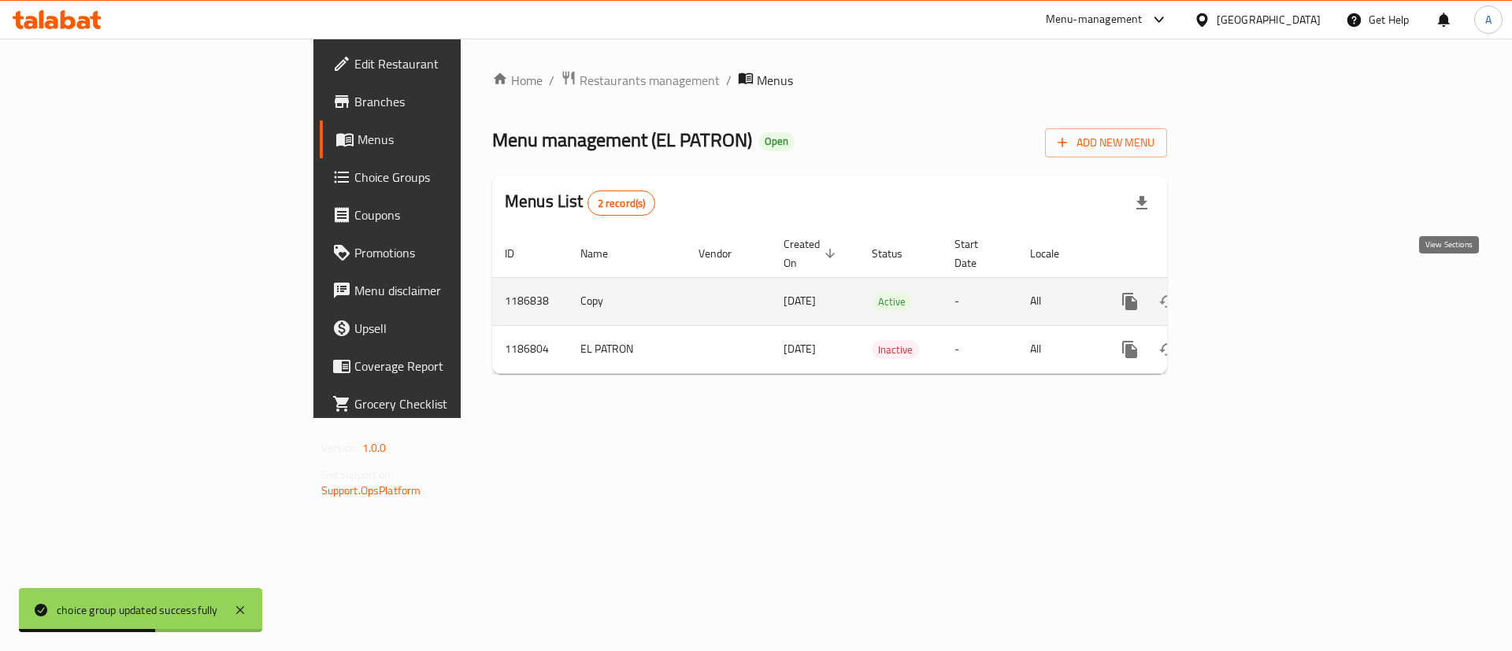
click at [1251, 295] on icon "enhanced table" at bounding box center [1243, 302] width 14 height 14
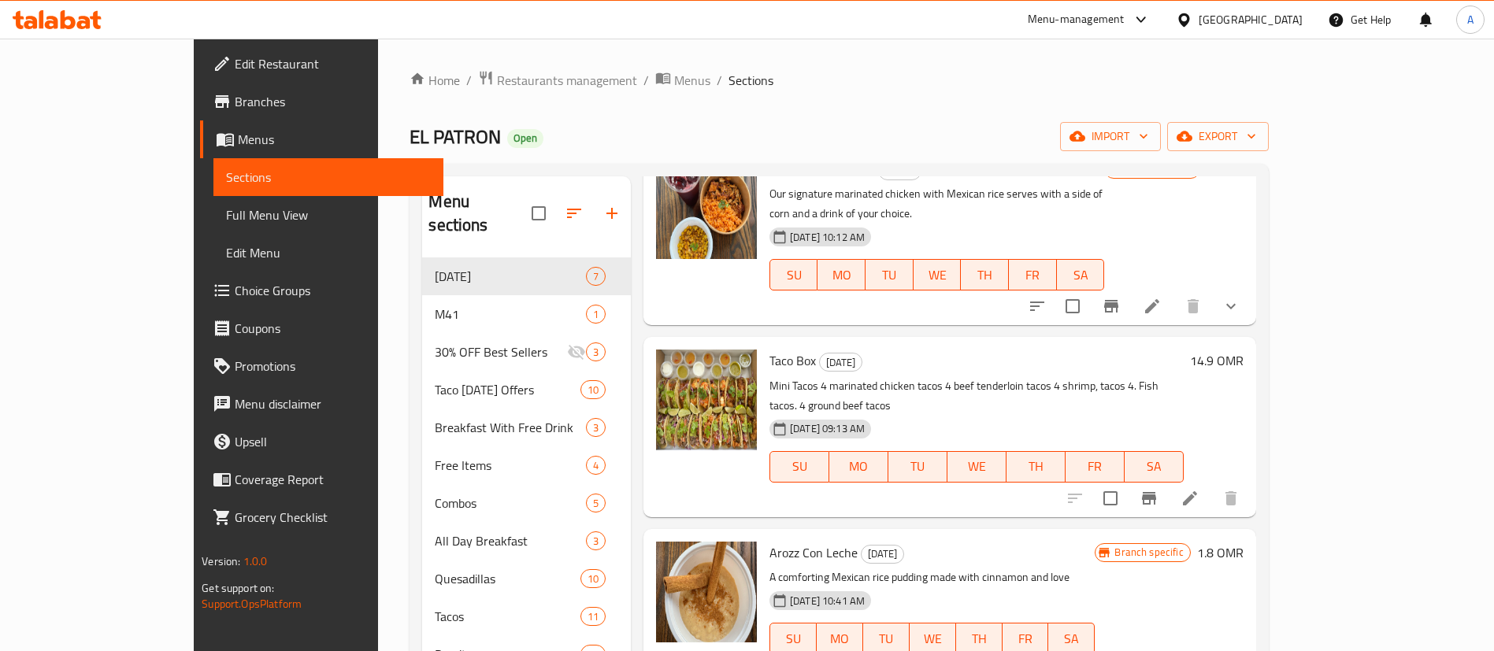
scroll to position [118, 0]
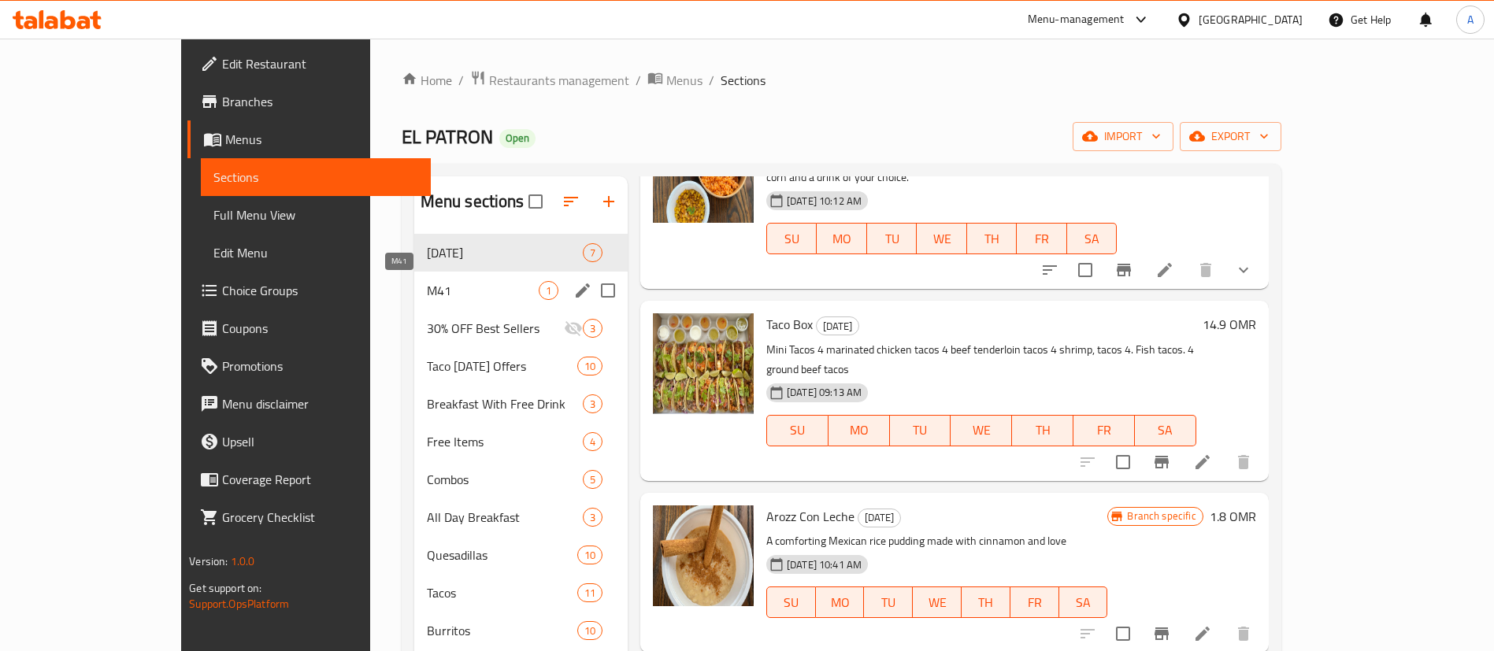
click at [427, 290] on span "M41" at bounding box center [483, 290] width 112 height 19
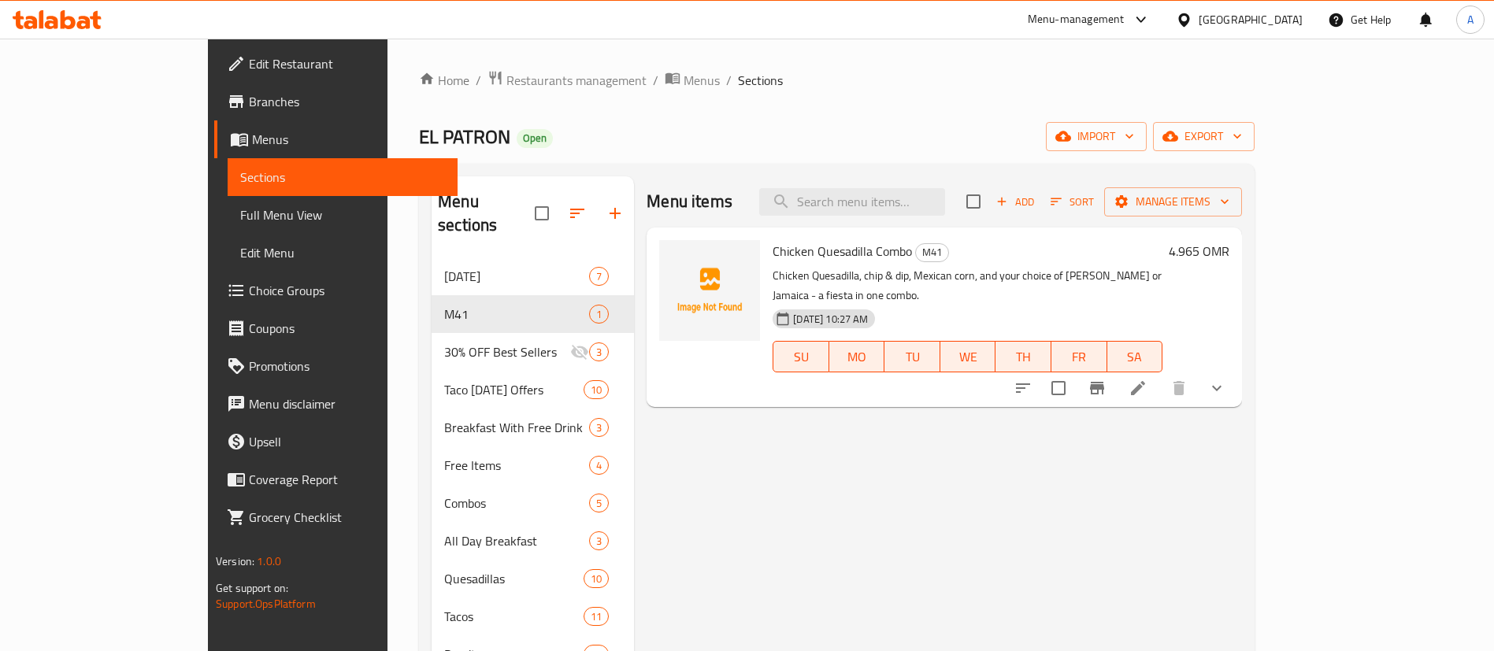
click at [1160, 374] on li at bounding box center [1138, 388] width 44 height 28
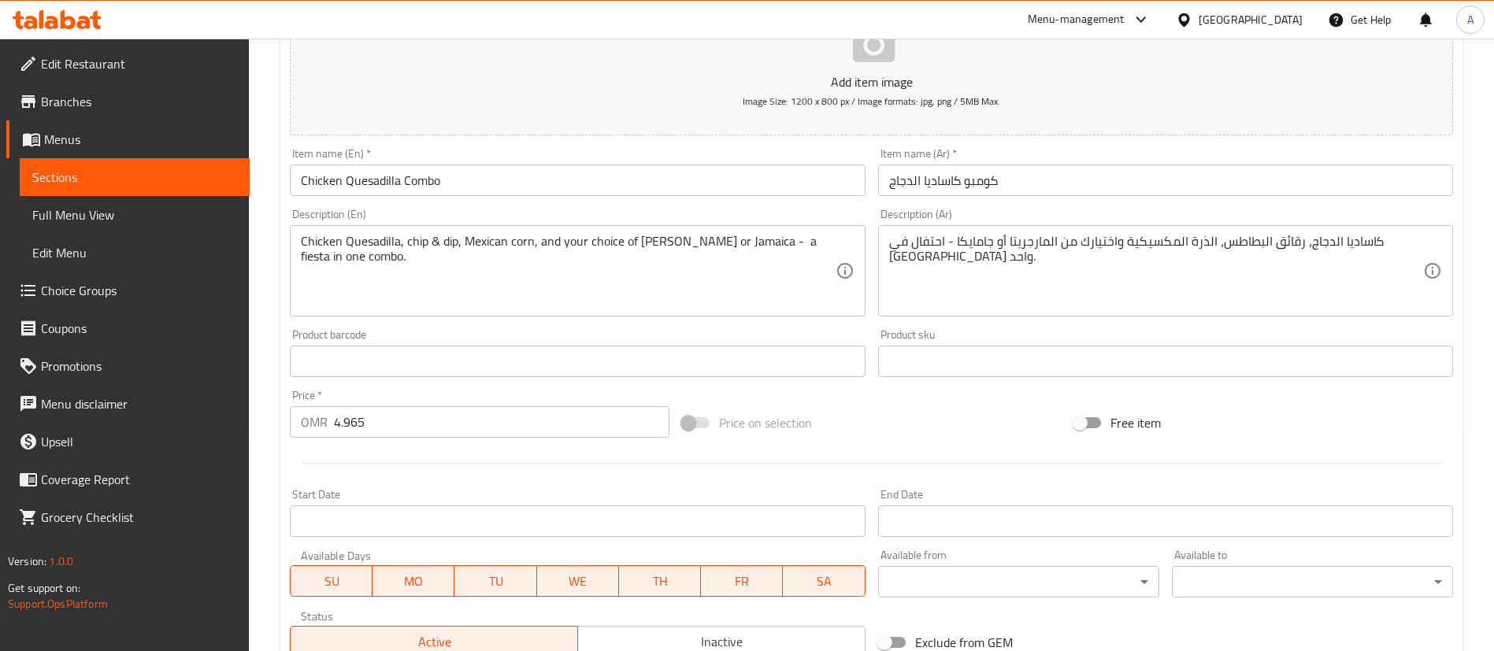
scroll to position [487, 0]
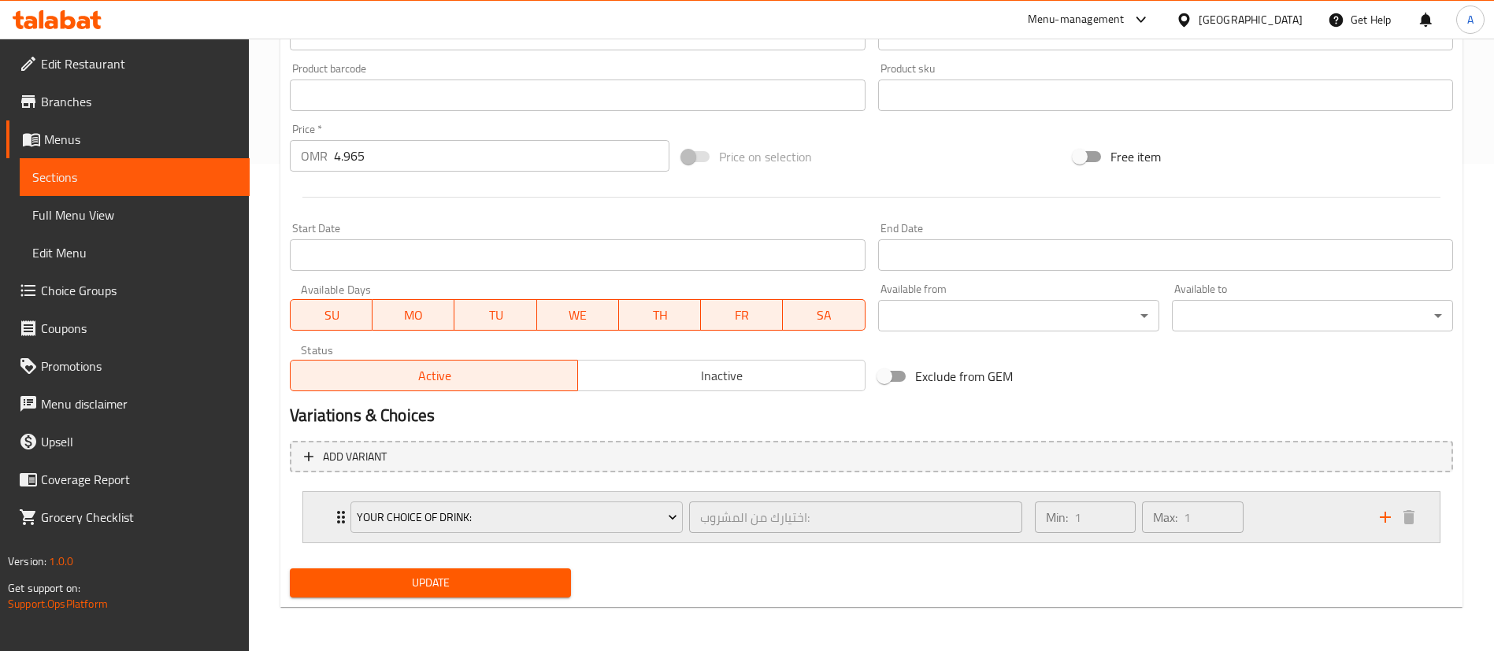
drag, startPoint x: 1332, startPoint y: 503, endPoint x: 1317, endPoint y: 510, distance: 17.0
click at [1331, 503] on div "Min: 1 ​ Max: 1 ​" at bounding box center [1197, 517] width 345 height 50
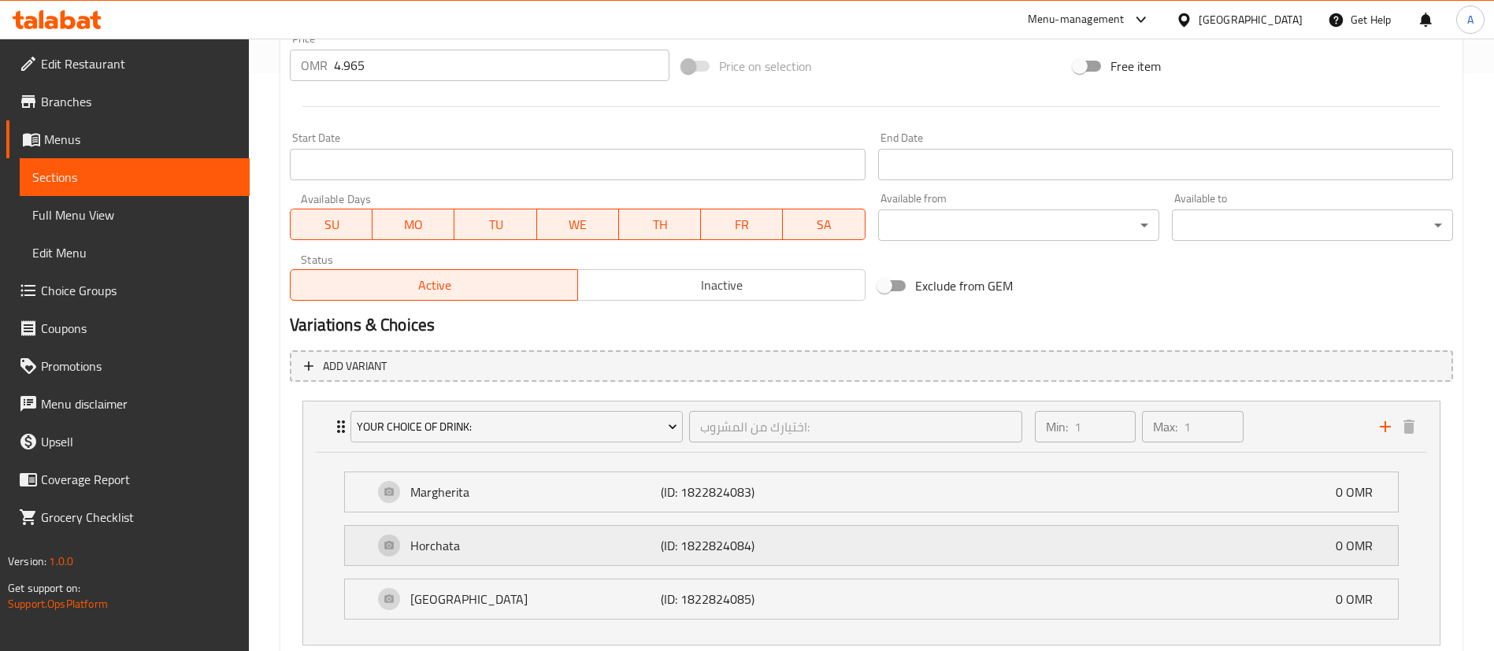
scroll to position [680, 0]
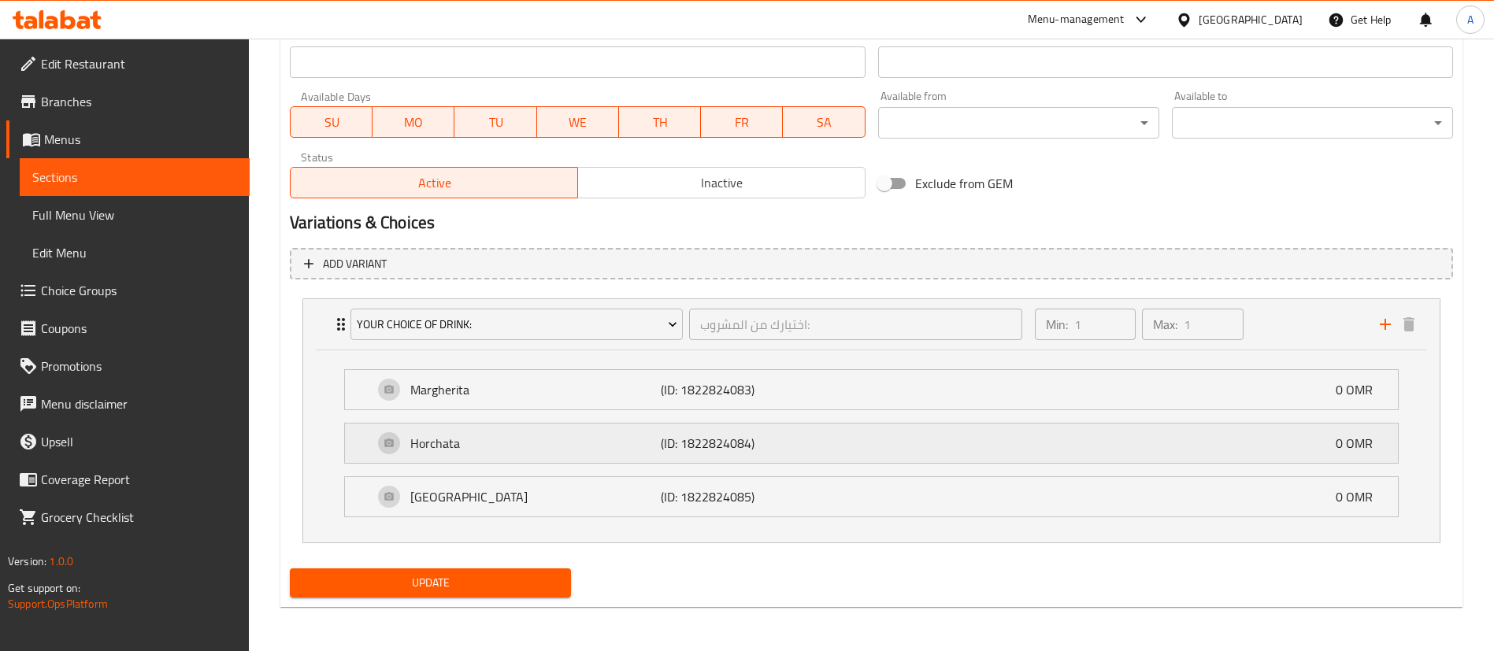
click at [1098, 452] on div "Horchata (ID: 1822824084) 0 OMR" at bounding box center [876, 443] width 1006 height 39
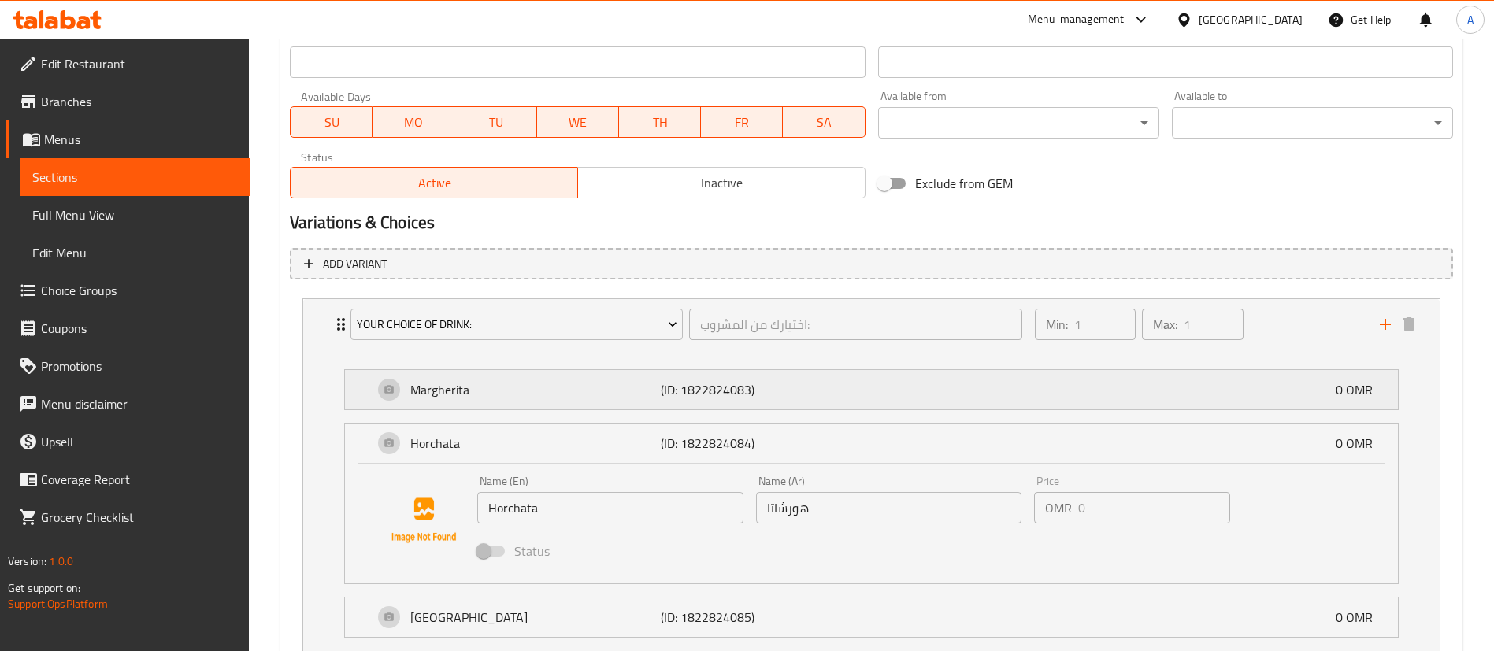
click at [899, 395] on div "Margherita (ID: 1822824083) 0 OMR" at bounding box center [876, 389] width 1006 height 39
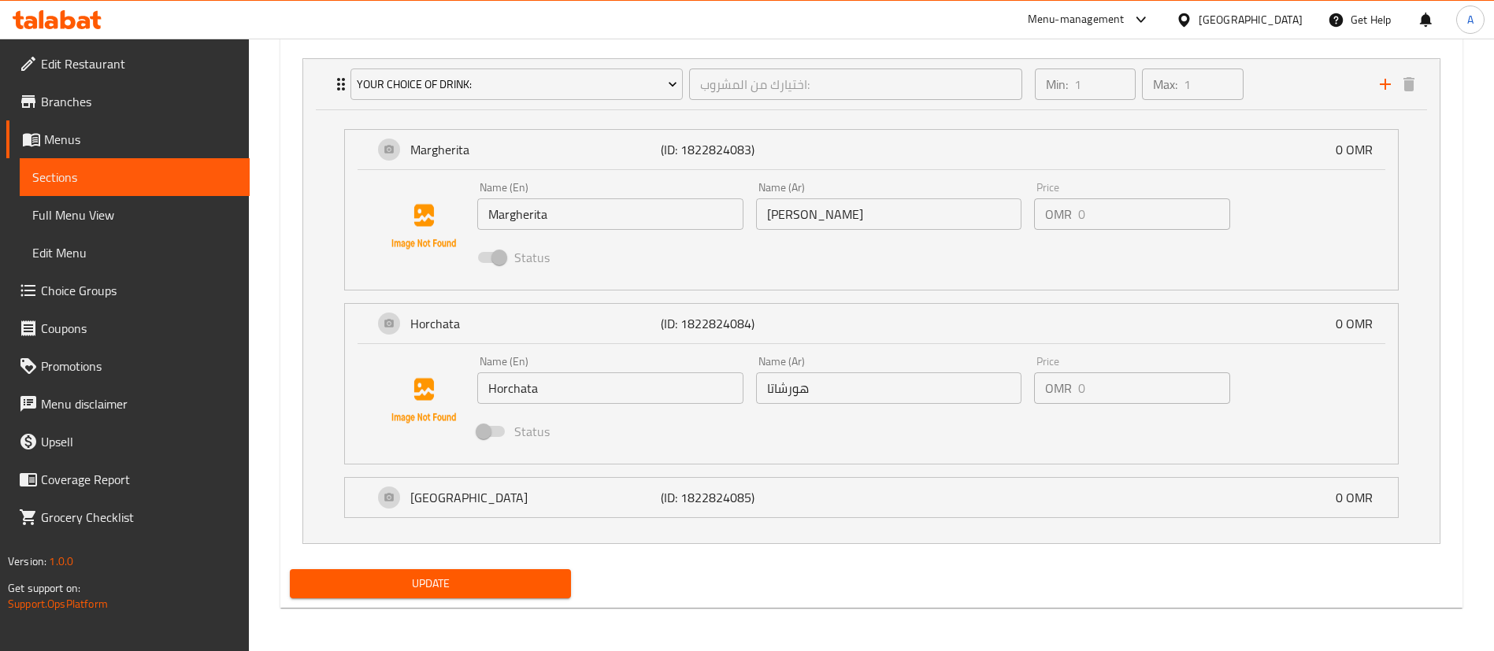
scroll to position [921, 0]
drag, startPoint x: 779, startPoint y: 519, endPoint x: 779, endPoint y: 497, distance: 22.1
click at [779, 517] on li "Jamaica (ID: 1822824085) 0 OMR Name (En) Jamaica Name (En) Name (Ar) جامايكا Na…" at bounding box center [872, 497] width 1080 height 54
click at [779, 495] on p "(ID: 1822824085)" at bounding box center [744, 496] width 167 height 19
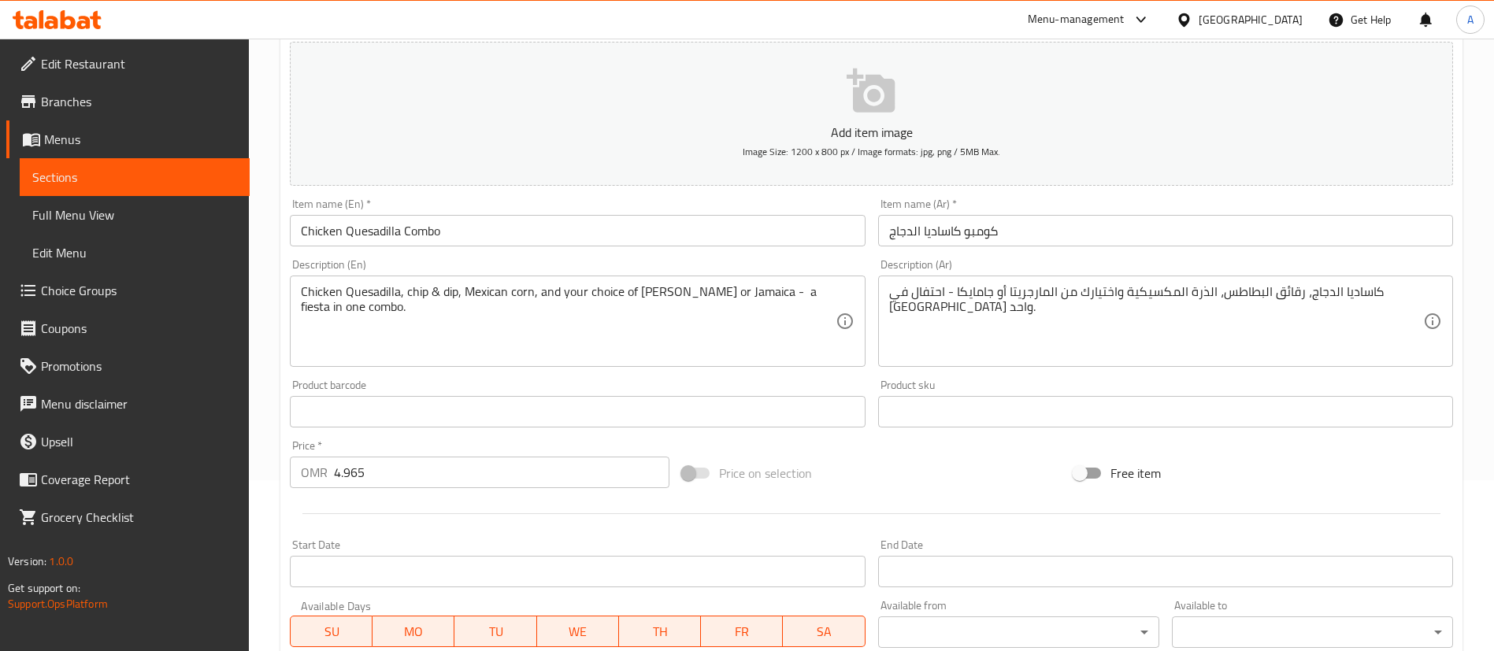
scroll to position [0, 0]
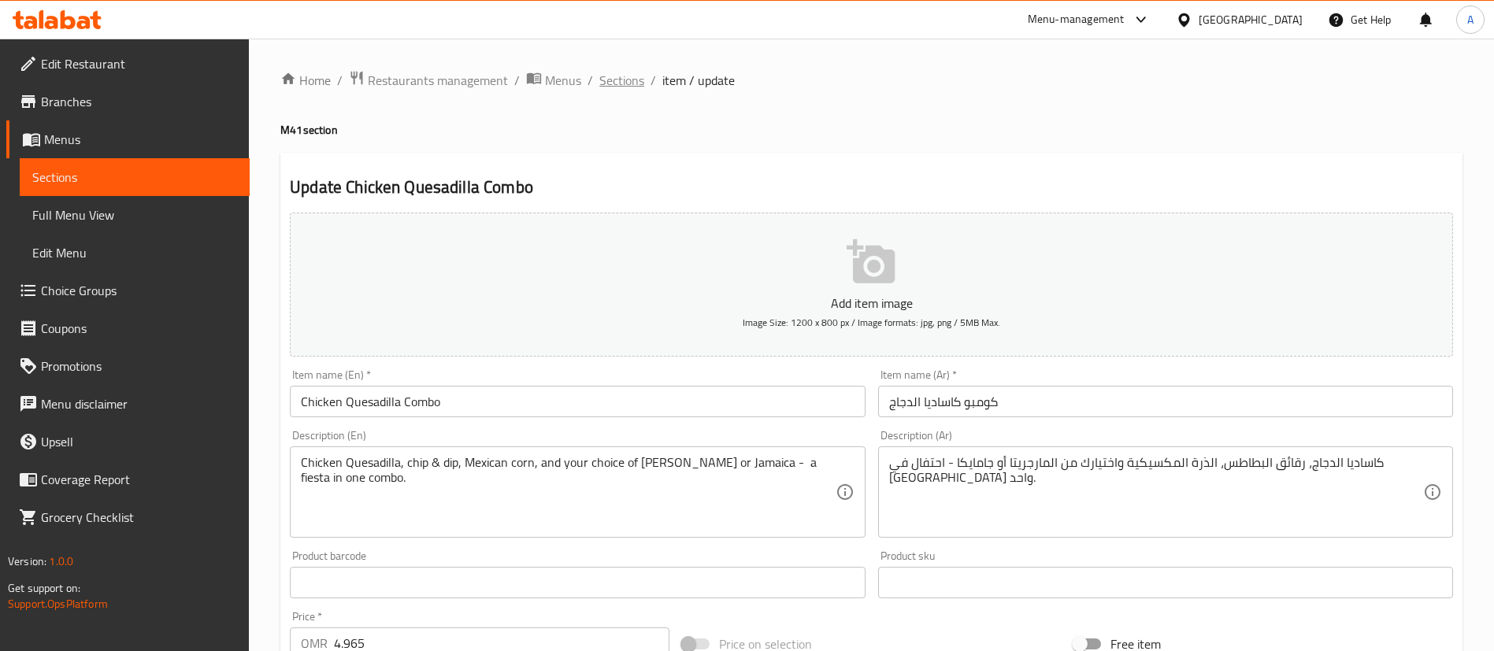
click at [607, 83] on span "Sections" at bounding box center [621, 80] width 45 height 19
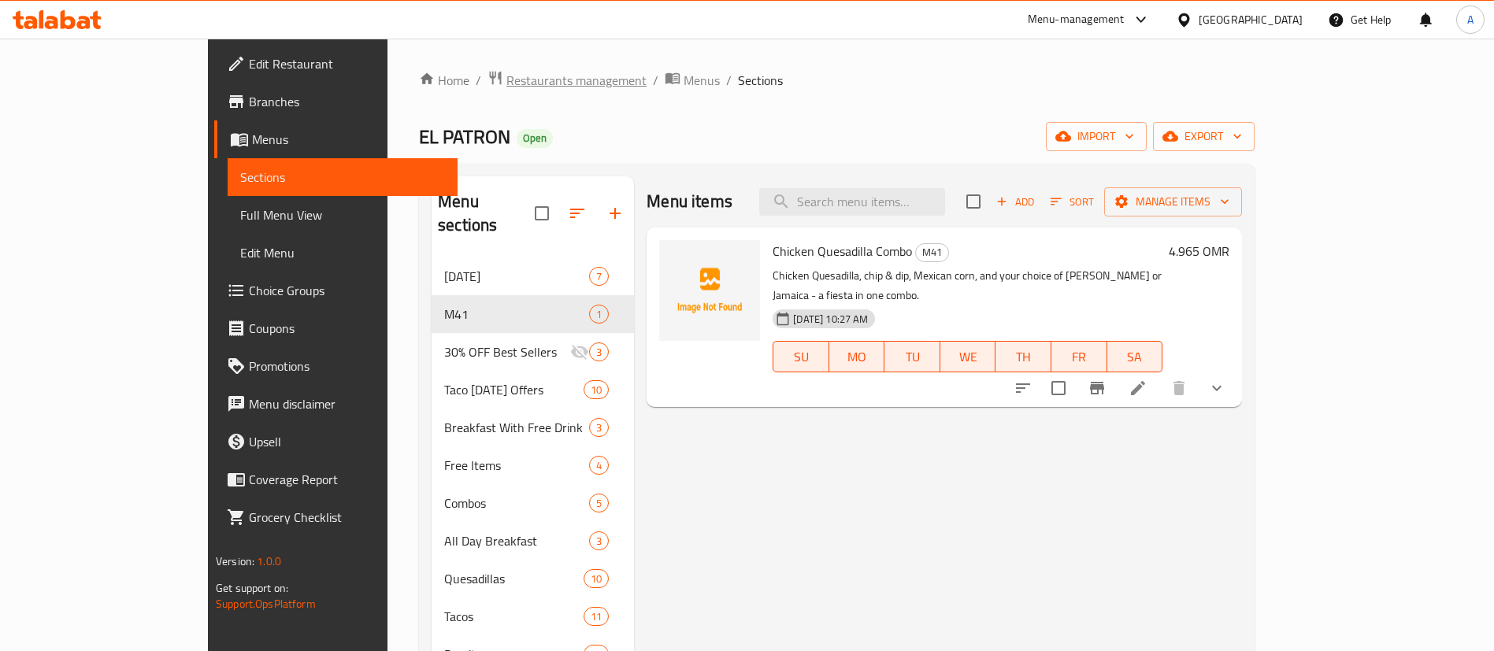
click at [506, 79] on span "Restaurants management" at bounding box center [576, 80] width 140 height 19
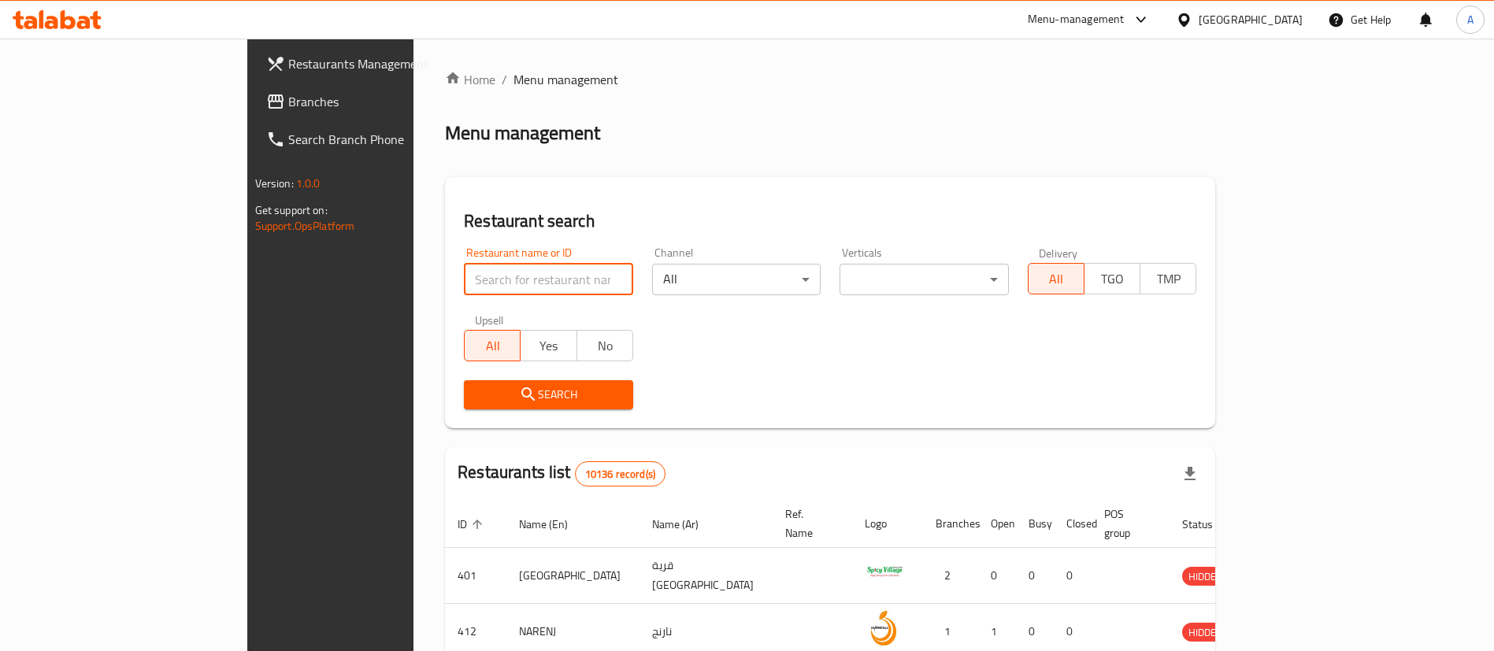
click at [464, 270] on input "search" at bounding box center [548, 280] width 169 height 32
type input "mad bun"
click button "Search" at bounding box center [548, 394] width 169 height 29
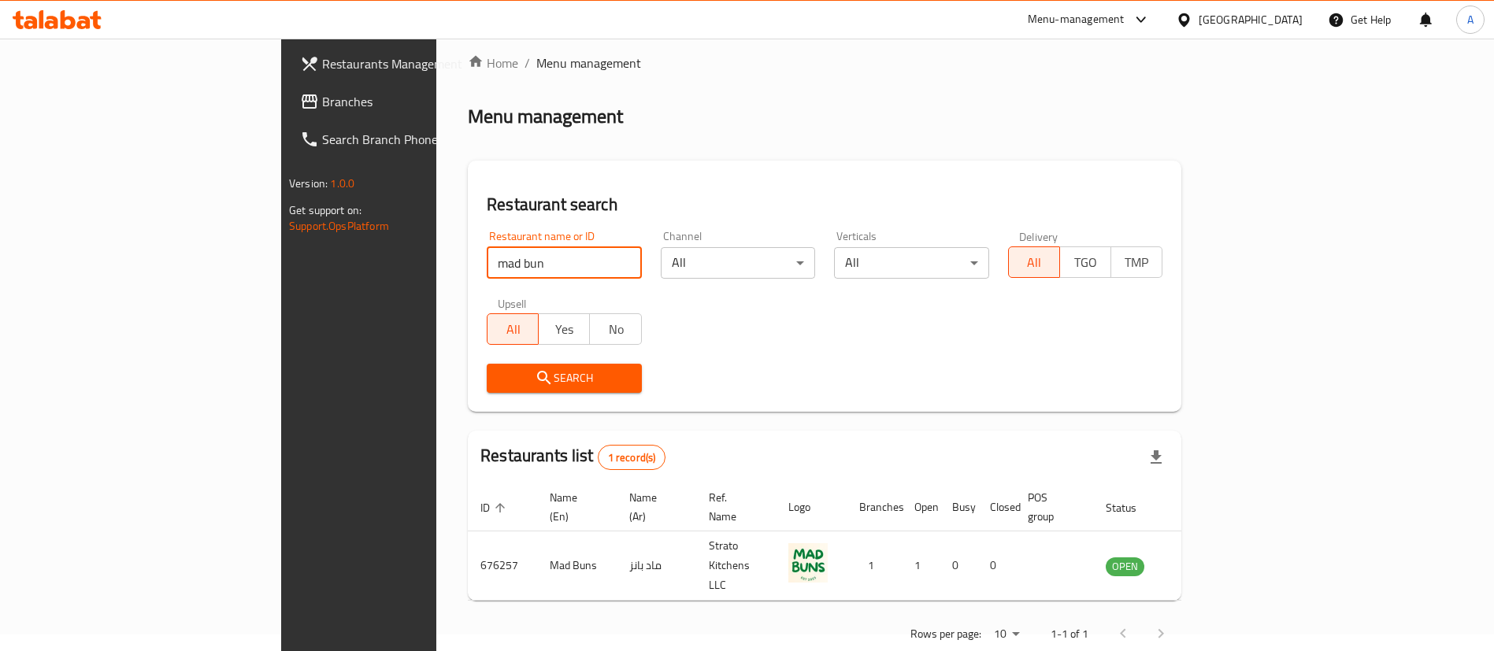
scroll to position [20, 0]
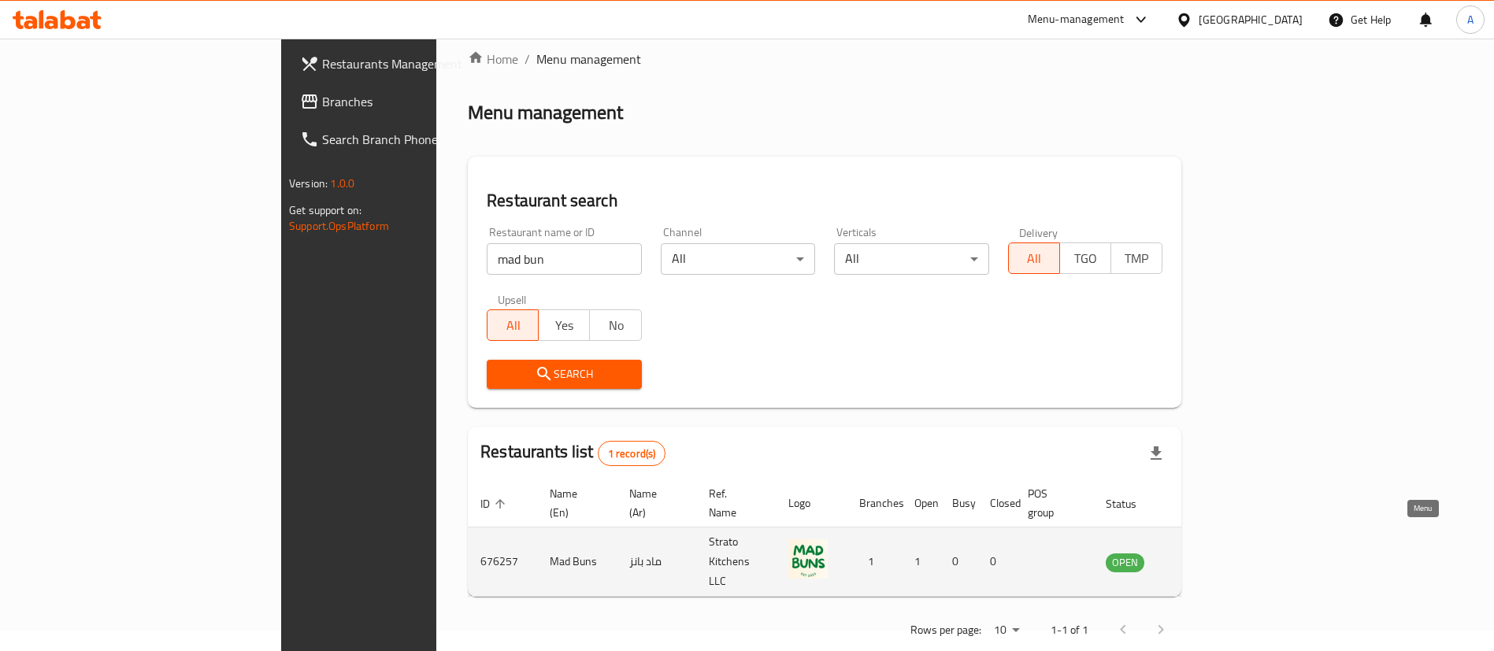
click at [1204, 560] on icon "enhanced table" at bounding box center [1202, 563] width 6 height 6
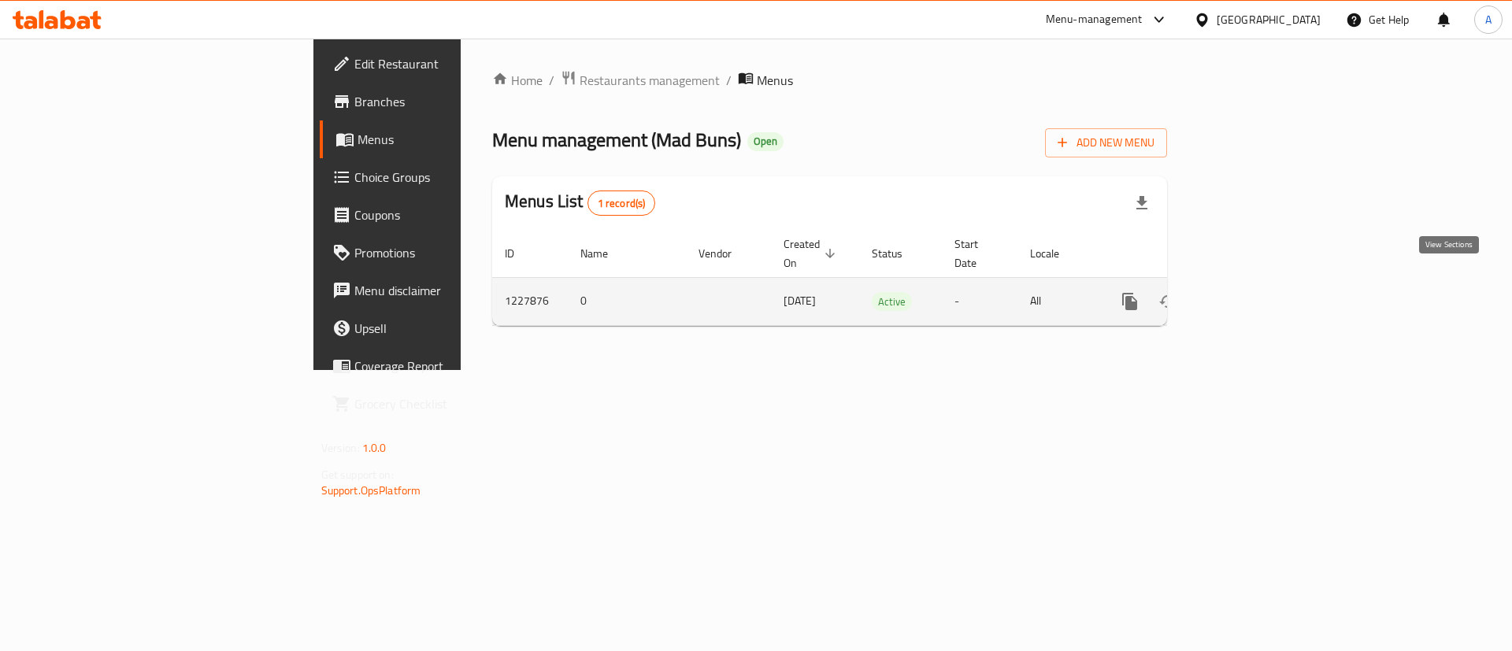
click at [1262, 297] on link "enhanced table" at bounding box center [1244, 302] width 38 height 38
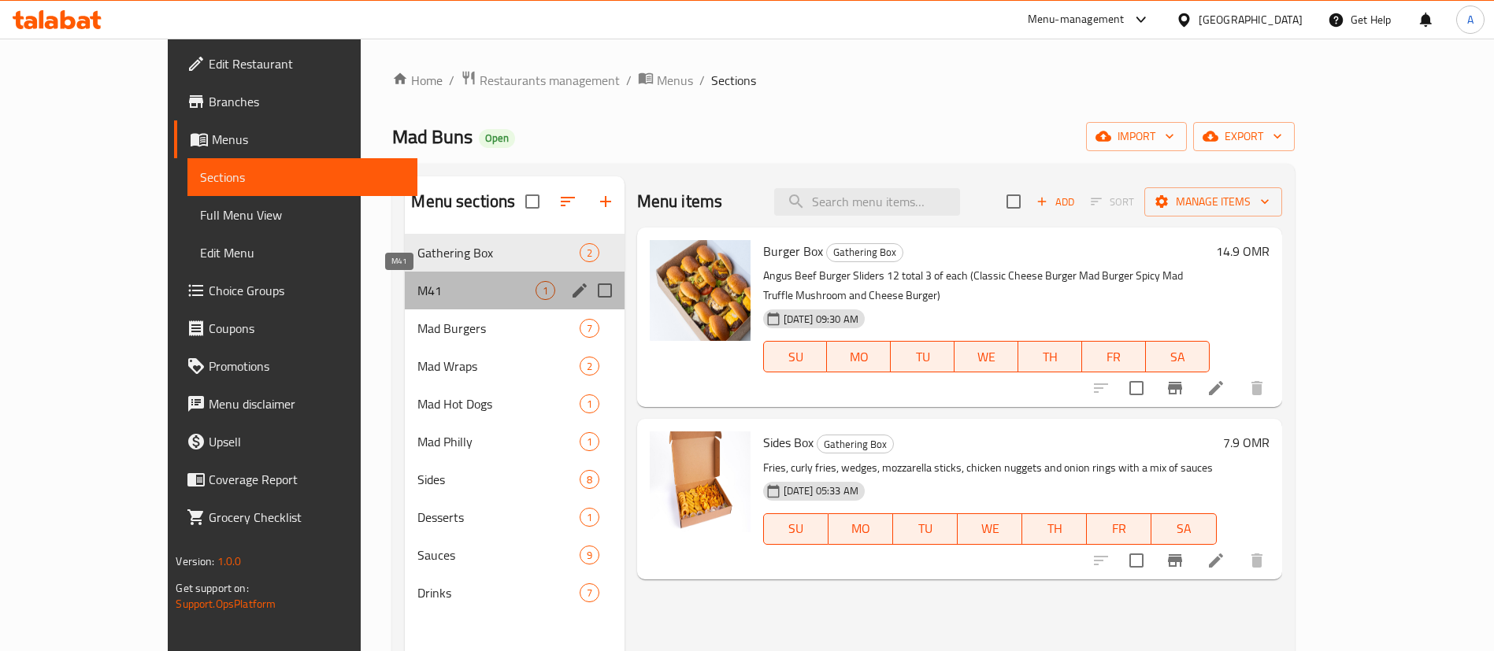
click at [417, 287] on span "M41" at bounding box center [475, 290] width 117 height 19
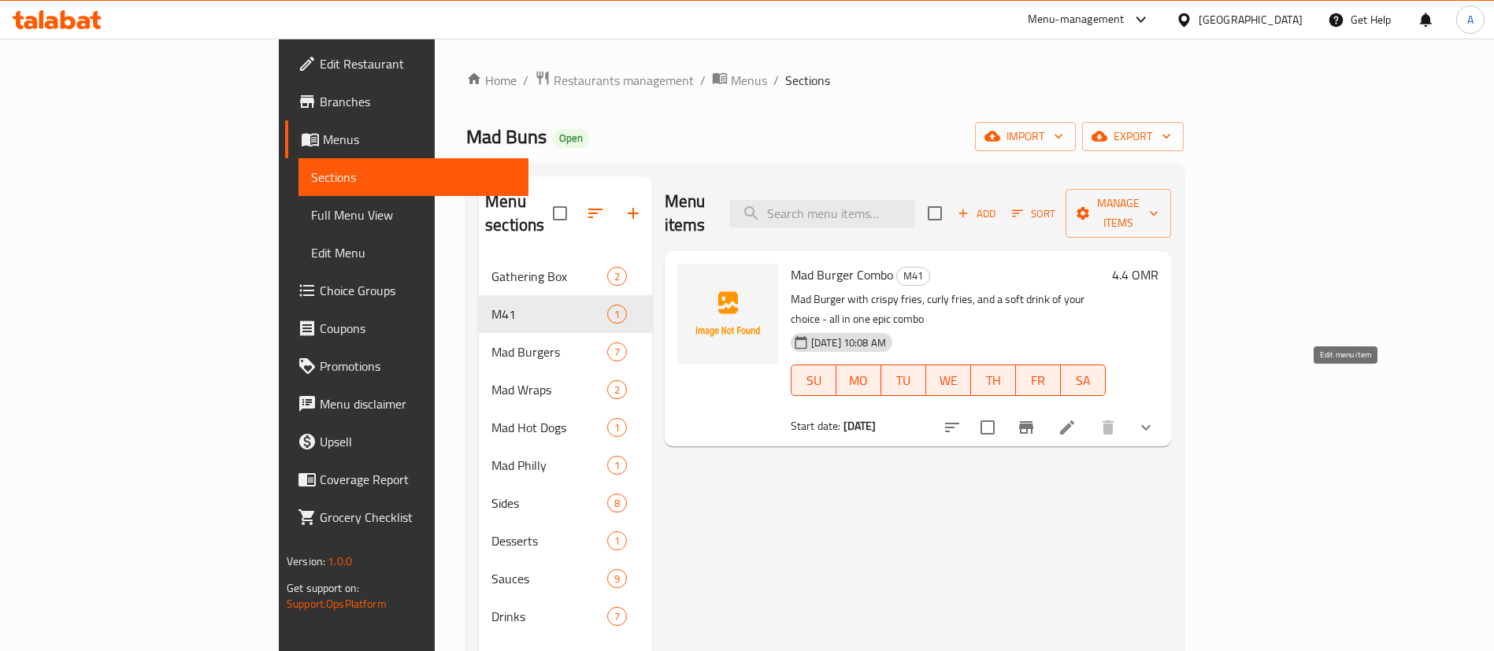
click at [1077, 418] on icon at bounding box center [1067, 427] width 19 height 19
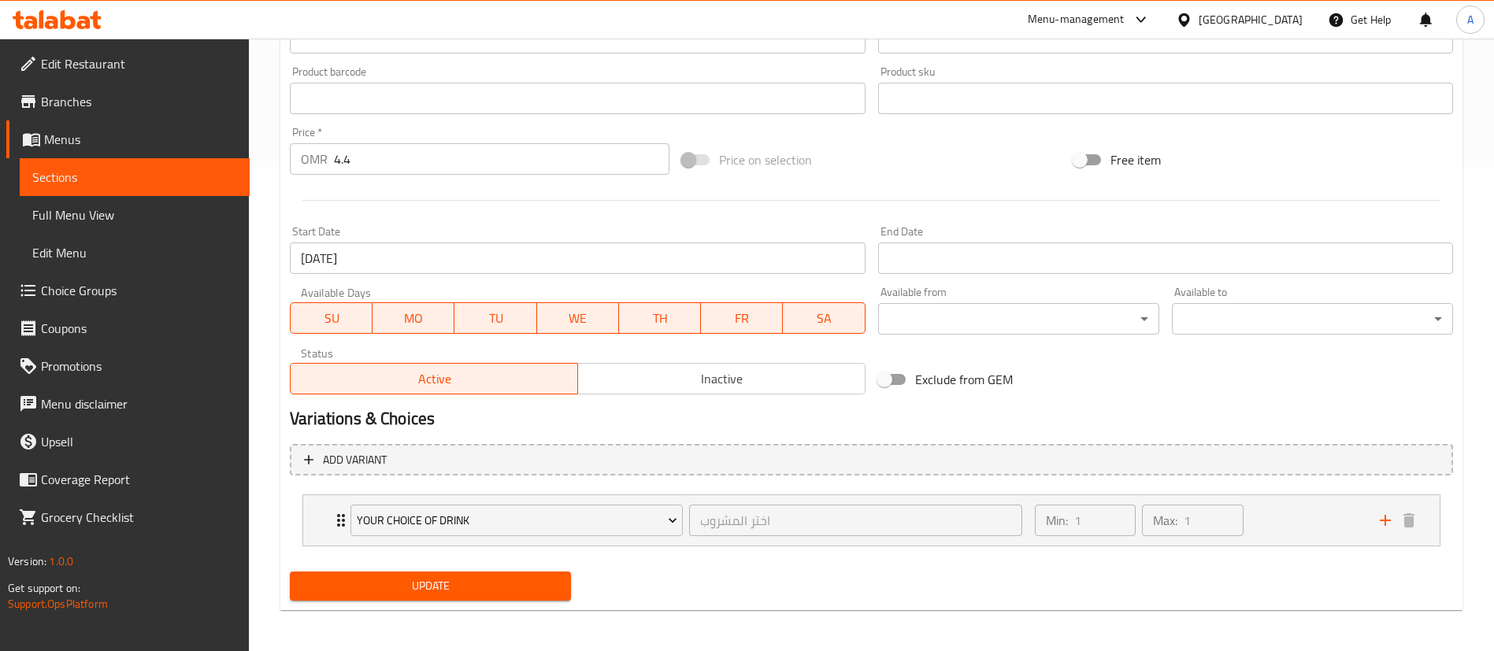
scroll to position [487, 0]
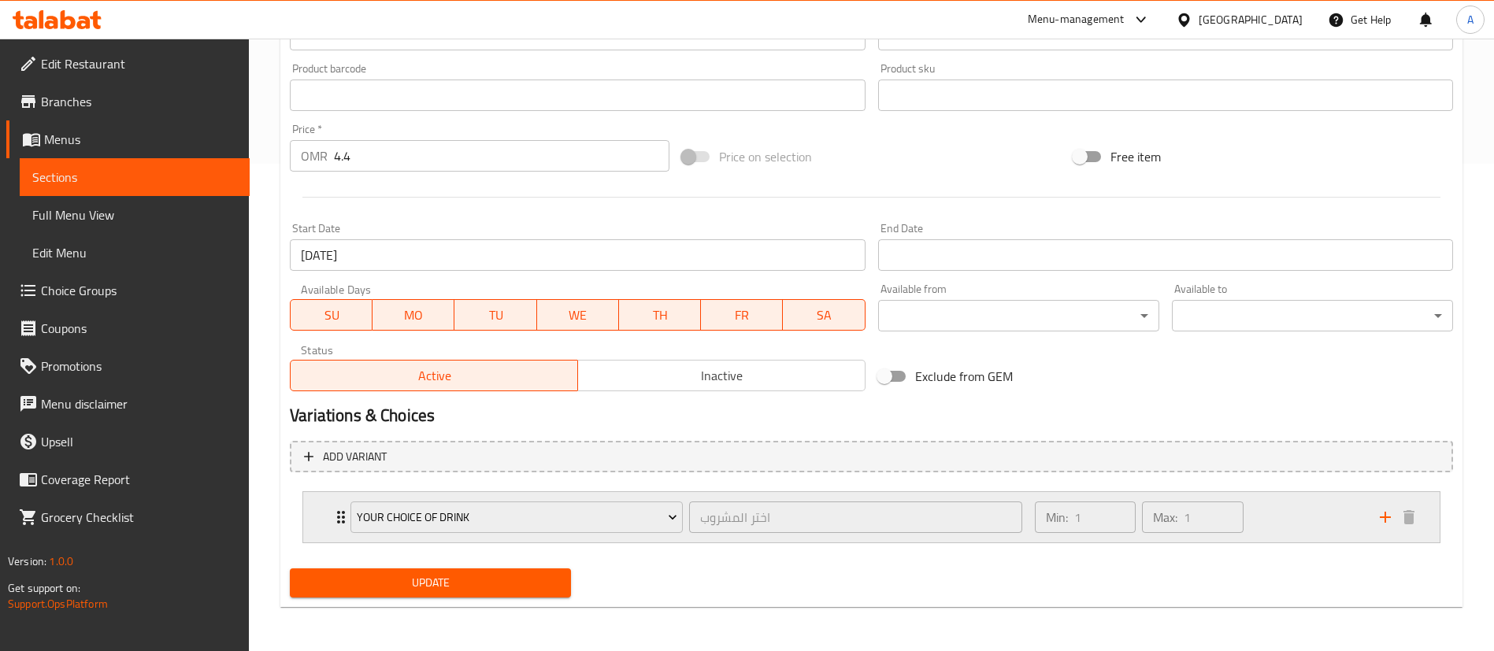
click at [1260, 506] on div "Min: 1 ​ Max: 1 ​" at bounding box center [1197, 517] width 345 height 50
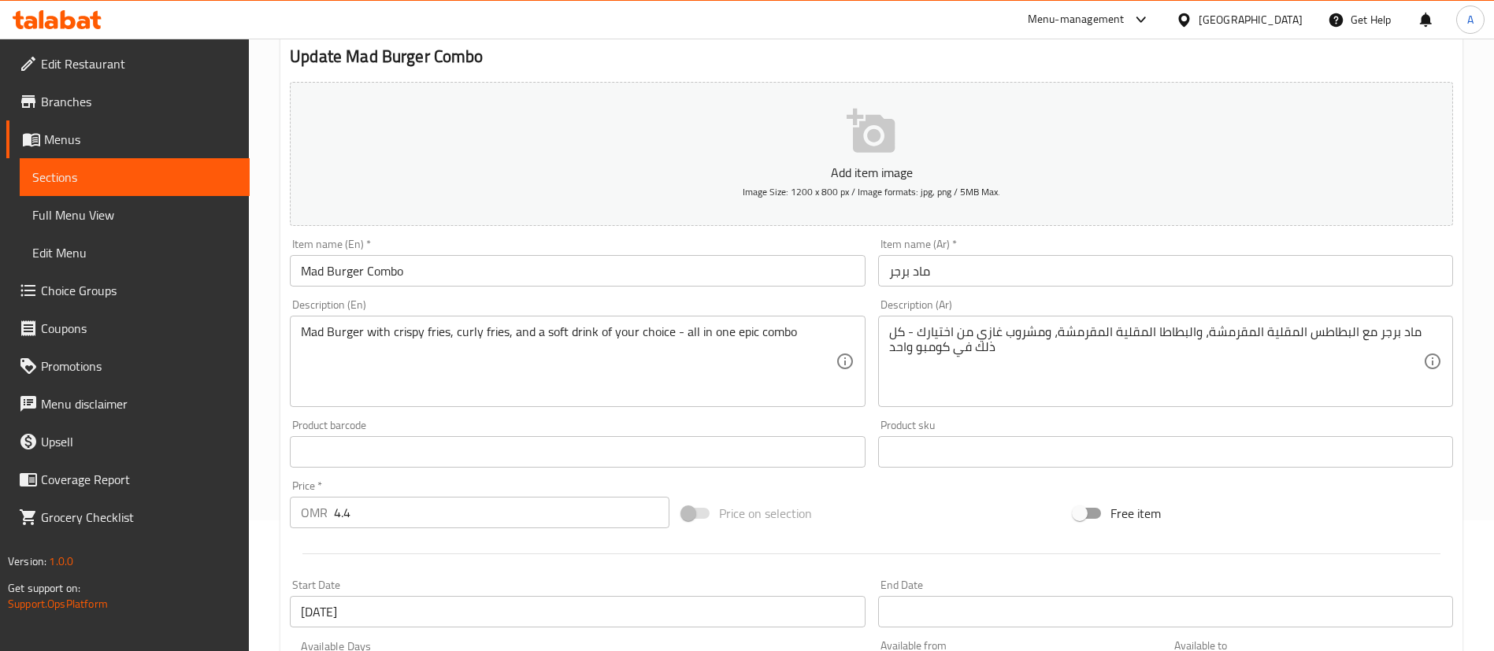
scroll to position [369, 0]
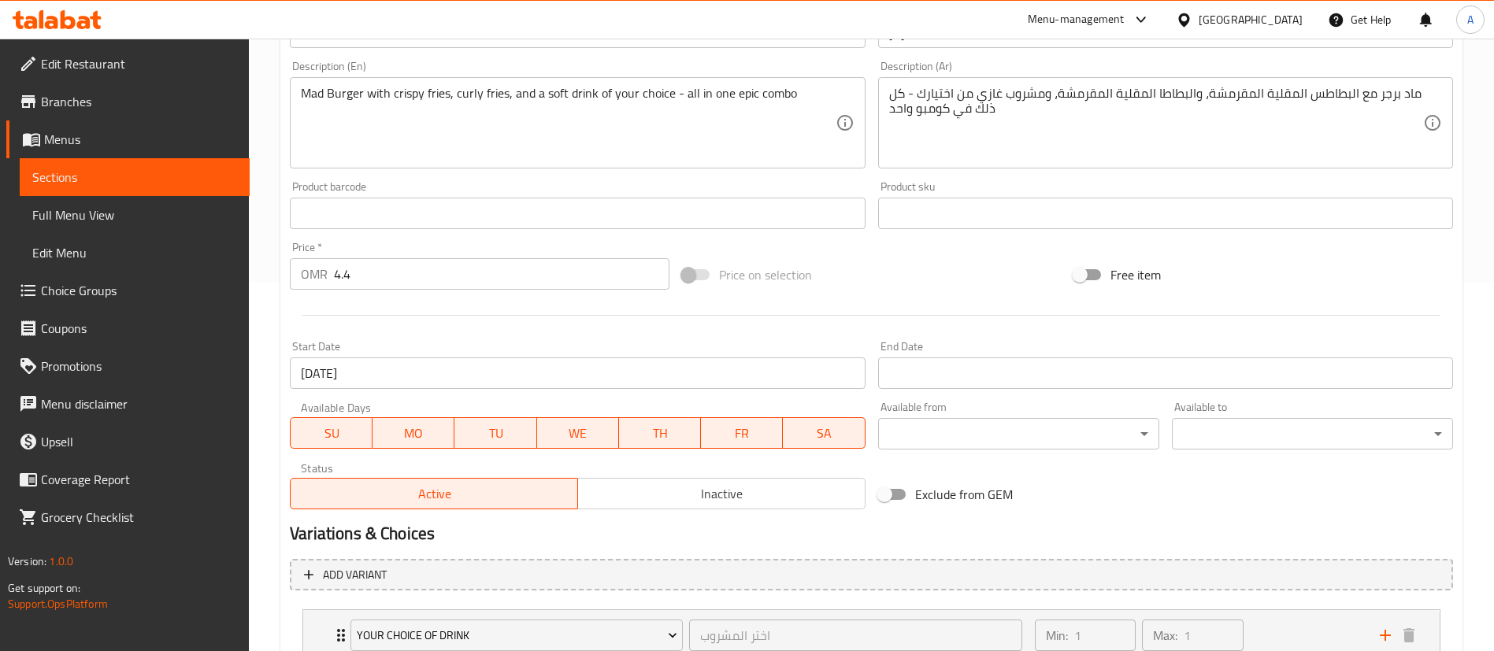
click at [374, 279] on input "4.4" at bounding box center [501, 274] width 335 height 32
type input "4.9"
click at [435, 300] on div at bounding box center [872, 315] width 1176 height 39
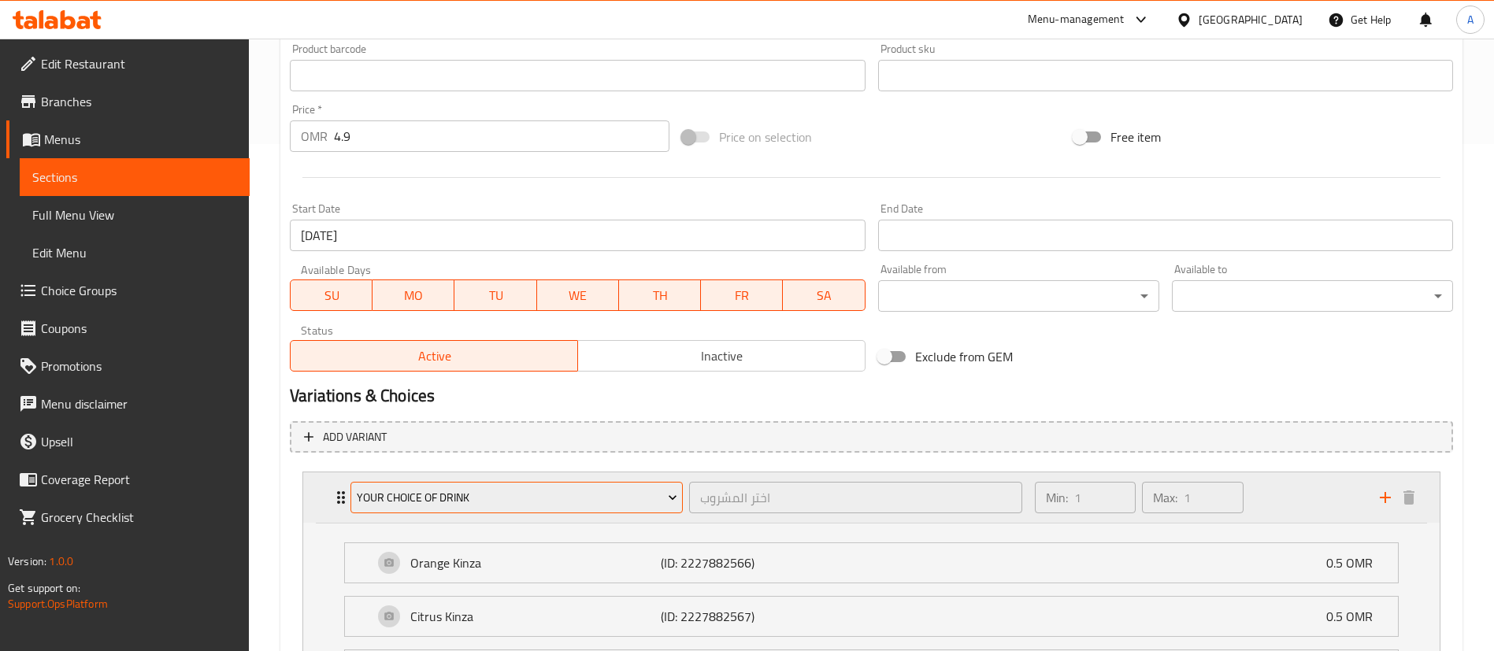
scroll to position [724, 0]
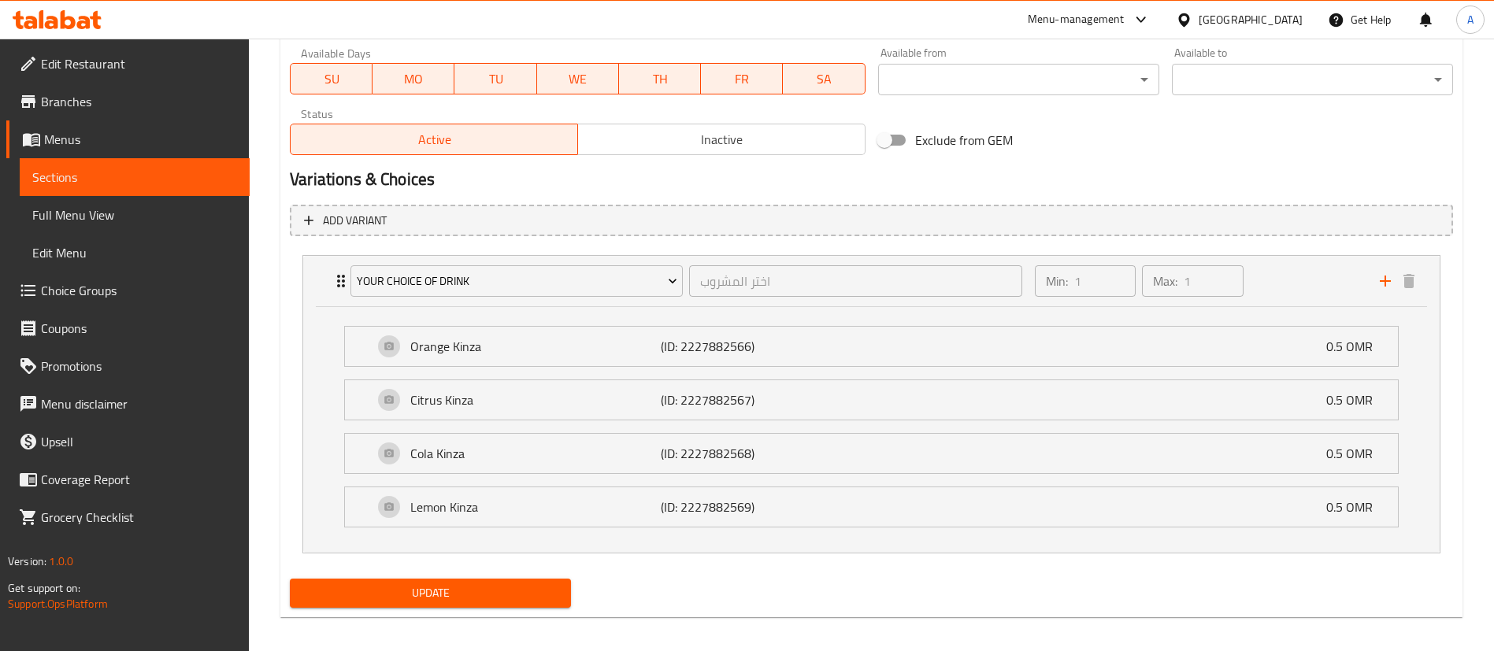
click at [491, 599] on span "Update" at bounding box center [430, 594] width 256 height 20
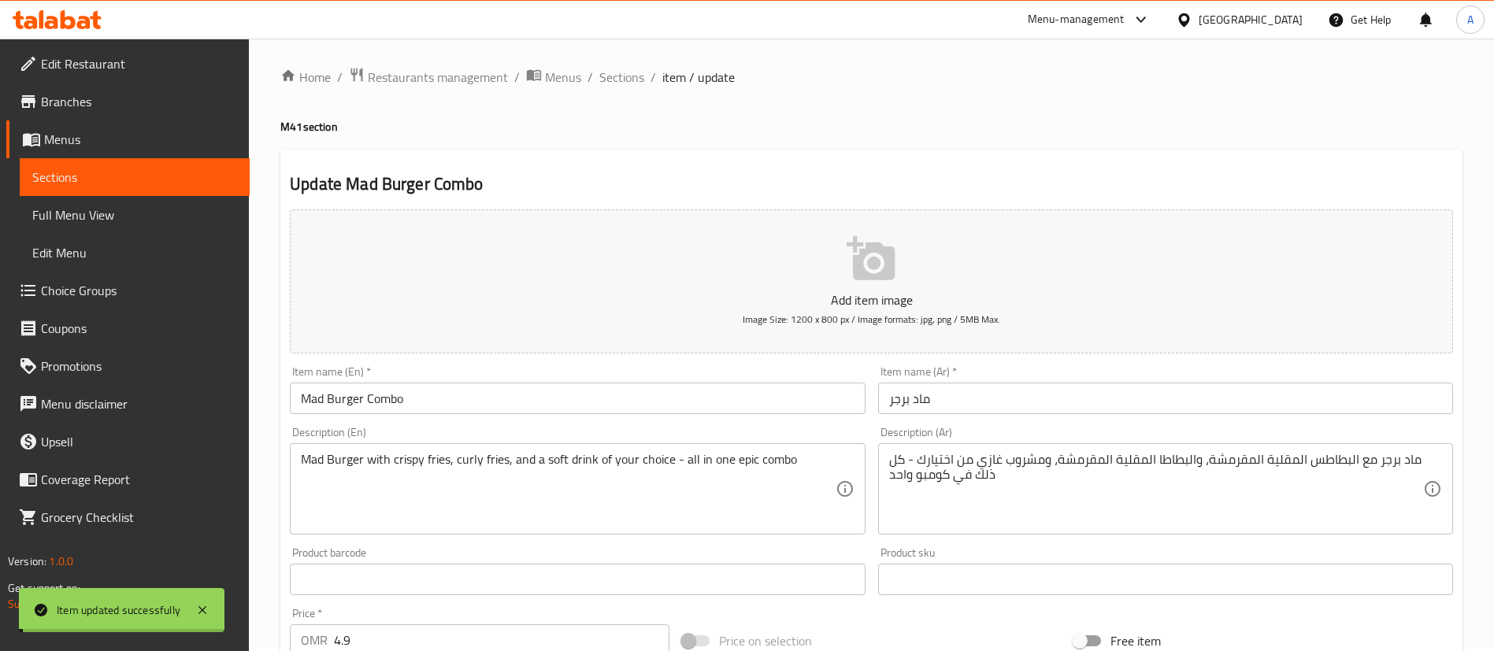
scroll to position [0, 0]
click at [626, 87] on span "Sections" at bounding box center [621, 80] width 45 height 19
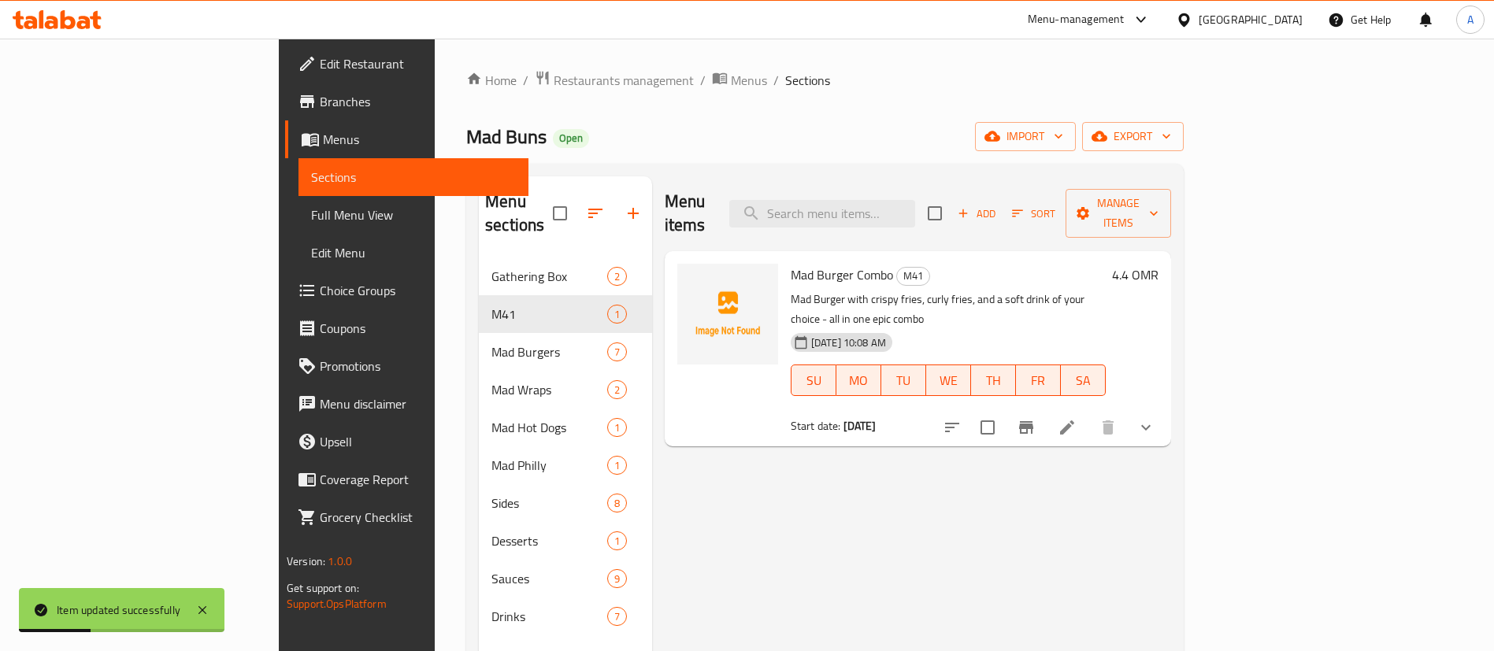
click at [320, 292] on span "Choice Groups" at bounding box center [418, 290] width 196 height 19
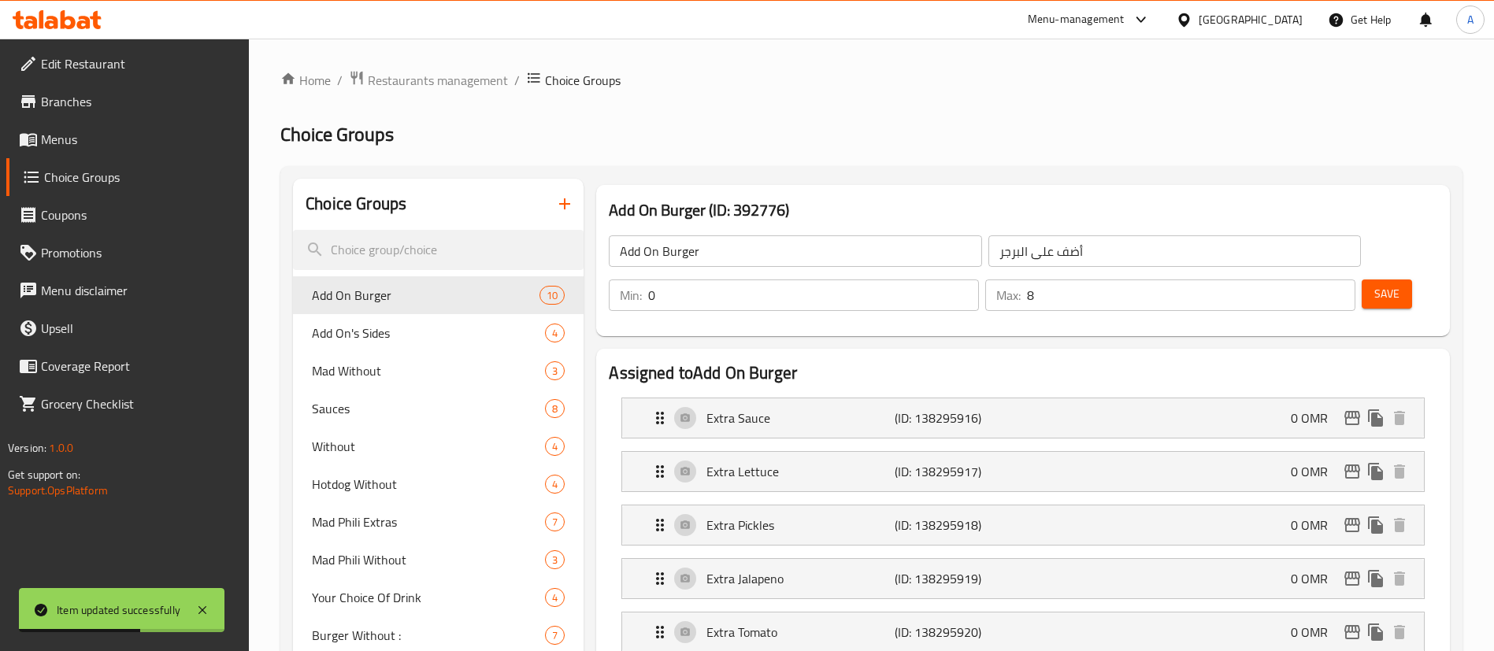
click at [458, 254] on input "search" at bounding box center [438, 250] width 291 height 40
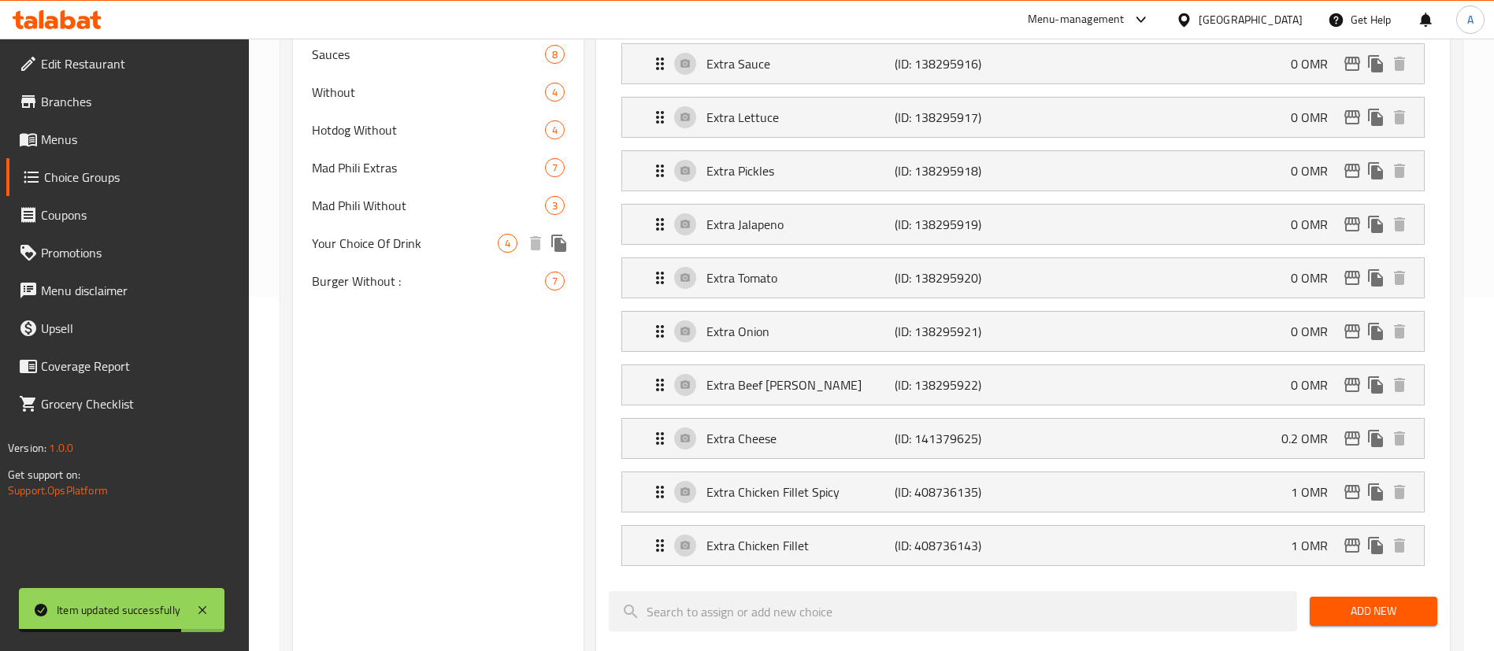
click at [412, 243] on span "Your Choice Of Drink" at bounding box center [405, 243] width 186 height 19
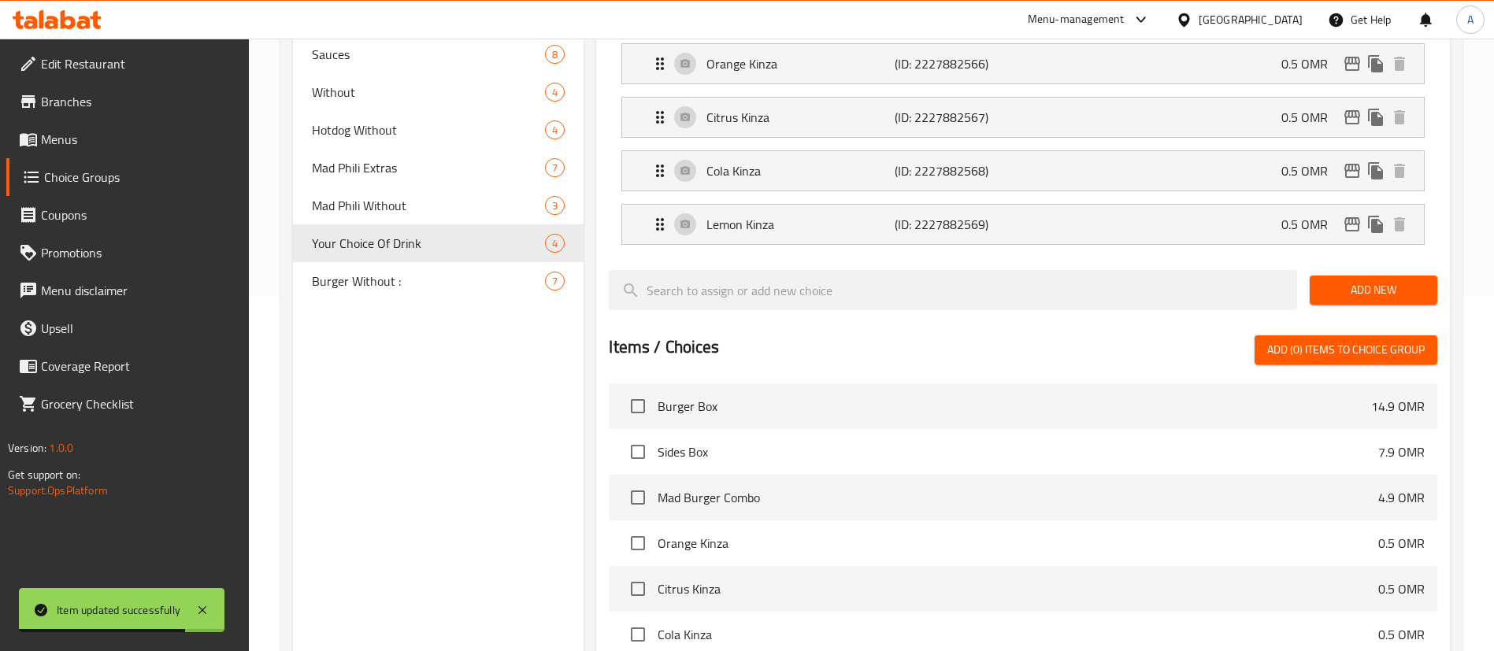
type input "Your Choice Of Drink"
type input "اختر المشروب"
type input "1"
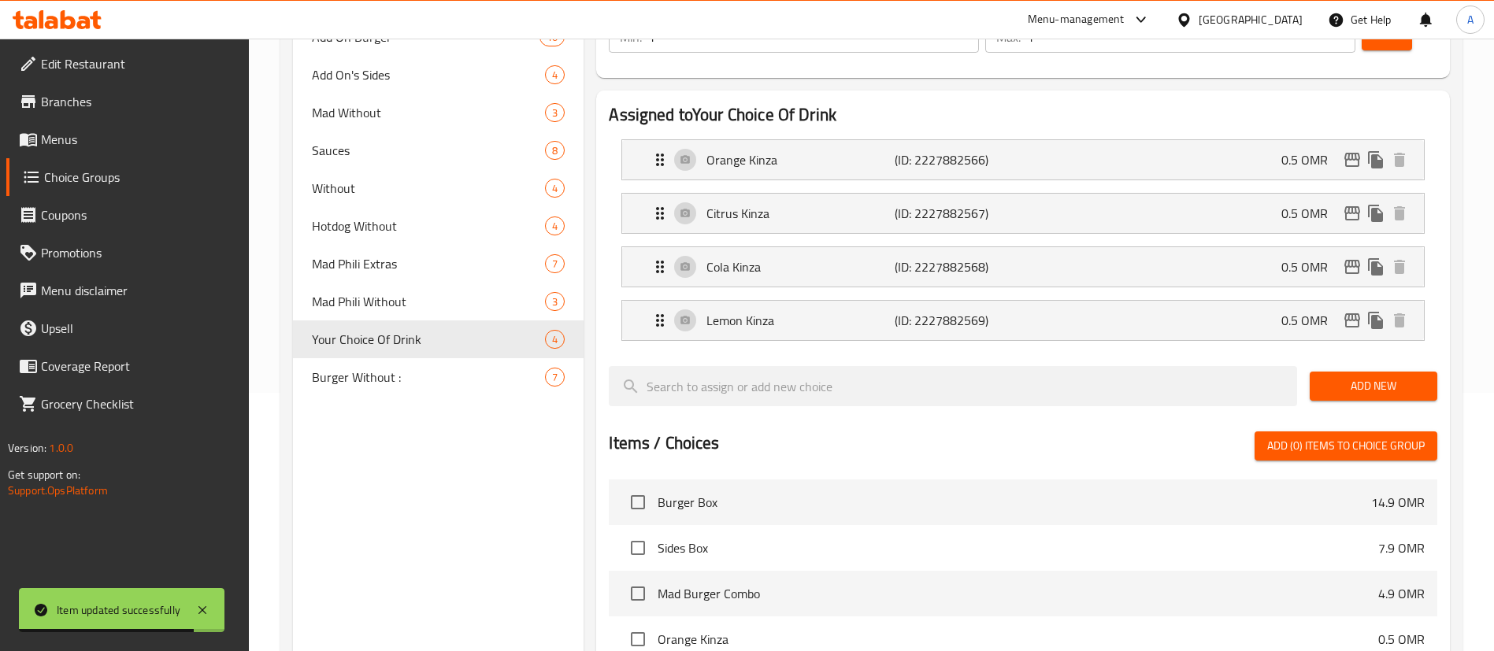
scroll to position [236, 0]
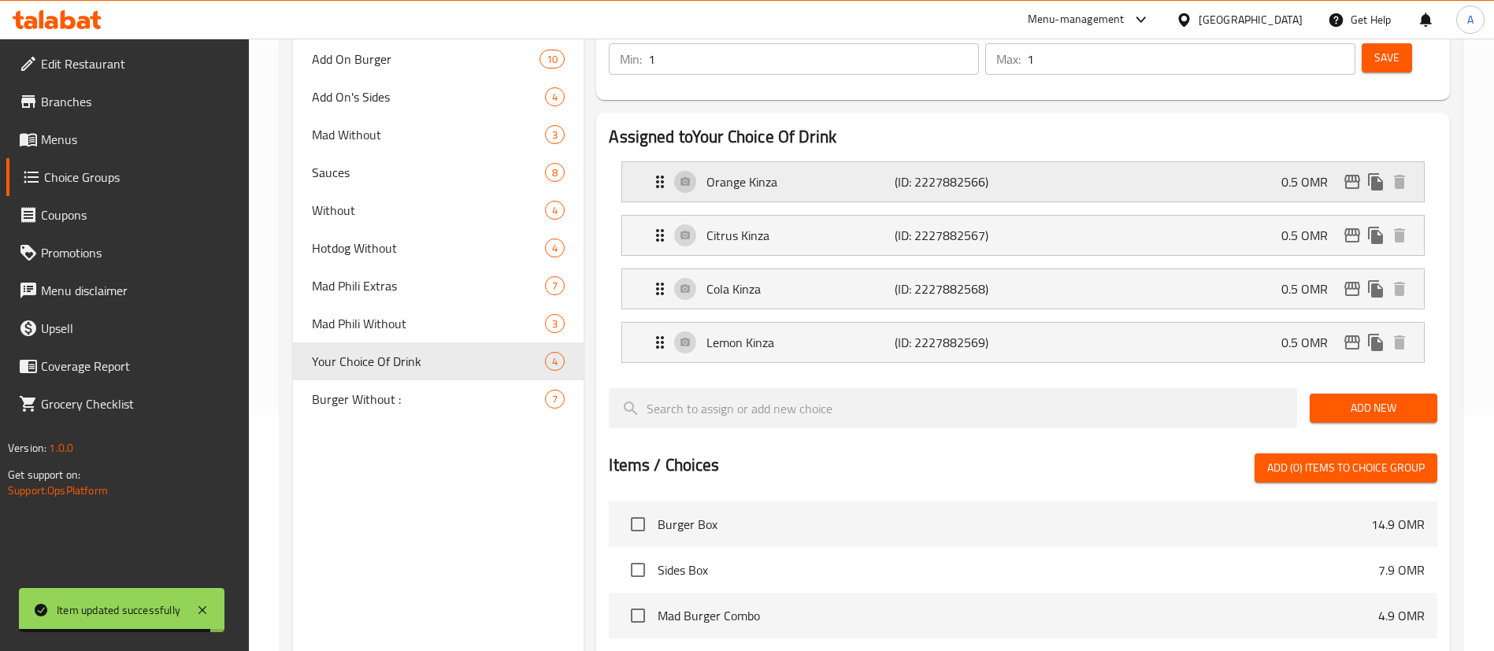
click at [1285, 162] on div "Orange Kinza (ID: 2227882566) 0.5 OMR" at bounding box center [1027, 181] width 754 height 39
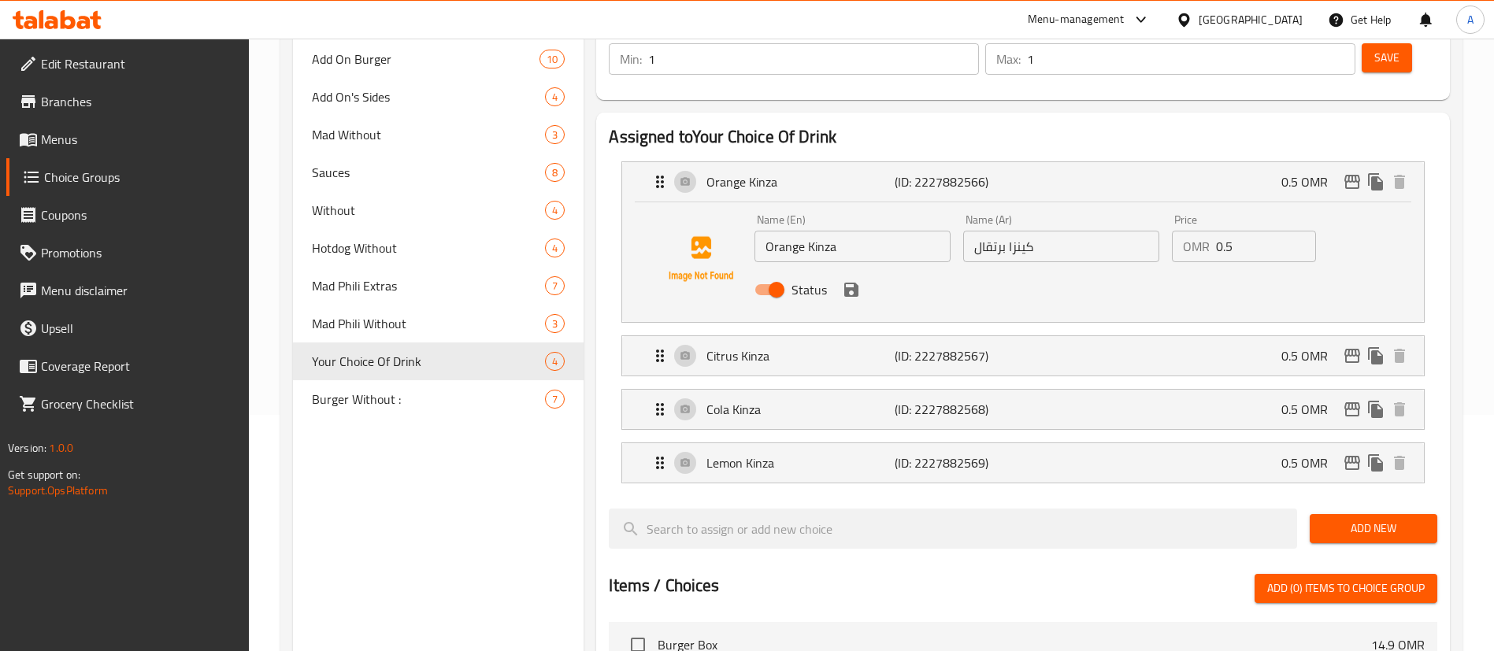
click at [1254, 231] on input "0.5" at bounding box center [1266, 247] width 100 height 32
click at [1239, 336] on div "Citrus Kinza (ID: 2227882567) 0.5 OMR" at bounding box center [1027, 355] width 754 height 39
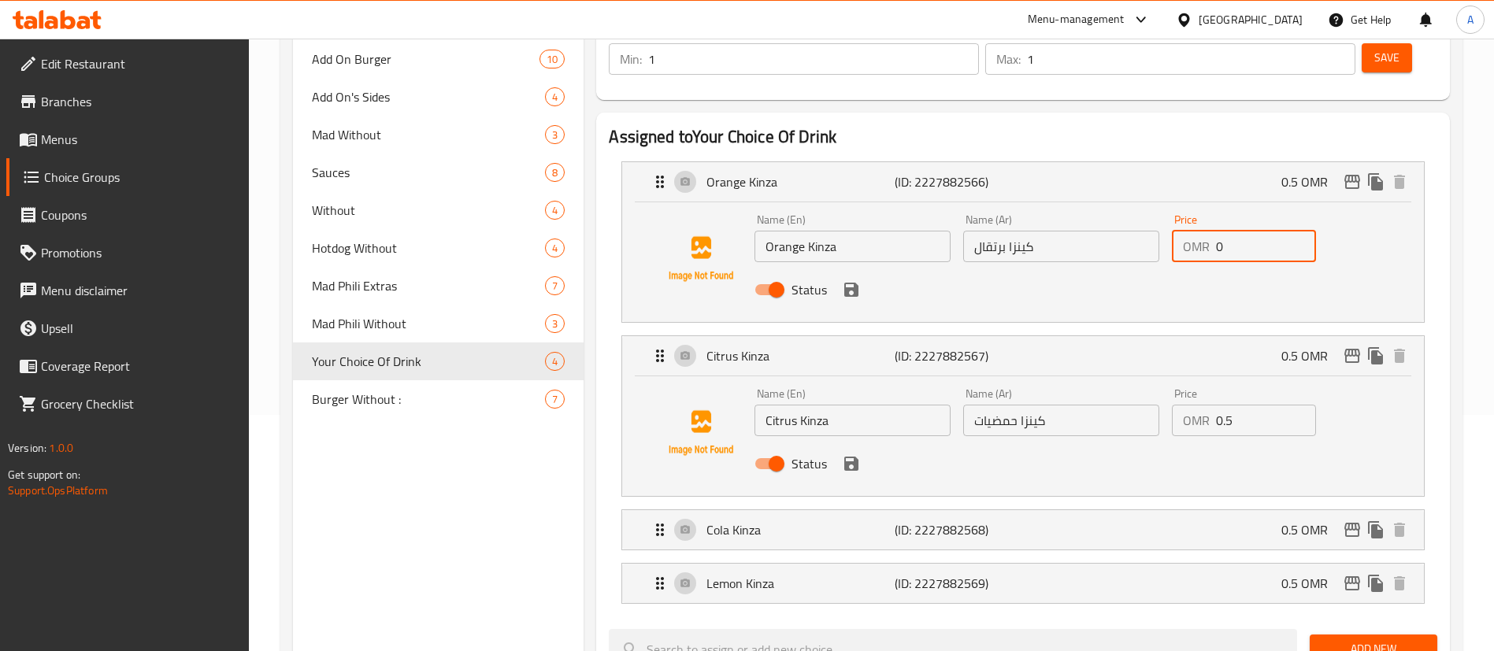
type input "0"
click at [839, 278] on button "save" at bounding box center [851, 290] width 24 height 24
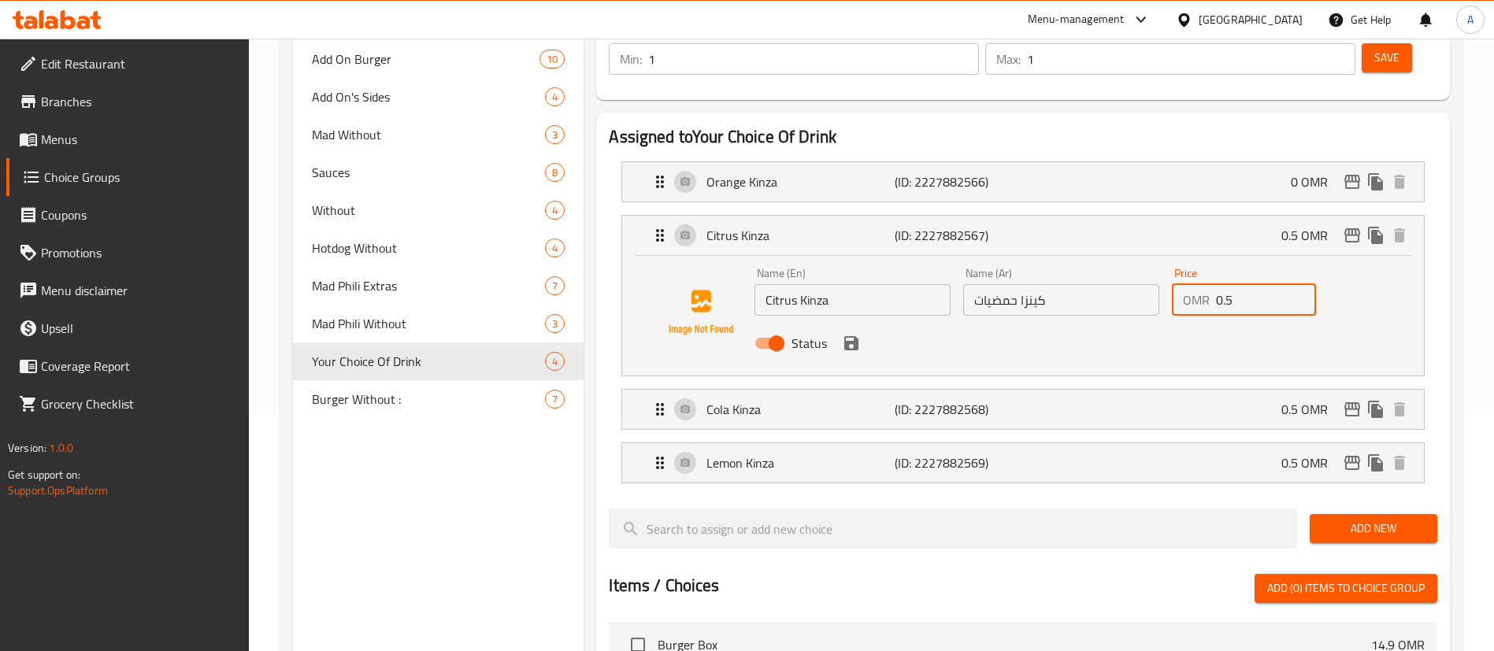
click at [1231, 284] on input "0.5" at bounding box center [1266, 300] width 100 height 32
click at [856, 336] on icon "save" at bounding box center [851, 343] width 14 height 14
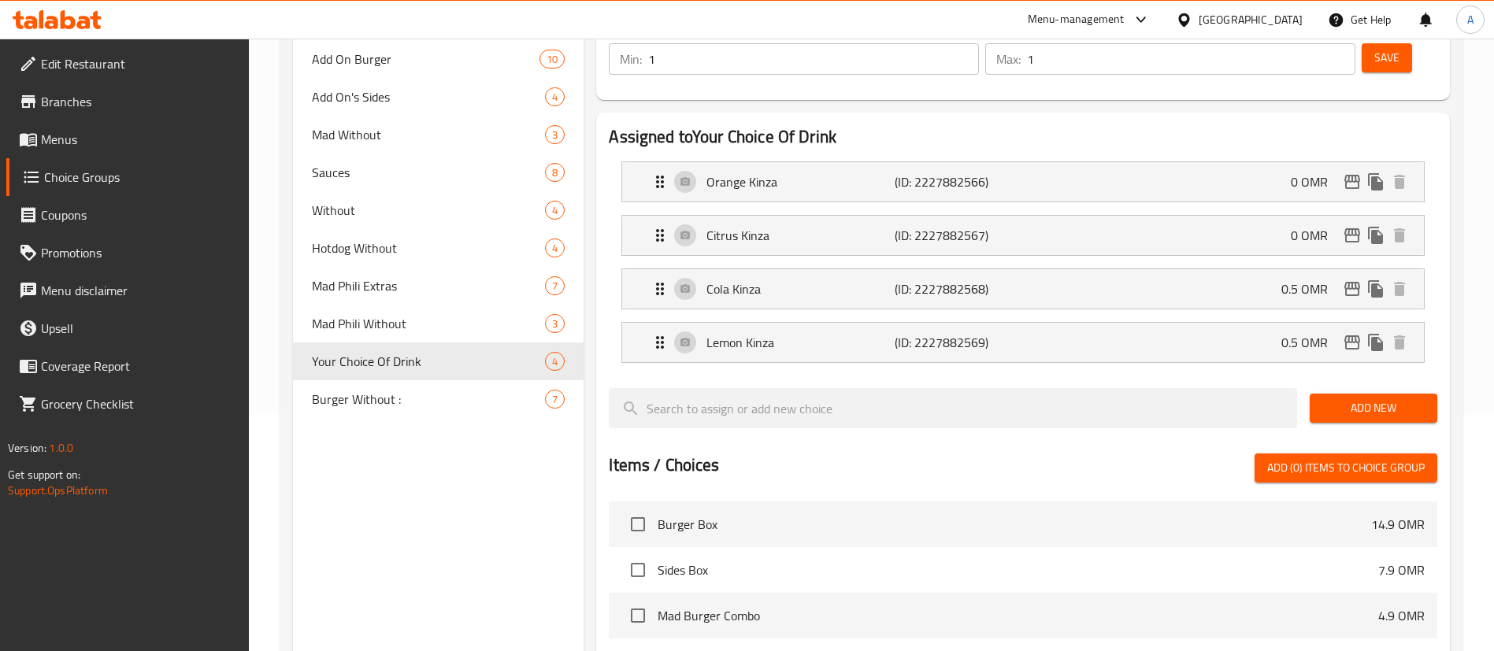
type input "0"
click at [1284, 280] on p "0.5 OMR" at bounding box center [1310, 289] width 59 height 19
click at [1262, 269] on div "Cola Kinza (ID: 2227882568) 0.5 OMR" at bounding box center [1027, 288] width 754 height 39
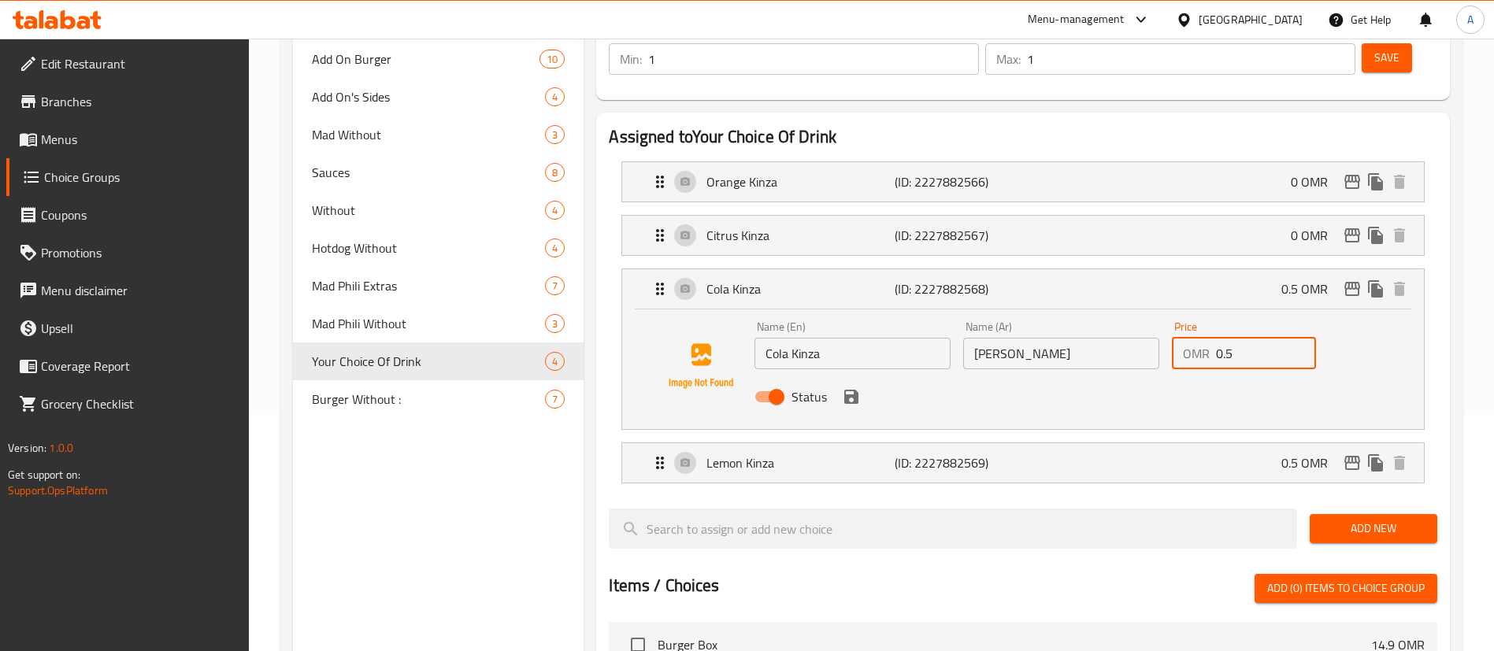
click at [1240, 338] on input "0.5" at bounding box center [1266, 354] width 100 height 32
click at [1240, 338] on input "0" at bounding box center [1266, 354] width 100 height 32
click at [845, 390] on icon "save" at bounding box center [851, 397] width 14 height 14
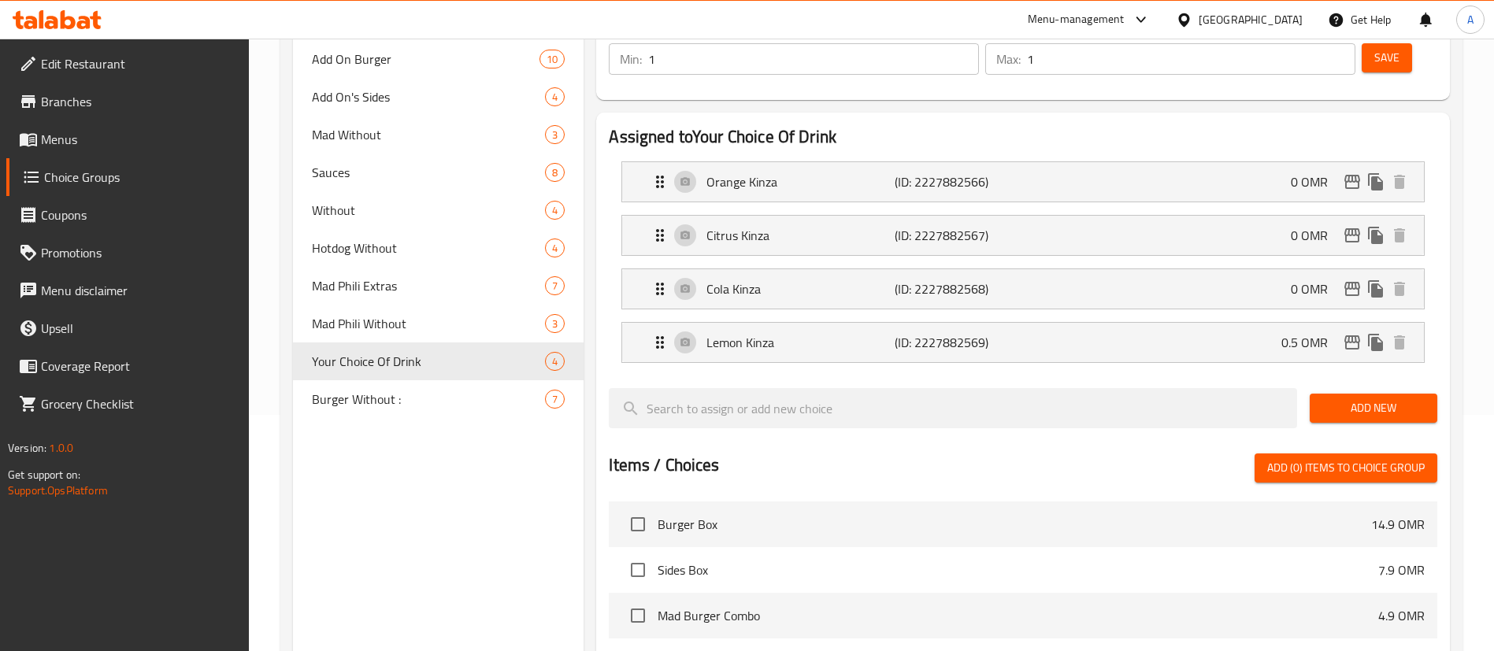
type input "0"
click at [1280, 322] on div "[PERSON_NAME] (ID: 2227882569) 0.5 OMR Name (En) Lemon Kinza Name (En) Name (Ar…" at bounding box center [1022, 342] width 803 height 41
click at [1280, 323] on div "[PERSON_NAME] (ID: 2227882569) 0.5 OMR" at bounding box center [1027, 342] width 754 height 39
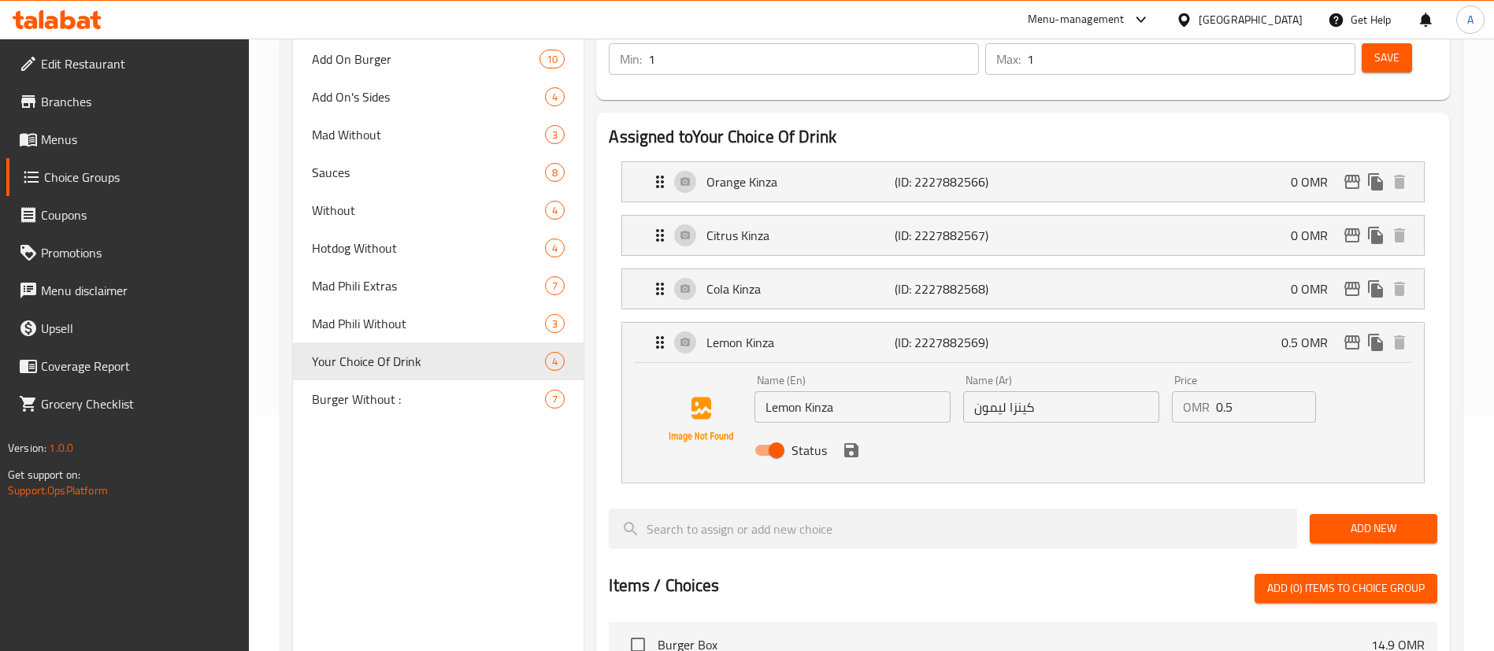
click at [1249, 391] on input "0.5" at bounding box center [1266, 407] width 100 height 32
click at [859, 441] on icon "save" at bounding box center [851, 450] width 19 height 19
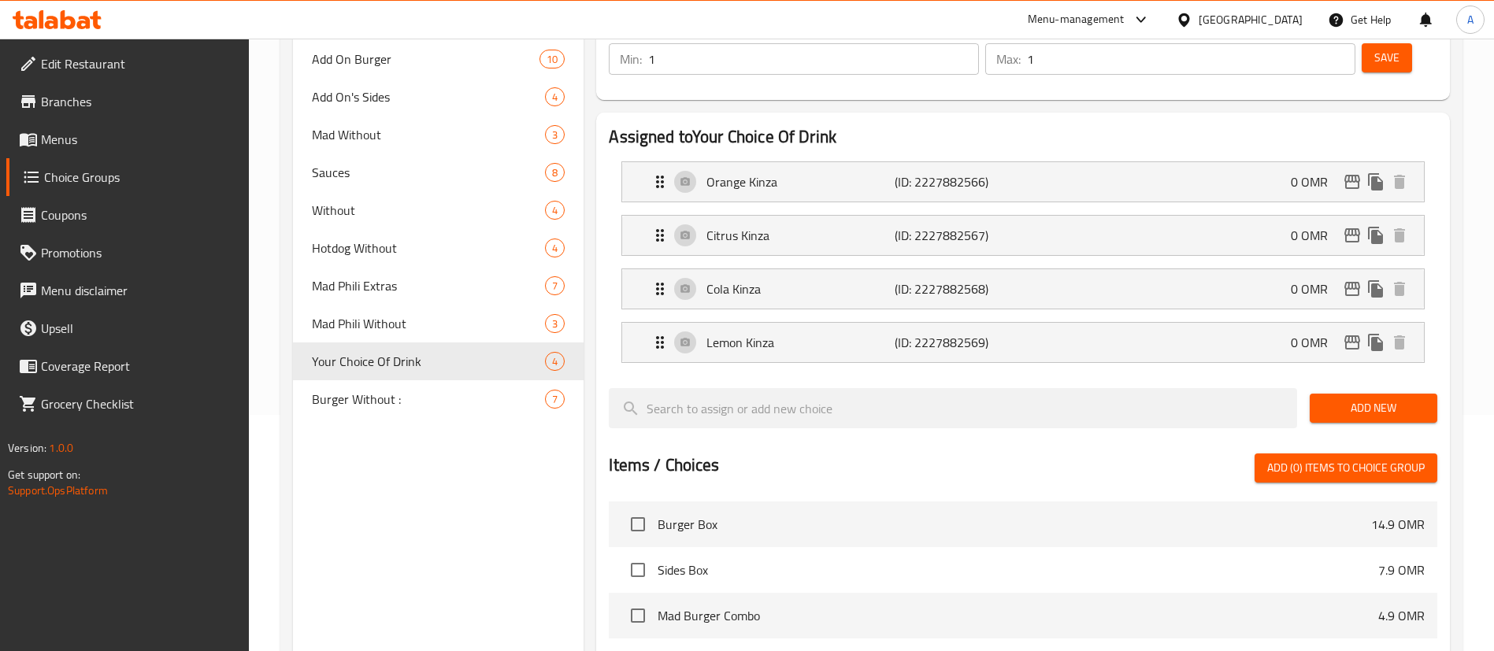
type input "0"
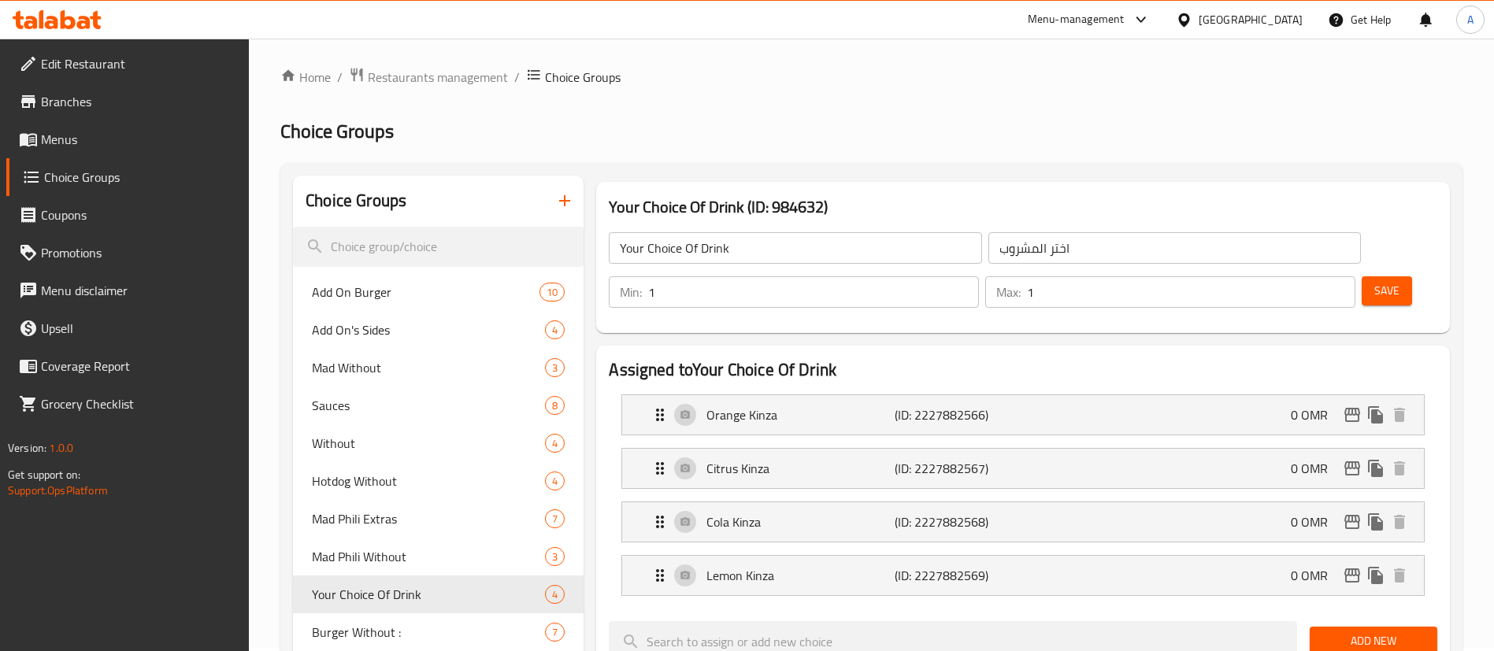
scroll to position [0, 0]
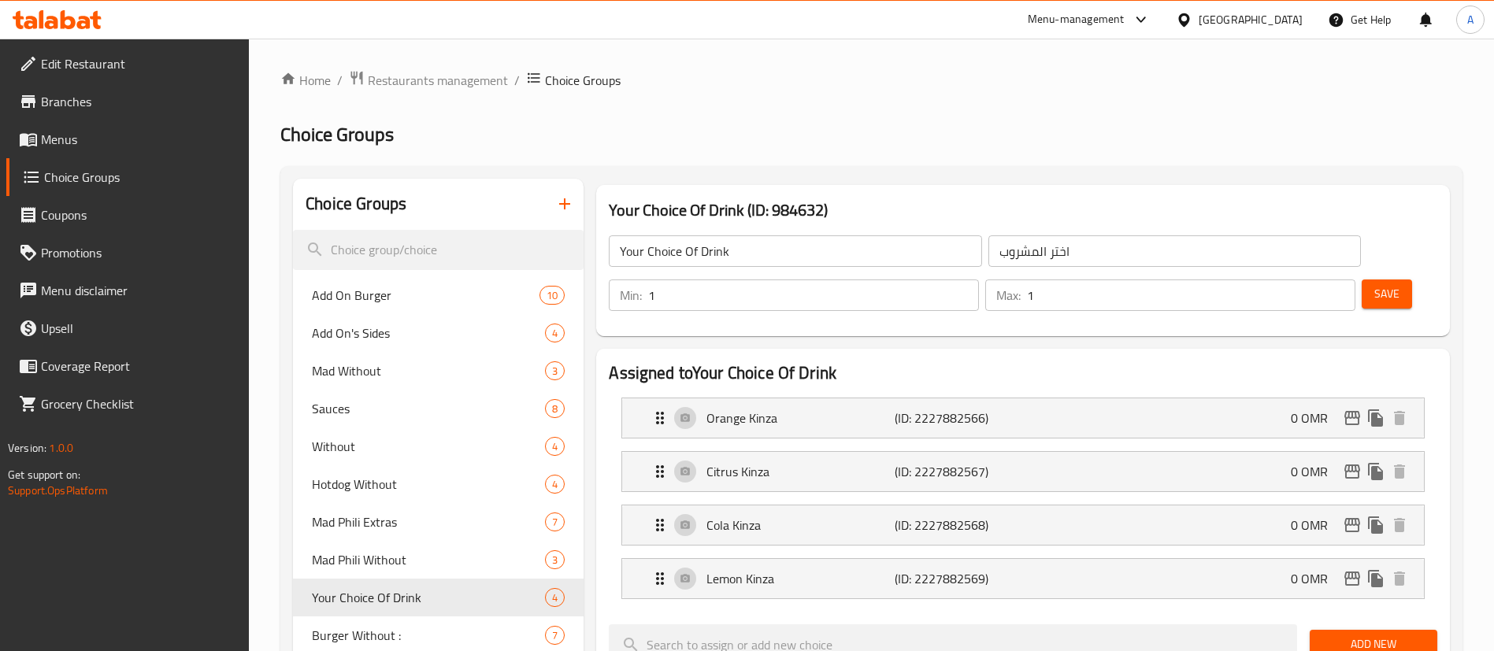
click at [1362, 280] on button "Save" at bounding box center [1387, 294] width 50 height 29
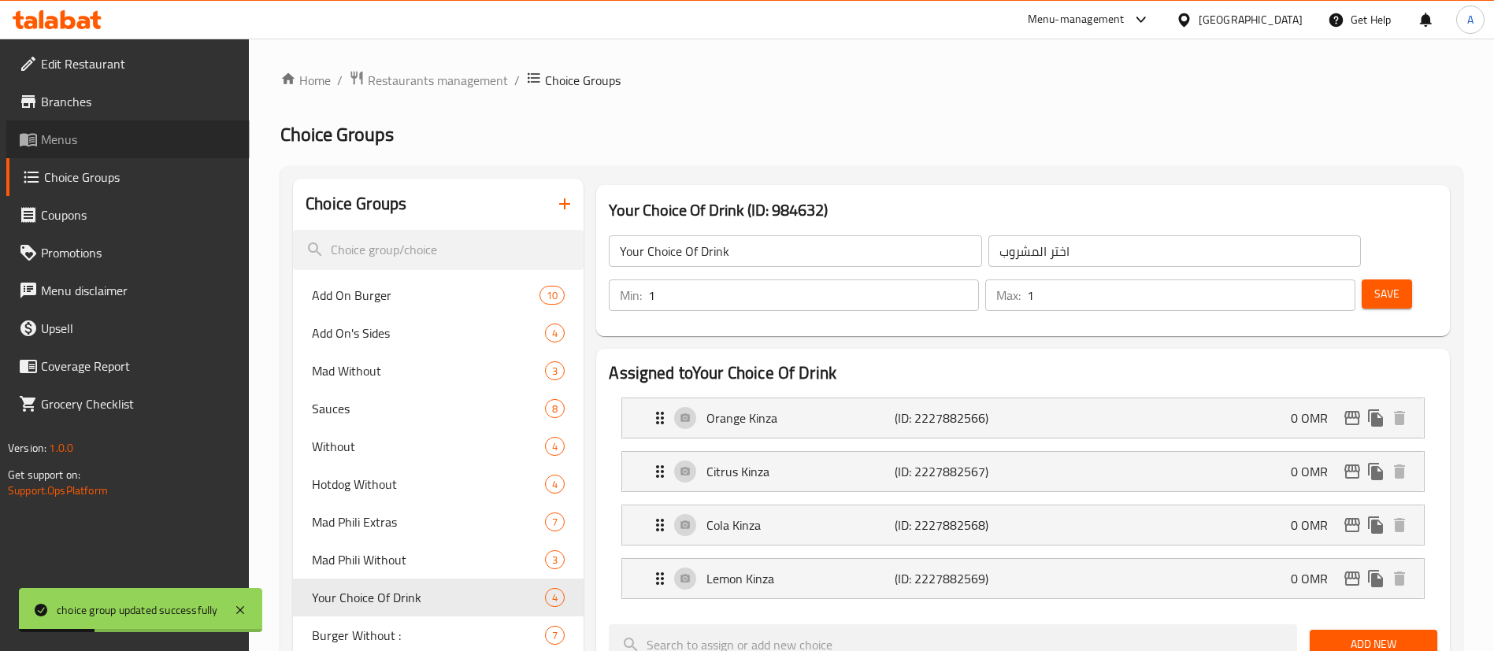
click at [109, 146] on span "Menus" at bounding box center [139, 139] width 196 height 19
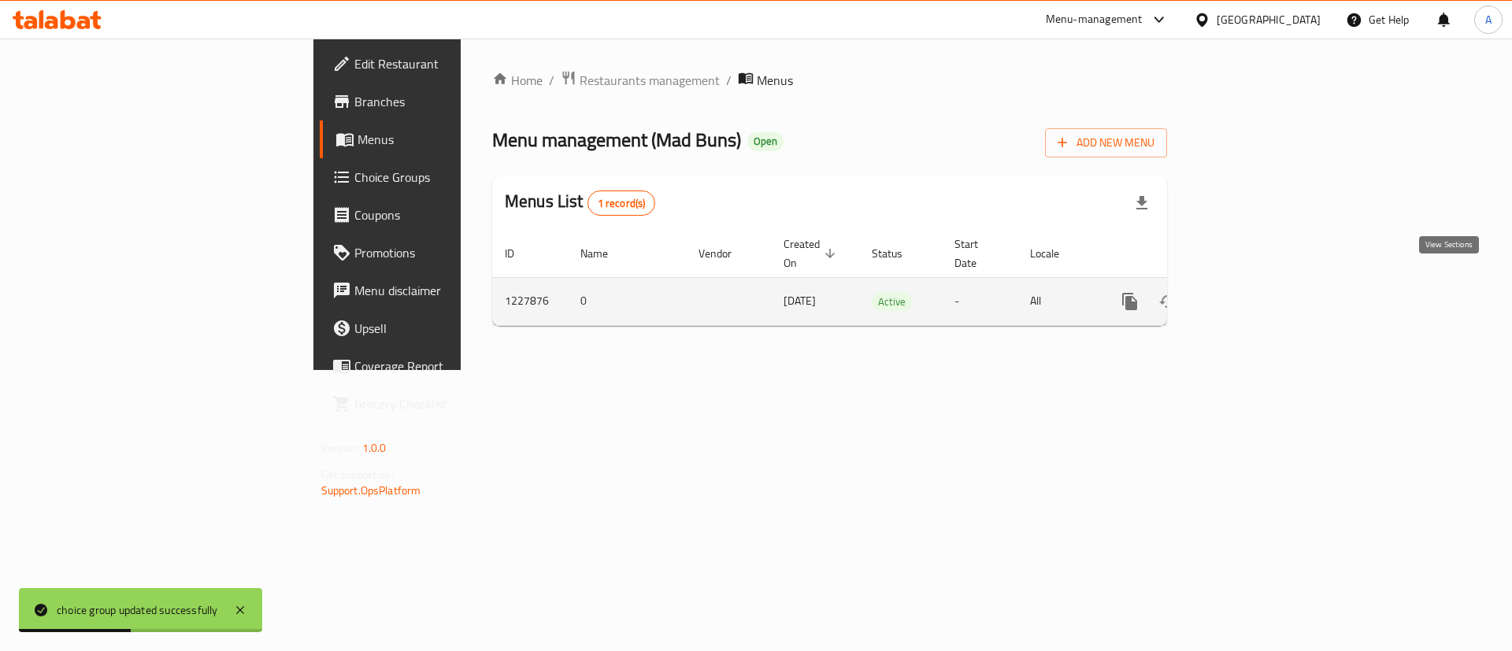
click at [1253, 292] on icon "enhanced table" at bounding box center [1243, 301] width 19 height 19
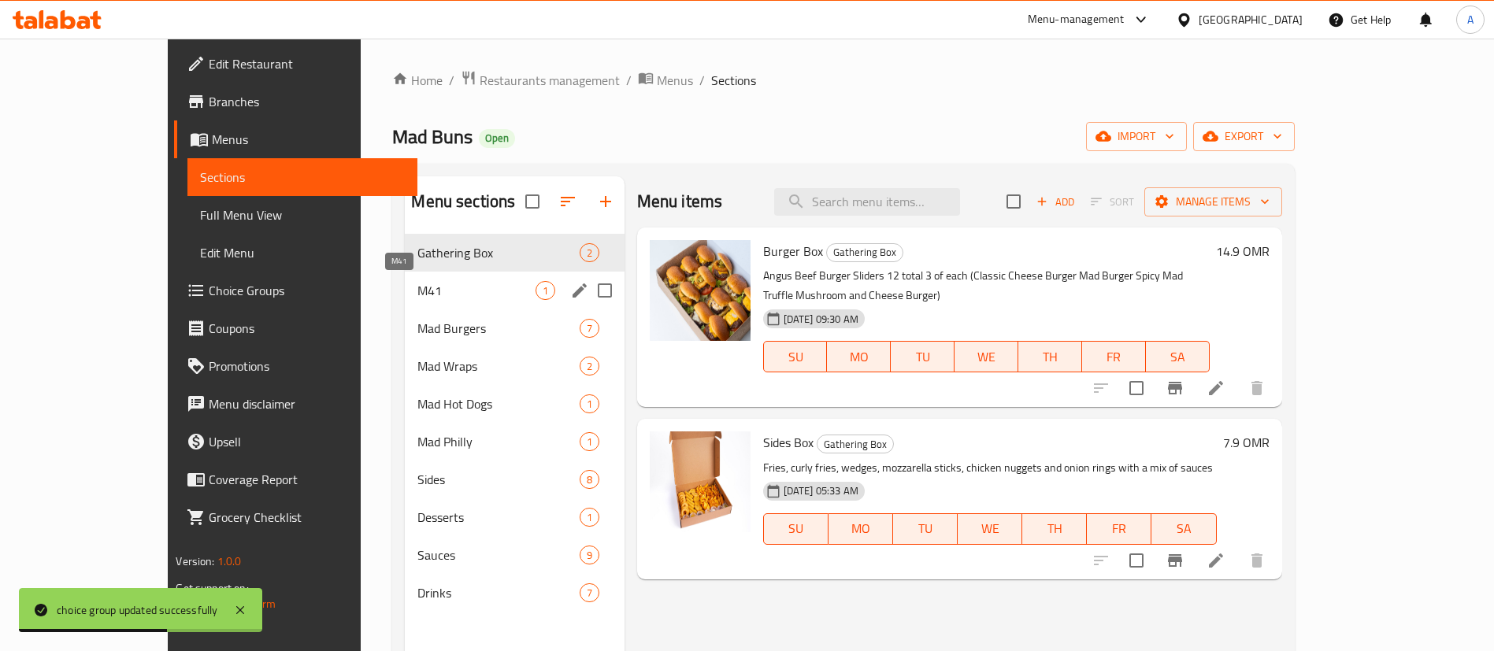
click at [423, 287] on span "M41" at bounding box center [475, 290] width 117 height 19
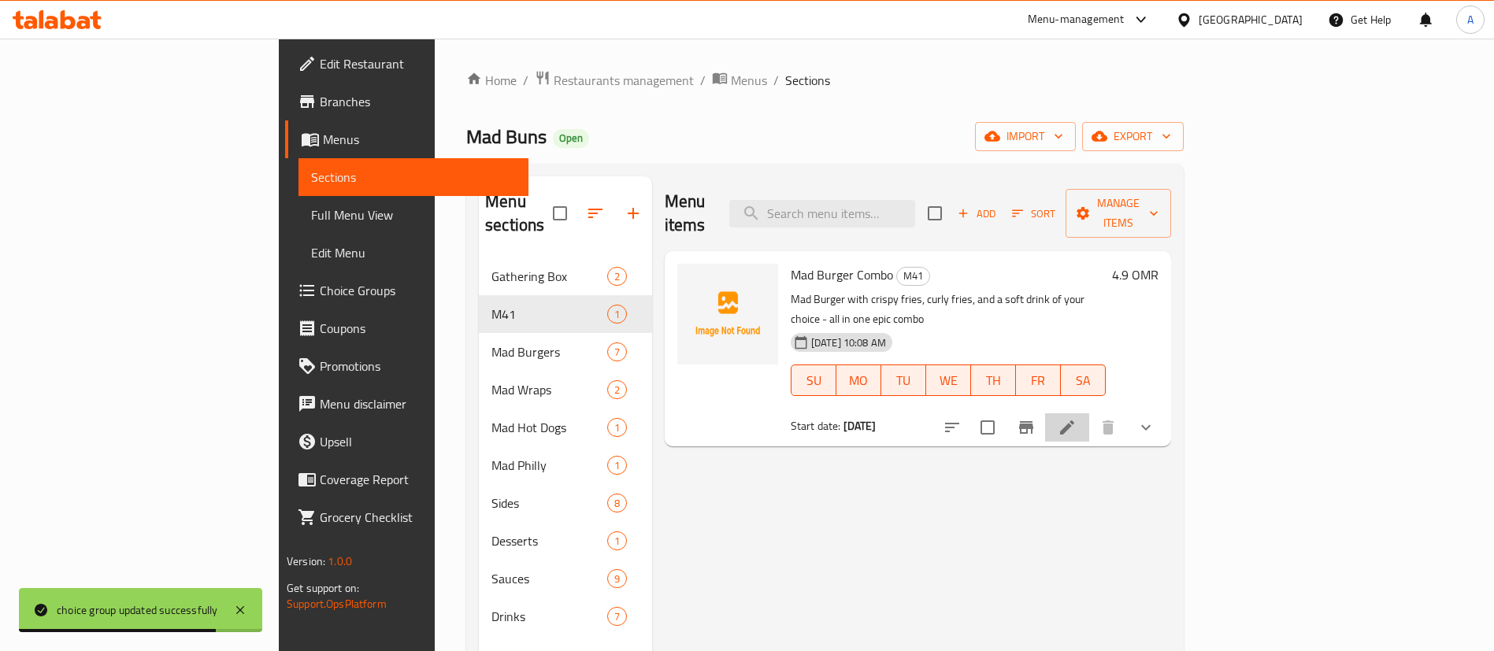
click at [1089, 413] on li at bounding box center [1067, 427] width 44 height 28
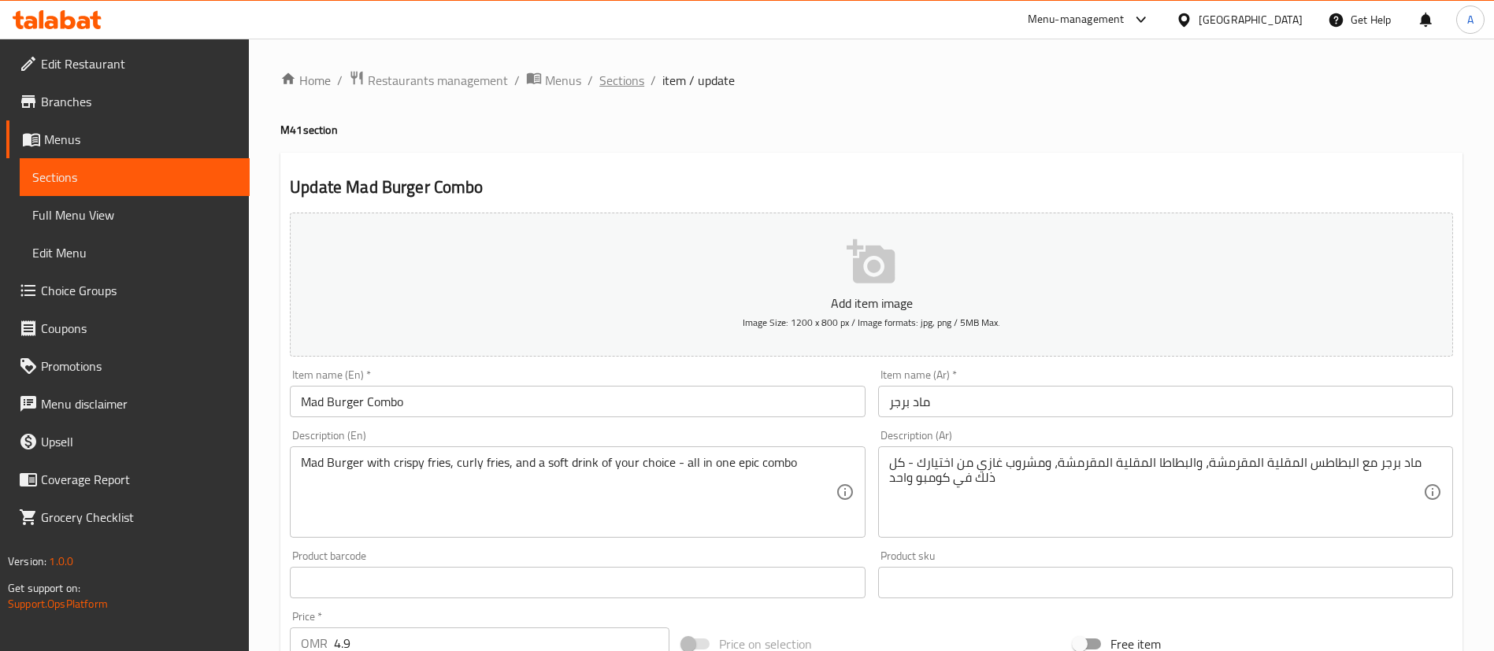
click at [628, 76] on span "Sections" at bounding box center [621, 80] width 45 height 19
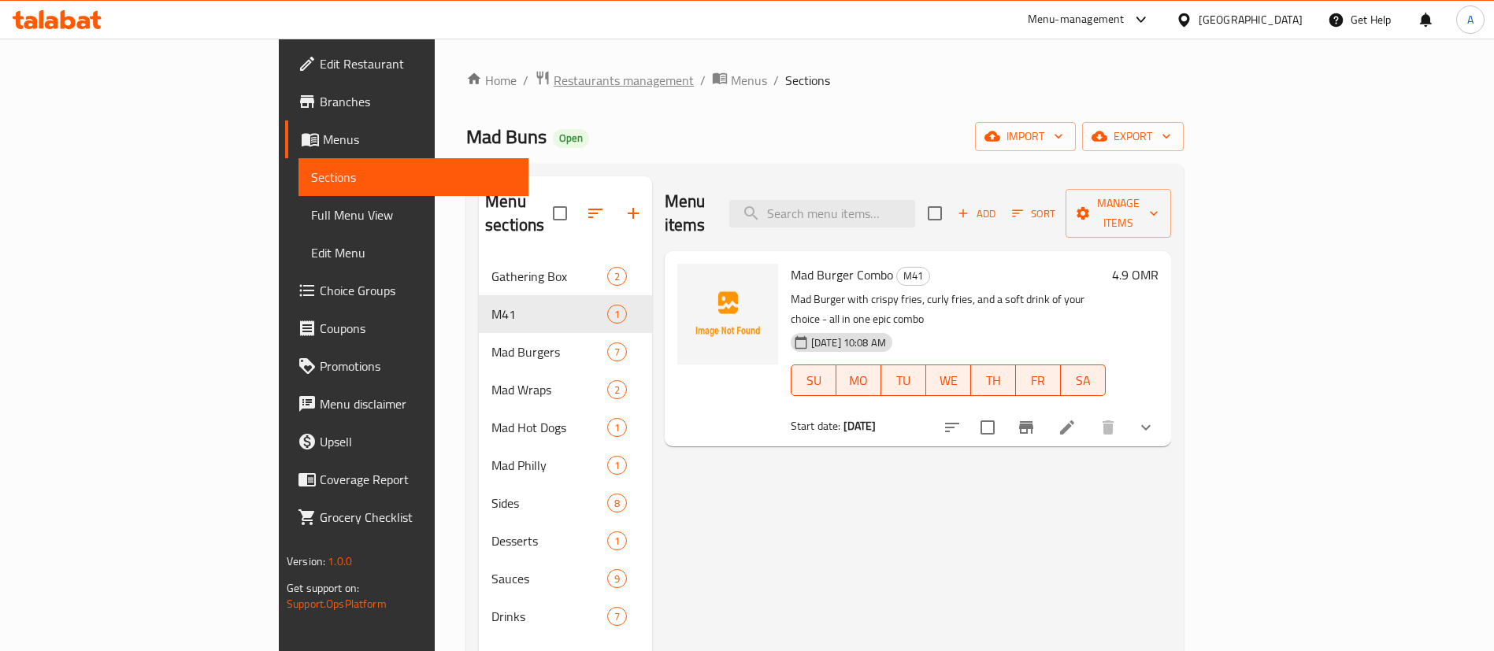
click at [554, 90] on span "Restaurants management" at bounding box center [624, 80] width 140 height 19
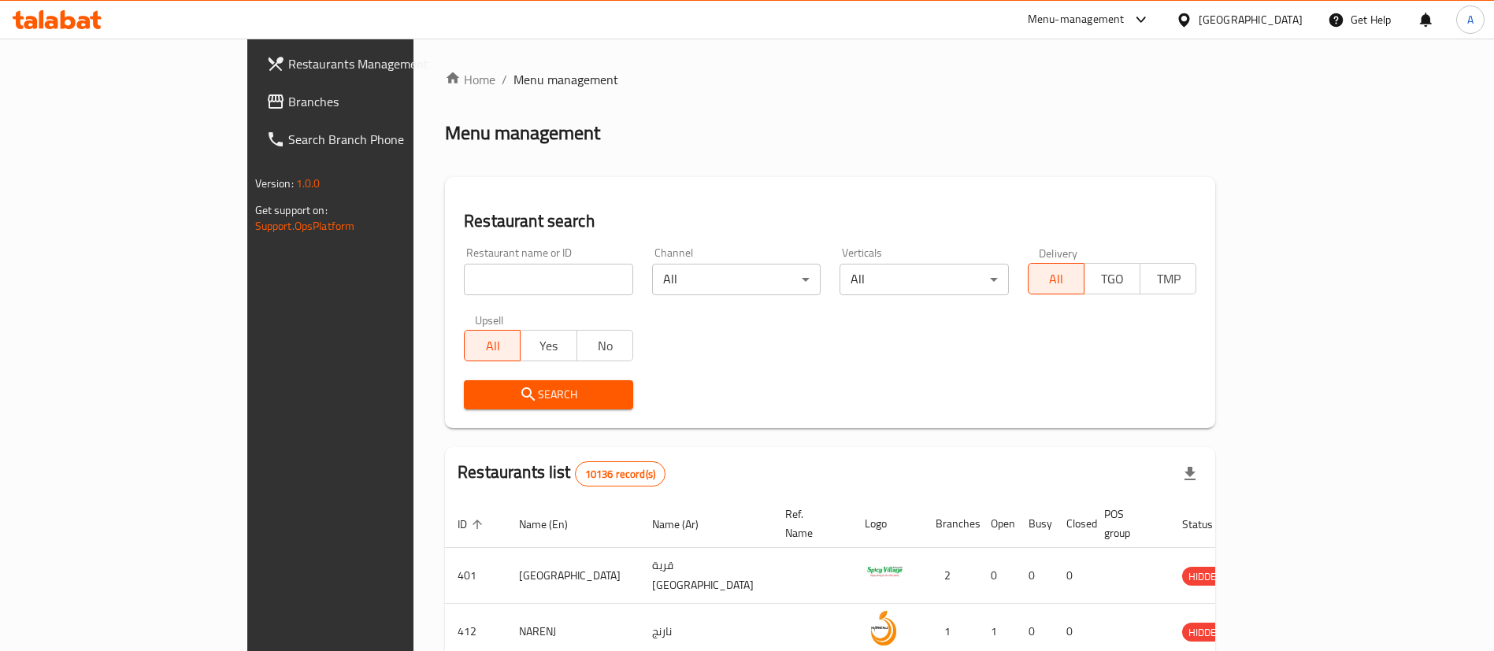
click at [464, 269] on input "search" at bounding box center [548, 280] width 169 height 32
type input "EL PATRON"
click button "Search" at bounding box center [548, 394] width 169 height 29
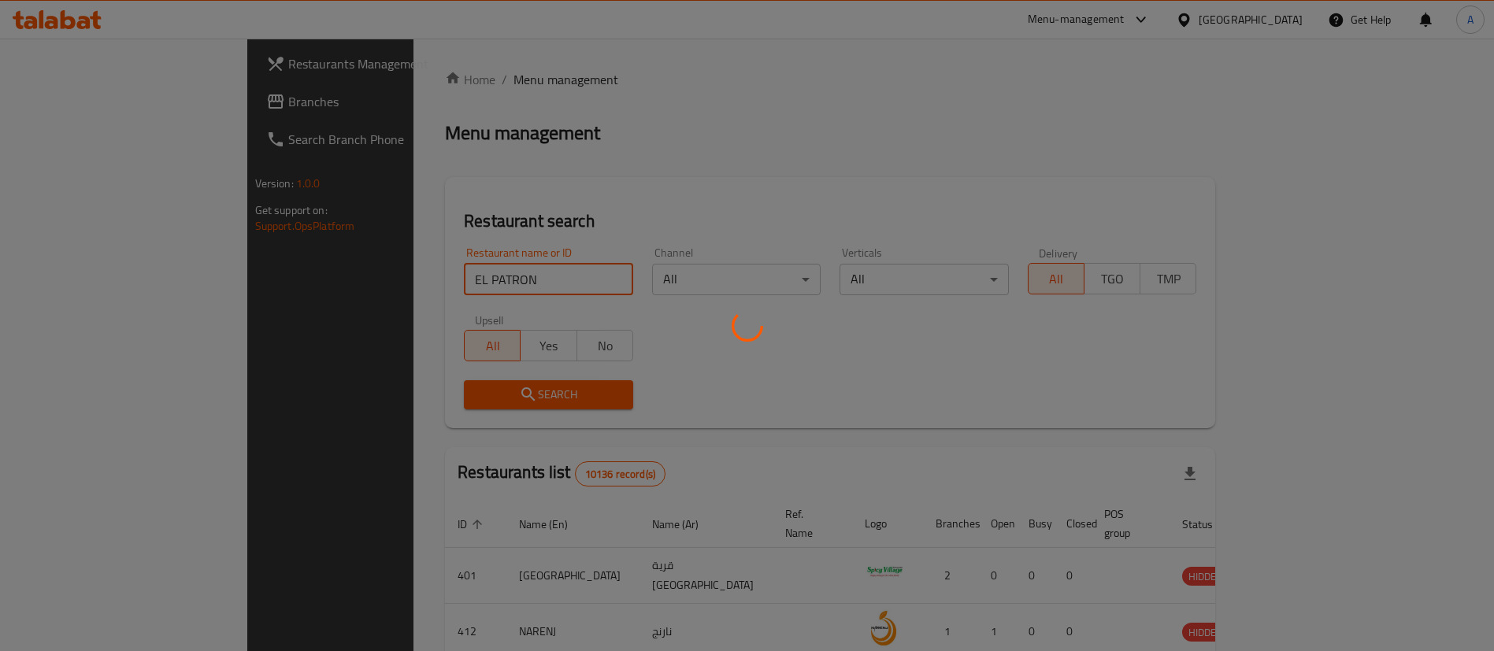
scroll to position [20, 0]
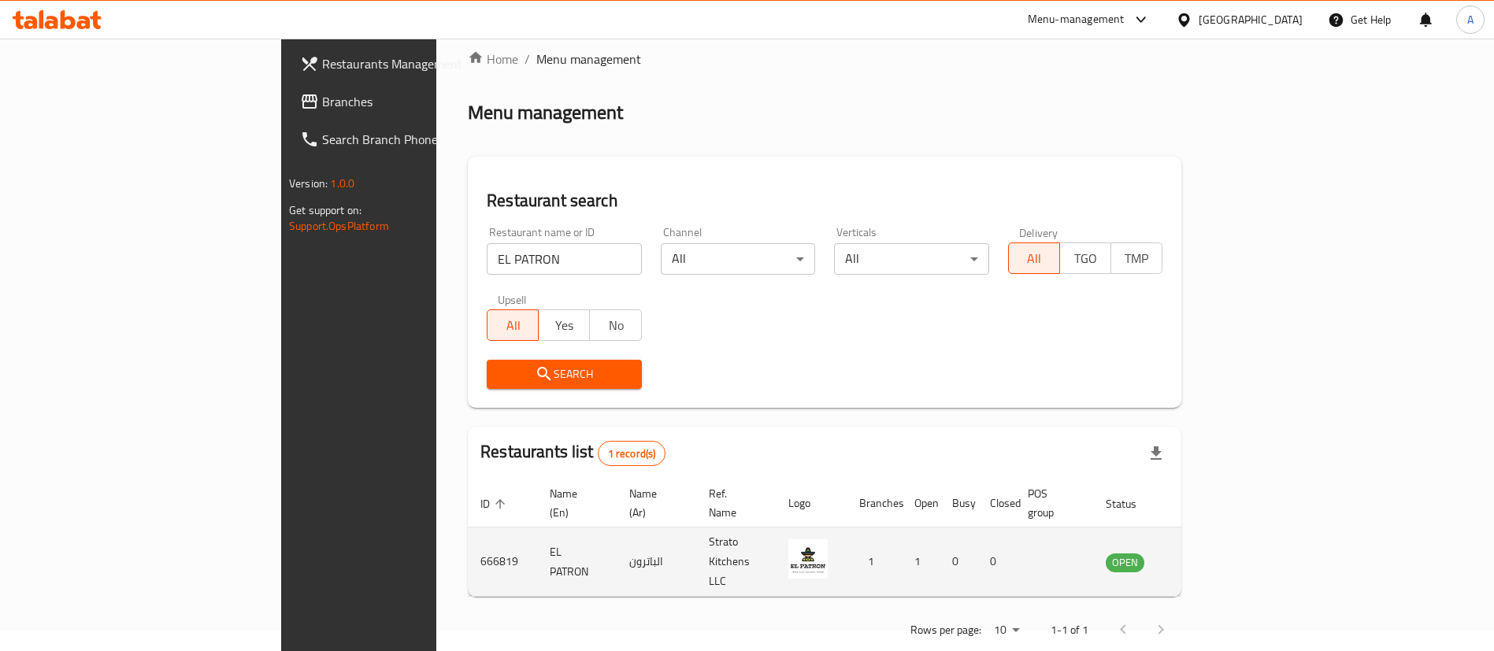
click at [1230, 531] on td "enhanced table" at bounding box center [1203, 562] width 54 height 69
click at [1206, 556] on icon "enhanced table" at bounding box center [1197, 562] width 17 height 13
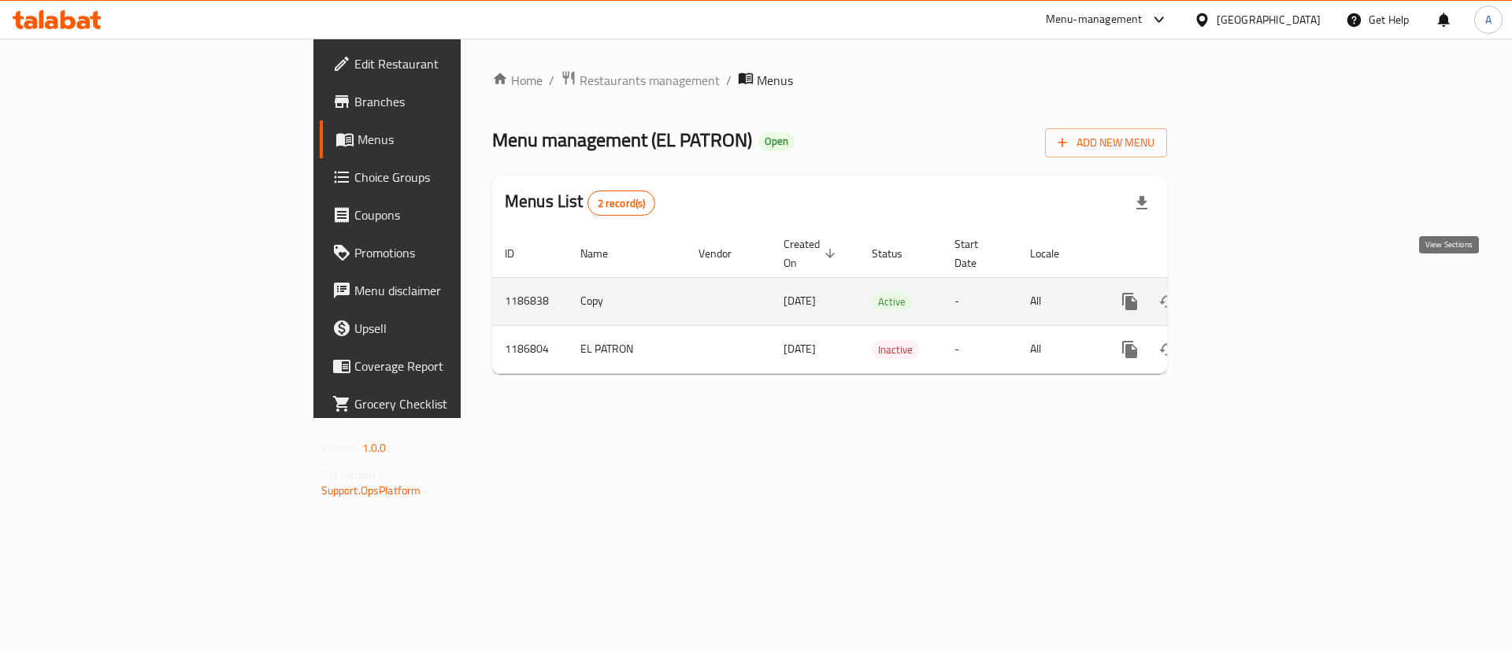
click at [1253, 292] on icon "enhanced table" at bounding box center [1243, 301] width 19 height 19
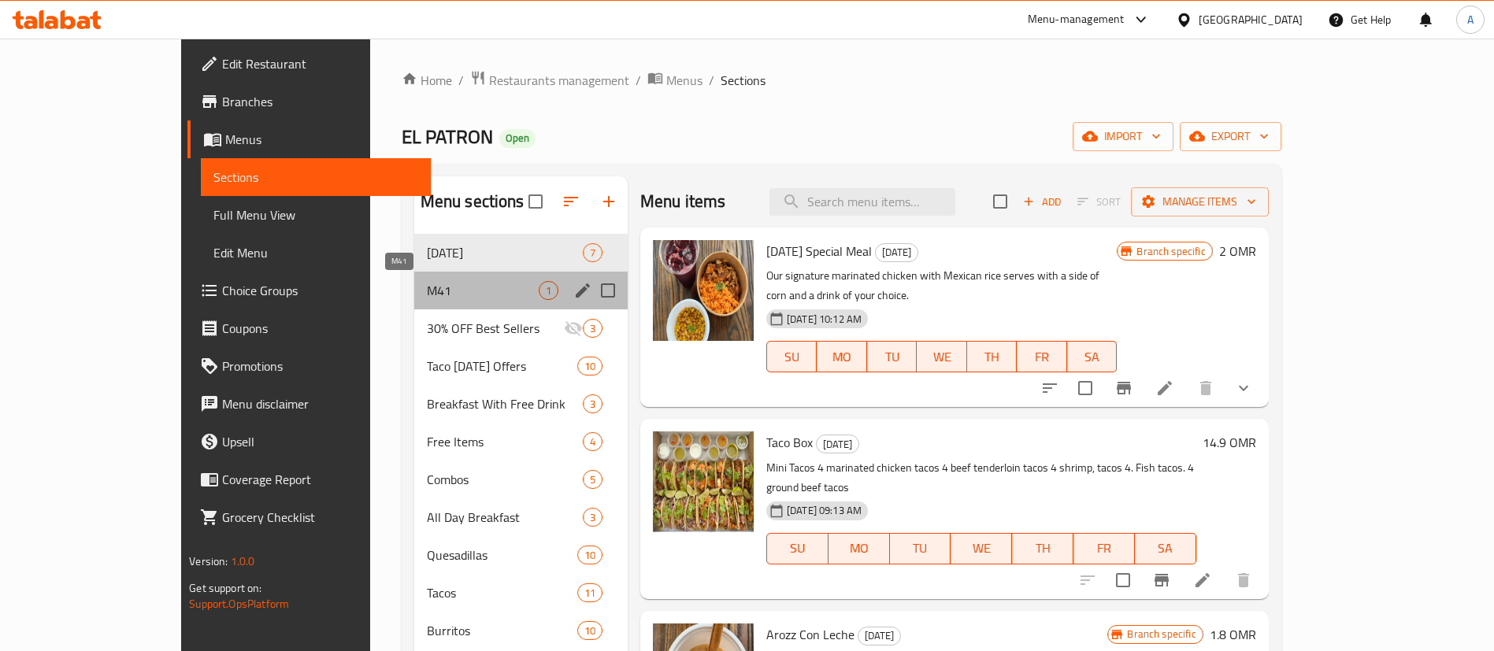
click at [460, 287] on span "M41" at bounding box center [483, 290] width 112 height 19
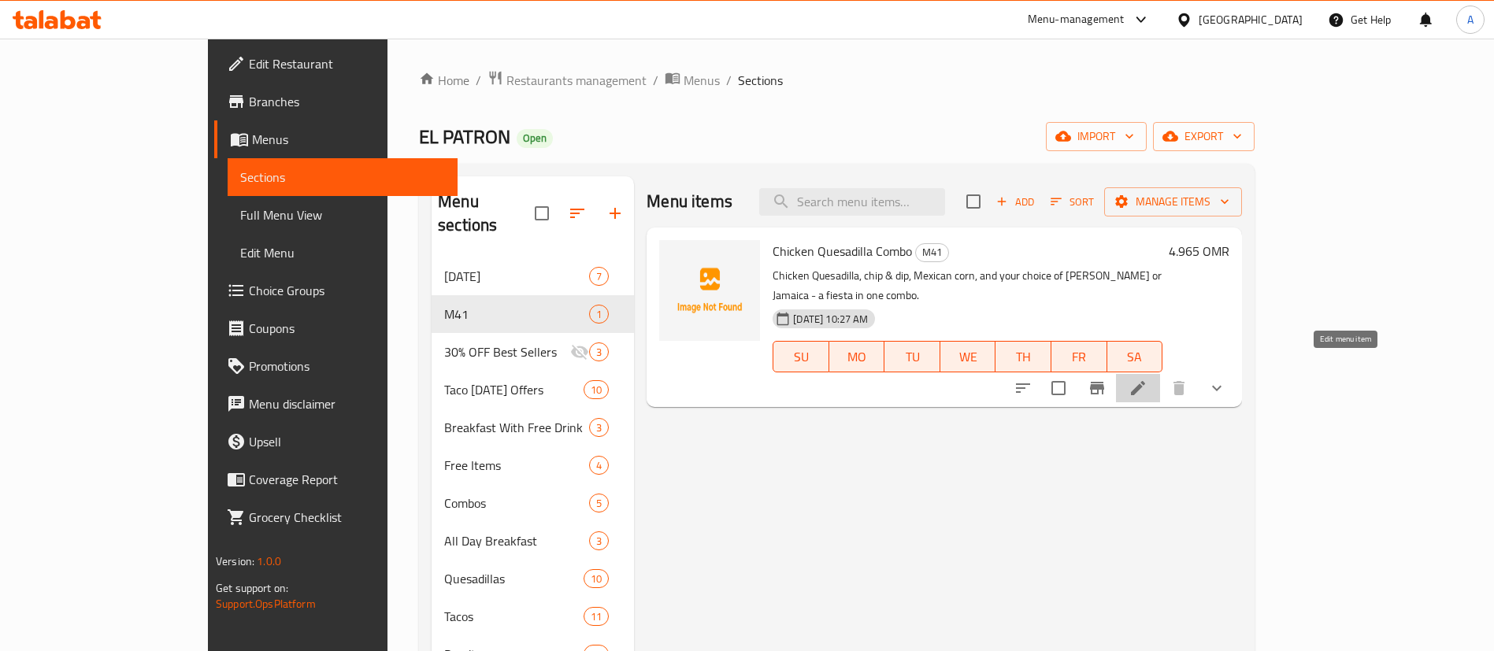
click at [1147, 379] on icon at bounding box center [1137, 388] width 19 height 19
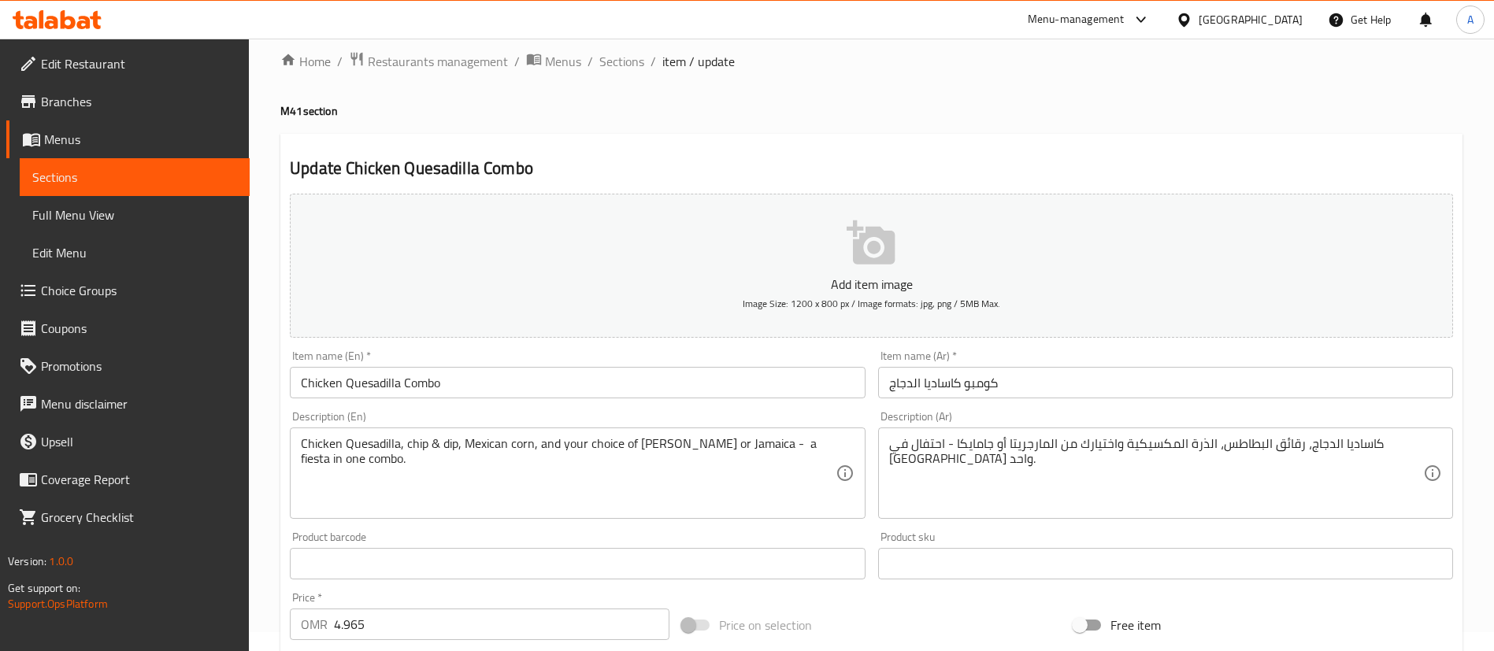
scroll to position [354, 0]
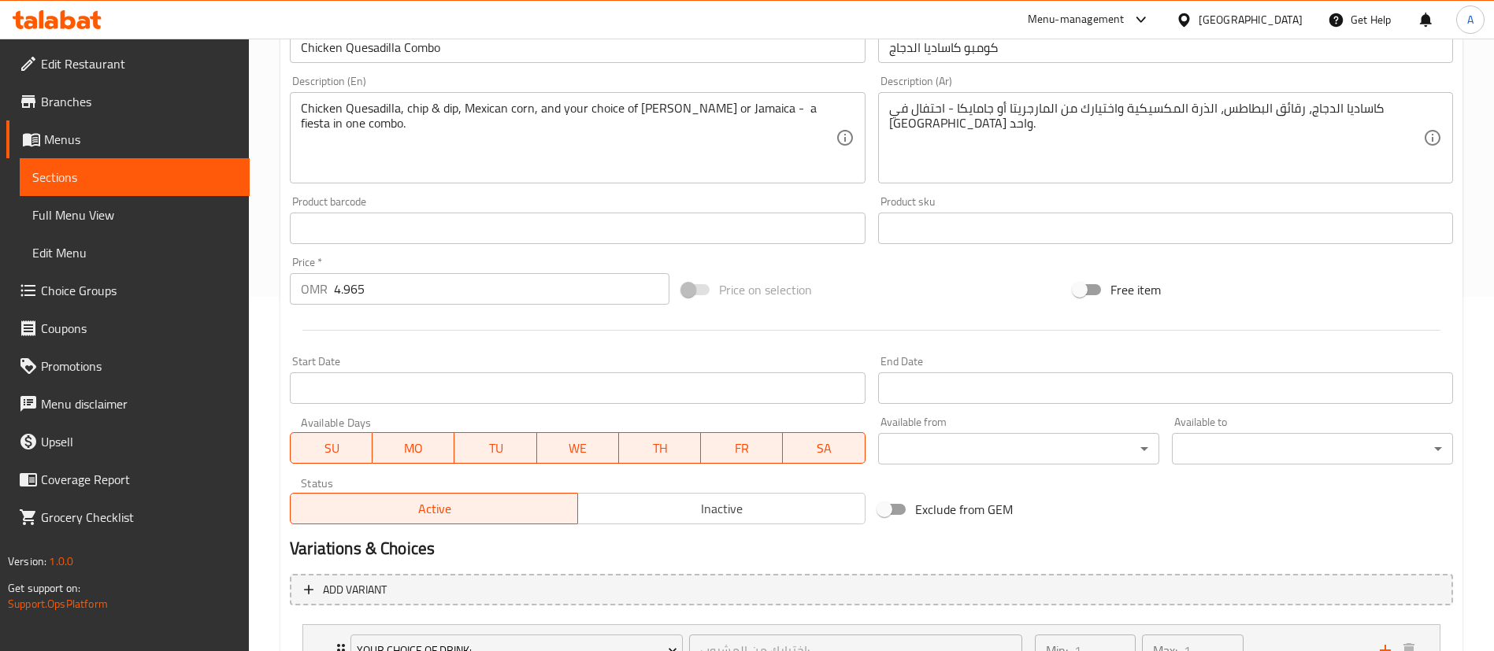
click at [404, 373] on input "Start Date" at bounding box center [577, 388] width 575 height 32
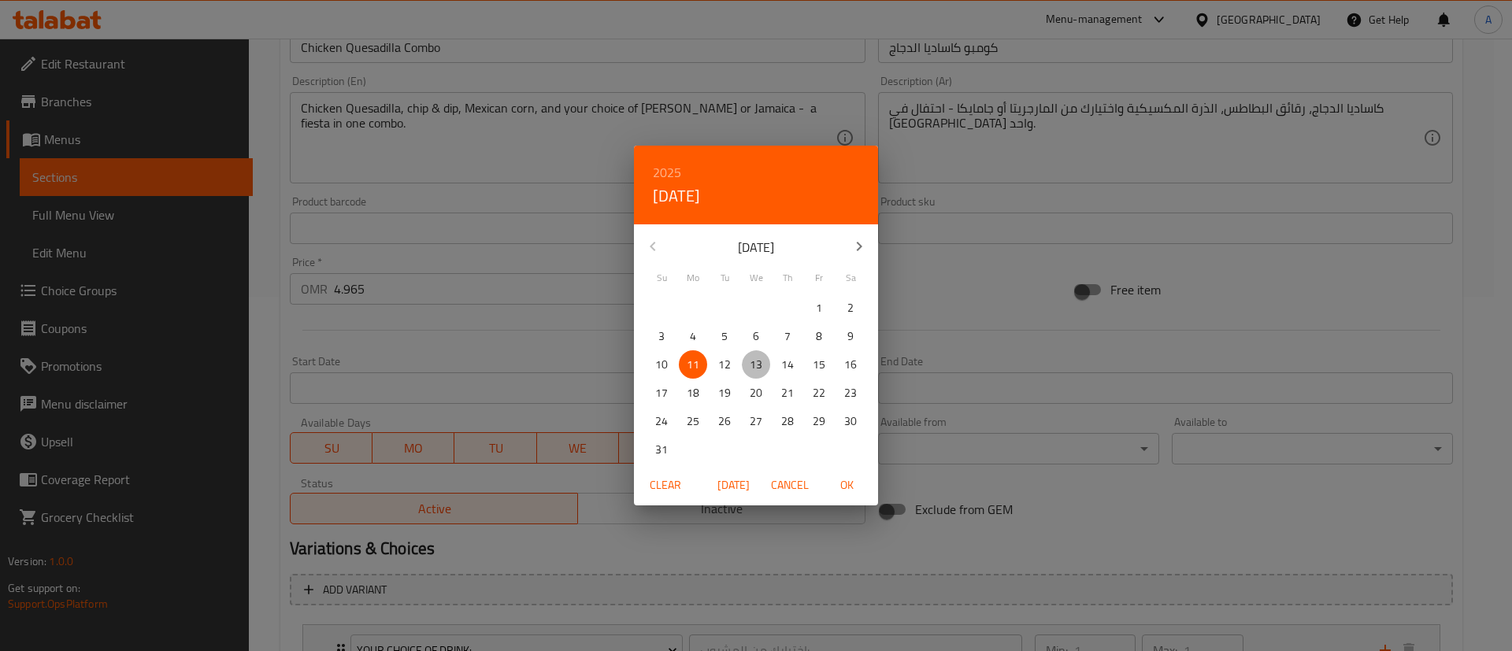
click at [757, 357] on p "13" at bounding box center [756, 365] width 13 height 20
click at [844, 478] on span "OK" at bounding box center [847, 486] width 38 height 20
type input "[DATE]"
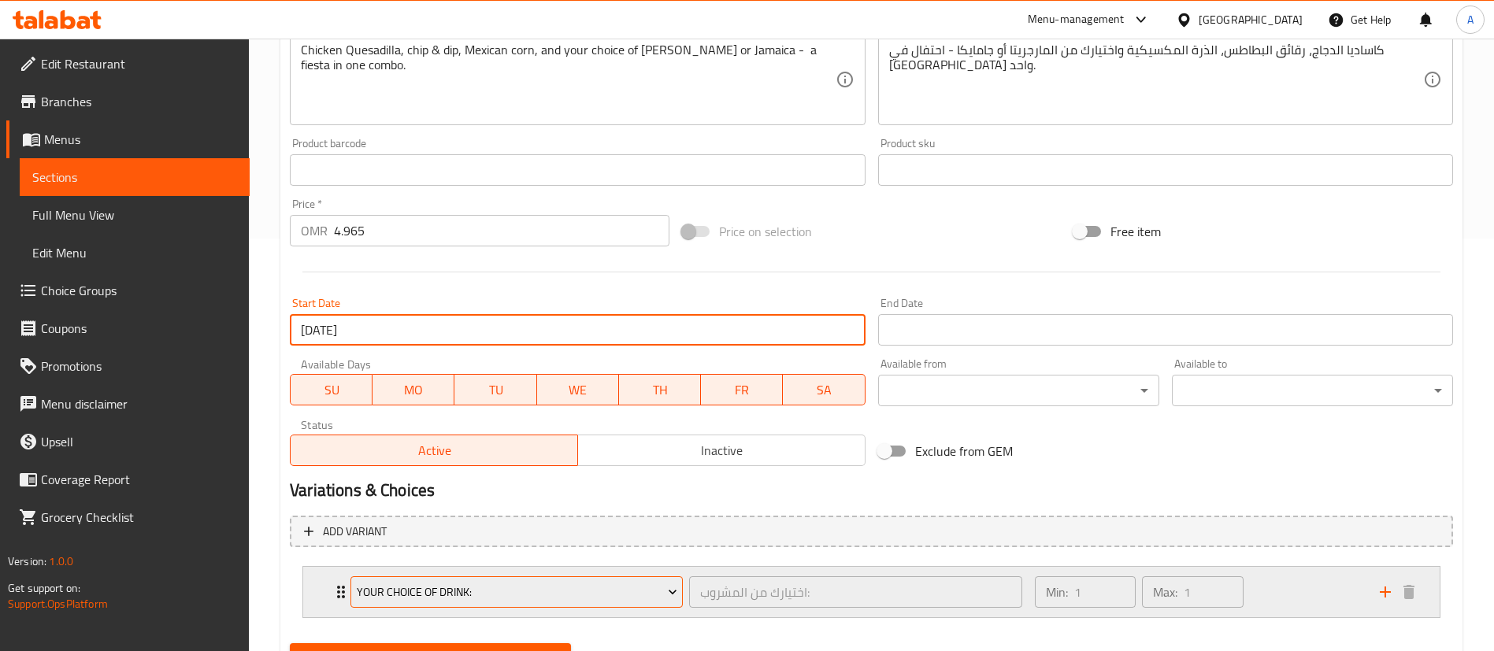
scroll to position [487, 0]
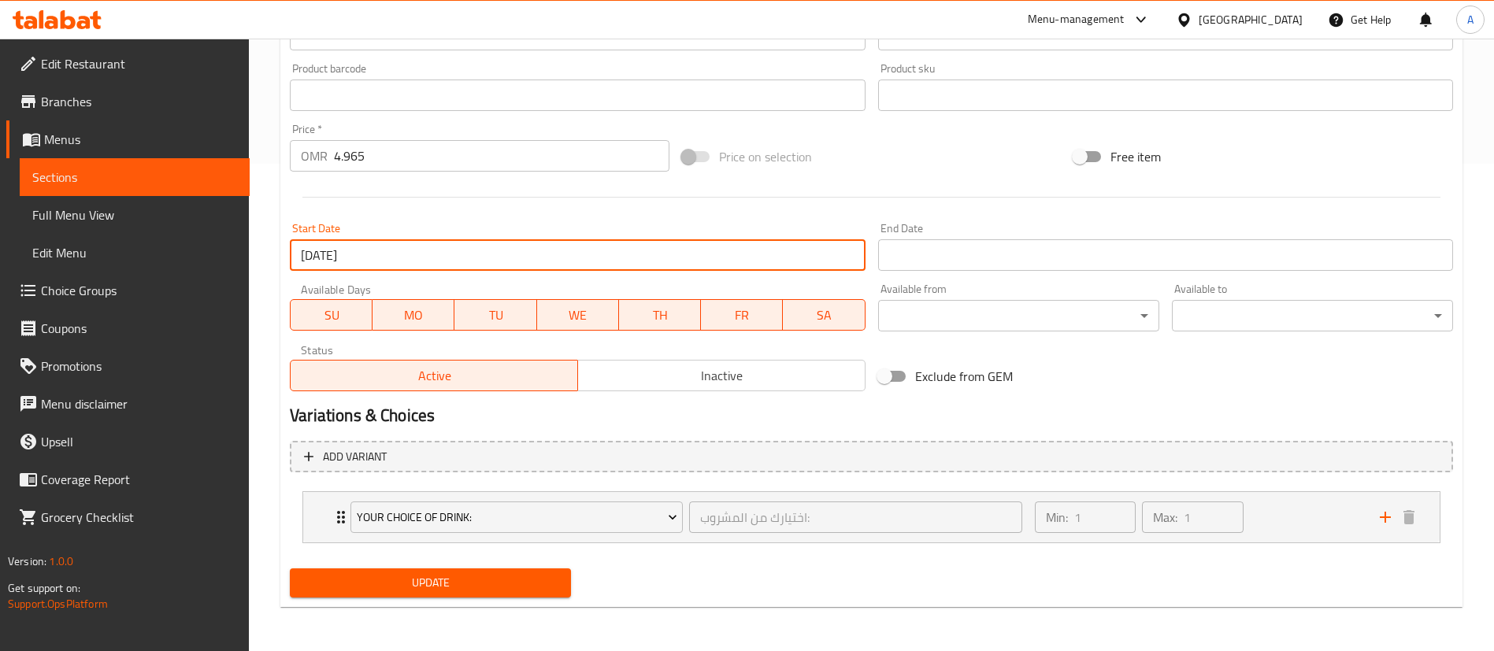
click at [473, 582] on span "Update" at bounding box center [430, 583] width 256 height 20
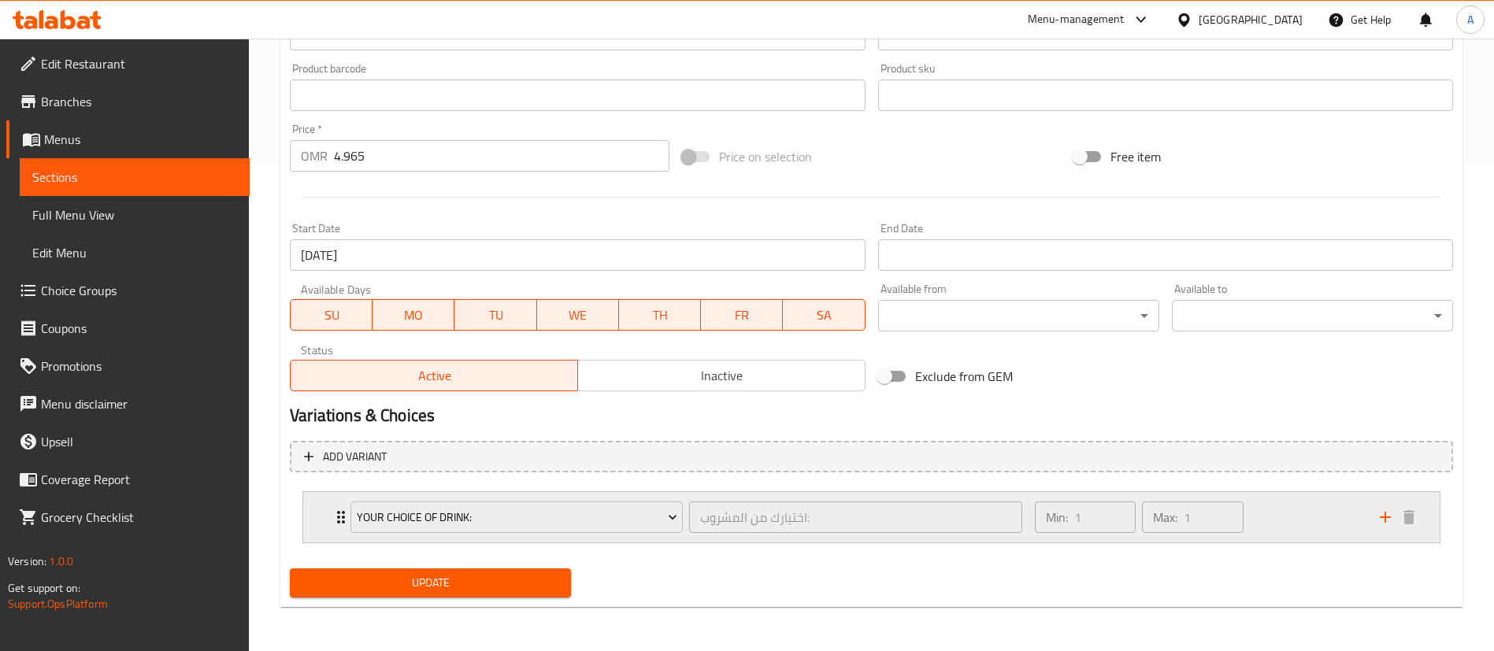
click at [1322, 513] on div "Min: 1 ​ Max: 1 ​" at bounding box center [1197, 517] width 345 height 50
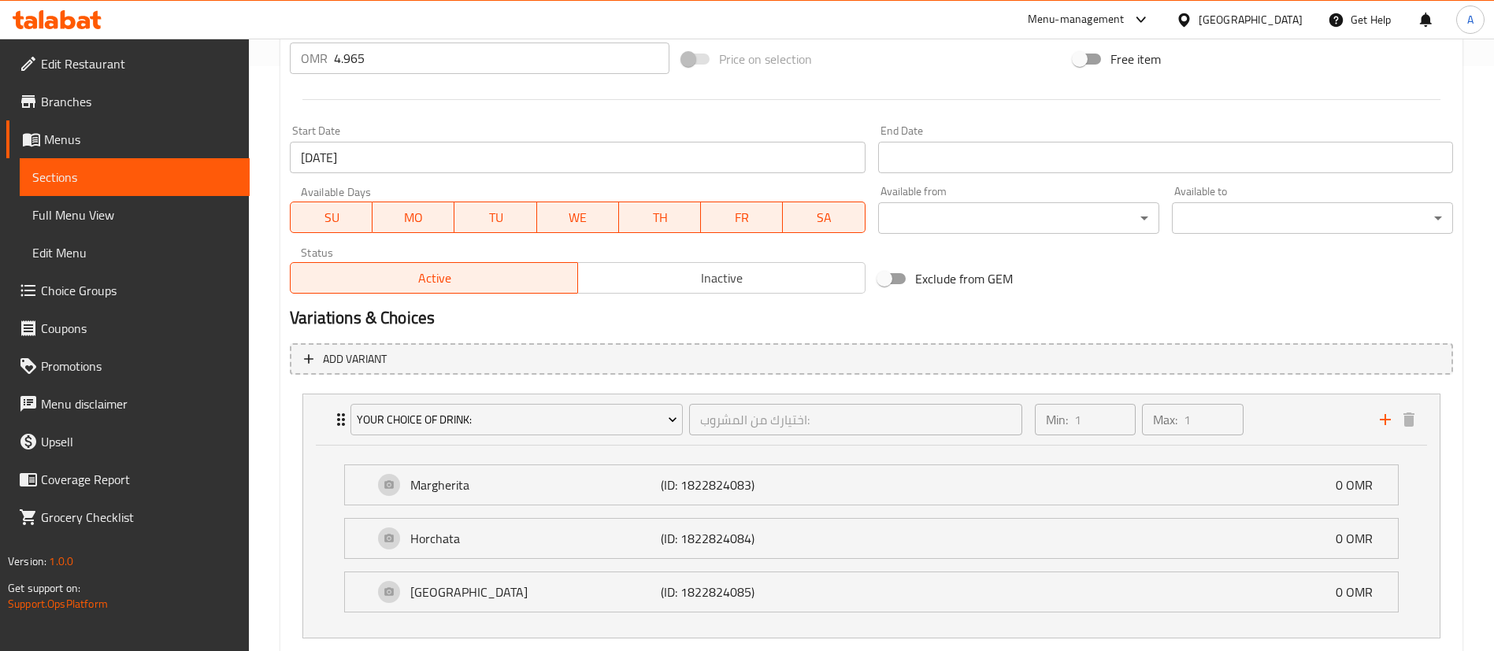
scroll to position [680, 0]
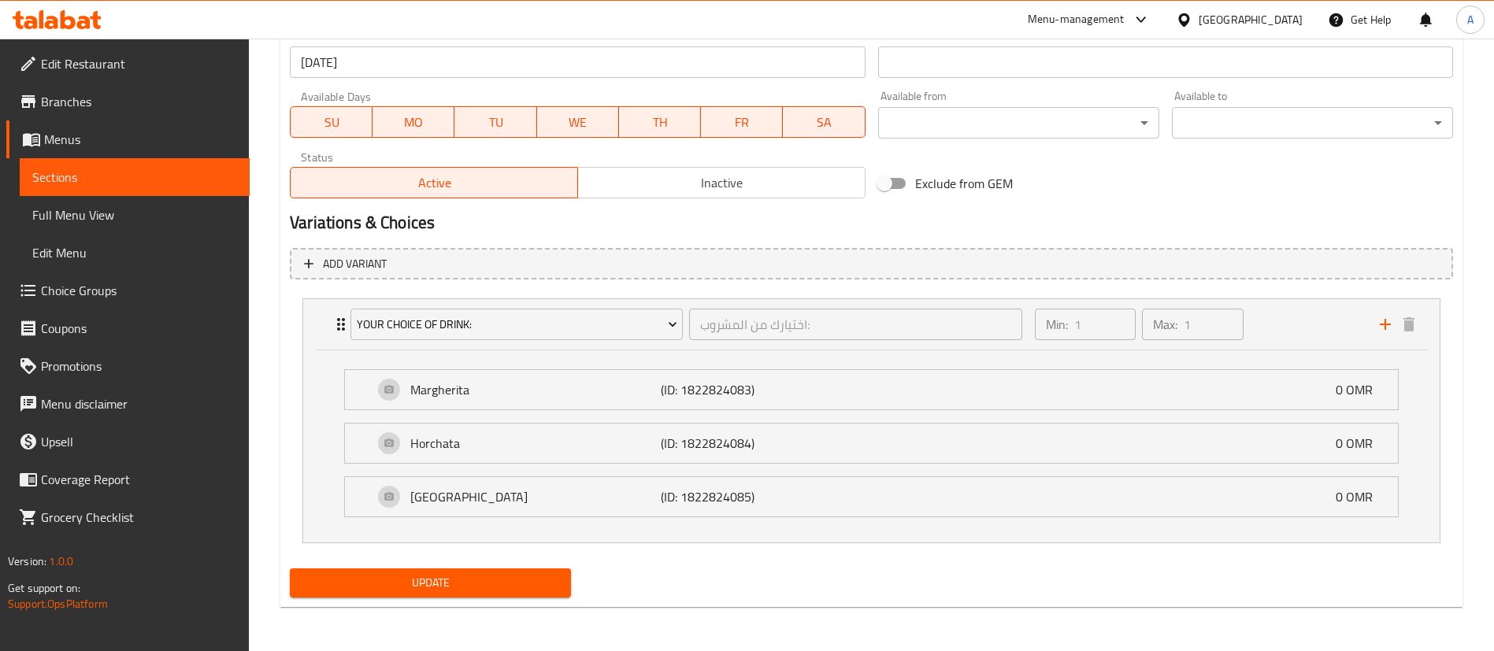
click at [480, 582] on span "Update" at bounding box center [430, 583] width 256 height 20
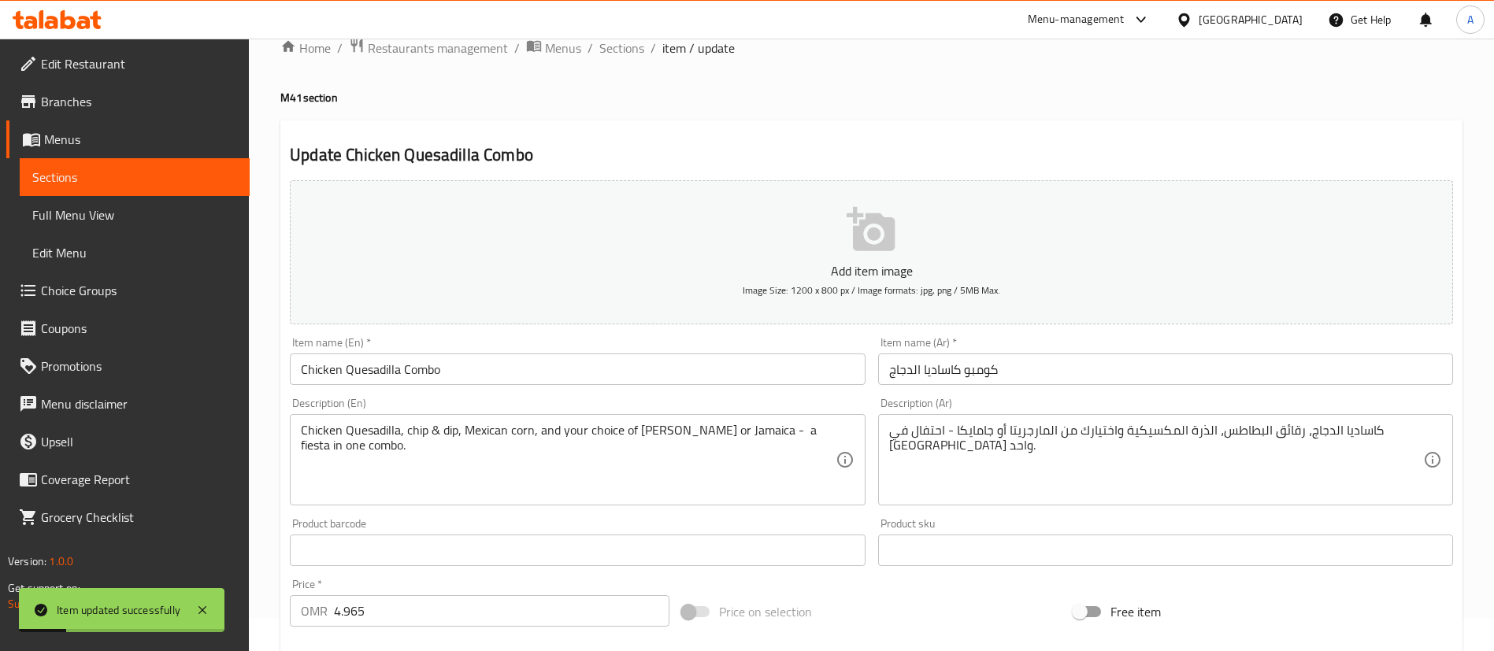
scroll to position [0, 0]
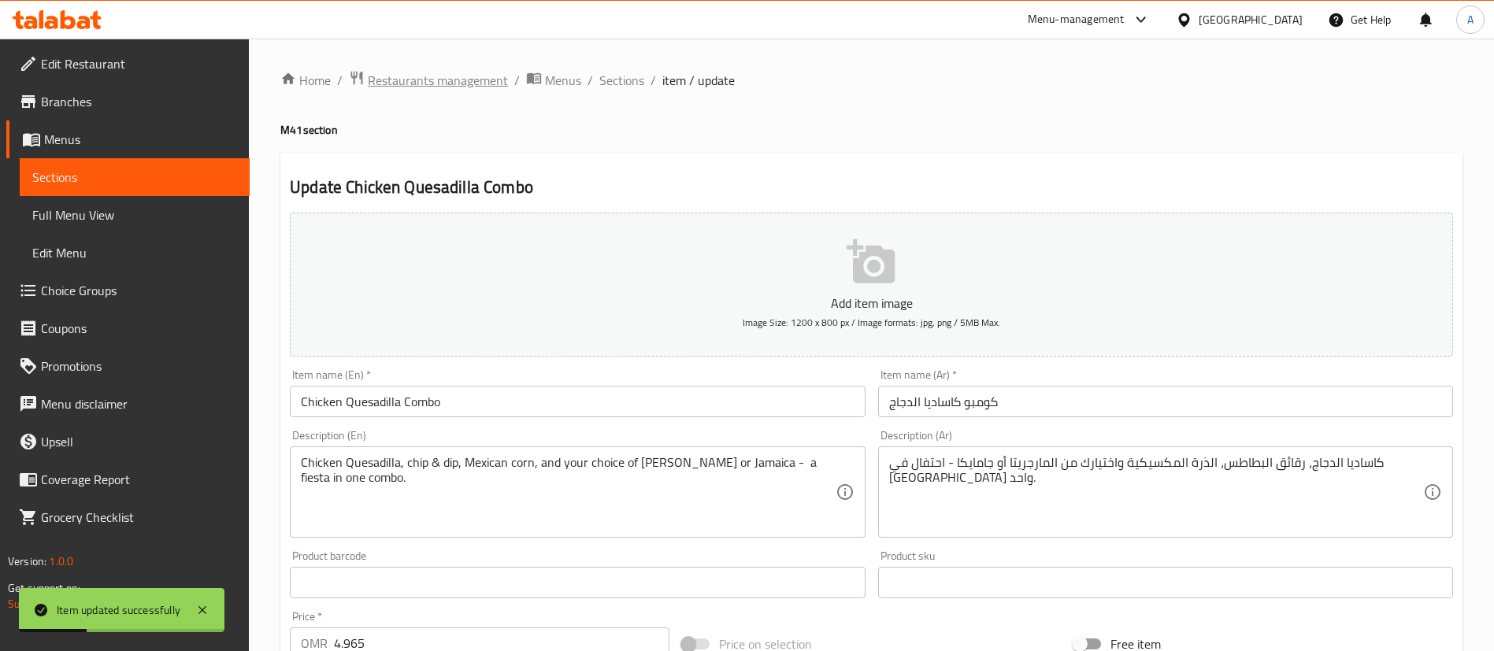
click at [384, 77] on span "Restaurants management" at bounding box center [438, 80] width 140 height 19
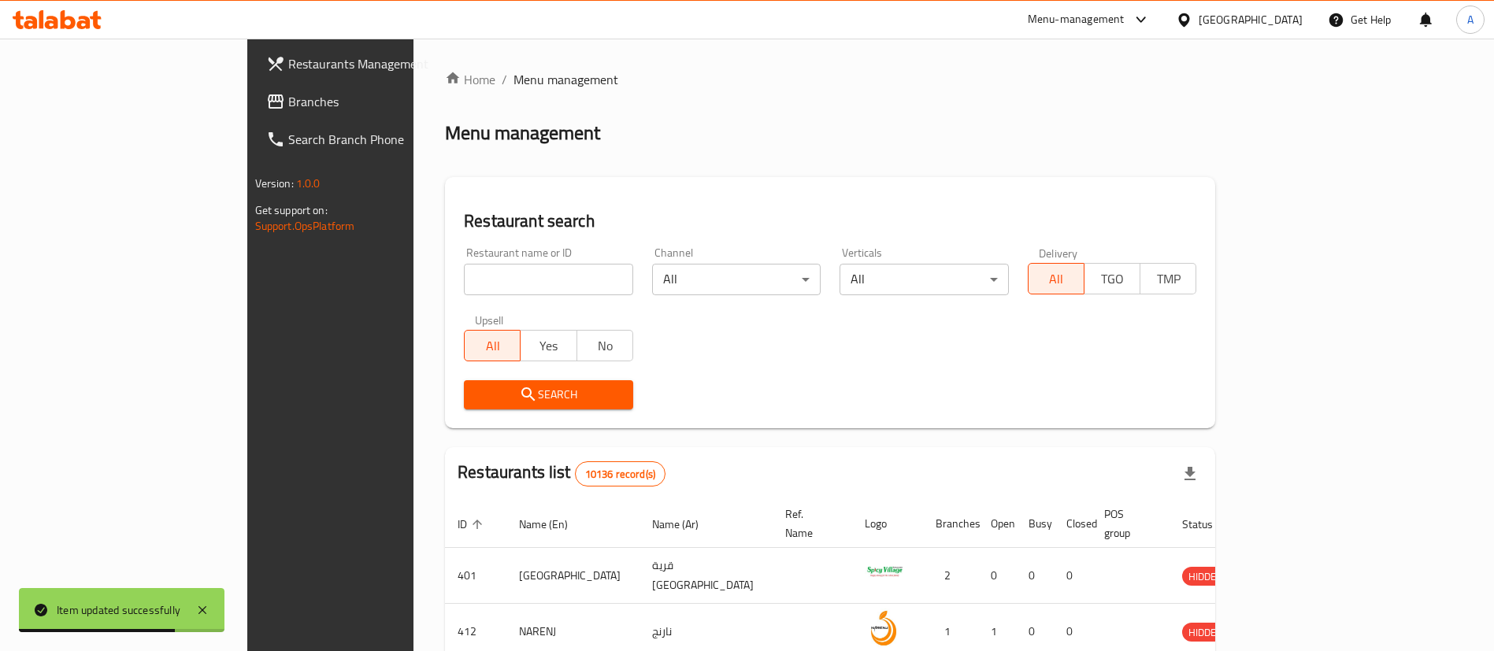
click at [464, 274] on input "search" at bounding box center [548, 280] width 169 height 32
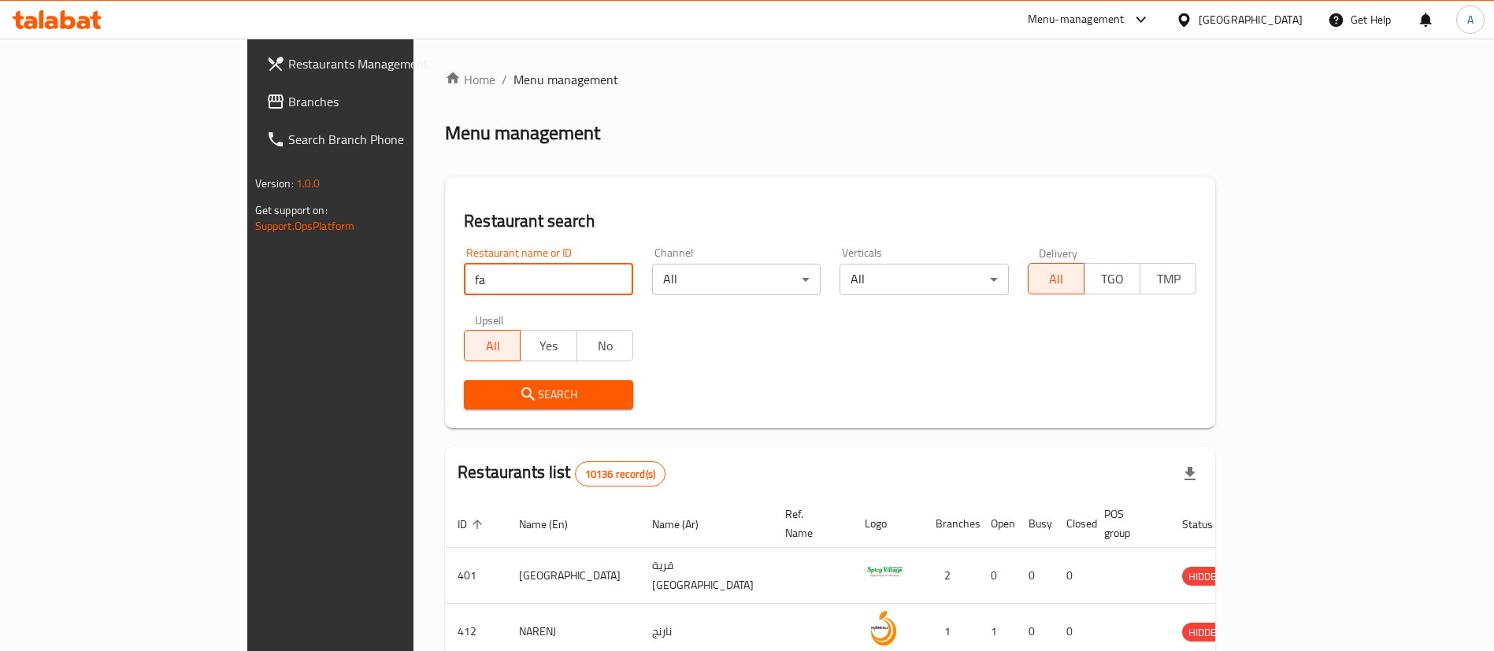
type input "f"
type input "[PERSON_NAME]'s Bagels"
click button "Search" at bounding box center [548, 394] width 169 height 29
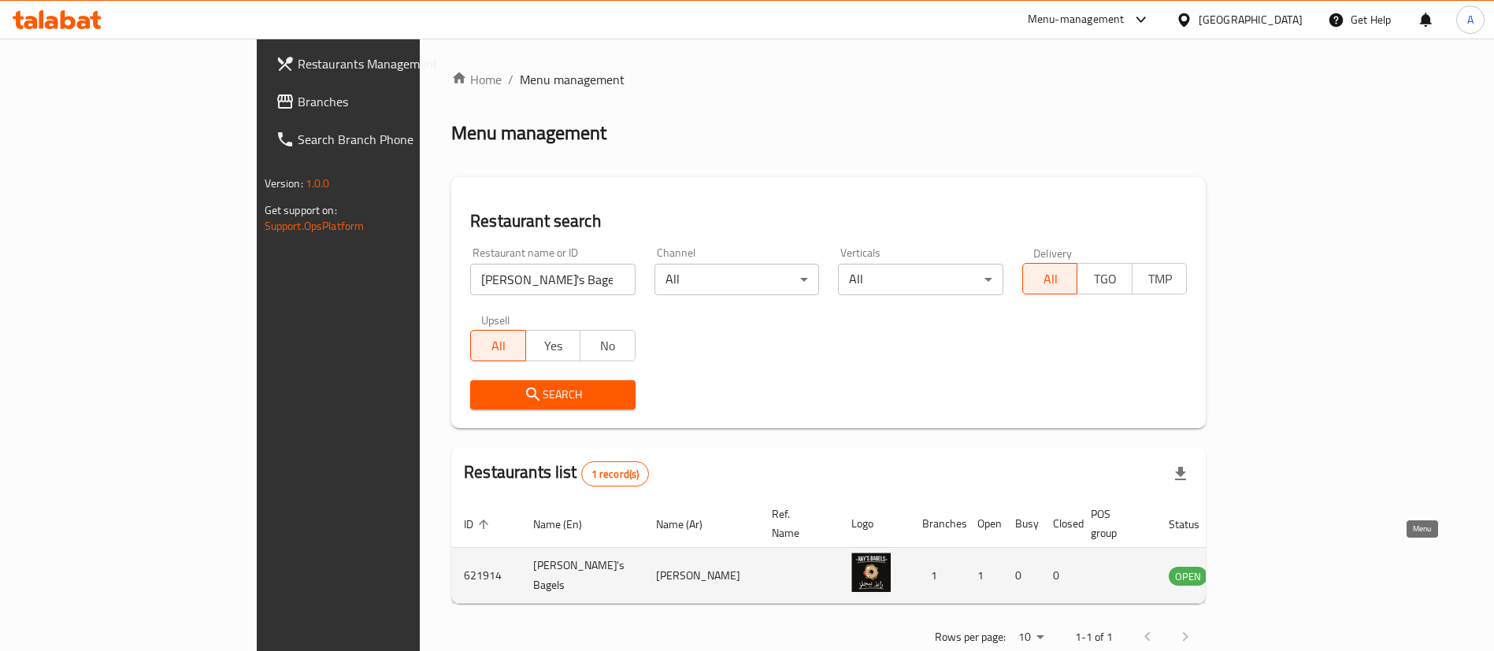
click at [1269, 570] on icon "enhanced table" at bounding box center [1260, 576] width 17 height 13
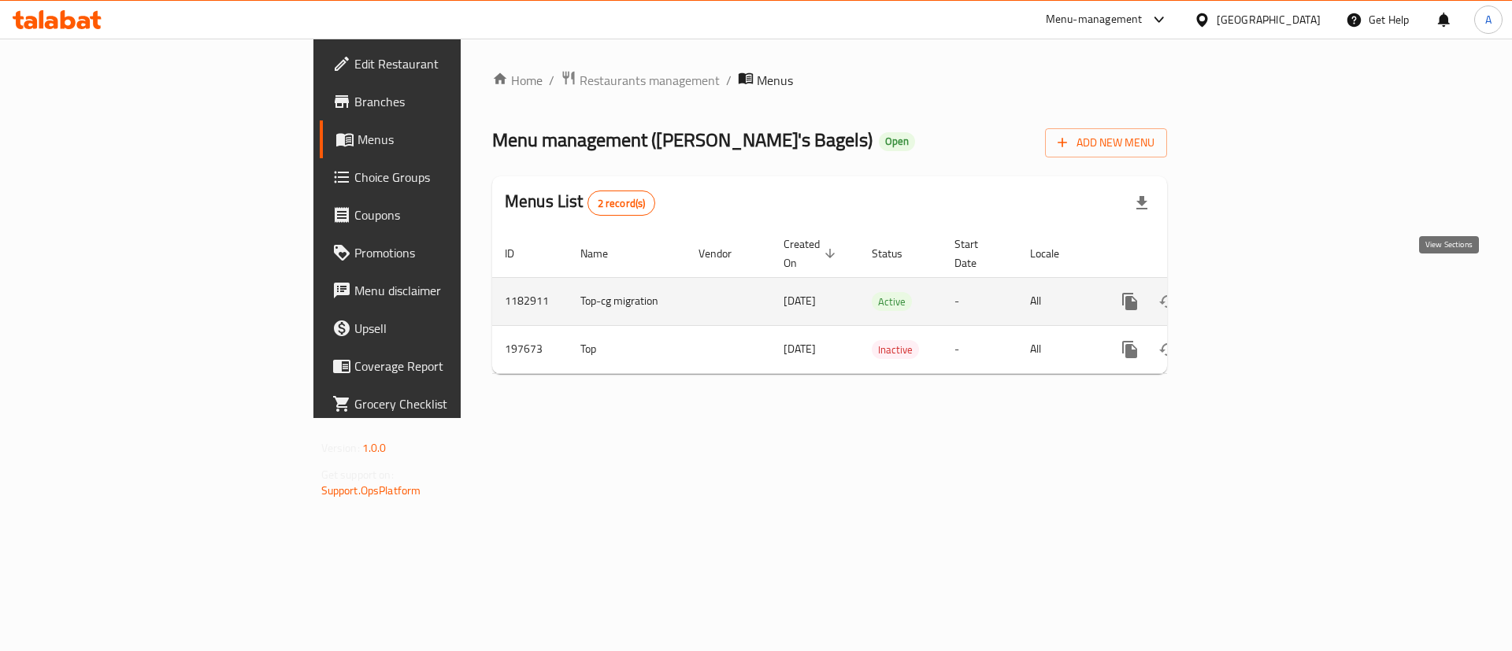
click at [1253, 292] on icon "enhanced table" at bounding box center [1243, 301] width 19 height 19
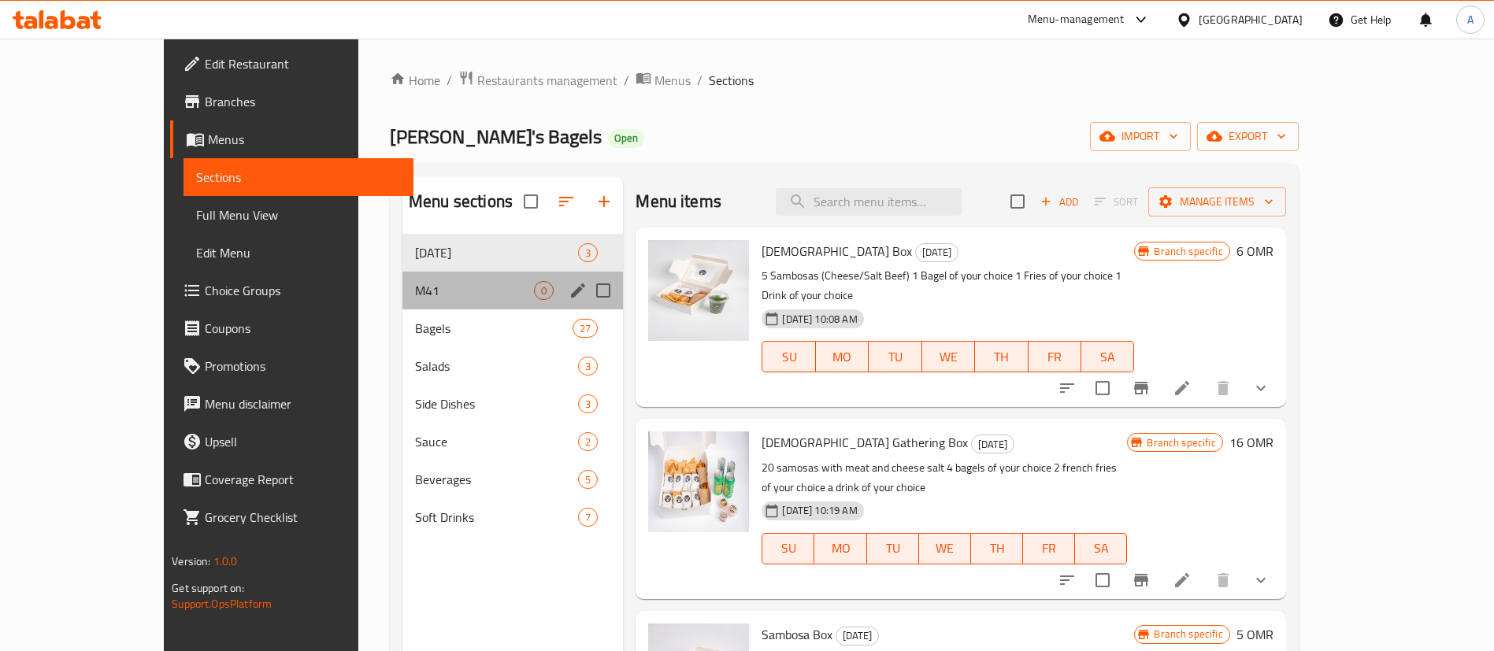
click at [402, 303] on div "M41 0" at bounding box center [512, 291] width 221 height 38
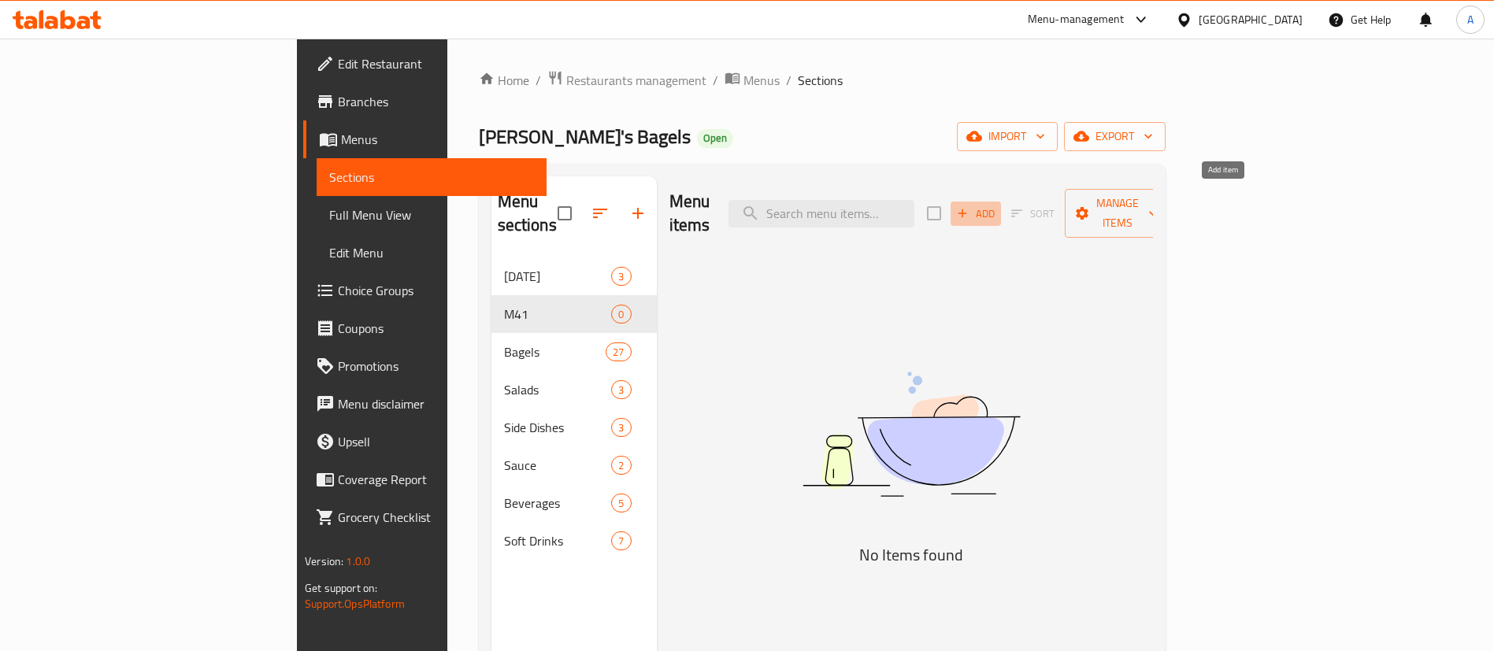
click at [997, 205] on span "Add" at bounding box center [975, 214] width 43 height 18
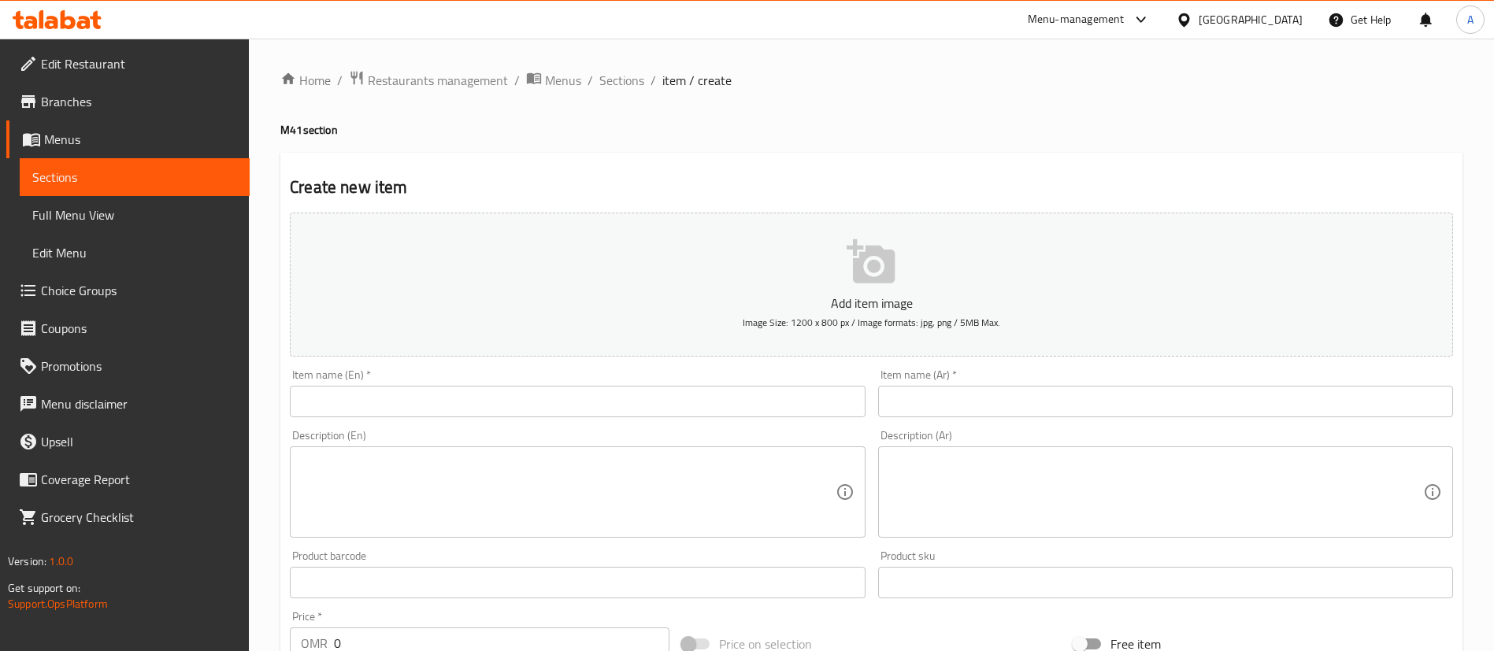
drag, startPoint x: 485, startPoint y: 448, endPoint x: 470, endPoint y: 470, distance: 26.6
click at [478, 458] on div "Description (En)" at bounding box center [577, 492] width 575 height 91
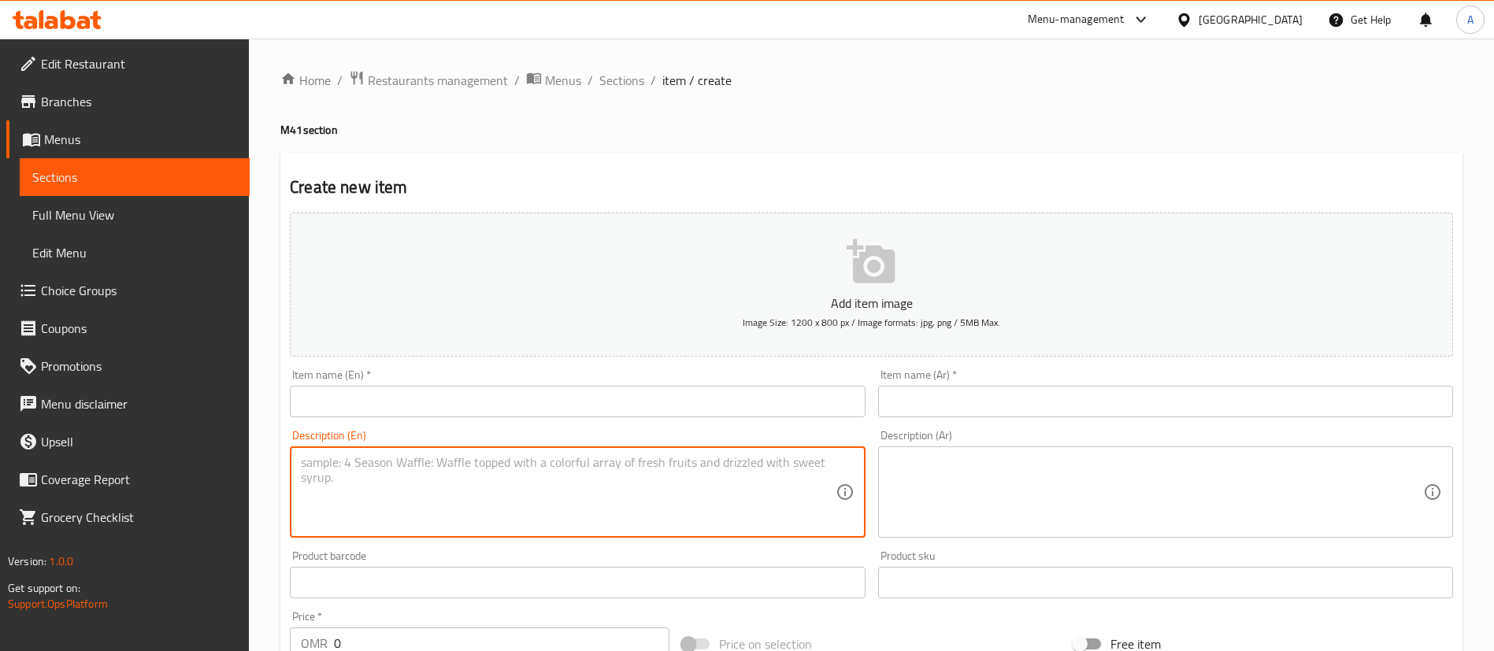
click at [472, 470] on textarea at bounding box center [568, 492] width 534 height 75
paste textarea "Your choice of Chips Oman & cream cheese bagel or chicken avocado, served with …"
type textarea "Your choice of Chips Oman & cream cheese bagel or chicken avocado, served with …"
click at [1084, 470] on textarea at bounding box center [1156, 492] width 534 height 75
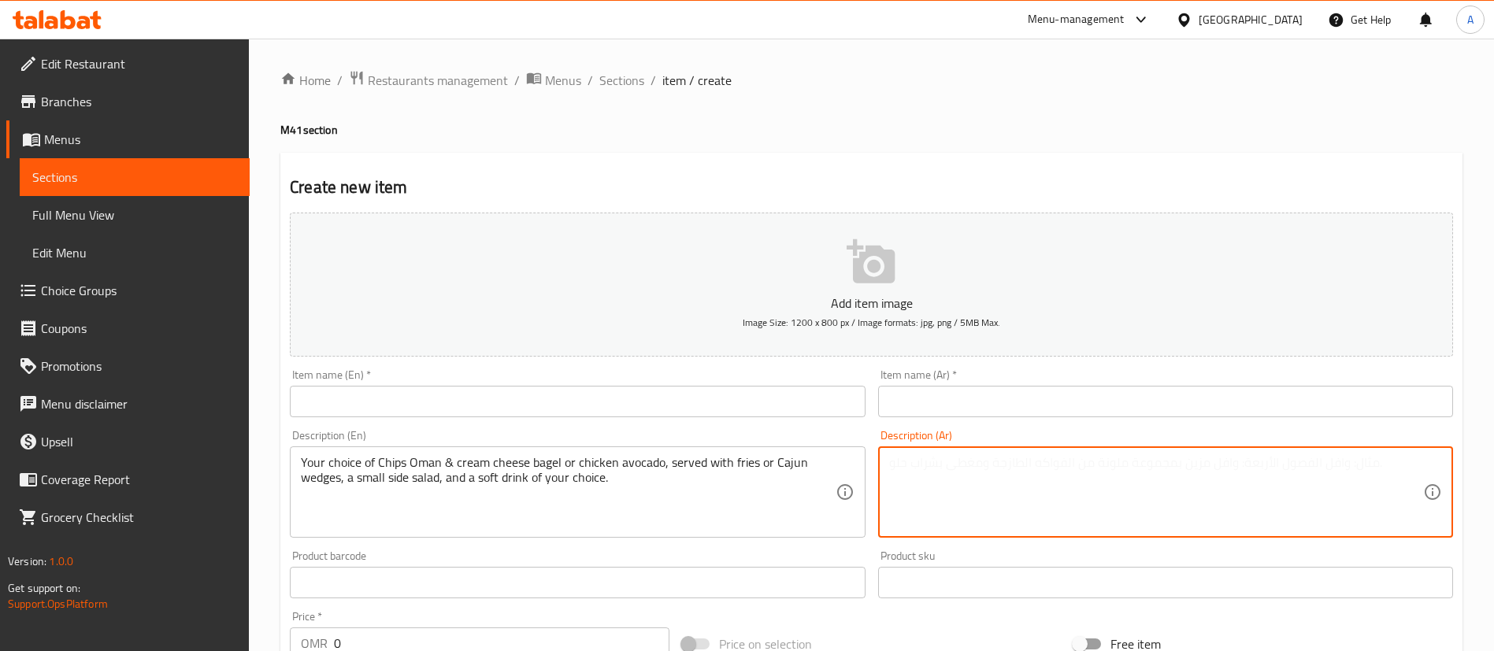
paste textarea "اختيارك من شيبس عمان وخبز بيغل بالجبنة الكريمية أو دجاج الأفوكادو، يقدم مع البط…"
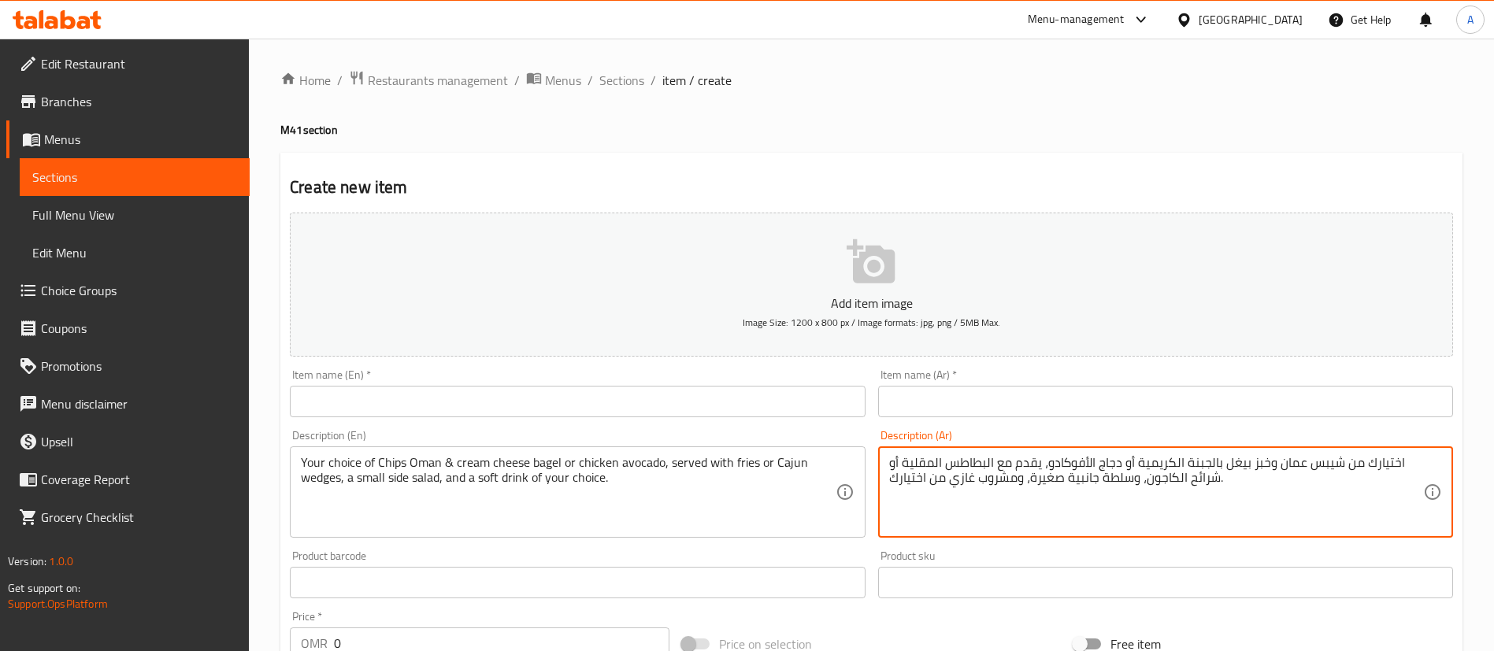
type textarea "اختيارك من شيبس عمان وخبز بيغل بالجبنة الكريمية أو دجاج الأفوكادو، يقدم مع البط…"
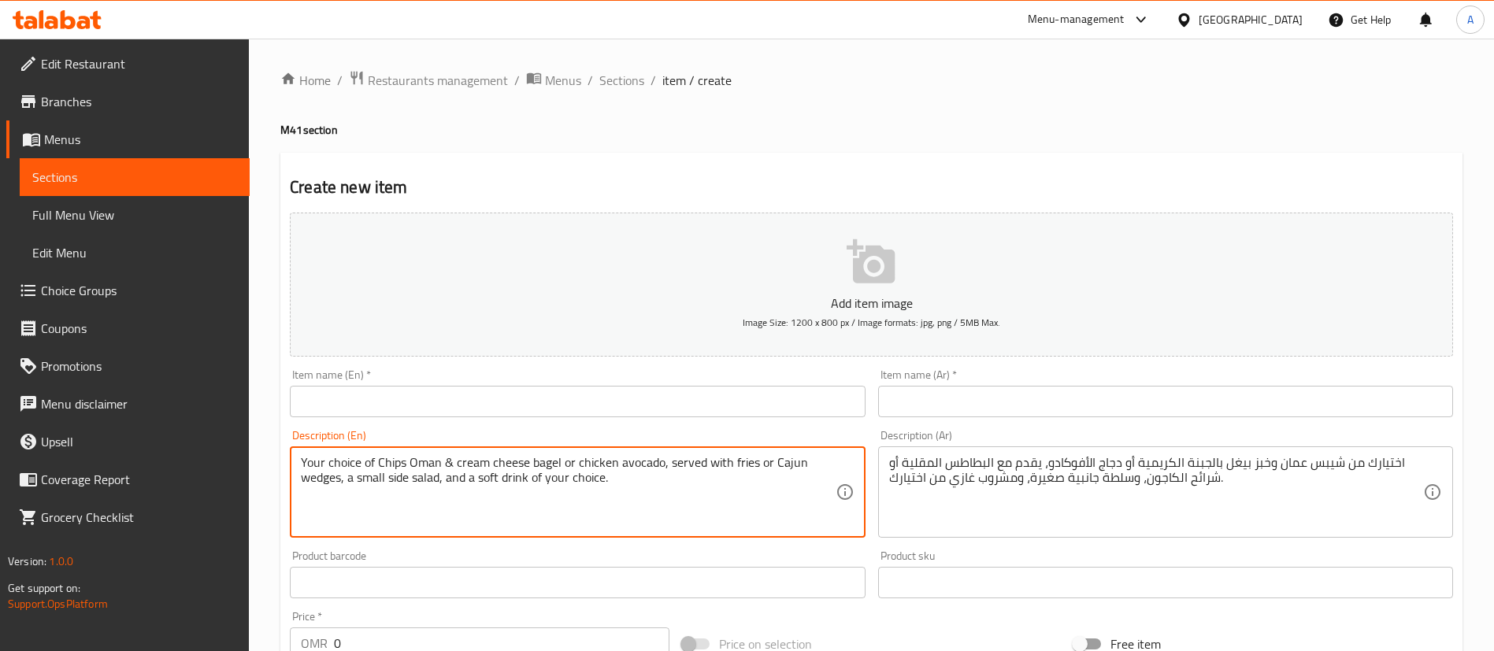
click at [544, 461] on textarea "Your choice of Chips Oman & cream cheese bagel or chicken avocado, served with …" at bounding box center [568, 492] width 534 height 75
click at [388, 411] on input "text" at bounding box center [577, 402] width 575 height 32
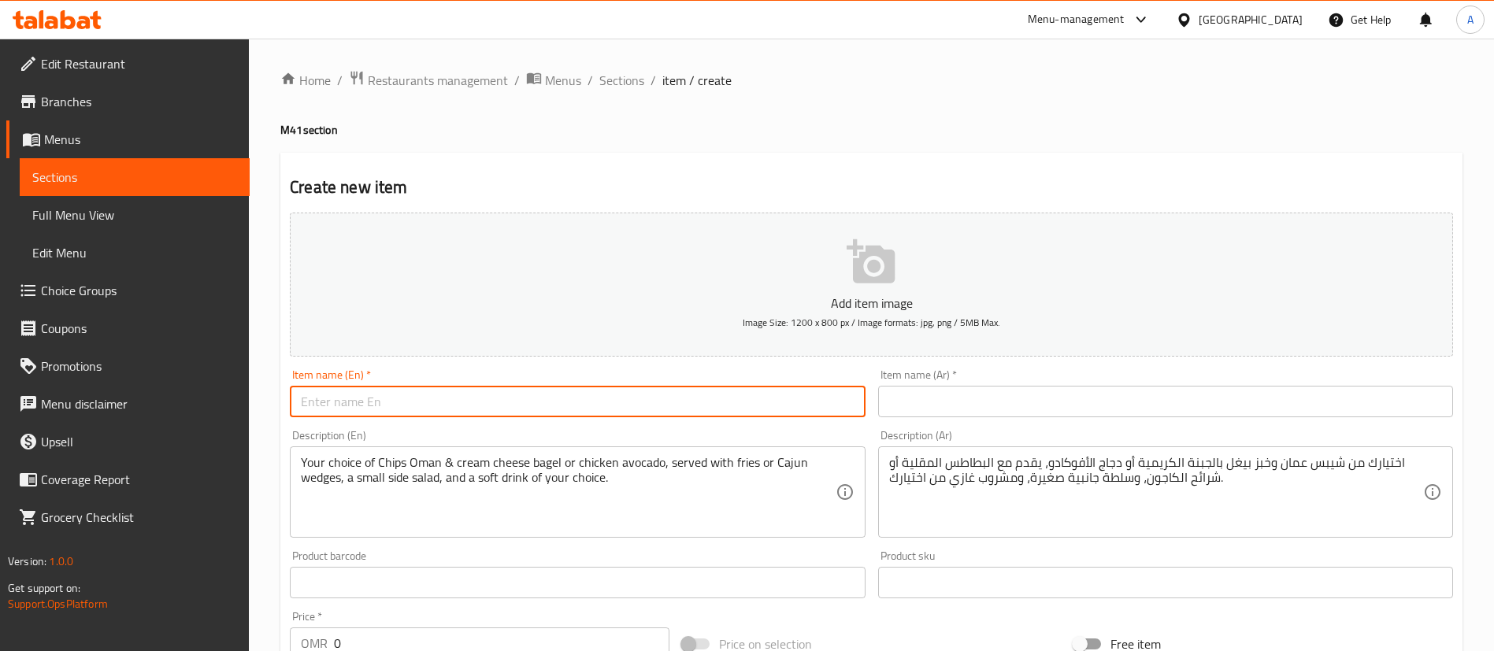
paste input "bagel"
drag, startPoint x: 309, startPoint y: 405, endPoint x: 288, endPoint y: 405, distance: 20.5
click at [288, 405] on div "Item name (En)   * bagel Item name (En) *" at bounding box center [577, 393] width 587 height 61
click at [365, 406] on input "Bagel" at bounding box center [577, 402] width 575 height 32
type input "Bagel Combo"
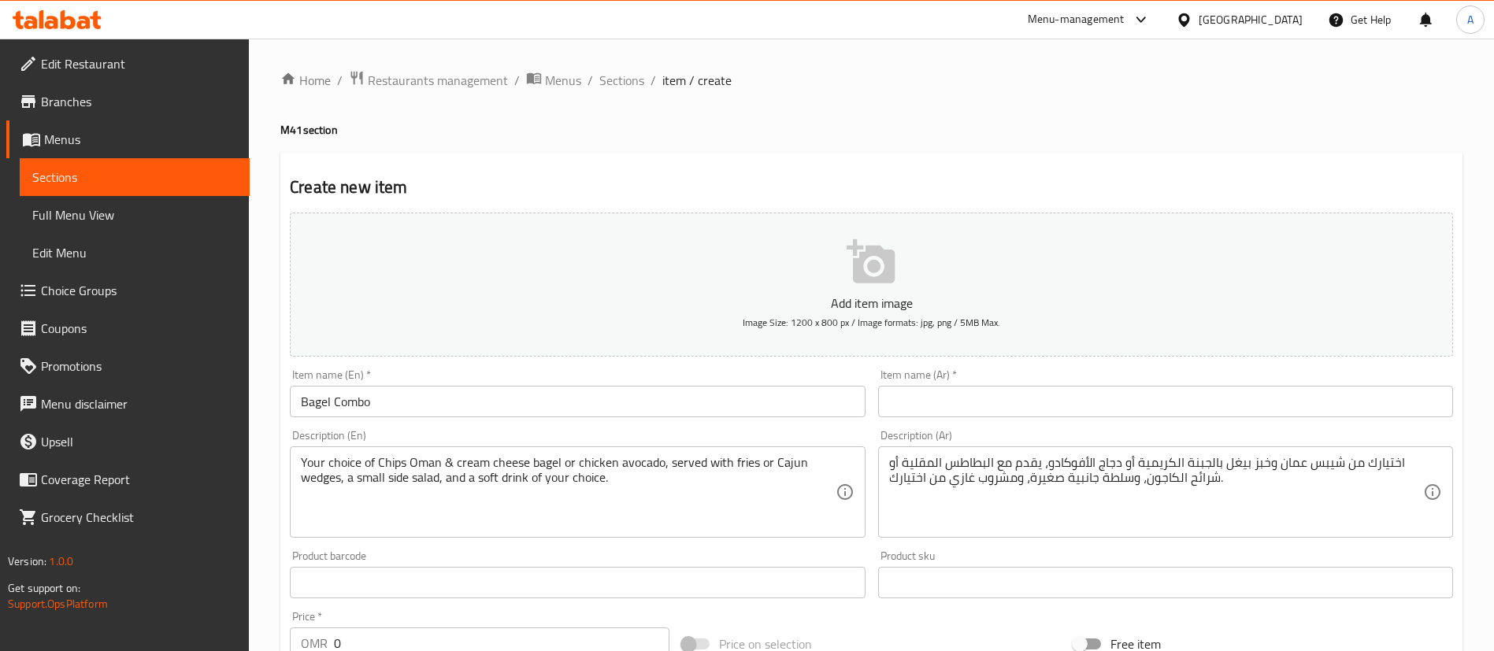
click at [795, 132] on h4 "M41 section" at bounding box center [871, 130] width 1182 height 16
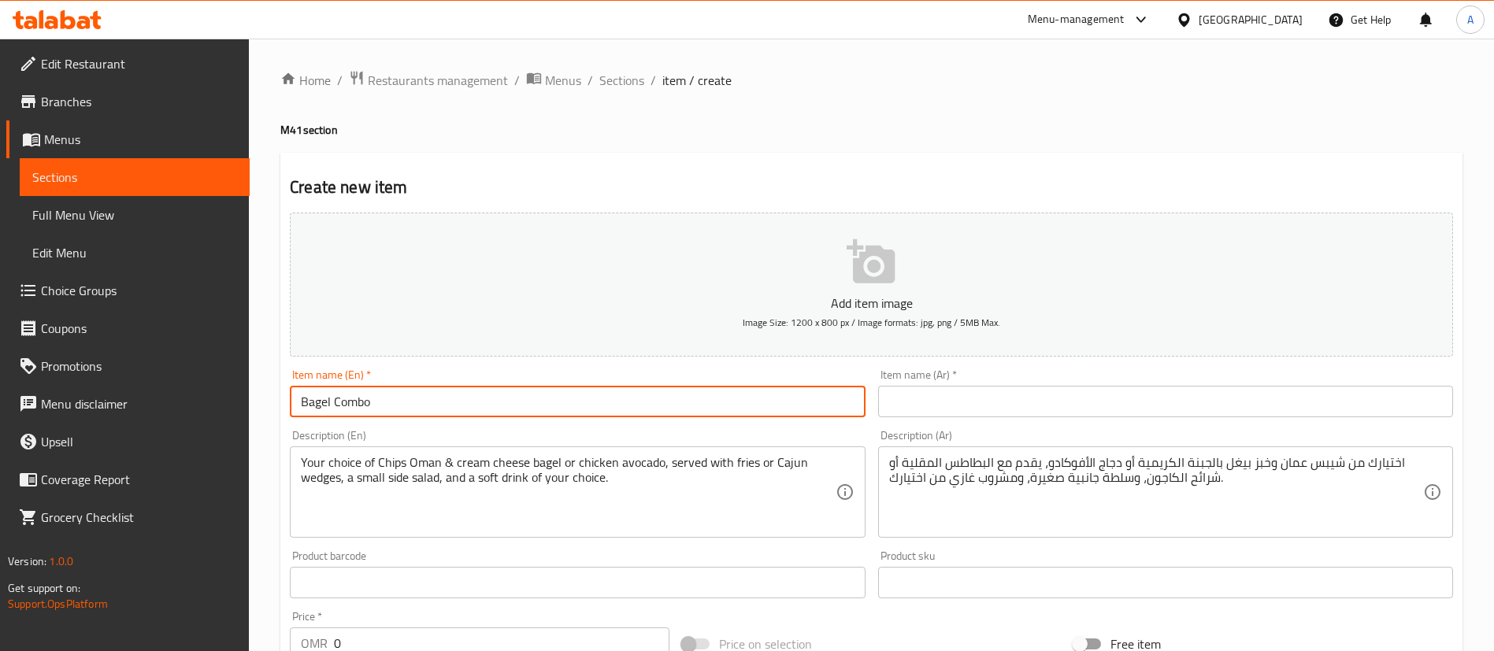
click at [418, 394] on input "Bagel Combo" at bounding box center [577, 402] width 575 height 32
click at [1137, 404] on input "text" at bounding box center [1165, 402] width 575 height 32
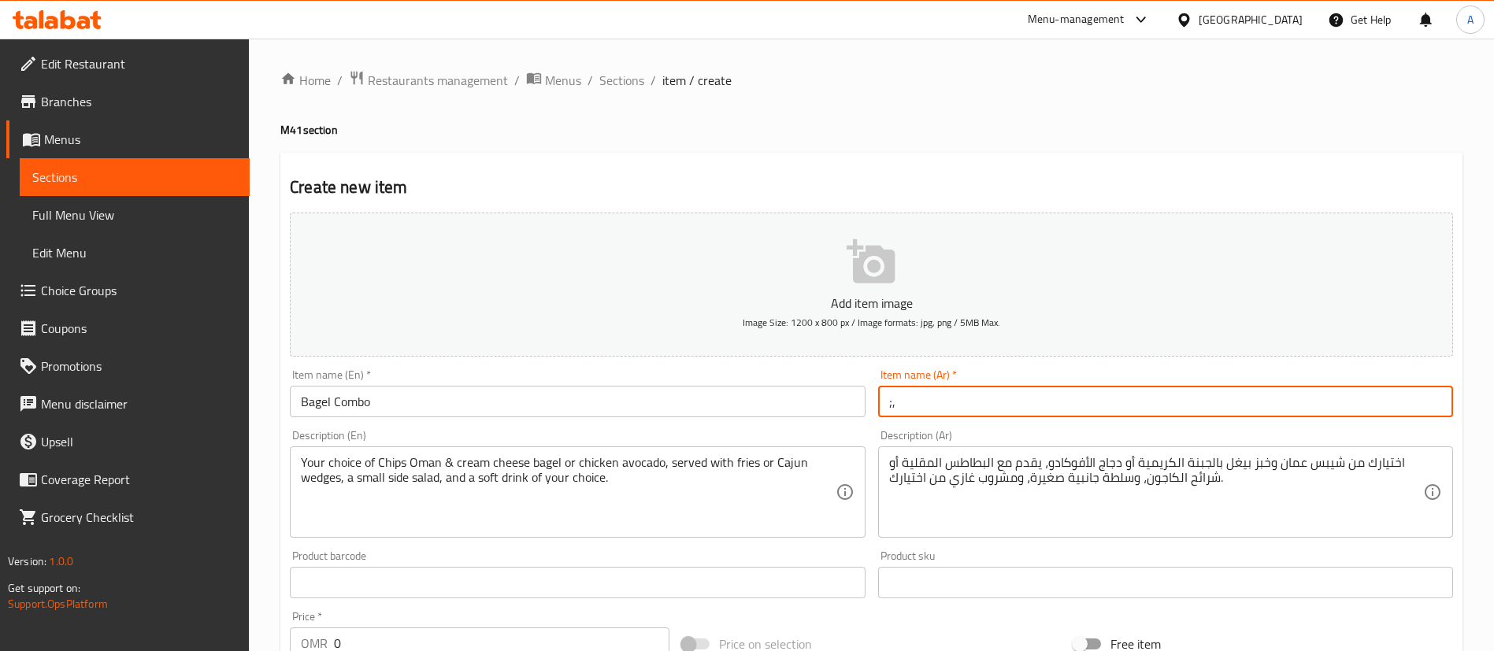
type input ";"
type input "كومبو بيجل"
click at [1088, 149] on div "Home / Restaurants management / Menus / Sections / item / create M41 section Cr…" at bounding box center [871, 575] width 1182 height 1011
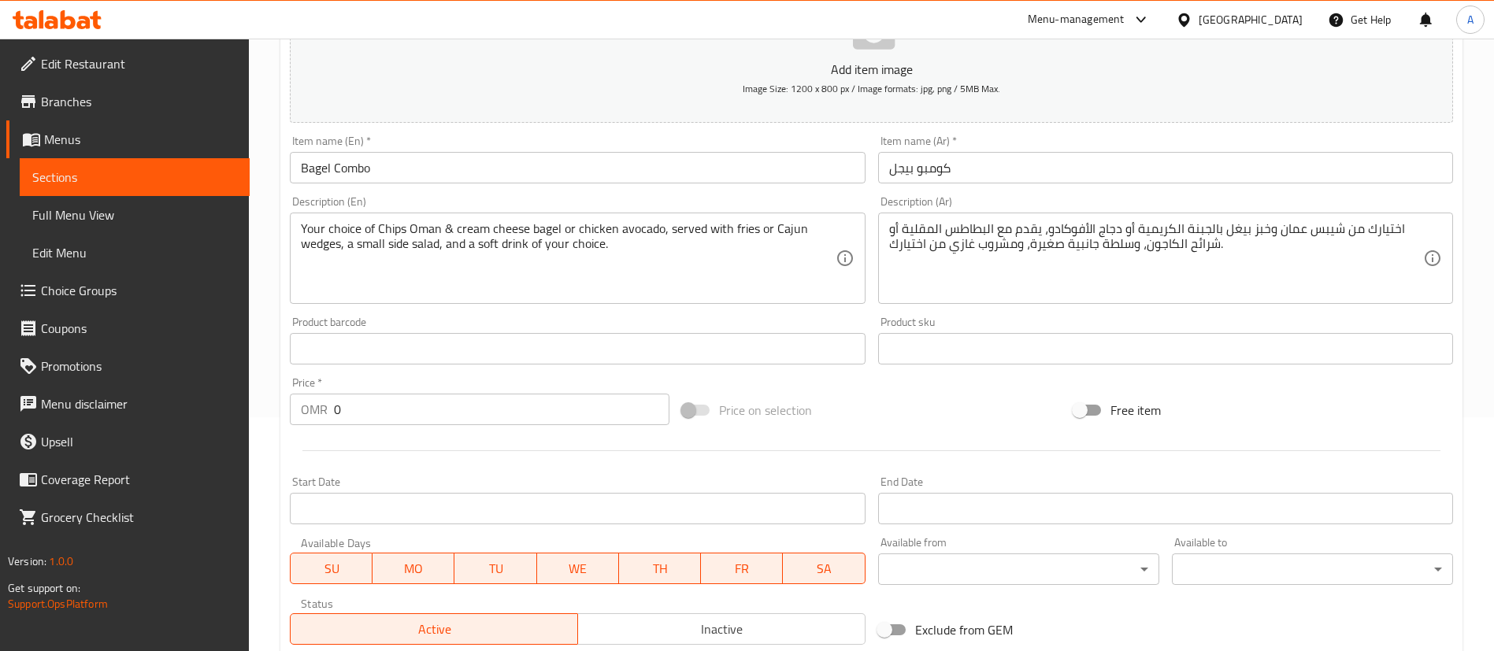
scroll to position [236, 0]
click at [529, 373] on div "Price   * OMR 0 Price *" at bounding box center [480, 399] width 392 height 61
drag, startPoint x: 346, startPoint y: 412, endPoint x: 299, endPoint y: 412, distance: 46.5
click at [299, 412] on div "OMR 0 Price *" at bounding box center [480, 407] width 380 height 32
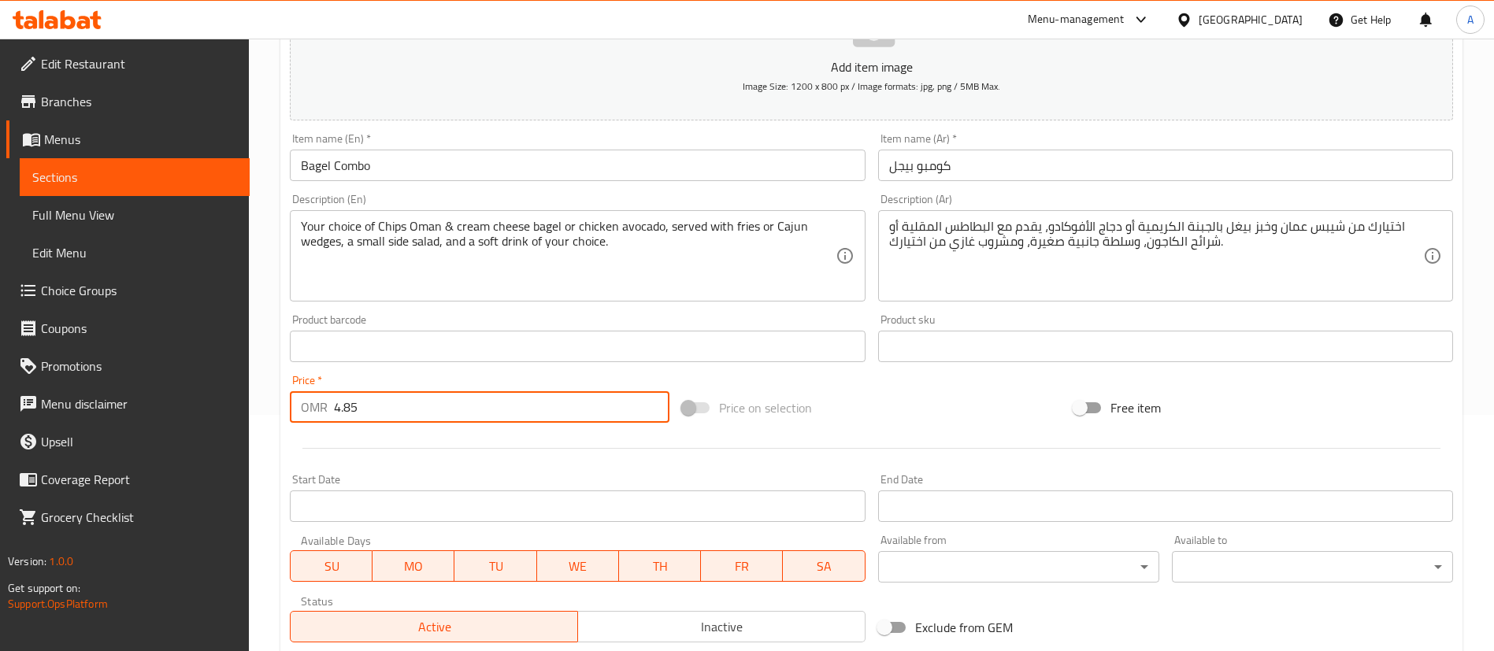
type input "4.85"
click at [473, 424] on div "Price   * OMR 4.85 Price *" at bounding box center [480, 399] width 392 height 61
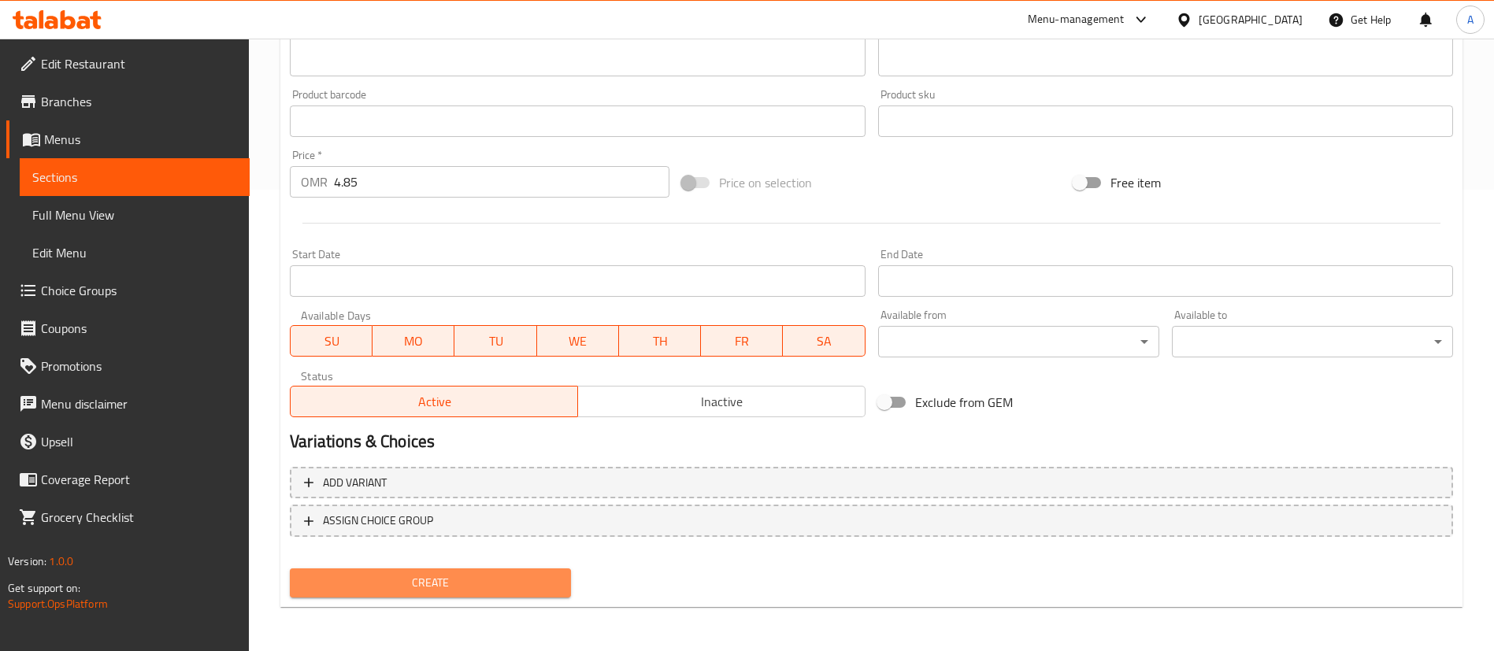
click at [487, 580] on span "Create" at bounding box center [430, 583] width 256 height 20
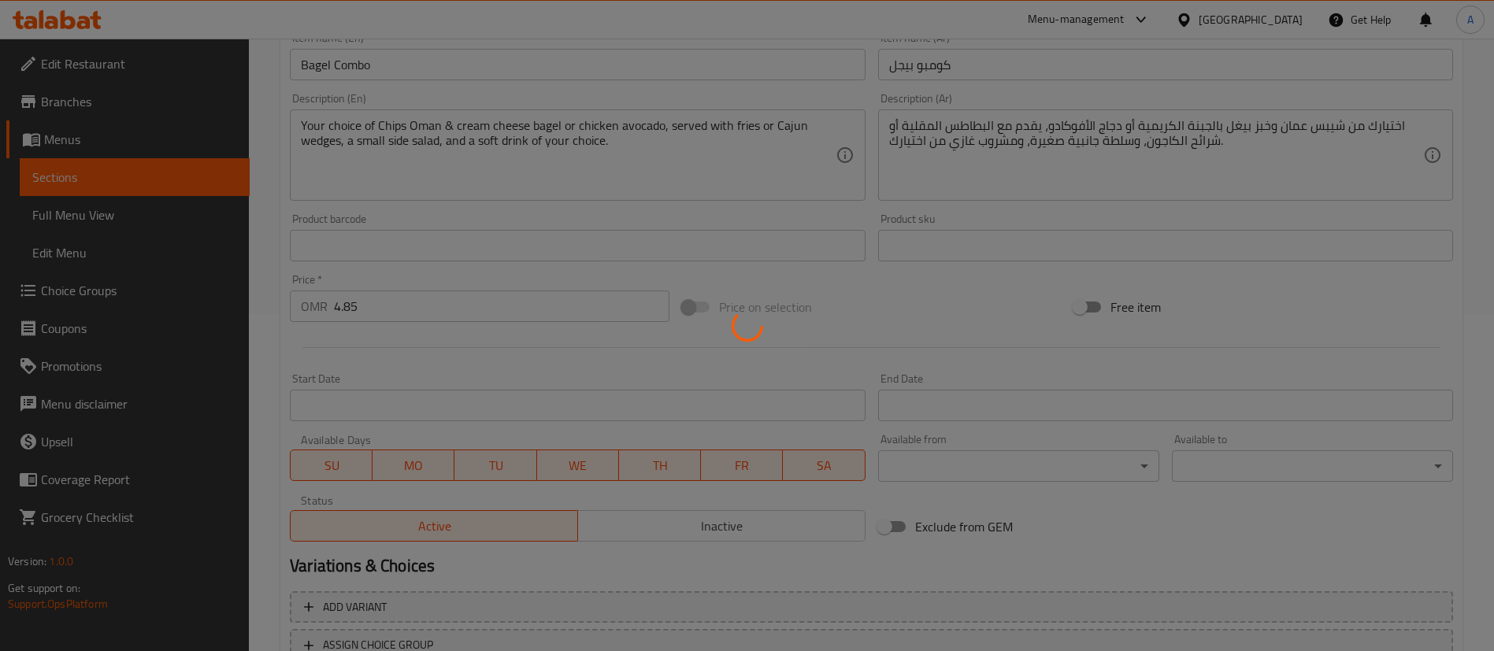
scroll to position [0, 0]
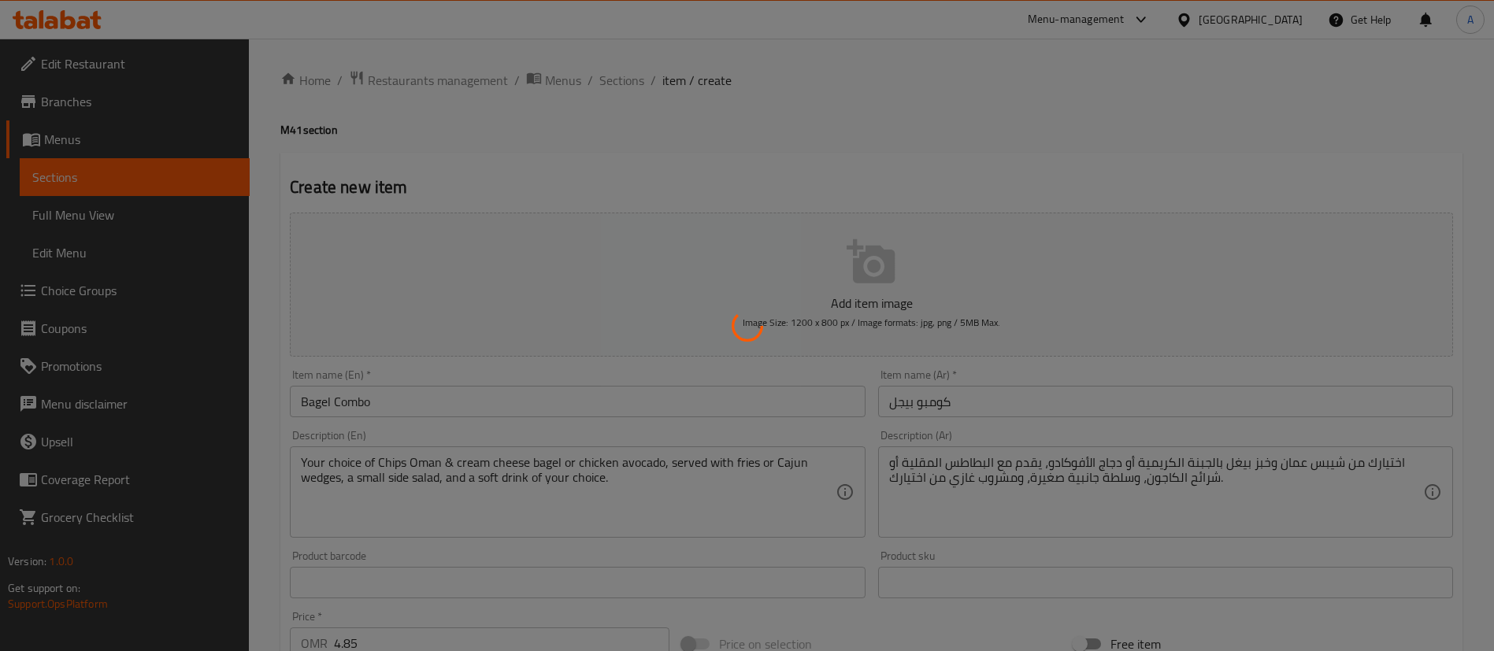
type input "0"
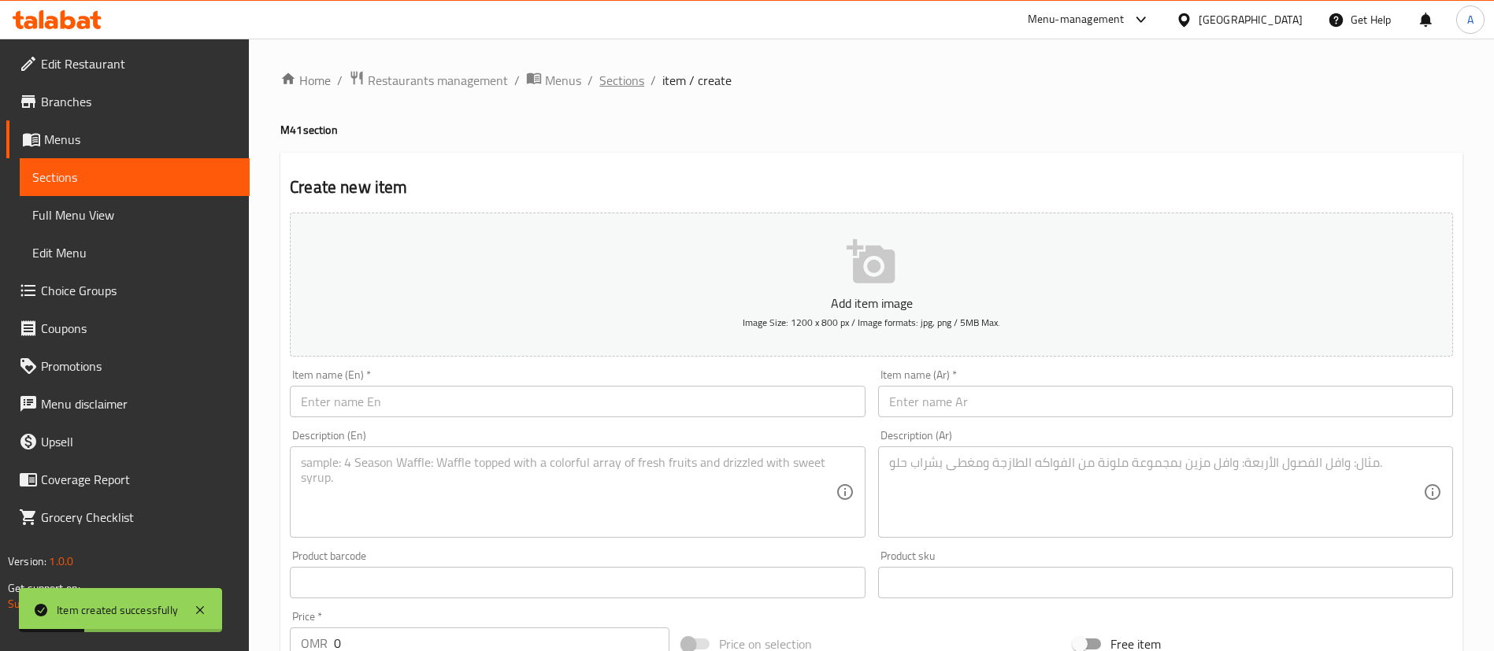
click at [617, 85] on span "Sections" at bounding box center [621, 80] width 45 height 19
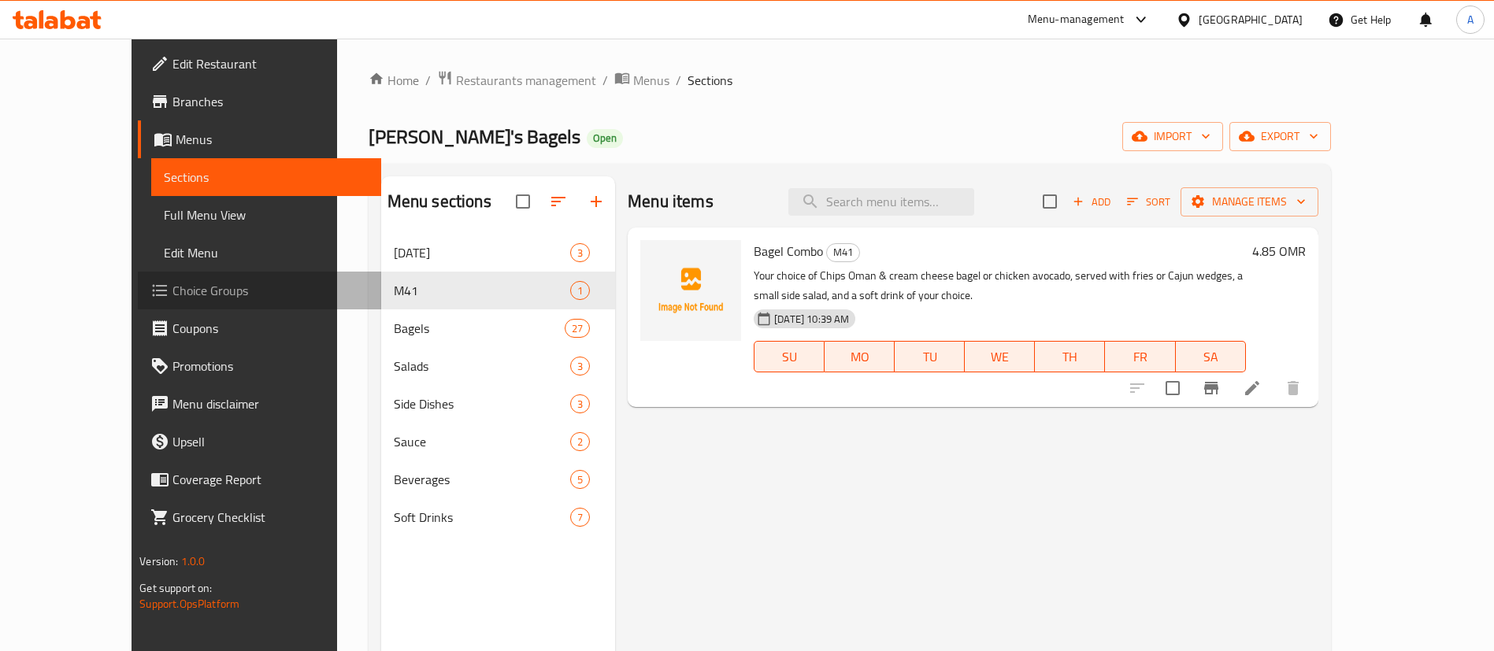
click at [172, 295] on span "Choice Groups" at bounding box center [270, 290] width 196 height 19
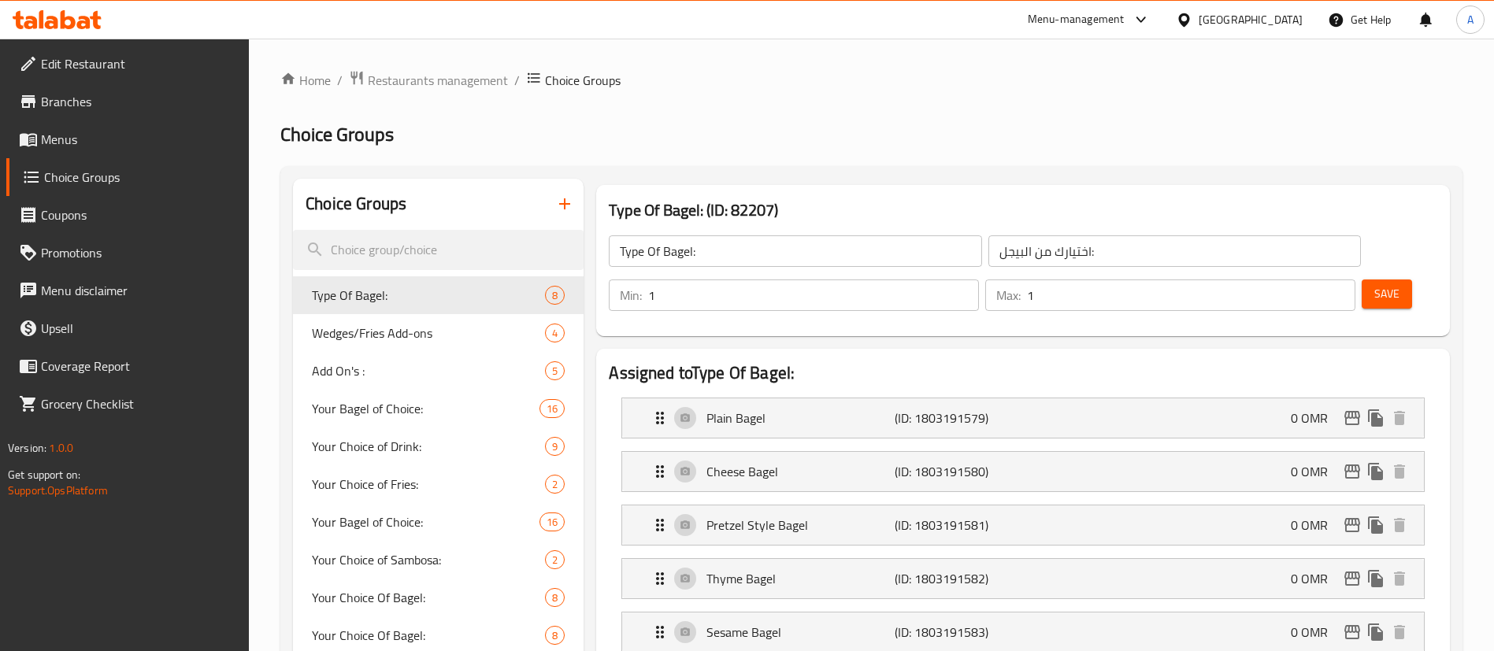
click at [443, 243] on div at bounding box center [747, 325] width 1494 height 651
click at [456, 255] on input "search" at bounding box center [438, 250] width 291 height 40
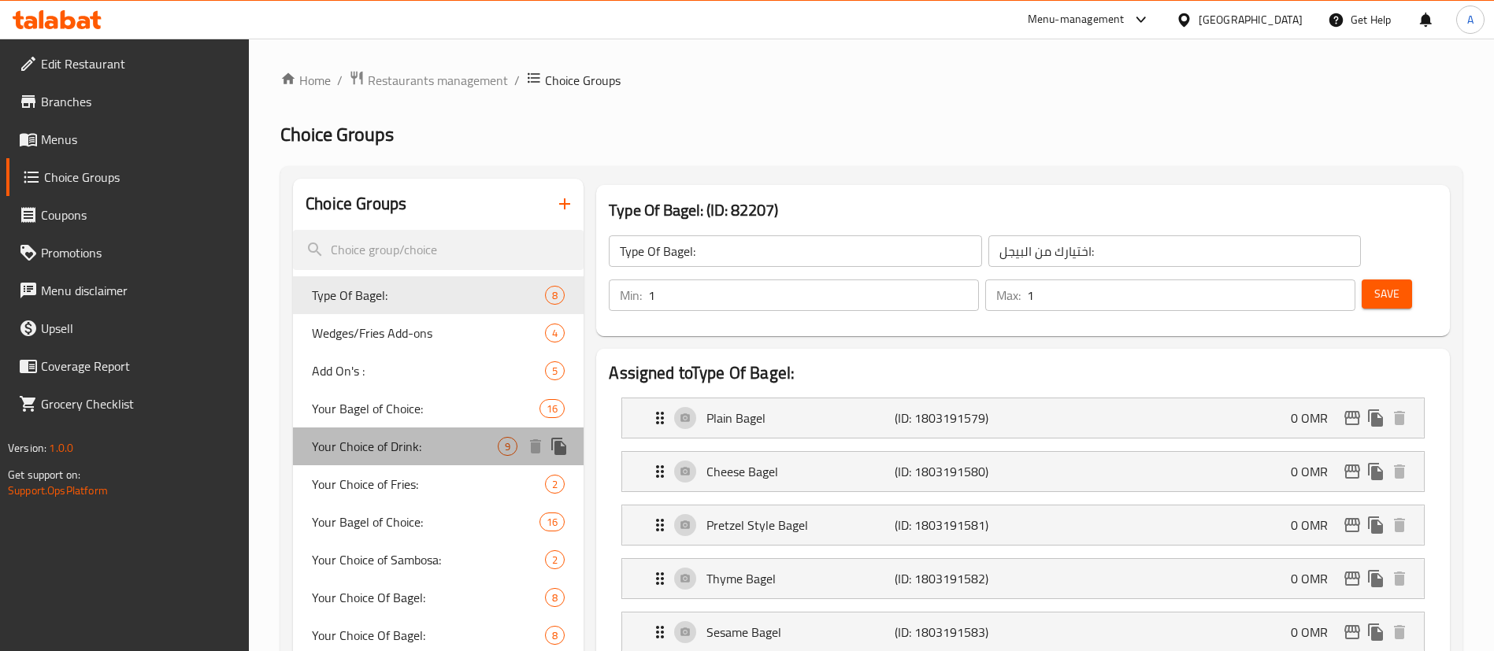
drag, startPoint x: 412, startPoint y: 448, endPoint x: 423, endPoint y: 435, distance: 17.3
click at [411, 448] on span "Your Choice of Drink:" at bounding box center [405, 446] width 186 height 19
type input "Your Choice of Drink:"
type input "اختيارك من المشروب:"
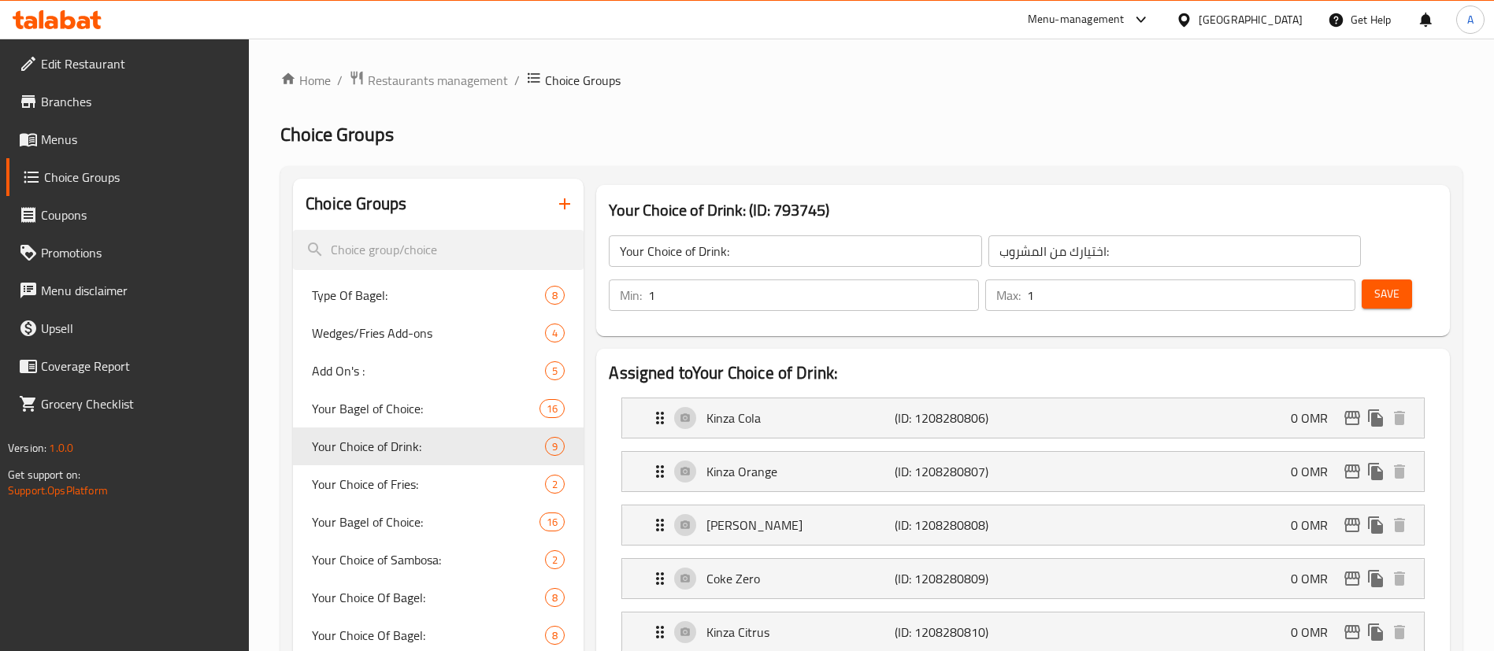
click at [557, 210] on icon "button" at bounding box center [564, 204] width 19 height 19
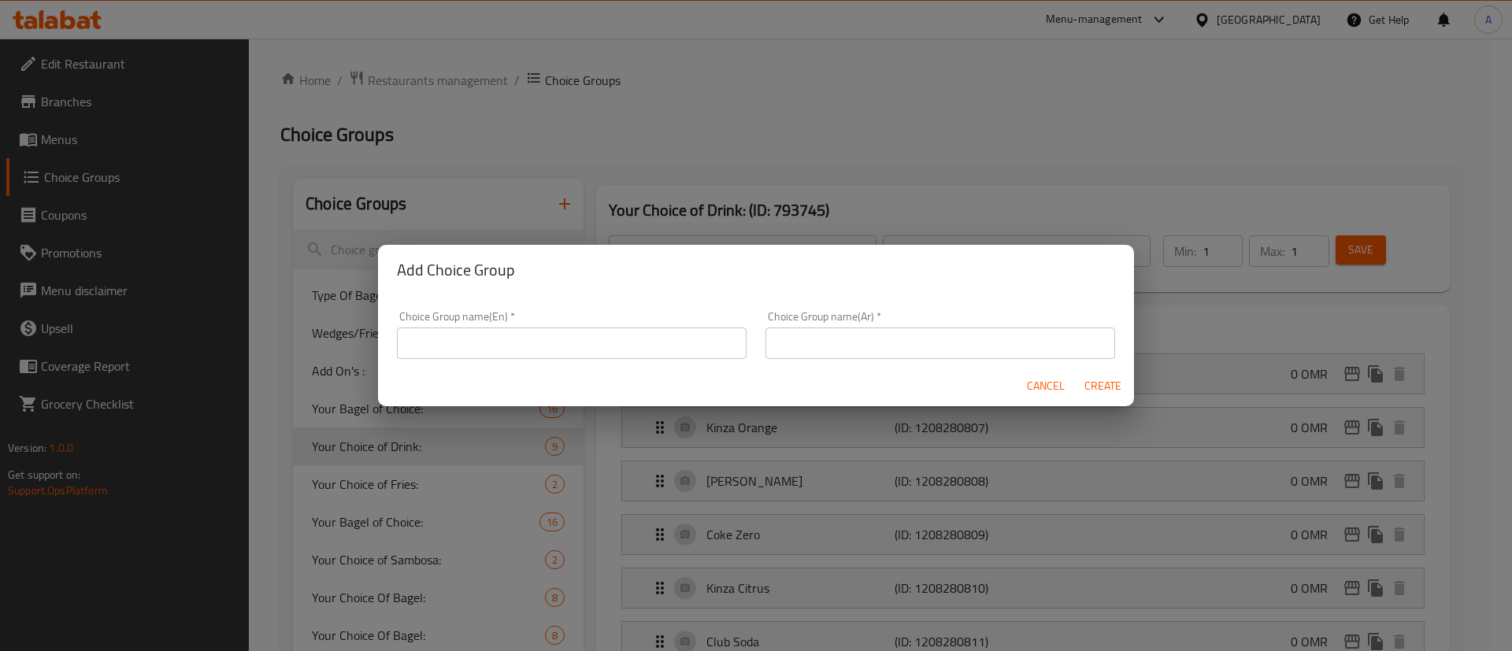
click at [564, 334] on input "text" at bounding box center [572, 344] width 350 height 32
type input "Your Choice Of Drink"
click at [780, 365] on div "Cancel Create" at bounding box center [756, 386] width 756 height 42
click at [791, 353] on input "text" at bounding box center [940, 344] width 350 height 32
type input "اختر المشروب"
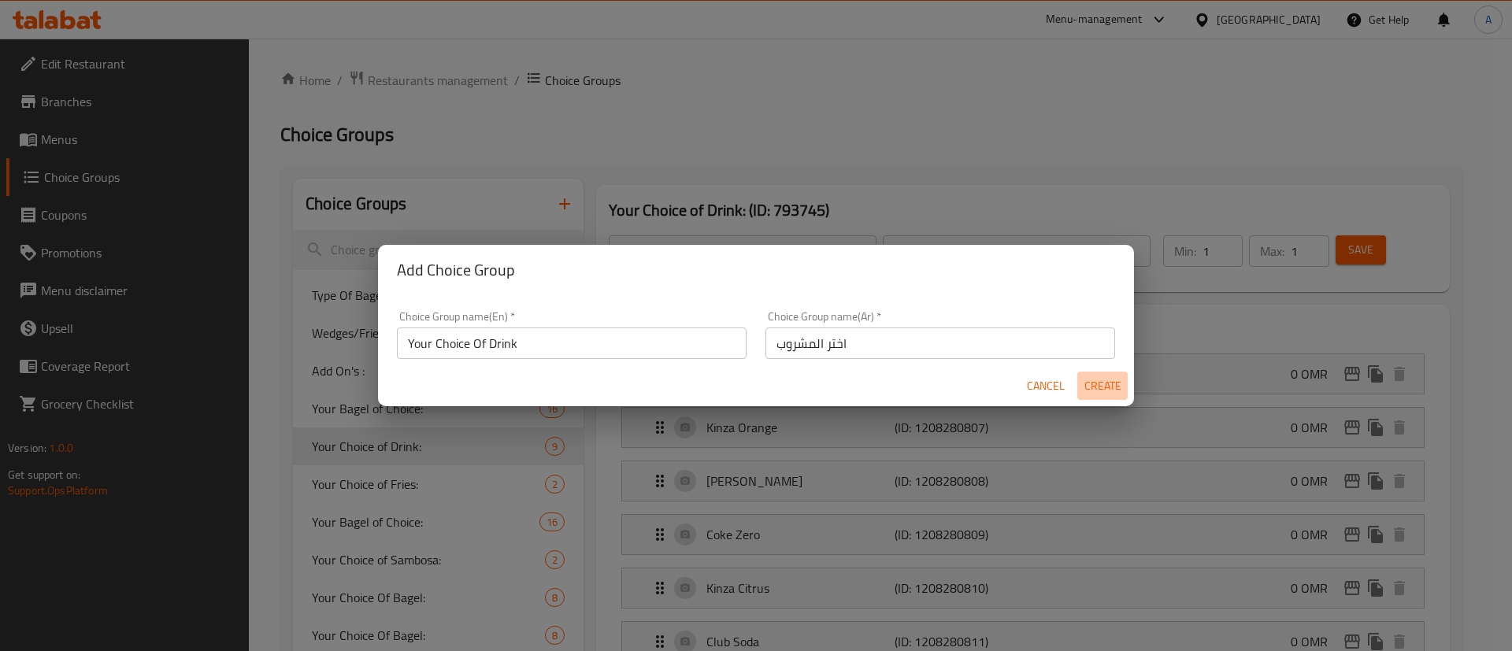
click at [1099, 385] on span "Create" at bounding box center [1103, 386] width 38 height 20
type input "Your Choice Of Drink"
type input "اختر المشروب"
type input "0"
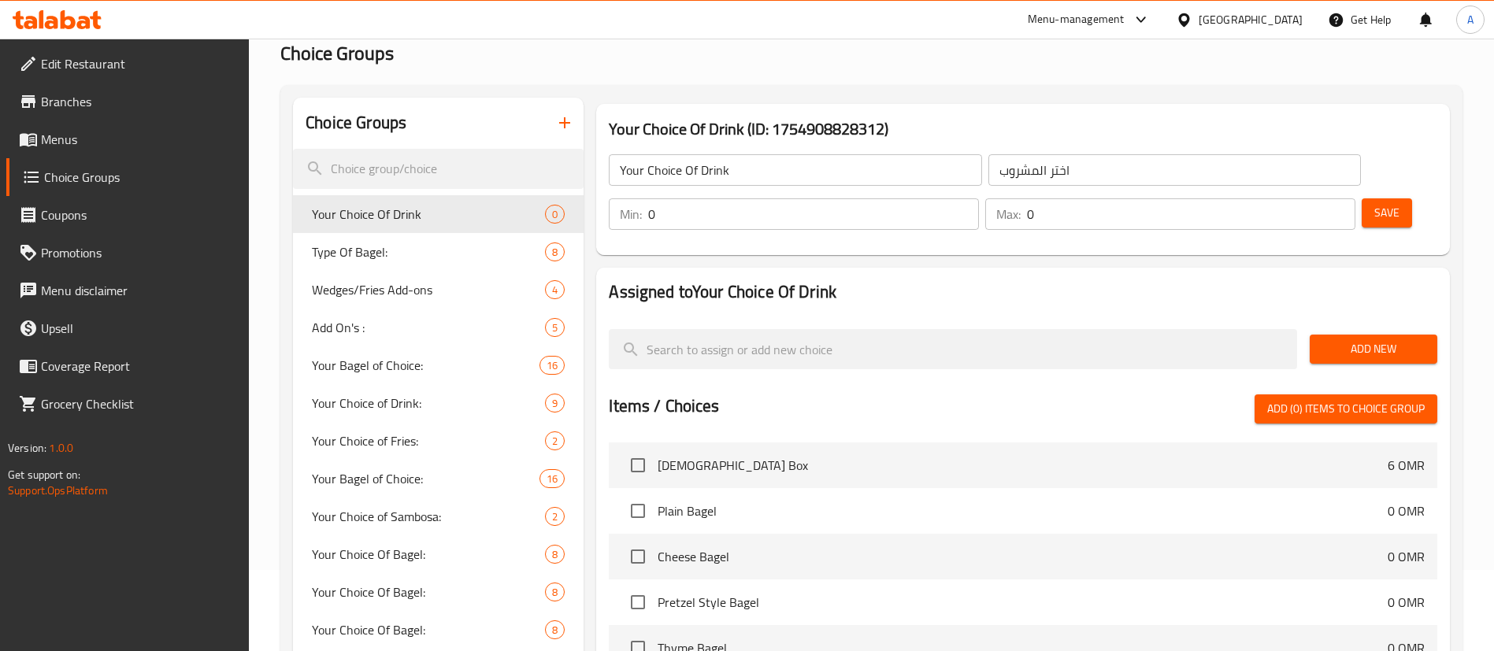
scroll to position [118, 0]
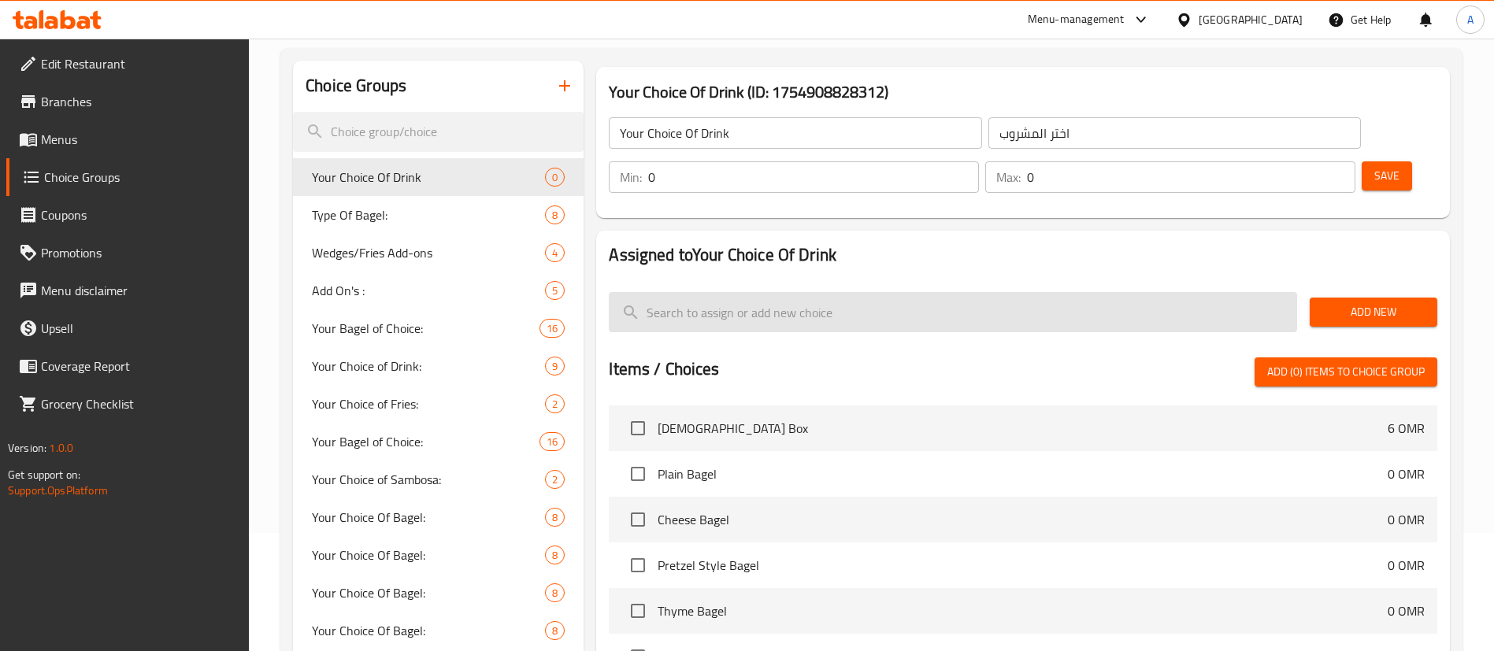
click at [920, 292] on input "search" at bounding box center [953, 312] width 688 height 40
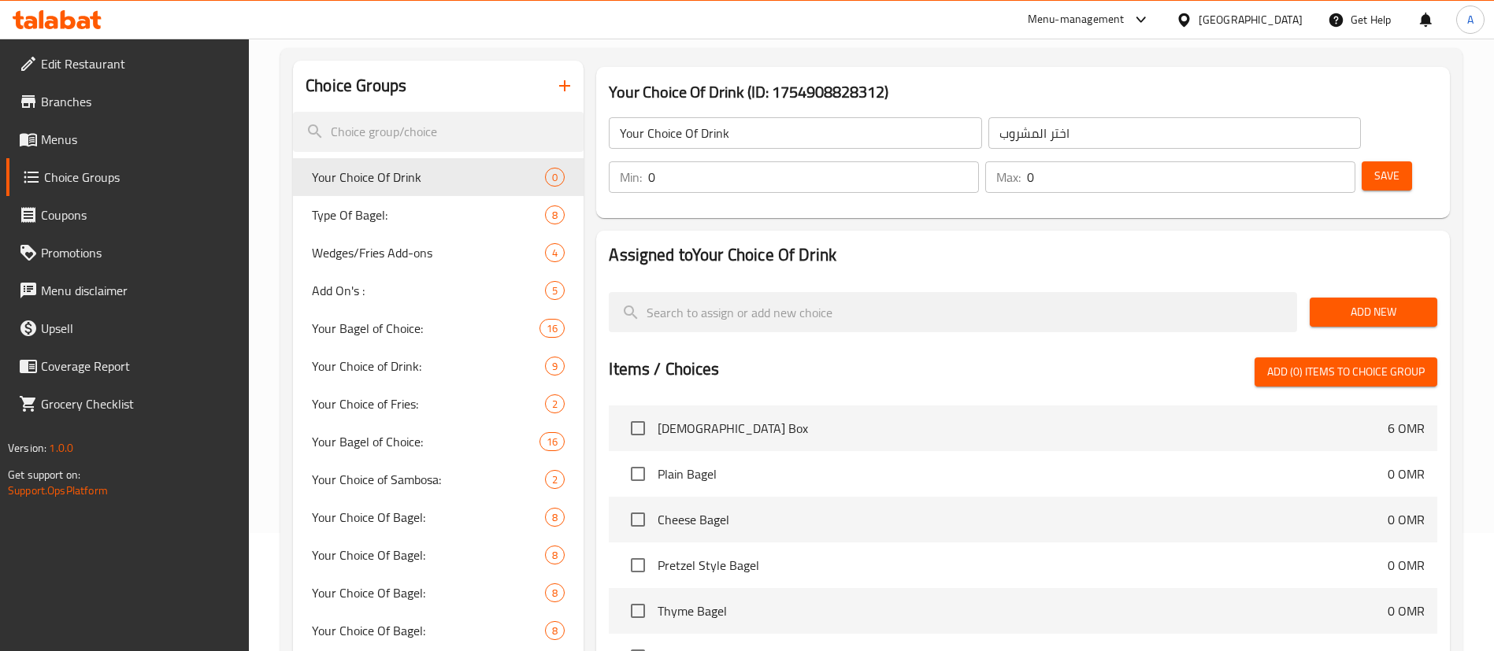
click at [925, 358] on div "Items / Choices Add (0) items to choice group" at bounding box center [1023, 372] width 828 height 29
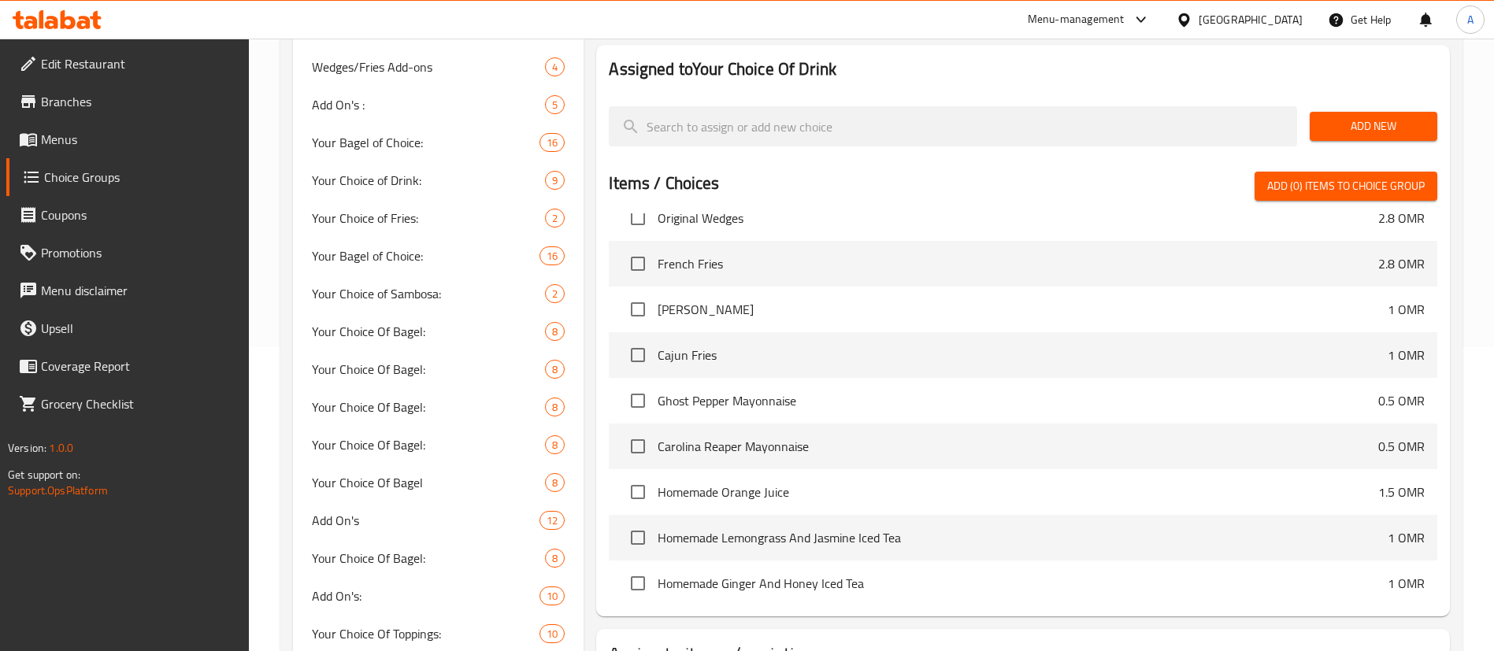
scroll to position [11361, 0]
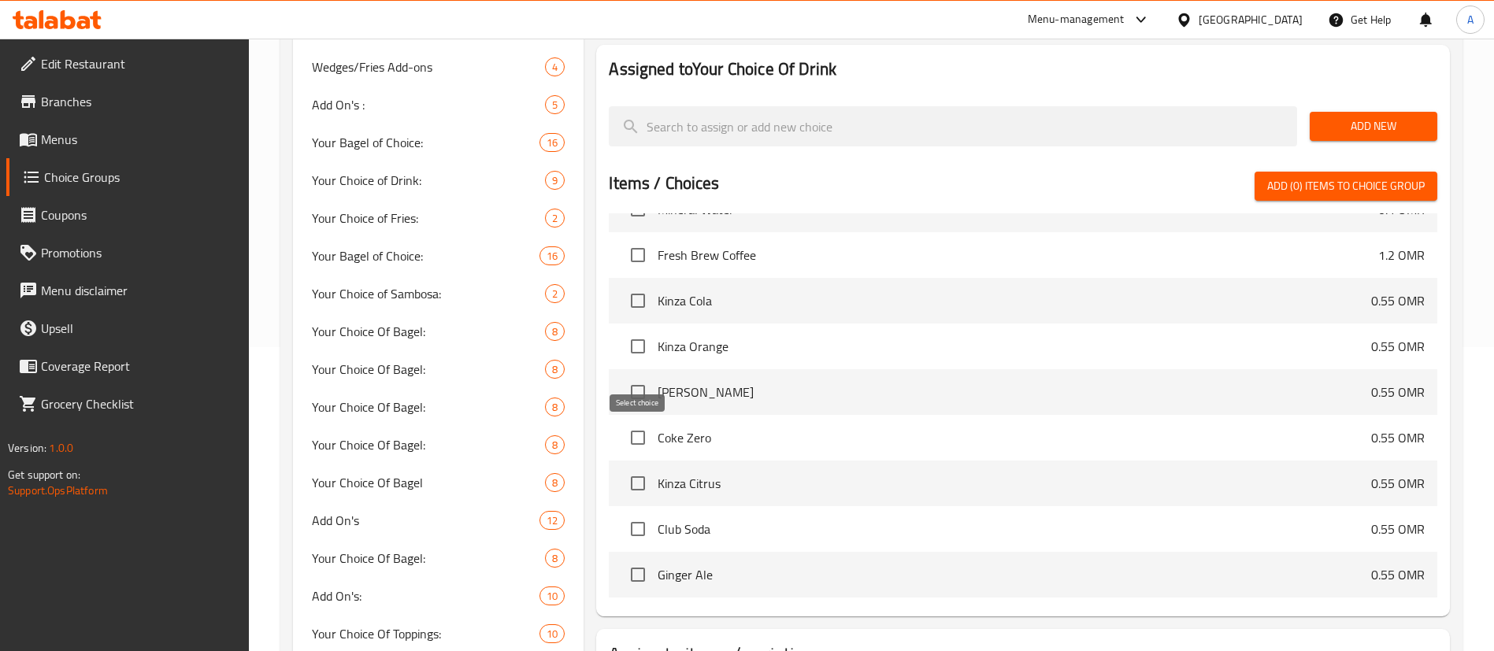
click at [632, 467] on input "checkbox" at bounding box center [637, 483] width 33 height 33
checkbox input "true"
click at [629, 376] on input "checkbox" at bounding box center [637, 392] width 33 height 33
checkbox input "true"
click at [643, 330] on input "checkbox" at bounding box center [637, 346] width 33 height 33
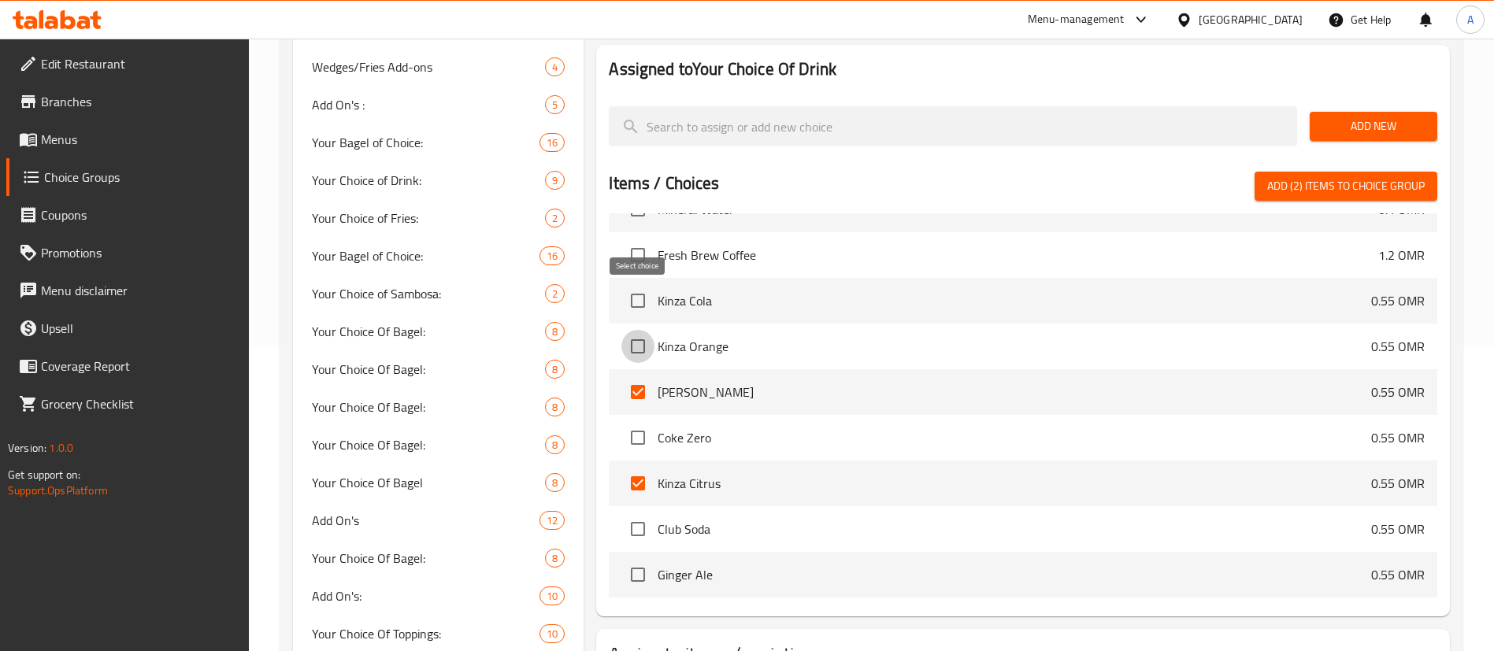
checkbox input "true"
click at [641, 284] on input "checkbox" at bounding box center [637, 300] width 33 height 33
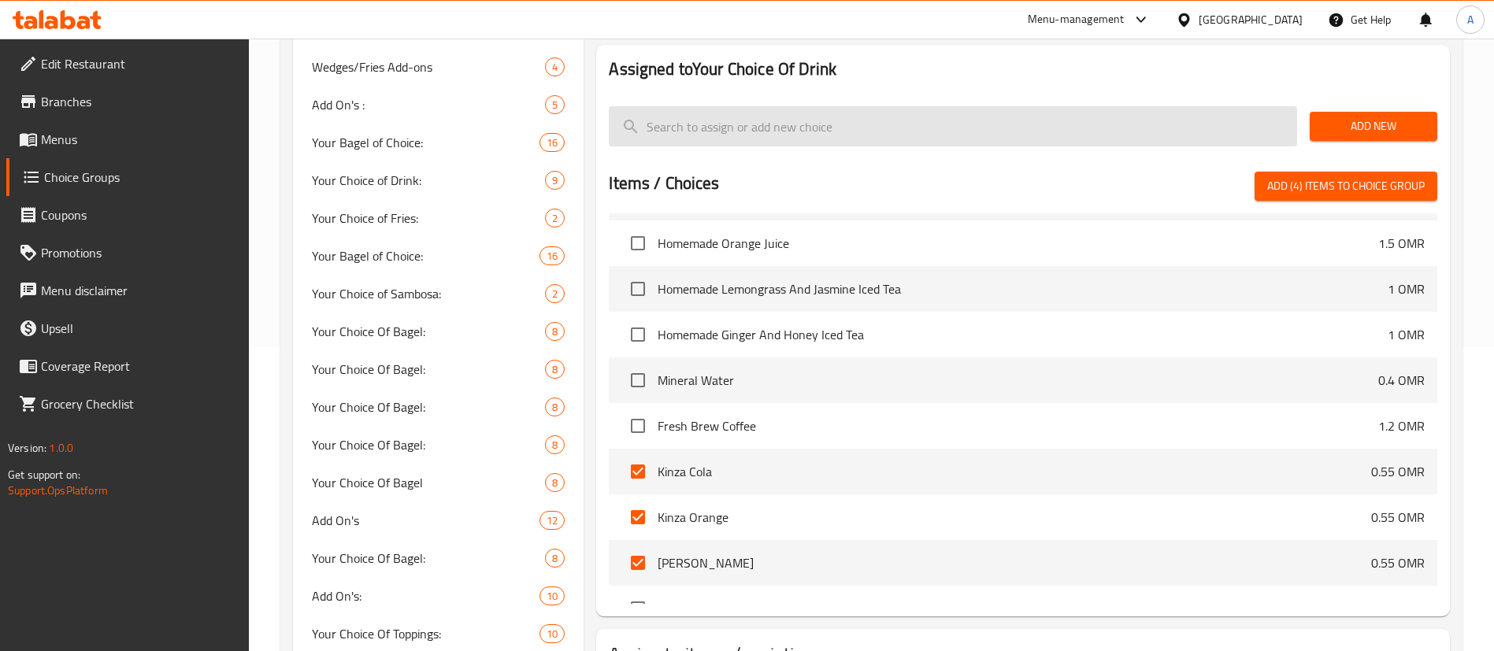
scroll to position [11188, 0]
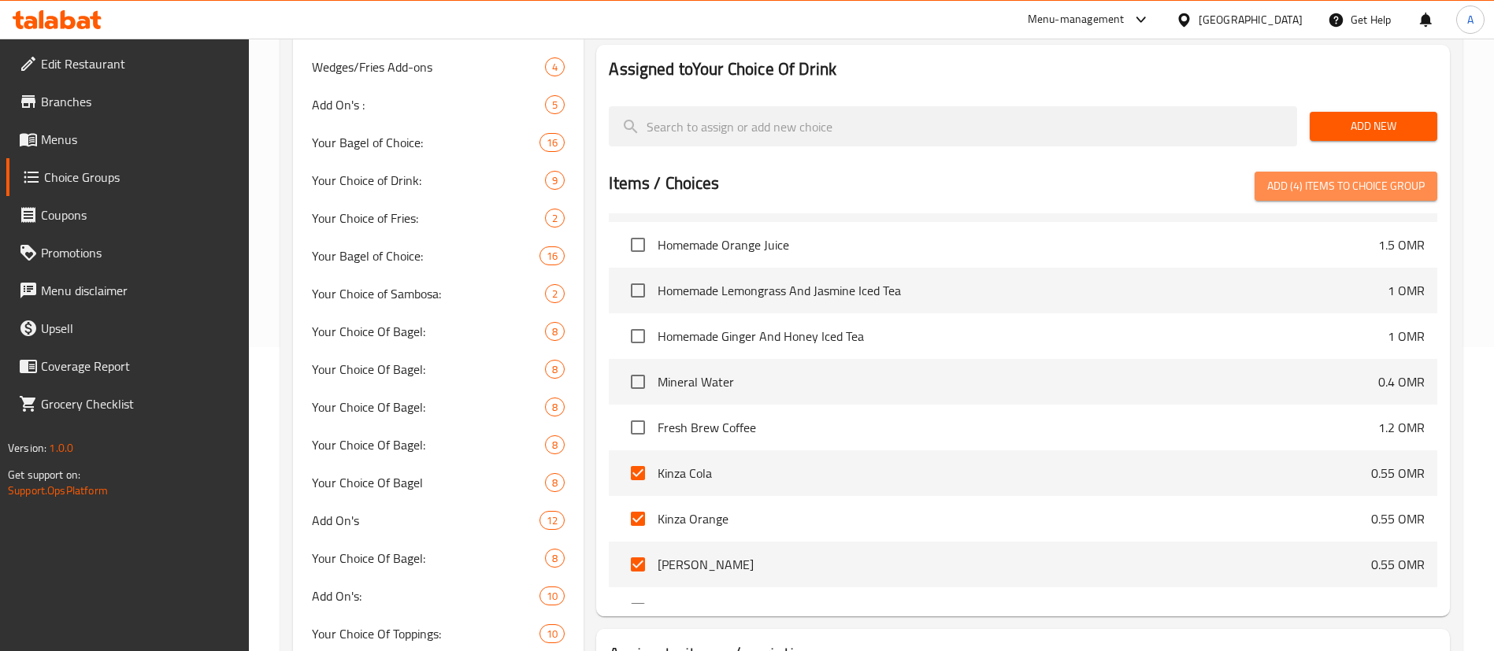
click at [1295, 176] on span "Add (4) items to choice group" at bounding box center [1346, 186] width 158 height 20
checkbox input "false"
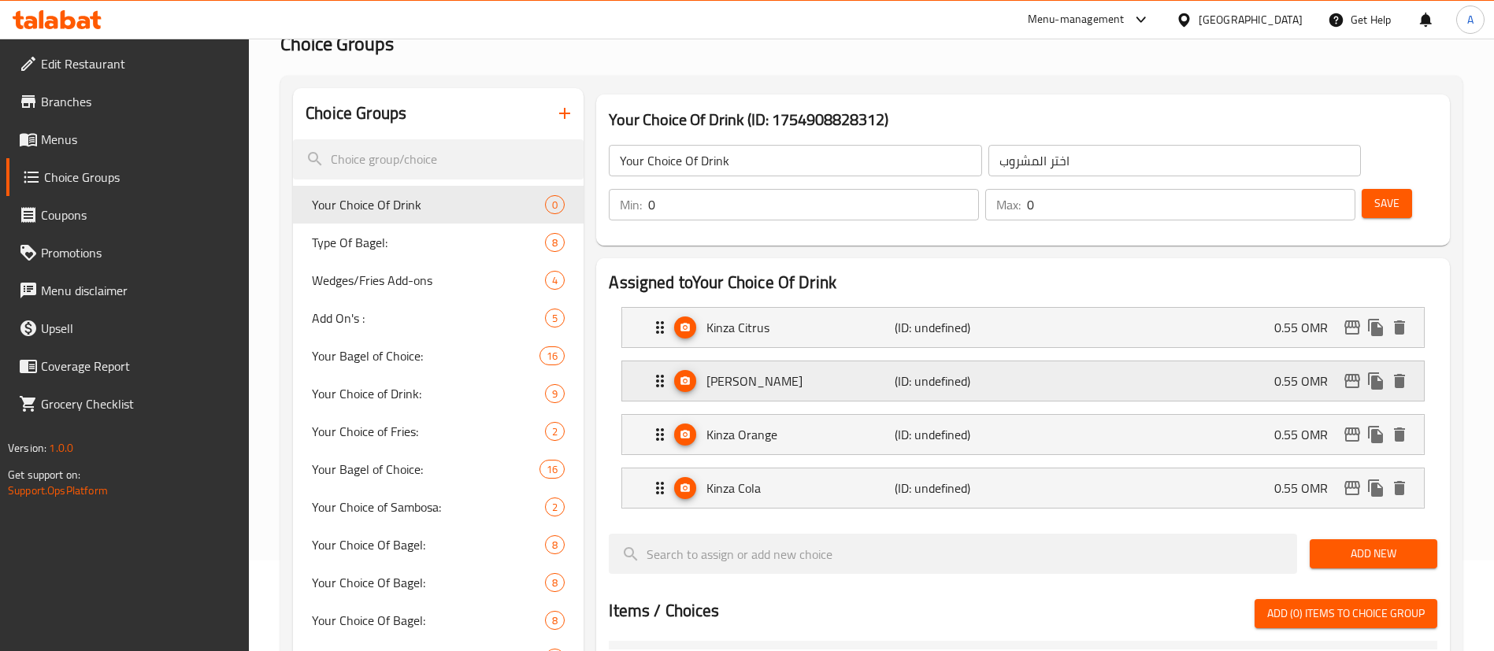
scroll to position [80, 0]
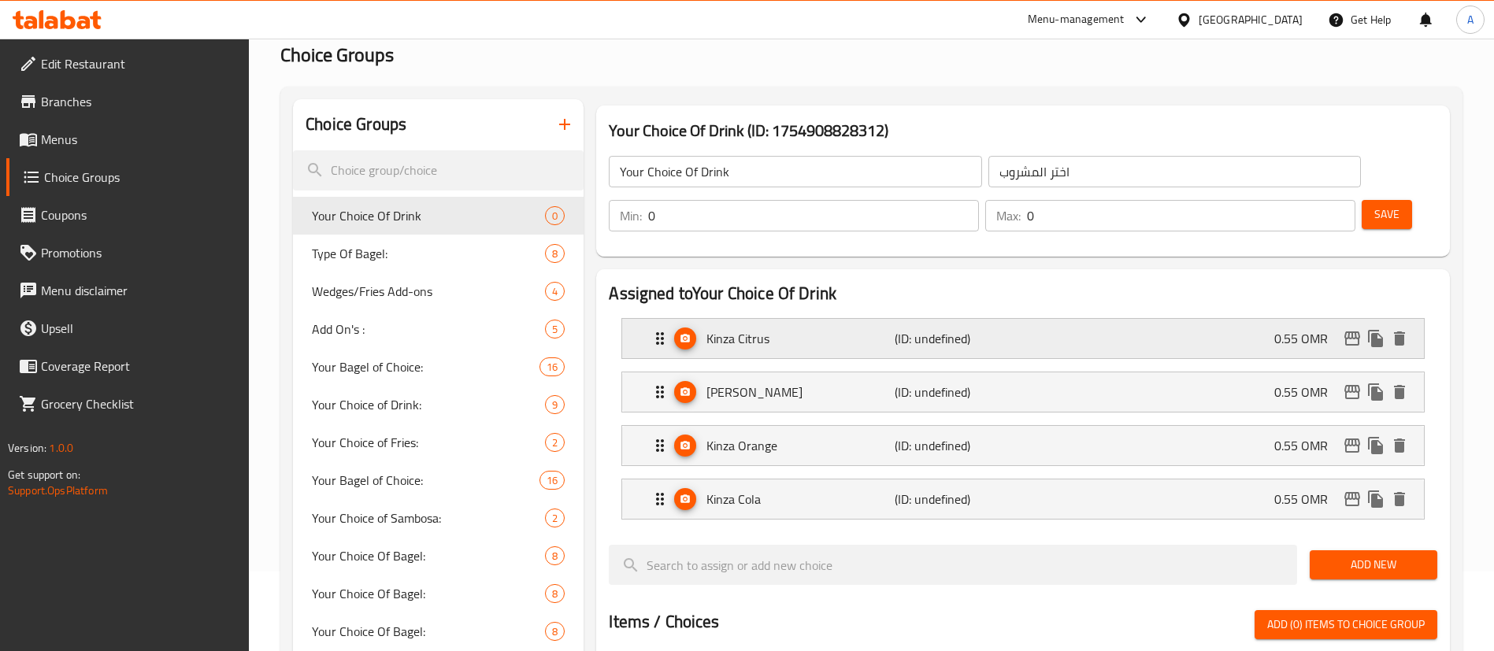
click at [1266, 319] on div "Kinza Citrus (ID: undefined) 0.55 OMR" at bounding box center [1027, 338] width 754 height 39
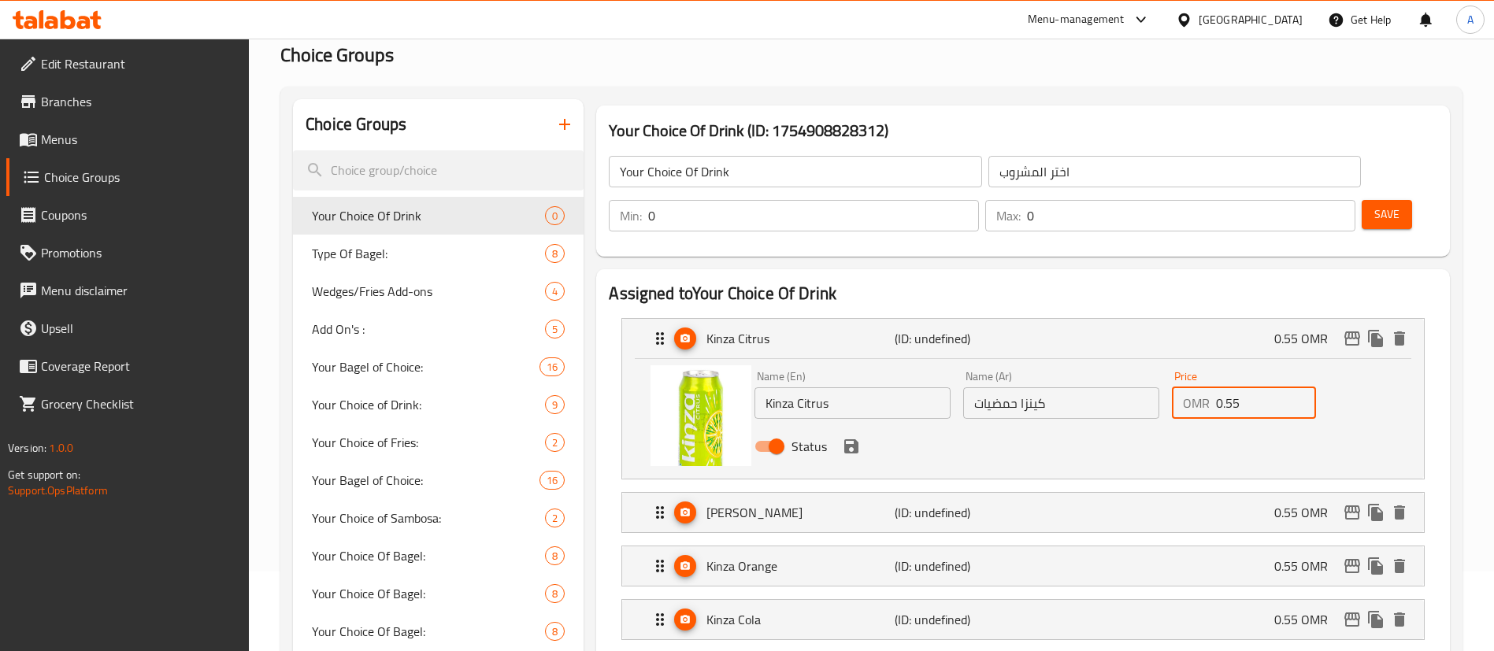
click at [1246, 387] on input "0.55" at bounding box center [1266, 403] width 100 height 32
click at [852, 439] on icon "save" at bounding box center [851, 446] width 14 height 14
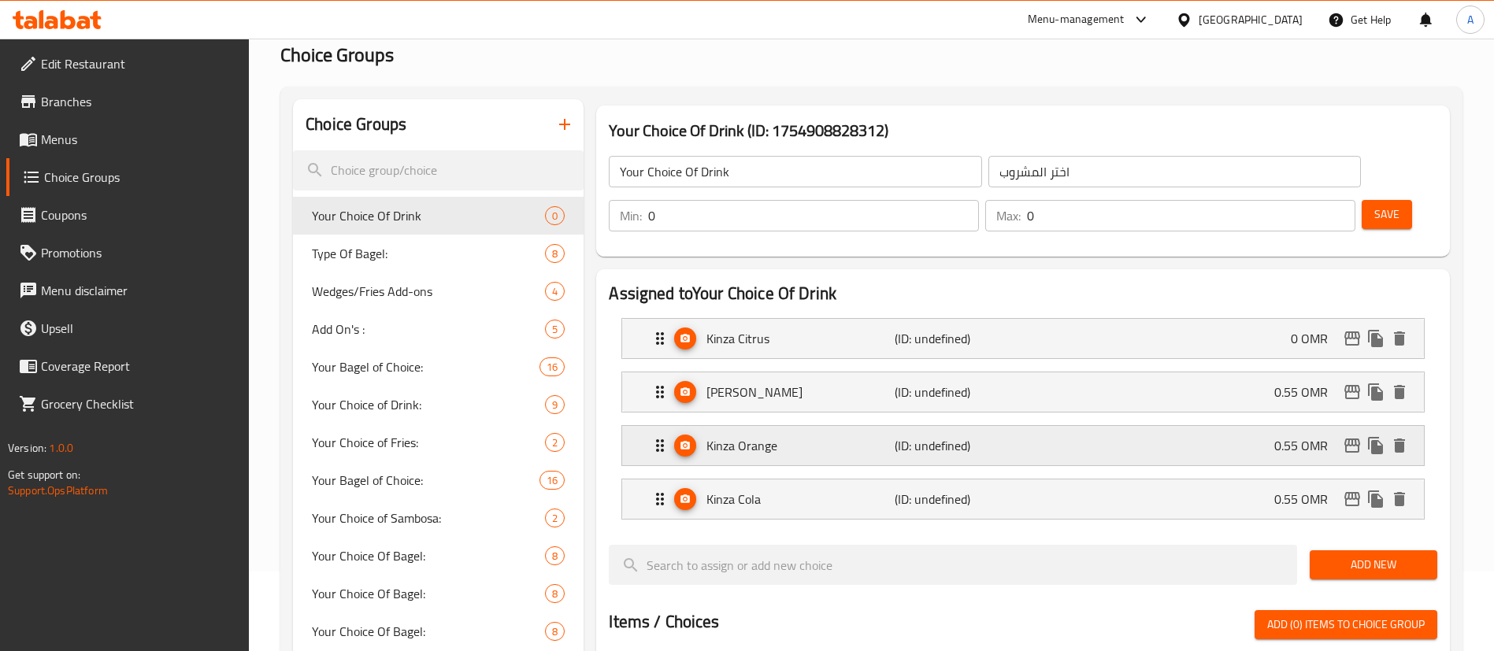
type input "0"
click at [1206, 372] on div "[PERSON_NAME] (ID: undefined) 0.55 OMR" at bounding box center [1027, 391] width 754 height 39
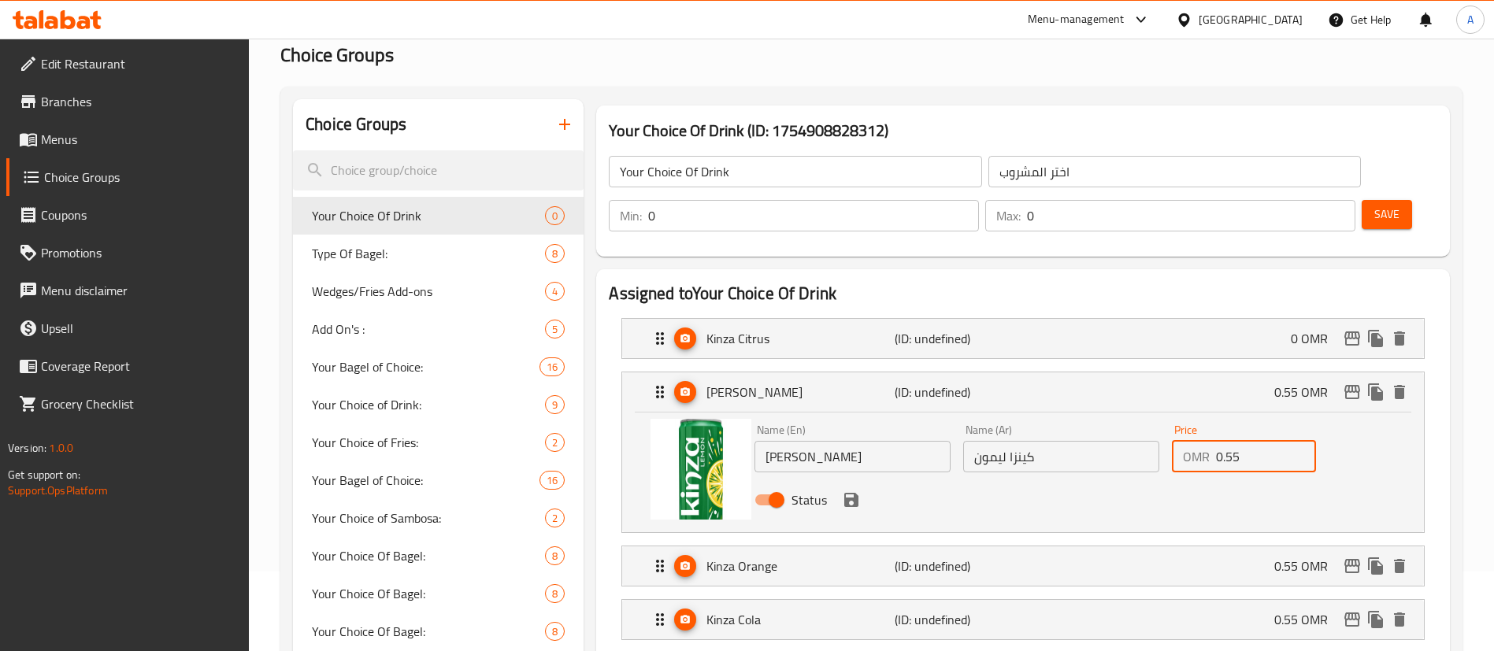
click at [1222, 441] on input "0.55" at bounding box center [1266, 457] width 100 height 32
click at [847, 493] on icon "save" at bounding box center [851, 500] width 14 height 14
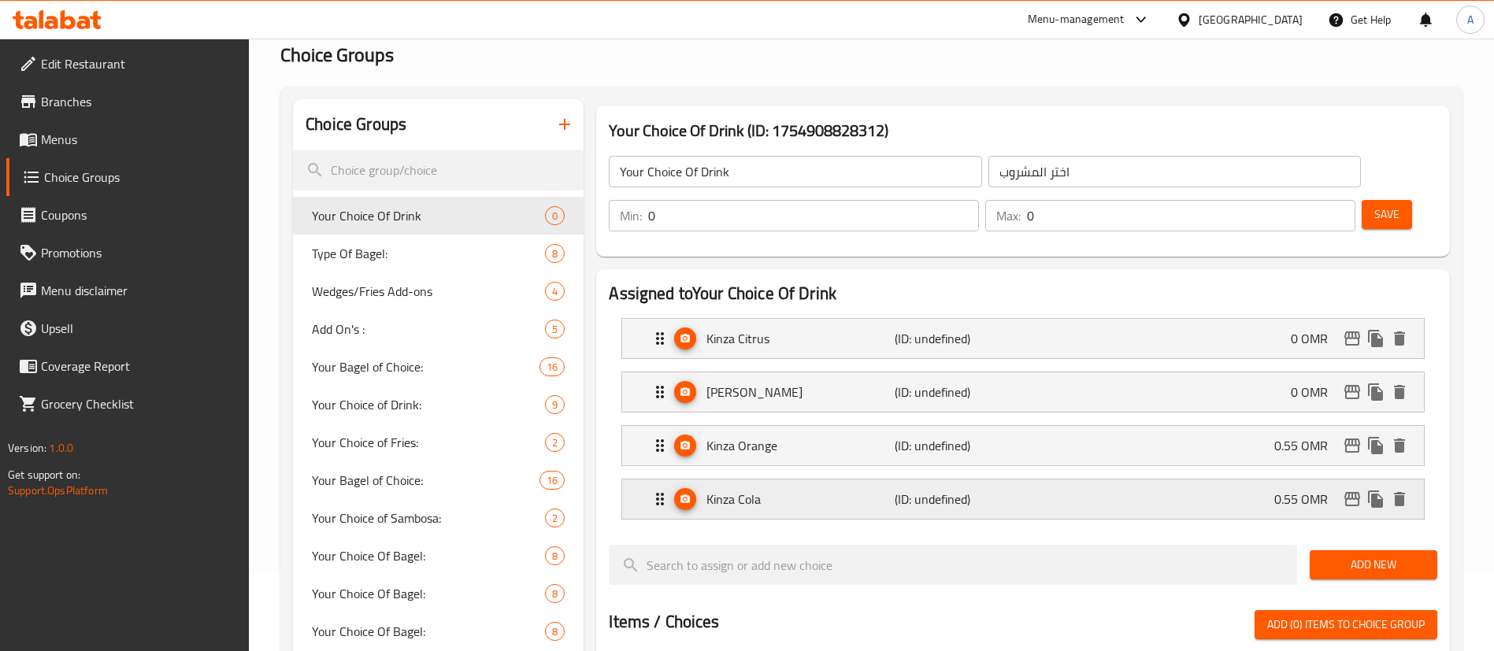
type input "0"
click at [1192, 426] on div "Kinza Orange (ID: undefined) 0.55 OMR" at bounding box center [1027, 445] width 754 height 39
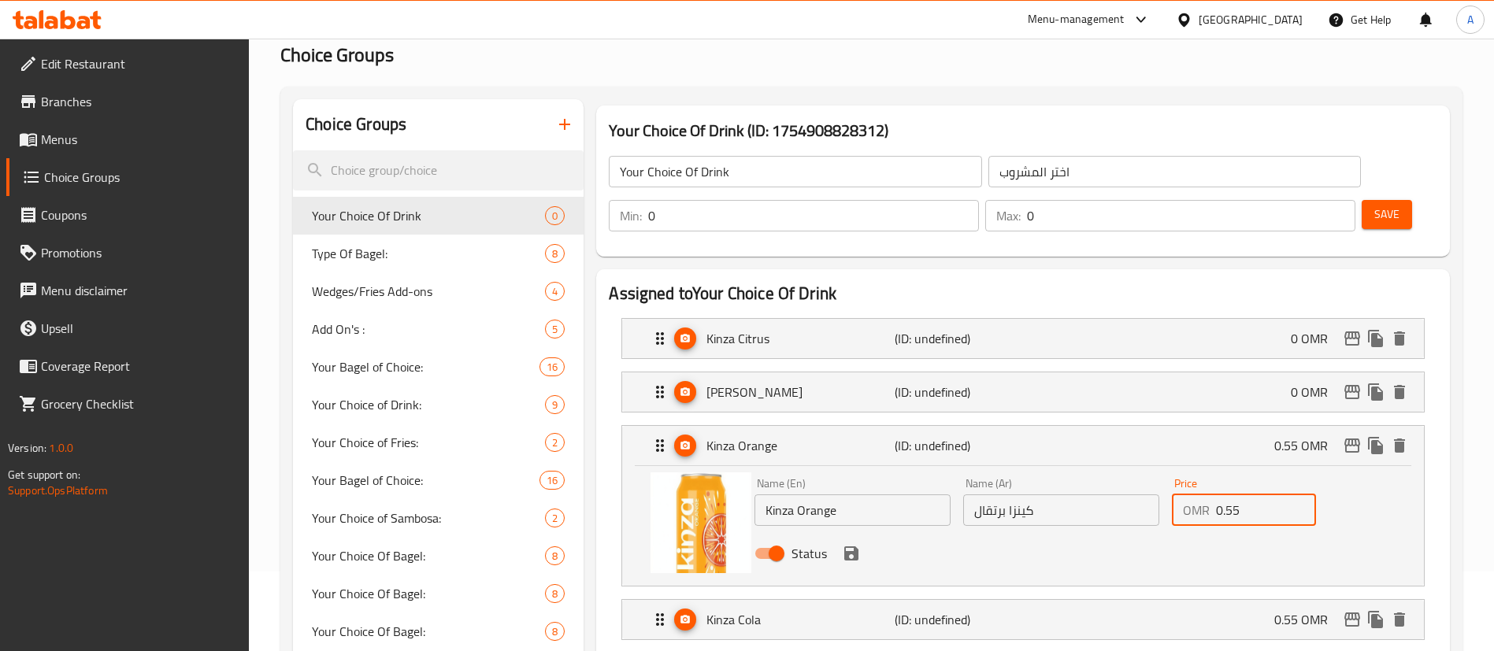
click at [1224, 495] on input "0.55" at bounding box center [1266, 511] width 100 height 32
click at [1222, 495] on input "0.55" at bounding box center [1266, 511] width 100 height 32
type input "0"
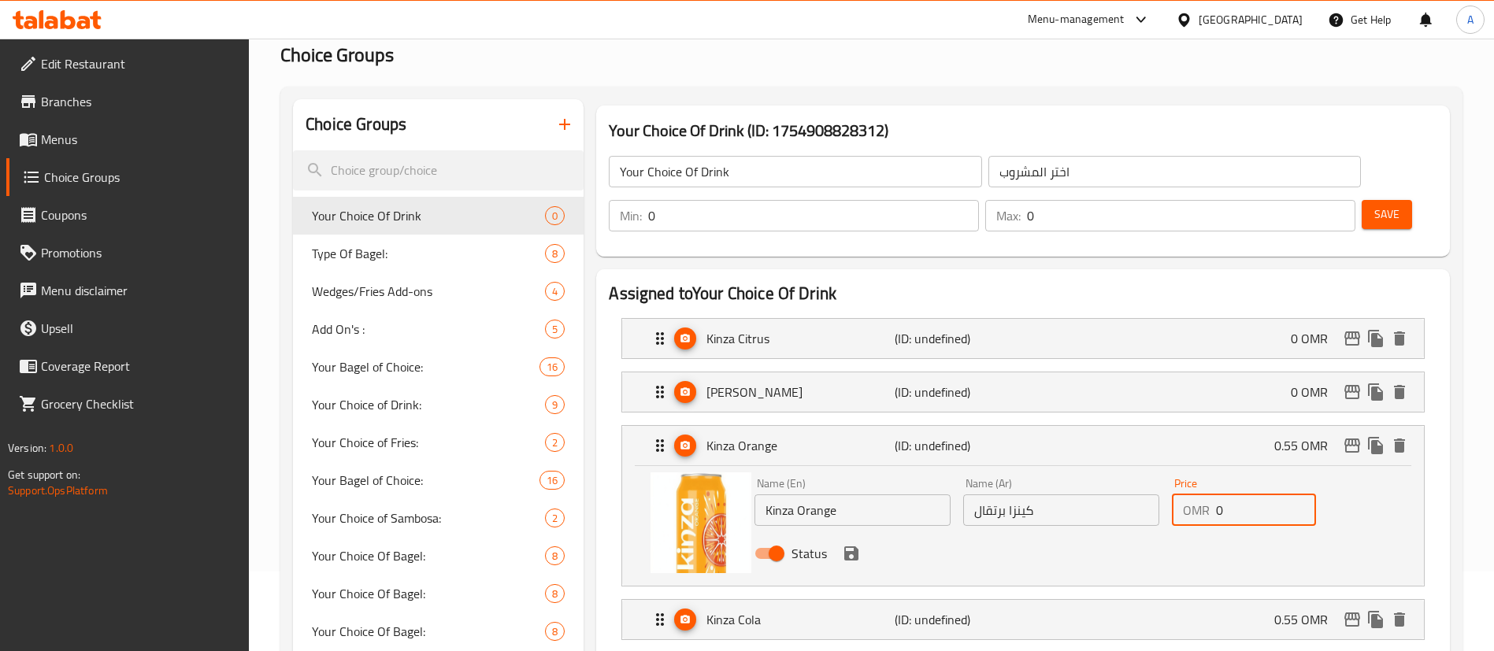
click at [853, 542] on button "save" at bounding box center [851, 554] width 24 height 24
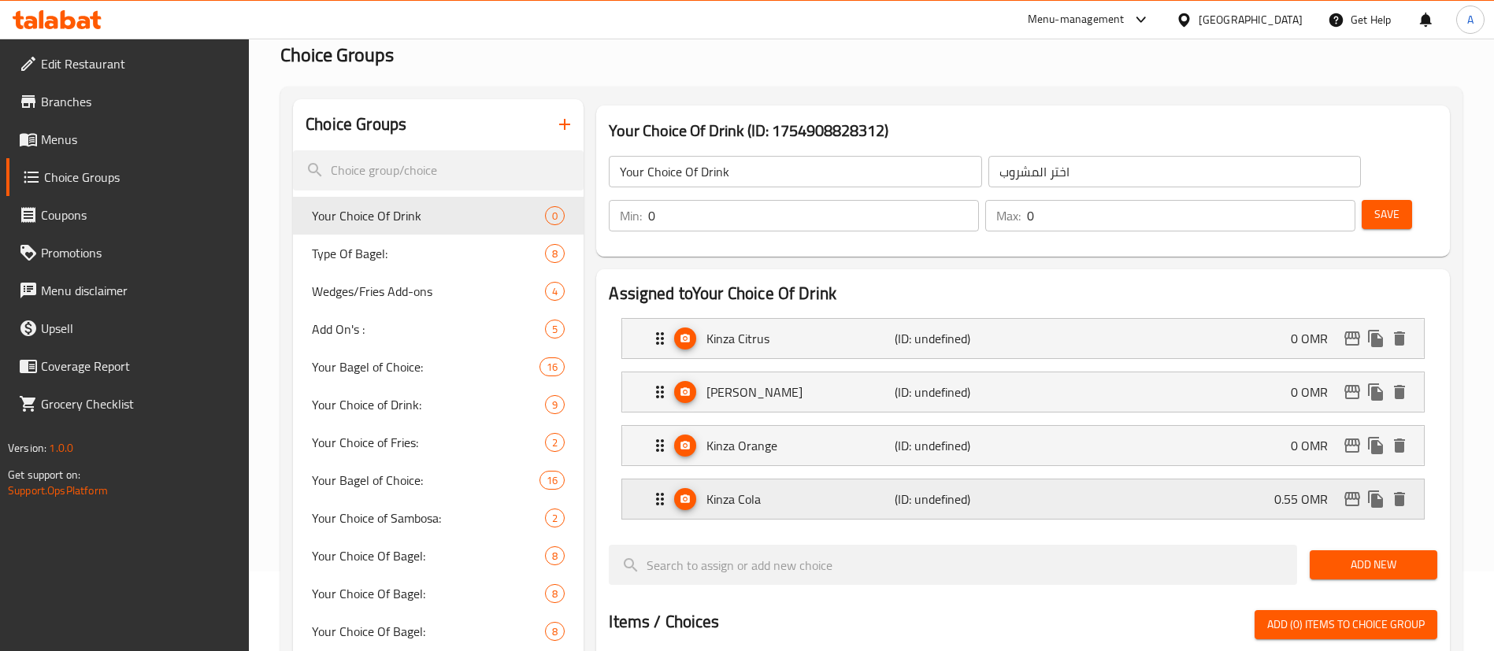
click at [1206, 480] on div "Kinza Cola (ID: undefined) 0.55 OMR" at bounding box center [1027, 499] width 754 height 39
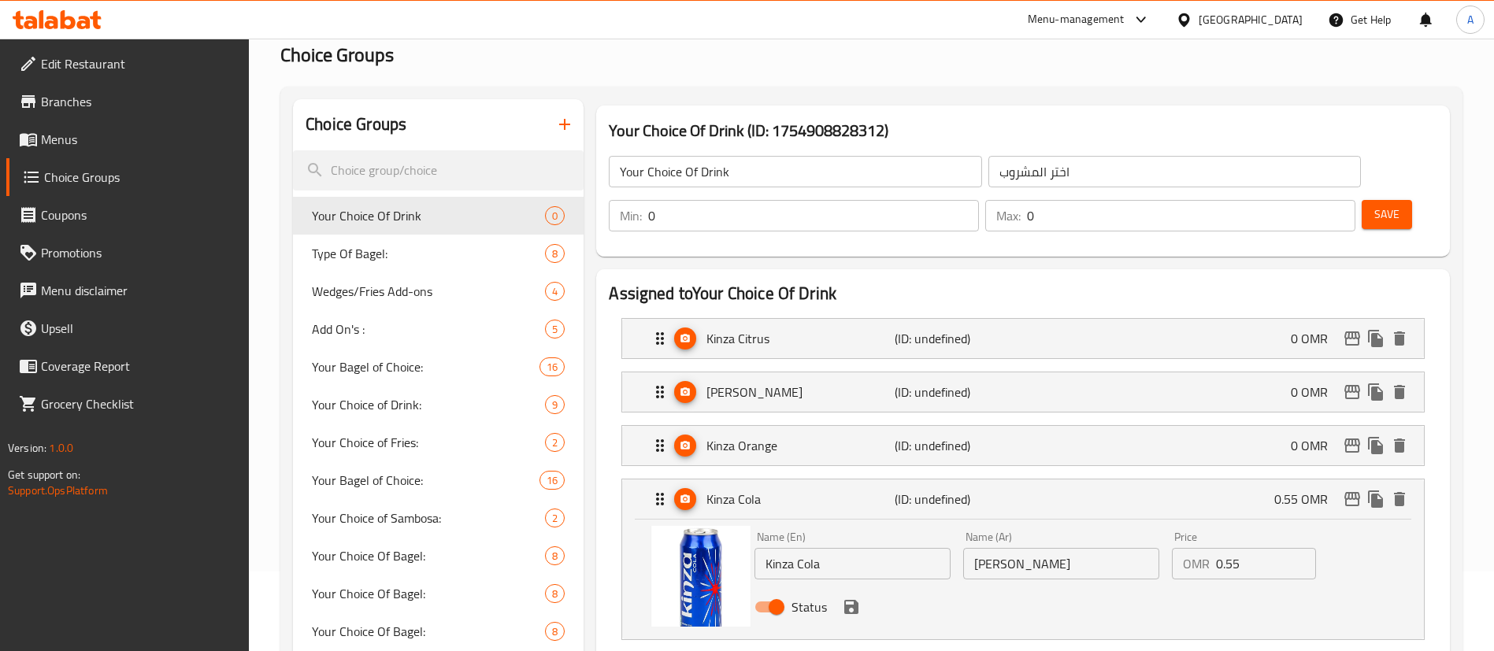
click at [1226, 548] on input "0.55" at bounding box center [1266, 564] width 100 height 32
click at [858, 598] on icon "save" at bounding box center [851, 607] width 19 height 19
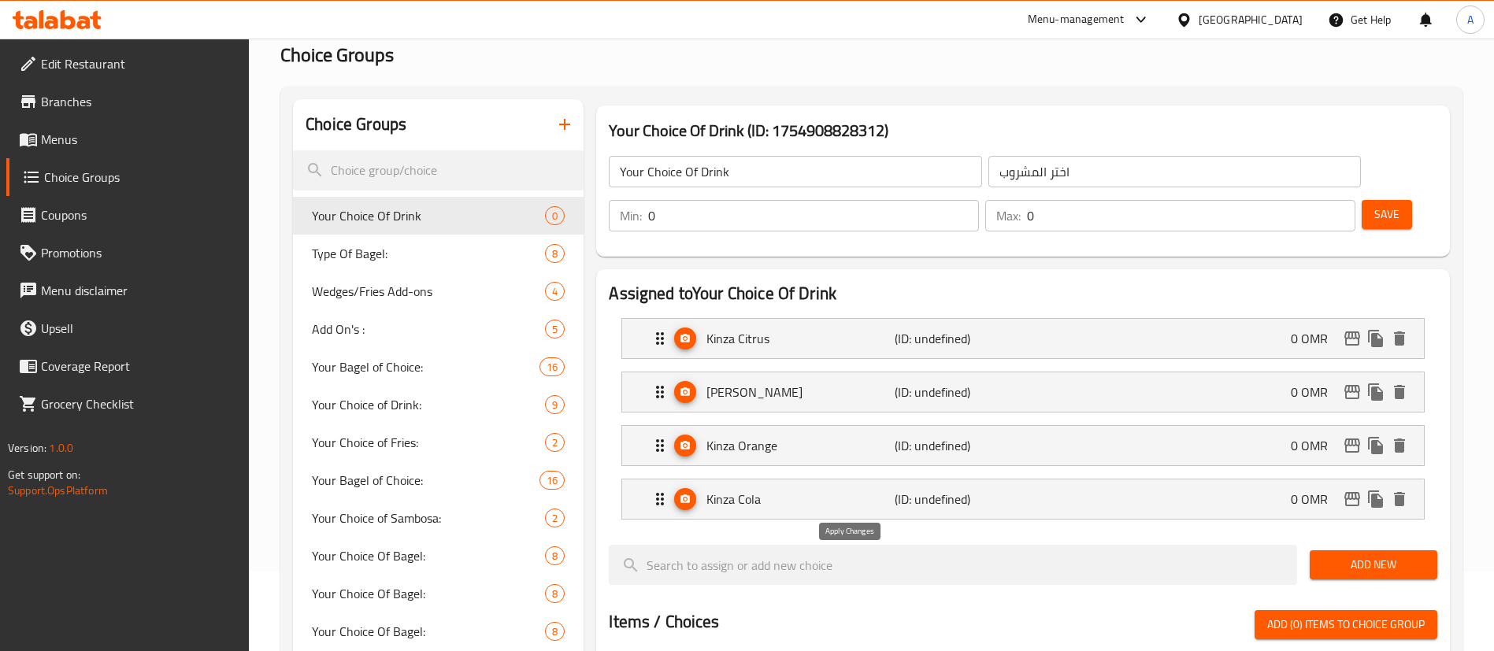
type input "0"
click at [1374, 205] on span "Save" at bounding box center [1386, 215] width 25 height 20
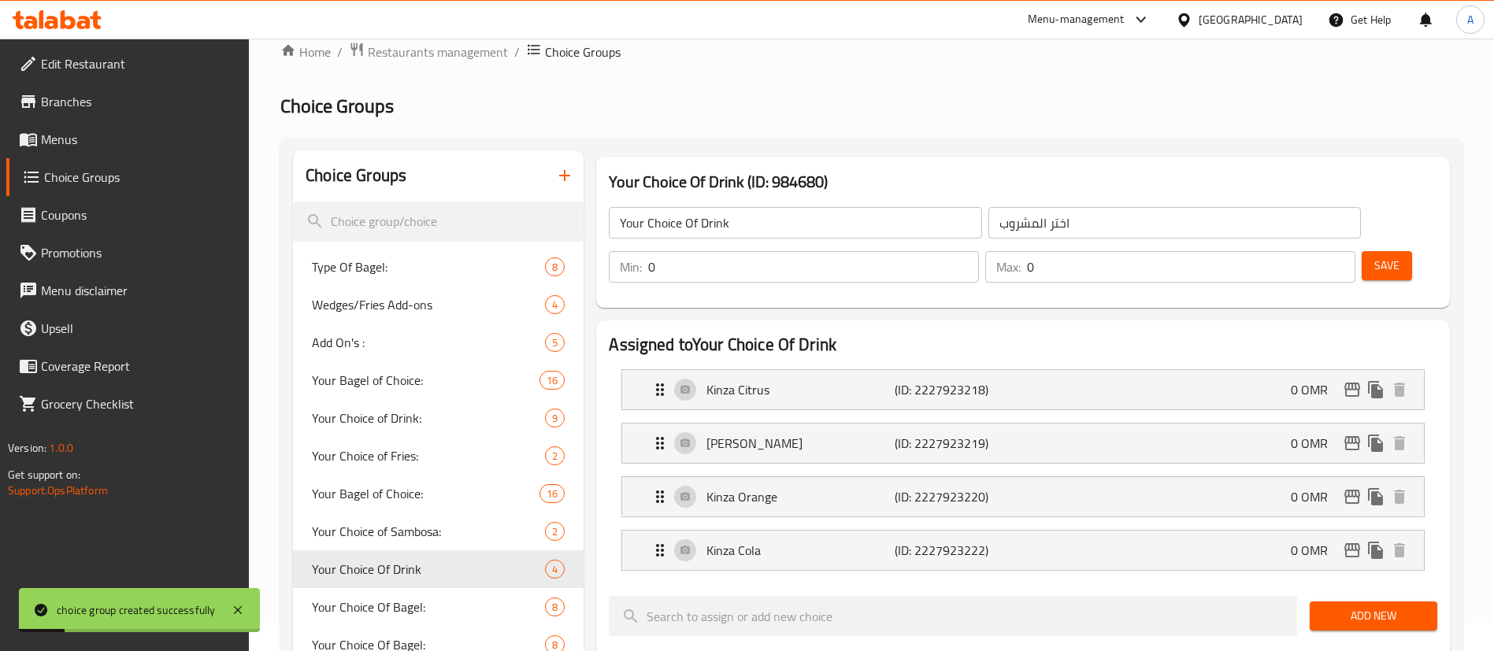
scroll to position [0, 0]
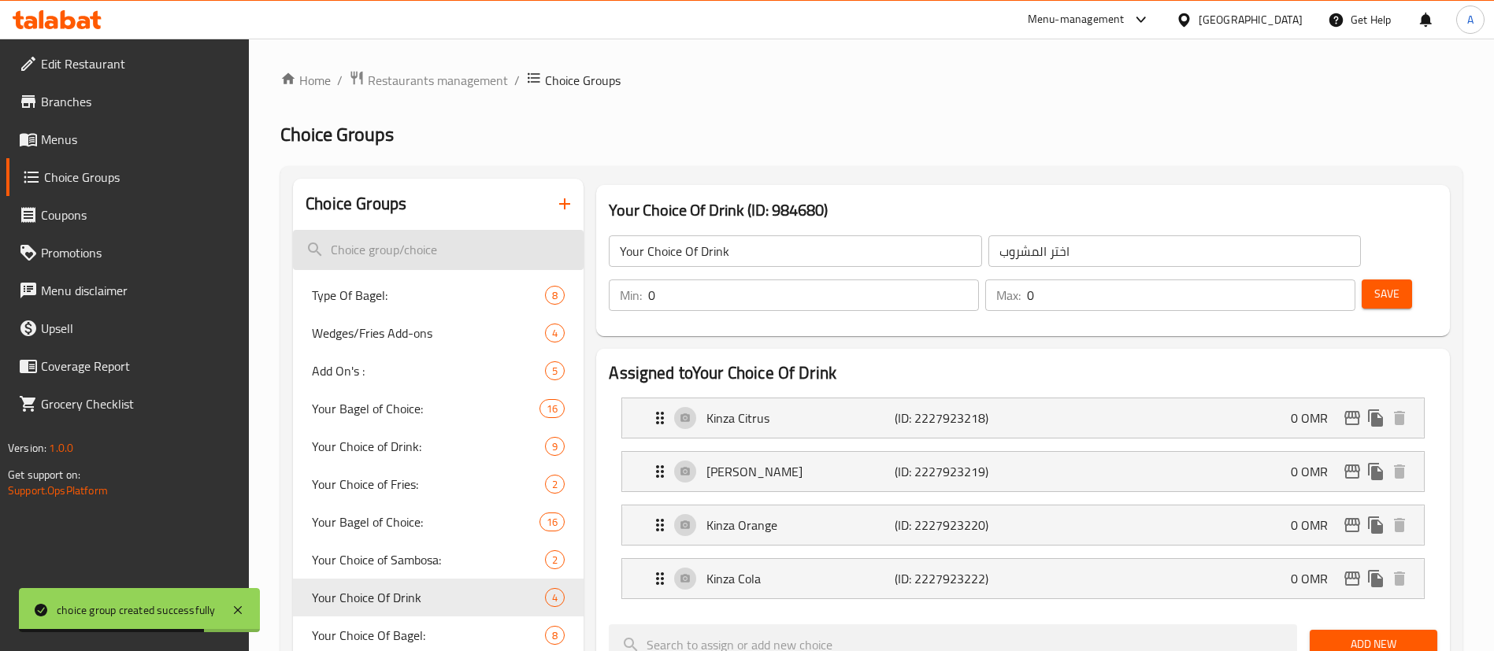
click at [431, 245] on input "search" at bounding box center [438, 250] width 291 height 40
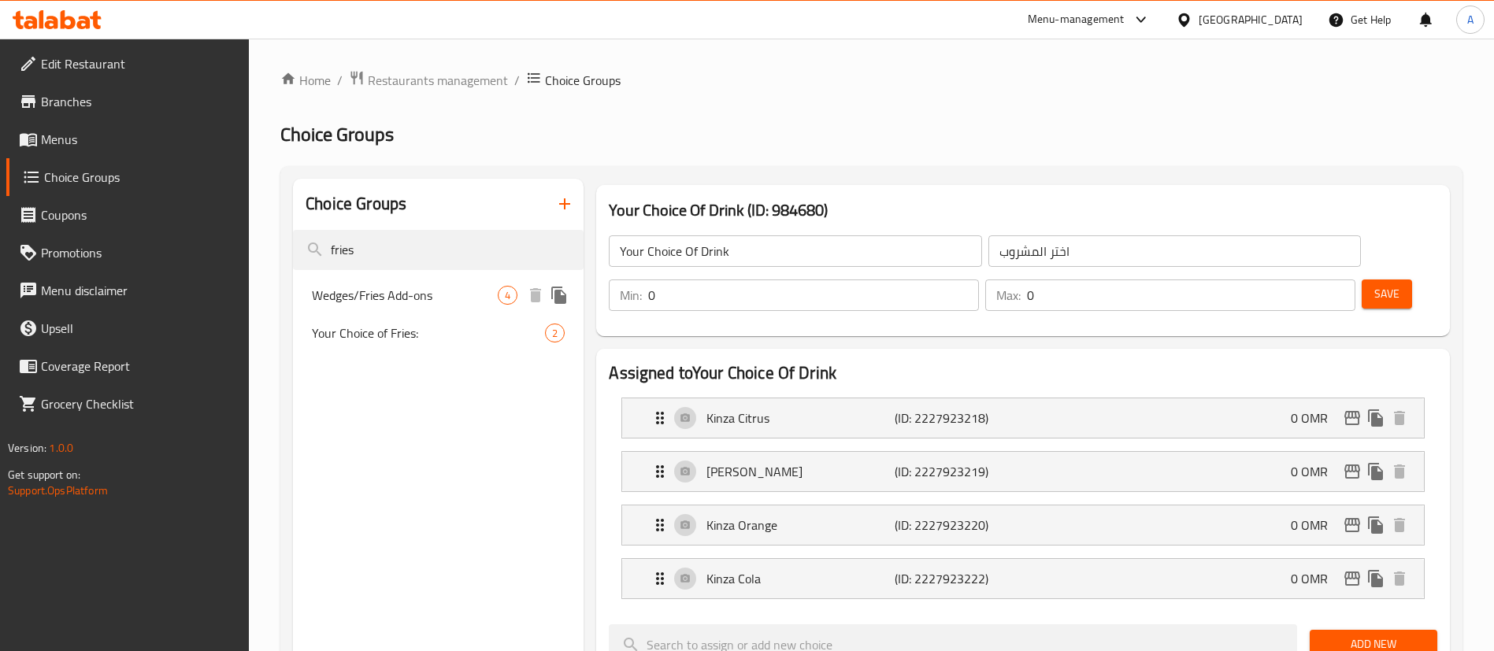
type input "fries"
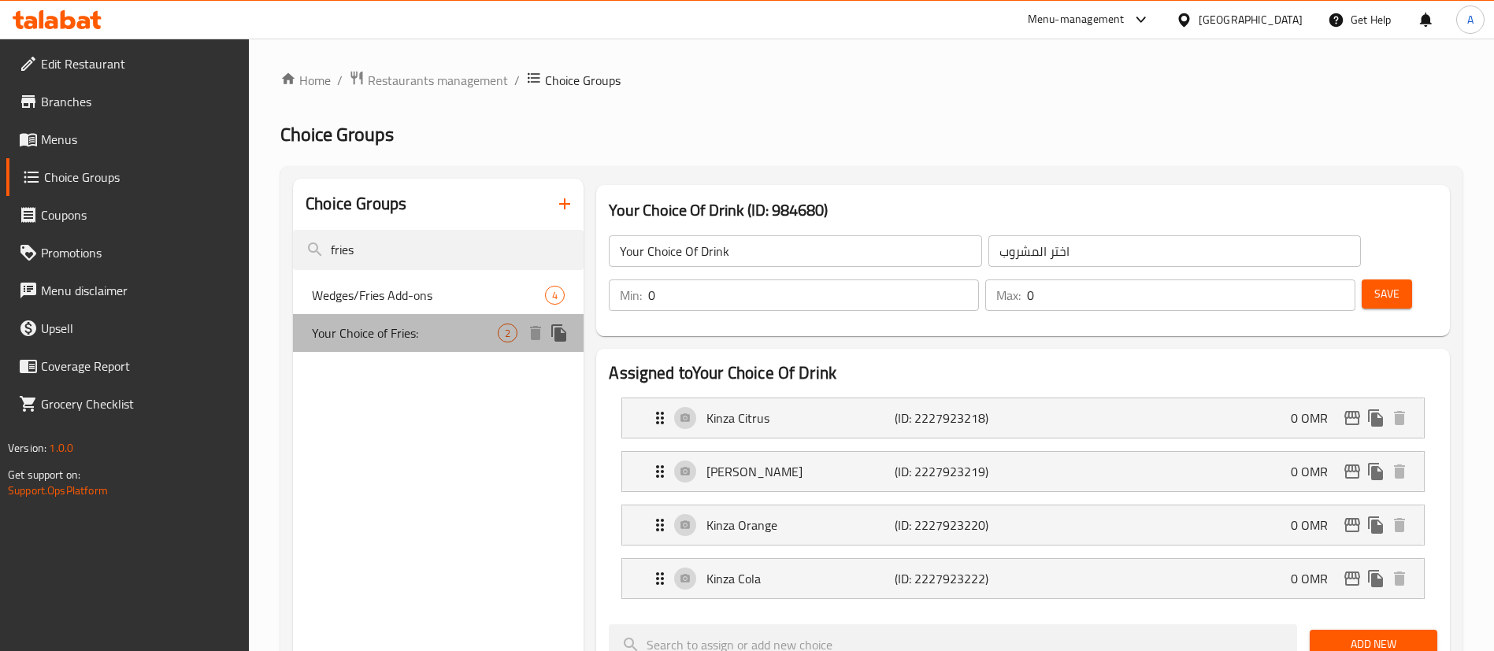
click at [420, 317] on div "Your Choice of Fries: 2" at bounding box center [438, 333] width 291 height 38
type input "Your Choice of Fries:"
type input "اختيارك من البطاطس المقلية:"
type input "1"
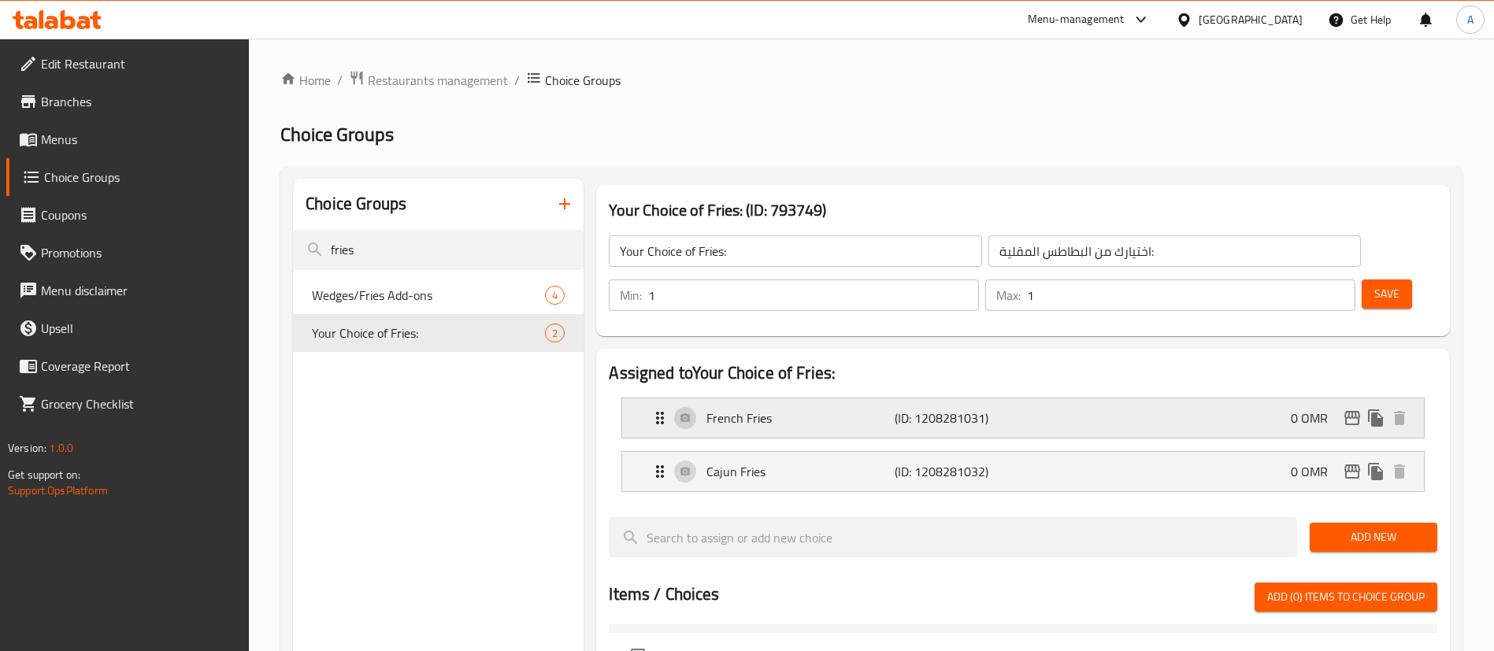
click at [828, 409] on p "French Fries" at bounding box center [799, 418] width 187 height 19
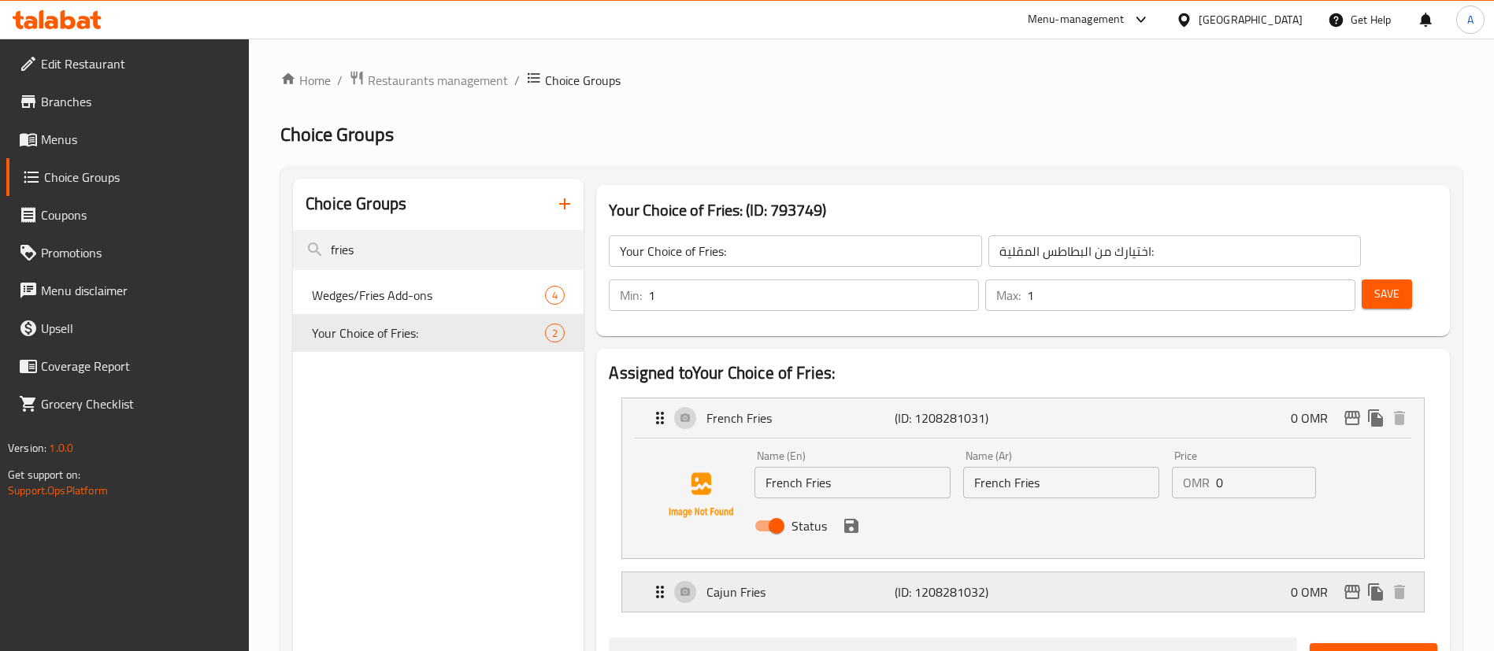
click at [940, 583] on p "(ID: 1208281032)" at bounding box center [957, 592] width 125 height 19
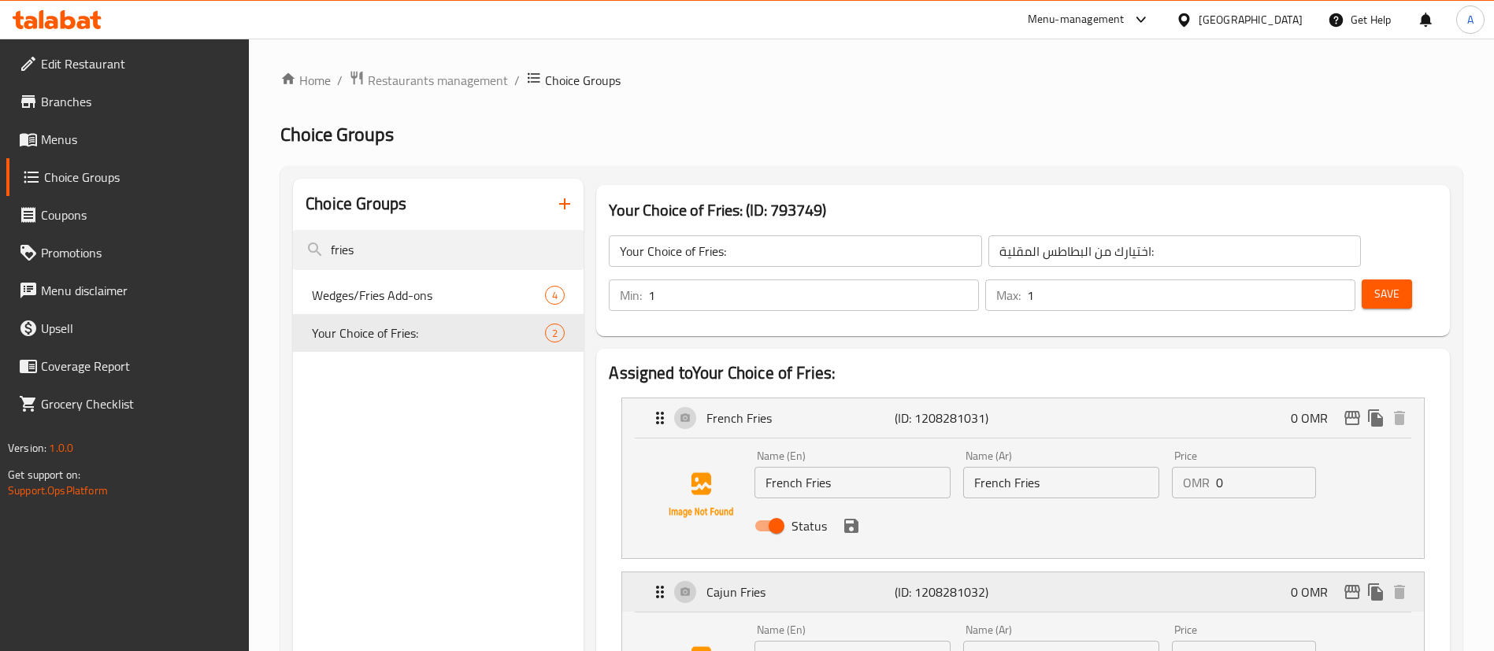
scroll to position [118, 0]
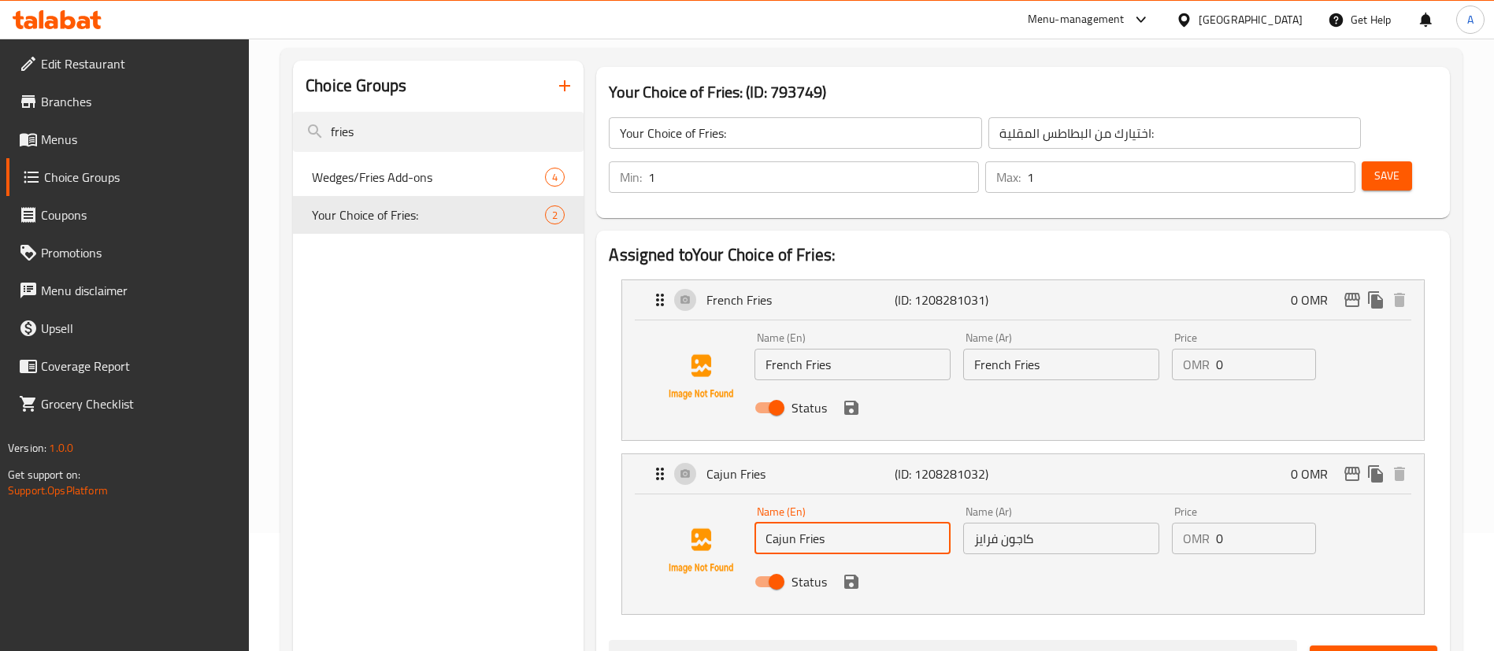
click at [839, 523] on input "Cajun Fries" at bounding box center [852, 539] width 196 height 32
paste input "Wedg"
type input "[PERSON_NAME]"
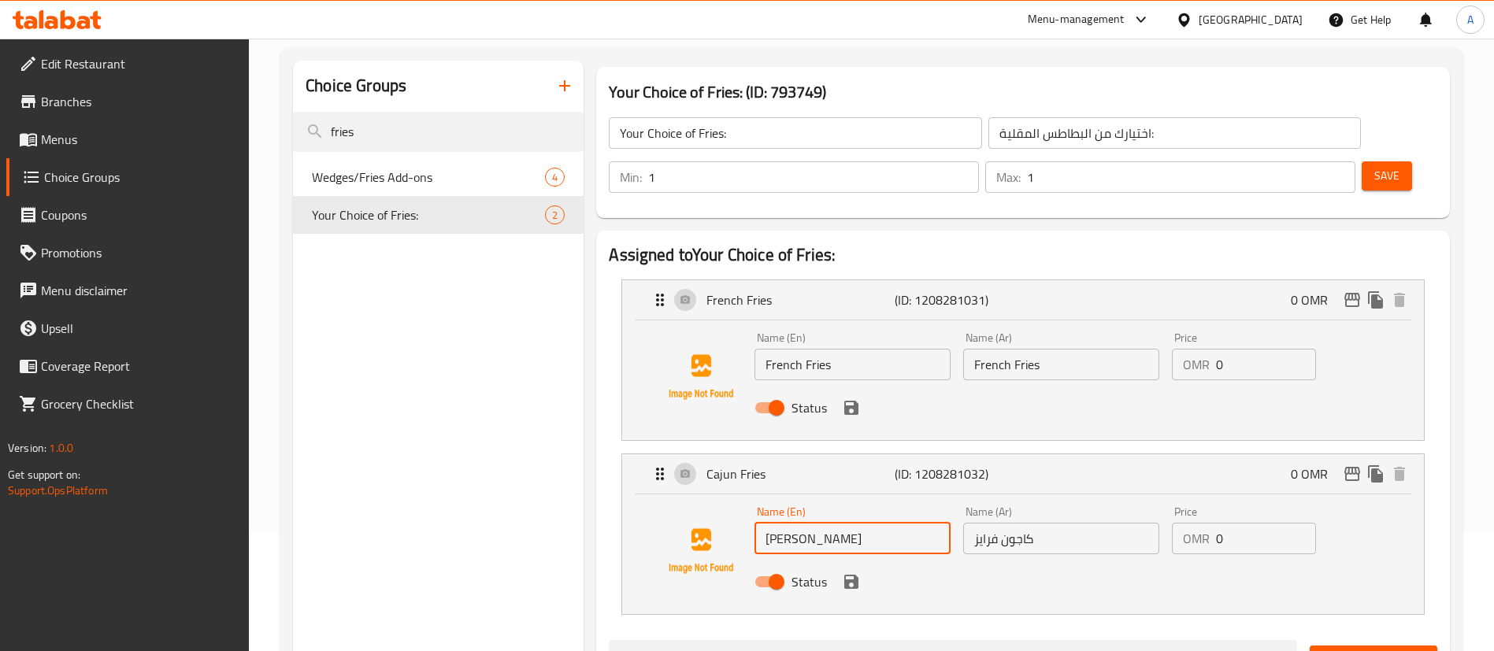
click at [986, 523] on input "كاجون فرايز" at bounding box center [1061, 539] width 196 height 32
type input "كاجون ودجز"
click at [1374, 166] on span "Save" at bounding box center [1386, 176] width 25 height 20
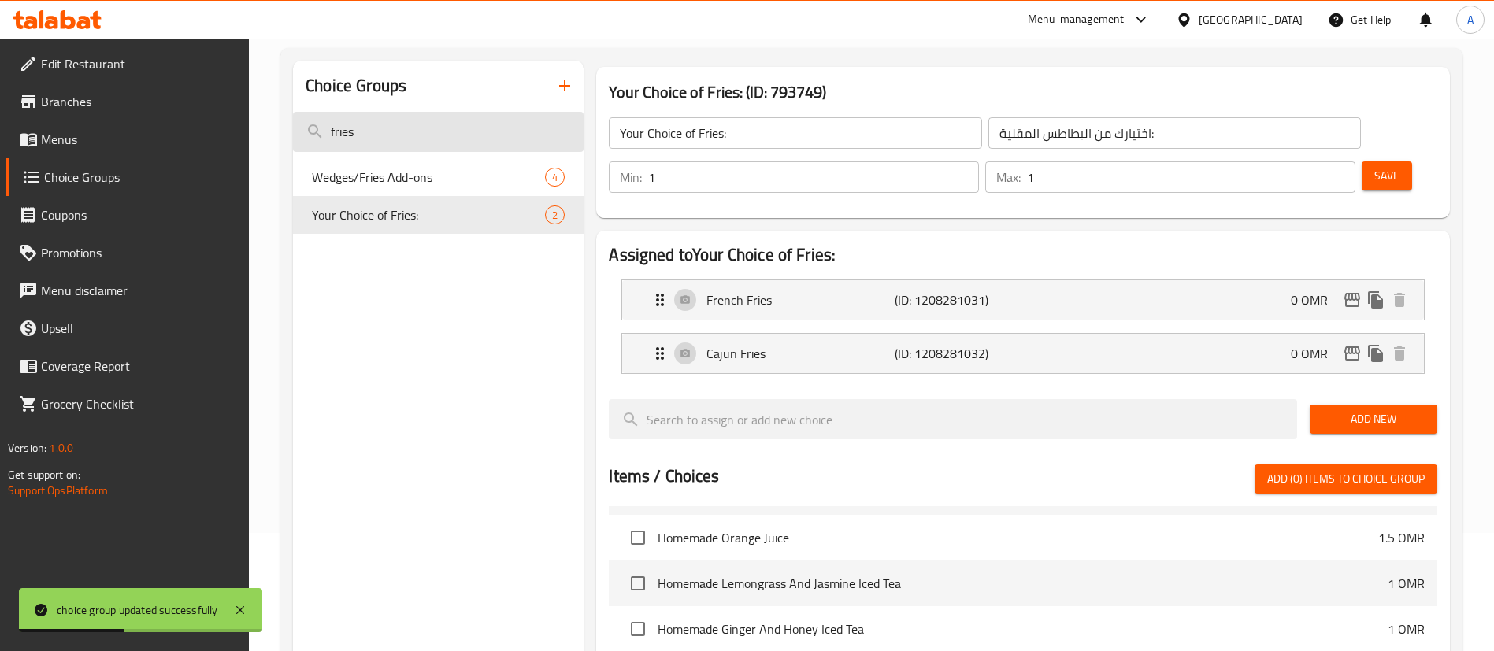
click at [526, 116] on input "fries" at bounding box center [438, 132] width 291 height 40
click at [527, 116] on input "fries" at bounding box center [438, 132] width 291 height 40
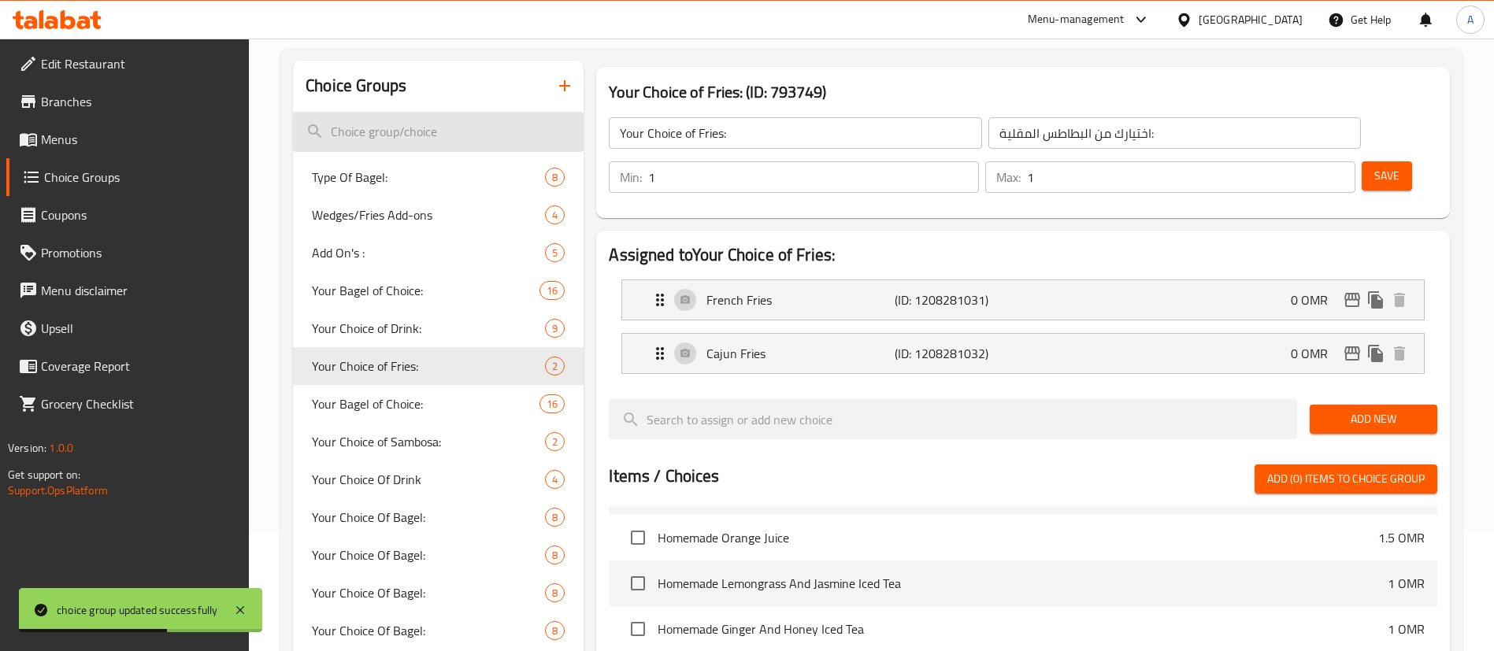
click at [483, 132] on input "search" at bounding box center [438, 132] width 291 height 40
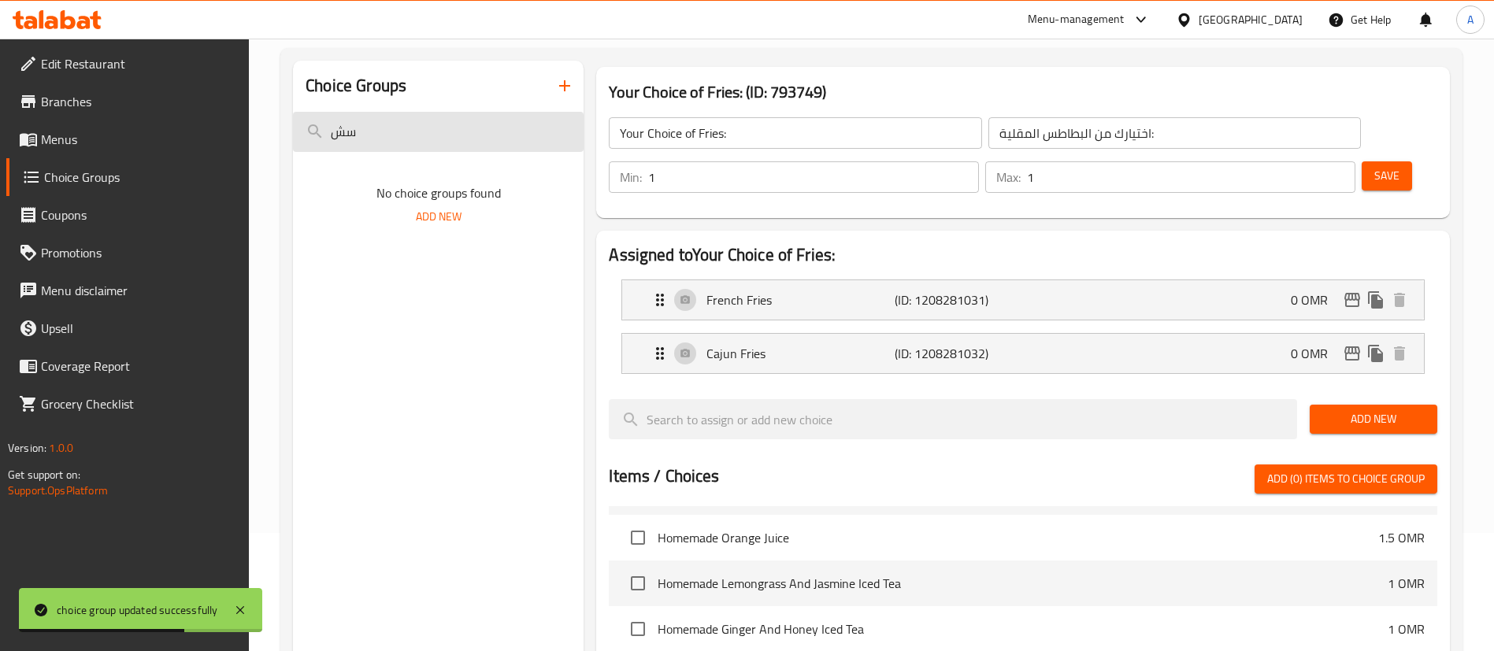
type input "س"
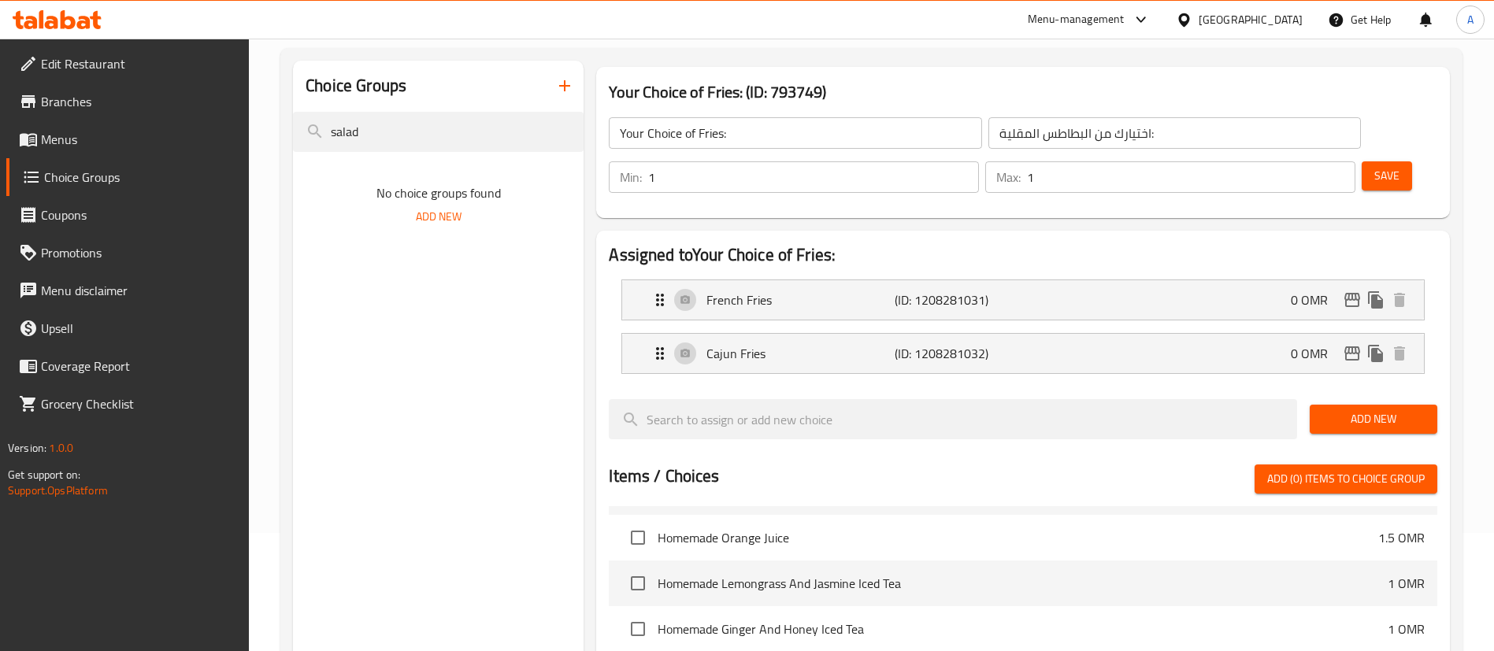
type input "salad"
click at [565, 81] on icon "button" at bounding box center [564, 85] width 11 height 11
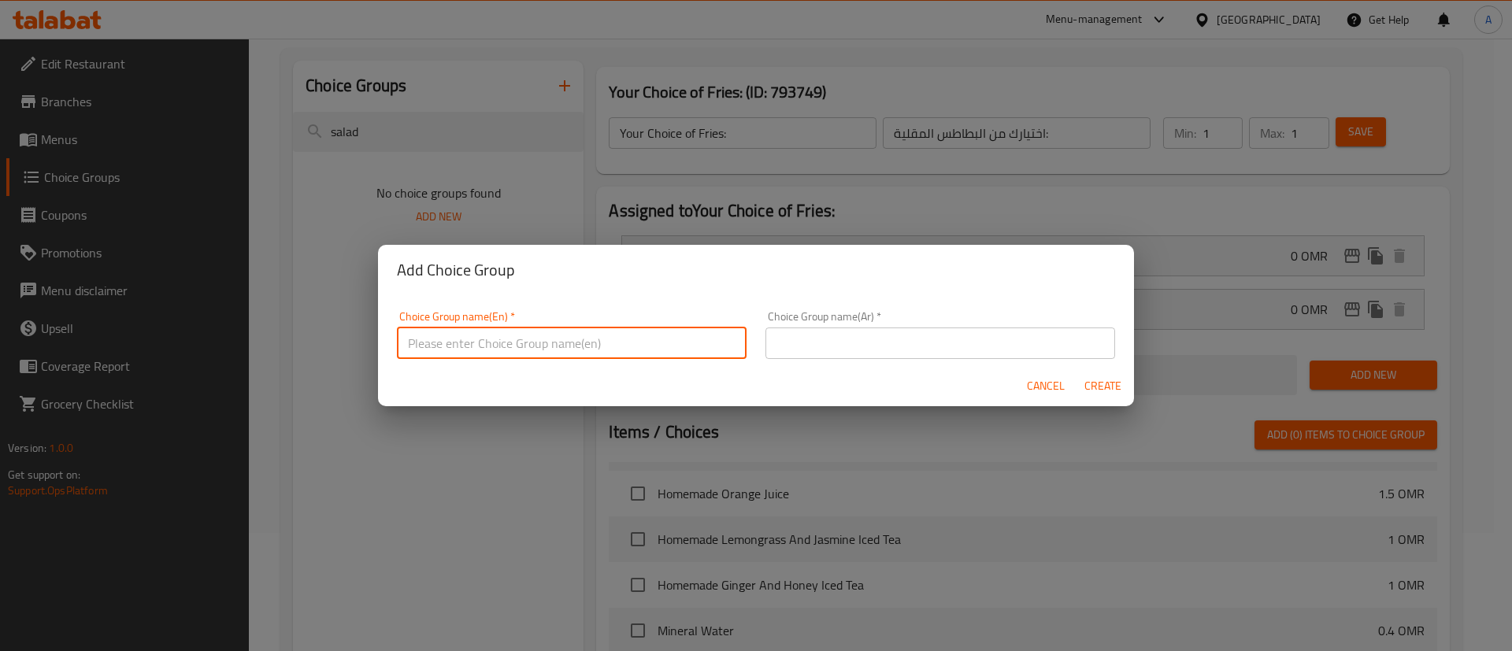
click at [545, 342] on input "text" at bounding box center [572, 344] width 350 height 32
type input "Salad"
click at [903, 351] on input "text" at bounding box center [940, 344] width 350 height 32
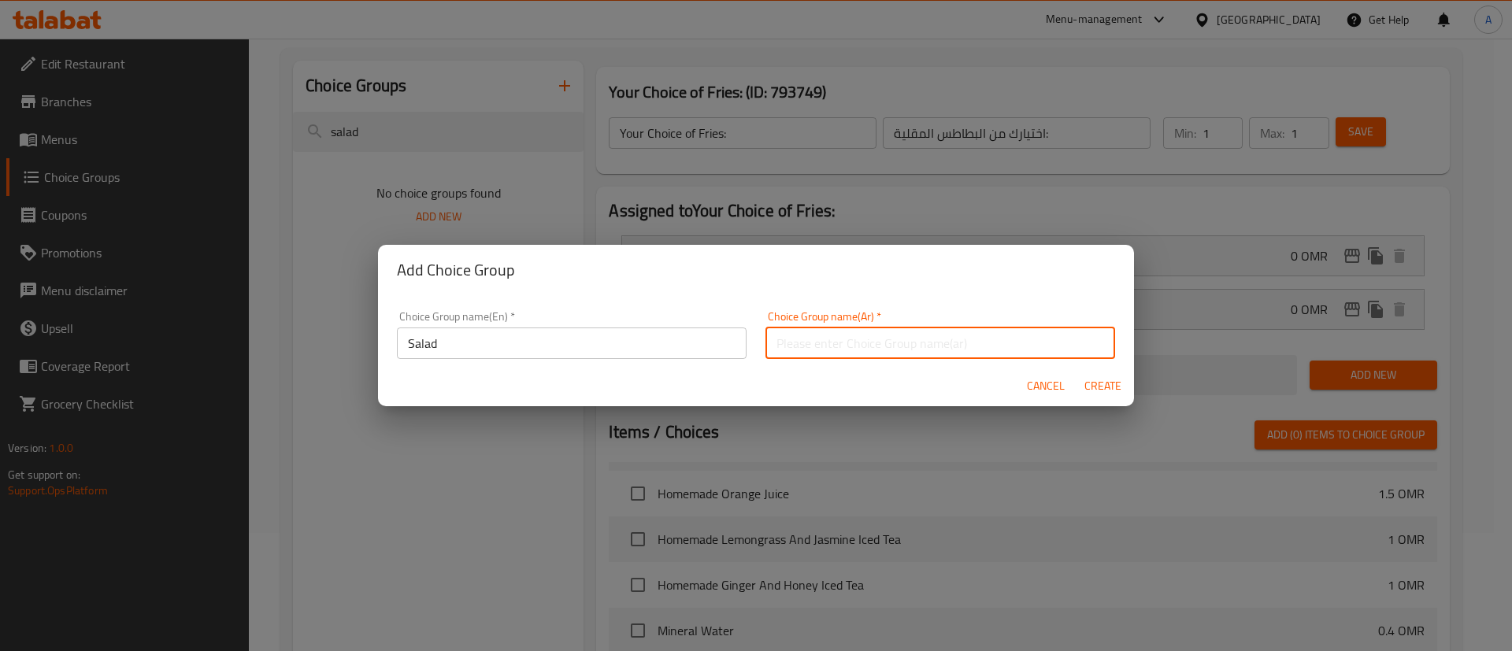
type input "S"
type input "سلطة"
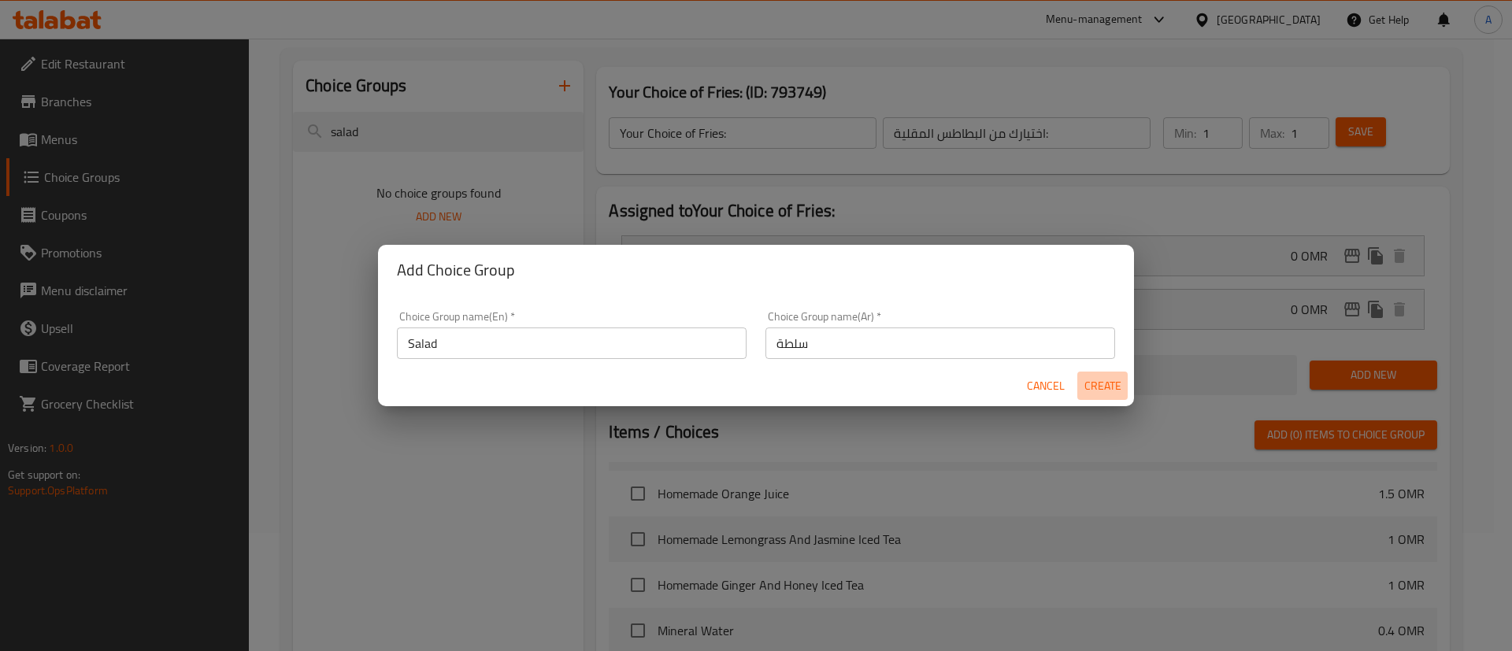
click at [1099, 380] on span "Create" at bounding box center [1103, 386] width 38 height 20
type input "Salad"
type input "سلطة"
type input "0"
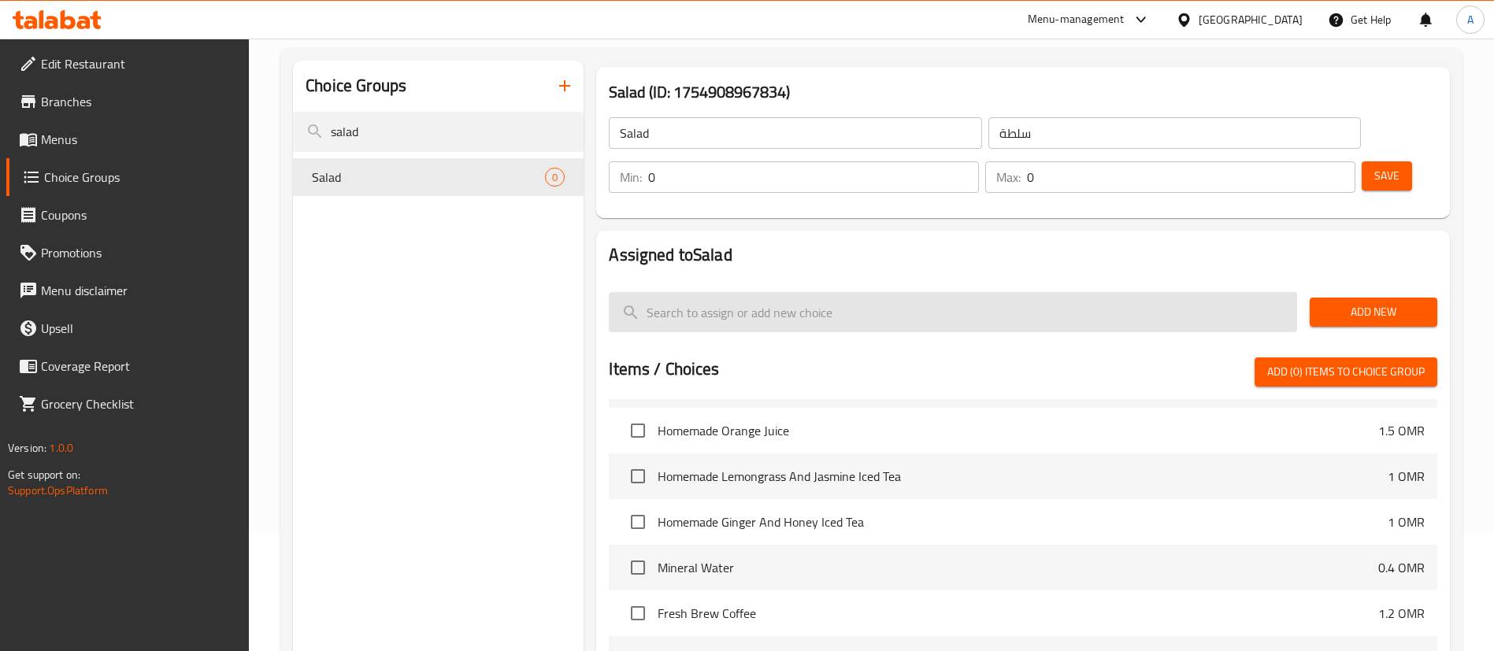
click at [1103, 292] on input "search" at bounding box center [953, 312] width 688 height 40
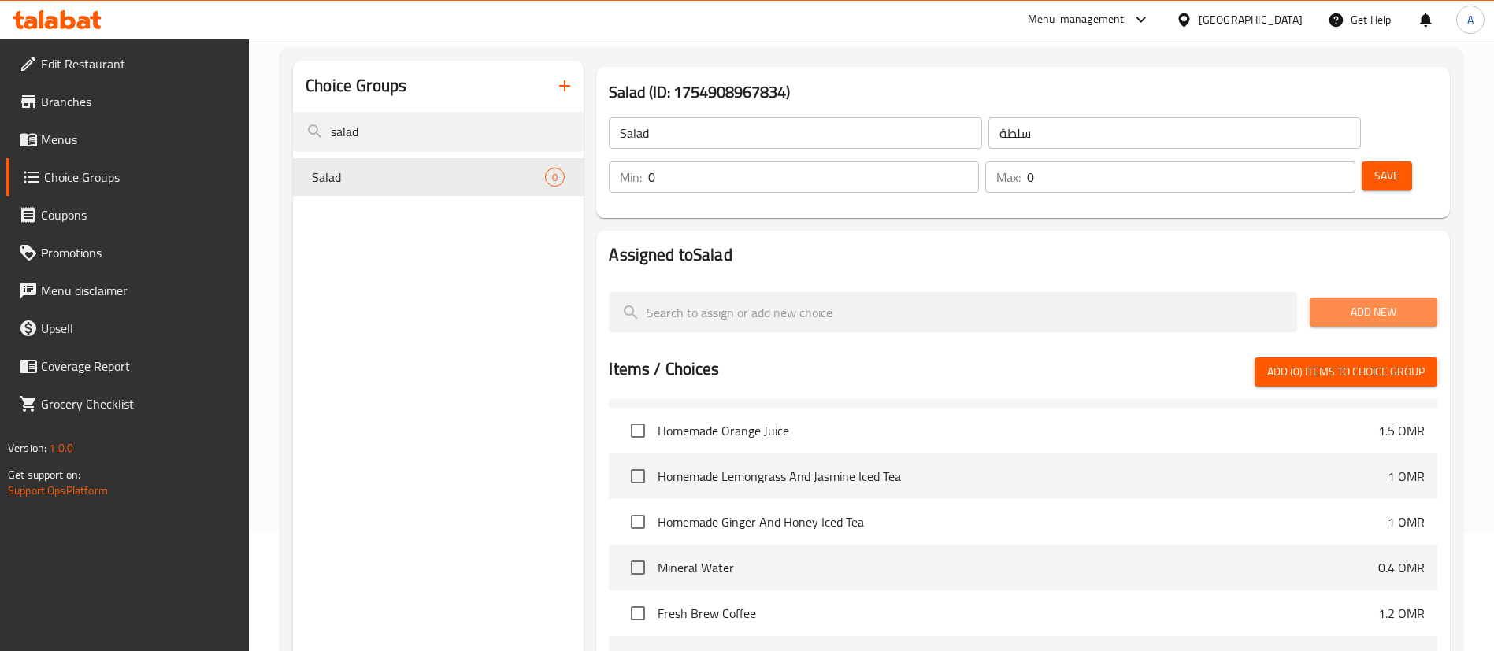
click at [1343, 298] on button "Add New" at bounding box center [1374, 312] width 128 height 29
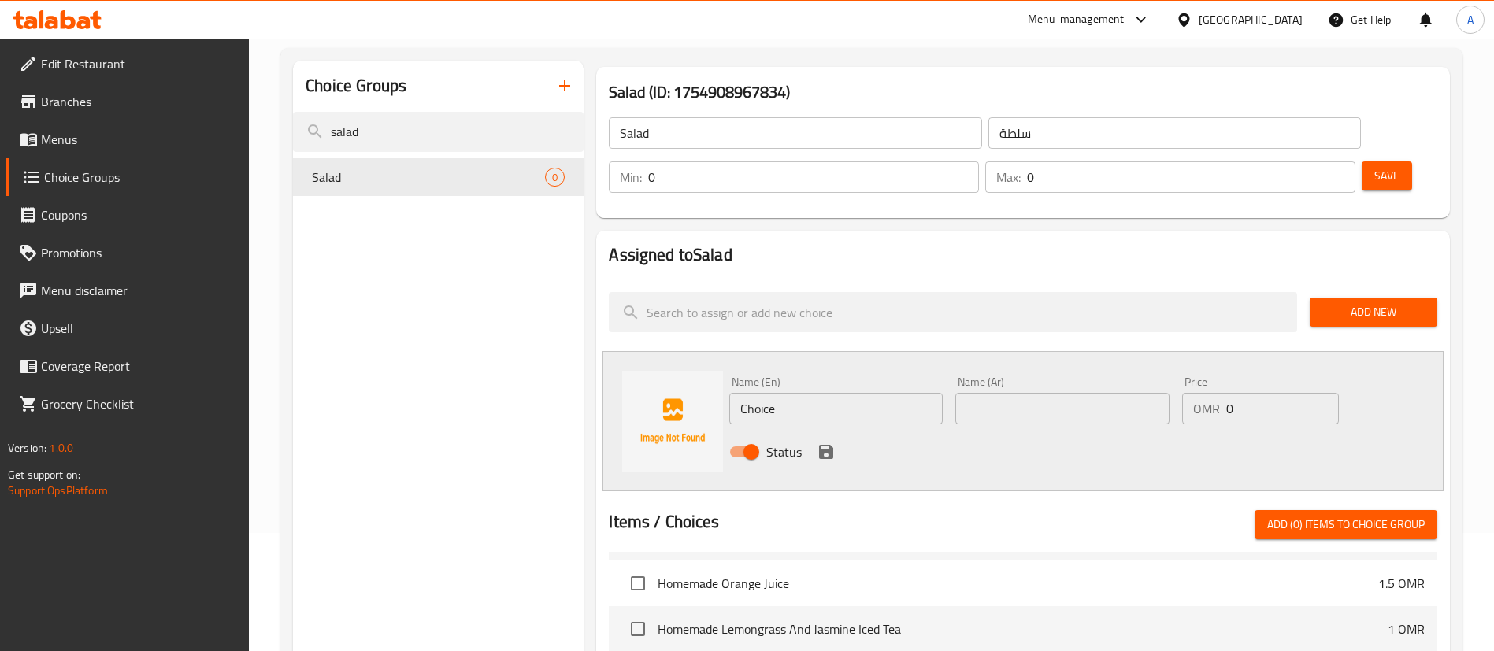
click at [827, 393] on input "Choice" at bounding box center [835, 409] width 213 height 32
paste input "Side Salad"
type input "Side Salad"
click at [1002, 393] on input "text" at bounding box center [1061, 409] width 213 height 32
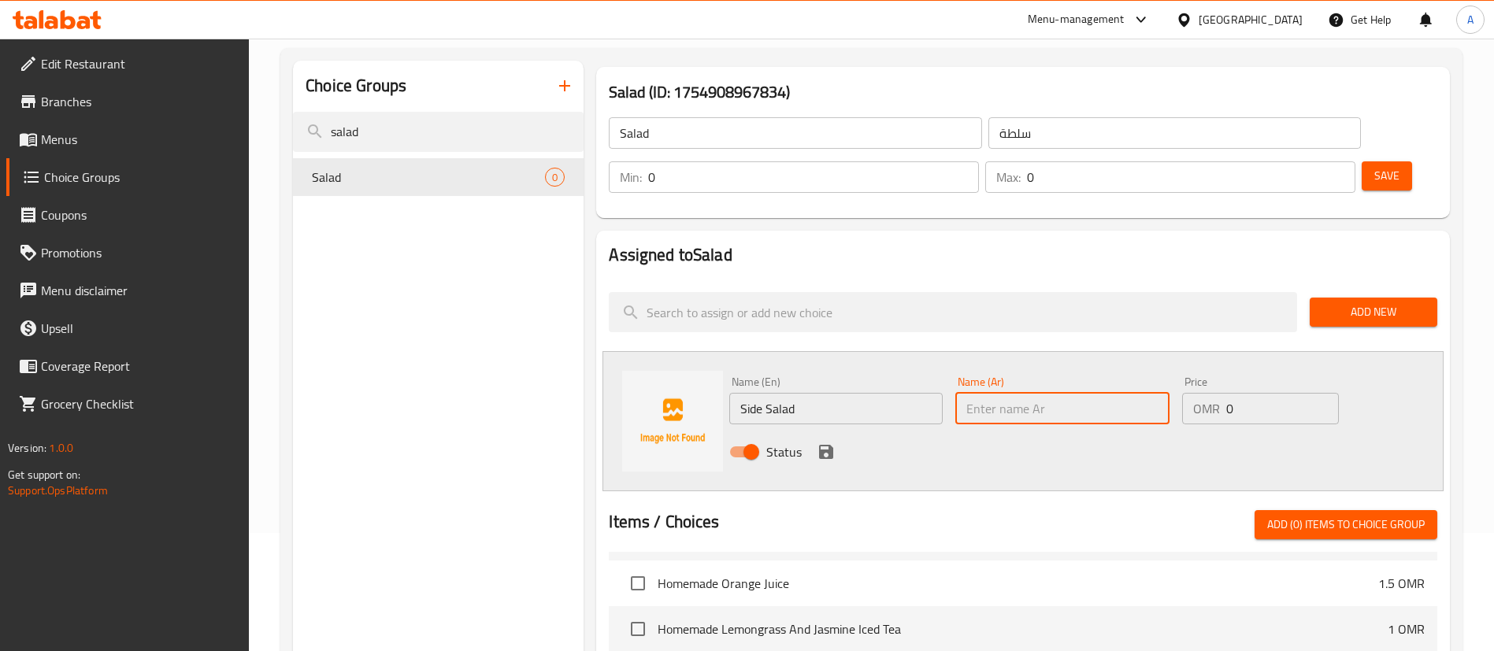
click at [1108, 393] on input "text" at bounding box center [1061, 409] width 213 height 32
paste input "سلطة جانبية"
type input "سلطة جانبية"
click at [1158, 431] on div "Status" at bounding box center [1062, 452] width 678 height 43
click at [979, 161] on input "0" at bounding box center [813, 177] width 331 height 32
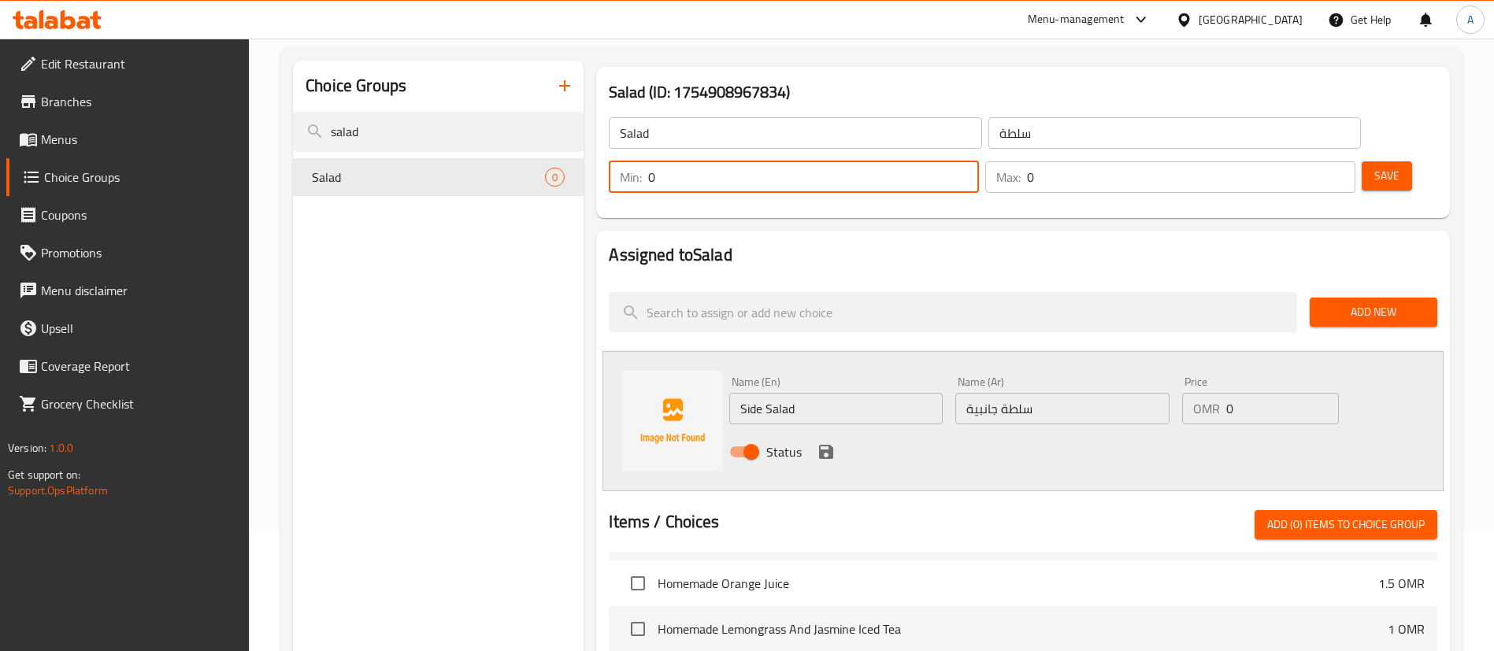
click at [979, 161] on input "0" at bounding box center [813, 177] width 331 height 32
type input "1"
drag, startPoint x: 1288, startPoint y: 134, endPoint x: 1310, endPoint y: 135, distance: 22.1
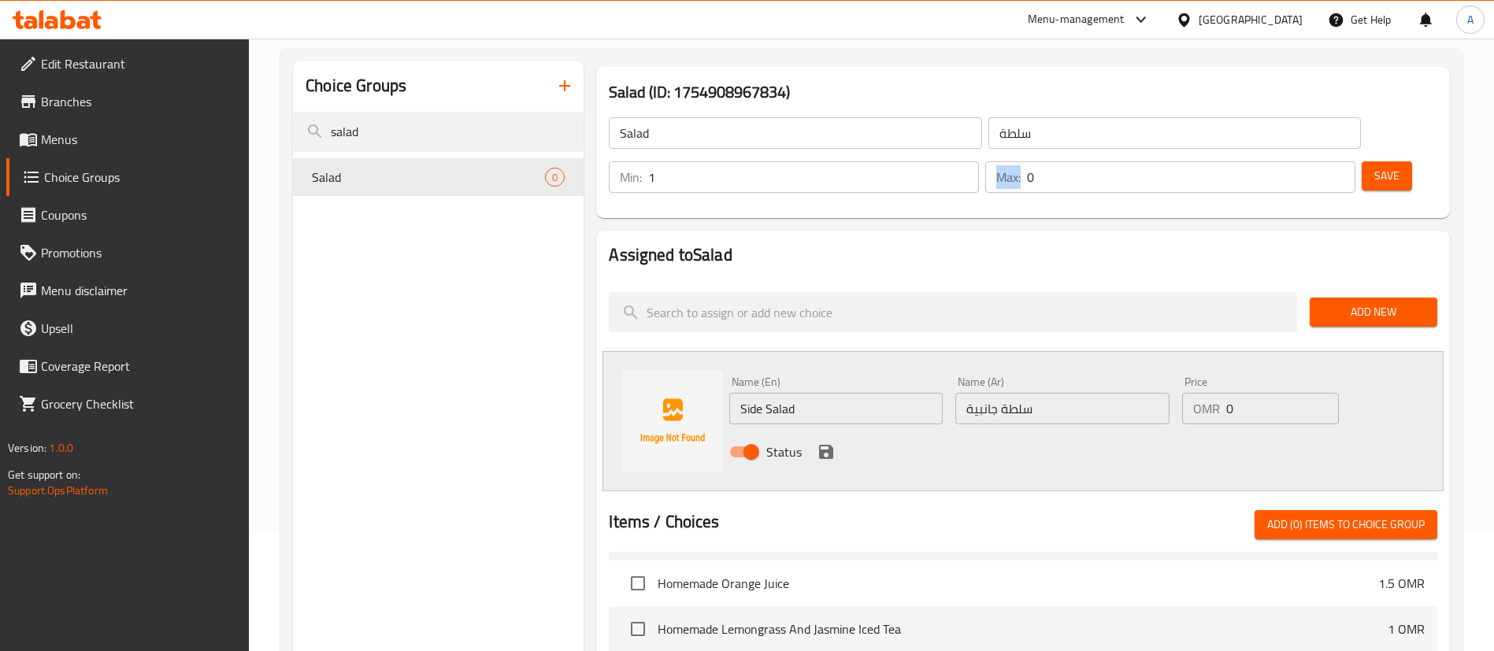
click at [1310, 161] on div "Max: 0 ​" at bounding box center [1170, 177] width 370 height 32
click at [1290, 161] on div "Max: 10 ​" at bounding box center [1170, 177] width 370 height 32
click at [1300, 161] on input "10" at bounding box center [1191, 177] width 328 height 32
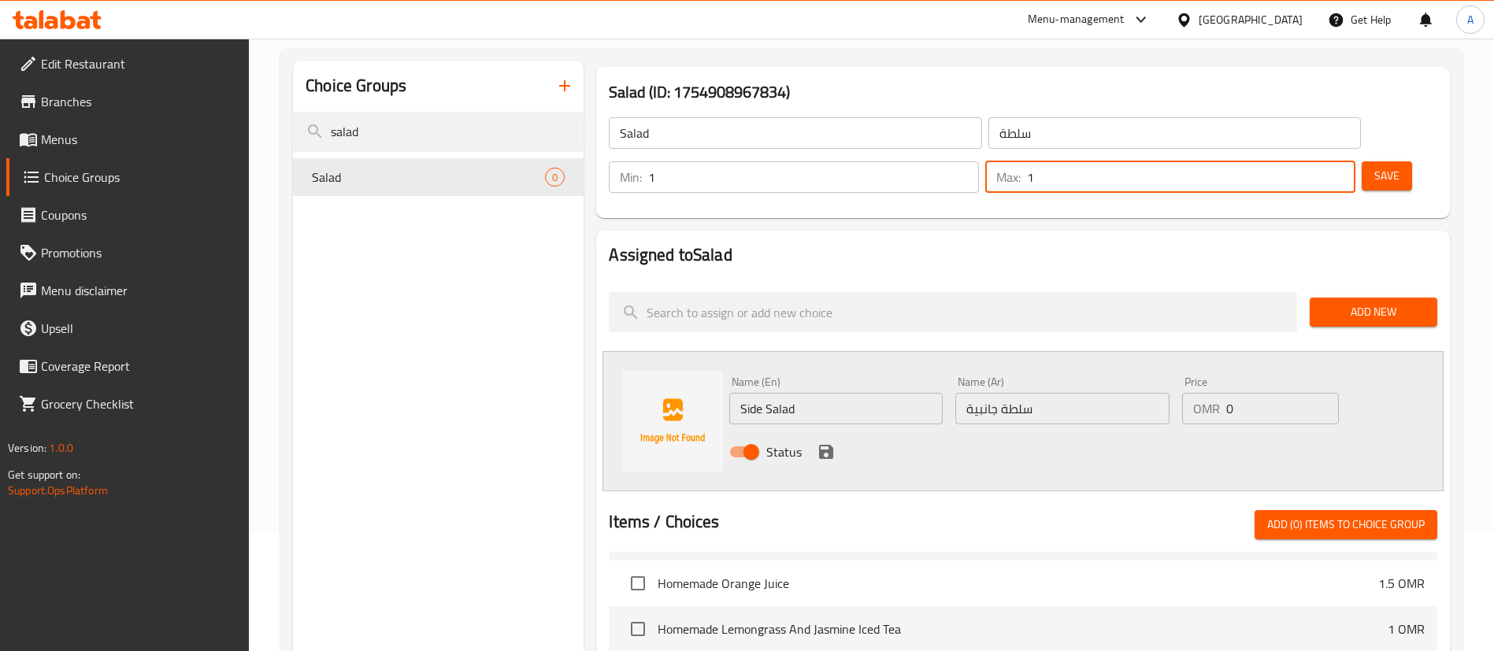
type input "1"
click at [1321, 166] on div "Salad ​ سلطة ​ Min: 1 ​ Max: 1 ​ Save" at bounding box center [1022, 154] width 841 height 113
click at [1374, 166] on span "Save" at bounding box center [1386, 176] width 25 height 20
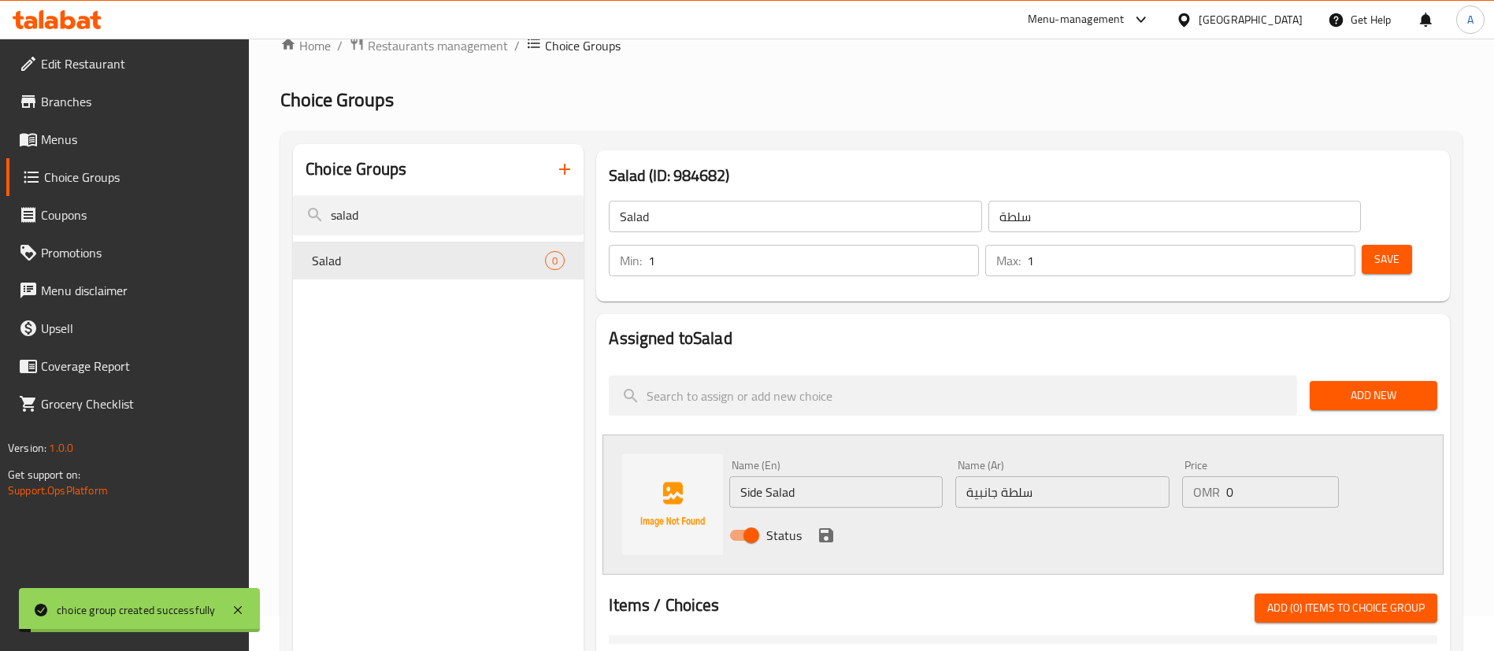
scroll to position [0, 0]
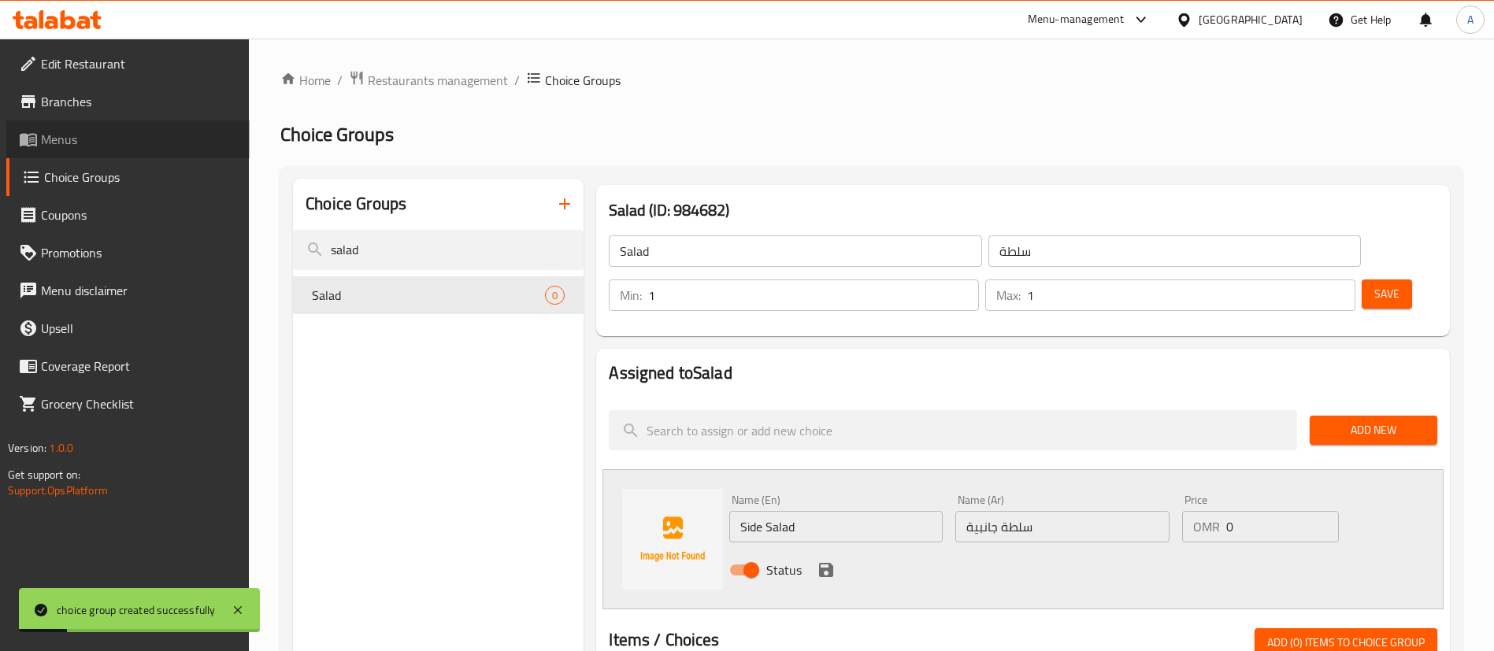
click at [104, 137] on span "Menus" at bounding box center [139, 139] width 196 height 19
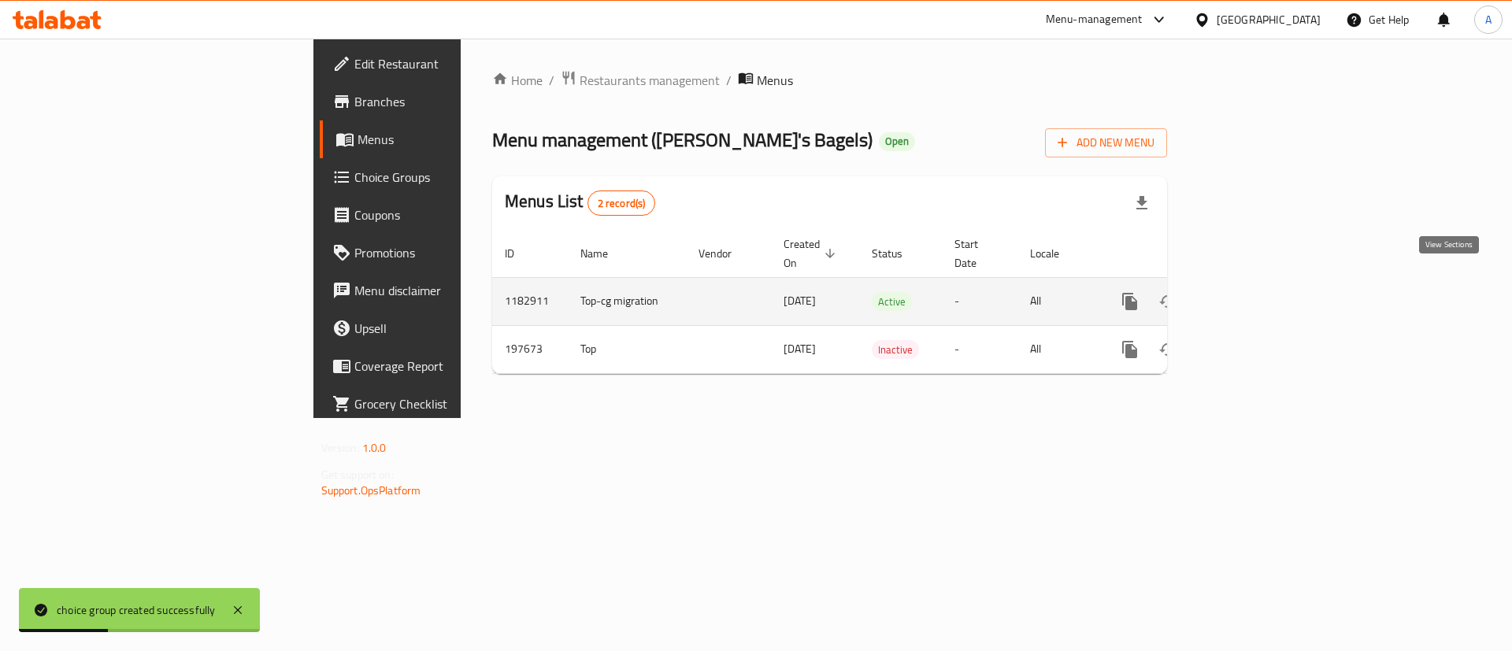
click at [1253, 292] on icon "enhanced table" at bounding box center [1243, 301] width 19 height 19
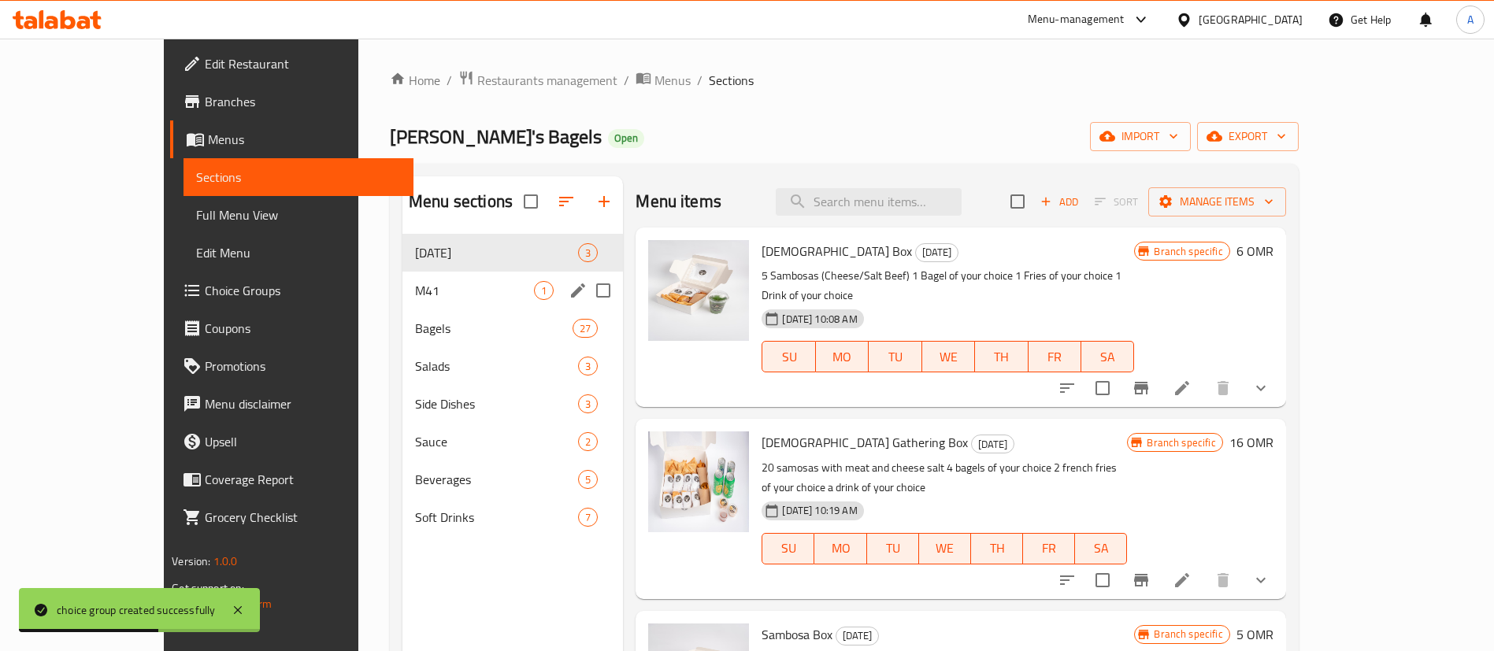
click at [402, 280] on div "M41 1" at bounding box center [512, 291] width 221 height 38
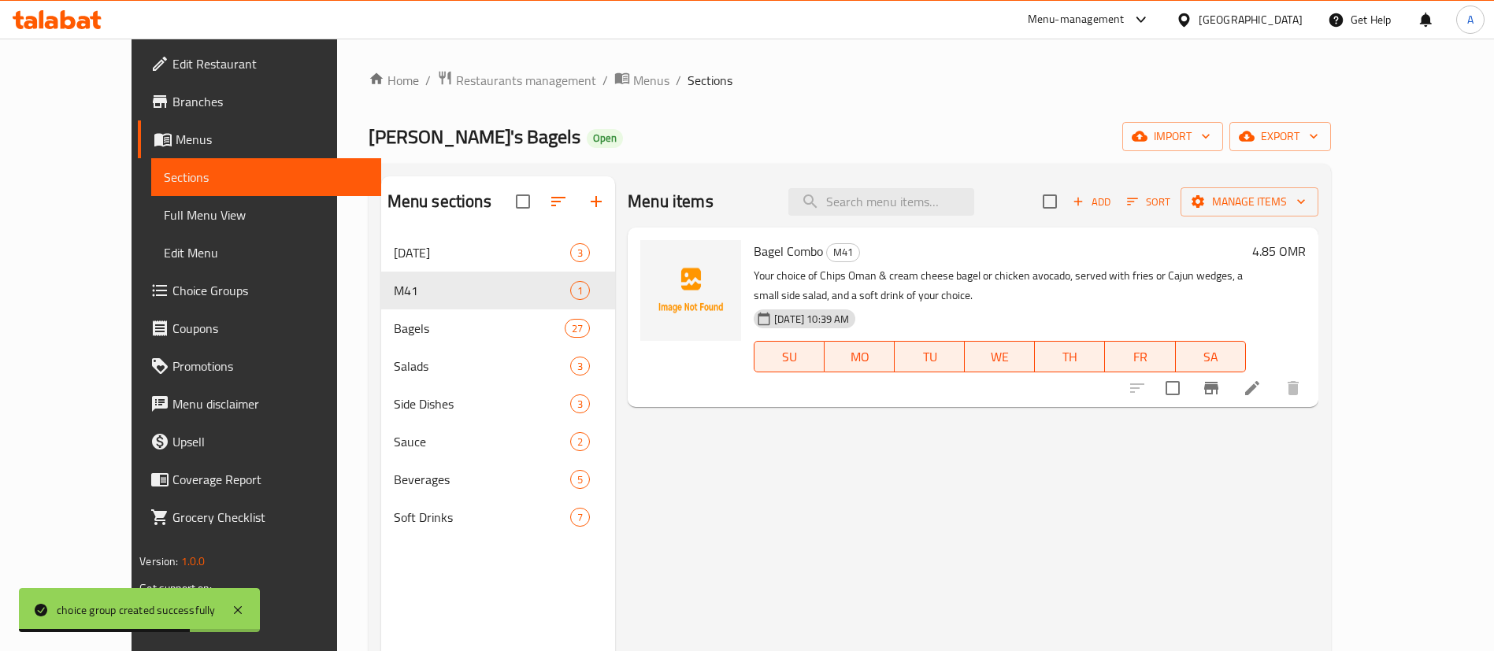
click at [1274, 391] on li at bounding box center [1252, 388] width 44 height 28
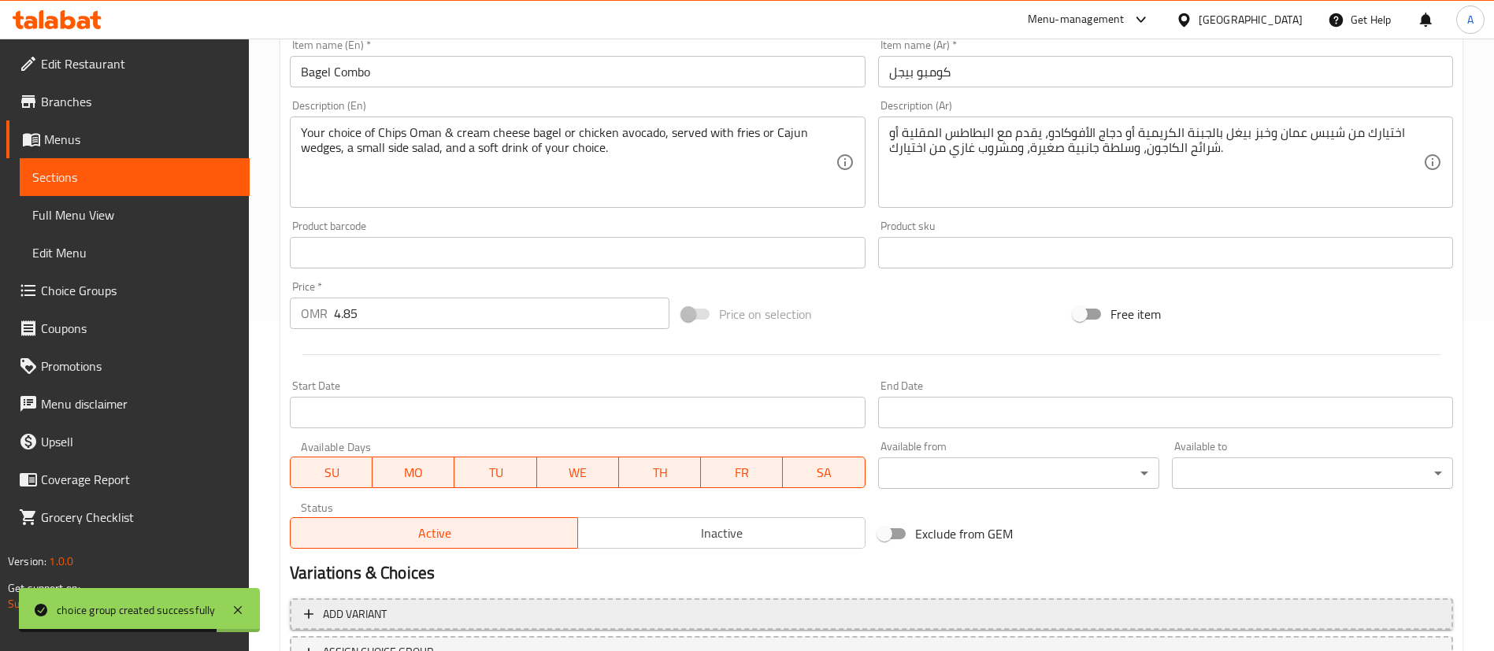
scroll to position [461, 0]
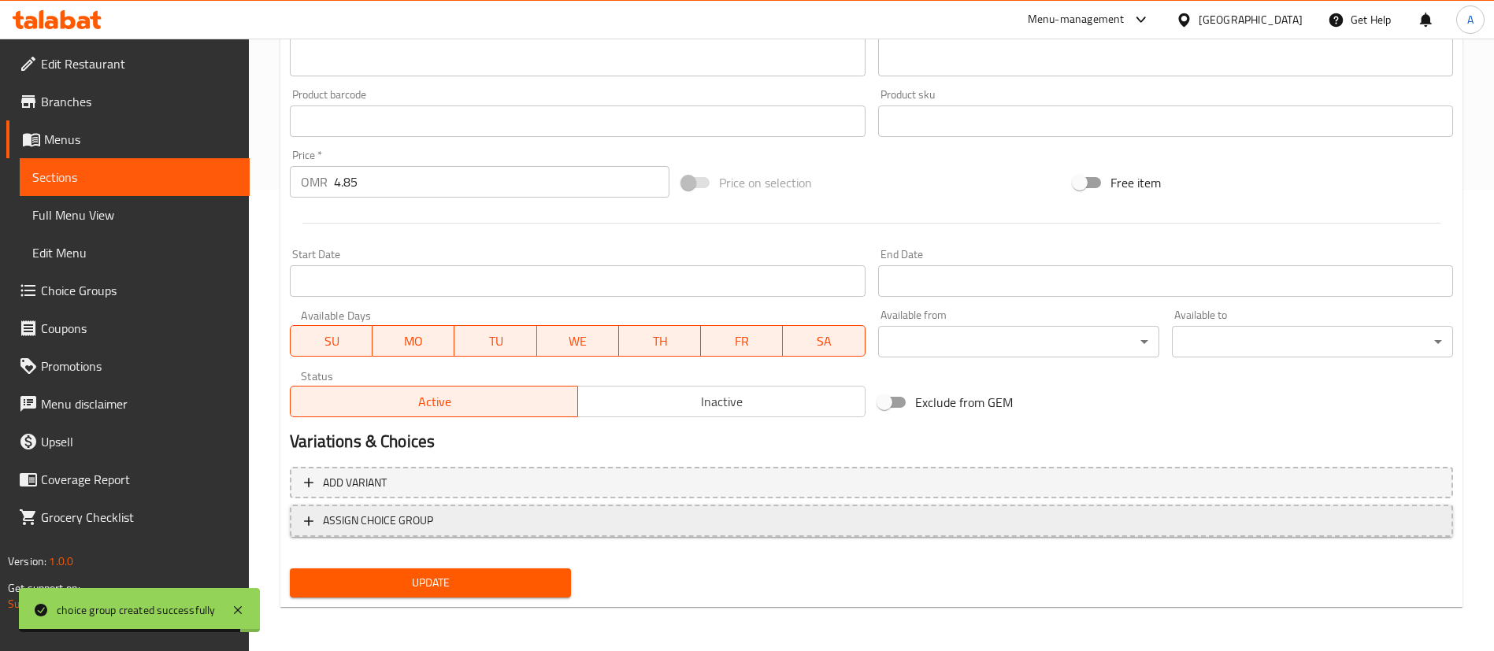
click at [766, 524] on span "ASSIGN CHOICE GROUP" at bounding box center [871, 521] width 1135 height 20
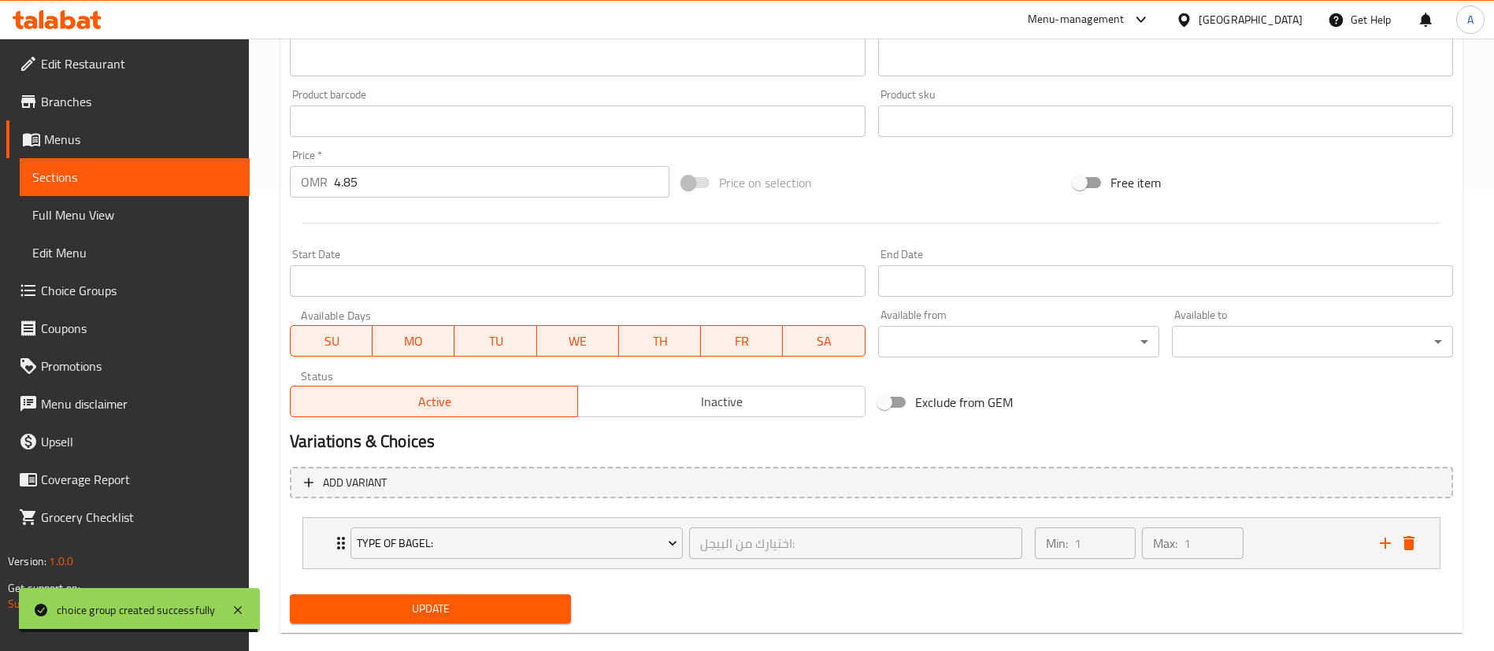
scroll to position [487, 0]
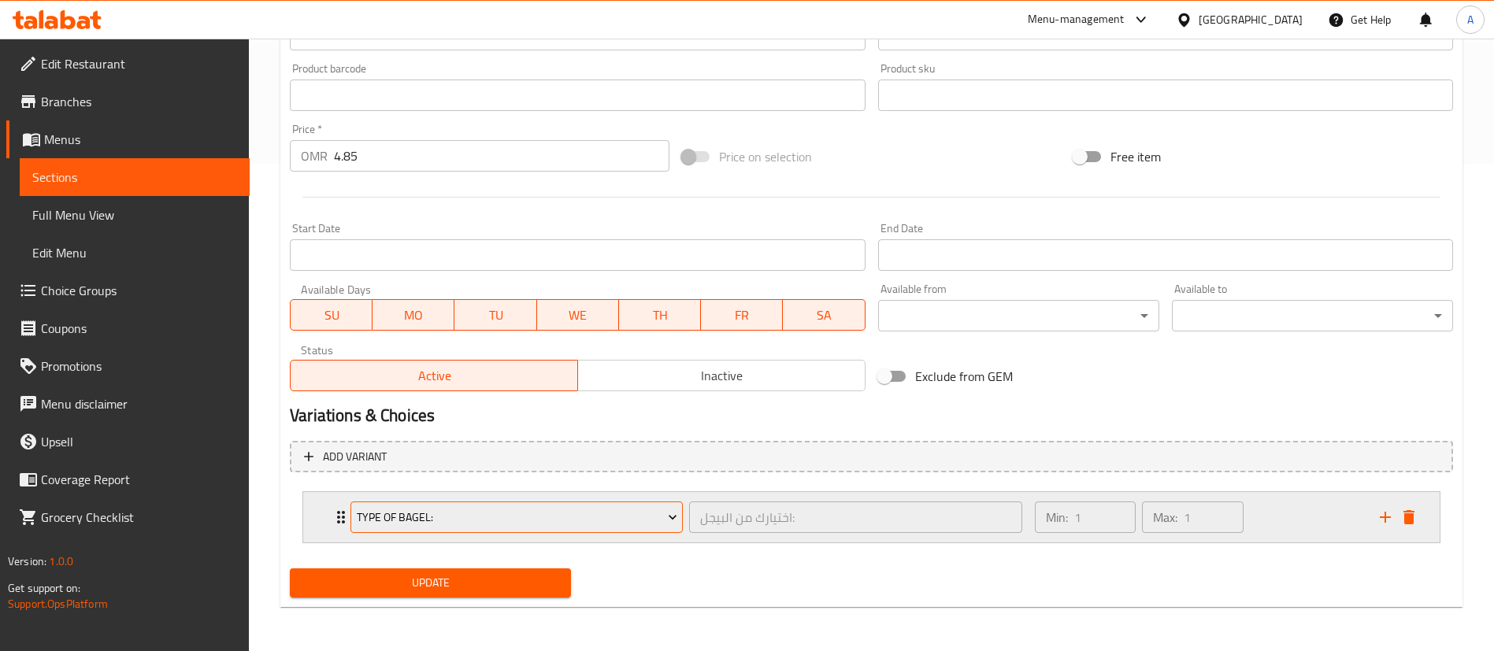
click at [580, 526] on span "Type Of Bagel:" at bounding box center [517, 518] width 321 height 20
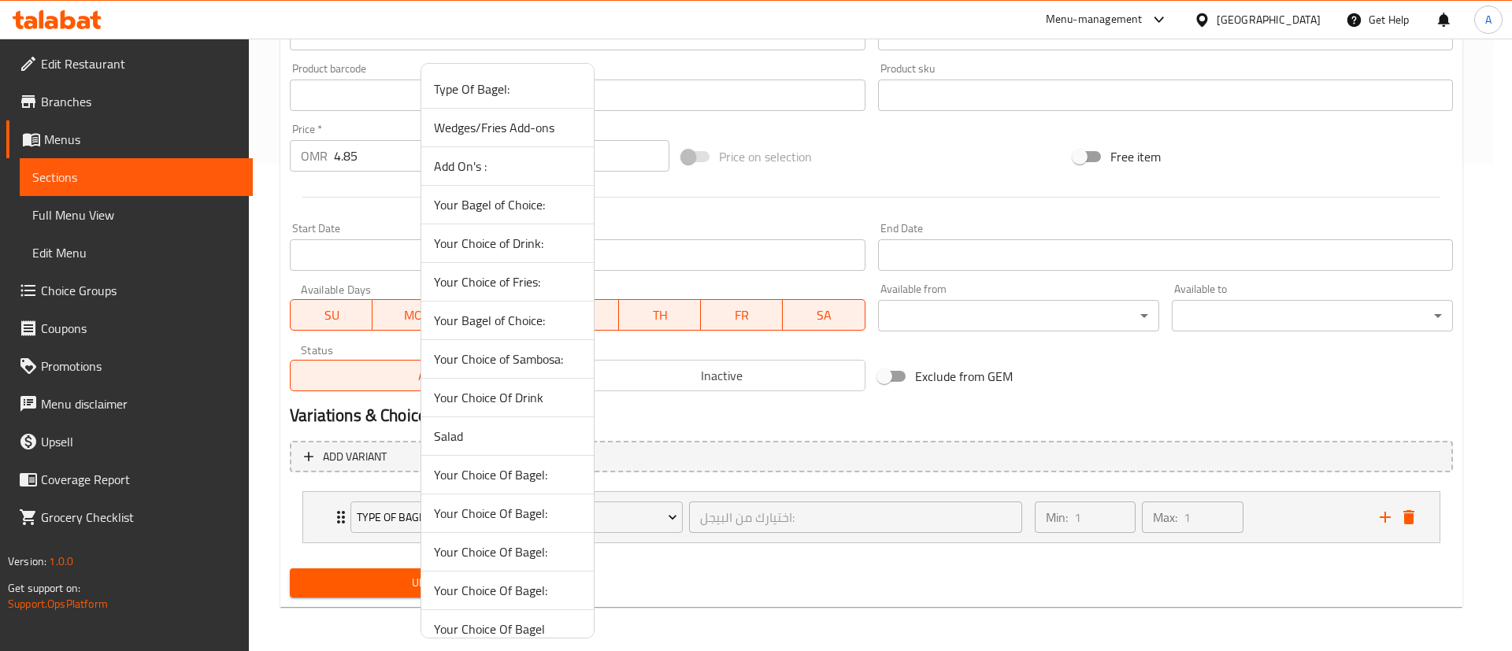
click at [1149, 386] on div at bounding box center [756, 325] width 1512 height 651
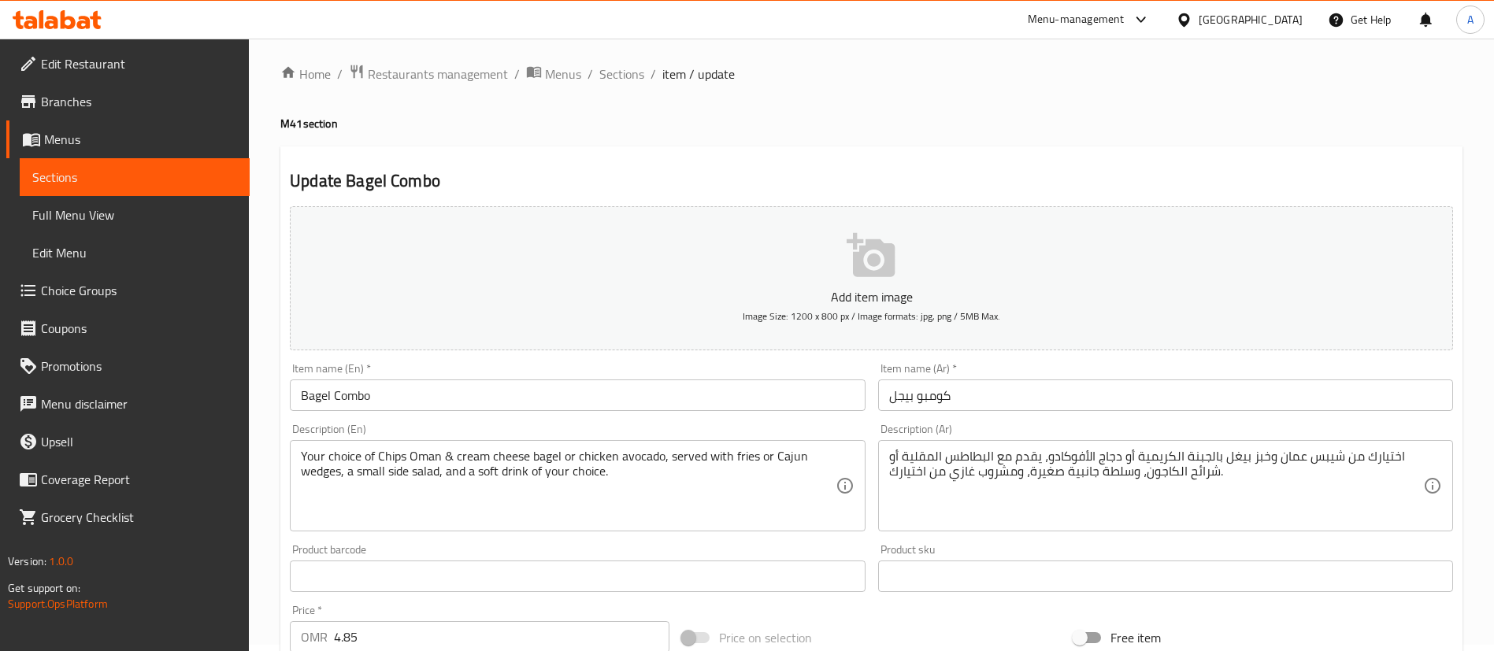
scroll to position [0, 0]
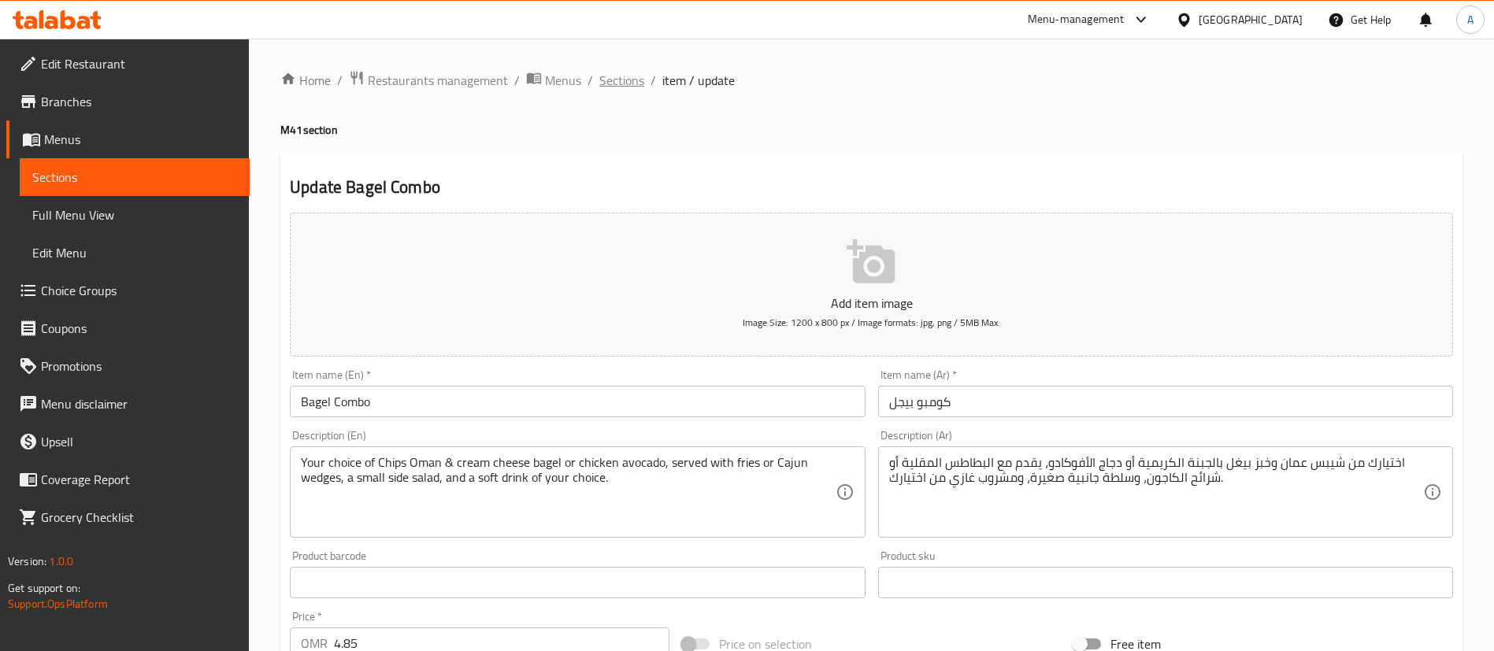
click at [624, 80] on span "Sections" at bounding box center [621, 80] width 45 height 19
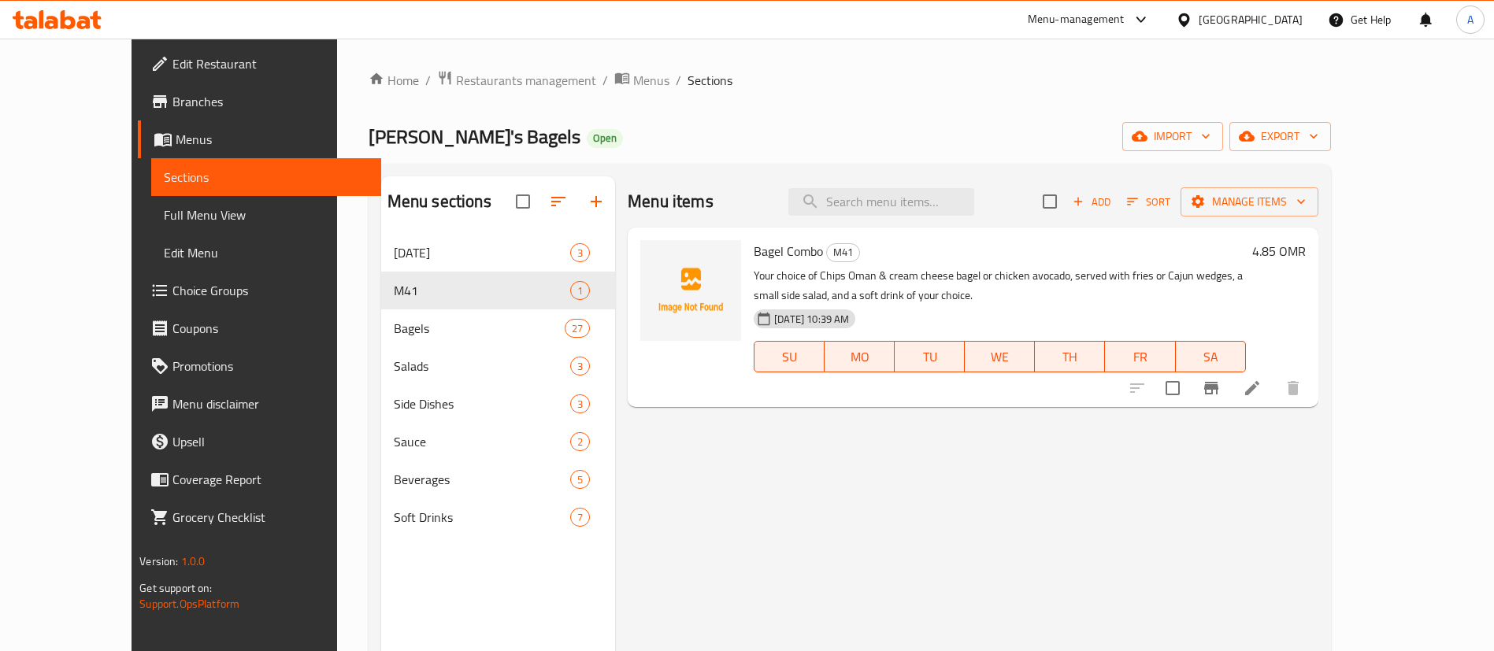
click at [172, 282] on span "Choice Groups" at bounding box center [270, 290] width 196 height 19
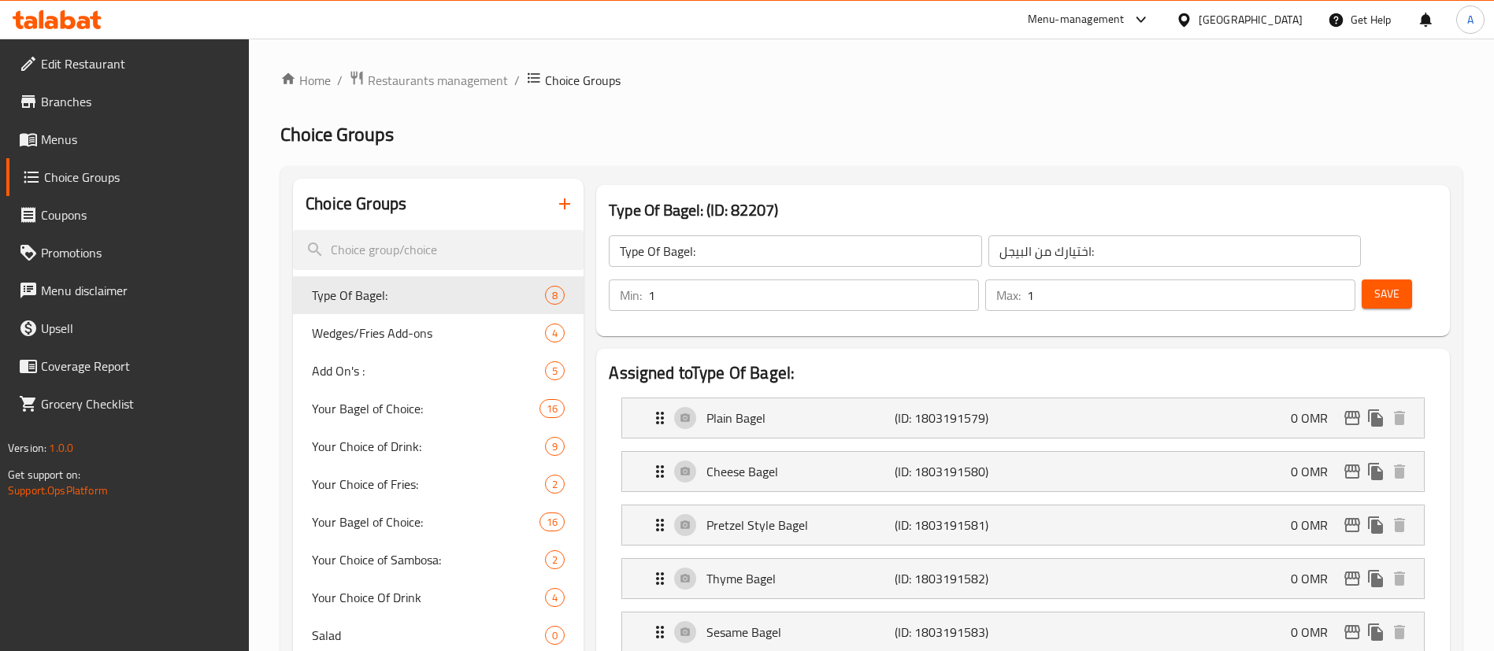
click at [571, 207] on icon "button" at bounding box center [564, 204] width 19 height 19
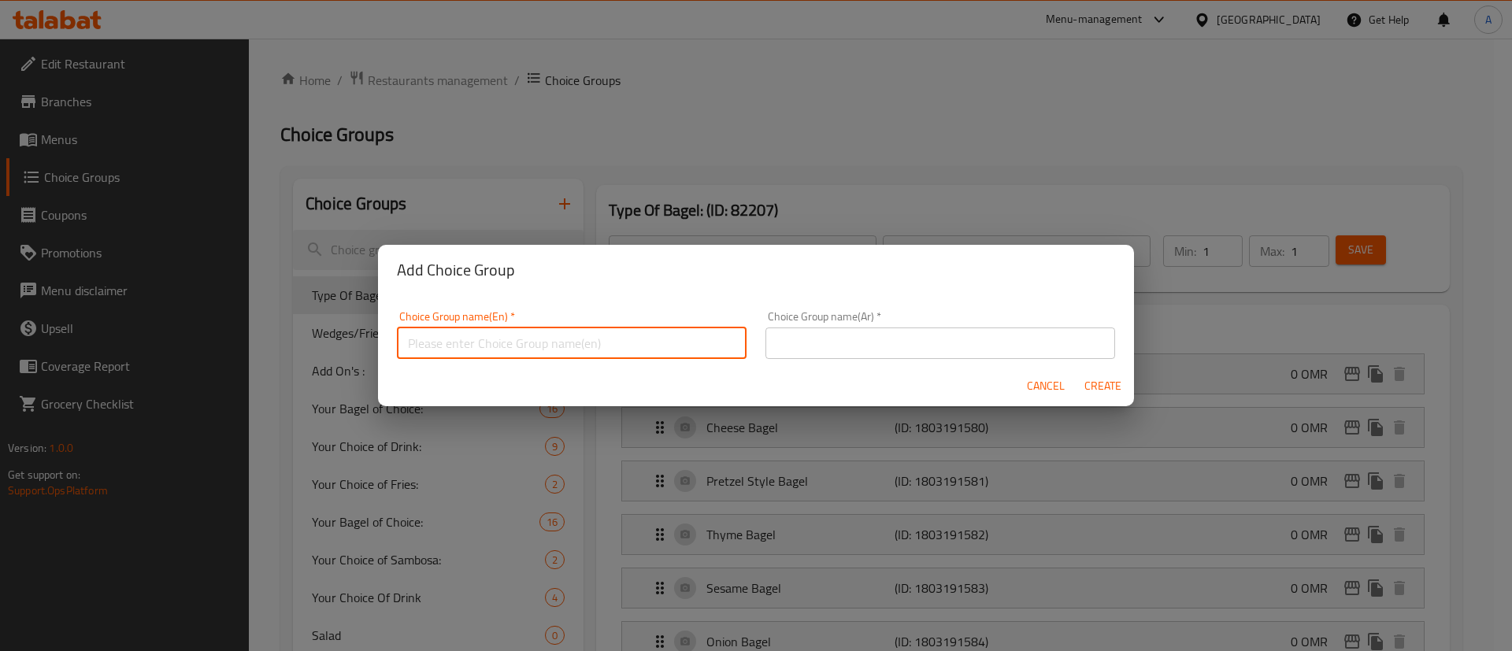
click at [567, 344] on input "text" at bounding box center [572, 344] width 350 height 32
type input "ٍ"
type input "}"
type input "Your Choice of Bagel"
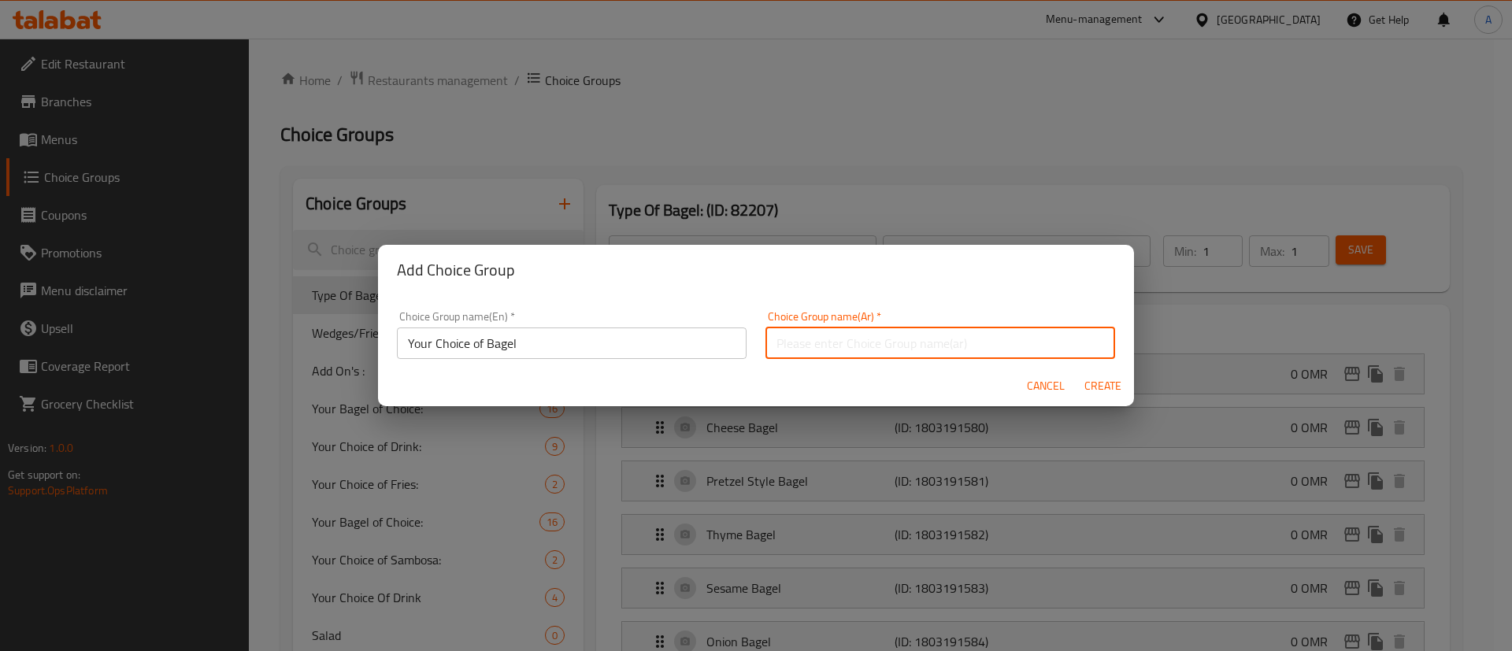
click at [910, 351] on input "text" at bounding box center [940, 344] width 350 height 32
type input "اختيارك من البيجل"
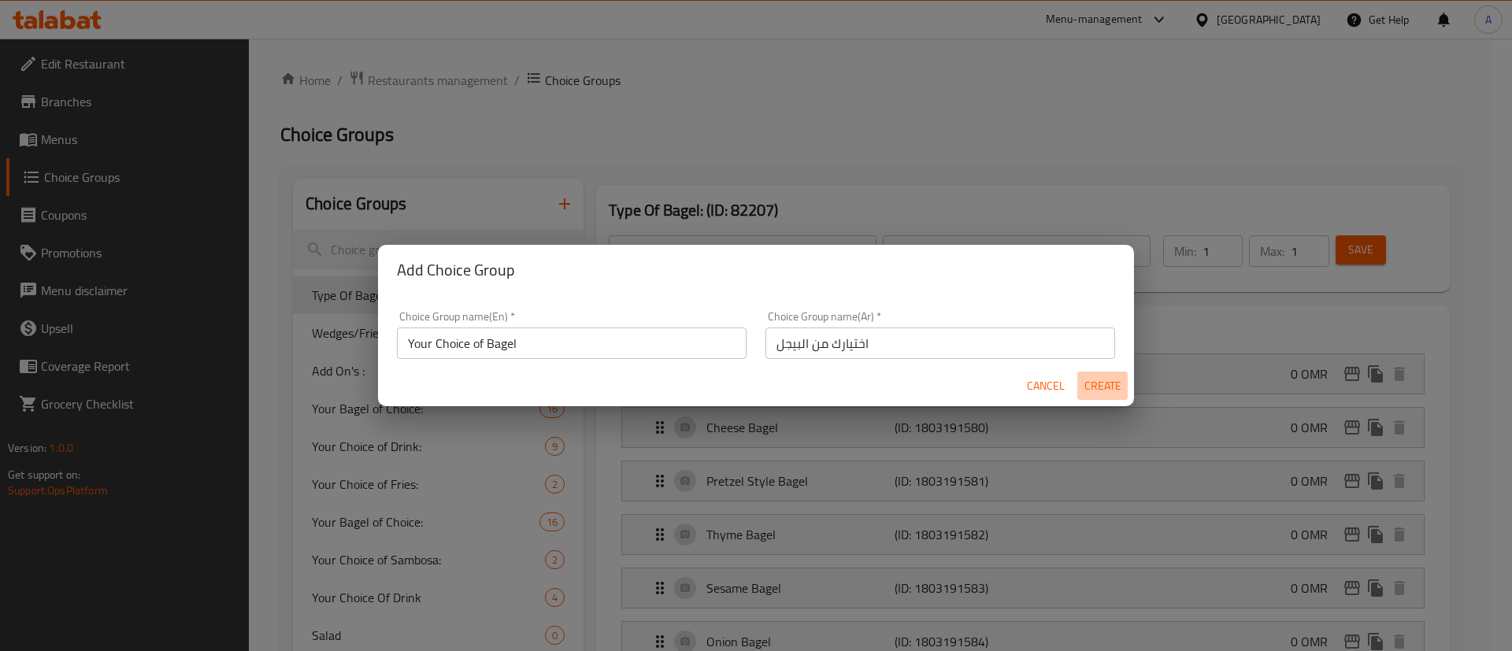
click at [1086, 380] on span "Create" at bounding box center [1103, 386] width 38 height 20
type input "Your Choice of Bagel"
type input "اختيارك من البيجل"
type input "0"
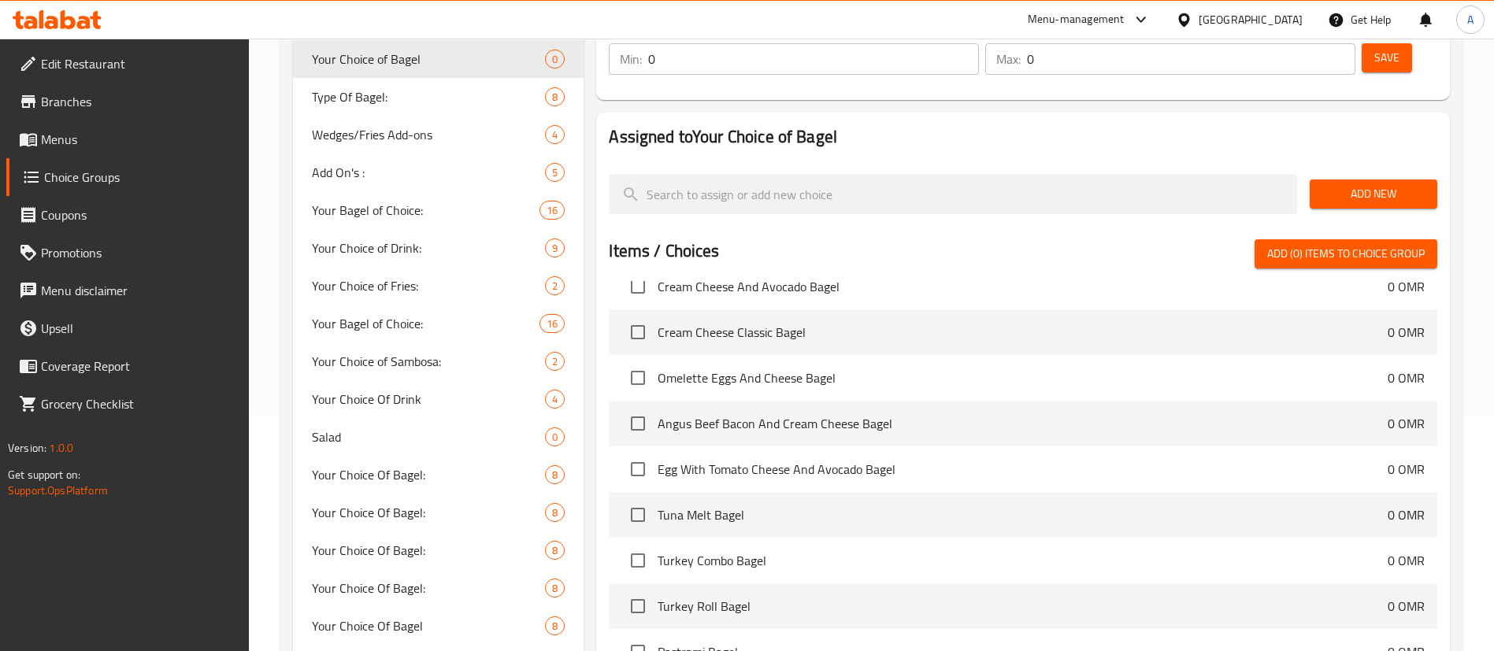
scroll to position [9151, 0]
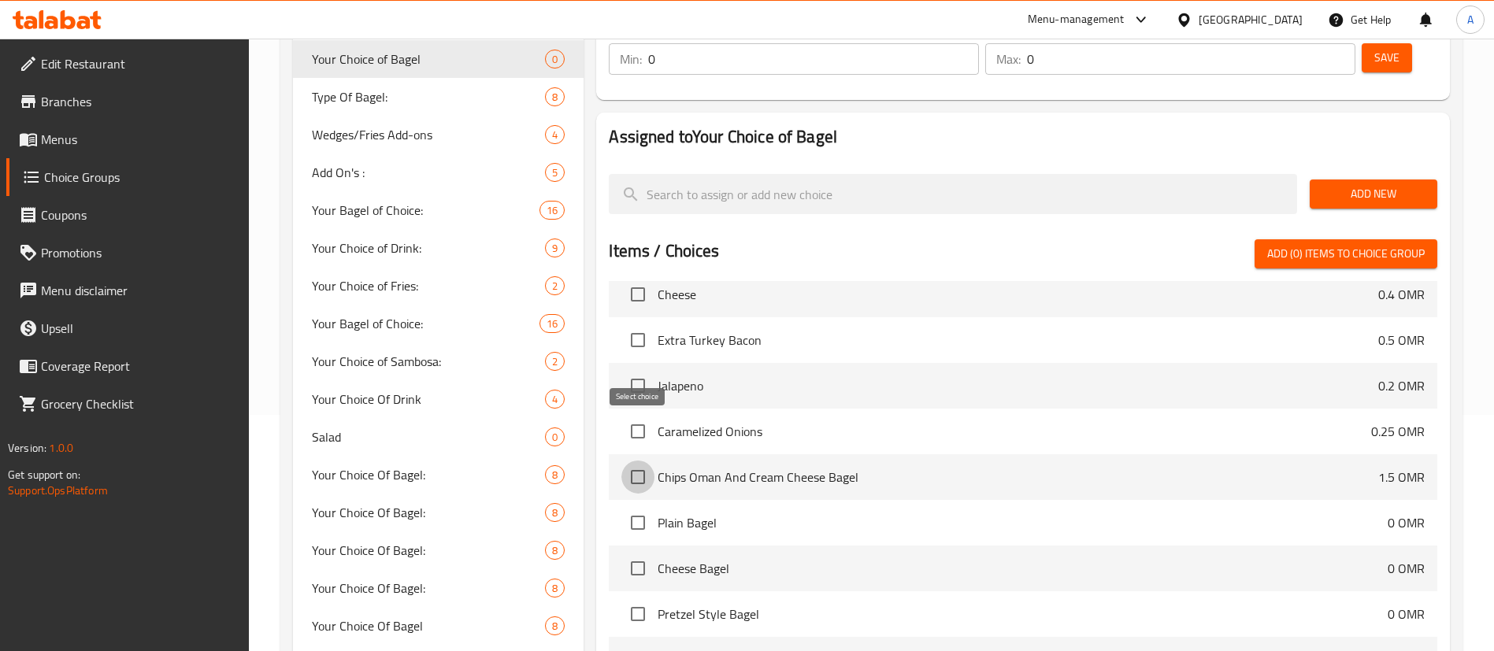
click at [634, 461] on input "checkbox" at bounding box center [637, 477] width 33 height 33
checkbox input "true"
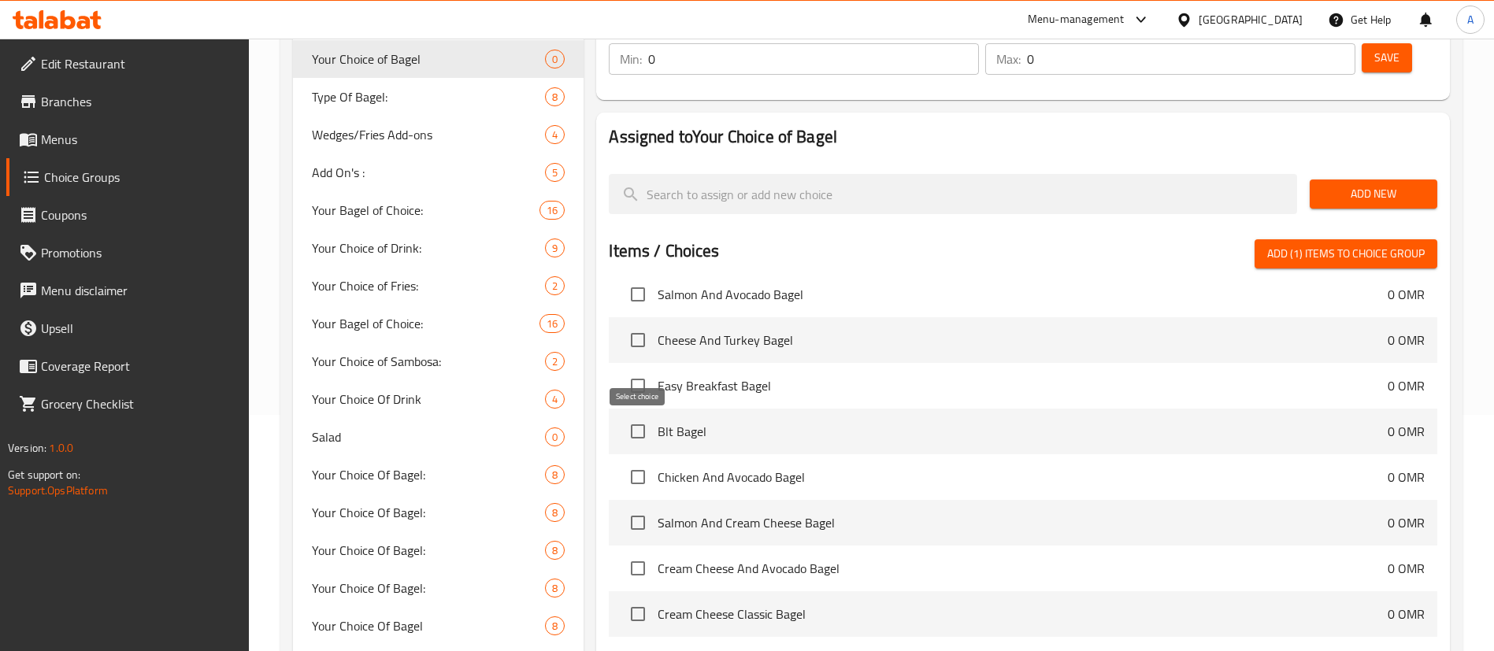
click at [631, 461] on input "checkbox" at bounding box center [637, 477] width 33 height 33
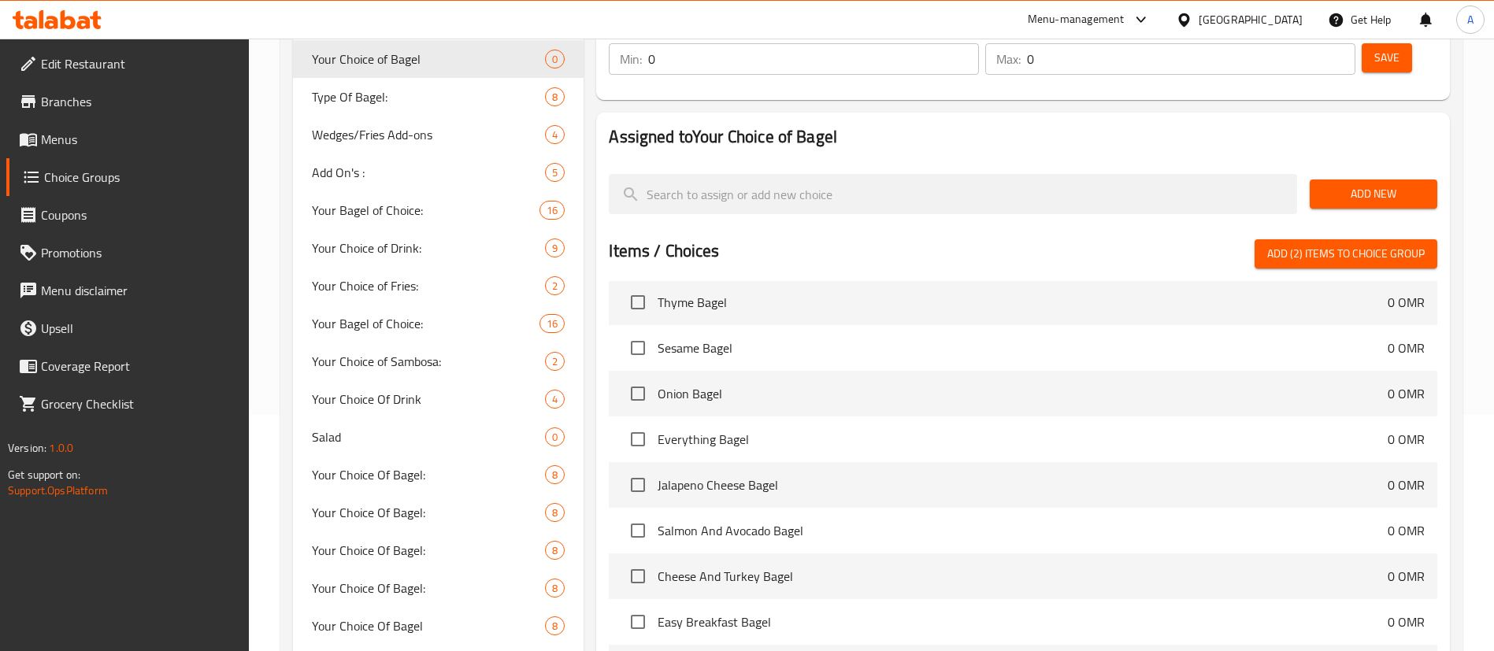
click at [1313, 244] on span "Add (2) items to choice group" at bounding box center [1346, 254] width 158 height 20
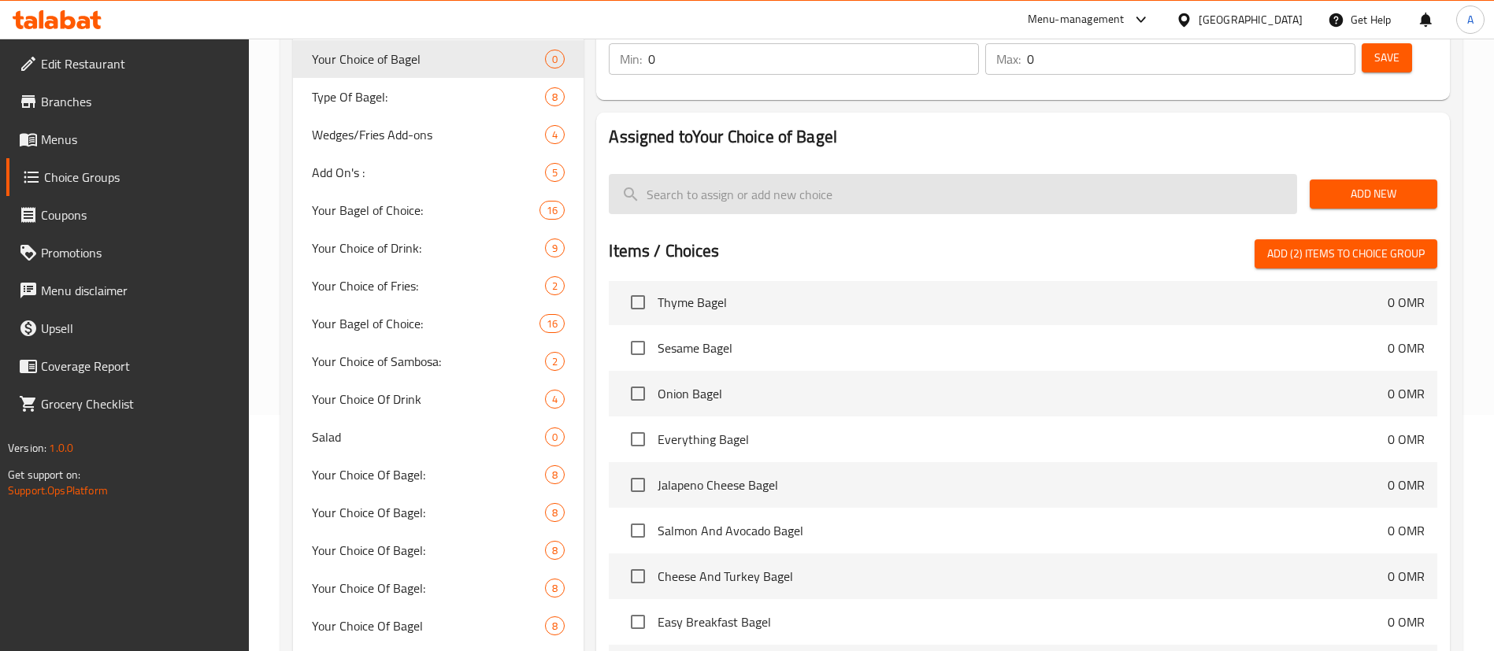
checkbox input "false"
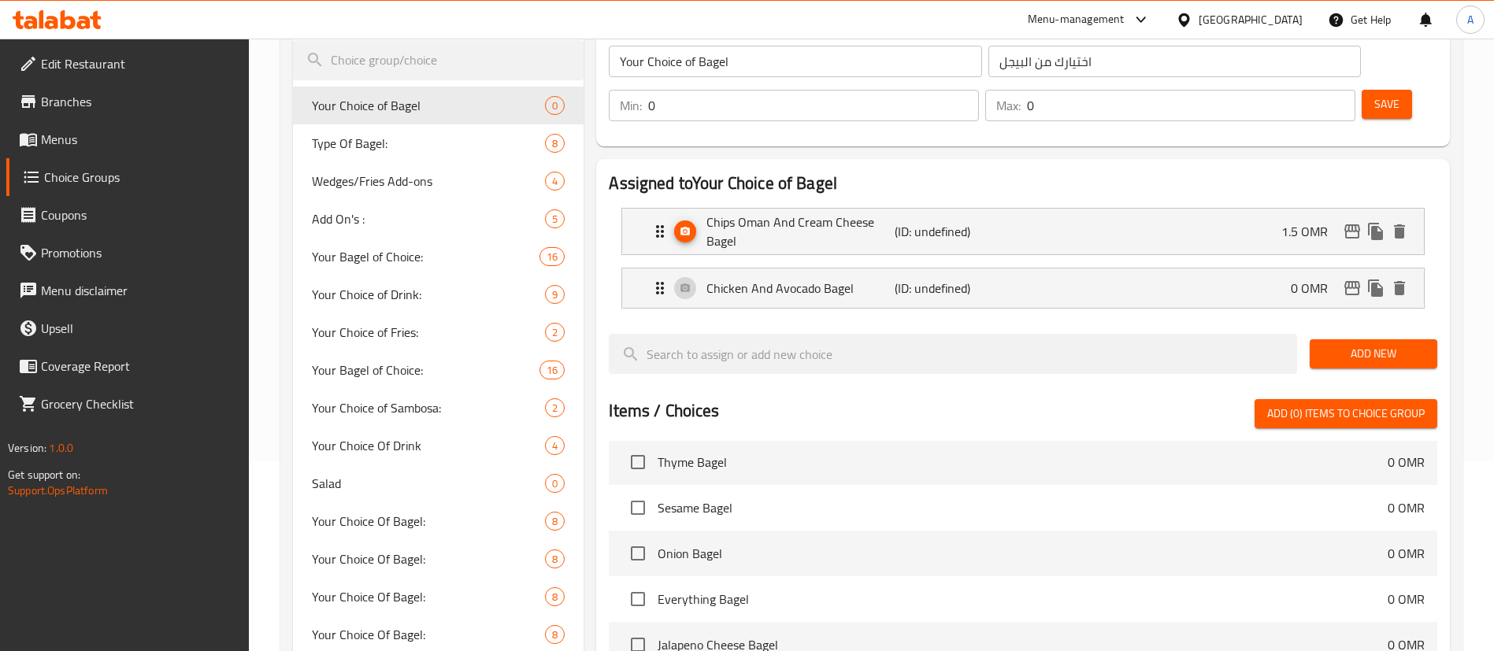
scroll to position [118, 0]
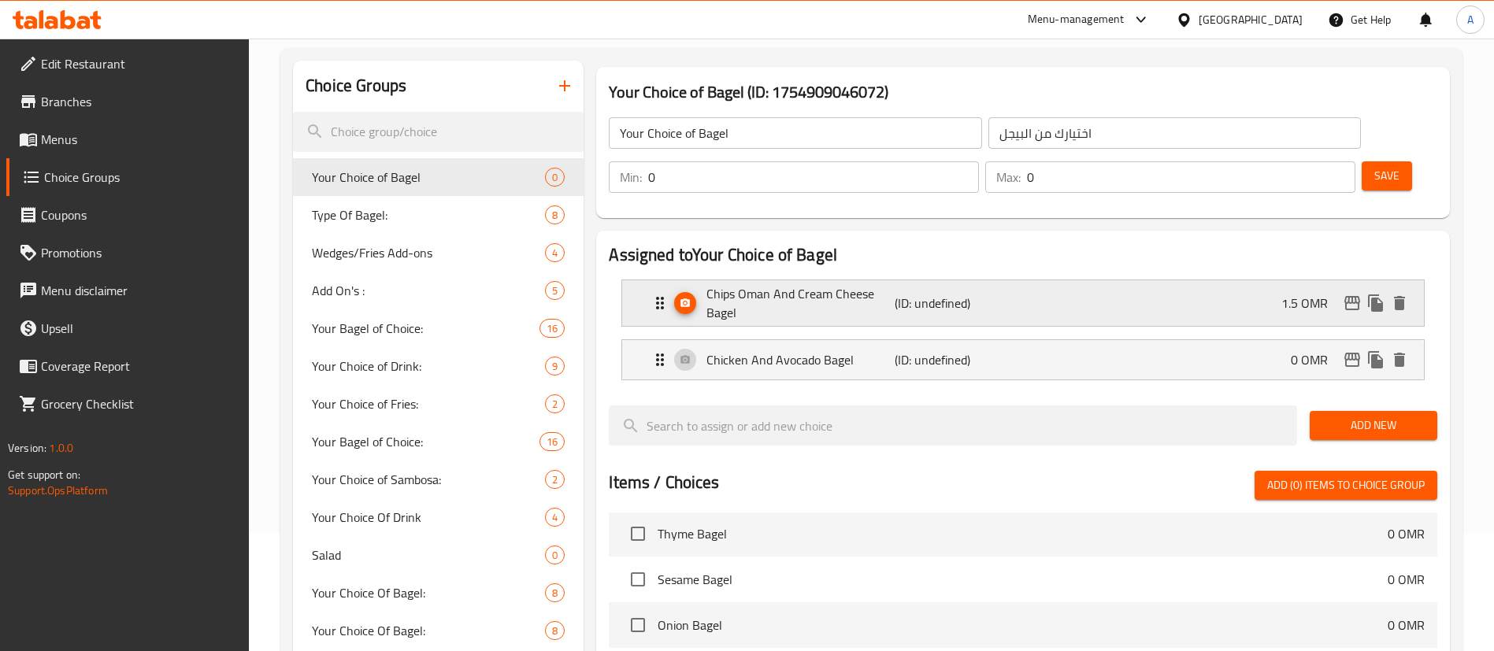
click at [973, 294] on p "(ID: undefined)" at bounding box center [957, 303] width 125 height 19
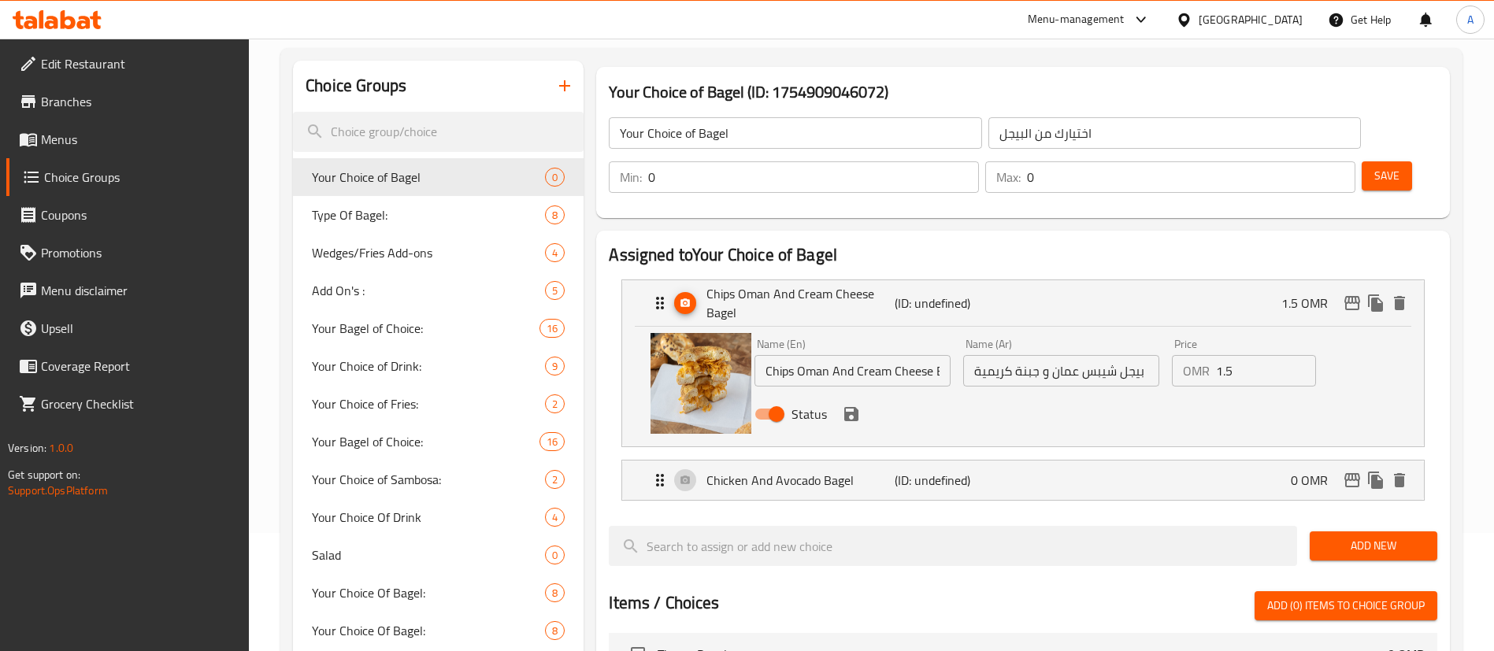
click at [1245, 355] on input "1.5" at bounding box center [1266, 371] width 100 height 32
click at [854, 405] on icon "save" at bounding box center [851, 414] width 19 height 19
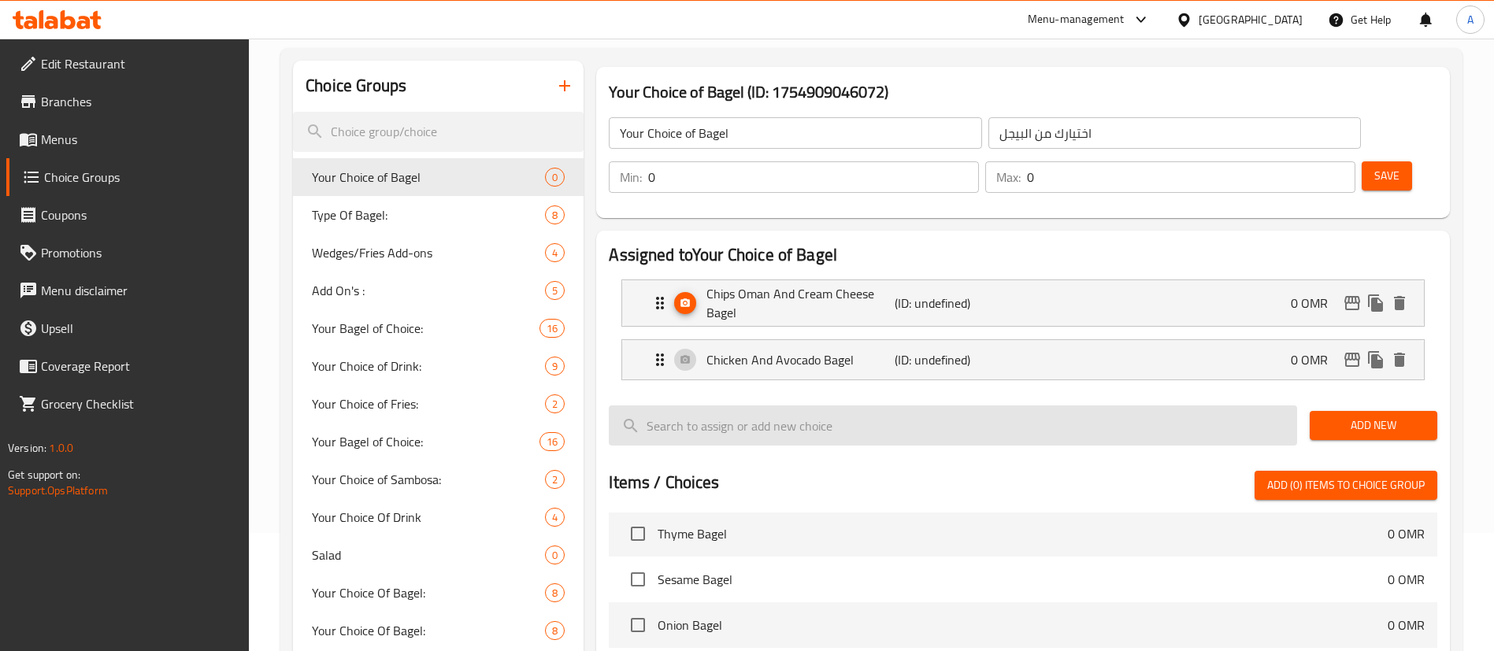
type input "0"
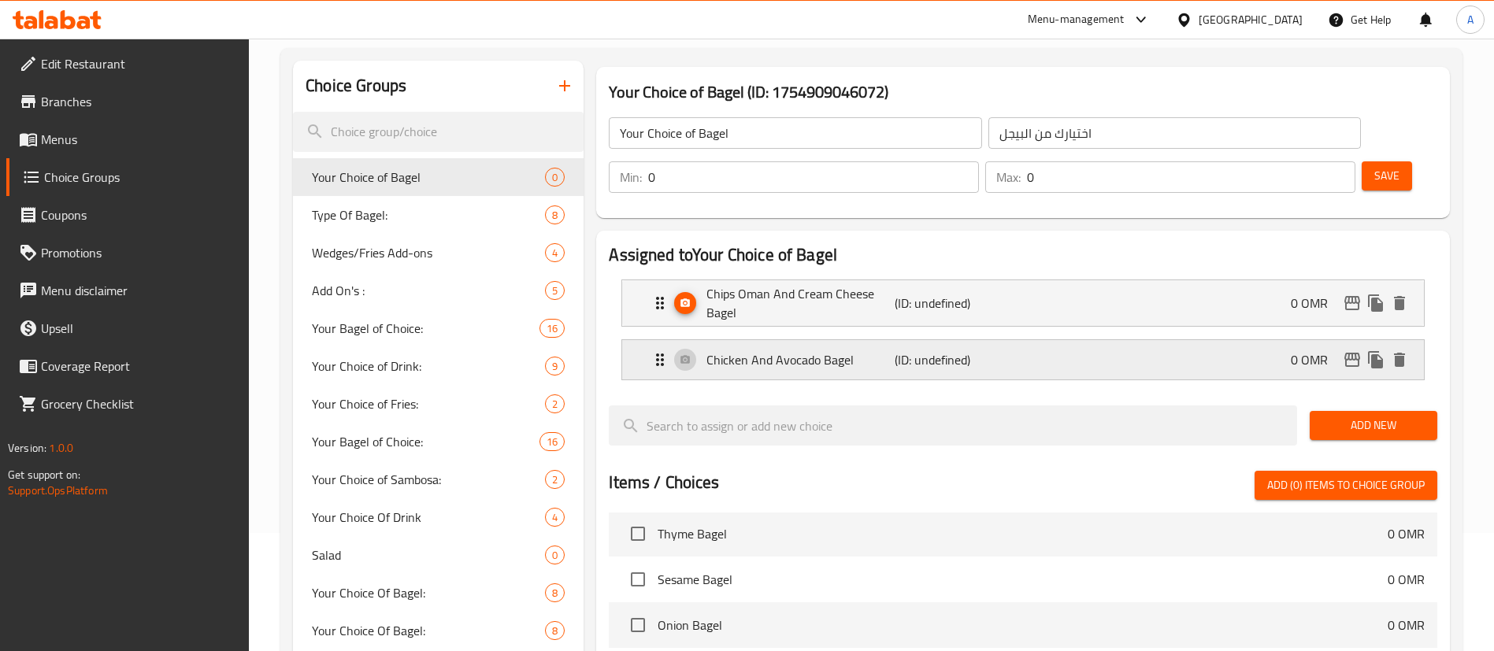
click at [949, 350] on p "(ID: undefined)" at bounding box center [957, 359] width 125 height 19
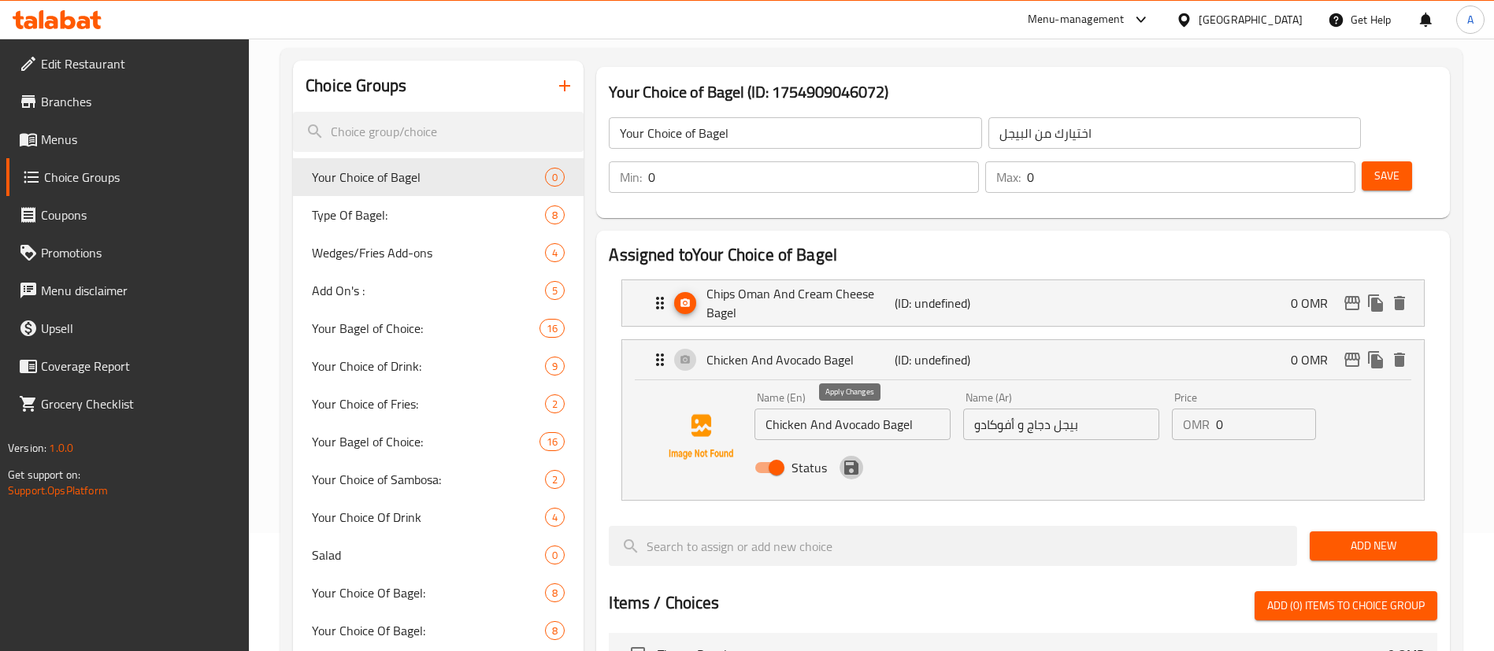
click at [858, 461] on icon "save" at bounding box center [851, 468] width 14 height 14
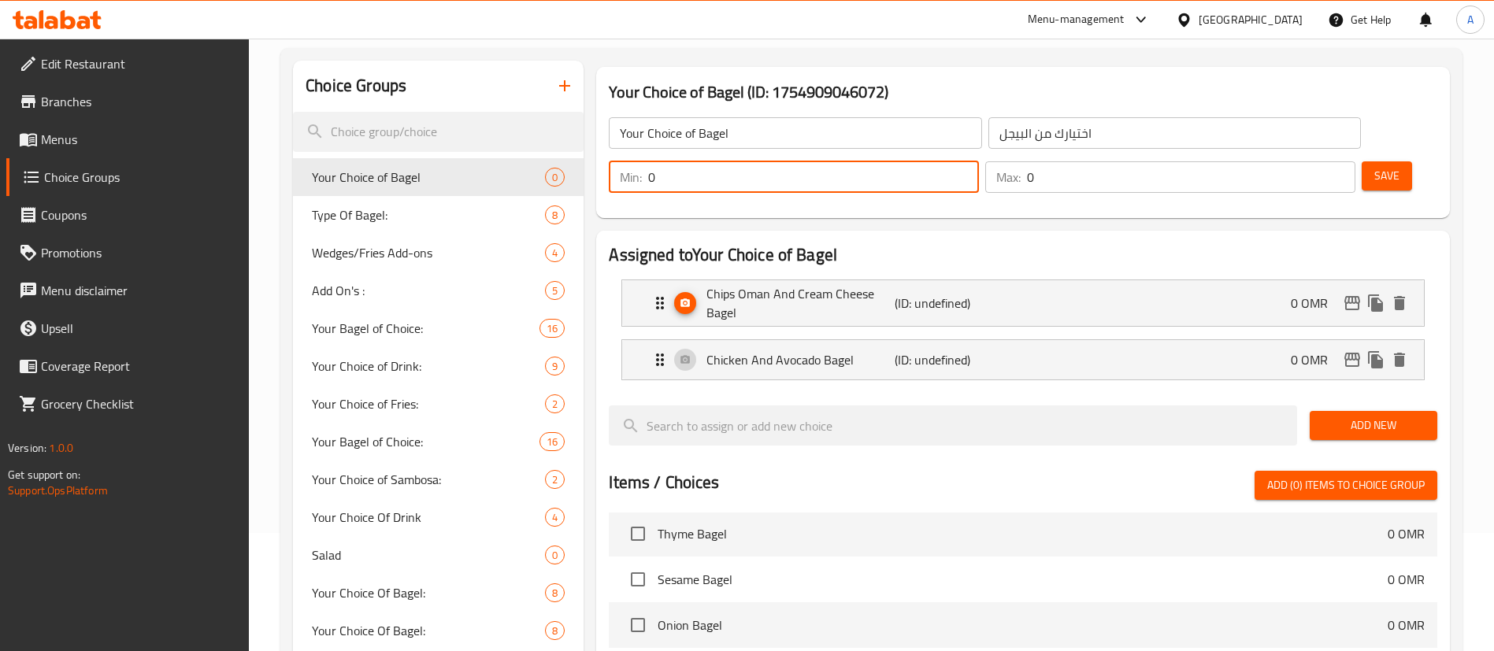
click at [979, 161] on input "0" at bounding box center [813, 177] width 331 height 32
type input "1"
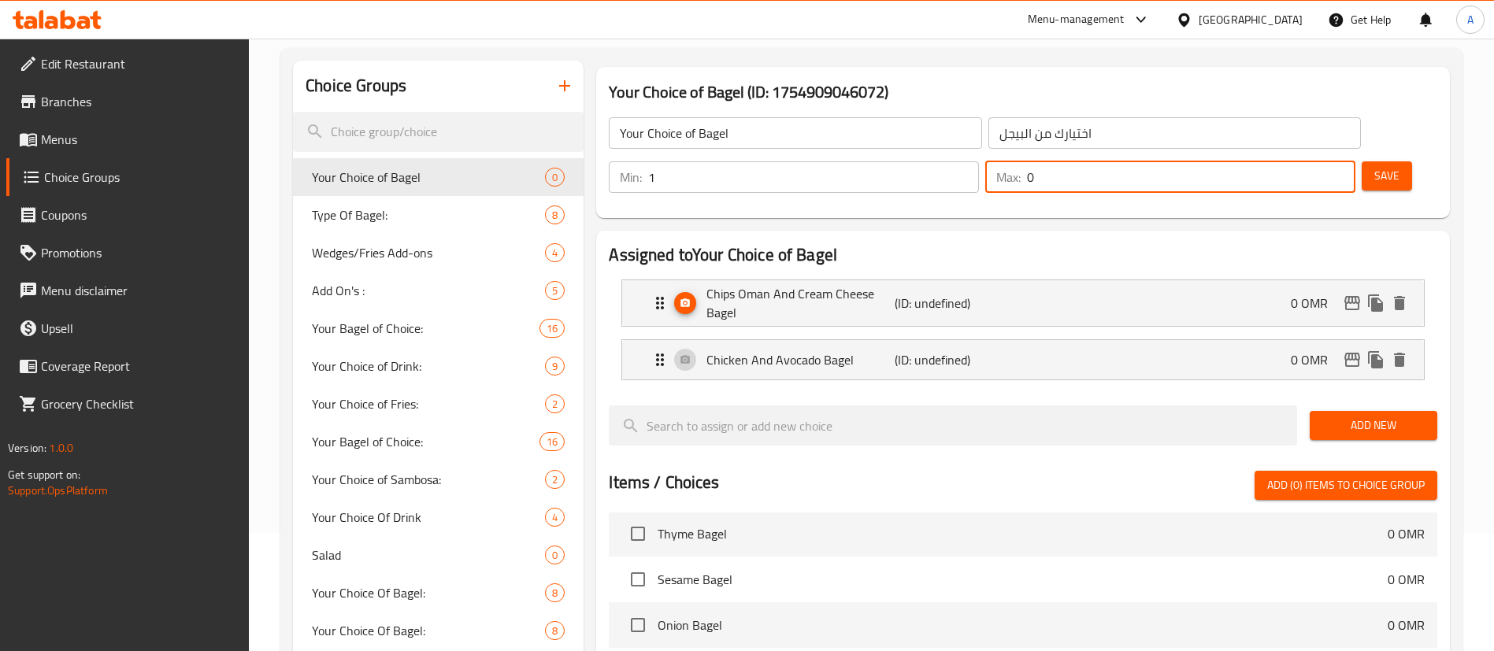
drag, startPoint x: 1303, startPoint y: 135, endPoint x: 1314, endPoint y: 135, distance: 11.0
click at [1314, 161] on div "Max: 0 ​" at bounding box center [1170, 177] width 370 height 32
type input "1"
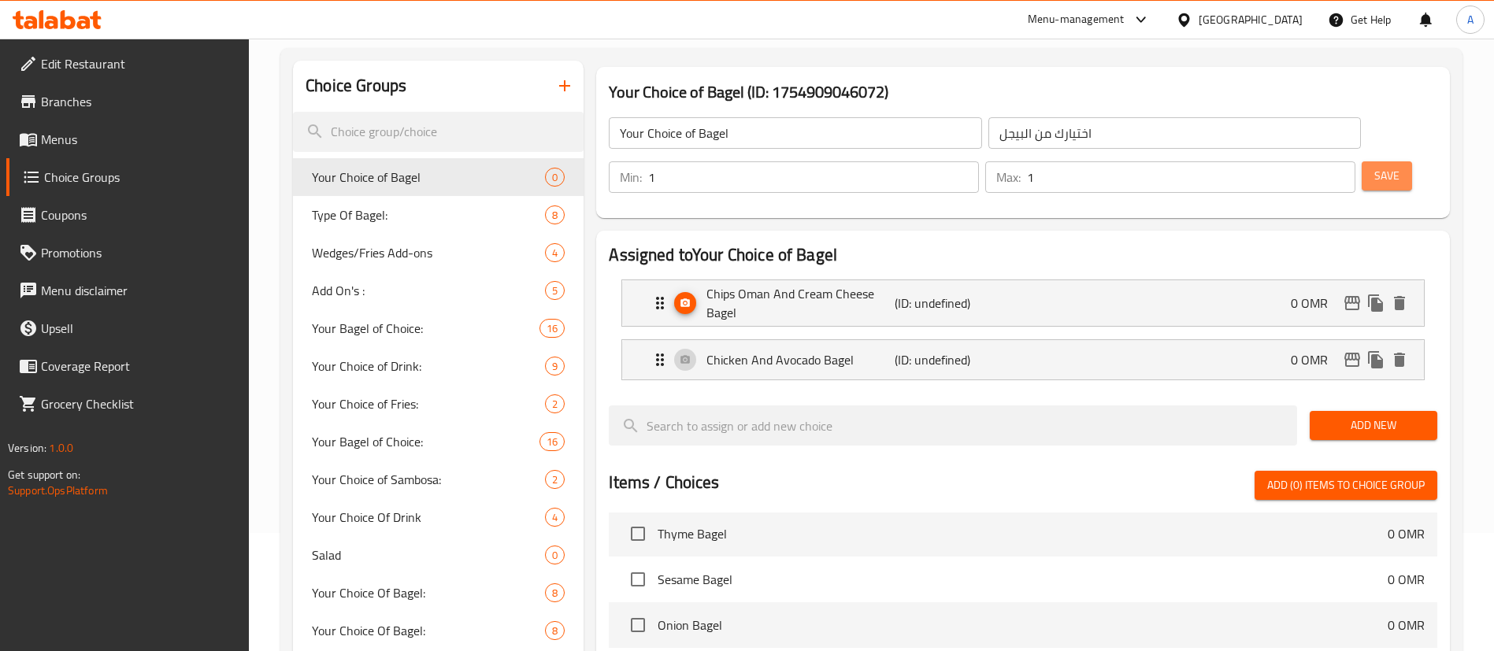
click at [1373, 161] on button "Save" at bounding box center [1387, 175] width 50 height 29
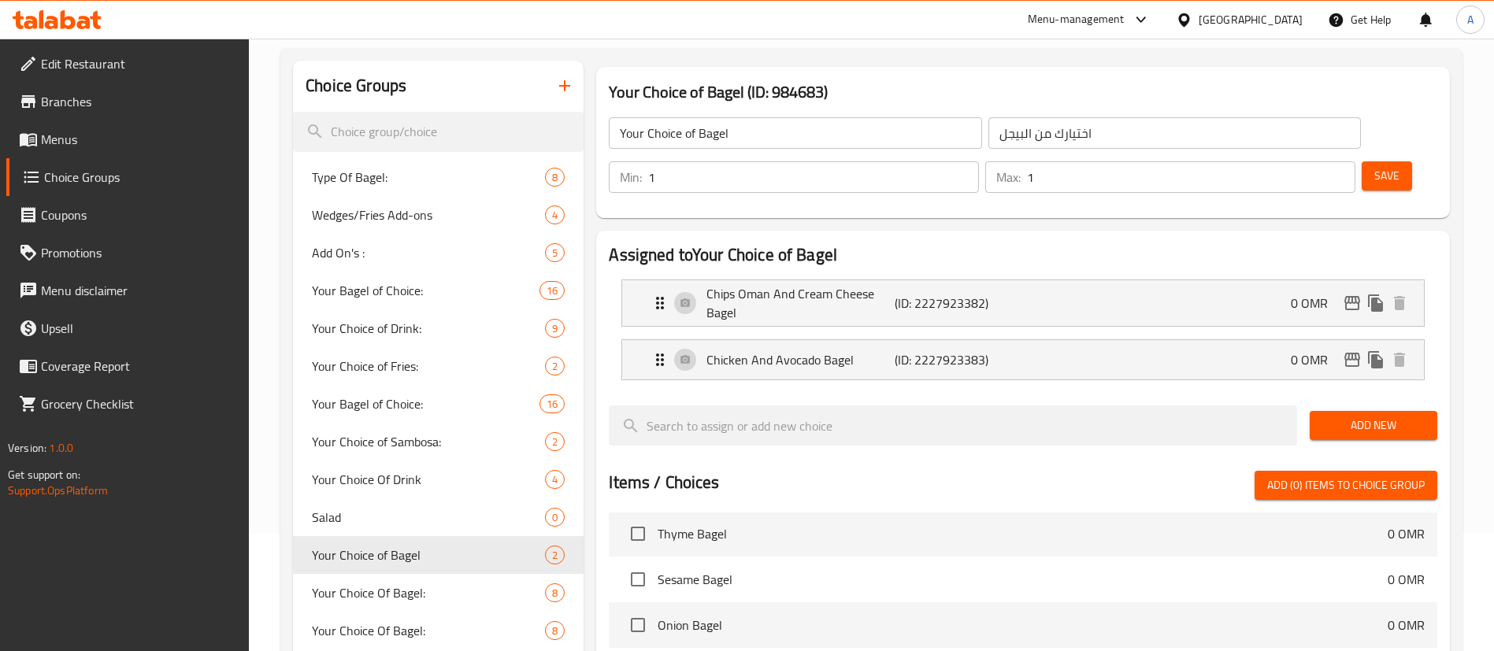
scroll to position [0, 0]
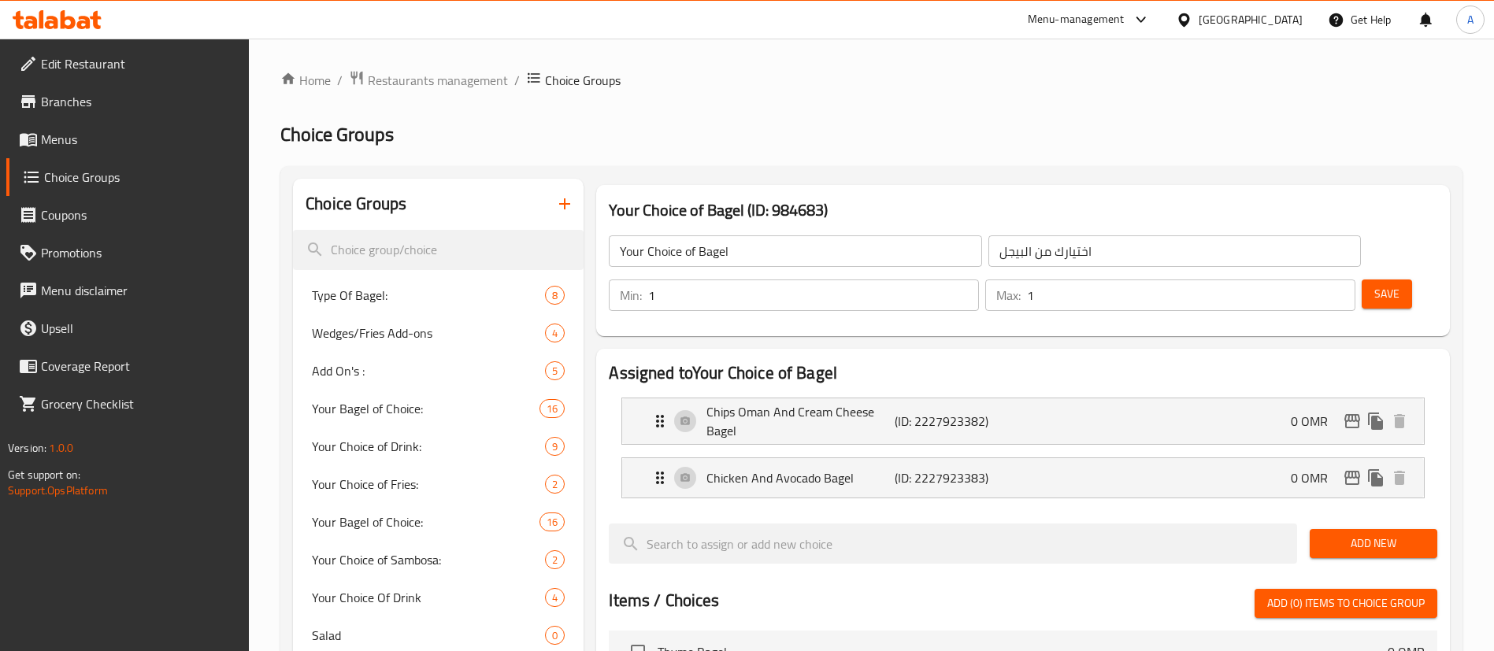
click at [1377, 280] on button "Save" at bounding box center [1387, 294] width 50 height 29
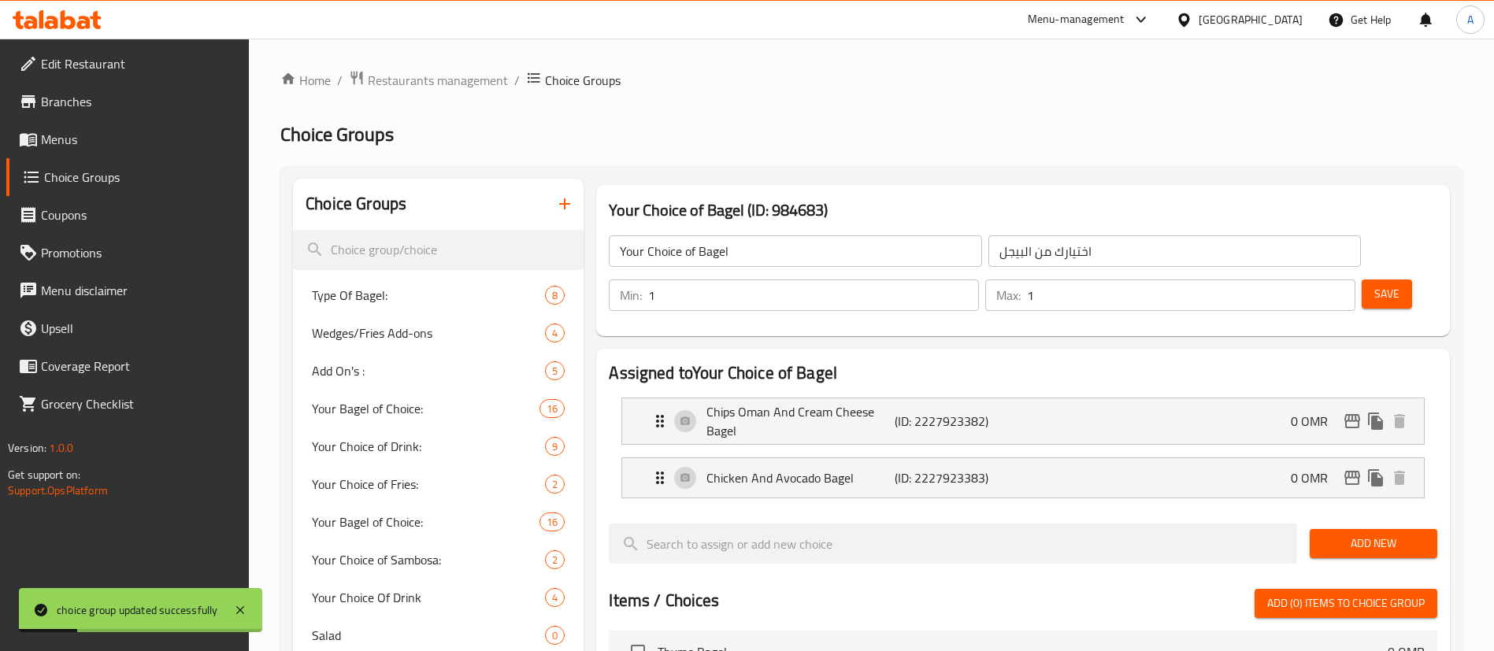
click at [115, 146] on span "Menus" at bounding box center [139, 139] width 196 height 19
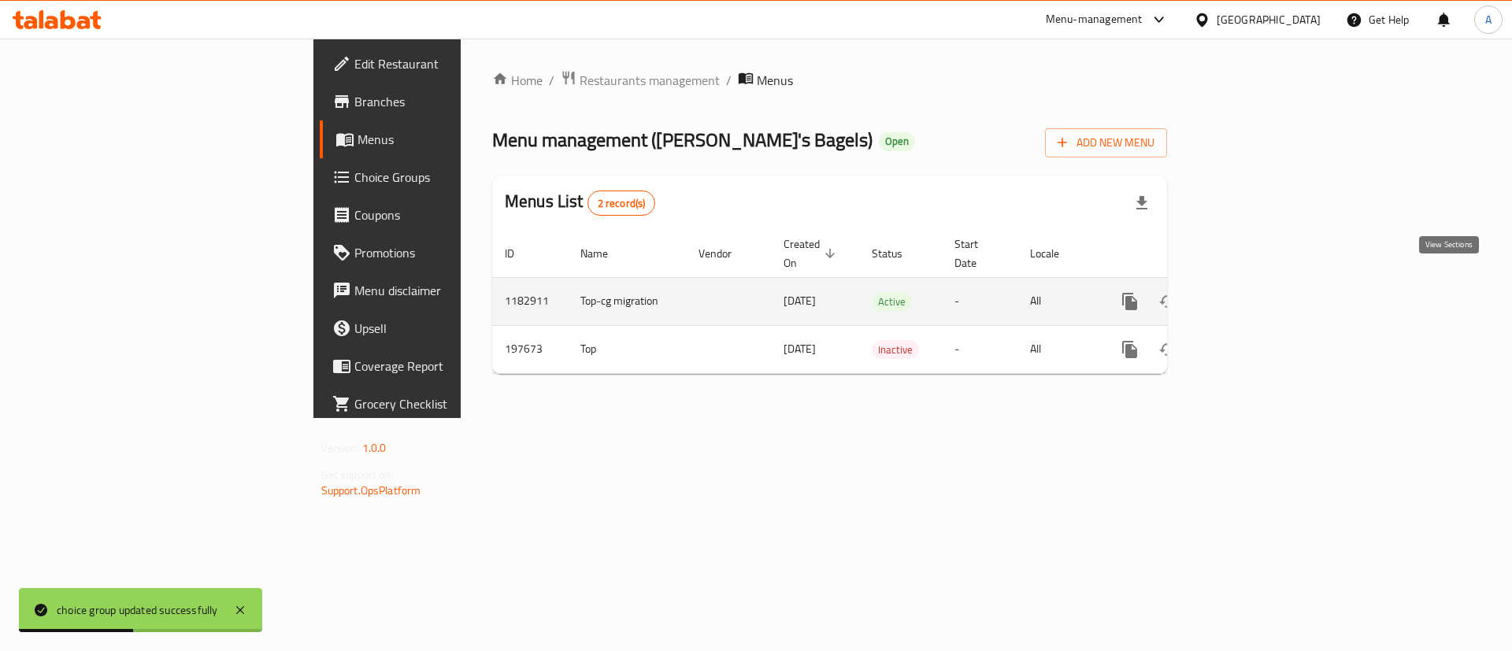
click at [1251, 295] on icon "enhanced table" at bounding box center [1243, 302] width 14 height 14
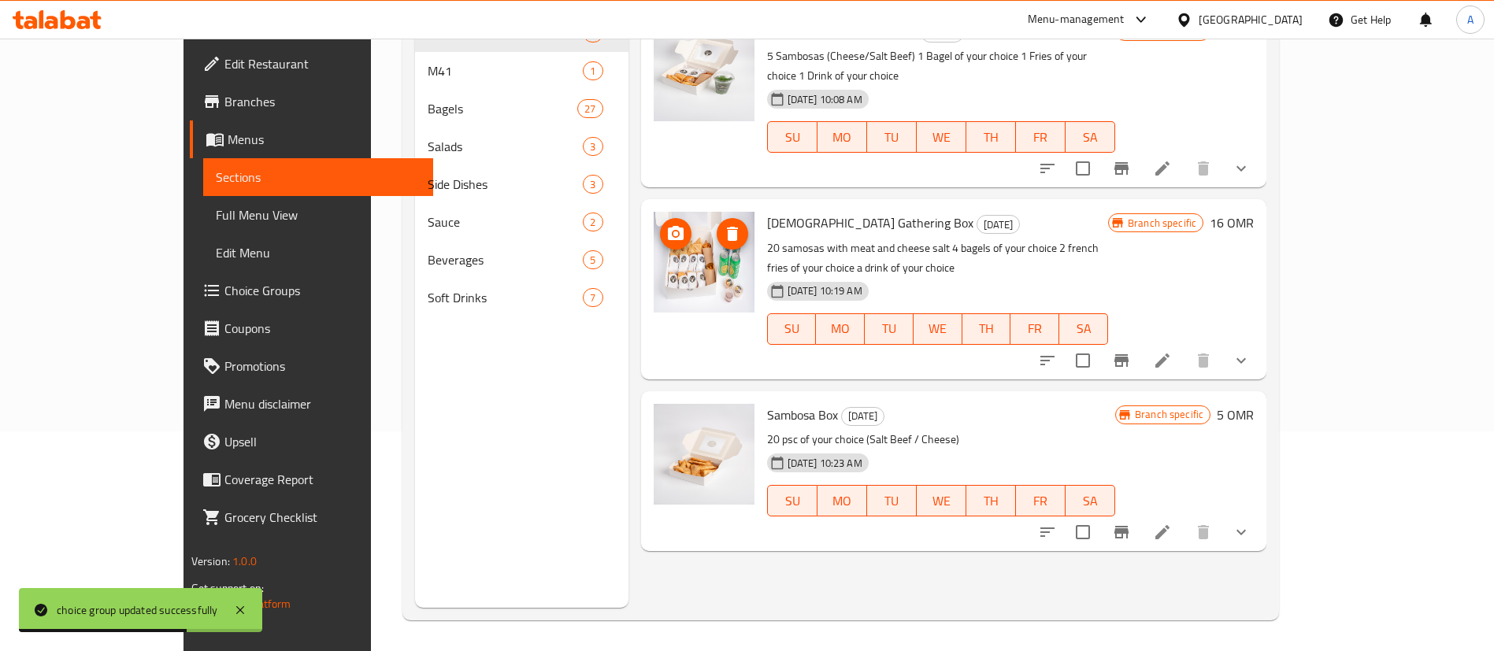
scroll to position [221, 0]
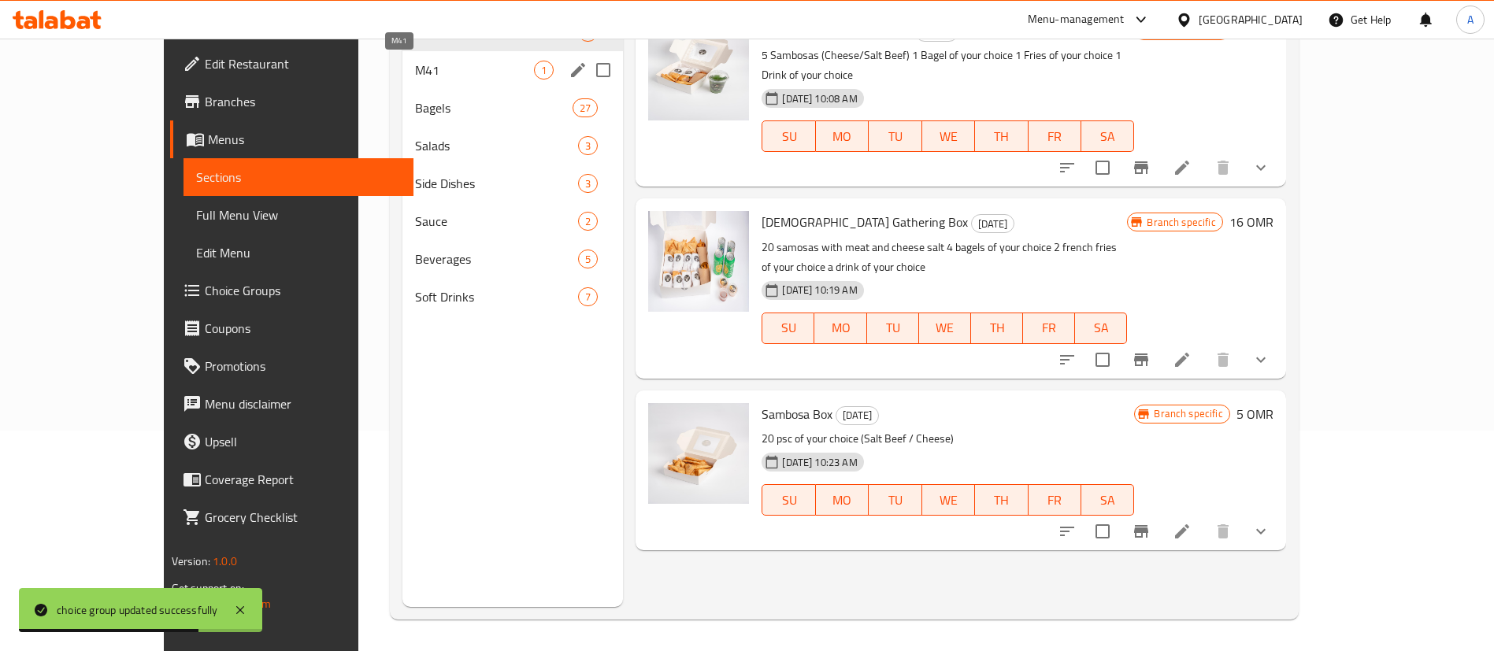
click at [415, 64] on span "M41" at bounding box center [474, 70] width 119 height 19
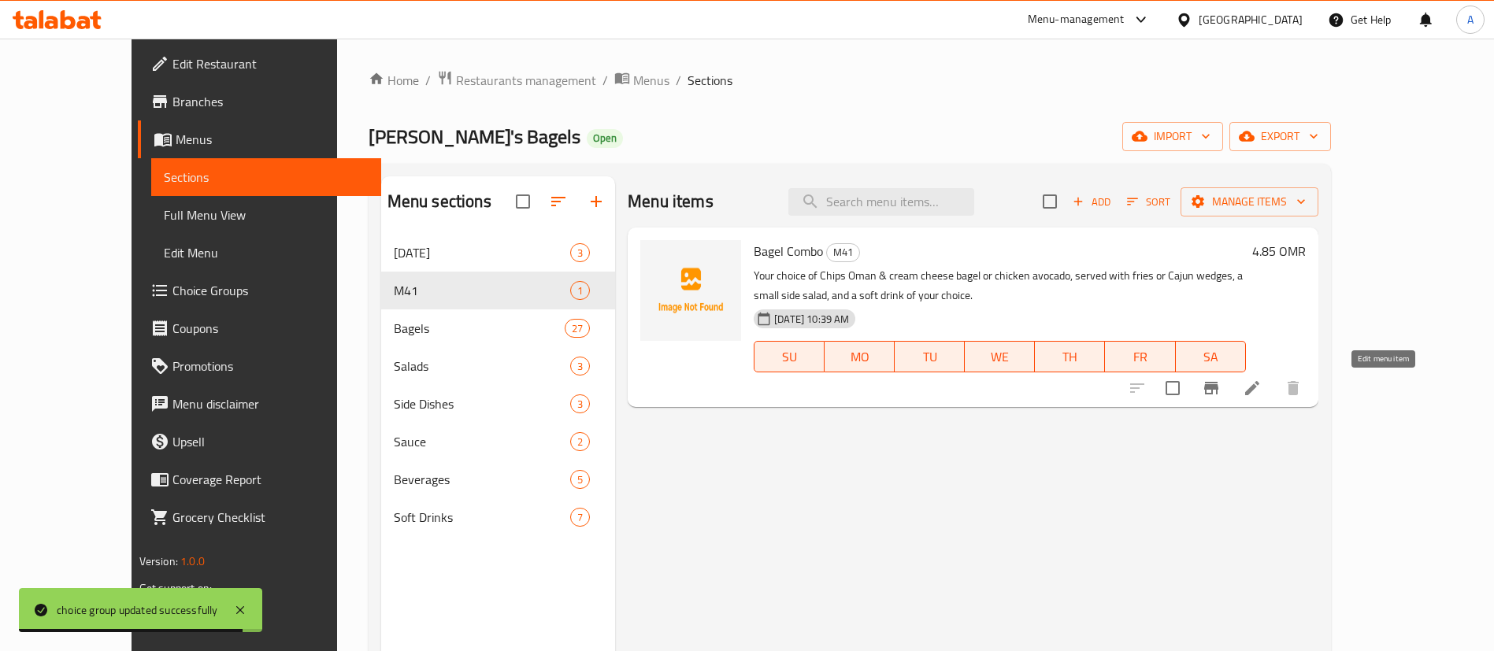
click at [1262, 379] on icon at bounding box center [1252, 388] width 19 height 19
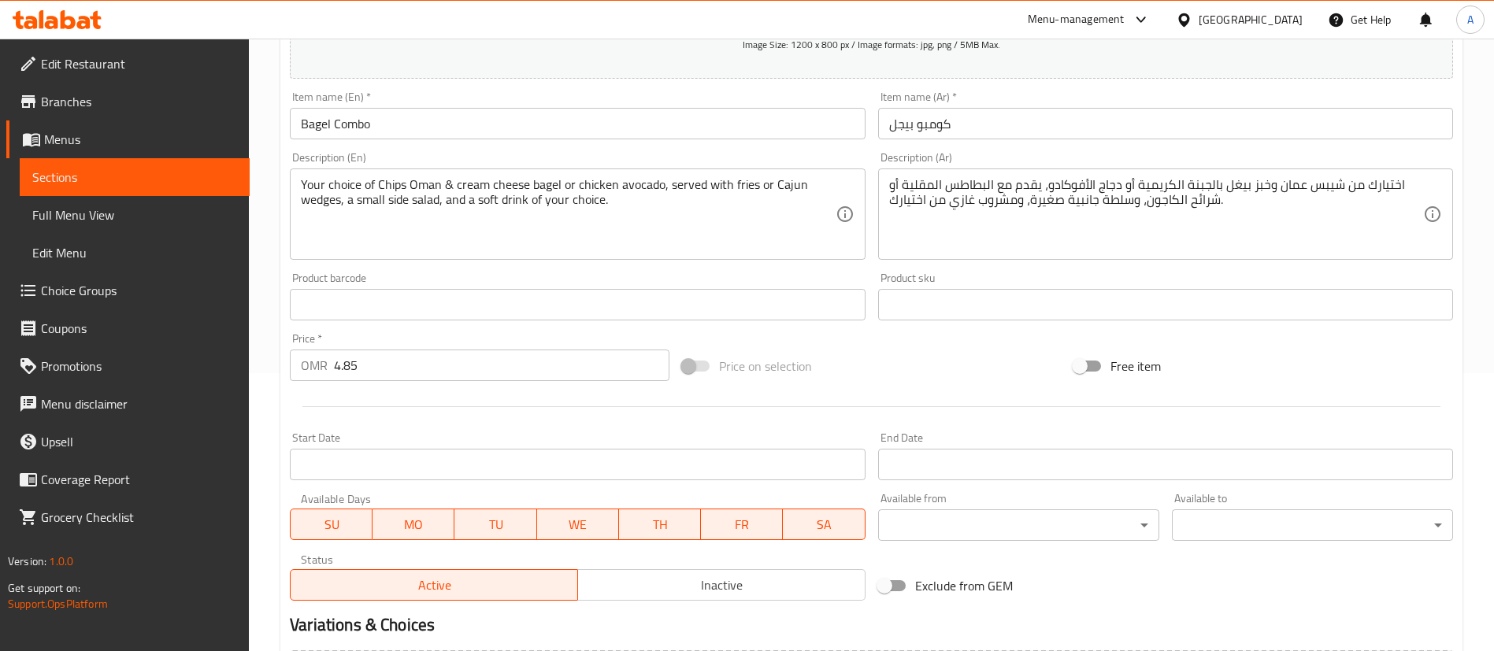
scroll to position [461, 0]
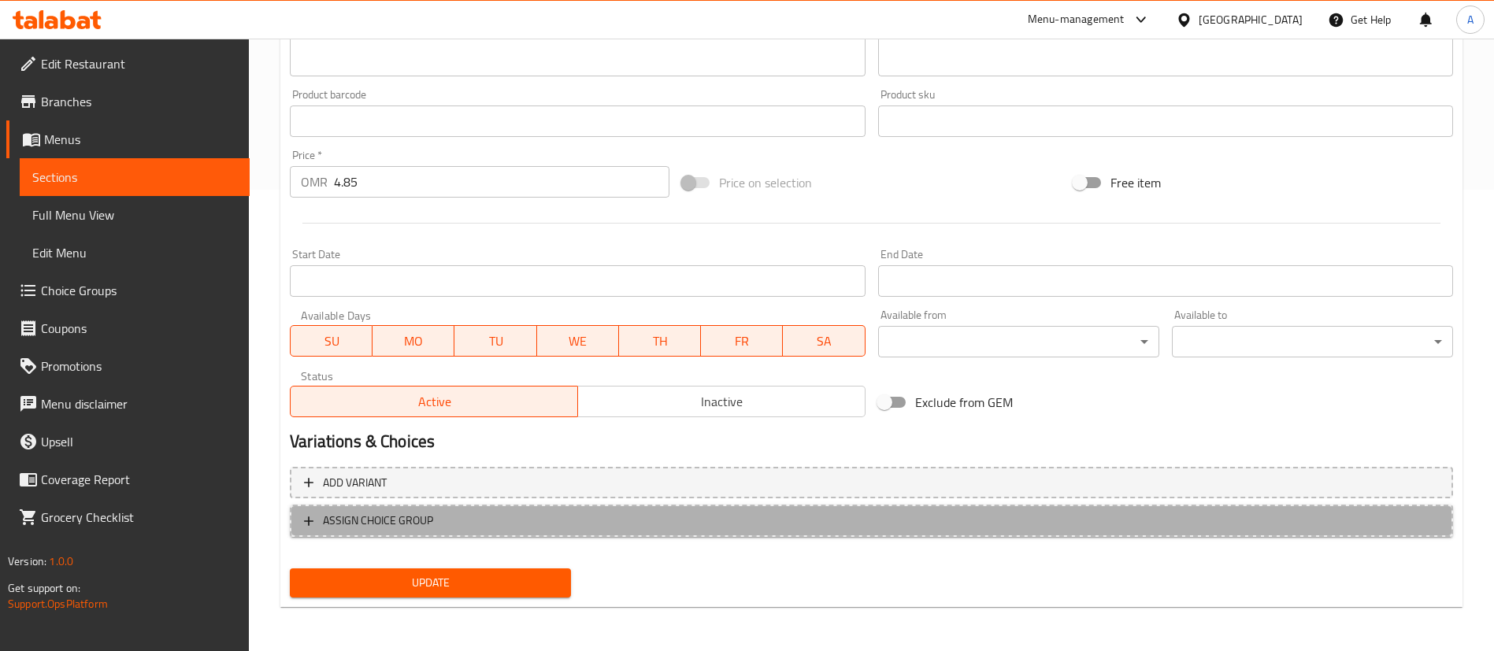
click at [632, 517] on span "ASSIGN CHOICE GROUP" at bounding box center [871, 521] width 1135 height 20
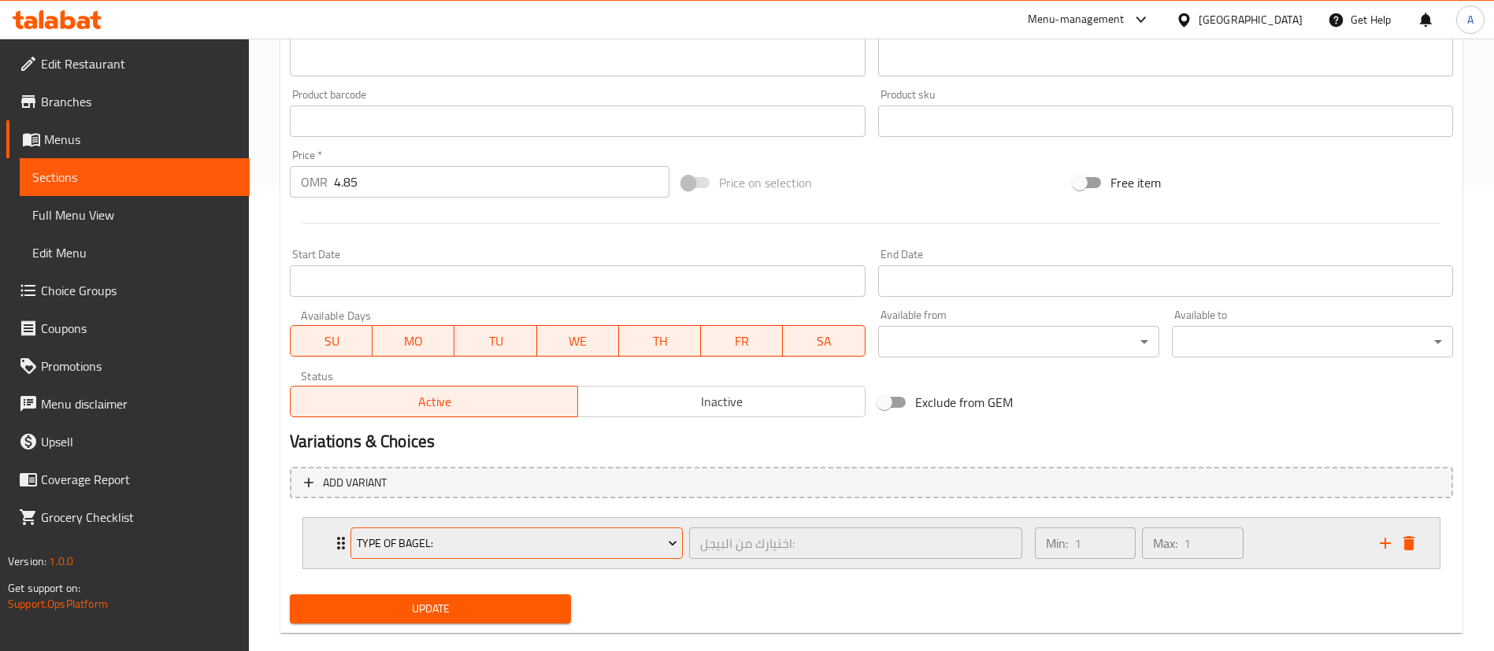
click at [621, 543] on span "Type Of Bagel:" at bounding box center [517, 544] width 321 height 20
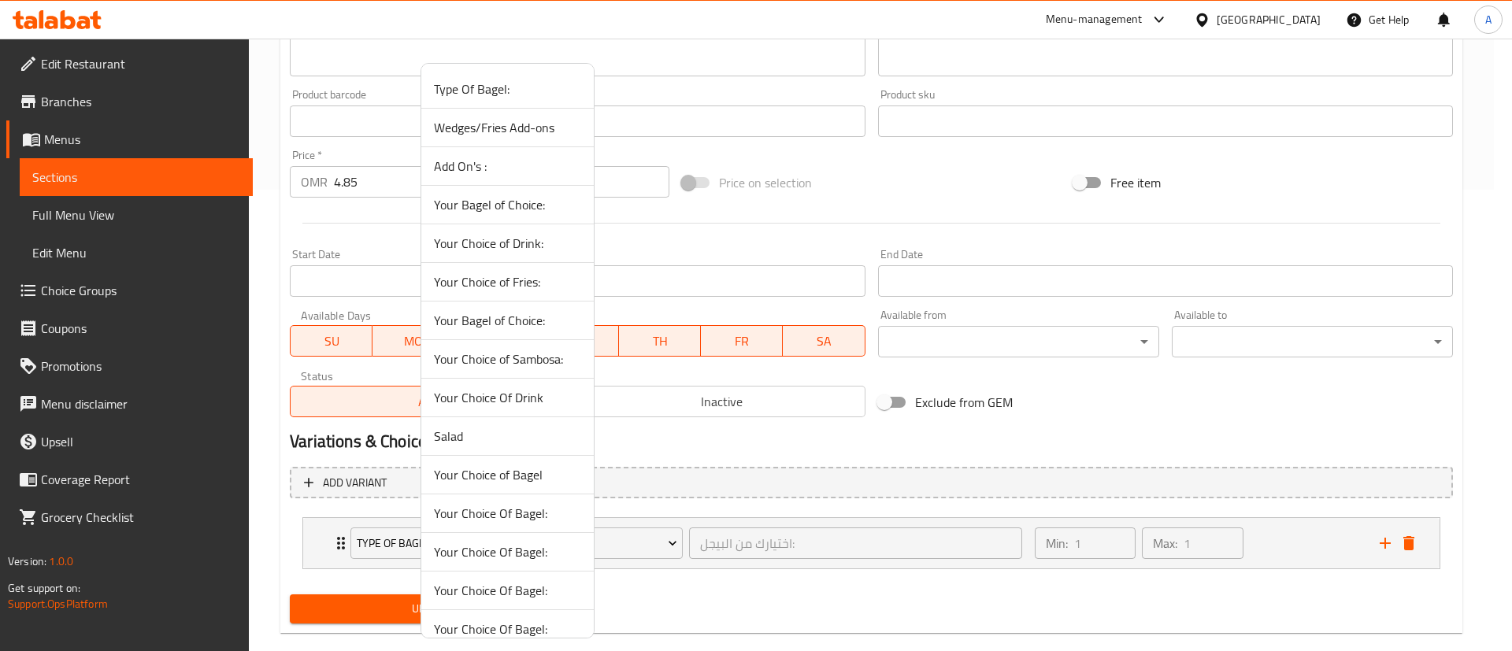
click at [541, 476] on span "Your Choice of Bagel" at bounding box center [507, 474] width 147 height 19
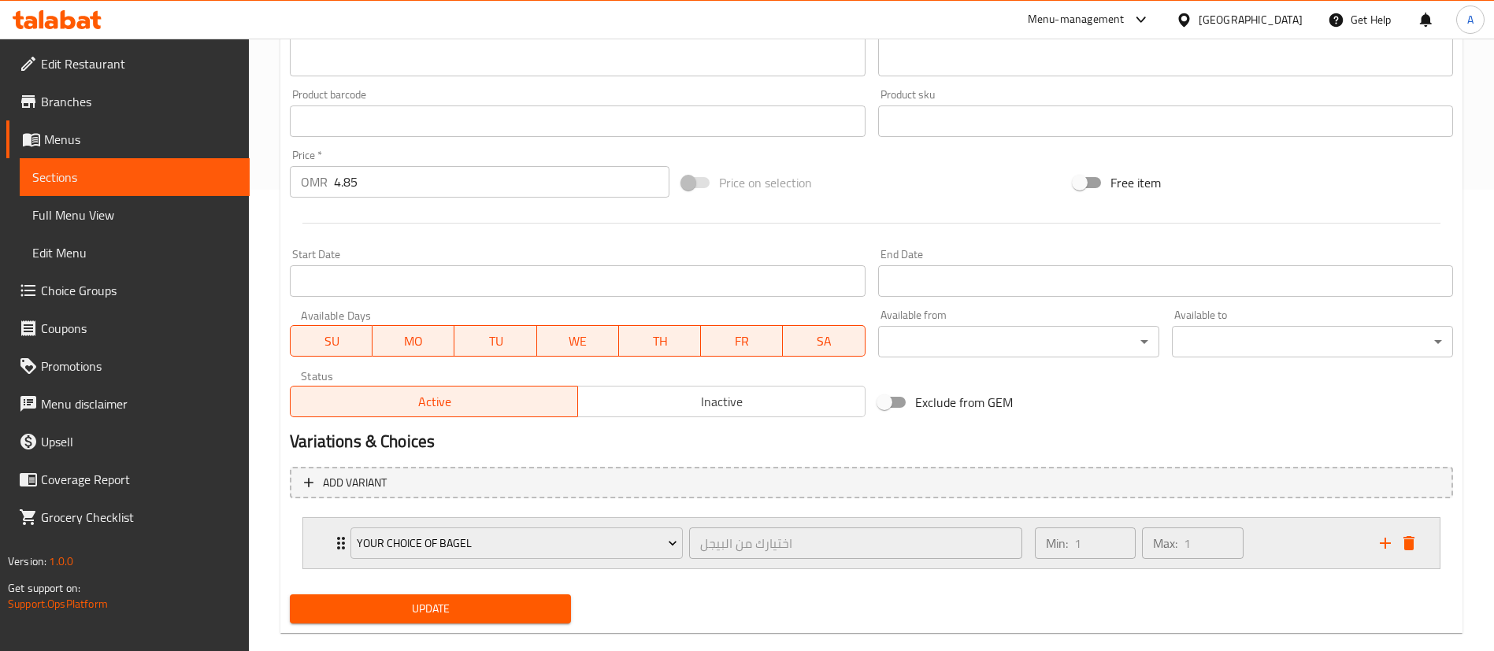
click at [1260, 535] on div "Min: 1 ​ Max: 1 ​" at bounding box center [1197, 543] width 345 height 50
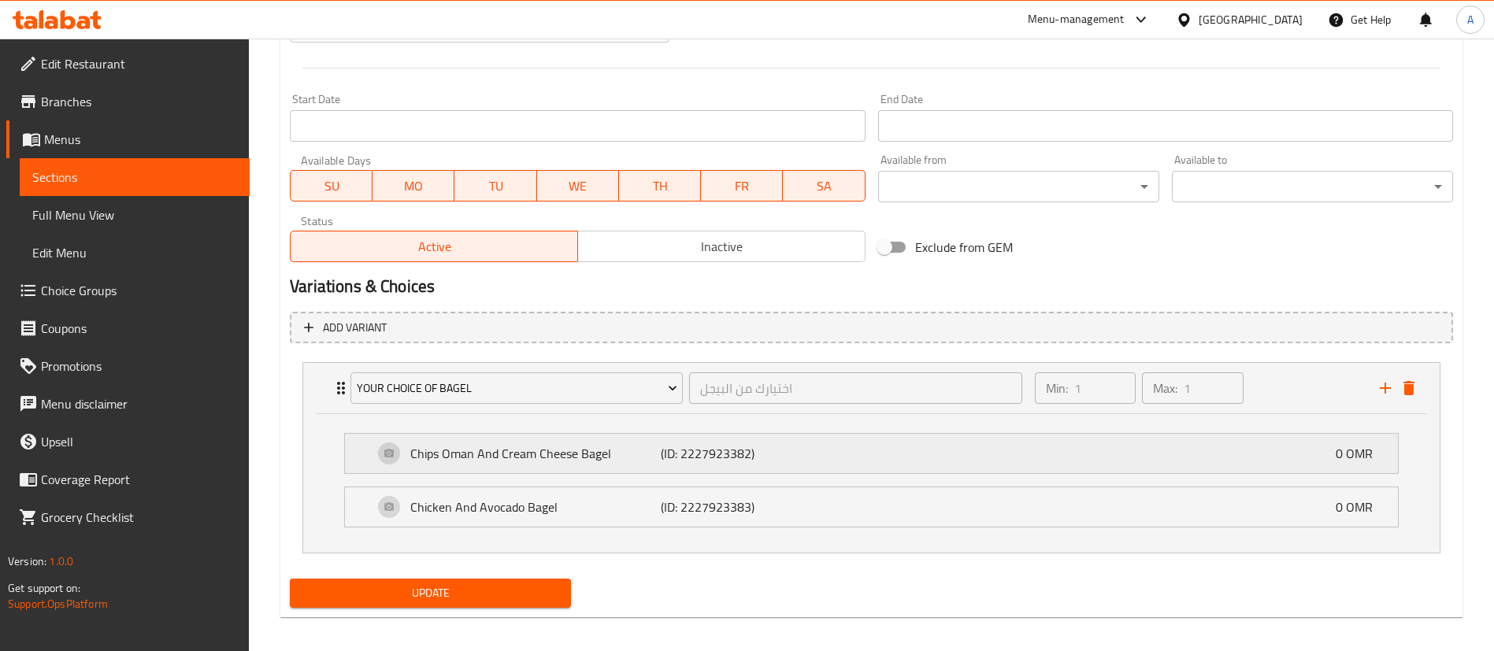
scroll to position [627, 0]
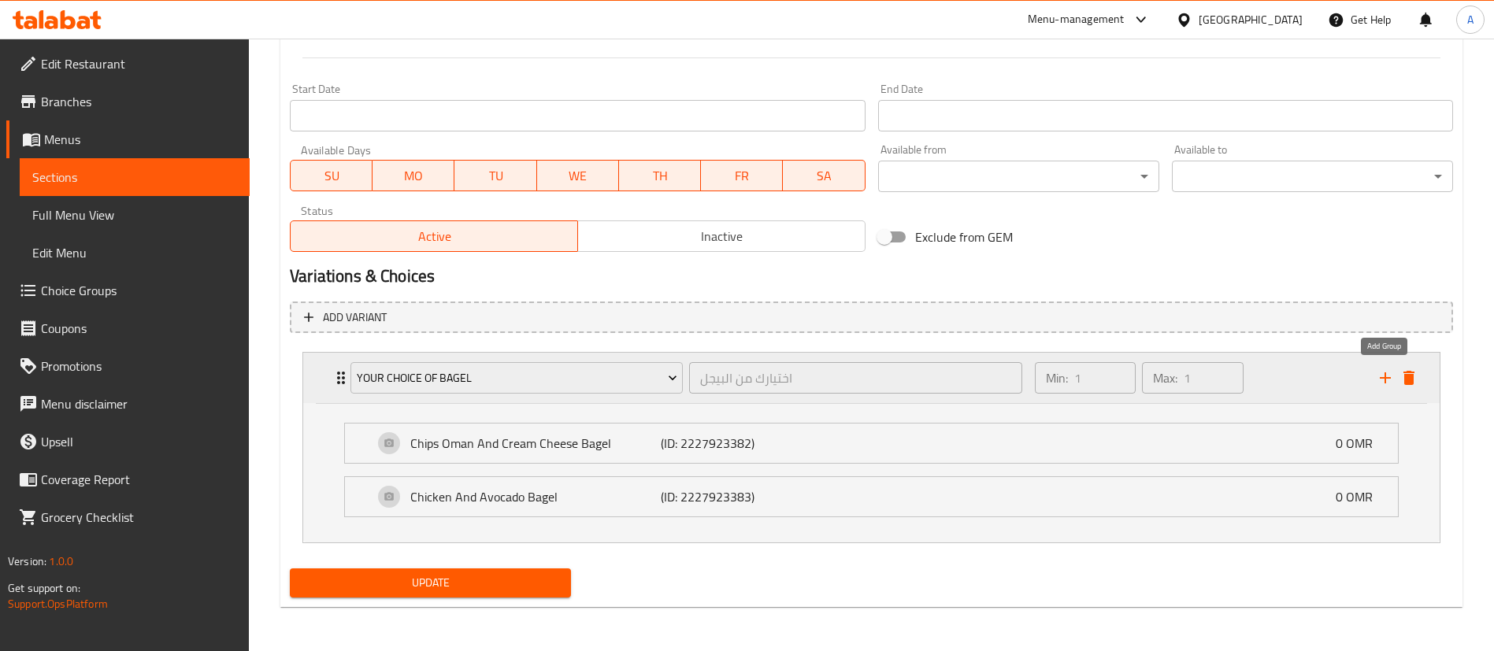
click at [1388, 377] on icon "add" at bounding box center [1385, 377] width 11 height 11
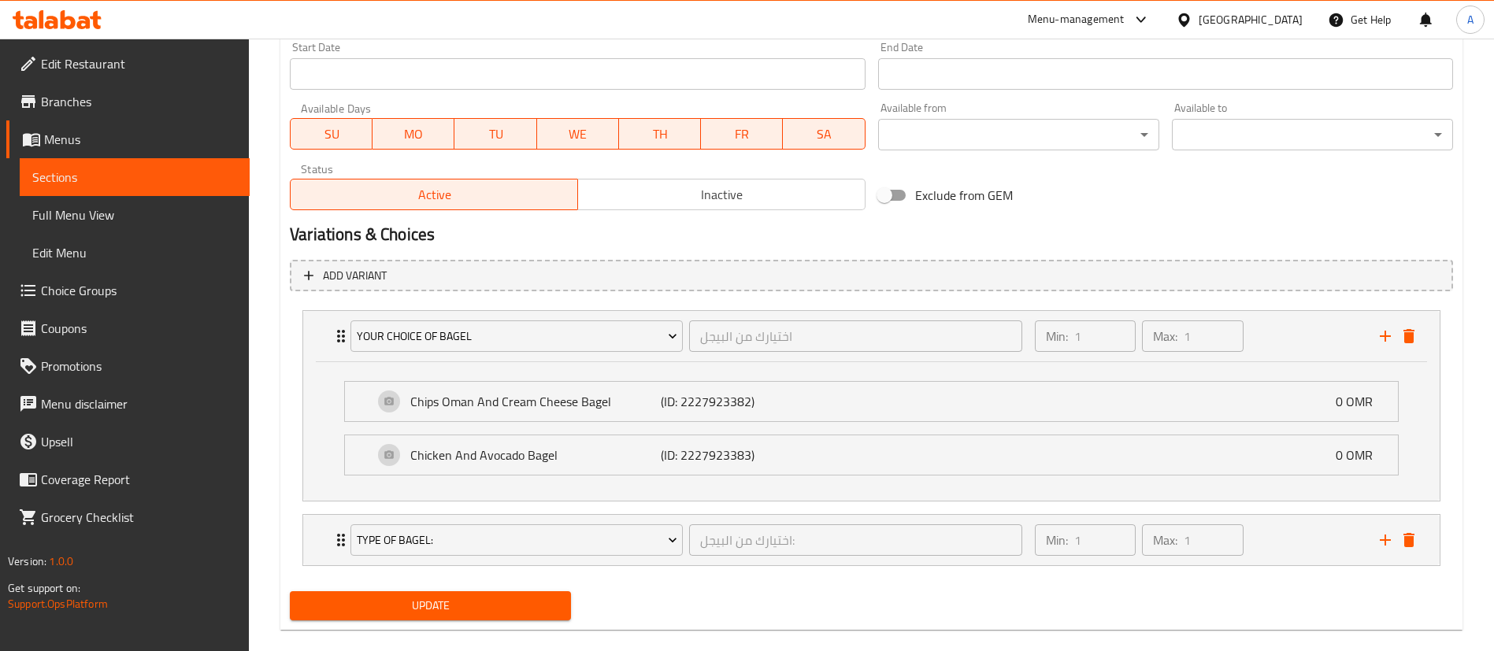
scroll to position [691, 0]
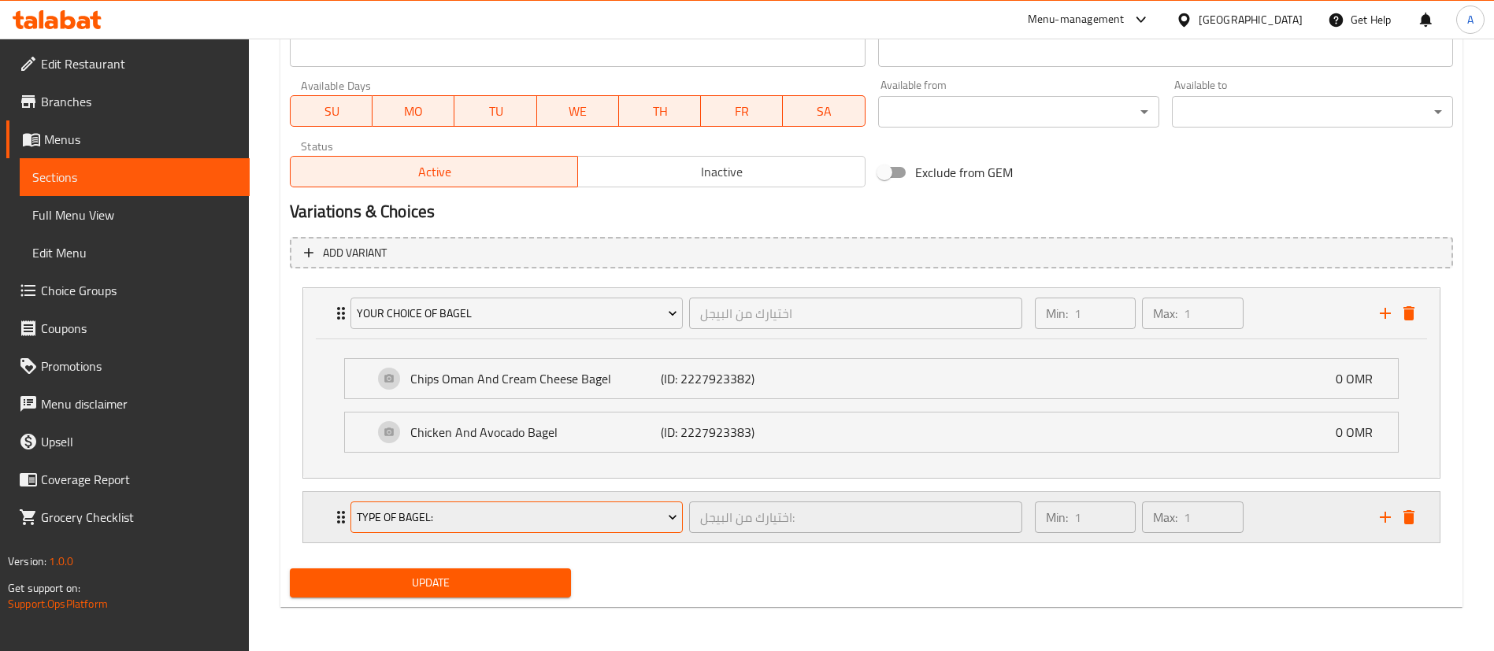
click at [590, 511] on span "Type Of Bagel:" at bounding box center [517, 518] width 321 height 20
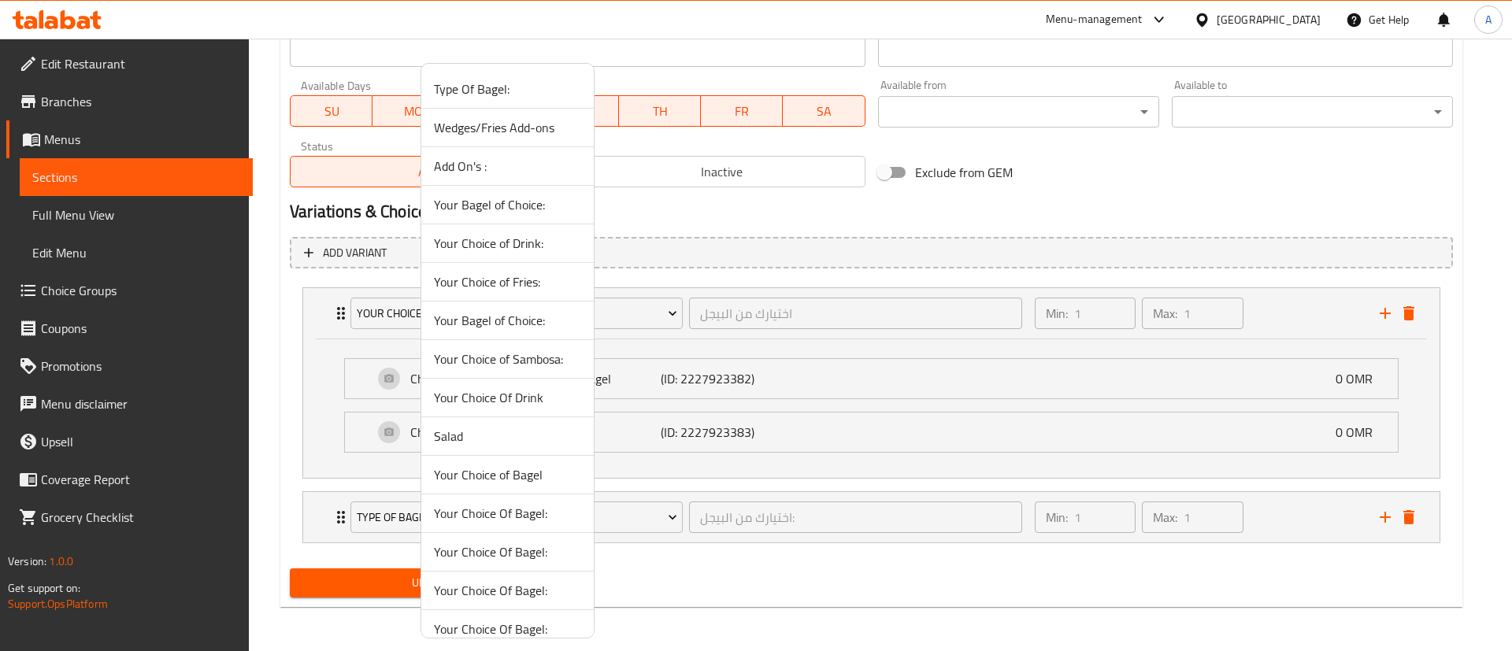
click at [542, 279] on span "Your Choice of Fries:" at bounding box center [507, 281] width 147 height 19
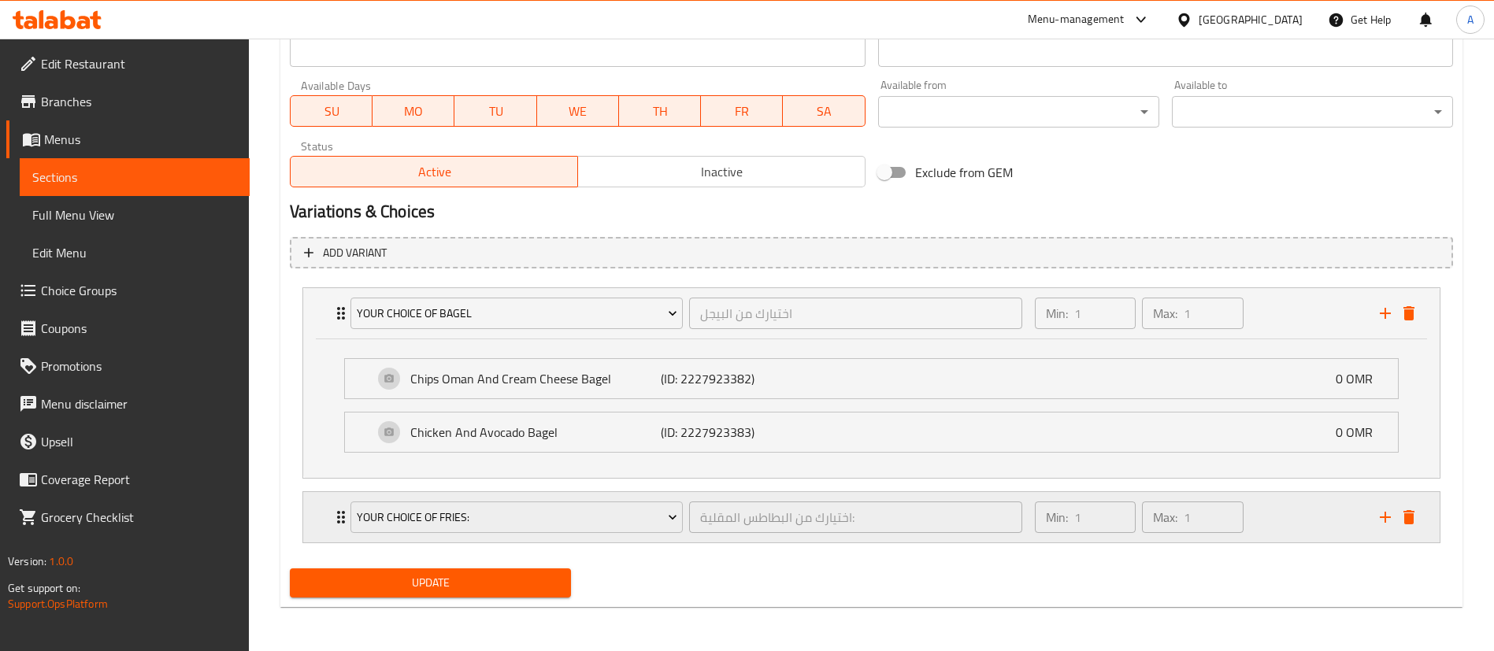
click at [1295, 513] on div "Min: 1 ​ Max: 1 ​" at bounding box center [1197, 517] width 345 height 50
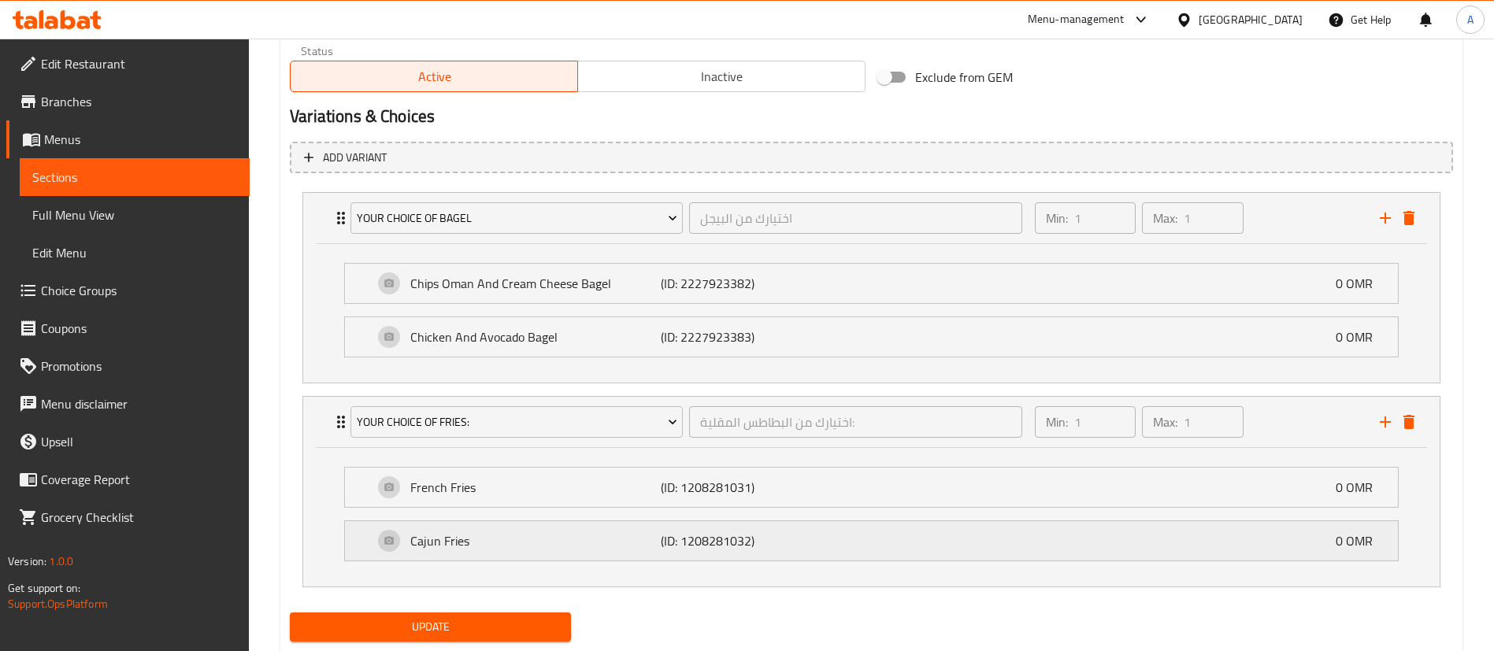
scroll to position [831, 0]
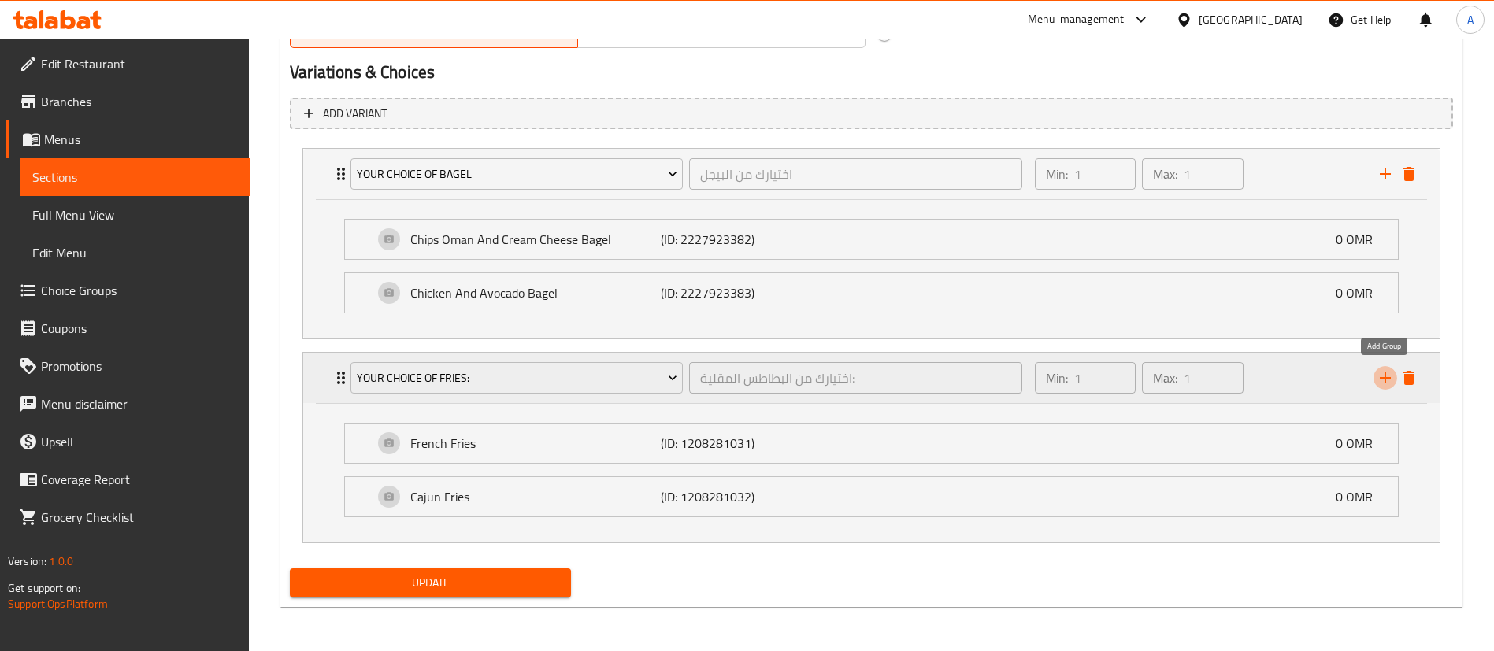
click at [1387, 379] on icon "add" at bounding box center [1385, 378] width 19 height 19
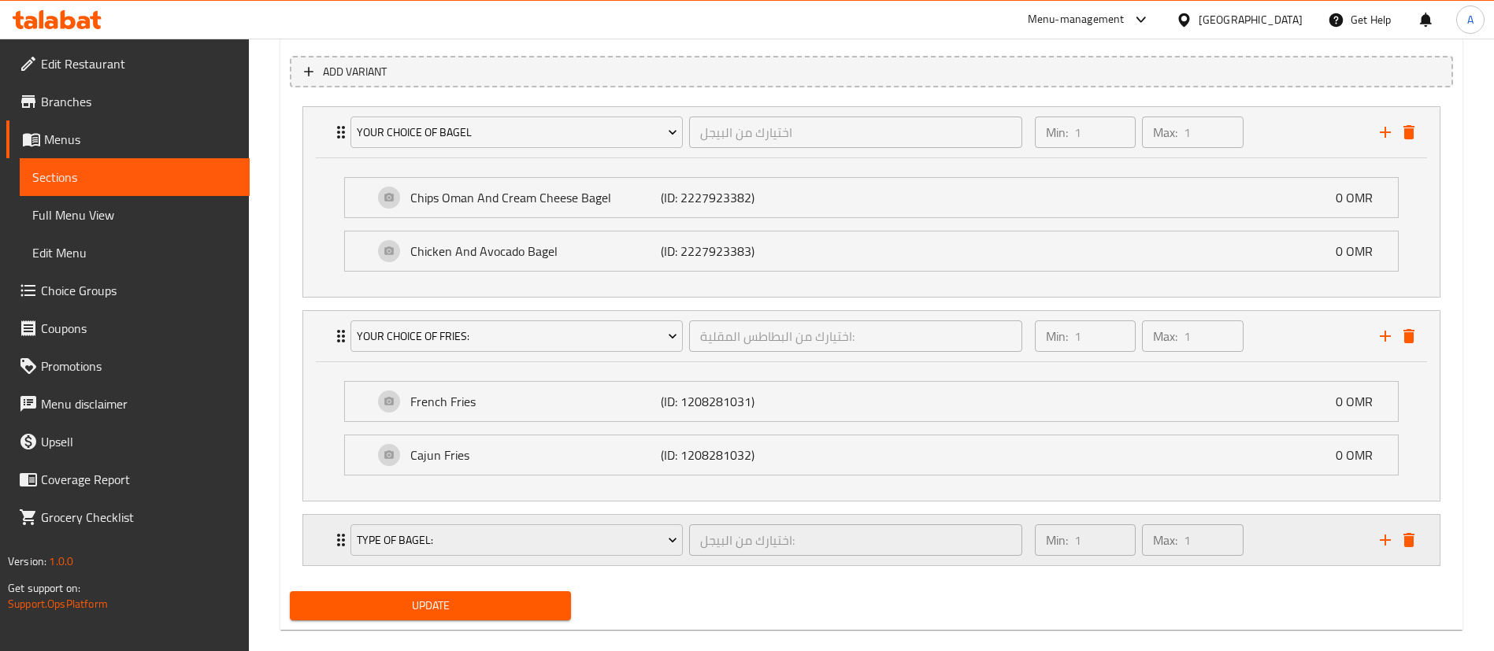
scroll to position [895, 0]
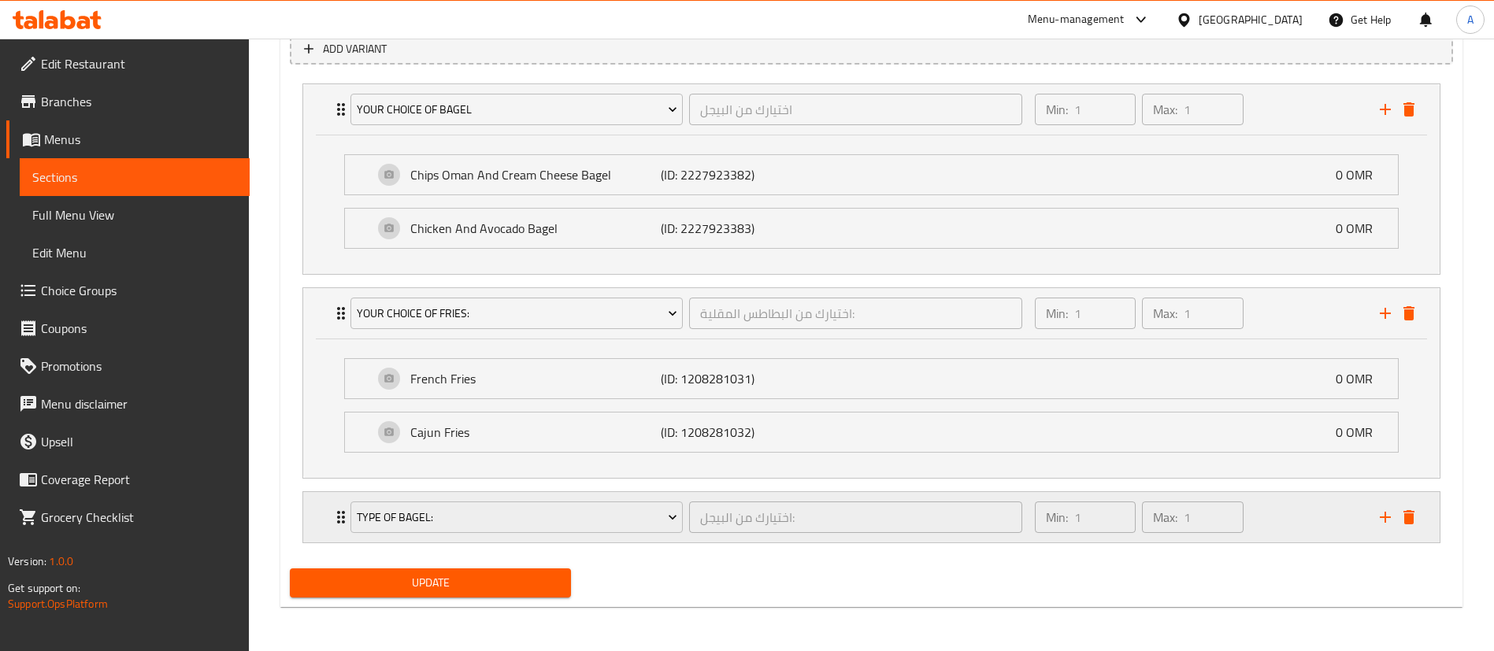
drag, startPoint x: 1295, startPoint y: 518, endPoint x: 1240, endPoint y: 520, distance: 55.1
click at [1294, 518] on div "Min: 1 ​ Max: 1 ​" at bounding box center [1197, 517] width 345 height 50
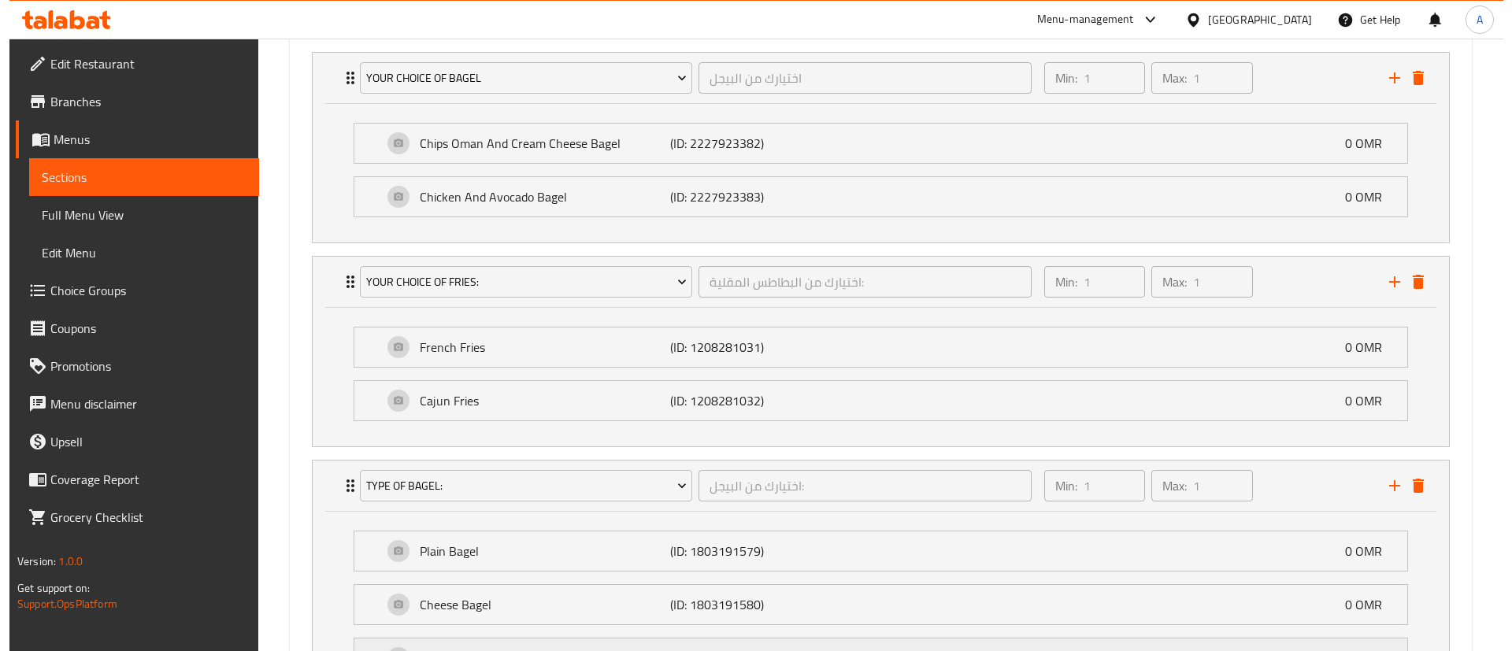
scroll to position [1132, 0]
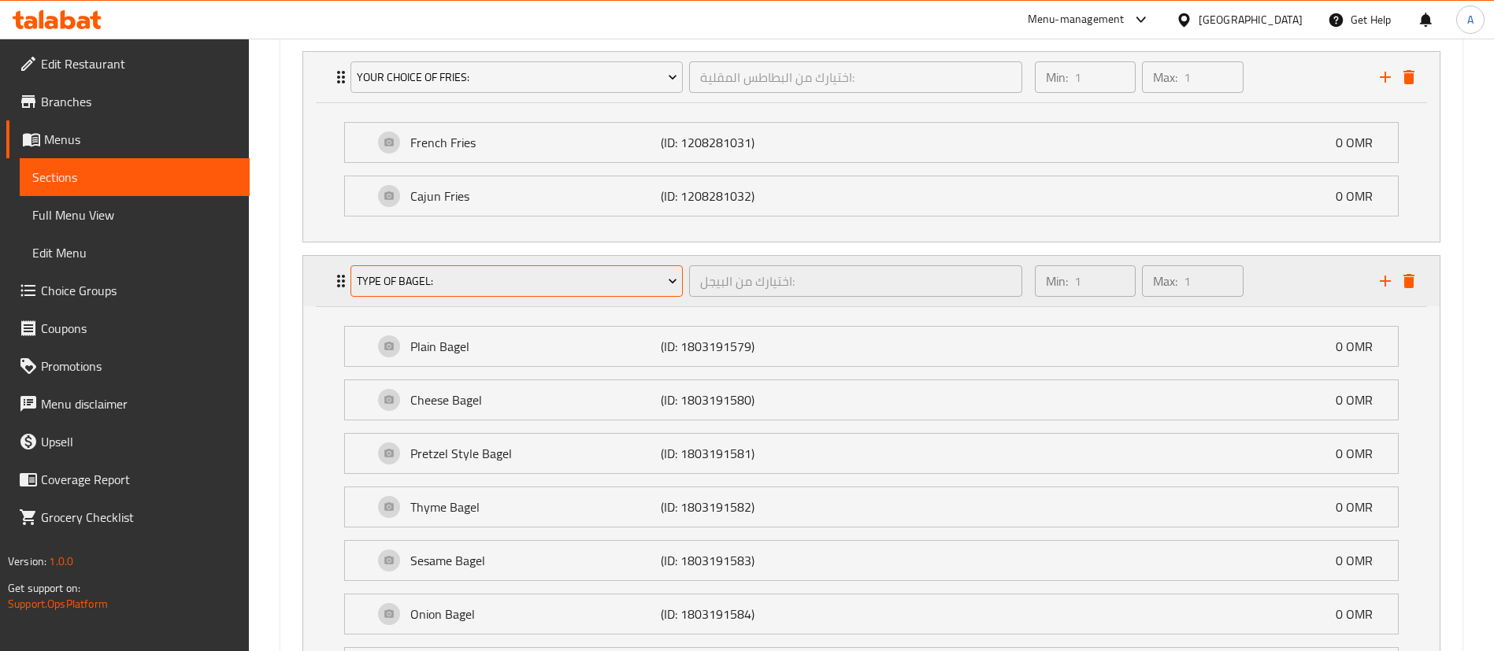
click at [462, 275] on span "Type Of Bagel:" at bounding box center [517, 282] width 321 height 20
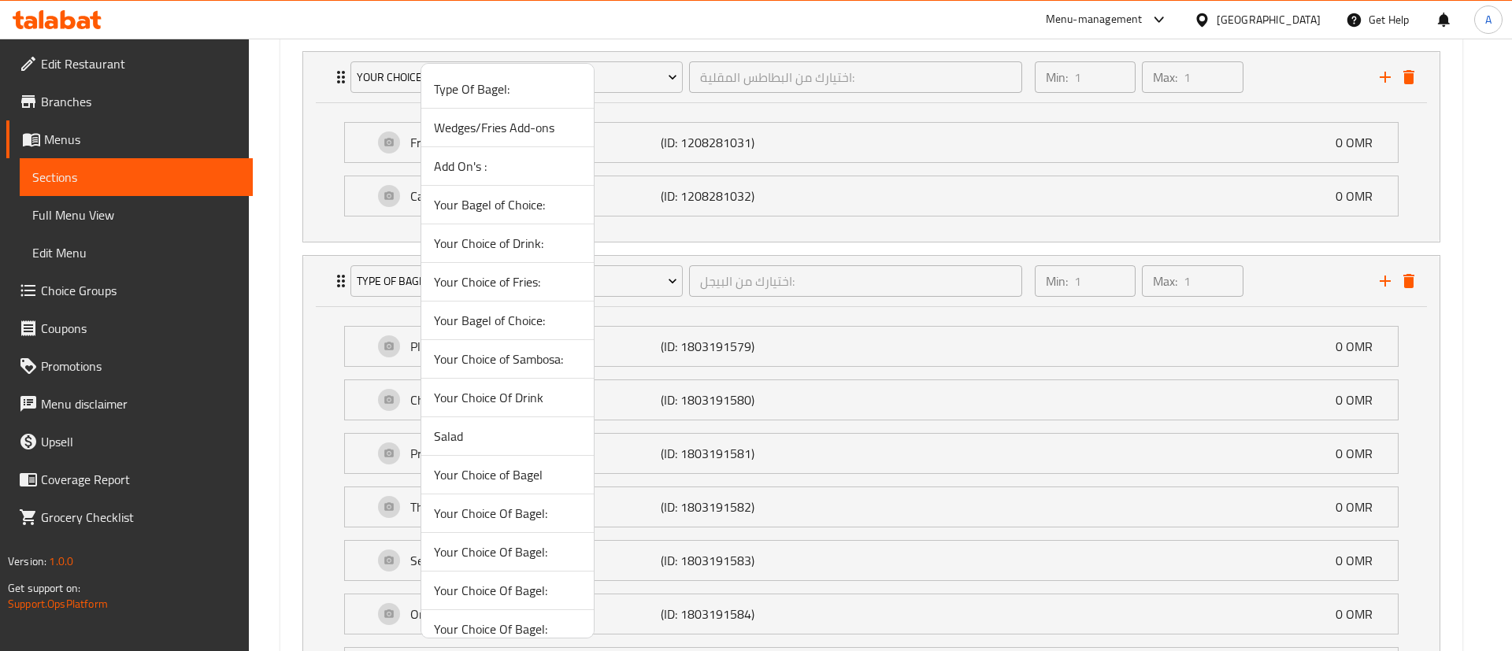
click at [495, 436] on span "Salad" at bounding box center [507, 436] width 147 height 19
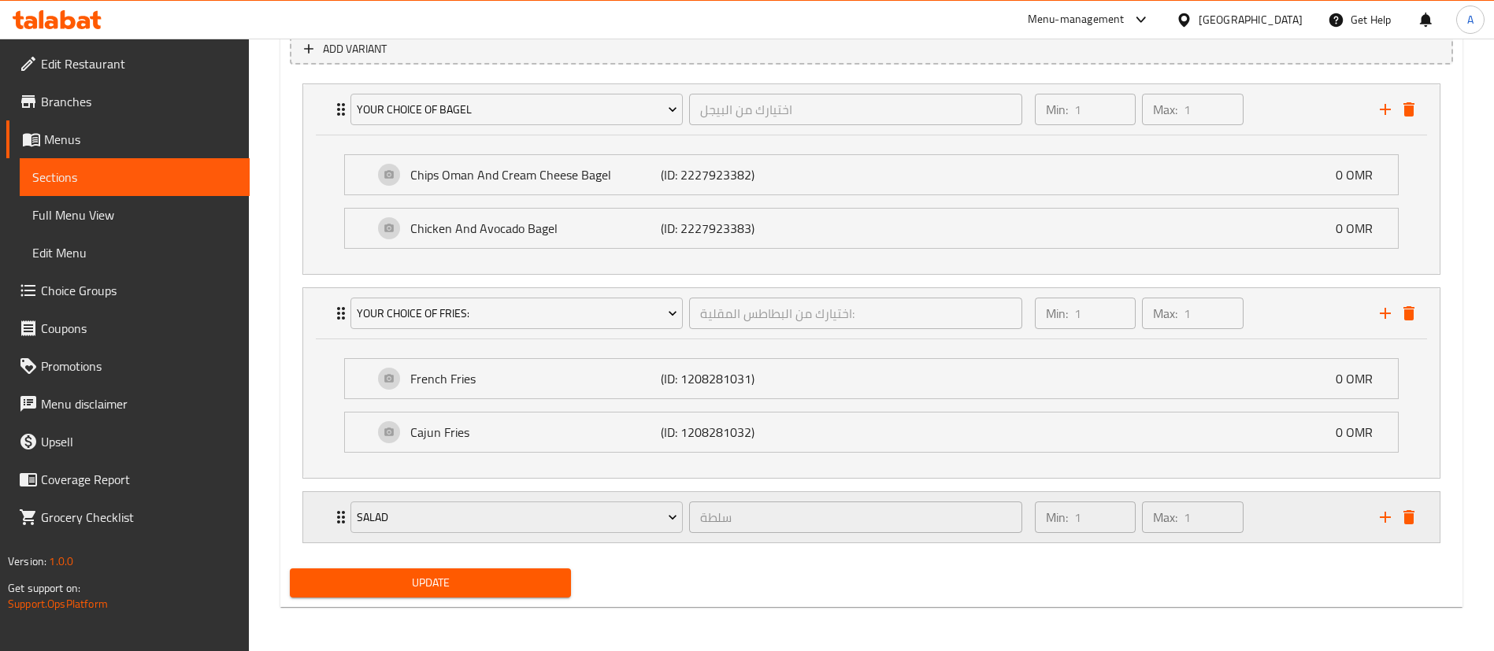
click at [1314, 511] on div "Min: 1 ​ Max: 1 ​" at bounding box center [1197, 517] width 345 height 50
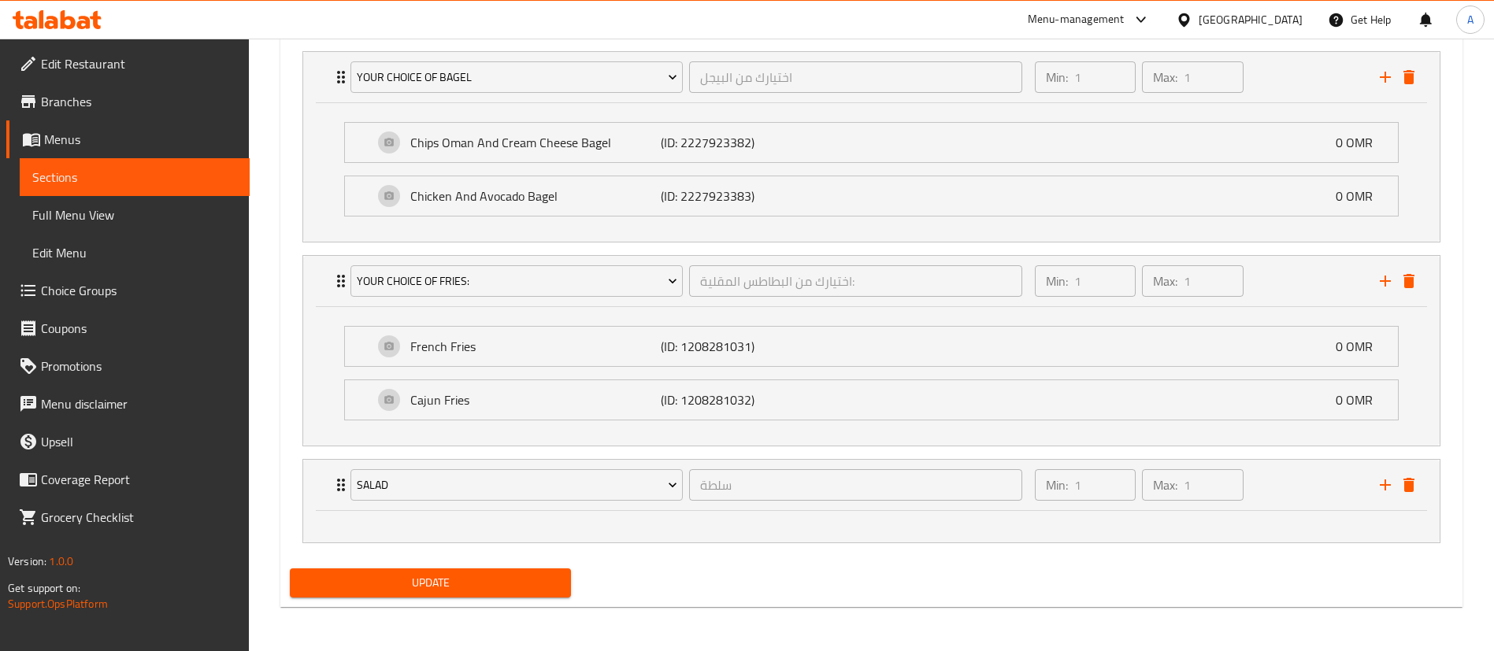
click at [902, 534] on div at bounding box center [871, 527] width 1136 height 32
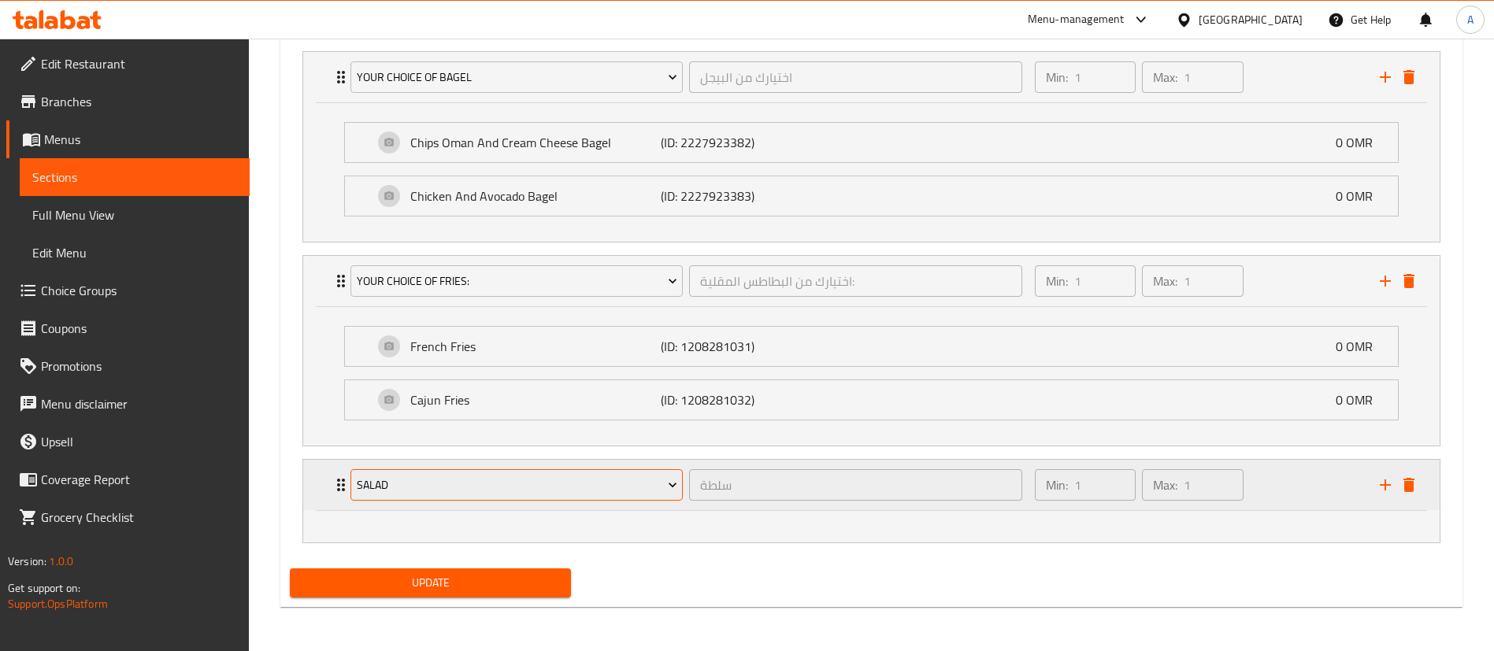
click at [506, 480] on span "Salad" at bounding box center [517, 486] width 321 height 20
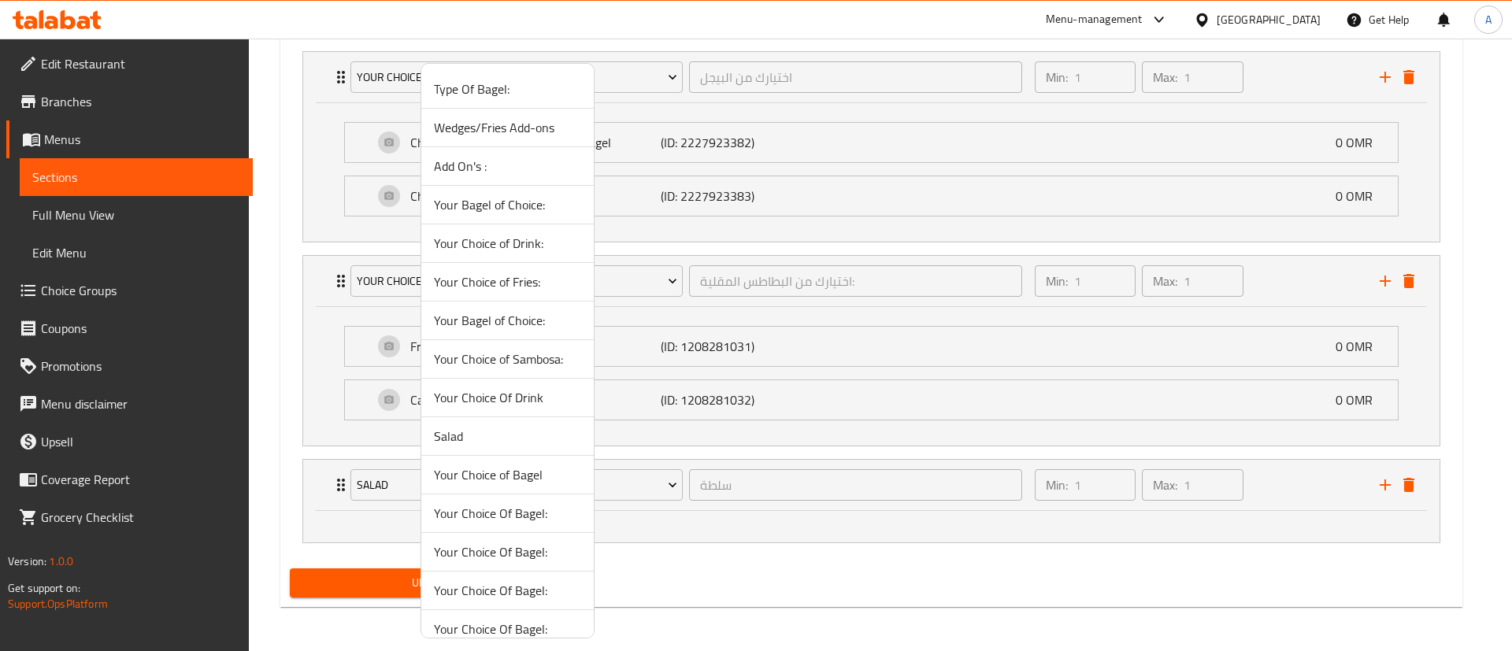
click at [504, 434] on span "Salad" at bounding box center [507, 436] width 147 height 19
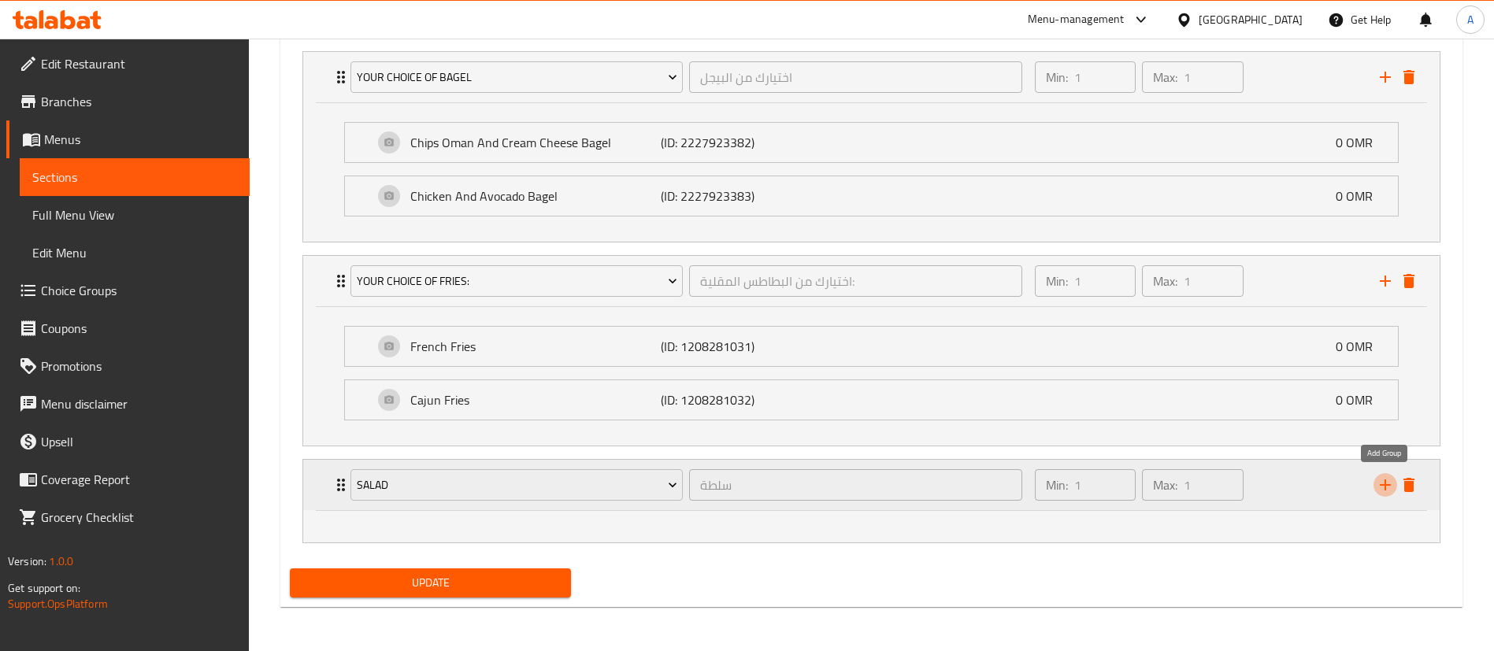
click at [1387, 484] on icon "add" at bounding box center [1385, 485] width 19 height 19
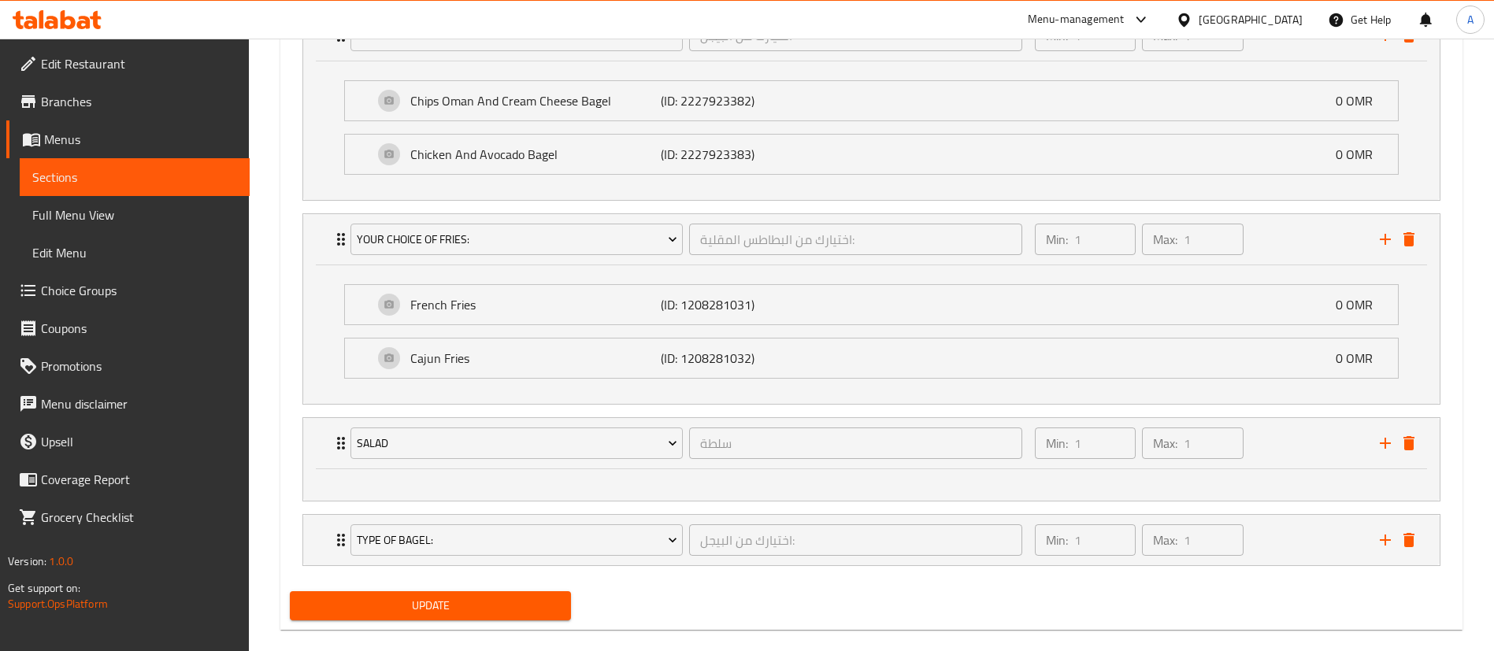
scroll to position [992, 0]
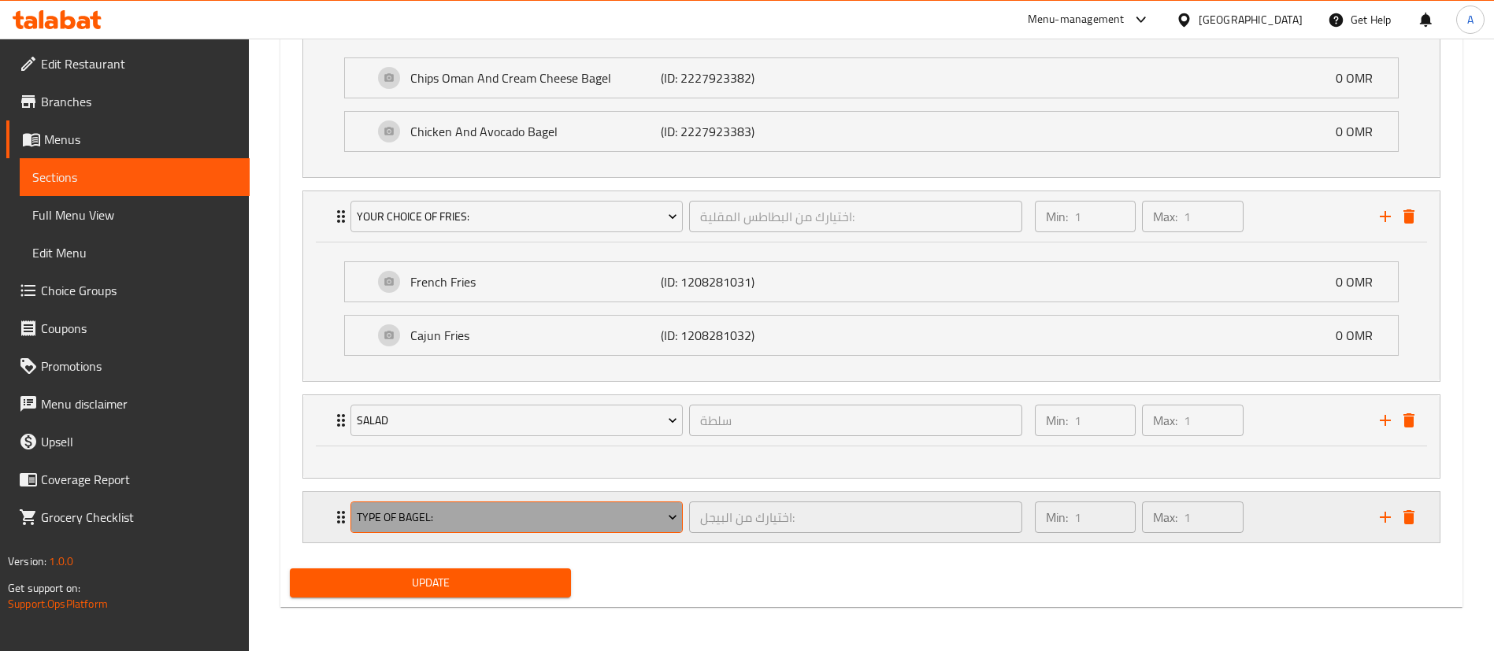
click at [465, 527] on span "Type Of Bagel:" at bounding box center [517, 518] width 321 height 20
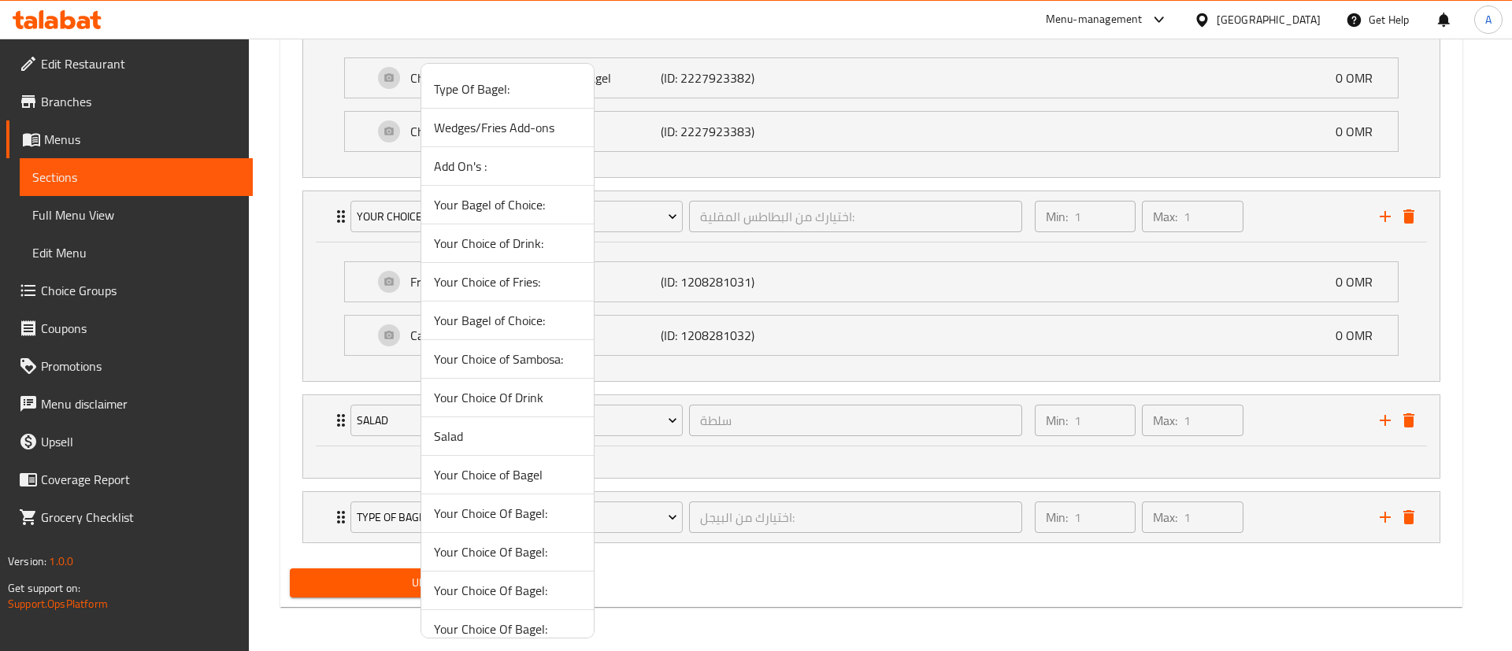
click at [535, 395] on span "Your Choice Of Drink" at bounding box center [507, 397] width 147 height 19
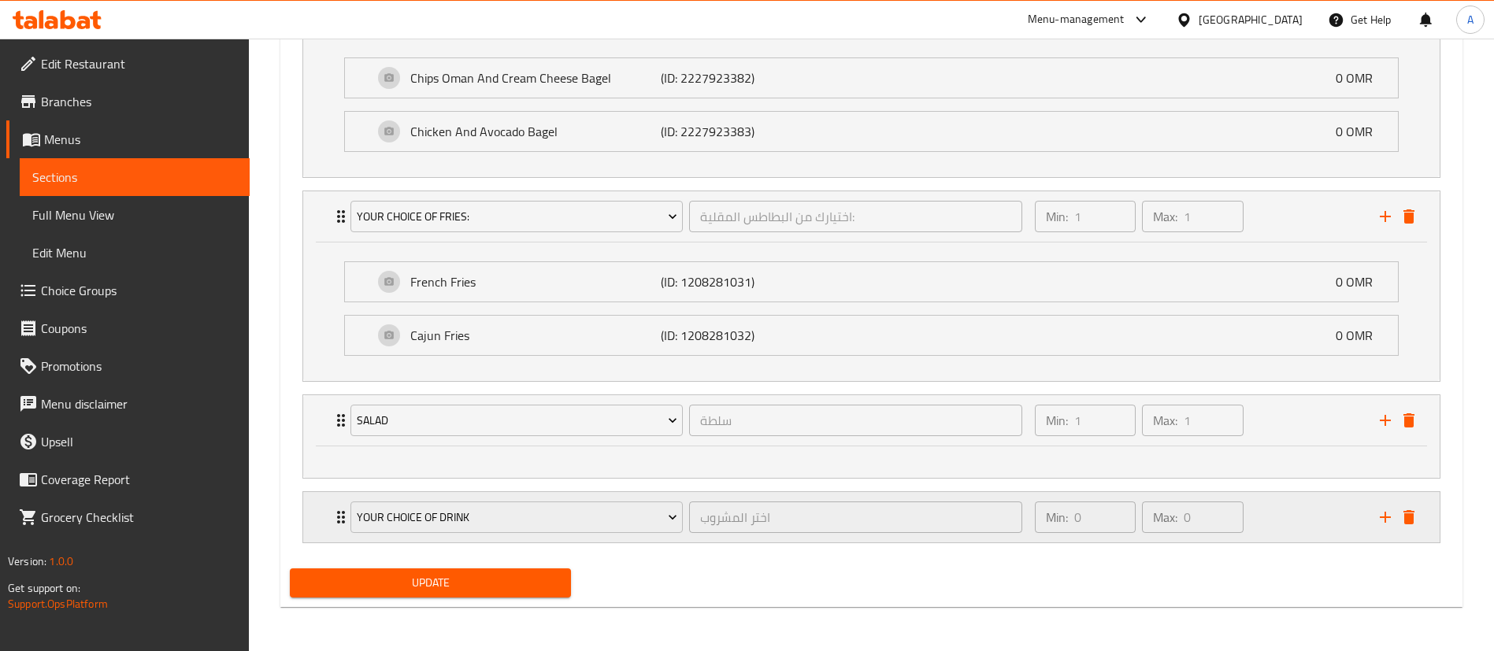
click at [1287, 517] on div "Min: 0 ​ Max: 0 ​" at bounding box center [1197, 517] width 345 height 50
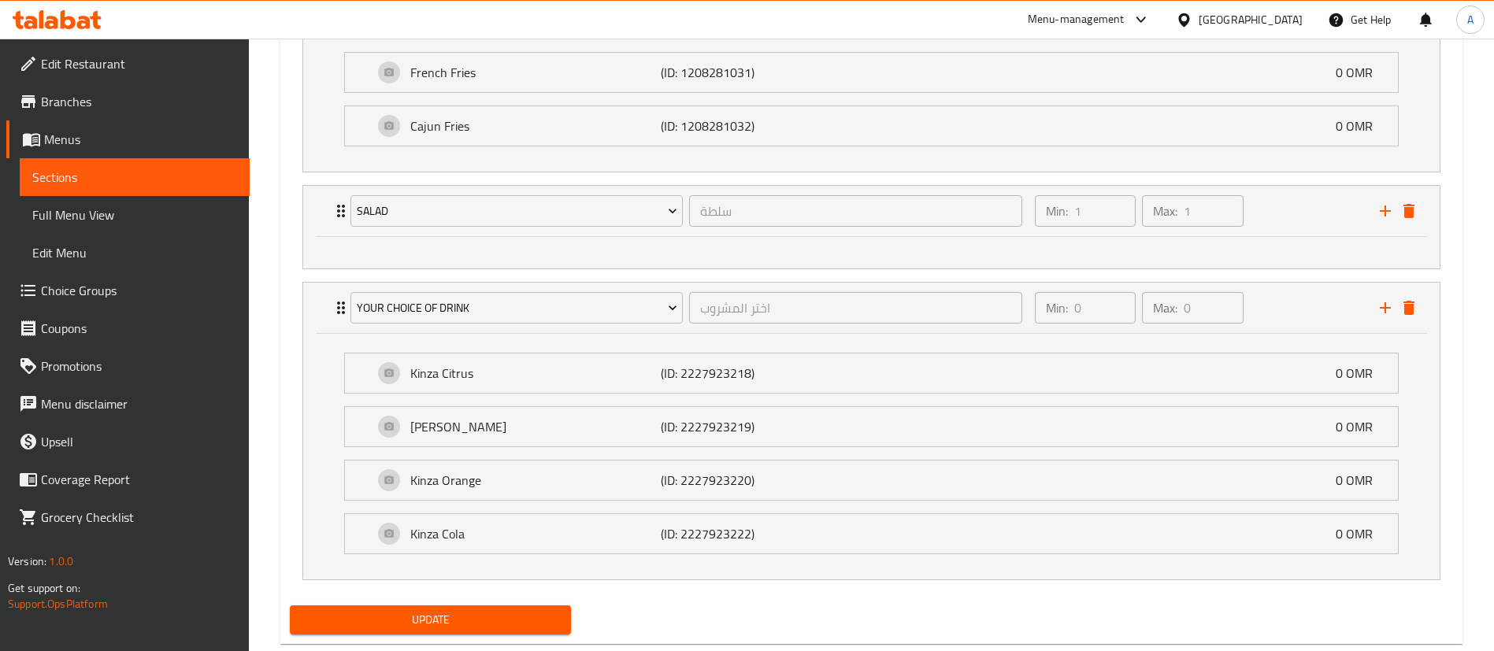
scroll to position [1239, 0]
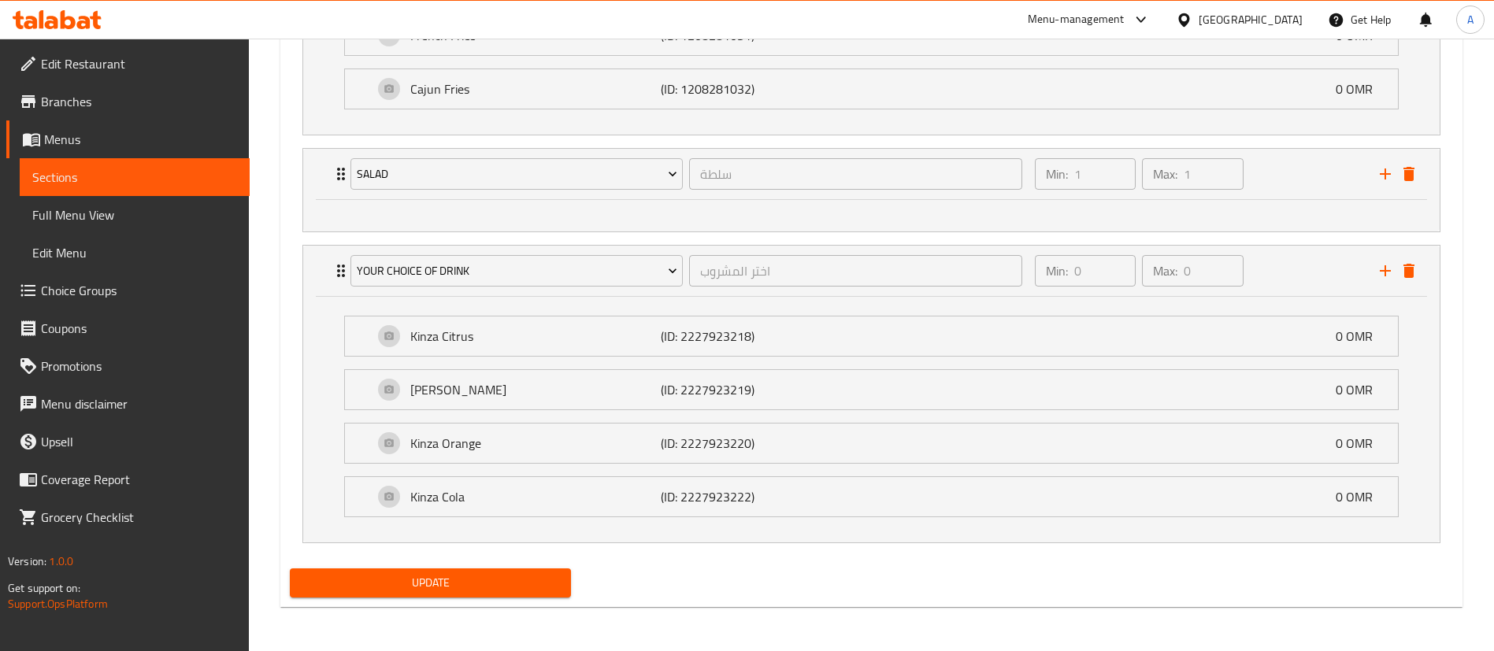
click at [439, 578] on span "Update" at bounding box center [430, 583] width 256 height 20
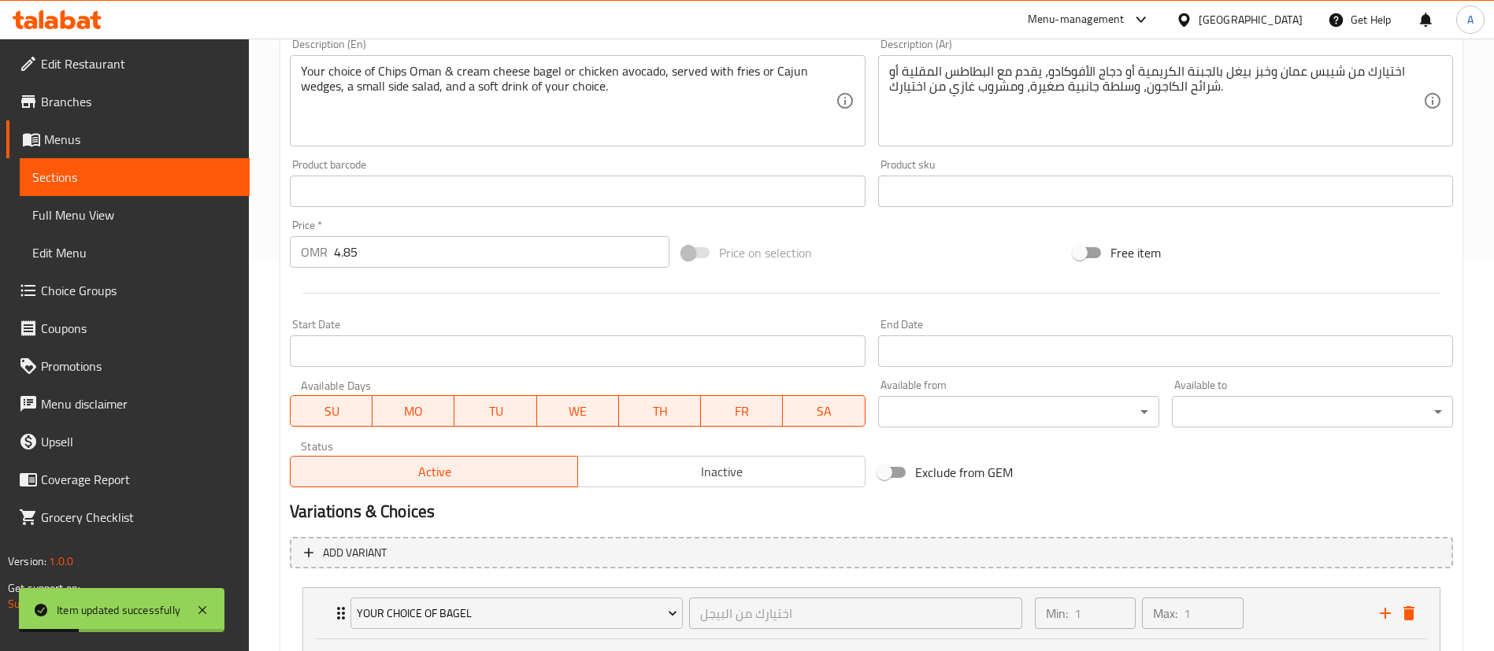
scroll to position [354, 0]
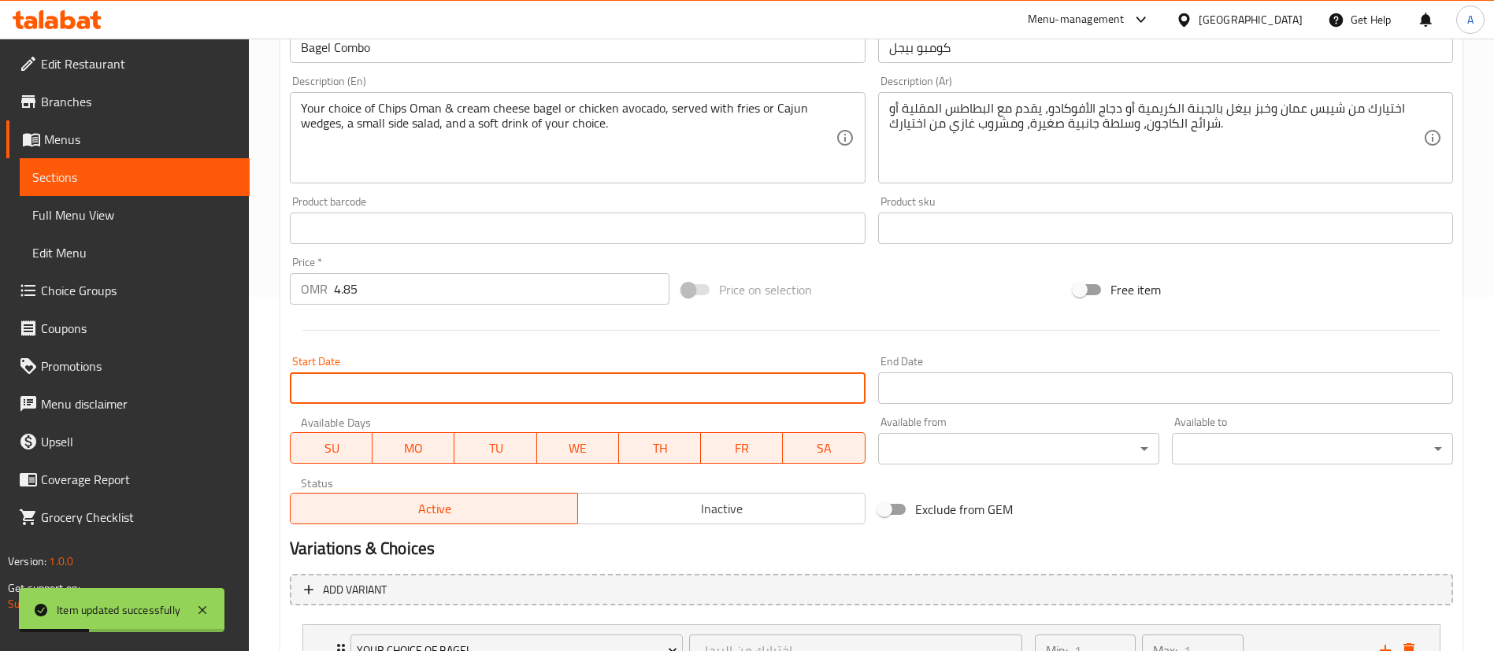
click at [408, 380] on input "Start Date" at bounding box center [577, 388] width 575 height 32
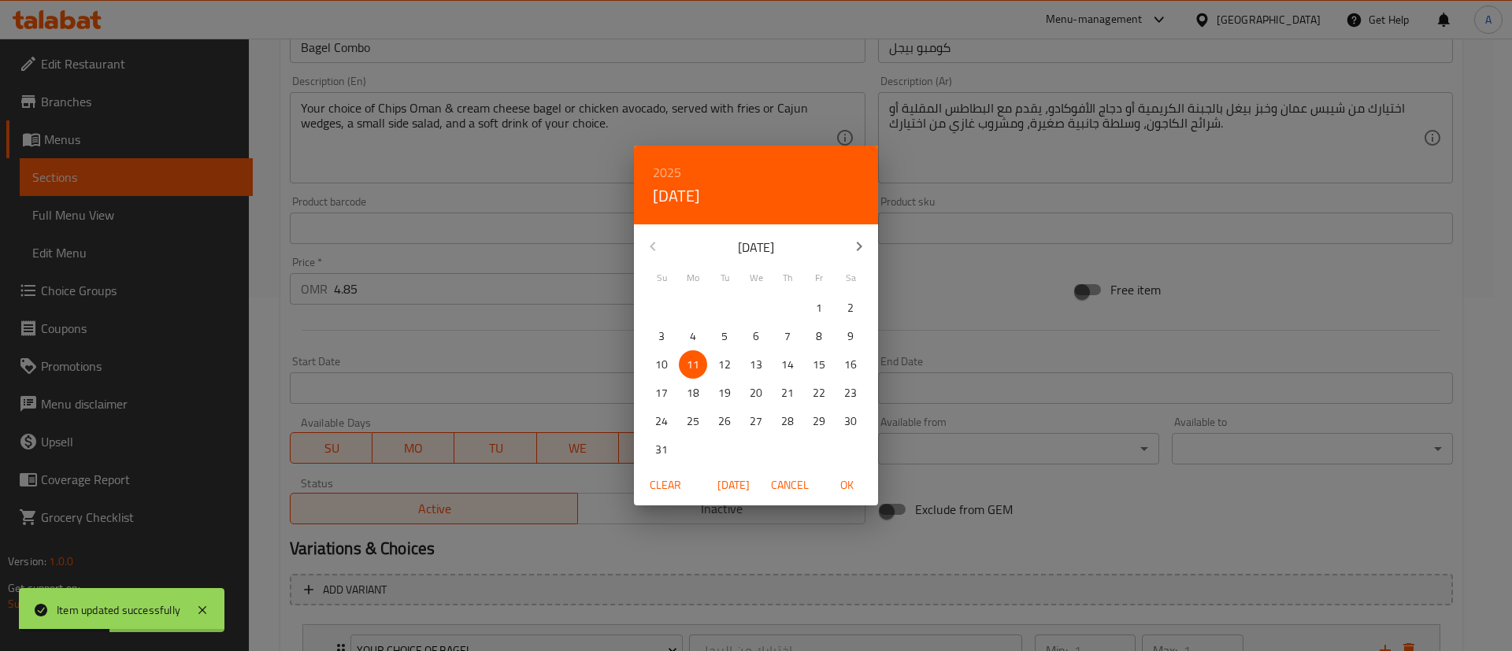
click at [750, 360] on span "13" at bounding box center [756, 365] width 28 height 20
click at [691, 365] on p "11" at bounding box center [693, 365] width 13 height 20
click at [796, 478] on span "Cancel" at bounding box center [790, 486] width 38 height 20
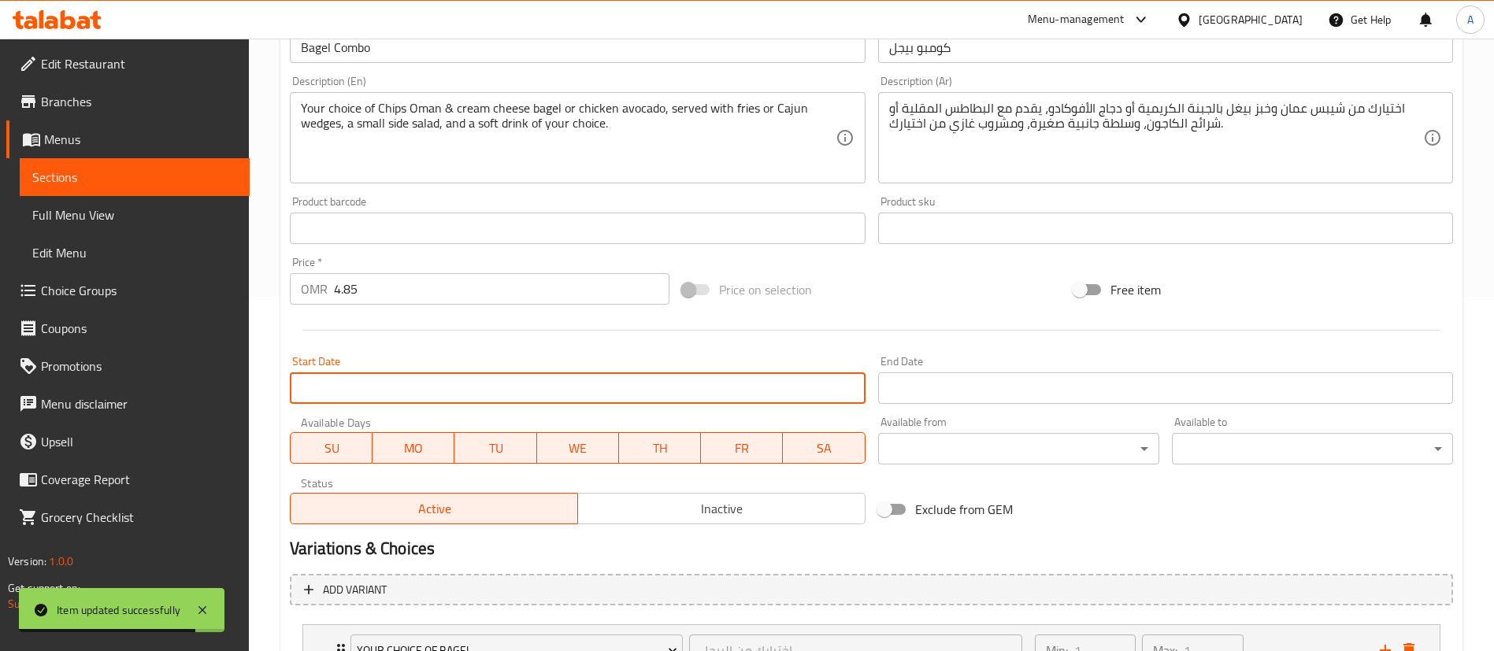
click at [476, 350] on div "Start Date Start Date" at bounding box center [577, 380] width 587 height 61
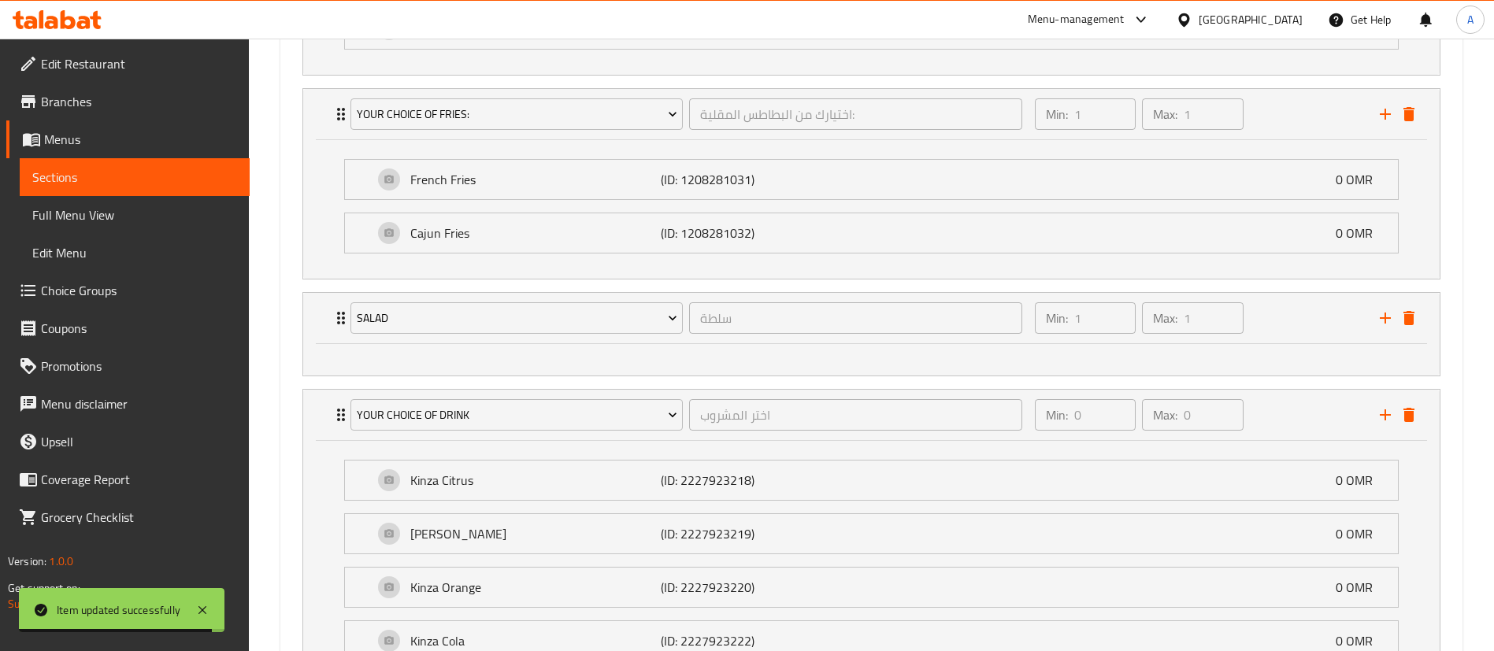
scroll to position [1239, 0]
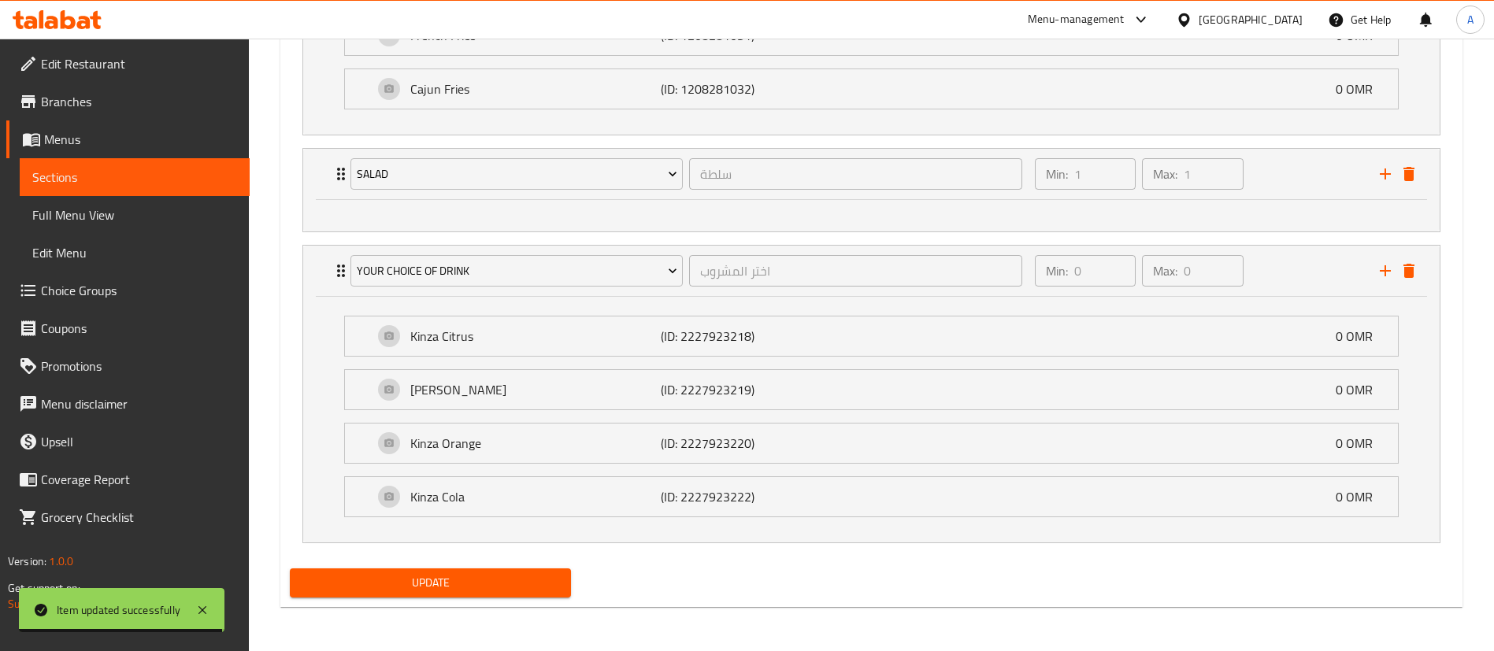
click at [438, 587] on span "Update" at bounding box center [430, 583] width 256 height 20
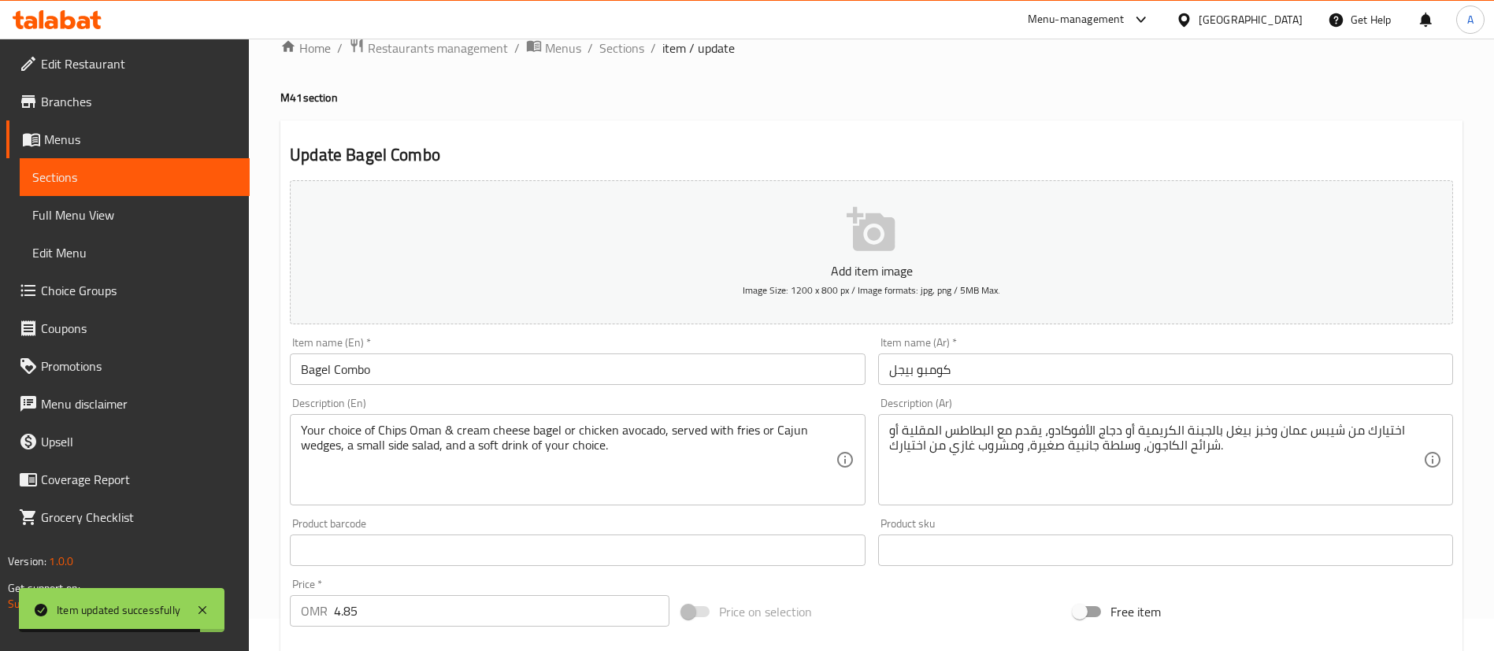
scroll to position [0, 0]
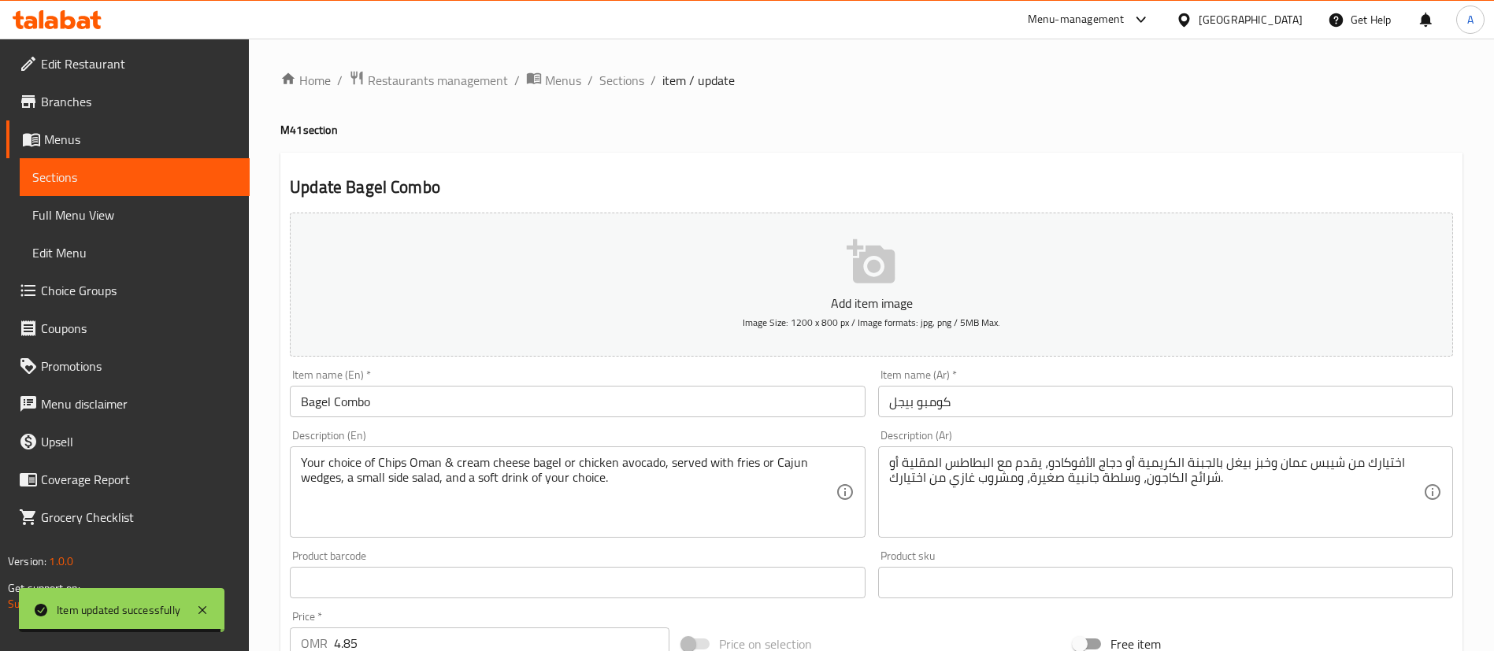
click at [113, 286] on span "Choice Groups" at bounding box center [139, 290] width 196 height 19
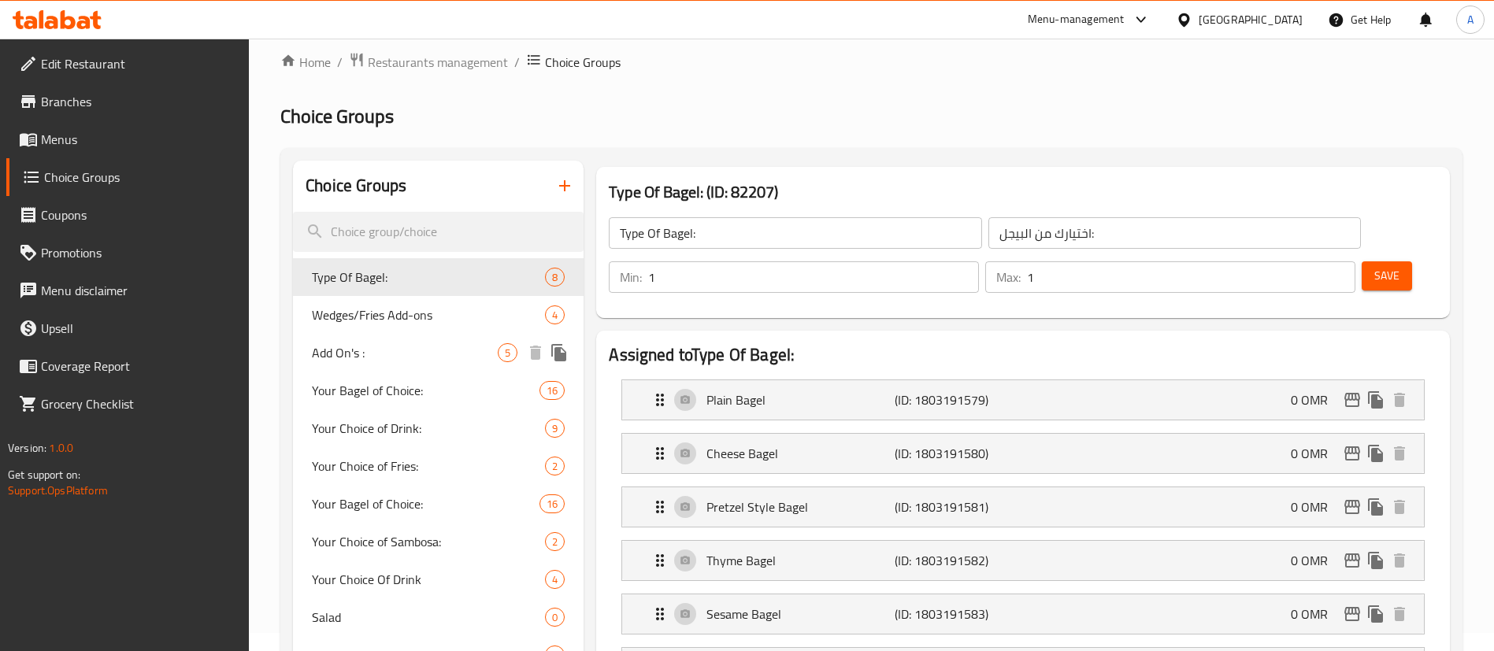
scroll to position [236, 0]
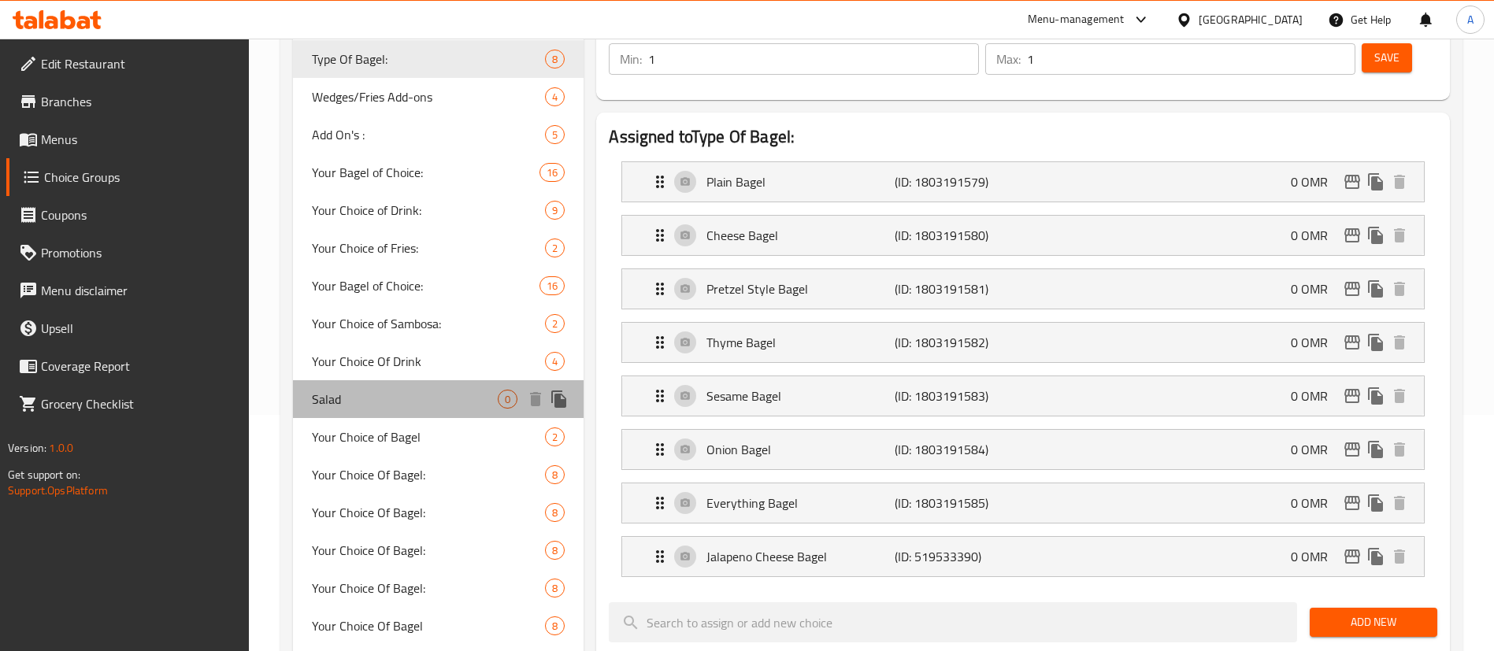
click at [435, 383] on div "Salad 0" at bounding box center [438, 399] width 291 height 38
type input "Salad"
type input "سلطة"
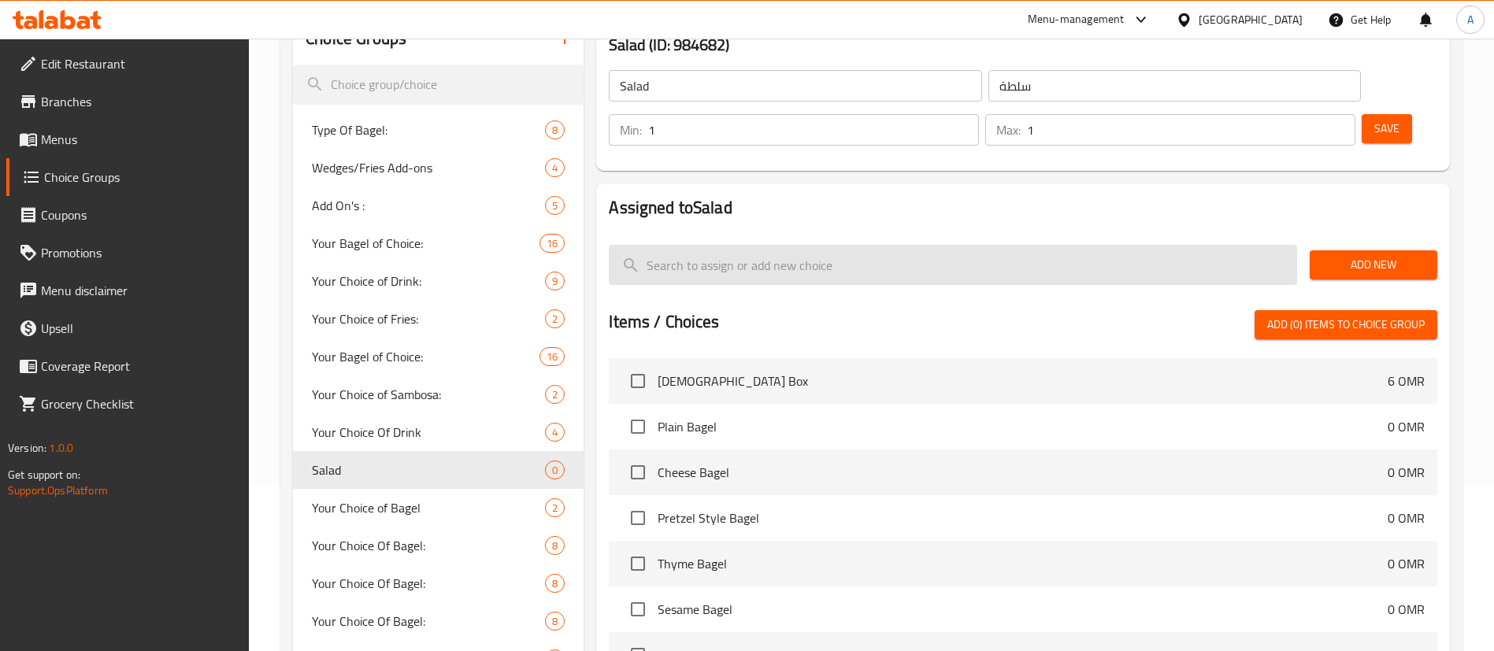
scroll to position [118, 0]
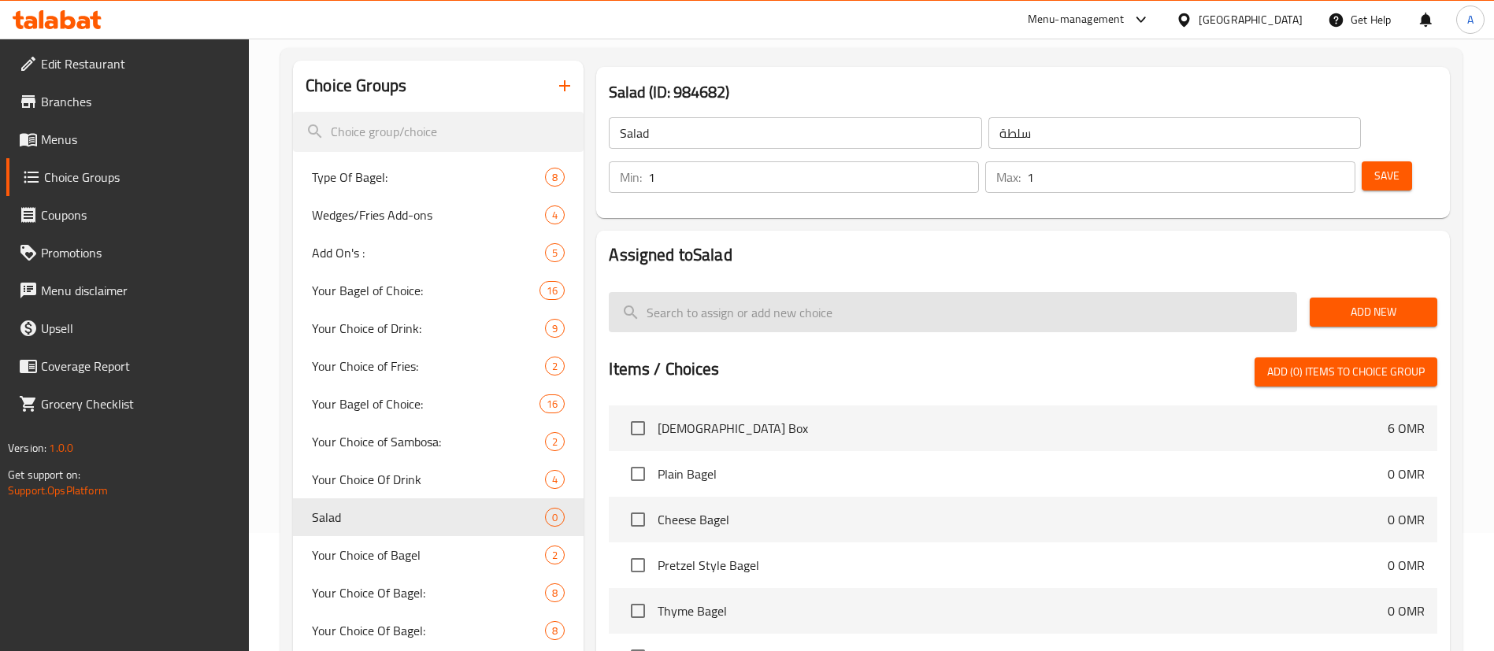
click at [988, 292] on input "search" at bounding box center [953, 312] width 688 height 40
type input "س"
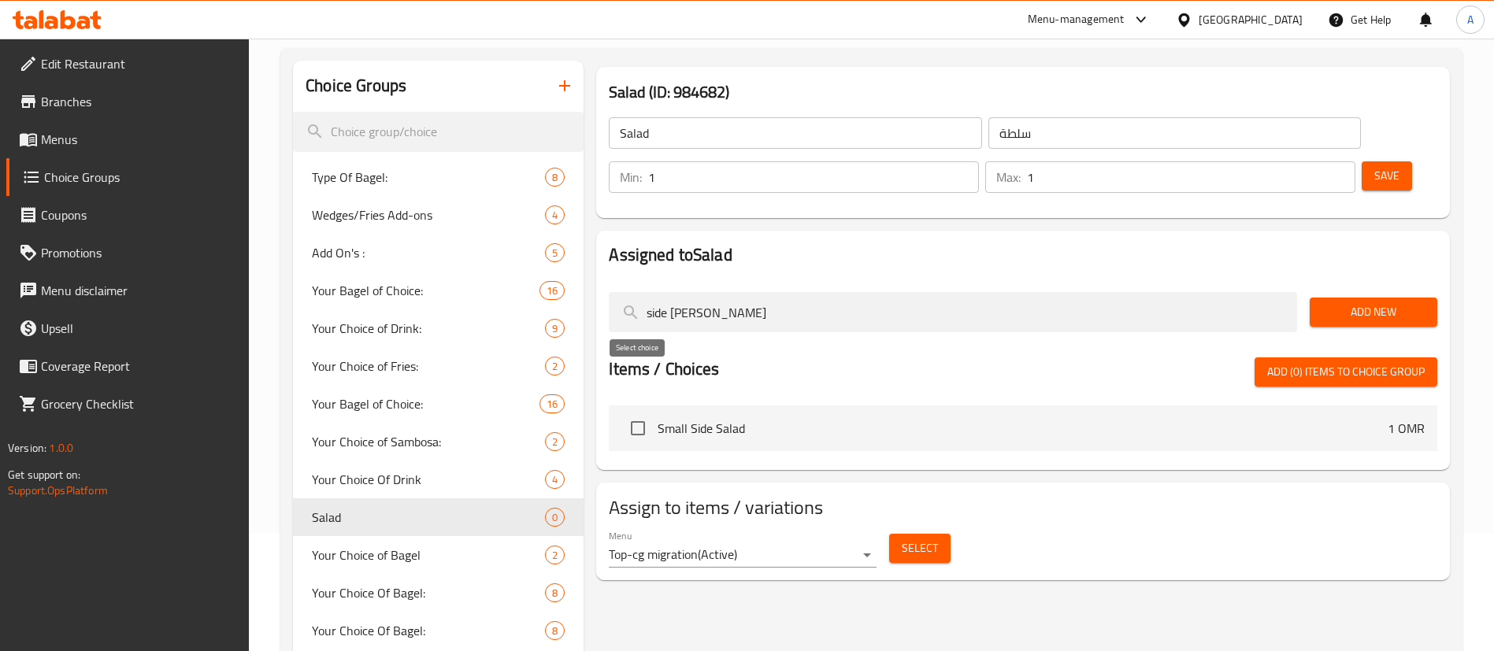
type input "side [PERSON_NAME]"
click at [638, 412] on input "checkbox" at bounding box center [637, 428] width 33 height 33
click at [1373, 358] on button "Add (1) items to choice group" at bounding box center [1345, 372] width 183 height 29
checkbox input "false"
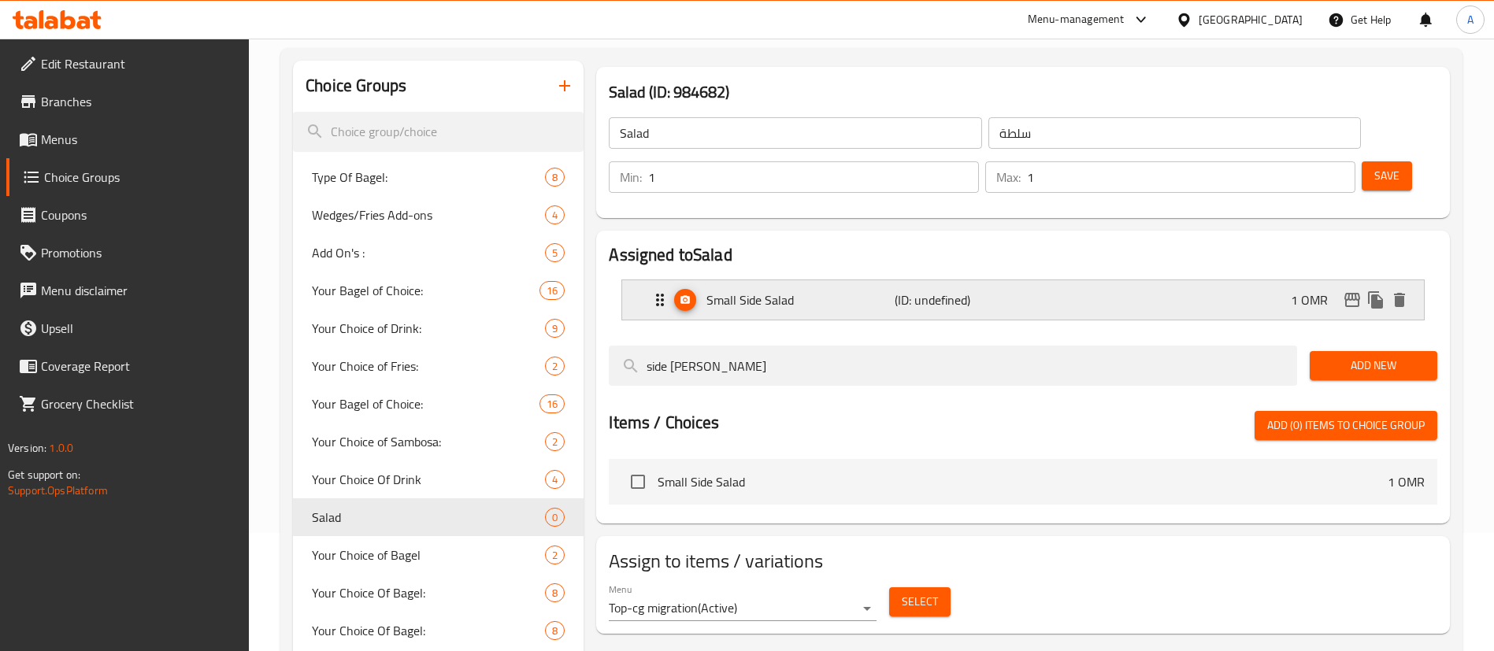
click at [1064, 280] on div "Small Side Salad (ID: undefined) 1 OMR" at bounding box center [1027, 299] width 754 height 39
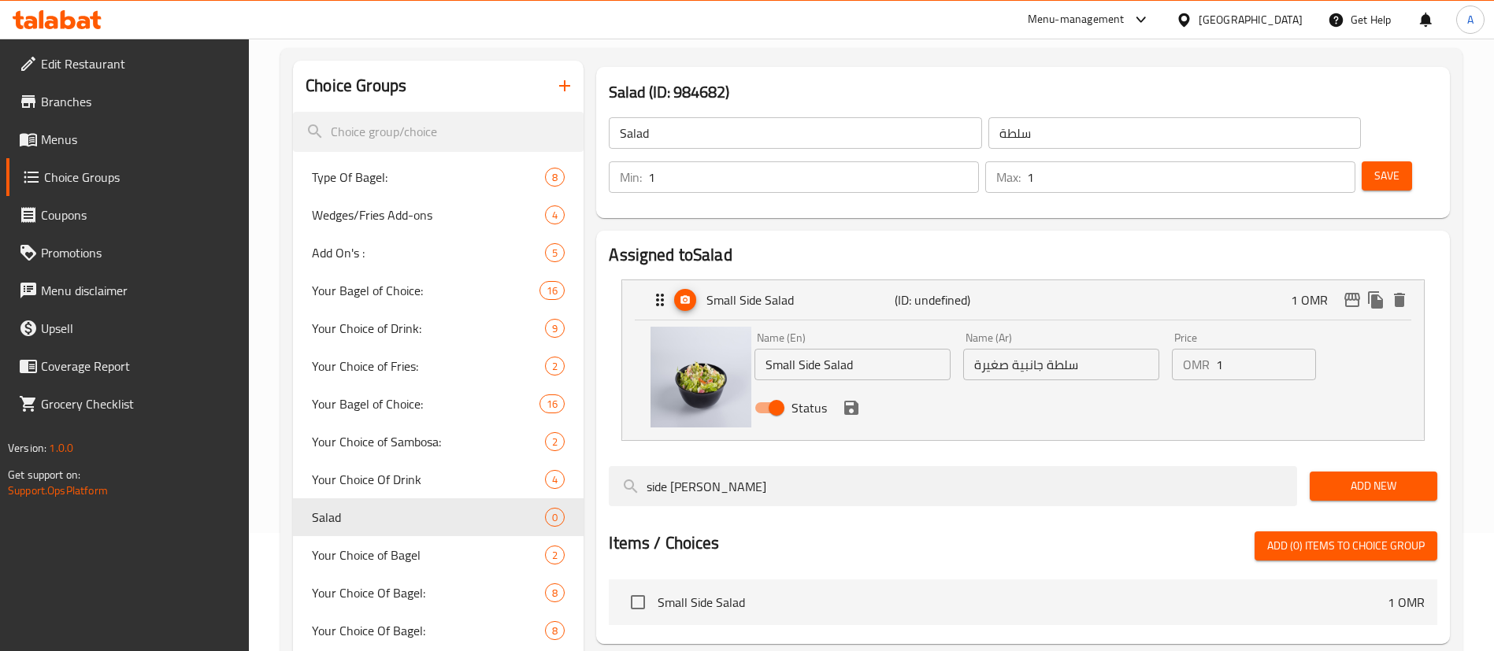
click at [1220, 349] on input "1" at bounding box center [1266, 365] width 100 height 32
type input "0"
click at [1177, 243] on h2 "Assigned to Salad" at bounding box center [1023, 255] width 828 height 24
click at [1374, 166] on span "Save" at bounding box center [1386, 176] width 25 height 20
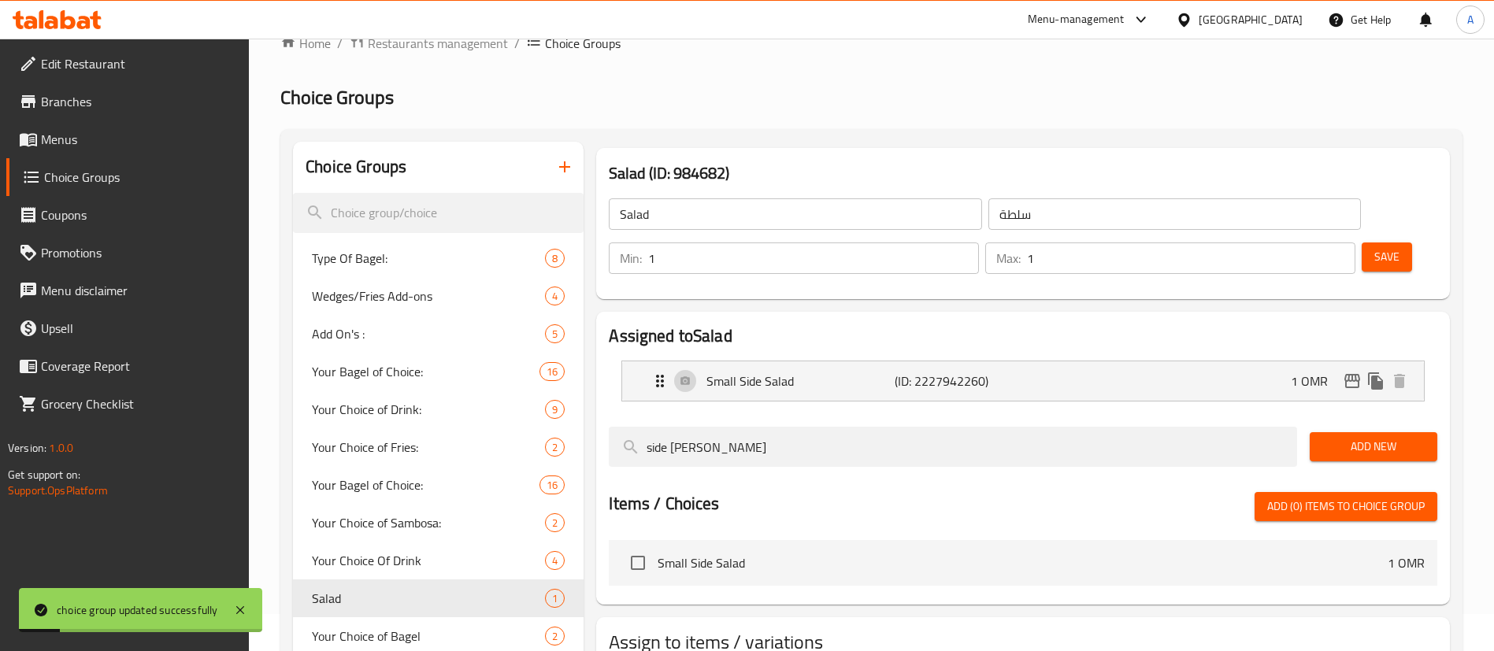
scroll to position [0, 0]
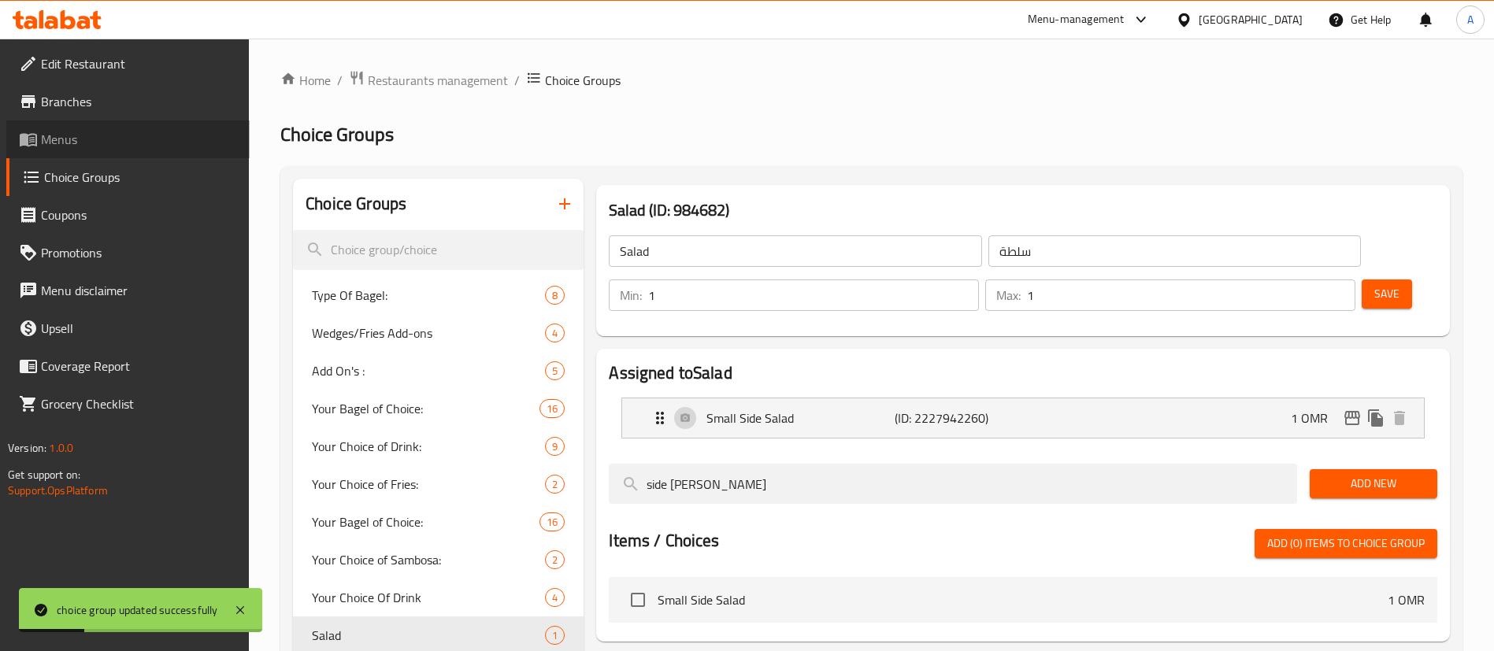
click at [134, 132] on span "Menus" at bounding box center [139, 139] width 196 height 19
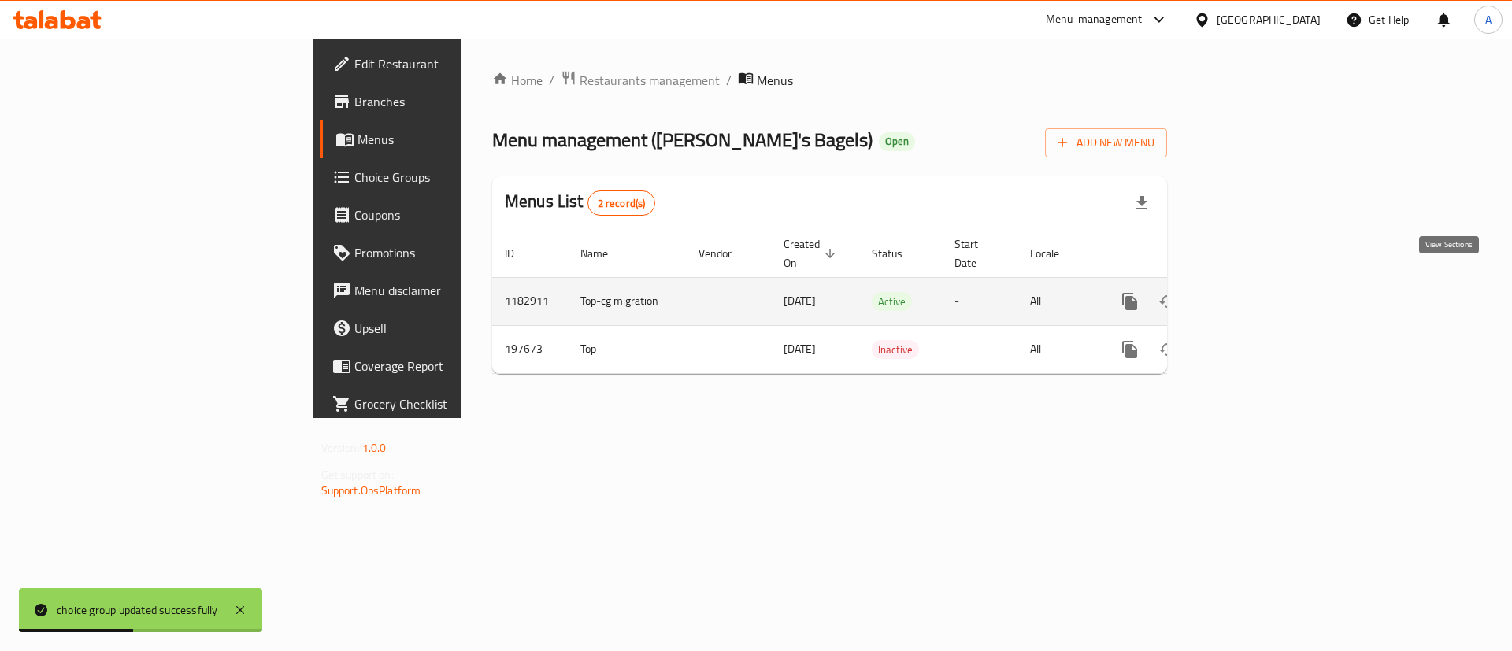
click at [1253, 292] on icon "enhanced table" at bounding box center [1243, 301] width 19 height 19
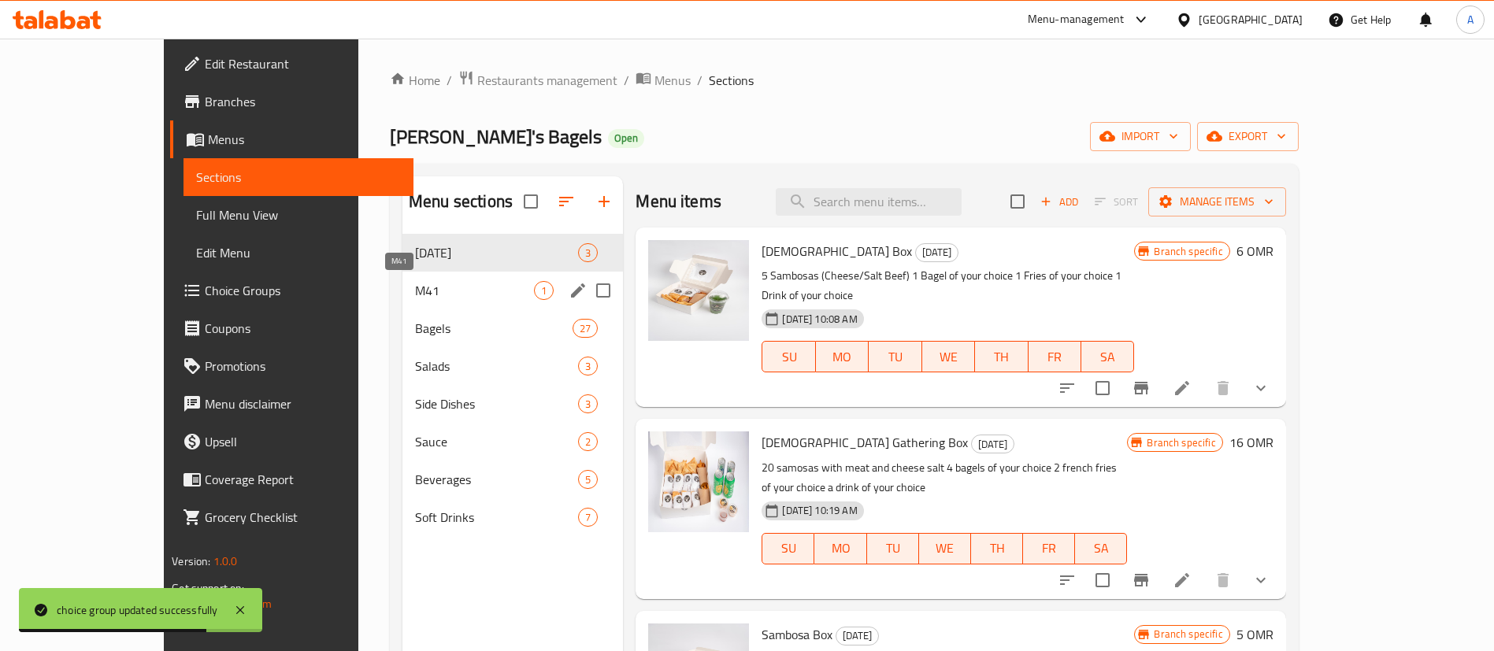
click at [415, 288] on span "M41" at bounding box center [474, 290] width 119 height 19
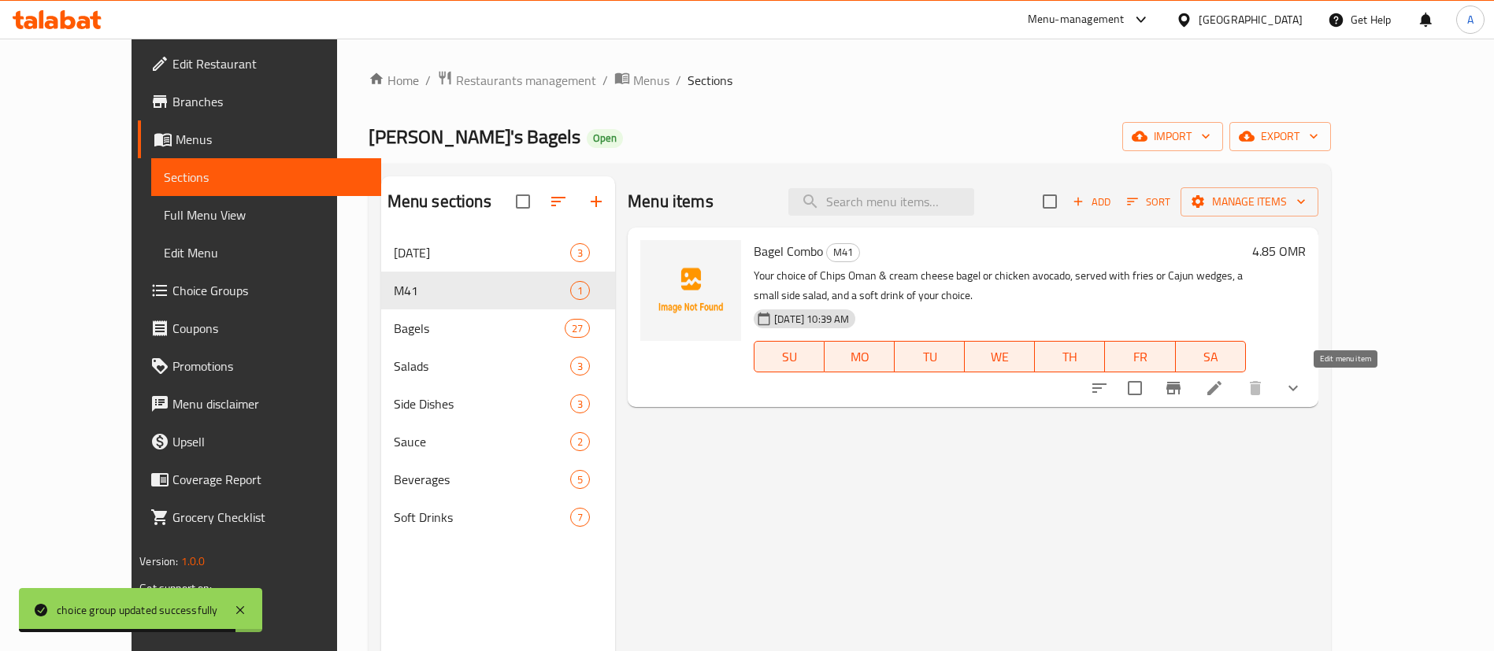
click at [1224, 388] on icon at bounding box center [1214, 388] width 19 height 19
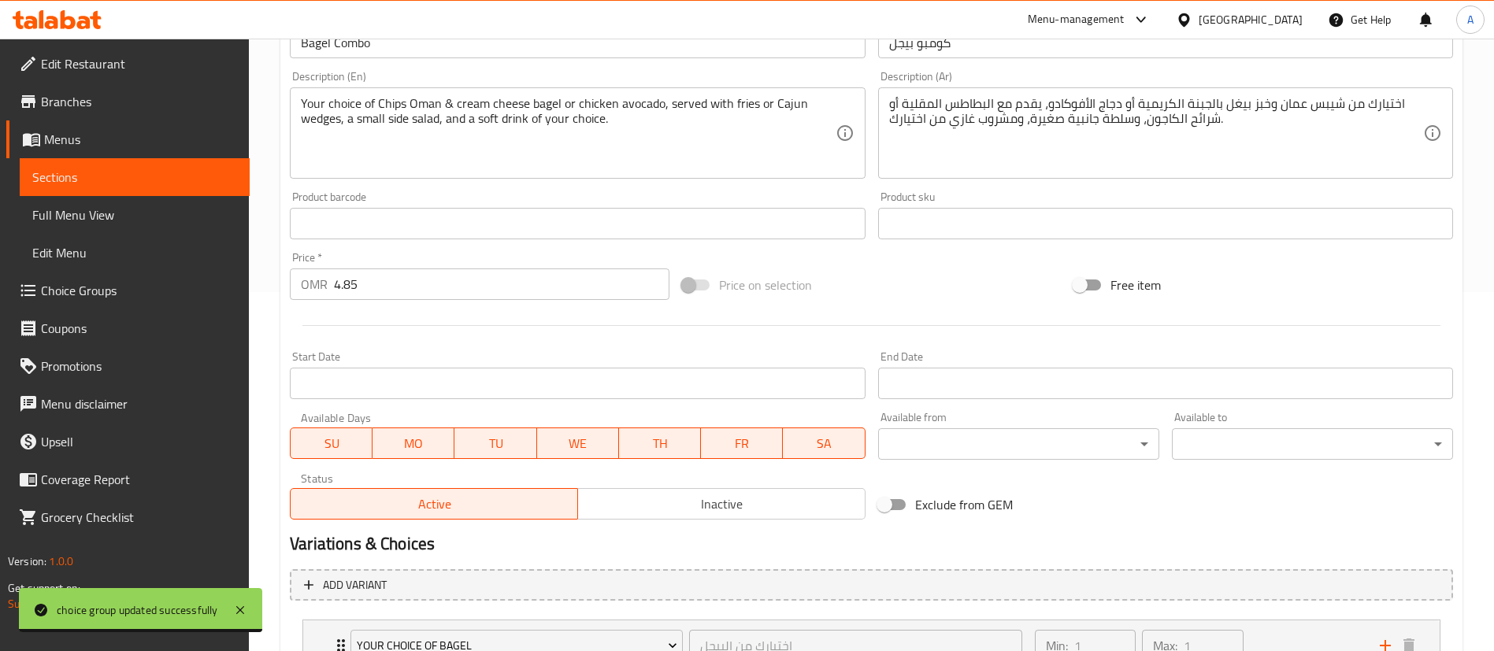
scroll to position [681, 0]
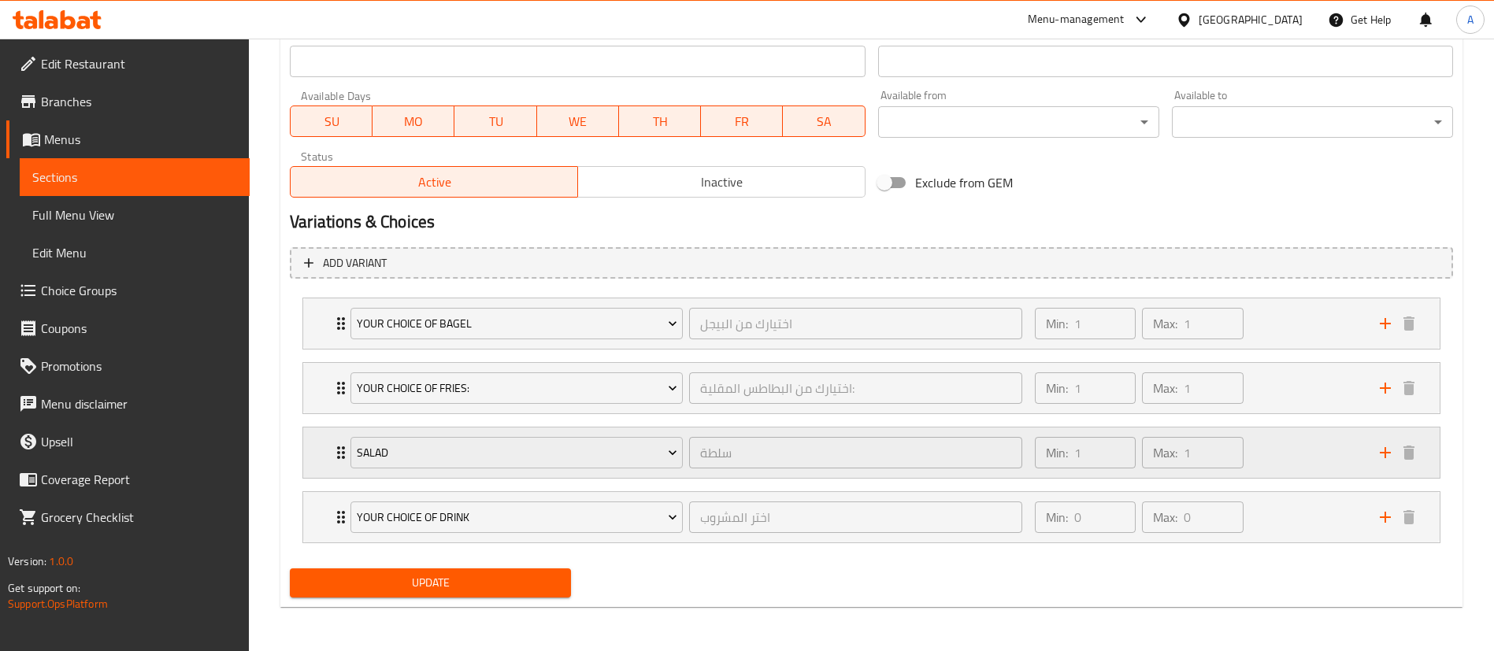
click at [1309, 458] on div "Min: 1 ​ Max: 1 ​" at bounding box center [1197, 453] width 345 height 50
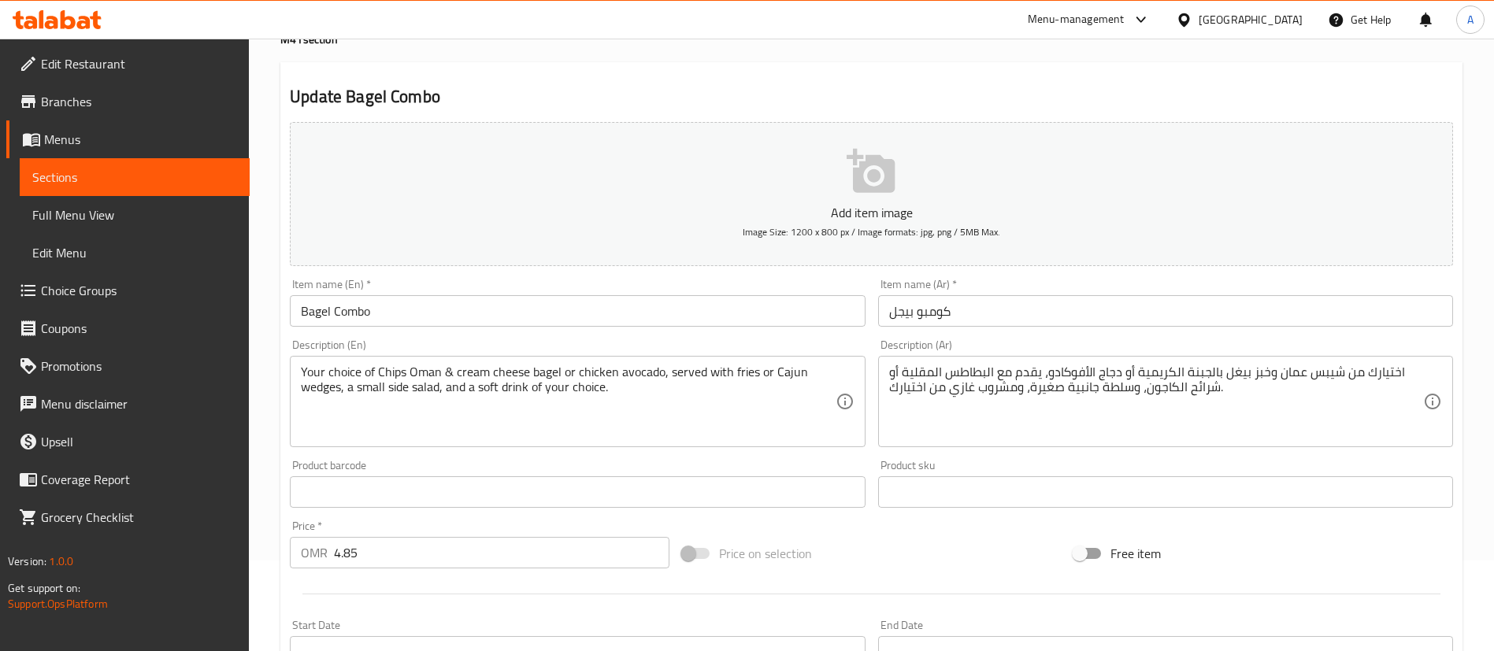
scroll to position [0, 0]
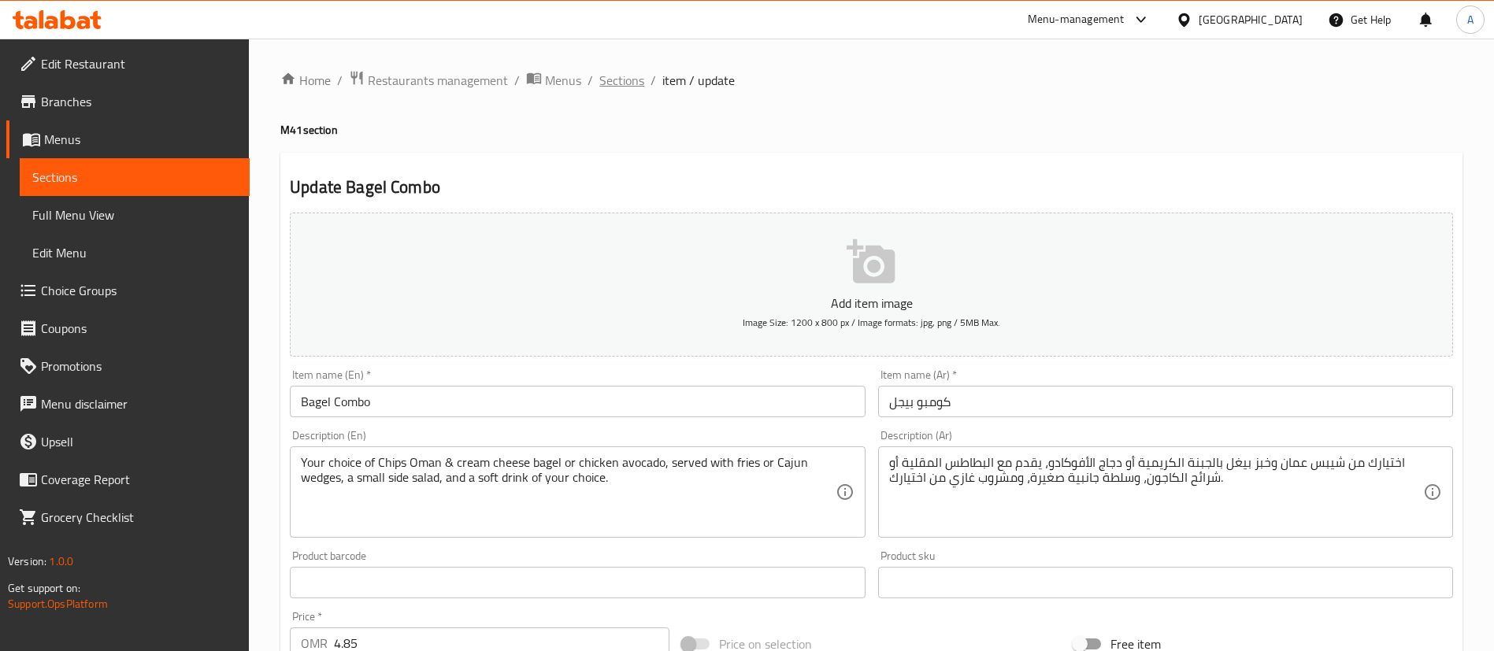
click at [602, 78] on span "Sections" at bounding box center [621, 80] width 45 height 19
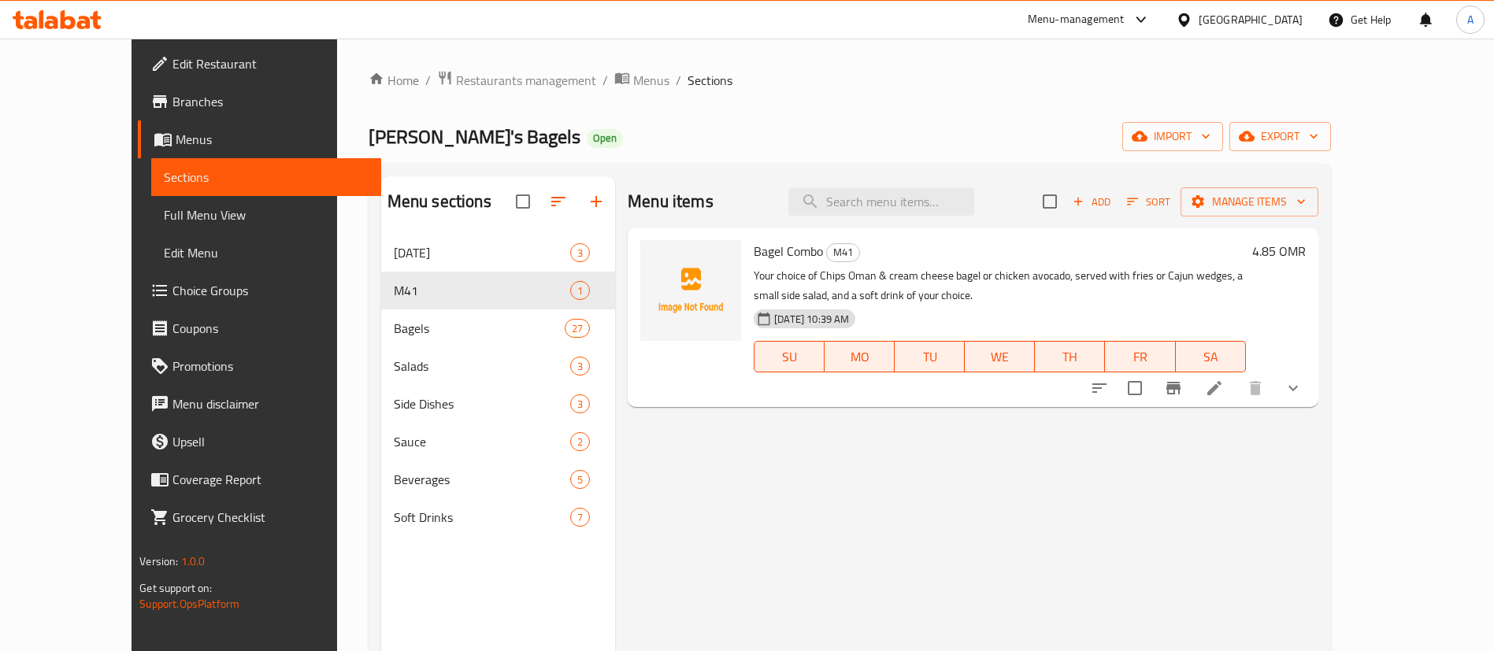
click at [172, 291] on span "Choice Groups" at bounding box center [270, 290] width 196 height 19
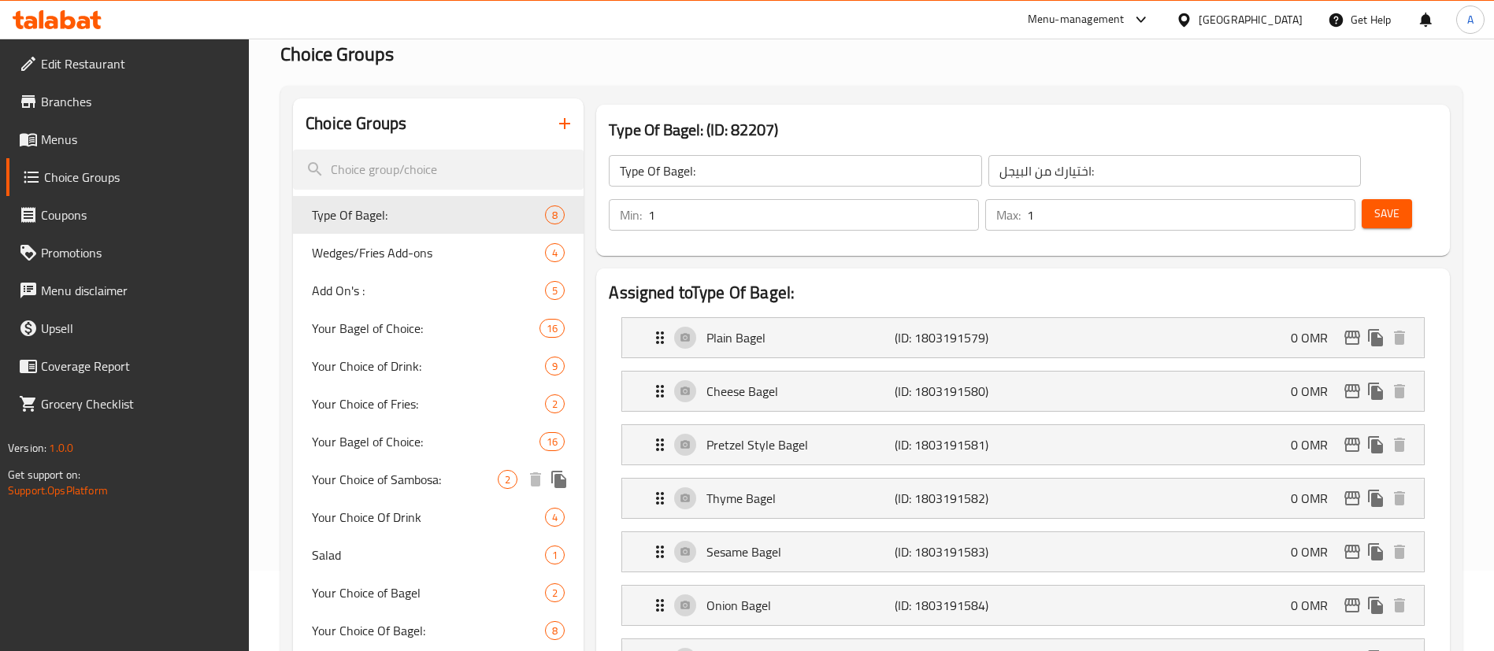
scroll to position [118, 0]
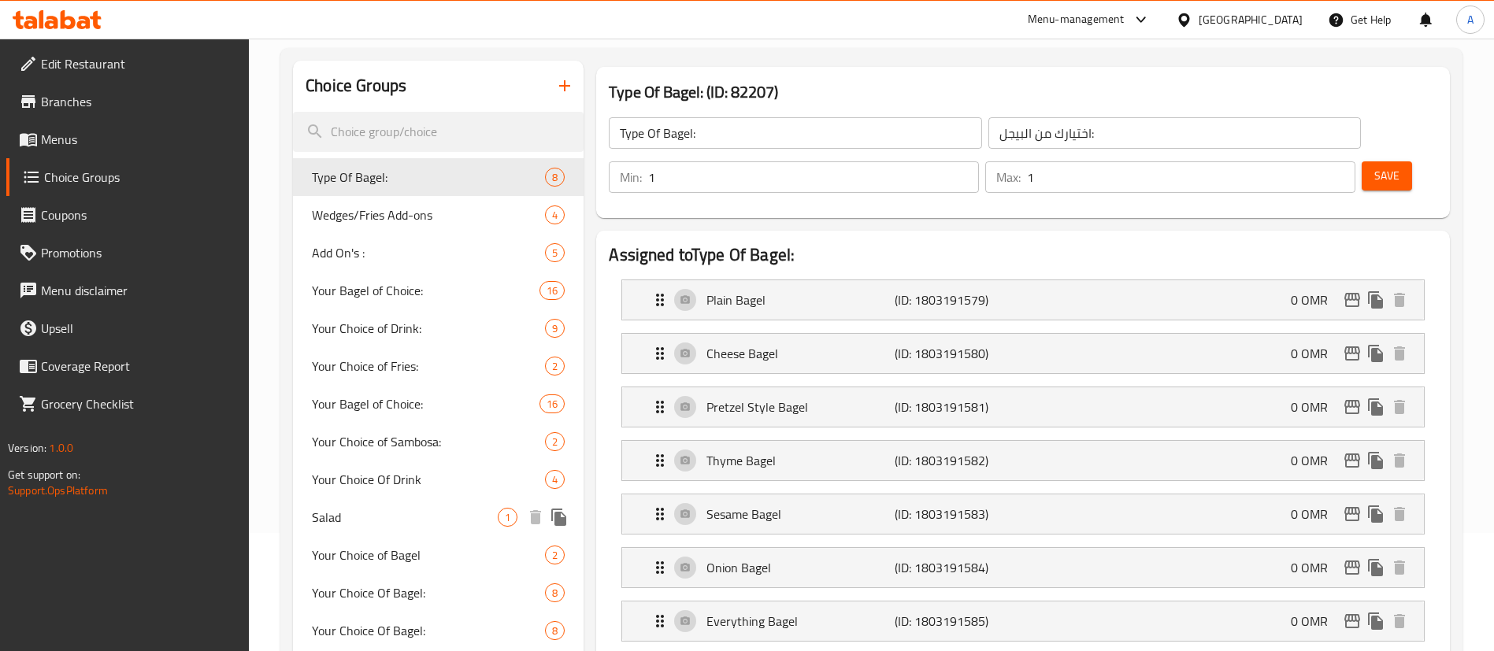
click at [380, 515] on span "Salad" at bounding box center [405, 517] width 186 height 19
type input "Salad"
type input "سلطة"
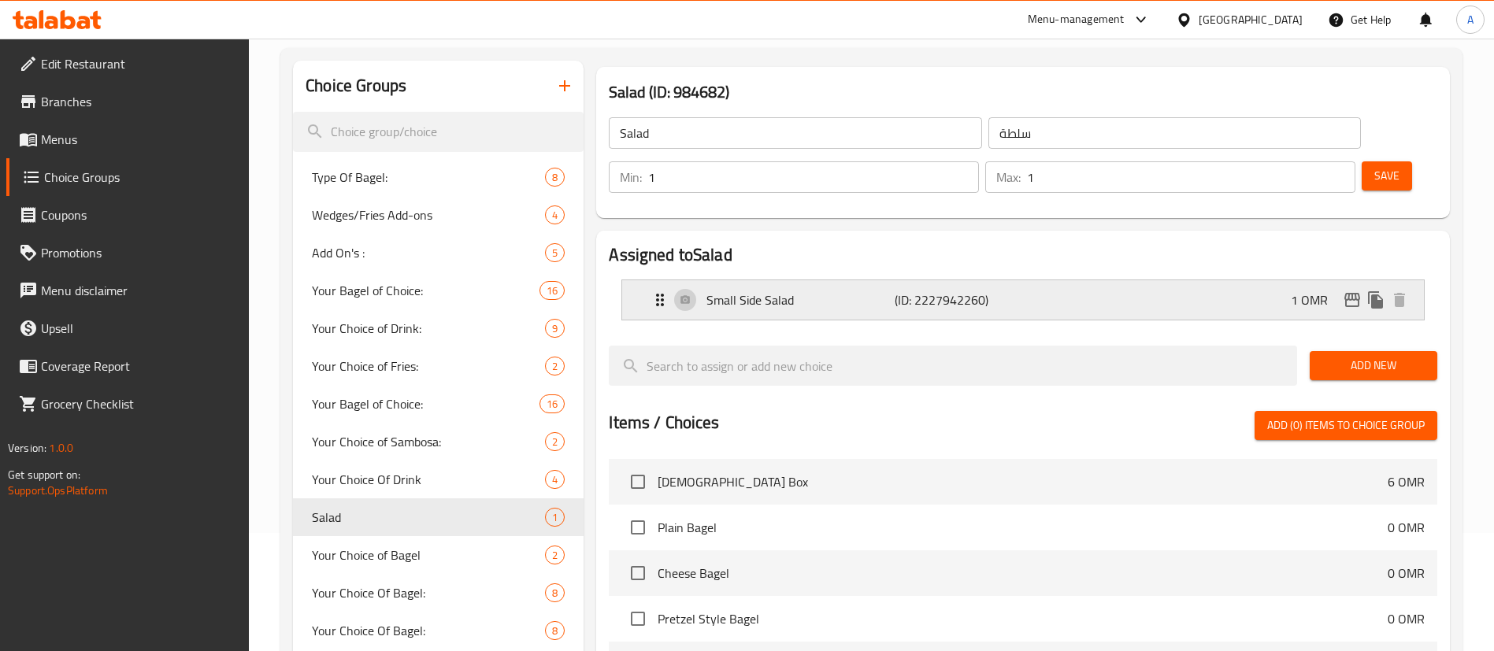
click at [1206, 280] on div "Small Side Salad (ID: 2227942260) 1 OMR" at bounding box center [1027, 299] width 754 height 39
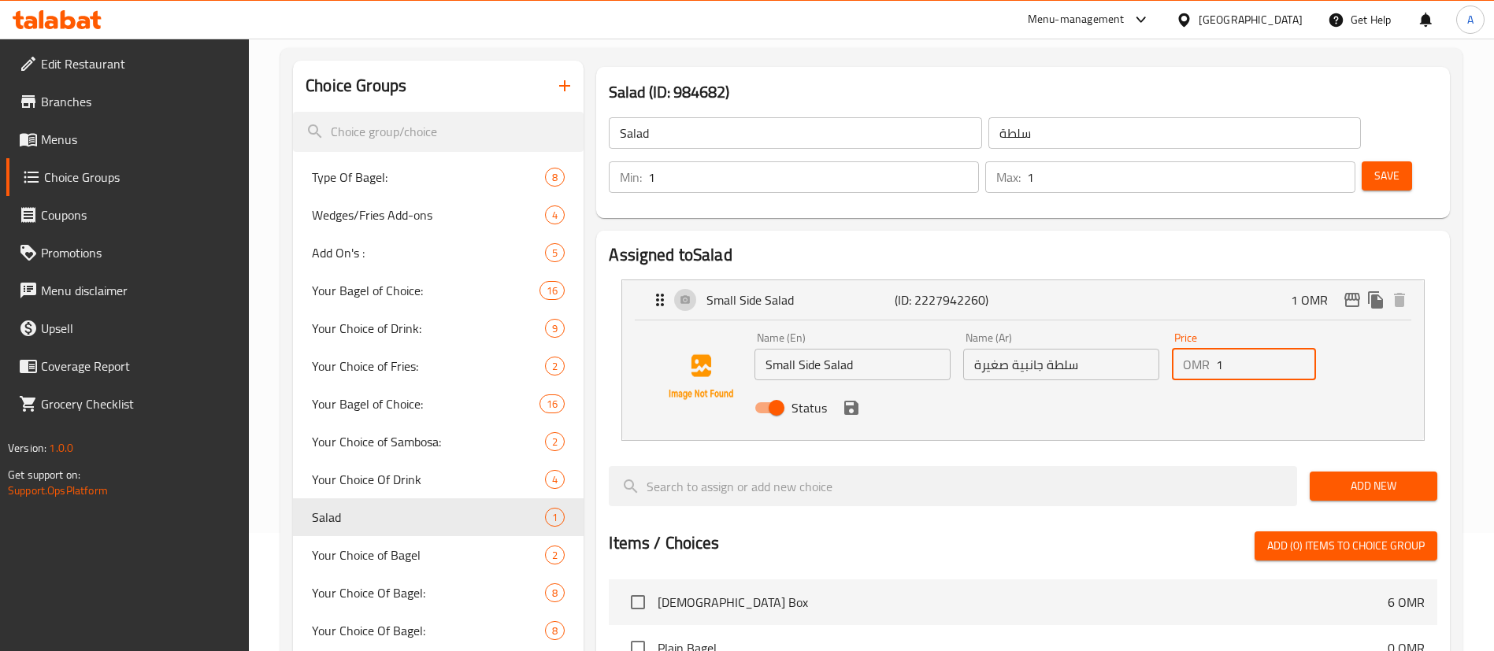
click at [1239, 349] on input "1" at bounding box center [1266, 365] width 100 height 32
click at [858, 398] on icon "save" at bounding box center [851, 407] width 19 height 19
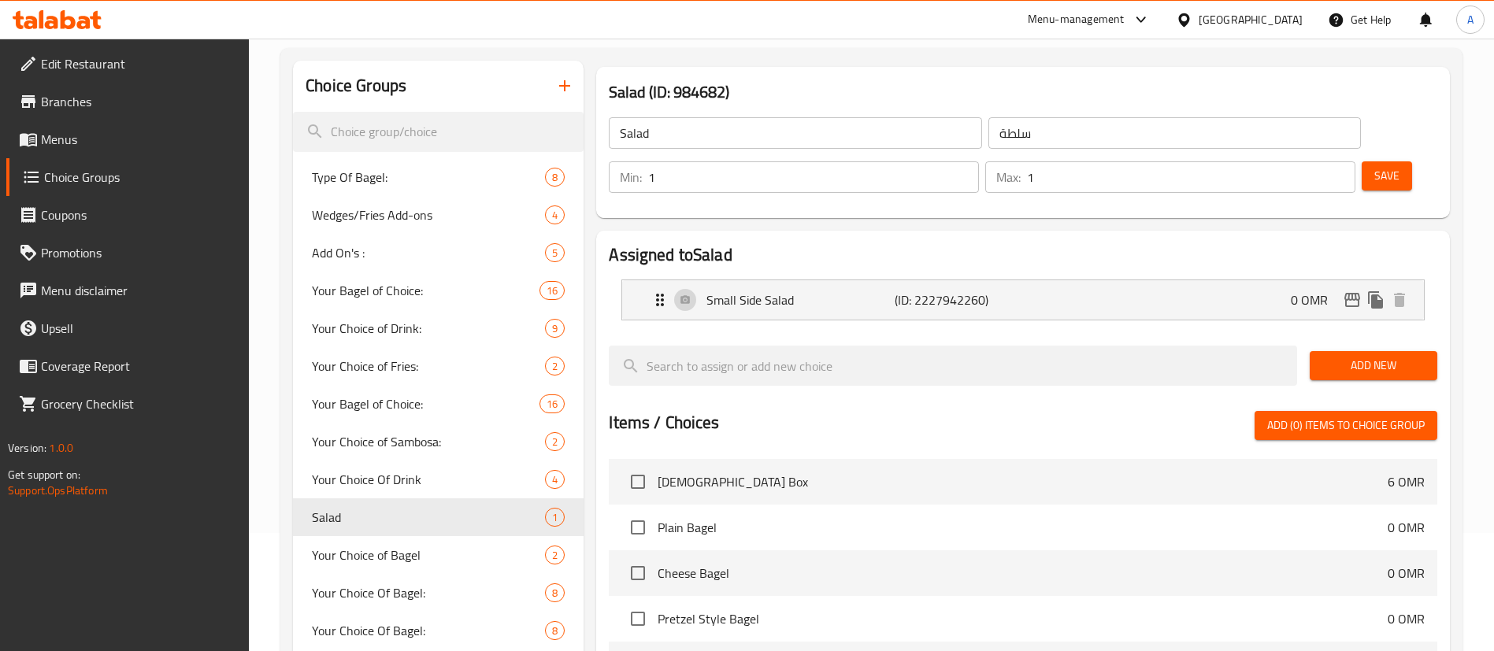
type input "0"
click at [1374, 166] on span "Save" at bounding box center [1386, 176] width 25 height 20
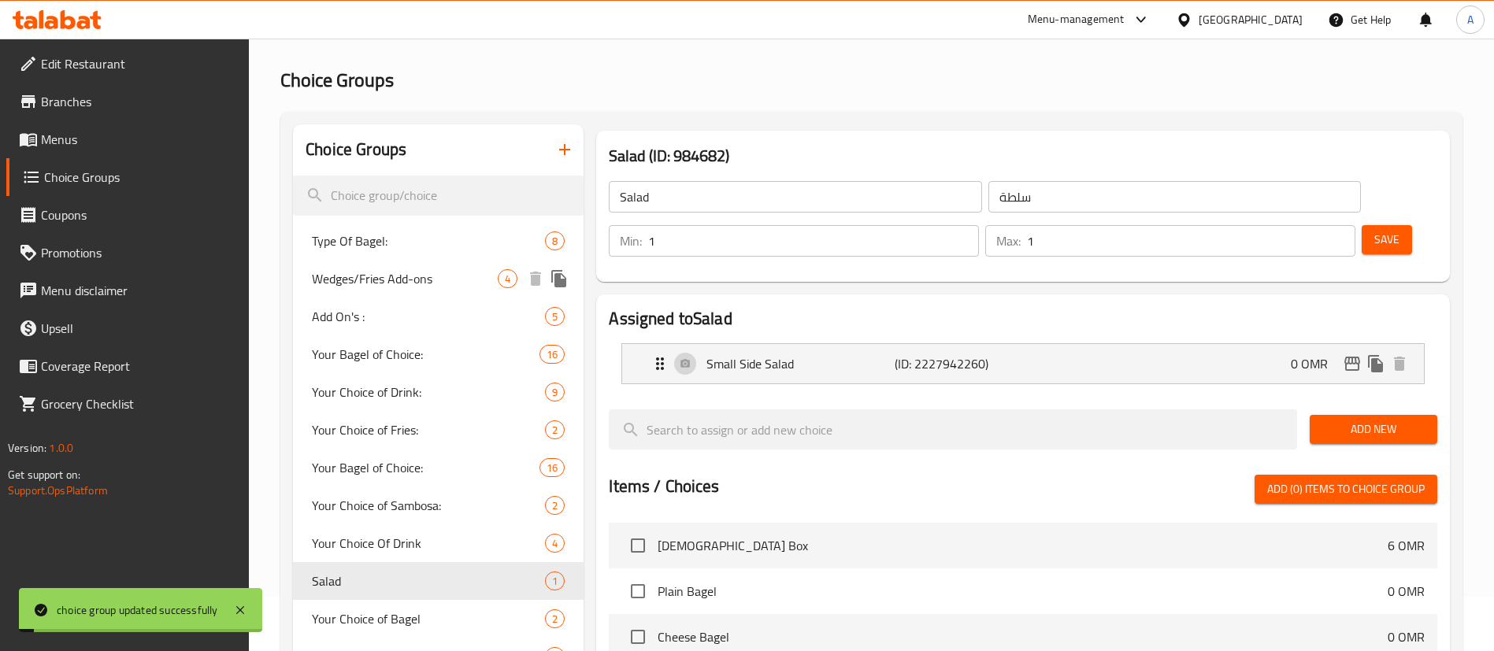
scroll to position [0, 0]
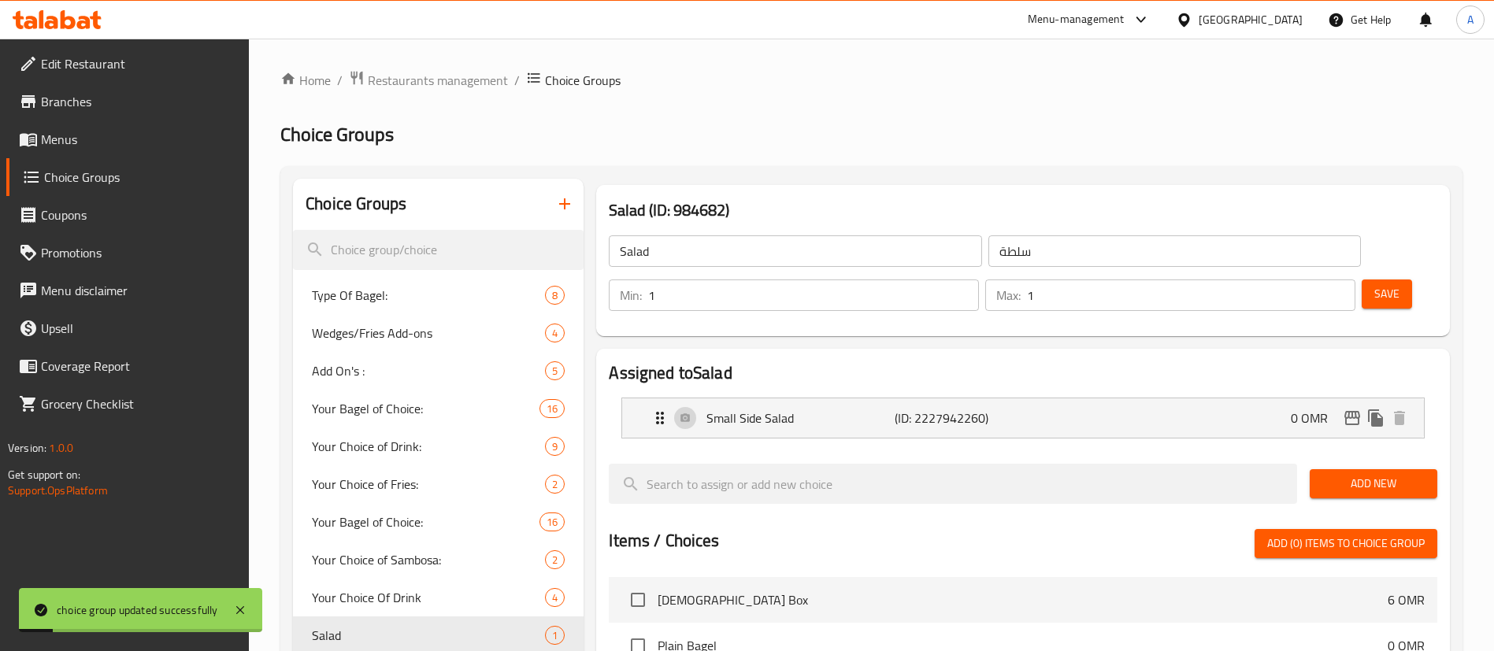
click at [97, 146] on span "Menus" at bounding box center [139, 139] width 196 height 19
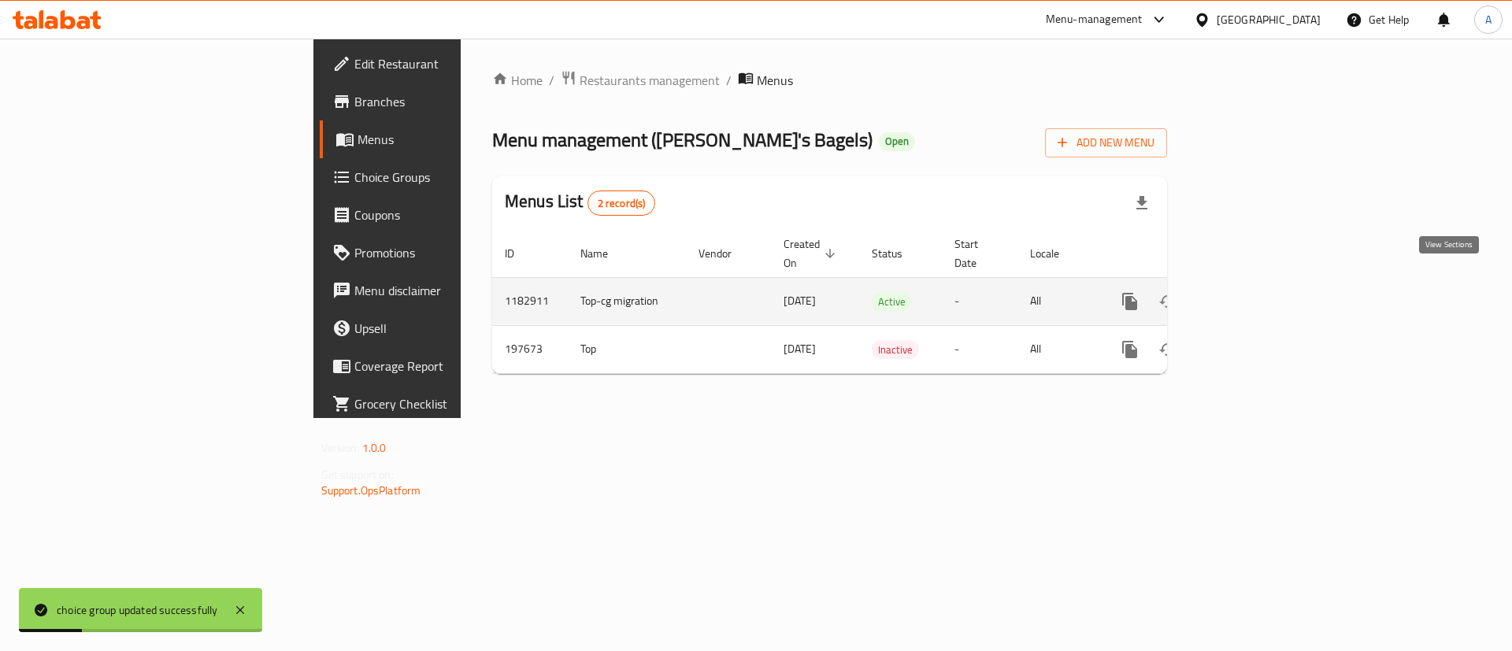
click at [1262, 287] on link "enhanced table" at bounding box center [1244, 302] width 38 height 38
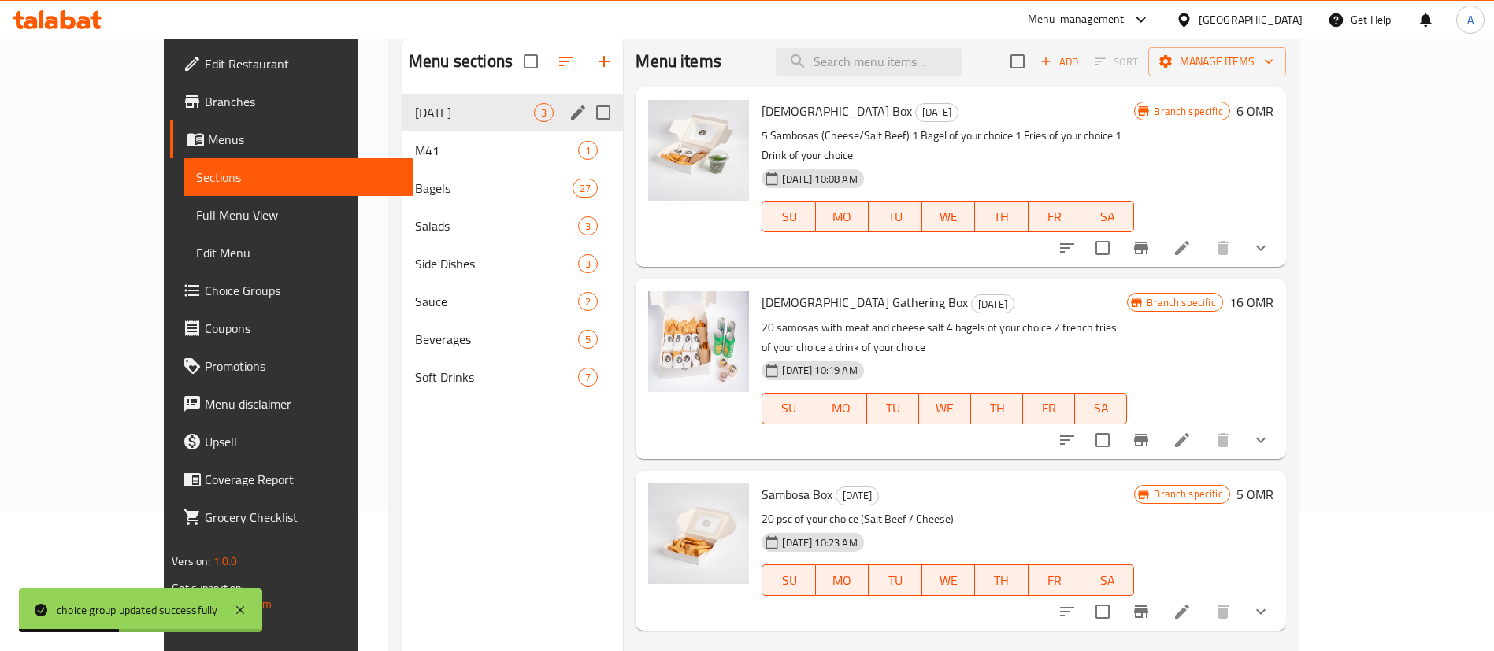
scroll to position [102, 0]
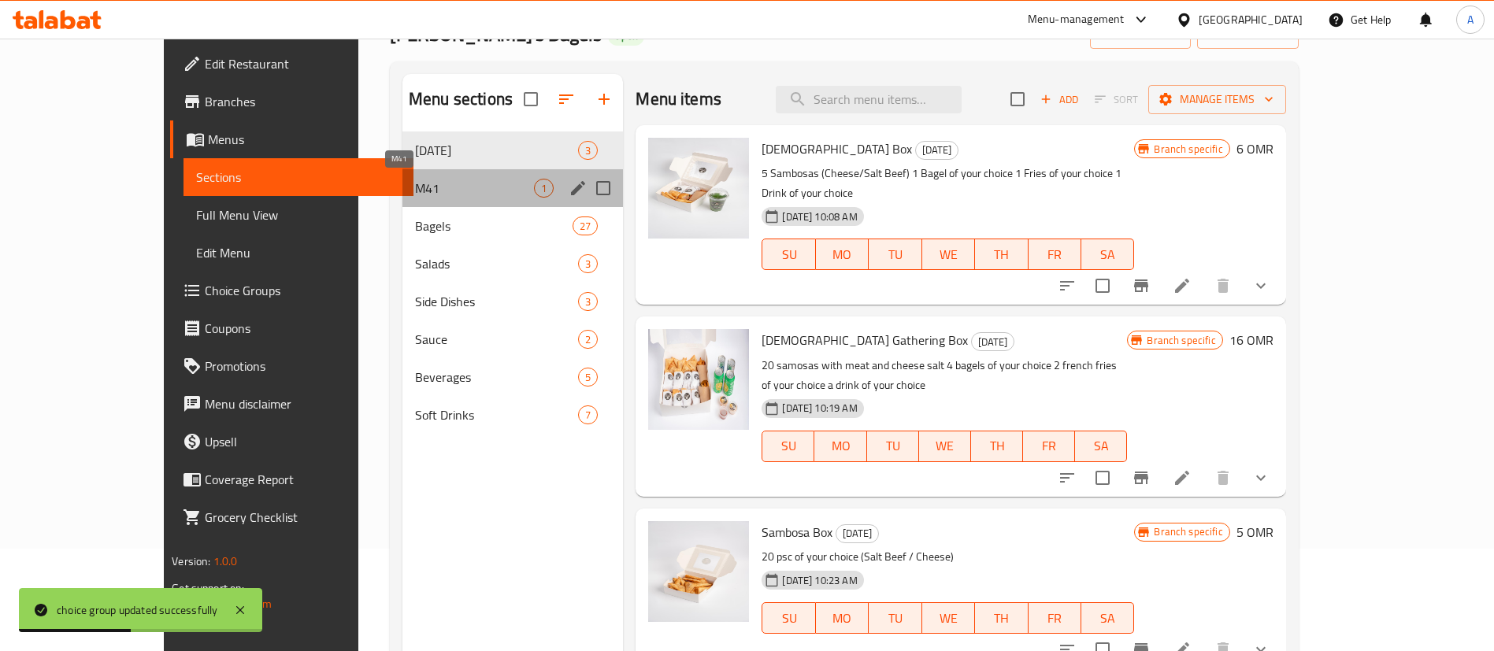
click at [415, 183] on span "M41" at bounding box center [474, 188] width 119 height 19
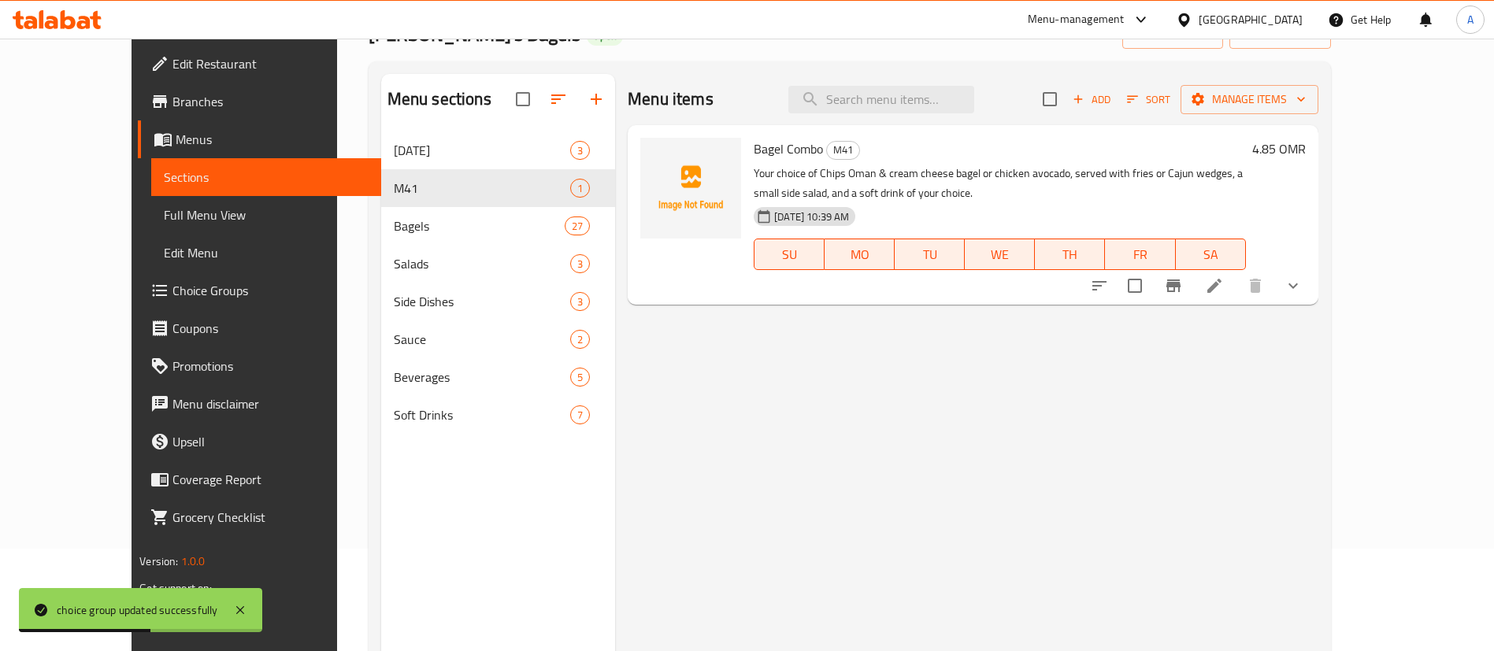
click at [1221, 280] on icon at bounding box center [1214, 286] width 14 height 14
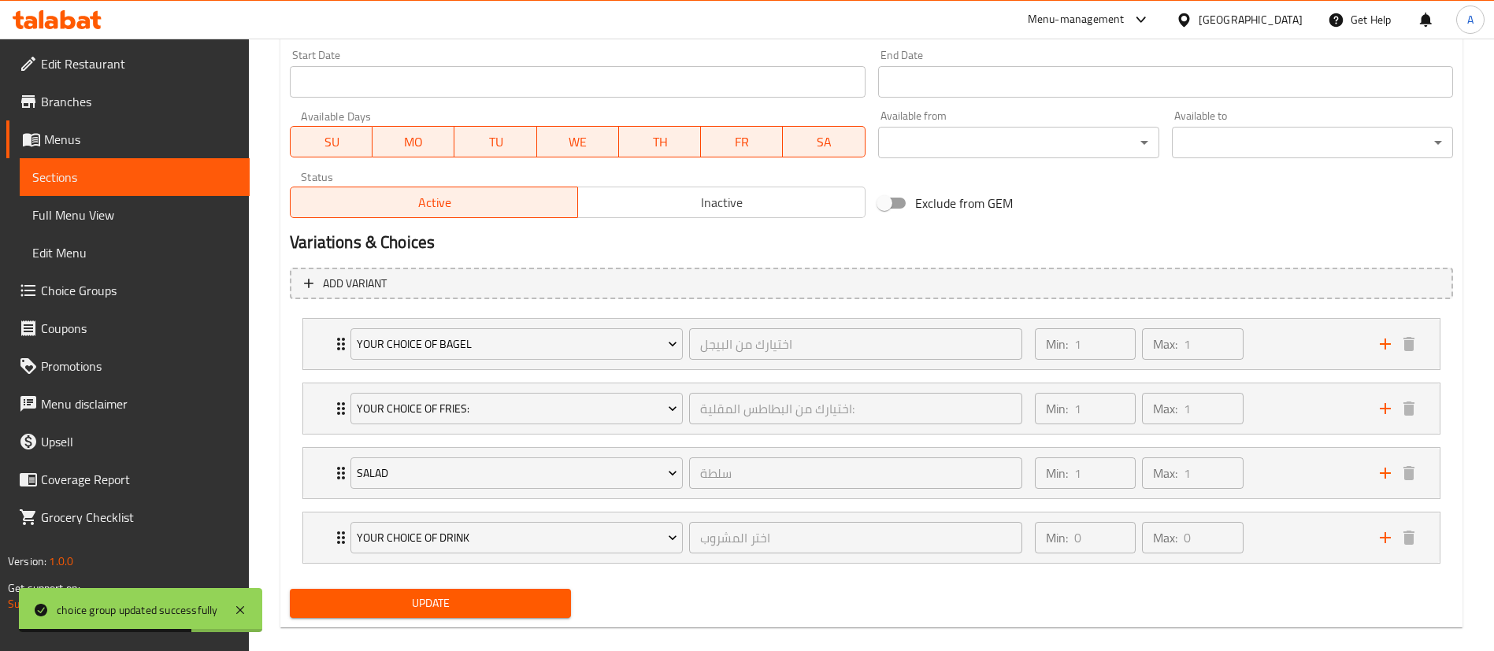
scroll to position [681, 0]
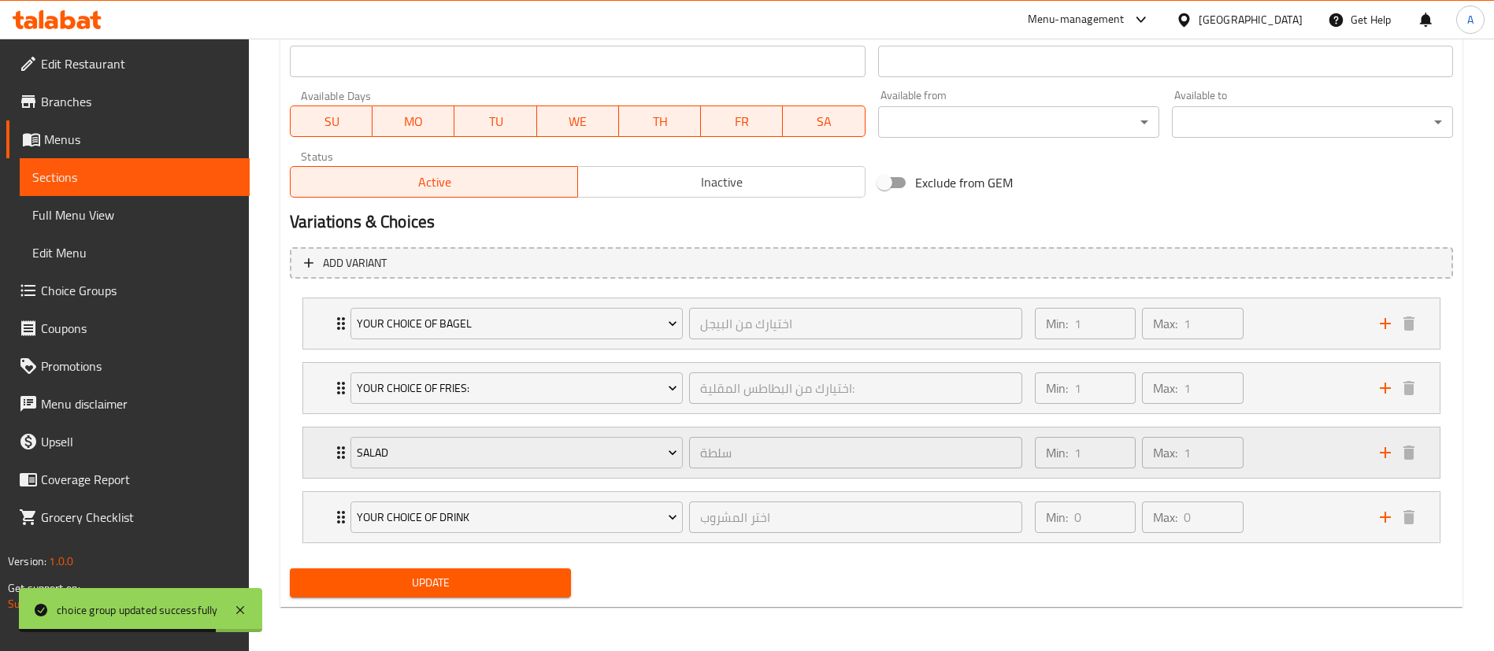
click at [1320, 456] on div "Min: 1 ​ Max: 1 ​" at bounding box center [1197, 453] width 345 height 50
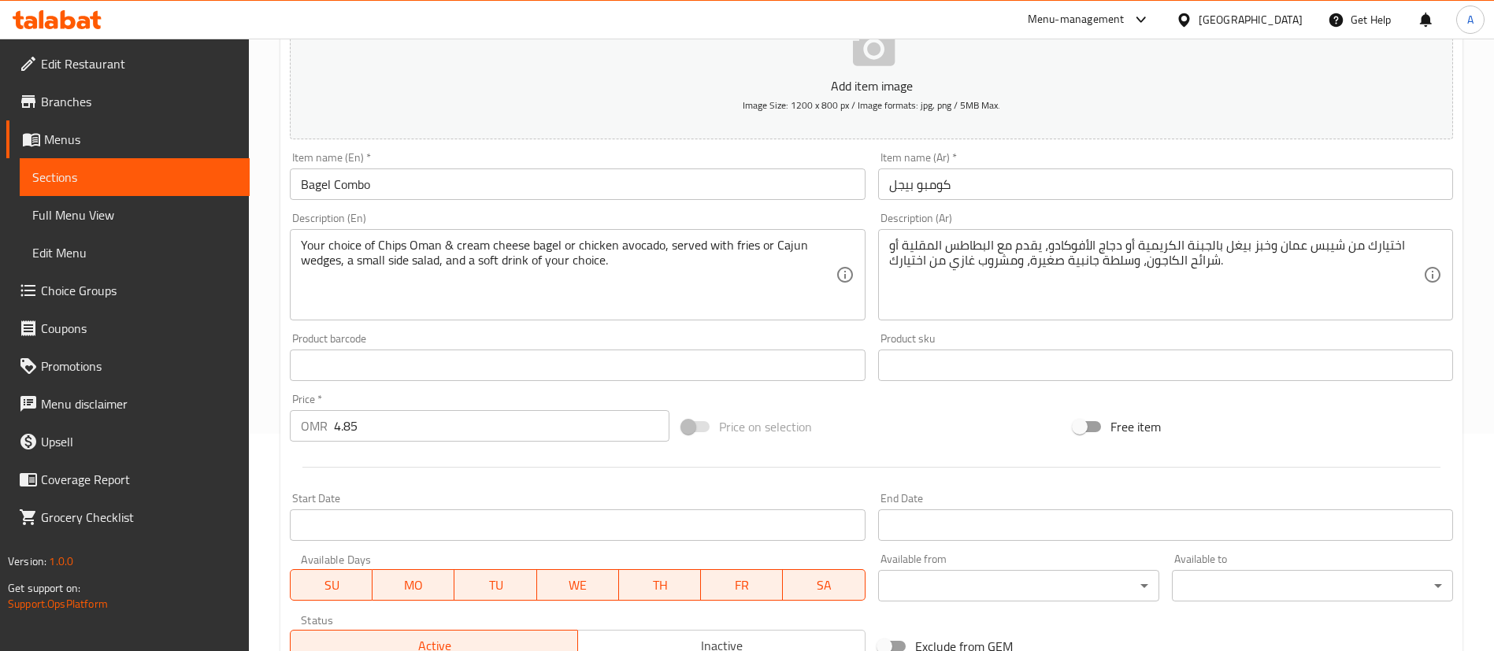
scroll to position [0, 0]
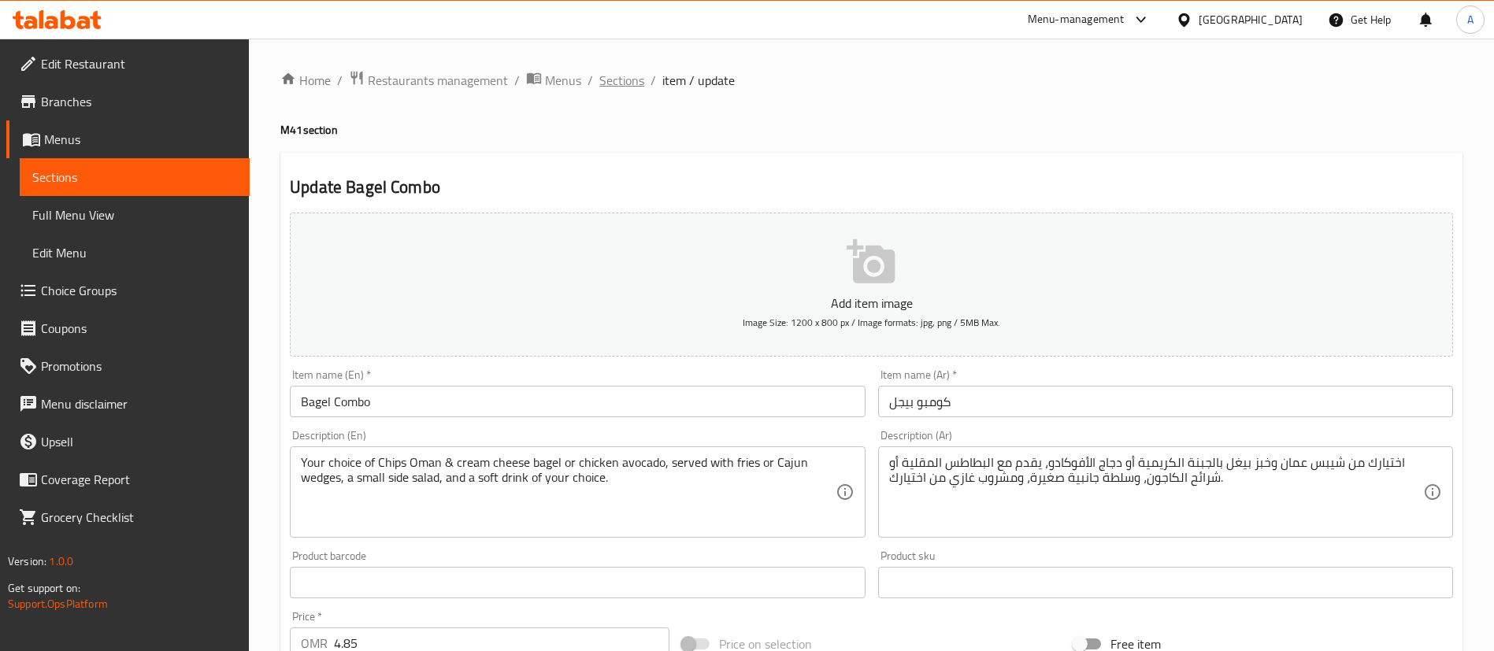
click at [628, 83] on span "Sections" at bounding box center [621, 80] width 45 height 19
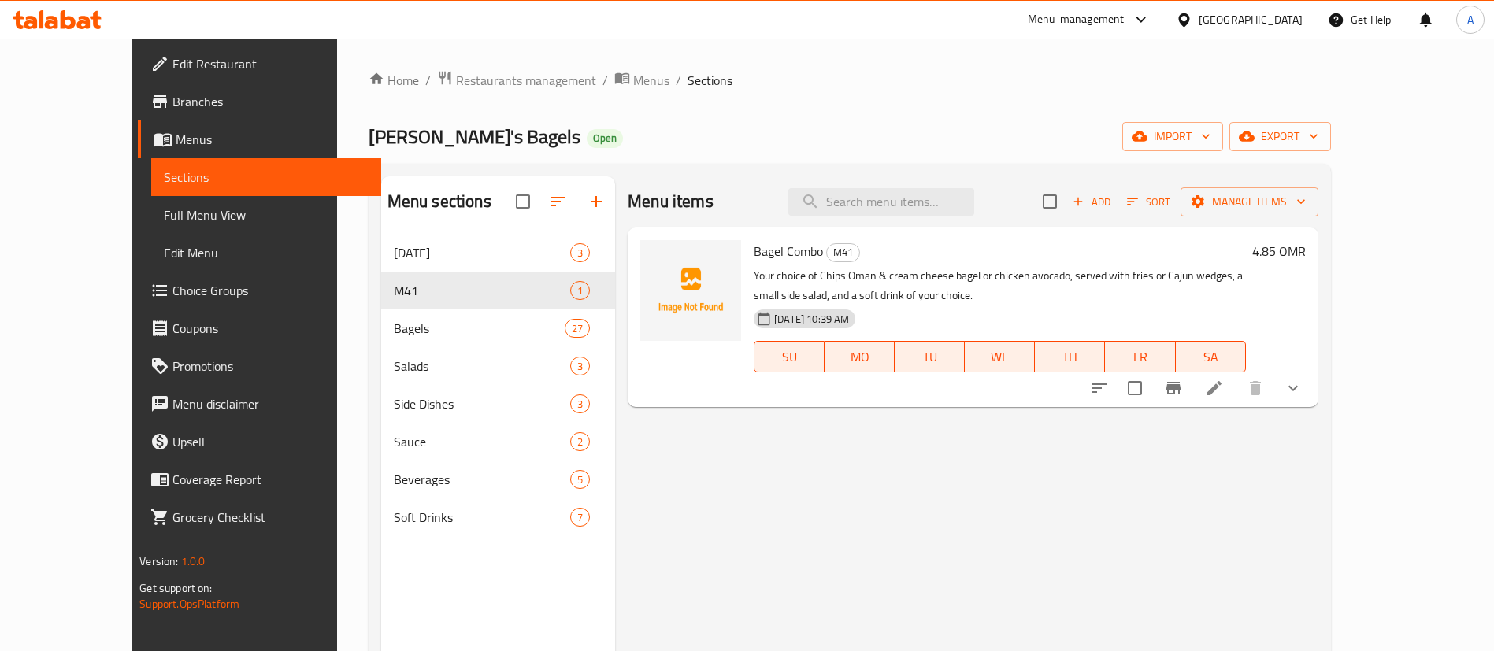
click at [1236, 383] on li at bounding box center [1214, 388] width 44 height 28
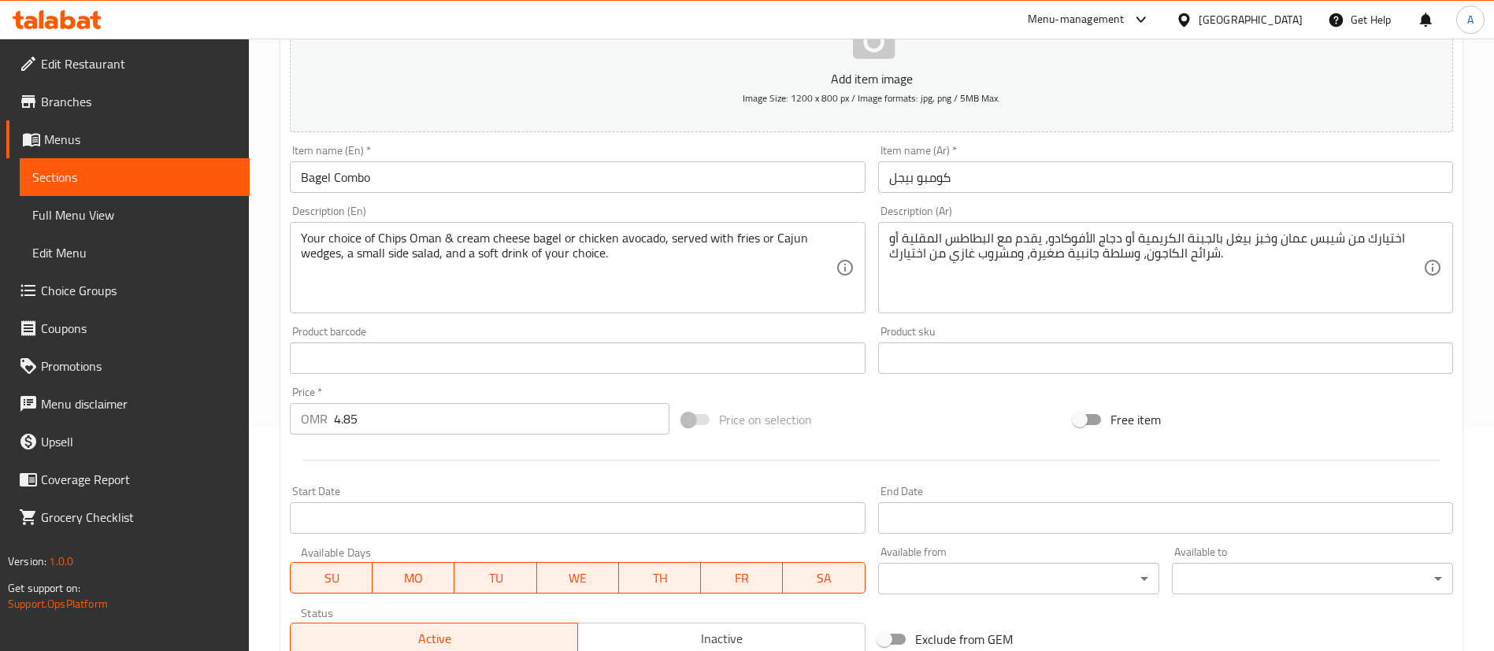
scroll to position [473, 0]
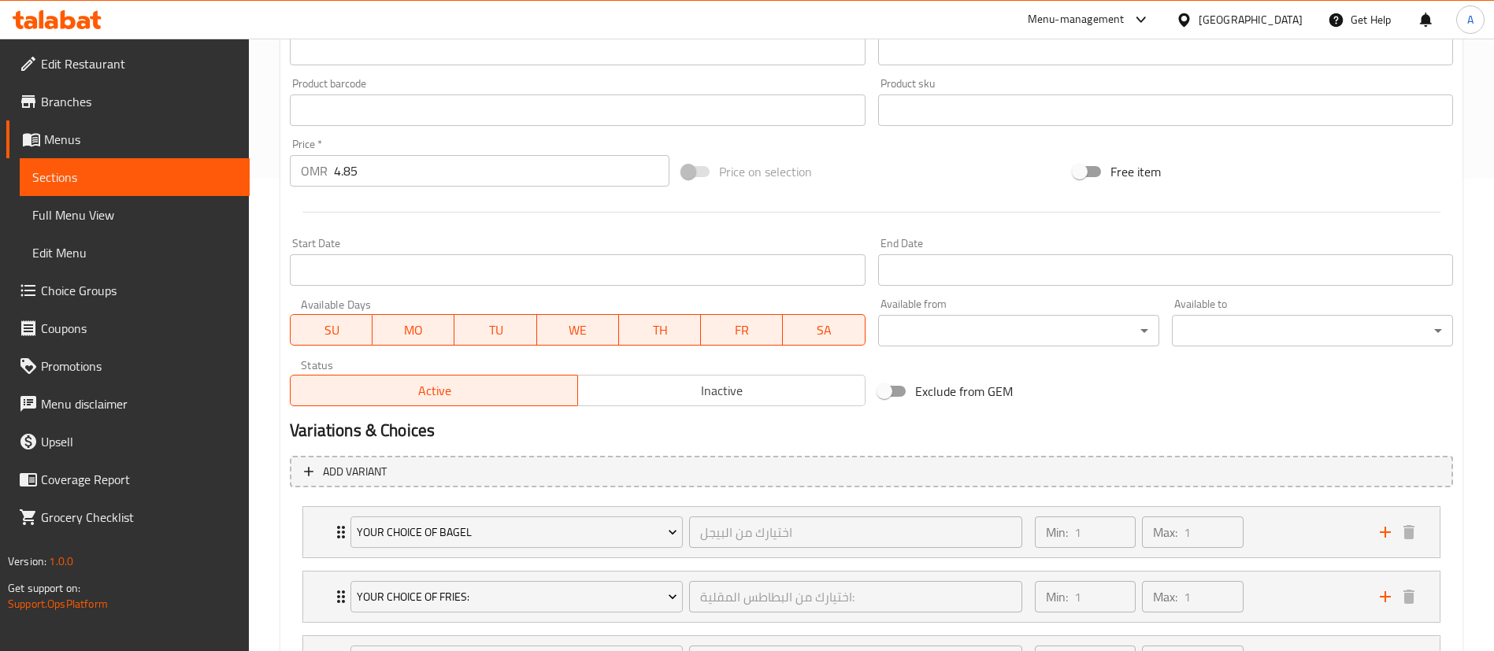
click at [363, 257] on input "Start Date" at bounding box center [577, 270] width 575 height 32
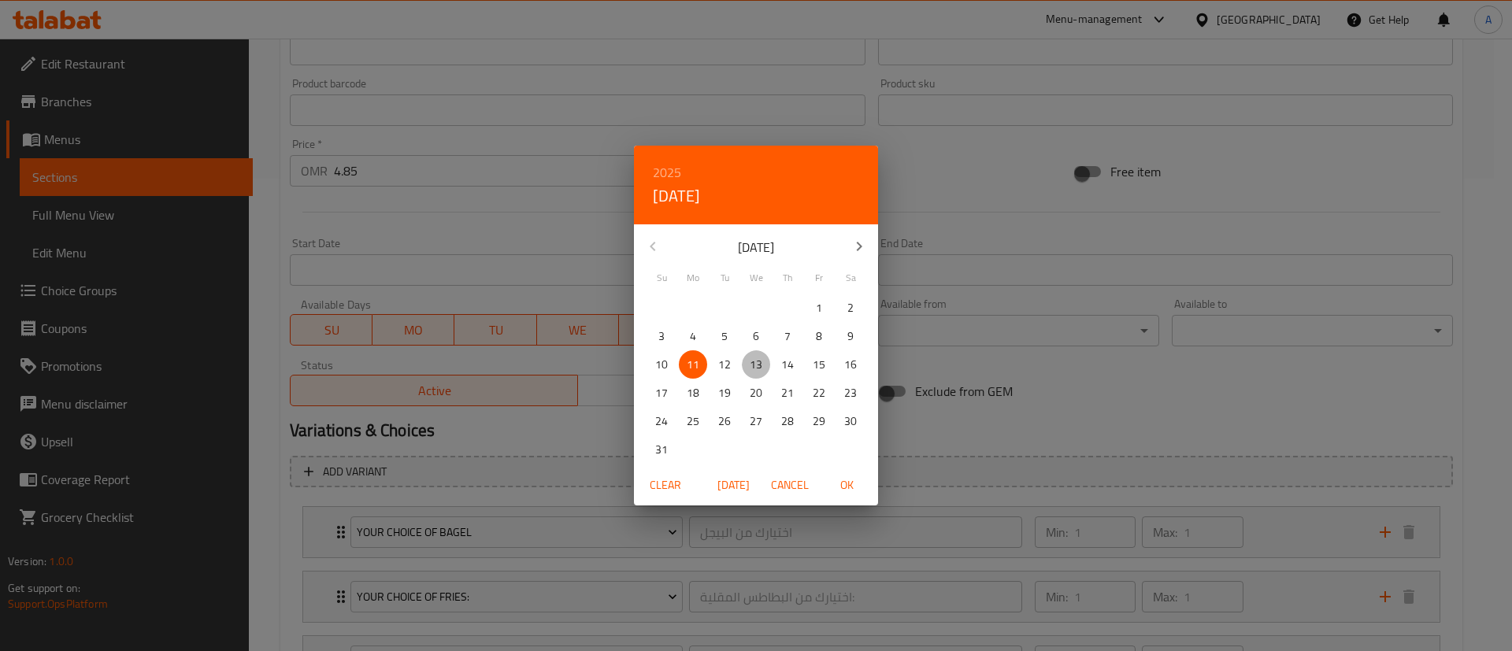
click at [767, 364] on span "13" at bounding box center [756, 365] width 28 height 20
click at [854, 489] on span "OK" at bounding box center [847, 486] width 38 height 20
type input "[DATE]"
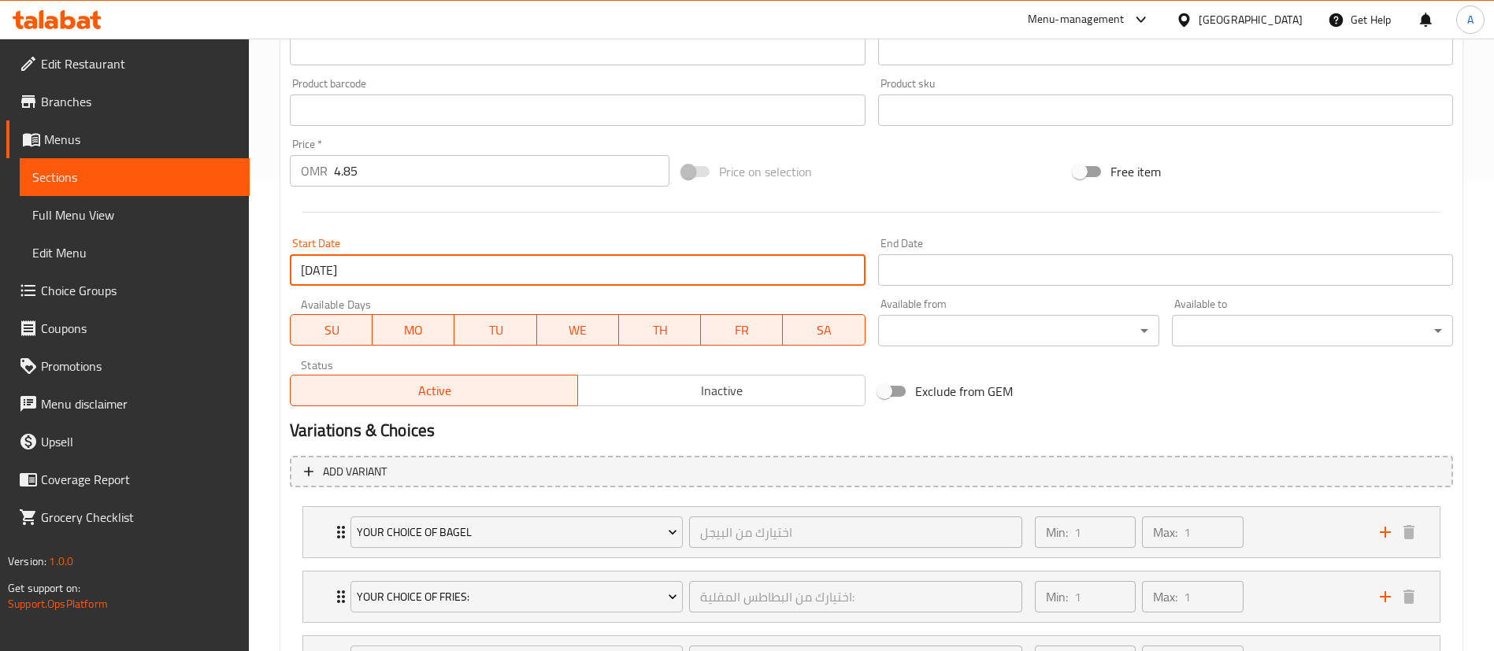
scroll to position [681, 0]
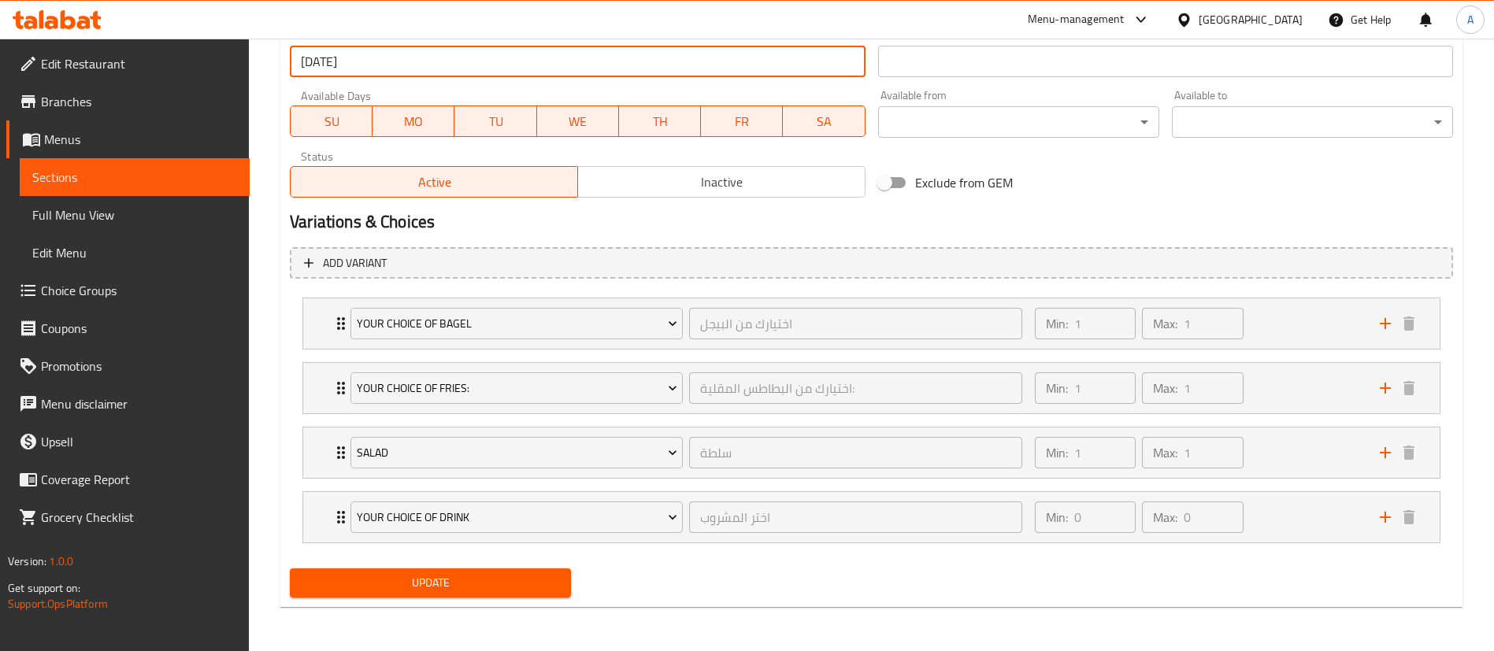
click at [691, 586] on div "Update" at bounding box center [872, 583] width 1176 height 42
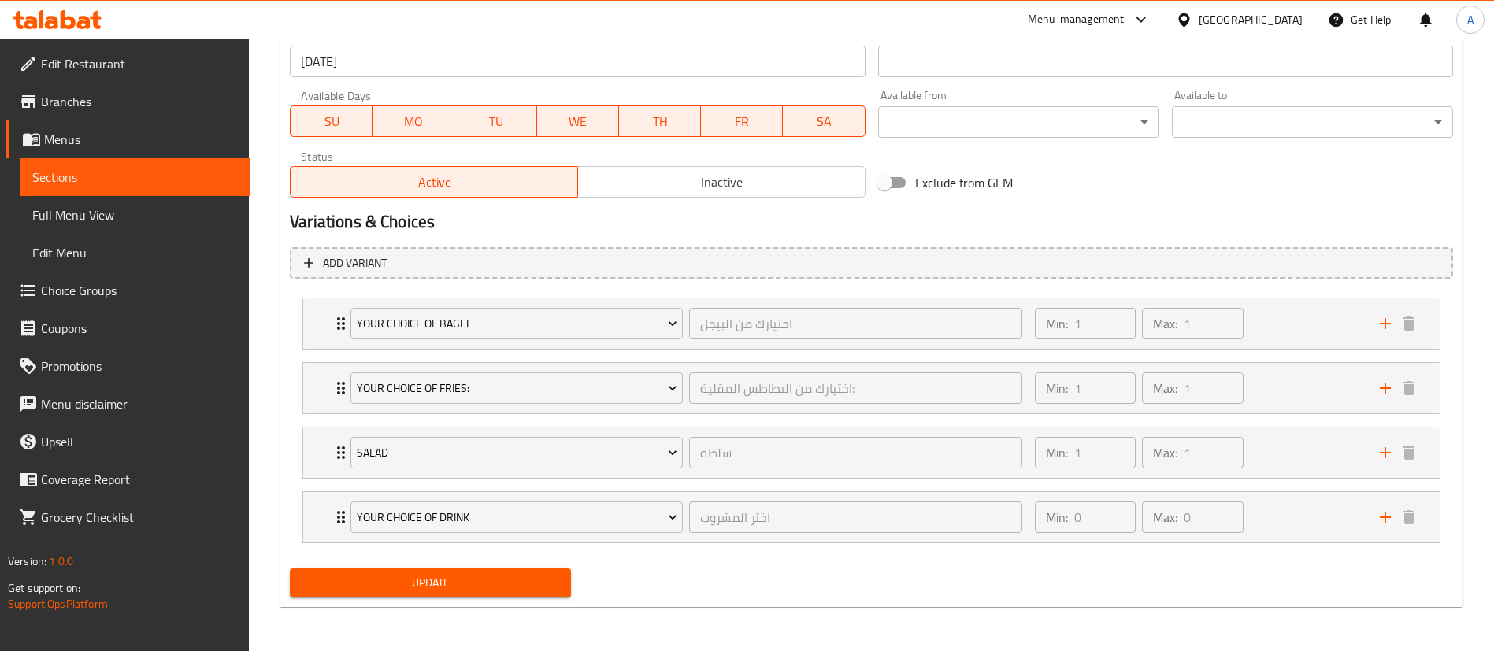
click at [494, 579] on span "Update" at bounding box center [430, 583] width 256 height 20
click at [1277, 501] on div "Min: 0 ​ Max: 0 ​" at bounding box center [1197, 517] width 345 height 50
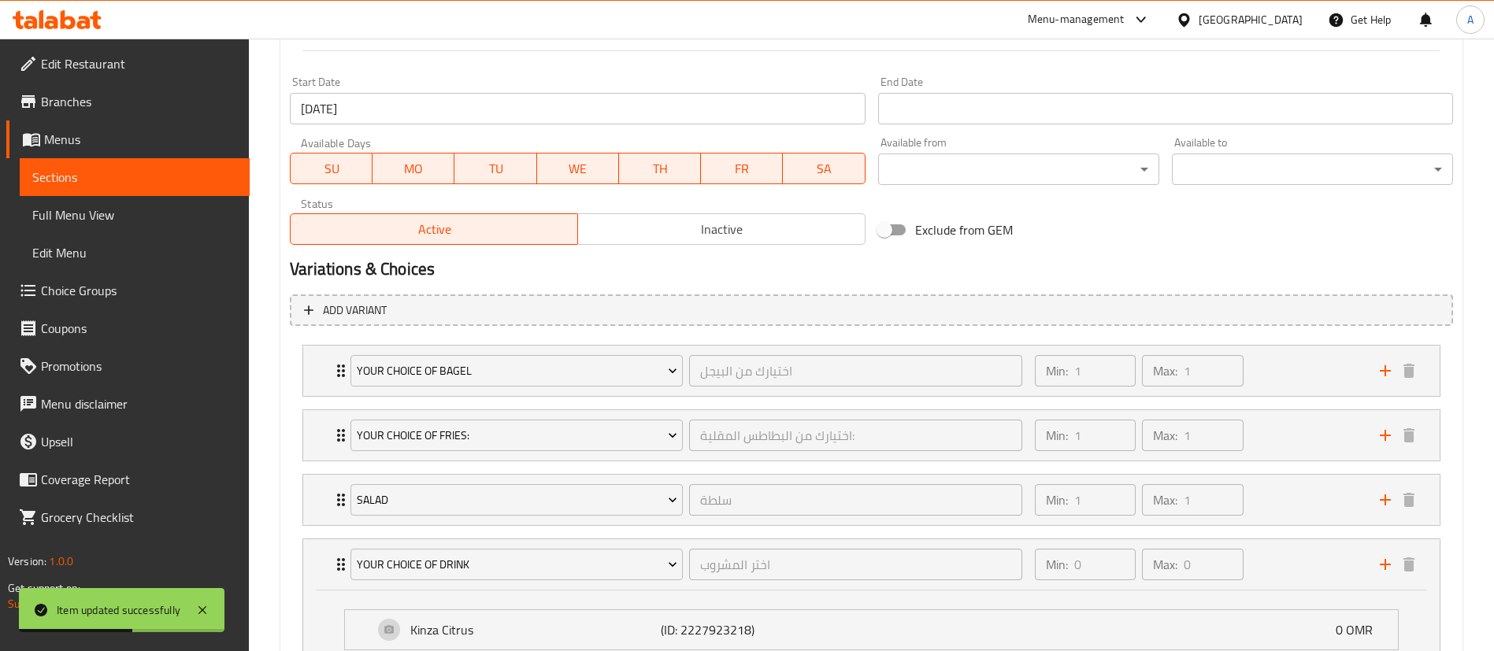
scroll to position [337, 0]
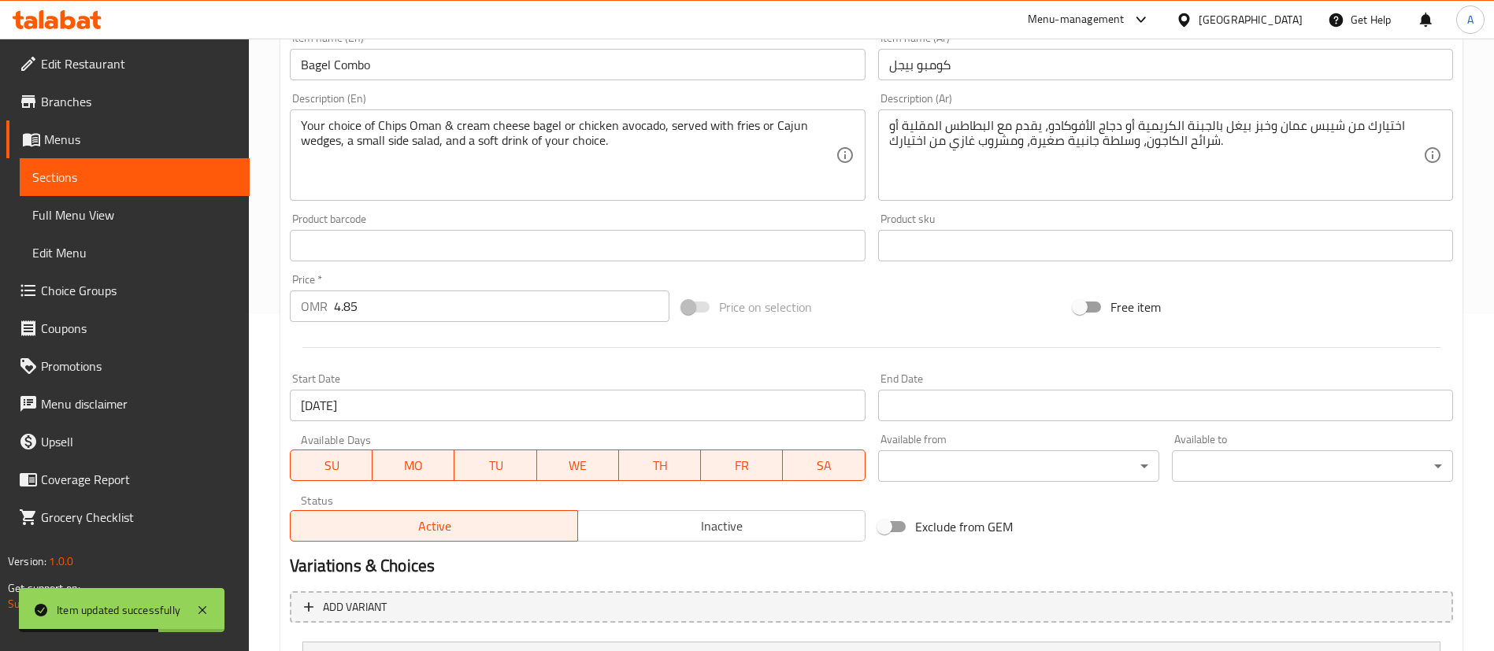
click at [88, 300] on span "Choice Groups" at bounding box center [139, 290] width 196 height 19
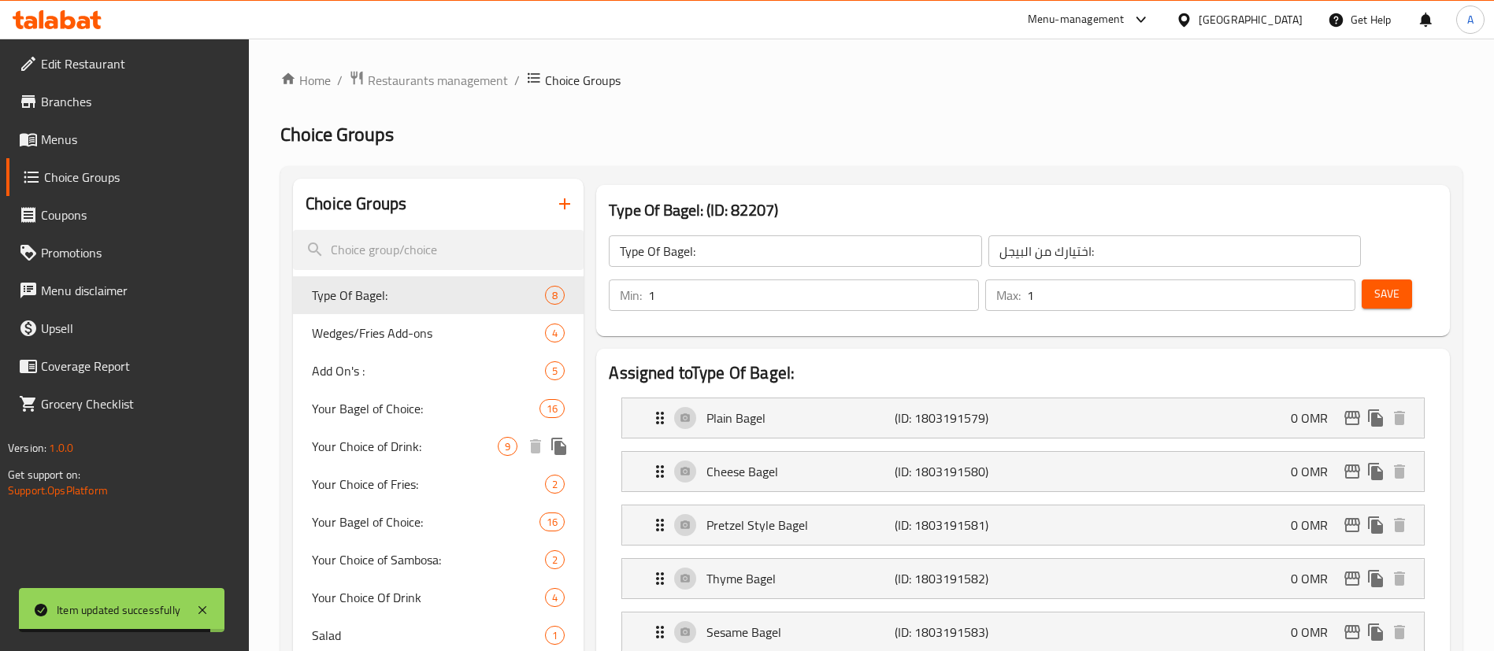
click at [447, 454] on span "Your Choice of Drink:" at bounding box center [405, 446] width 186 height 19
type input "Your Choice of Drink:"
type input "اختيارك من المشروب:"
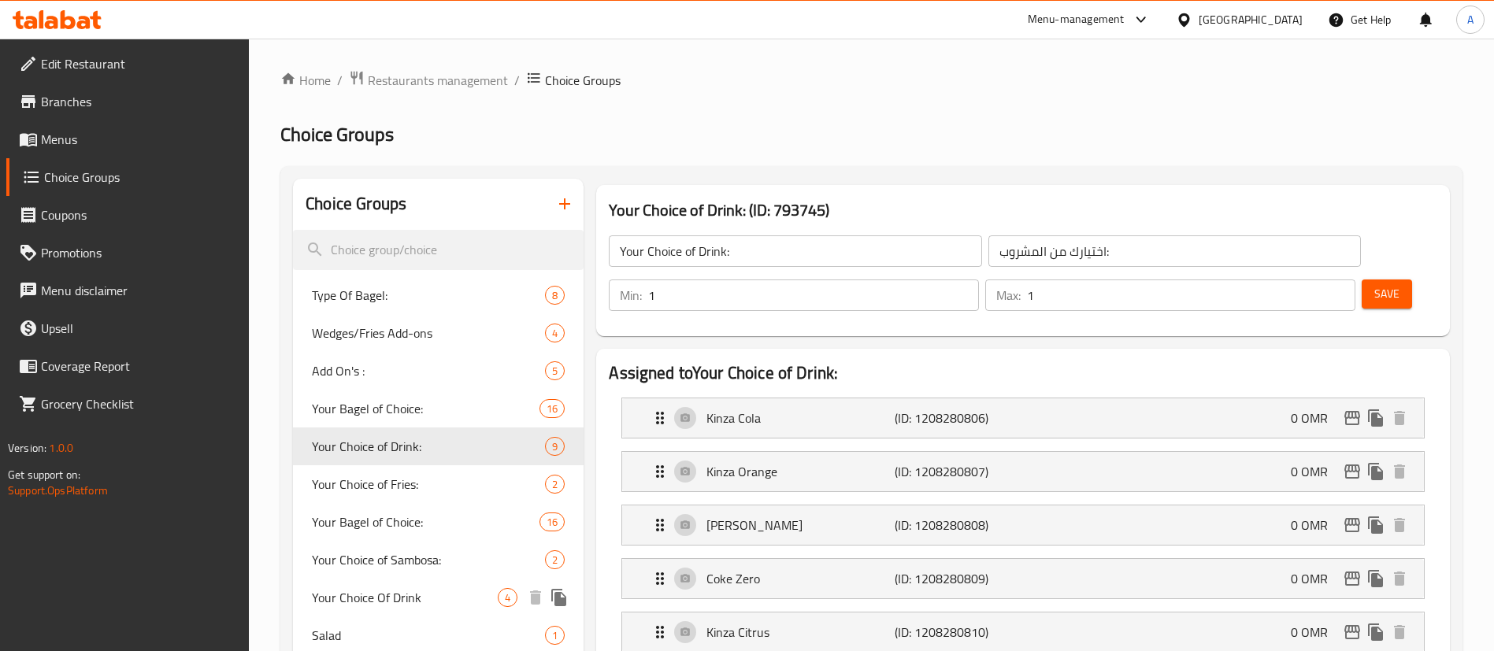
click at [421, 599] on span "Your Choice Of Drink" at bounding box center [405, 597] width 186 height 19
type input "Your Choice Of Drink"
type input "اختر المشروب"
type input "0"
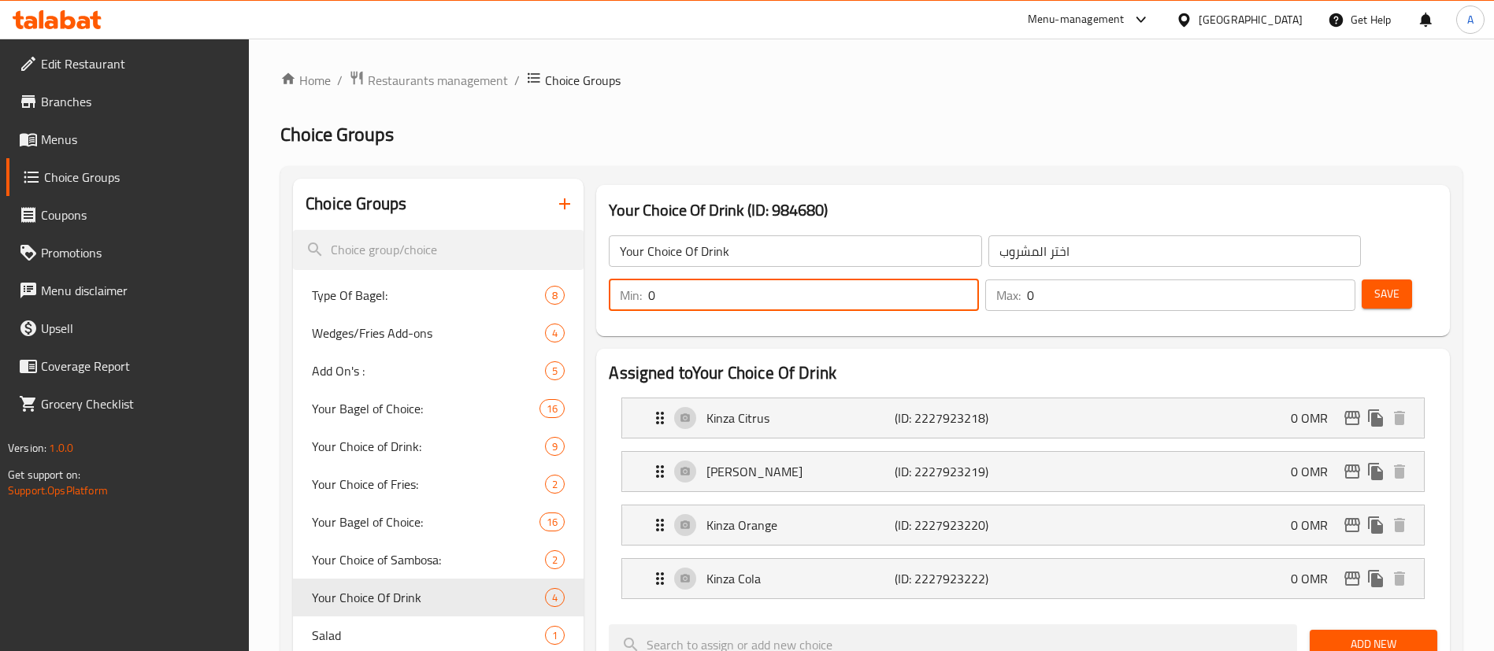
drag, startPoint x: 1222, startPoint y: 253, endPoint x: 1193, endPoint y: 252, distance: 29.1
click at [979, 280] on input "0" at bounding box center [813, 296] width 331 height 32
type input "1"
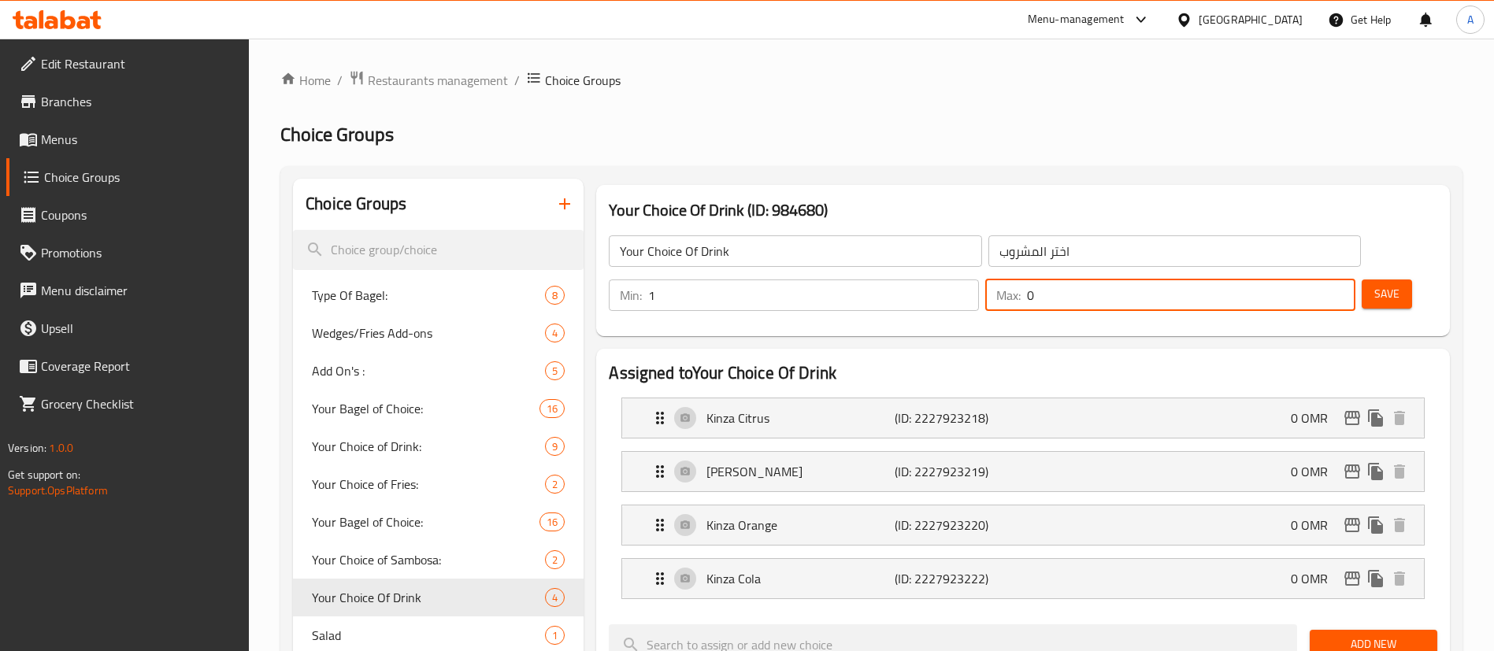
click at [1291, 280] on div "Max: 0 ​" at bounding box center [1170, 296] width 370 height 32
click at [1301, 280] on input "10" at bounding box center [1191, 296] width 328 height 32
click at [1299, 280] on input "10" at bounding box center [1191, 296] width 328 height 32
type input "1"
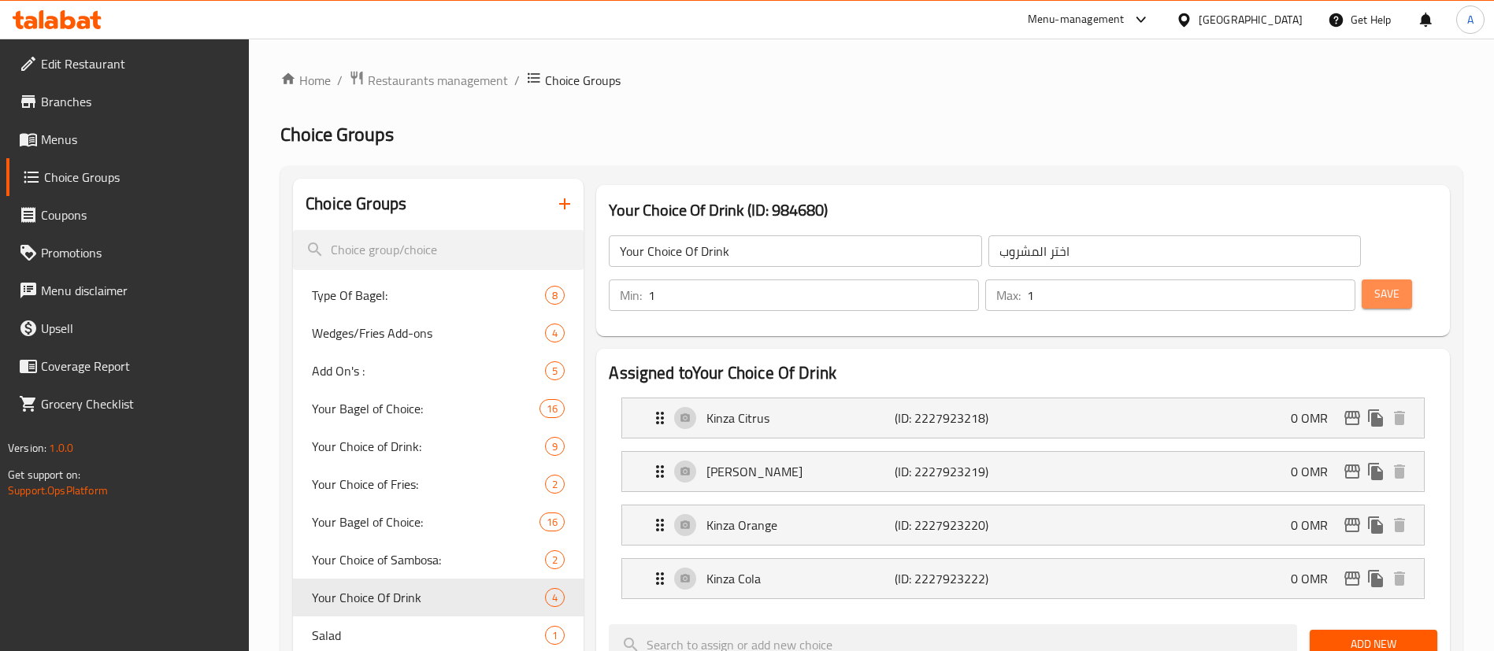
click at [1362, 280] on button "Save" at bounding box center [1387, 294] width 50 height 29
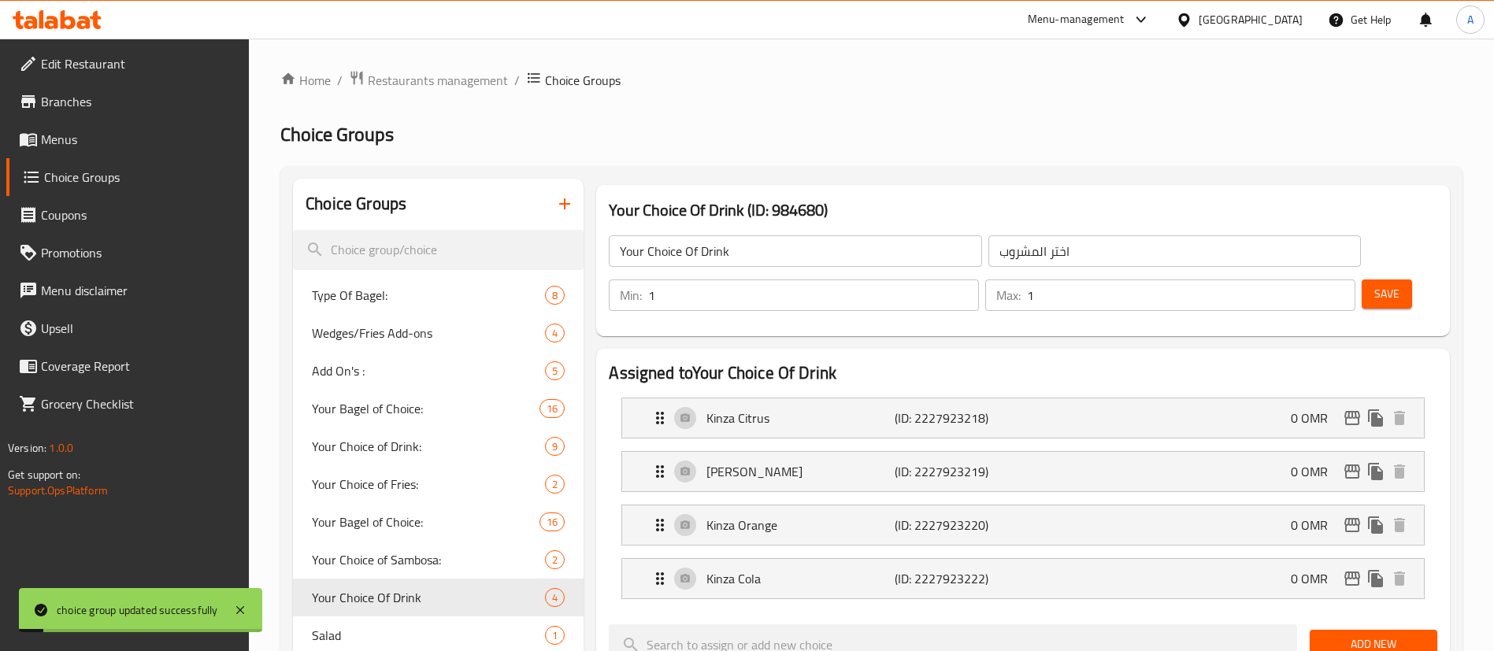
click at [67, 143] on span "Menus" at bounding box center [139, 139] width 196 height 19
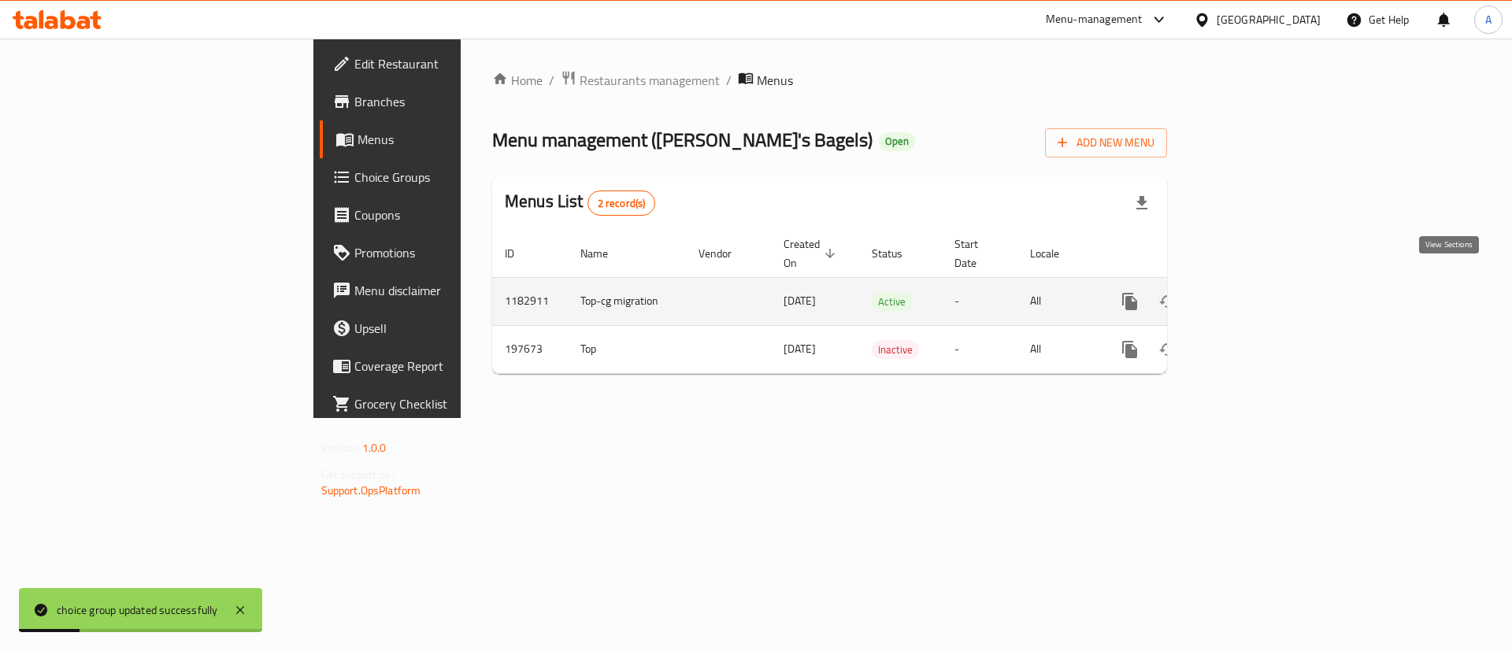
click at [1253, 292] on icon "enhanced table" at bounding box center [1243, 301] width 19 height 19
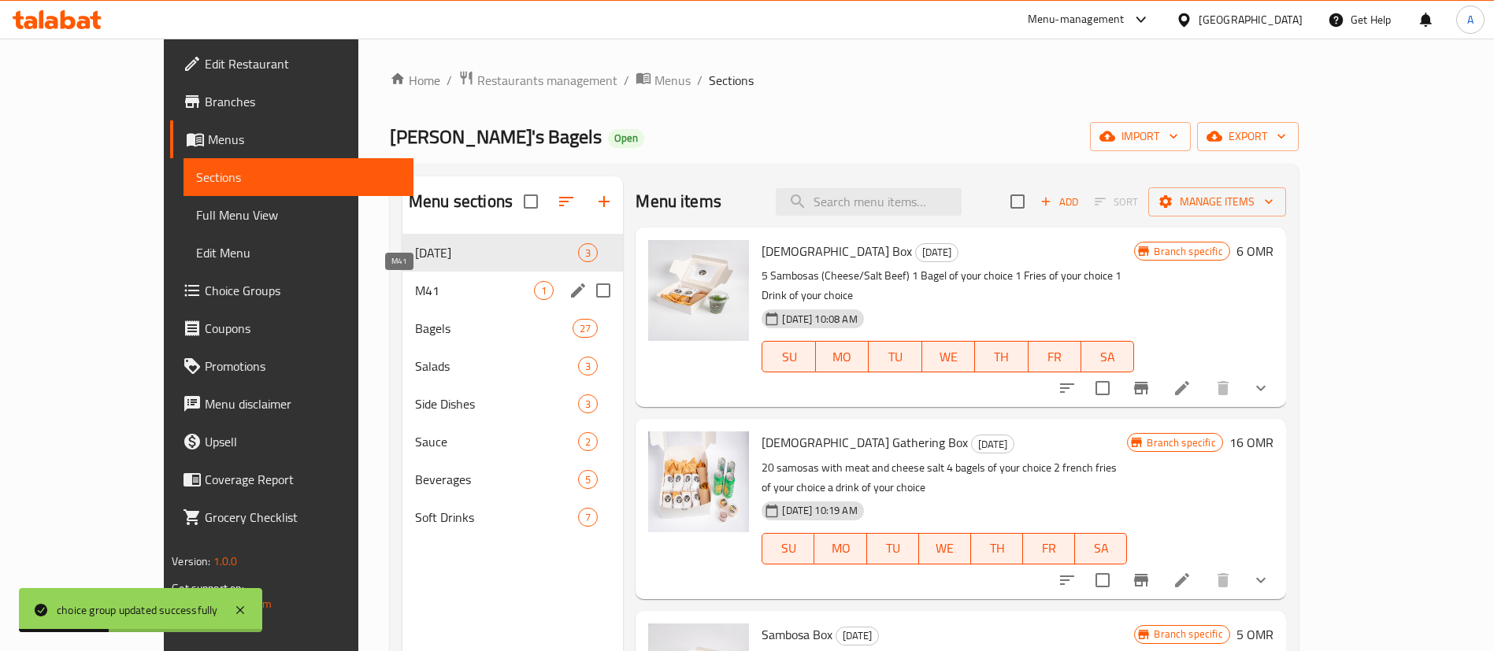
click at [415, 285] on span "M41" at bounding box center [474, 290] width 119 height 19
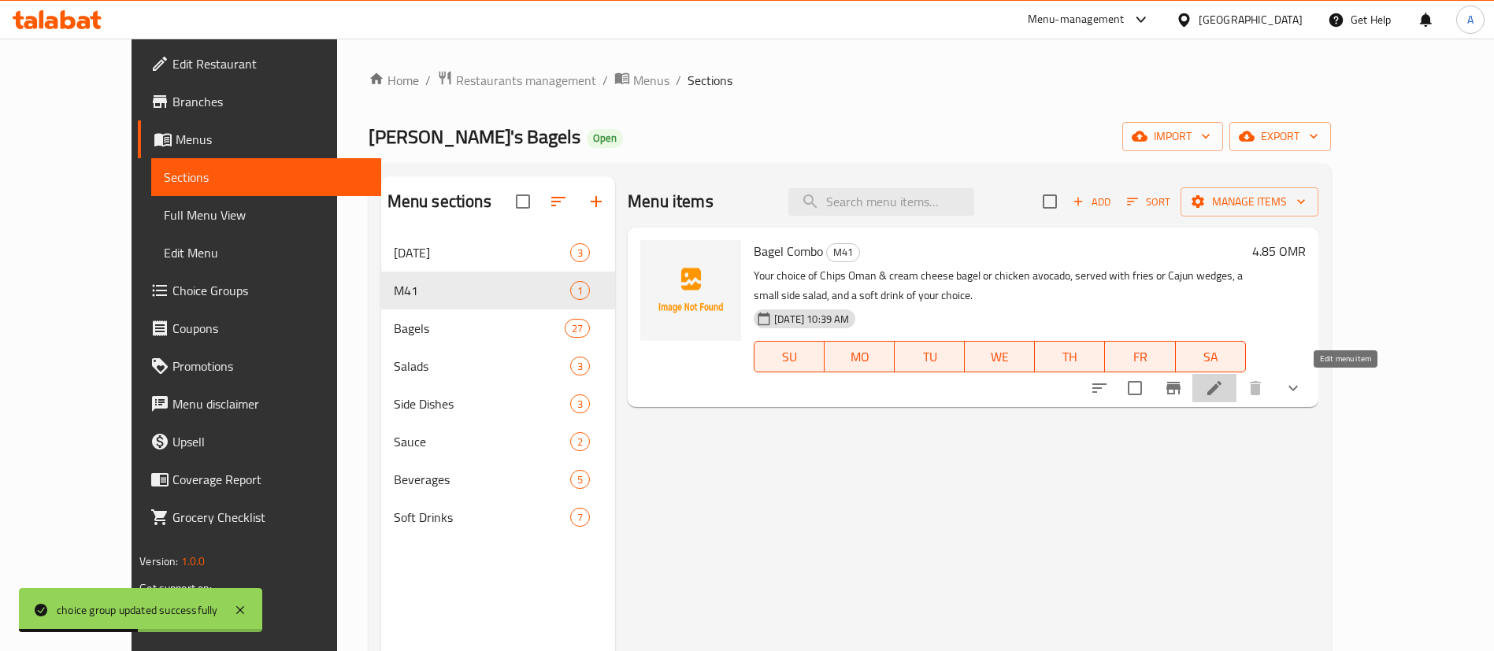
click at [1221, 383] on icon at bounding box center [1214, 388] width 14 height 14
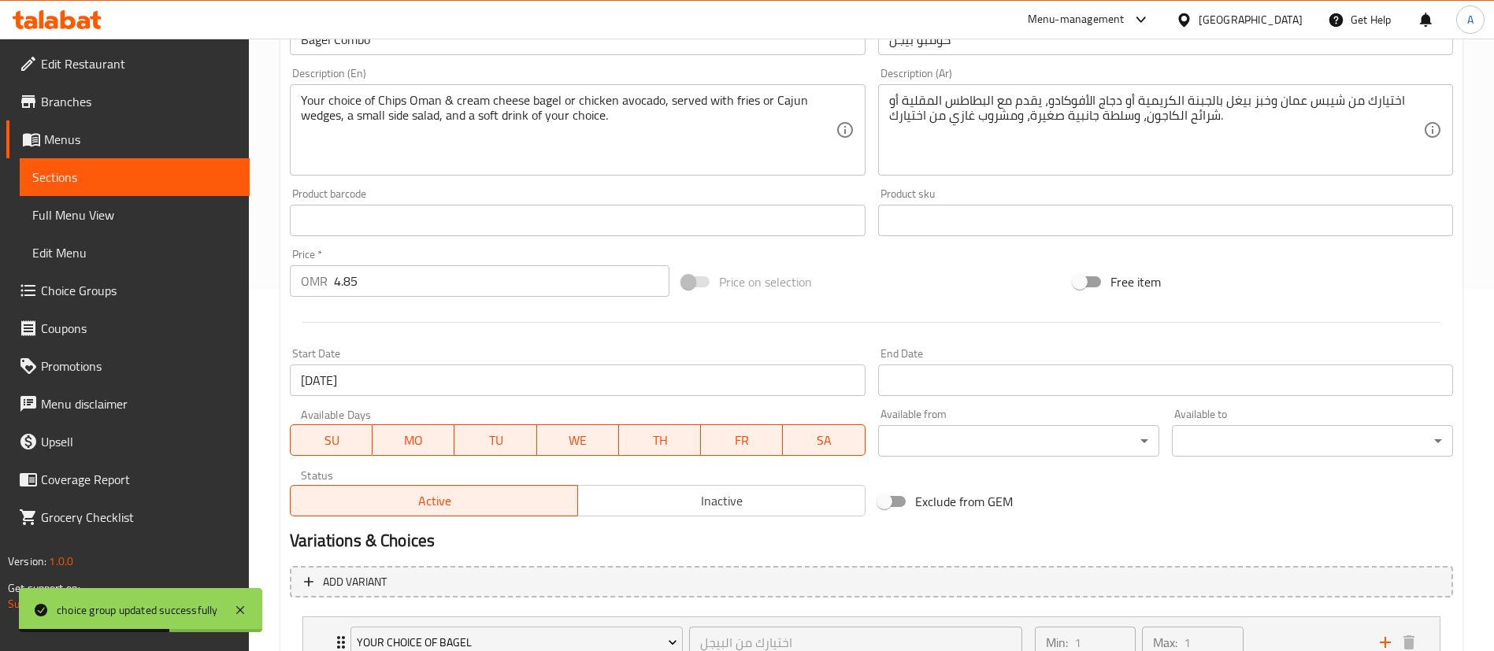
scroll to position [681, 0]
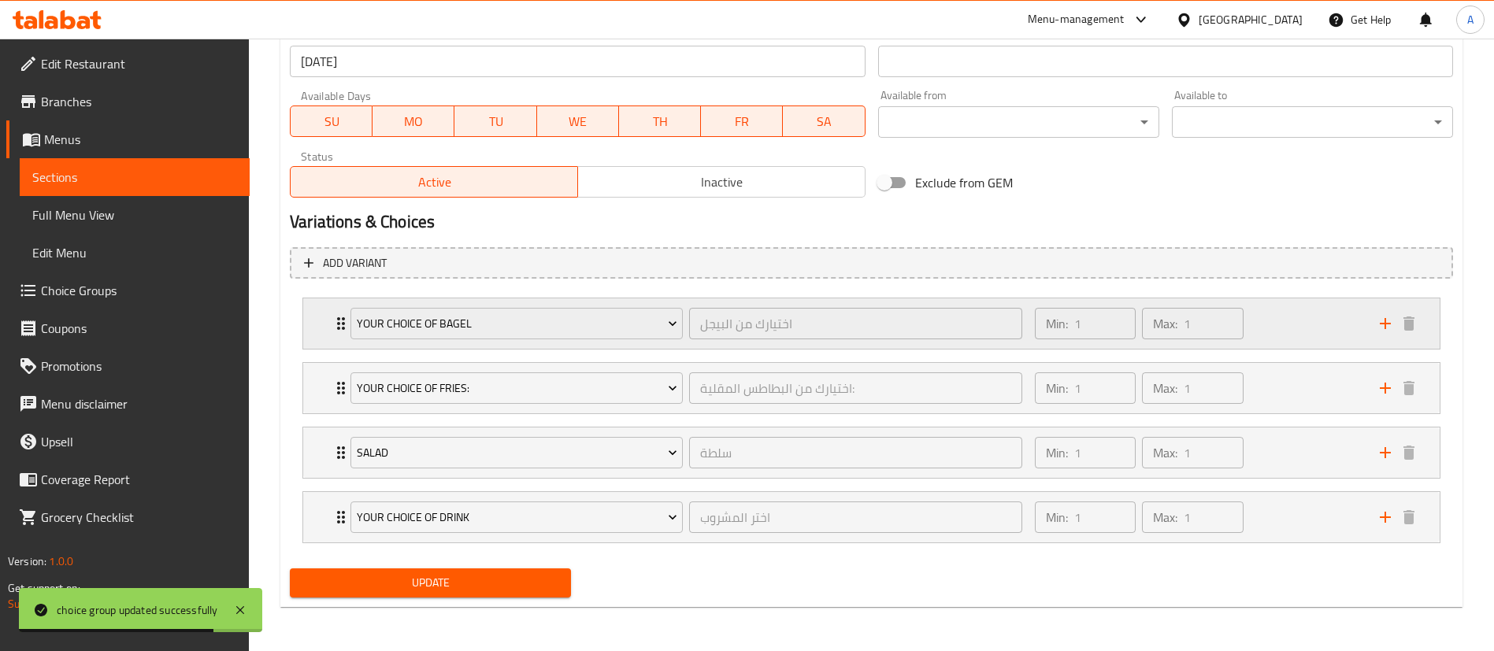
click at [1310, 324] on div "Min: 1 ​ Max: 1 ​" at bounding box center [1197, 323] width 345 height 50
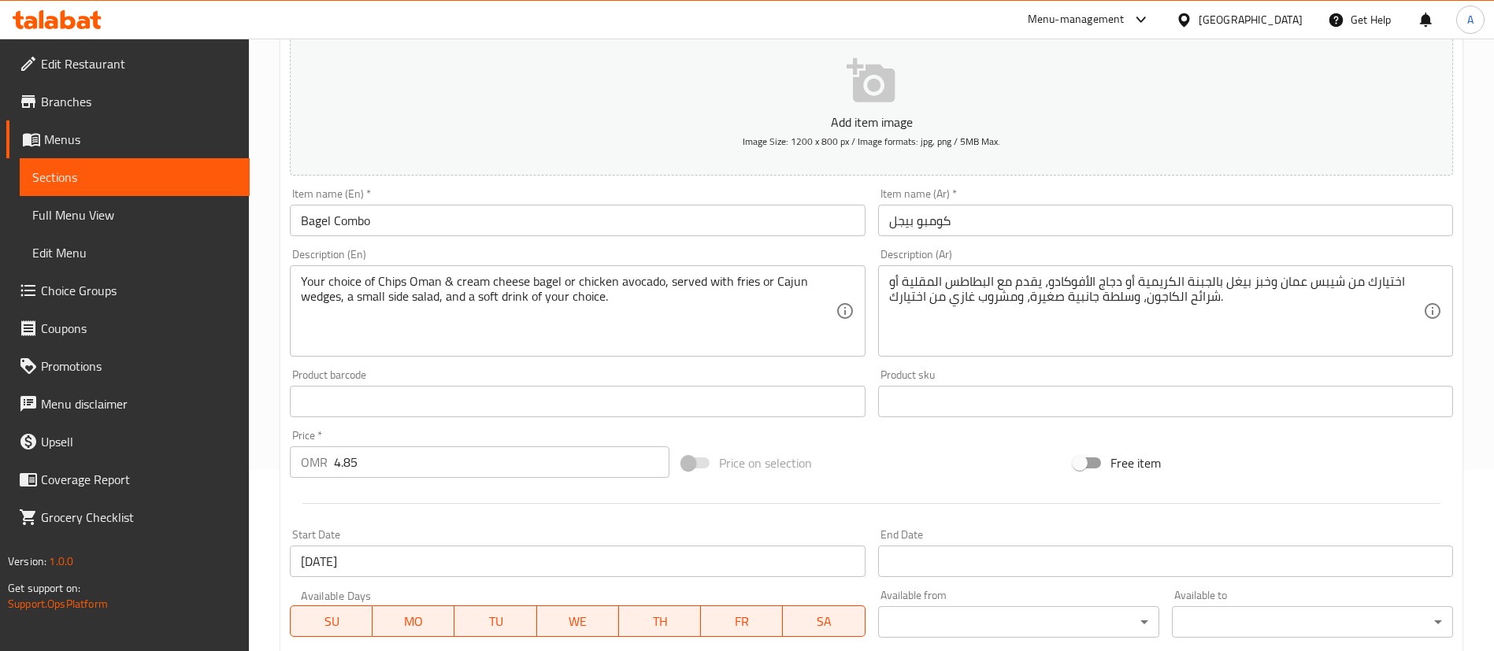
scroll to position [0, 0]
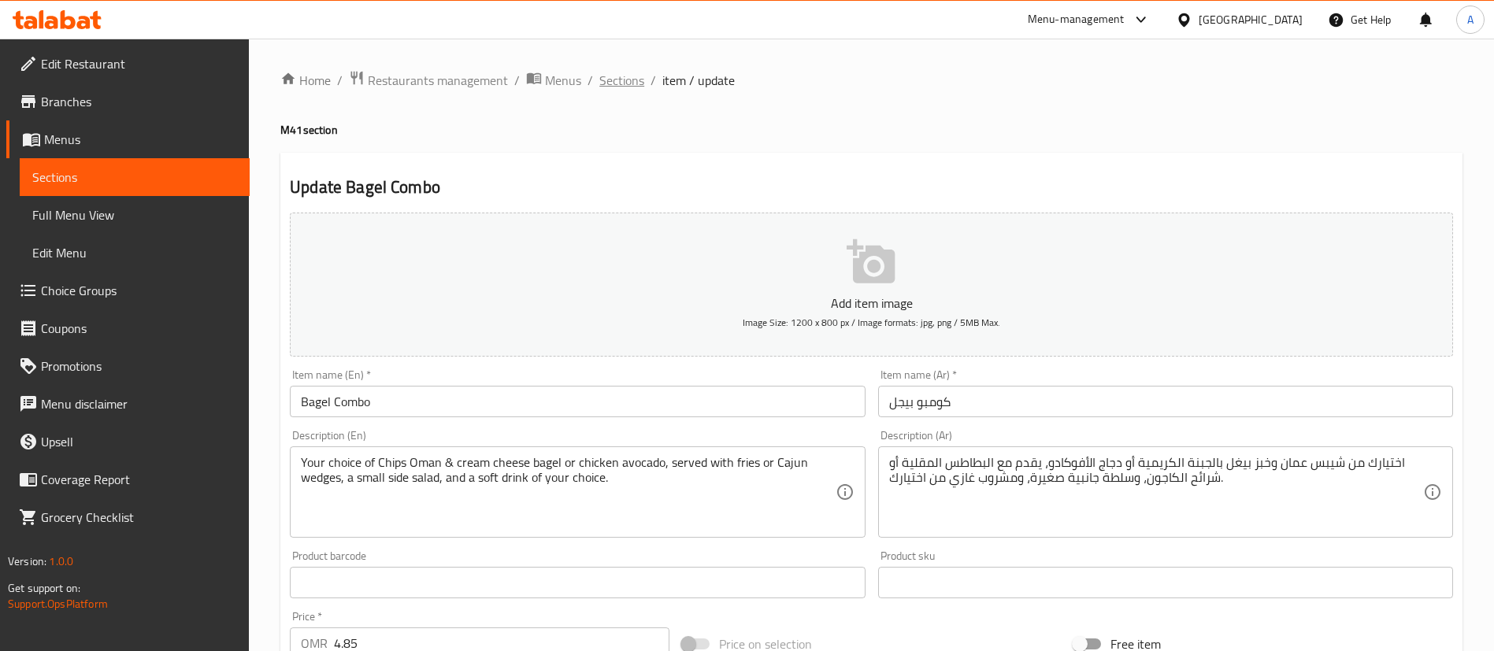
click at [632, 80] on span "Sections" at bounding box center [621, 80] width 45 height 19
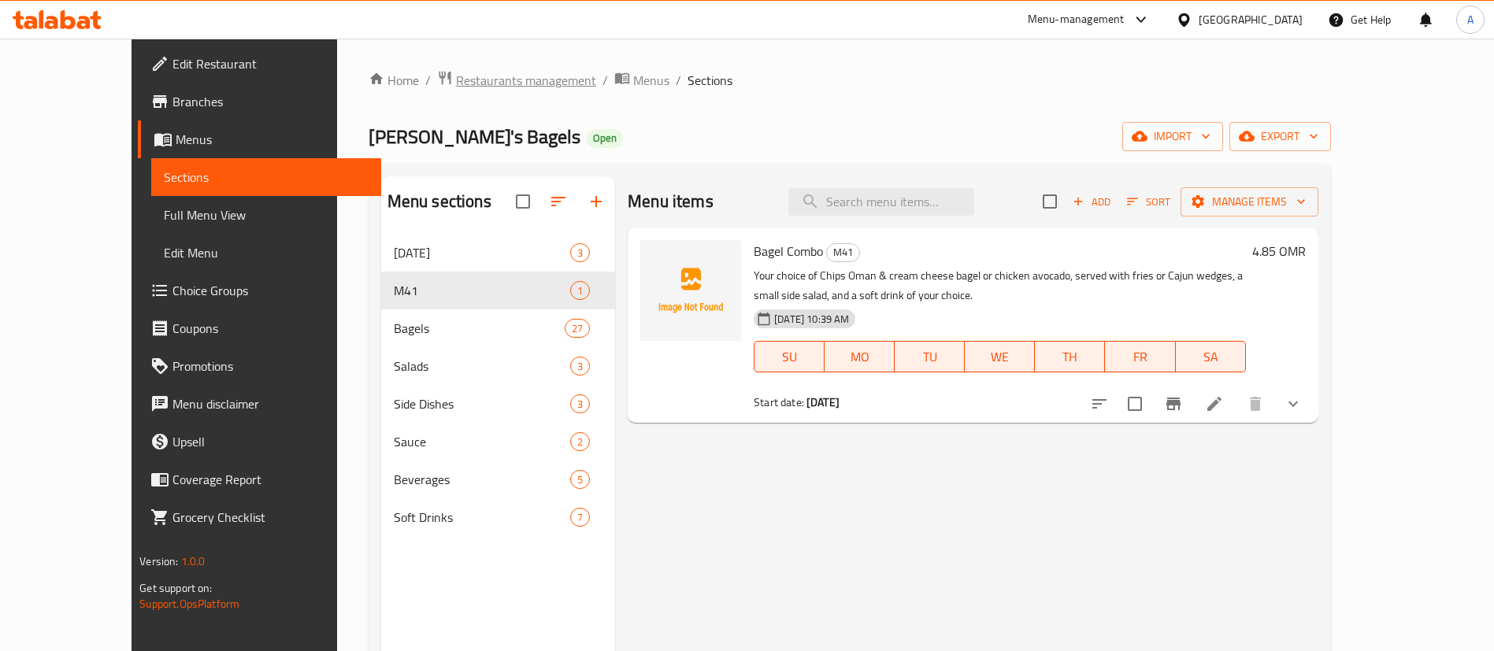
click at [456, 80] on span "Restaurants management" at bounding box center [526, 80] width 140 height 19
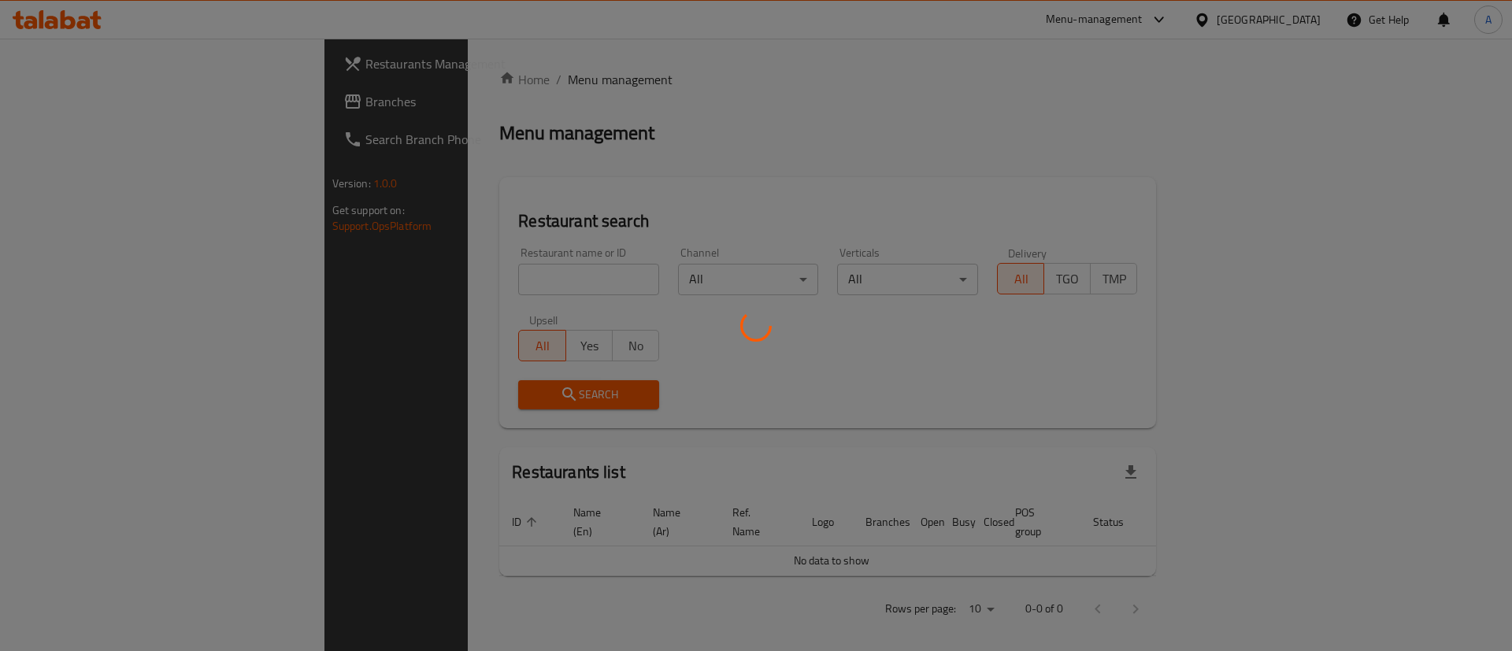
click at [393, 273] on div at bounding box center [756, 325] width 1512 height 651
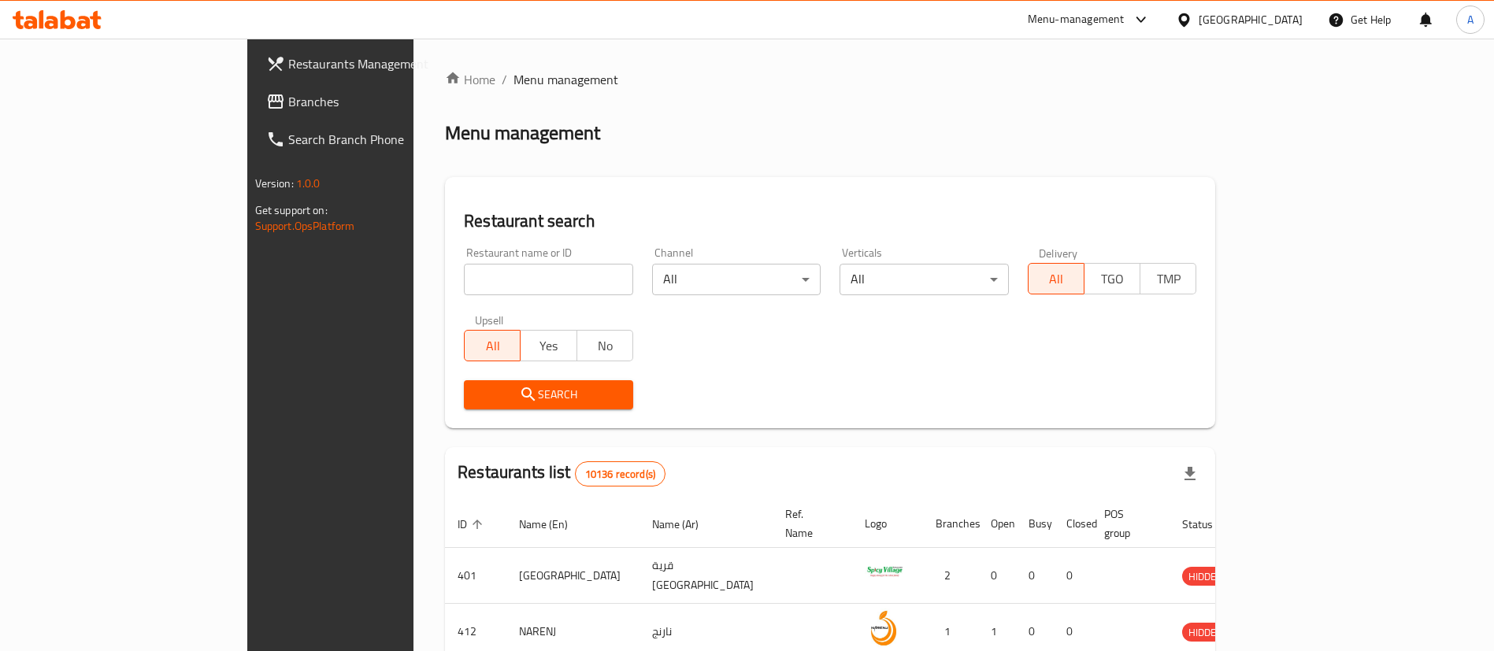
click at [464, 273] on input "search" at bounding box center [548, 280] width 169 height 32
paste input "EL PATRON"
type input "EL PATRON"
click button "Search" at bounding box center [548, 394] width 169 height 29
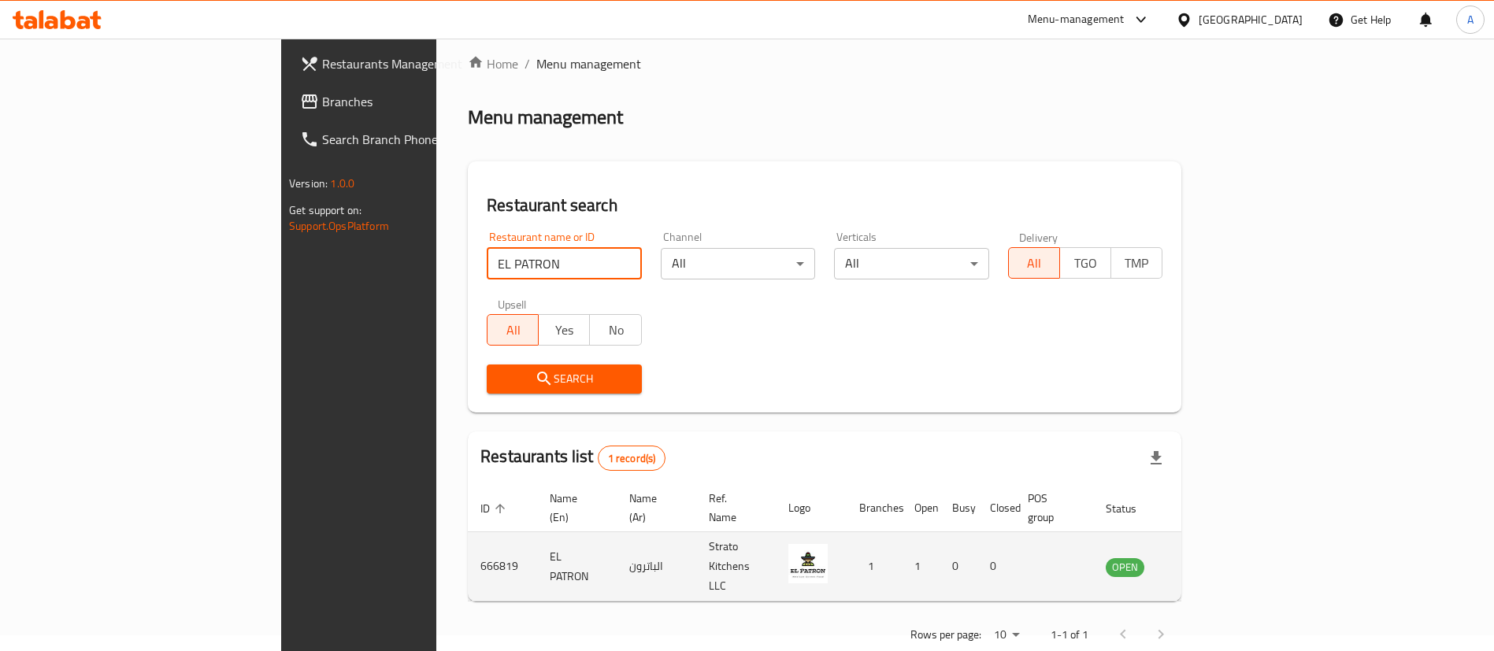
scroll to position [20, 0]
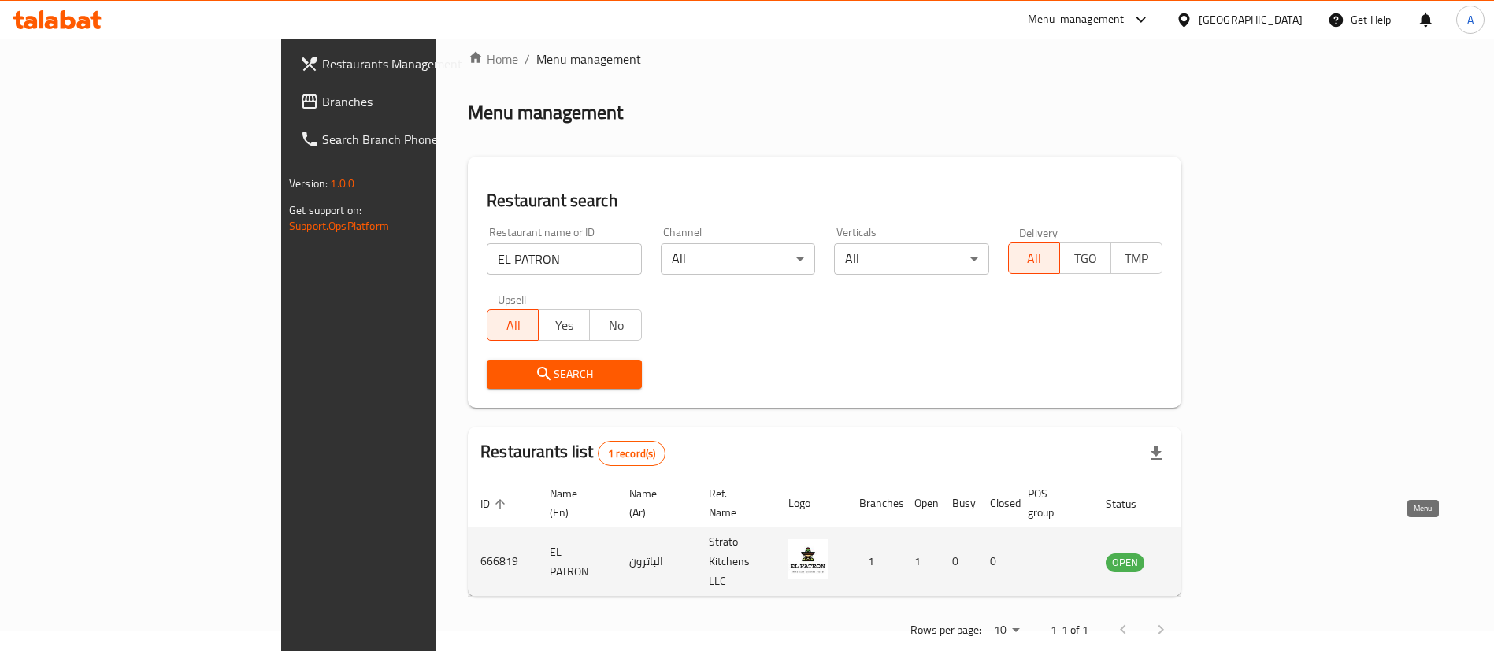
click at [1207, 553] on icon "enhanced table" at bounding box center [1197, 562] width 19 height 19
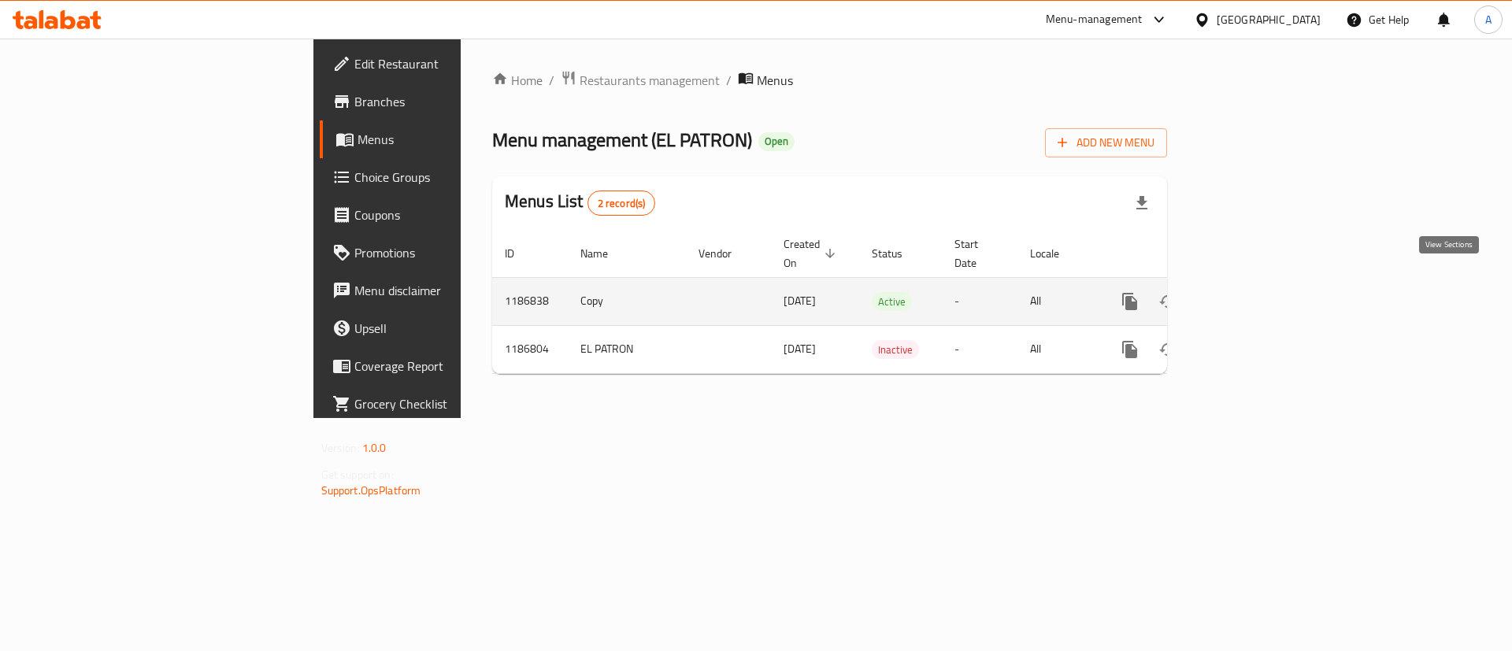
click at [1253, 292] on icon "enhanced table" at bounding box center [1243, 301] width 19 height 19
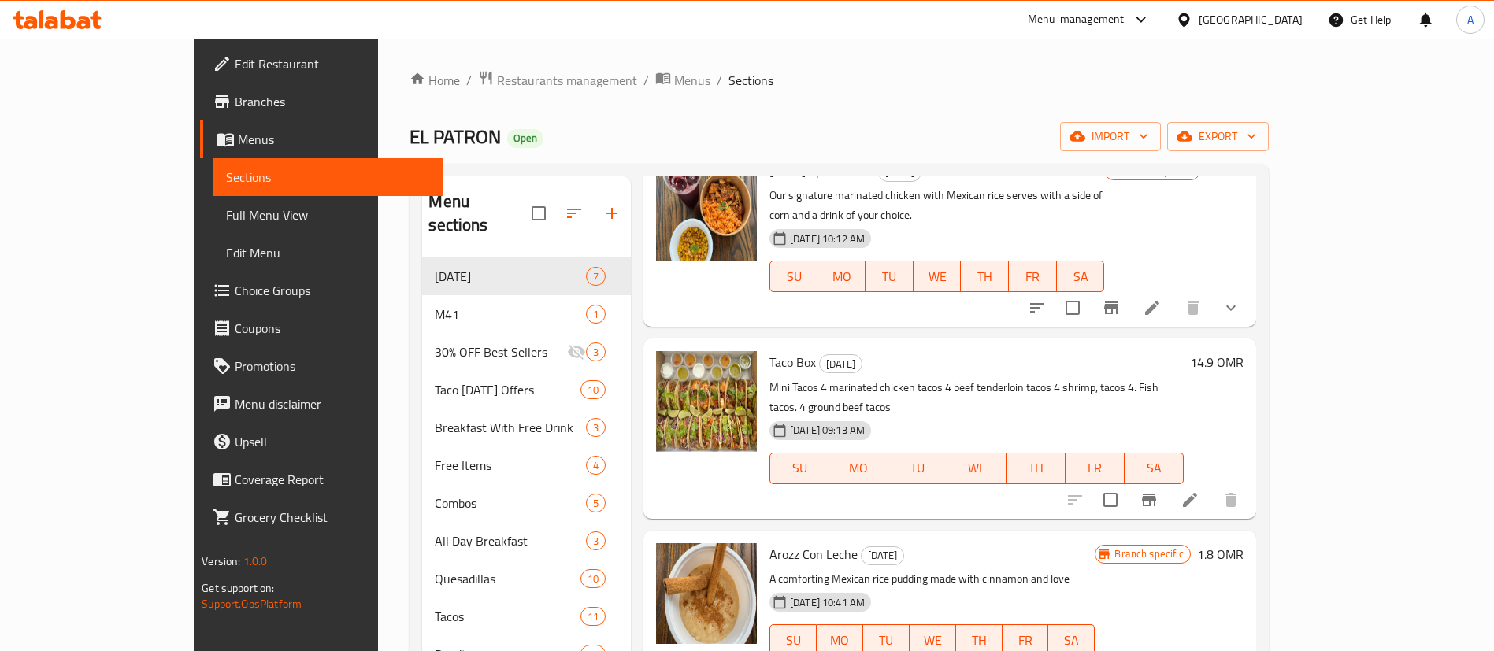
scroll to position [118, 0]
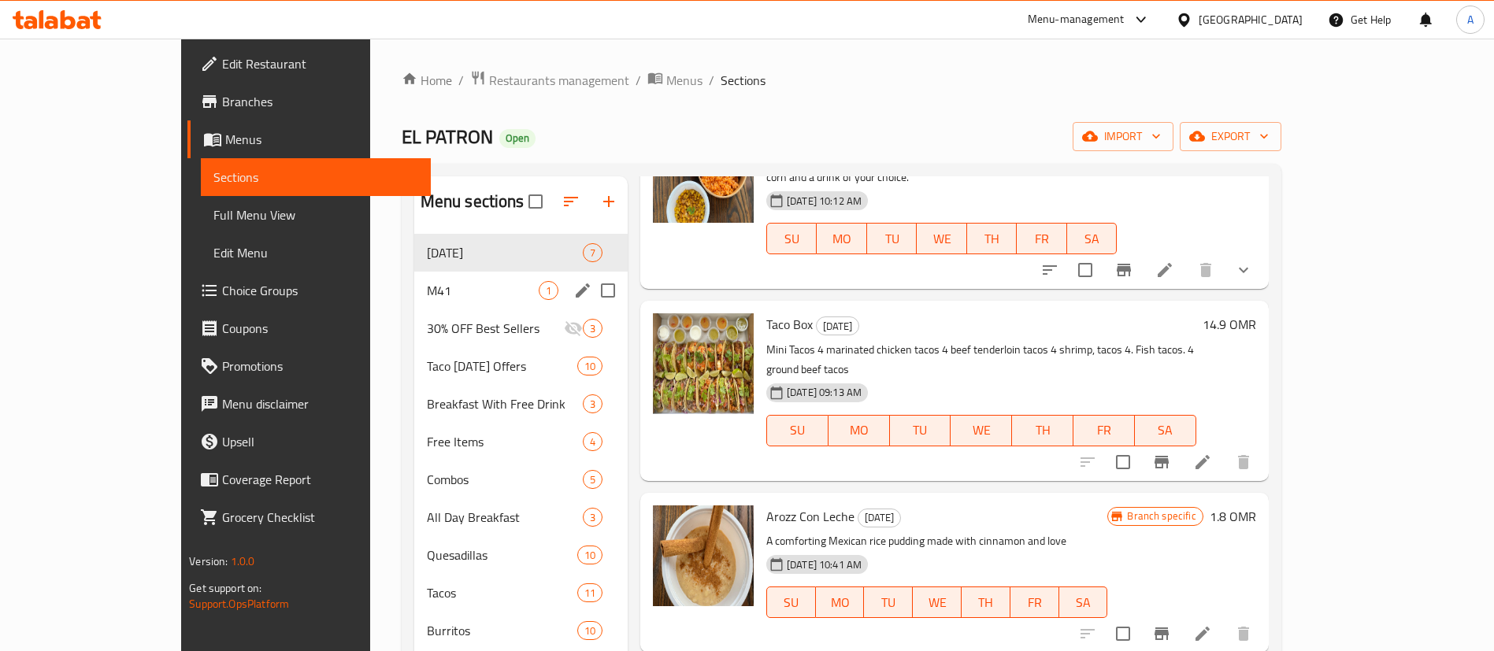
click at [414, 278] on div "M41 1" at bounding box center [520, 291] width 213 height 38
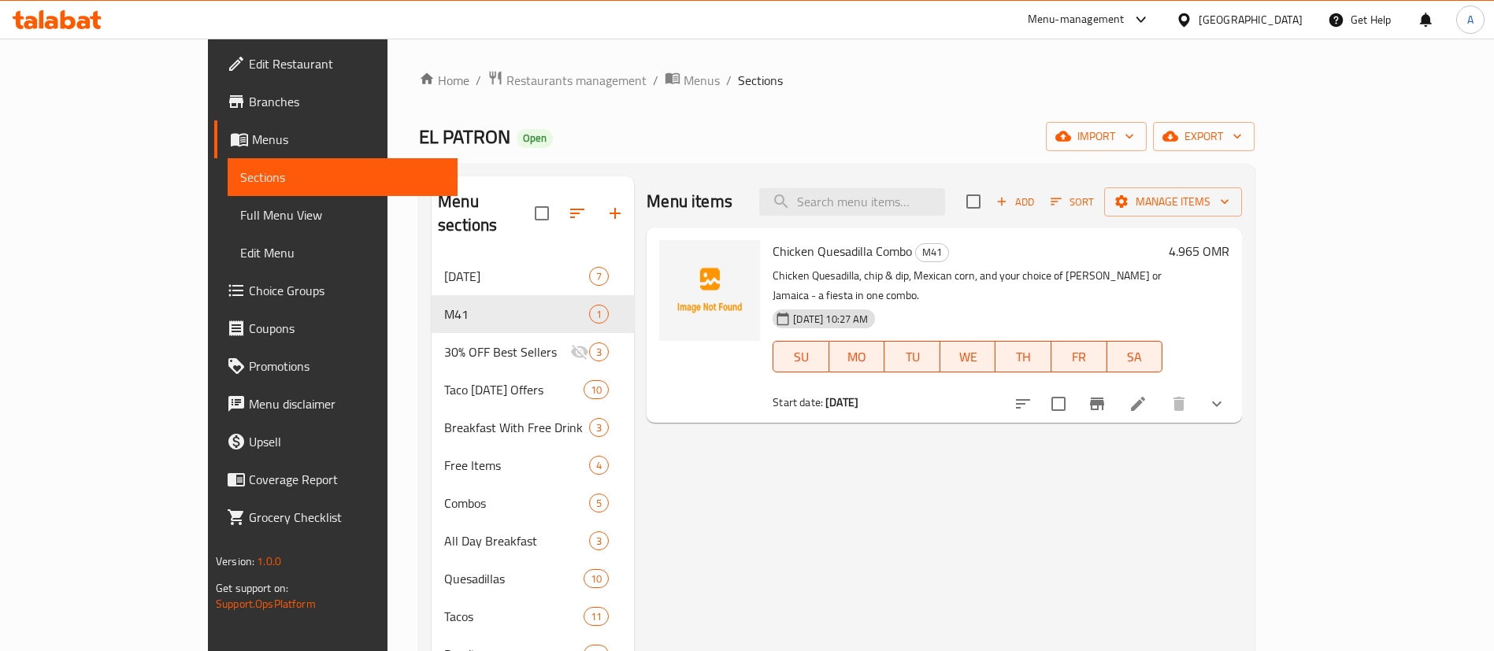
click at [1160, 390] on li at bounding box center [1138, 404] width 44 height 28
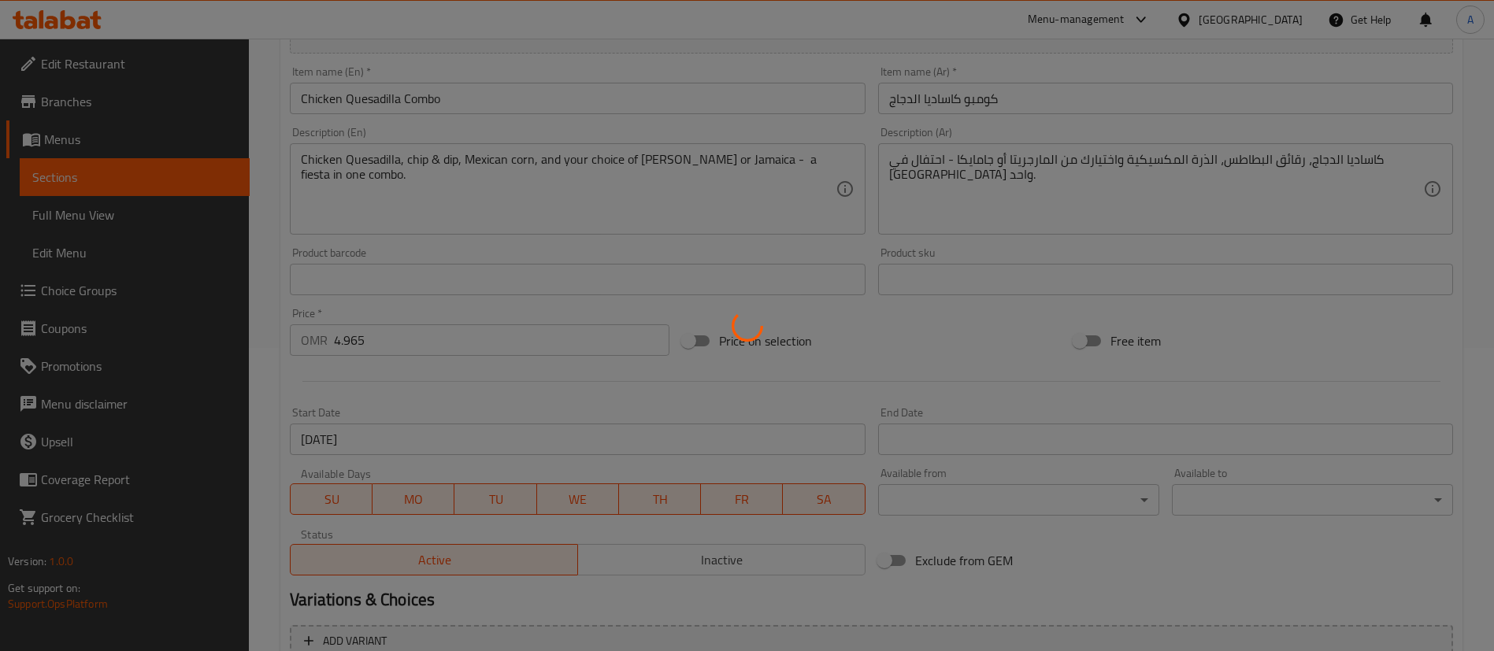
scroll to position [487, 0]
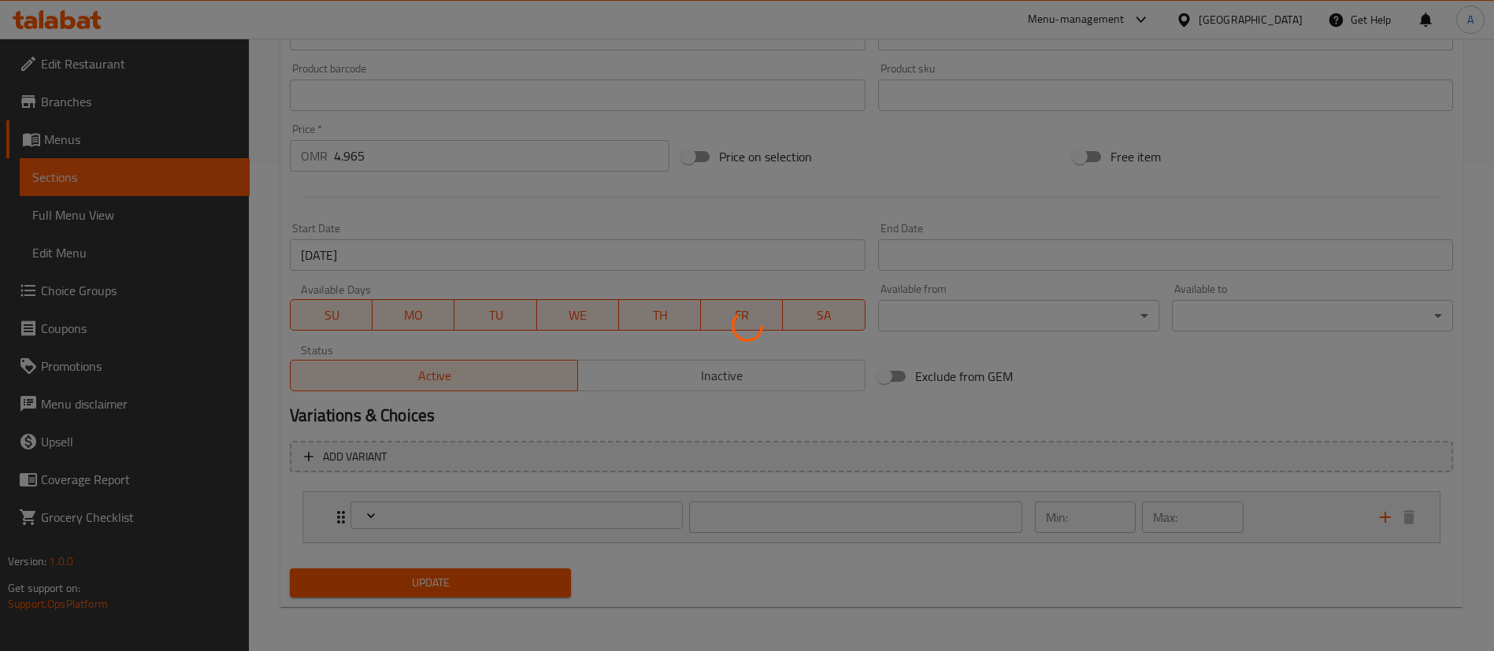
type input "اختيارك من المشروب:"
type input "1"
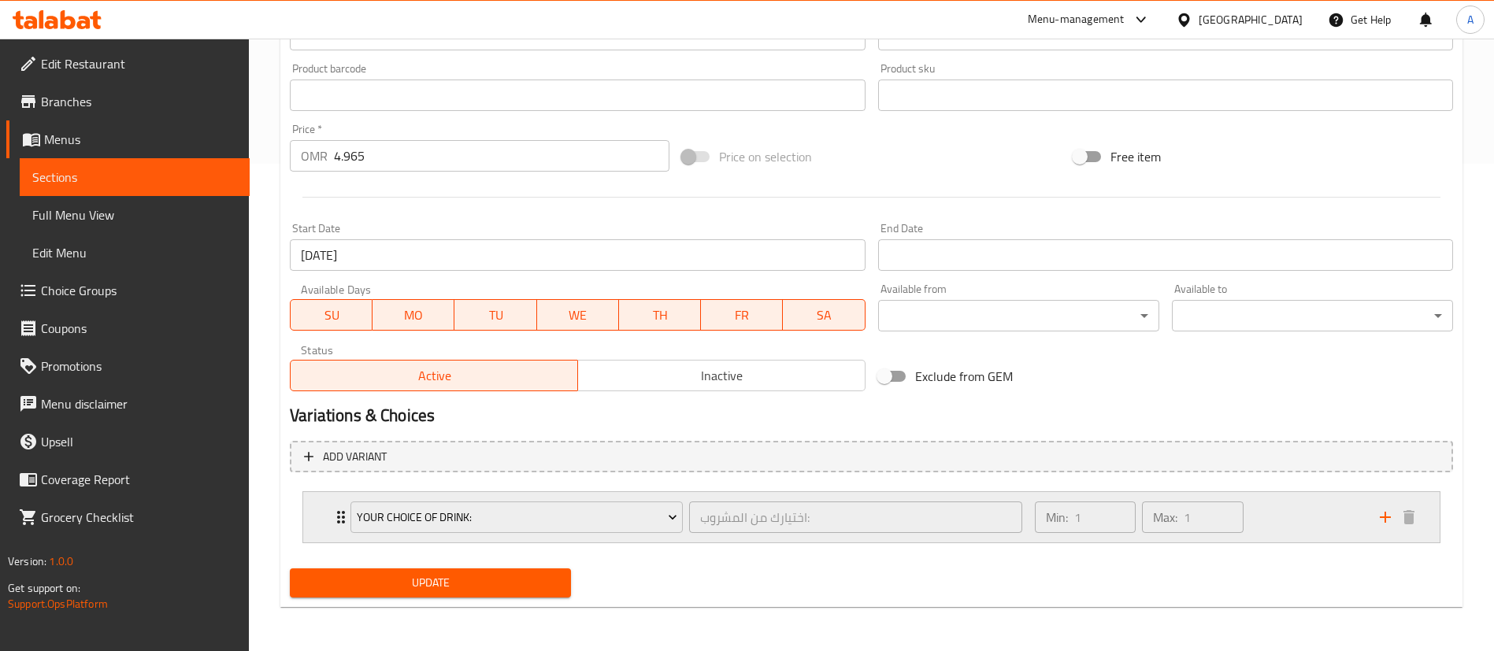
click at [1295, 520] on div "Min: 1 ​ Max: 1 ​" at bounding box center [1197, 517] width 345 height 50
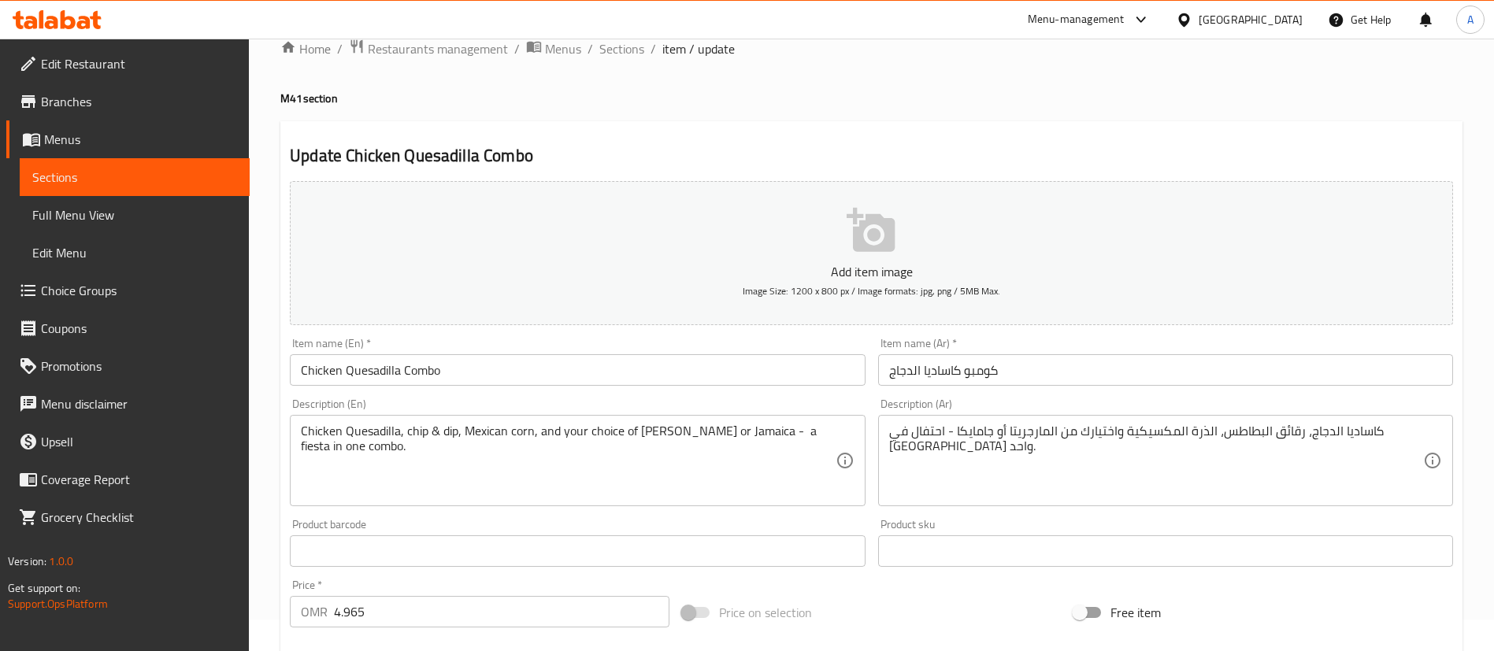
scroll to position [0, 0]
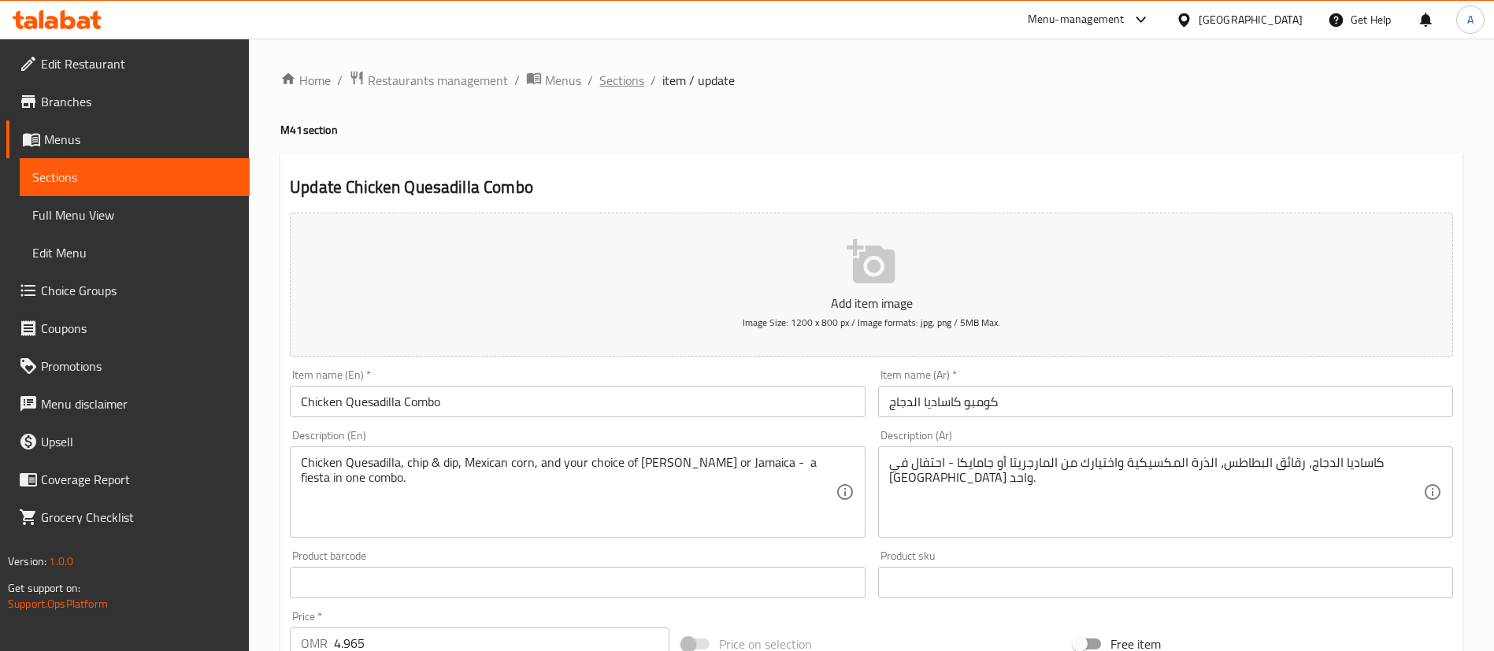
click at [601, 83] on span "Sections" at bounding box center [621, 80] width 45 height 19
